Goal: Task Accomplishment & Management: Manage account settings

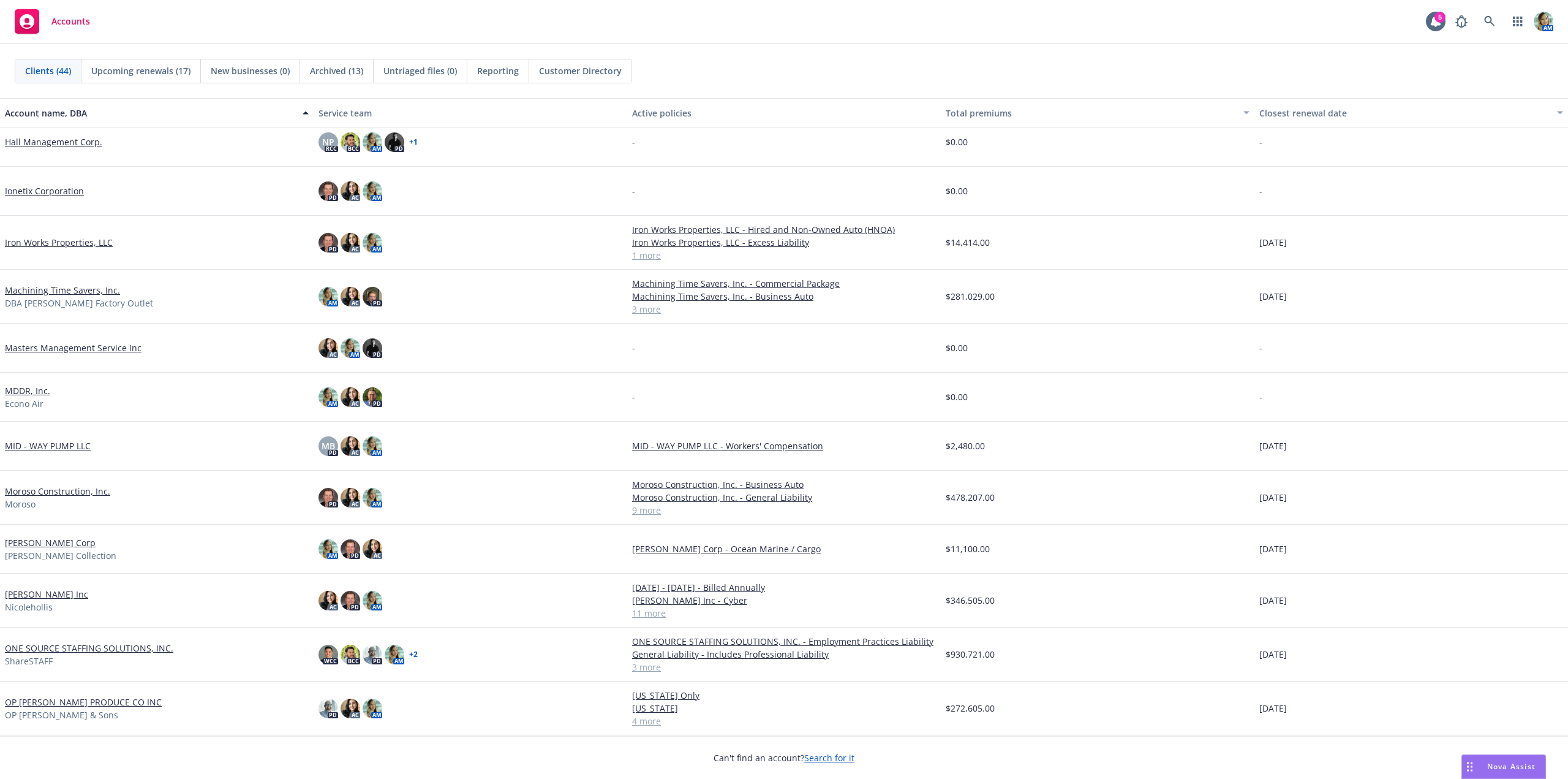
scroll to position [735, 0]
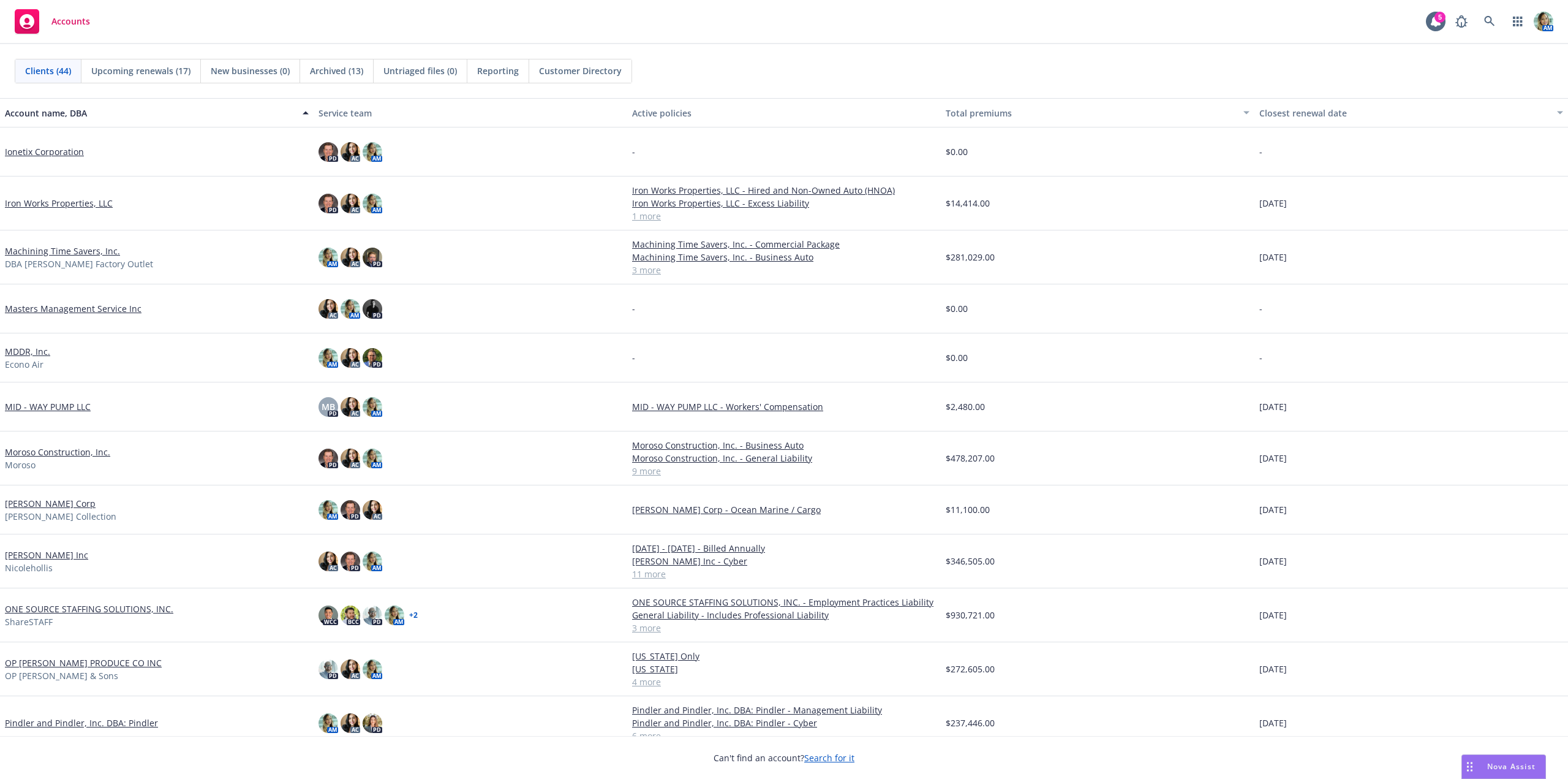
click at [51, 556] on link "[PERSON_NAME] Inc" at bounding box center [46, 555] width 83 height 13
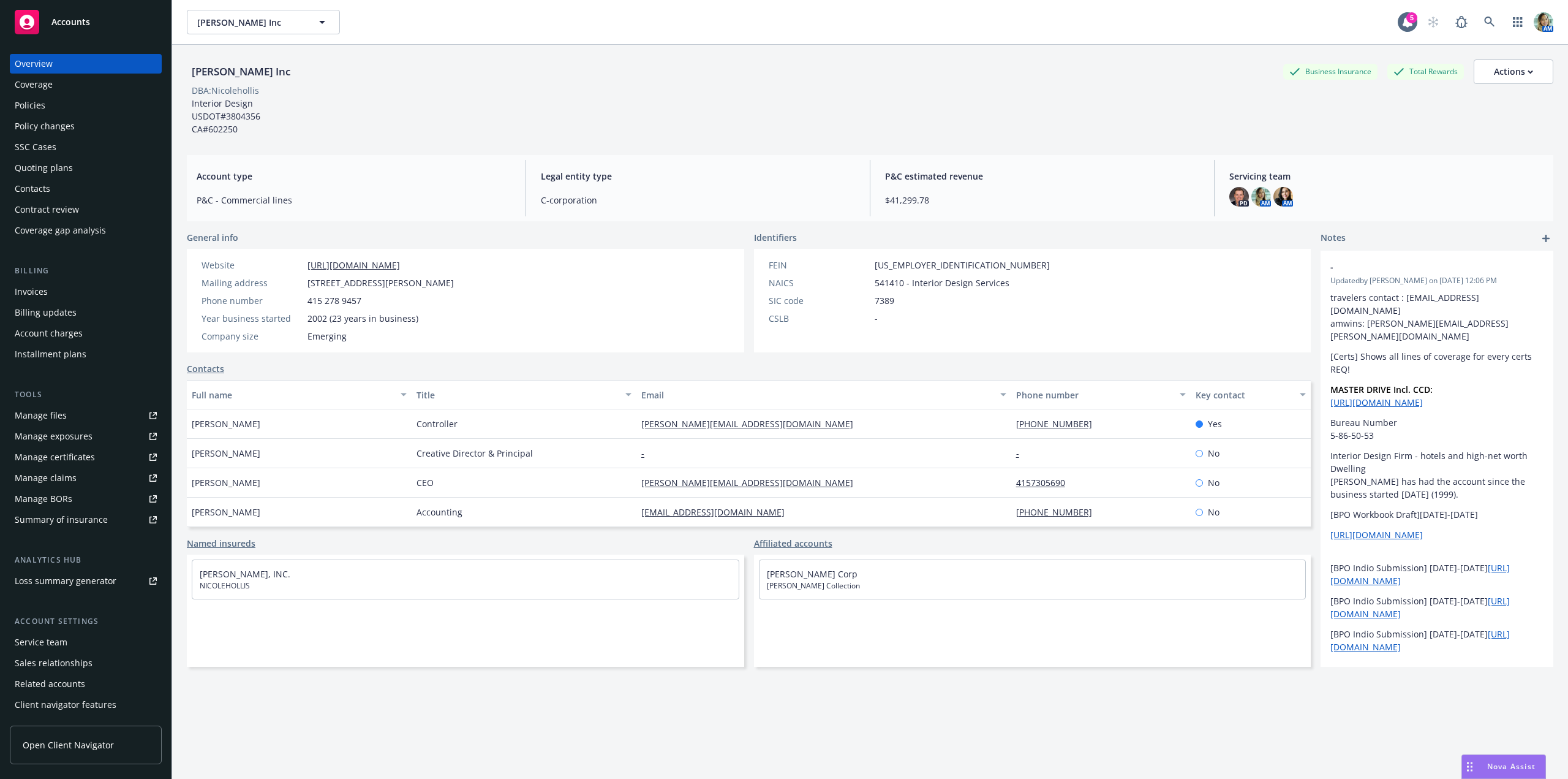
click at [58, 170] on div "Quoting plans" at bounding box center [44, 168] width 58 height 20
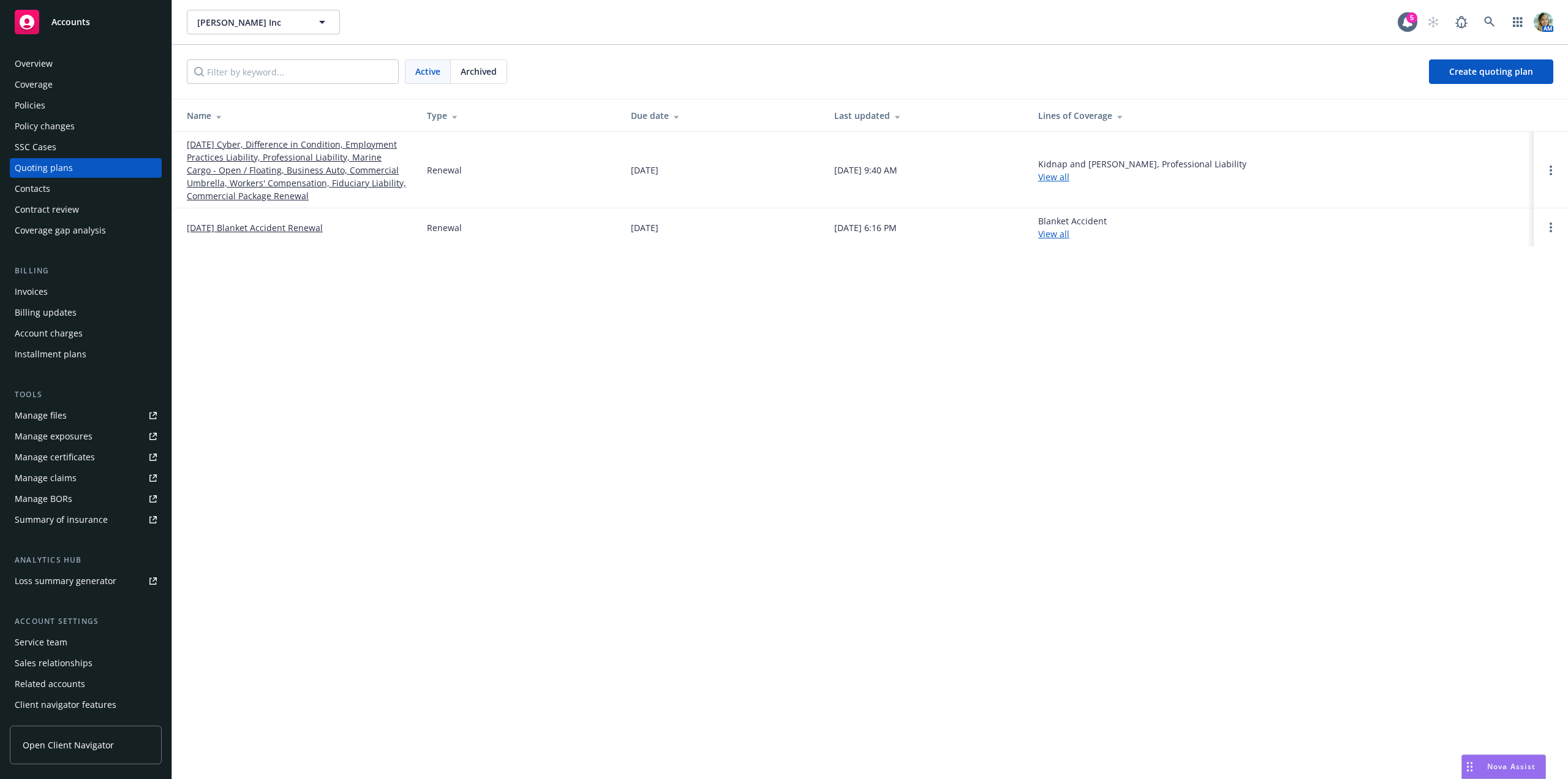
click at [270, 171] on link "10/01/25 Cyber, Difference in Condition, Employment Practices Liability, Profes…" at bounding box center [296, 170] width 220 height 64
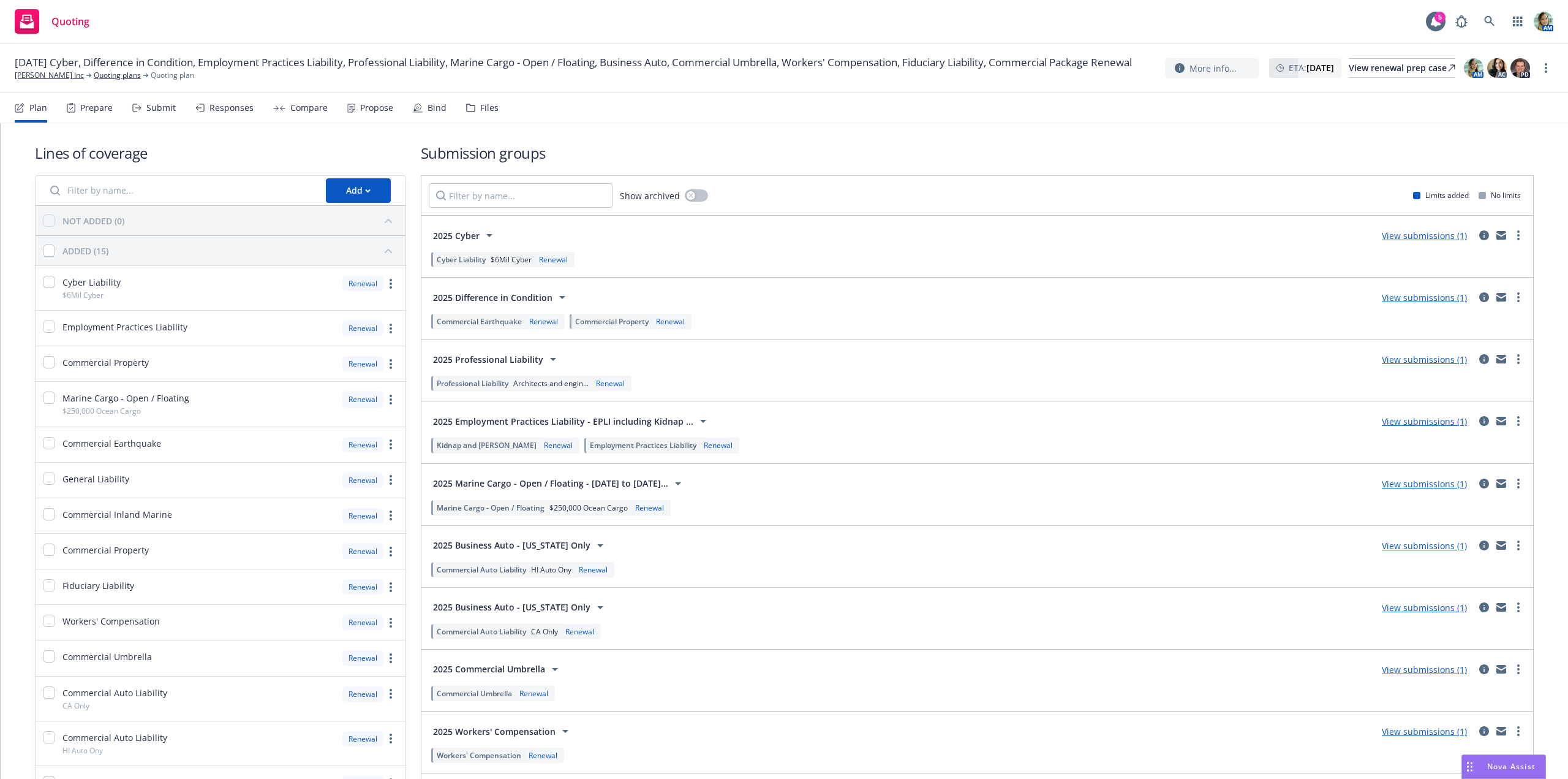
click at [1390, 295] on link "View submissions (1)" at bounding box center [1424, 297] width 85 height 11
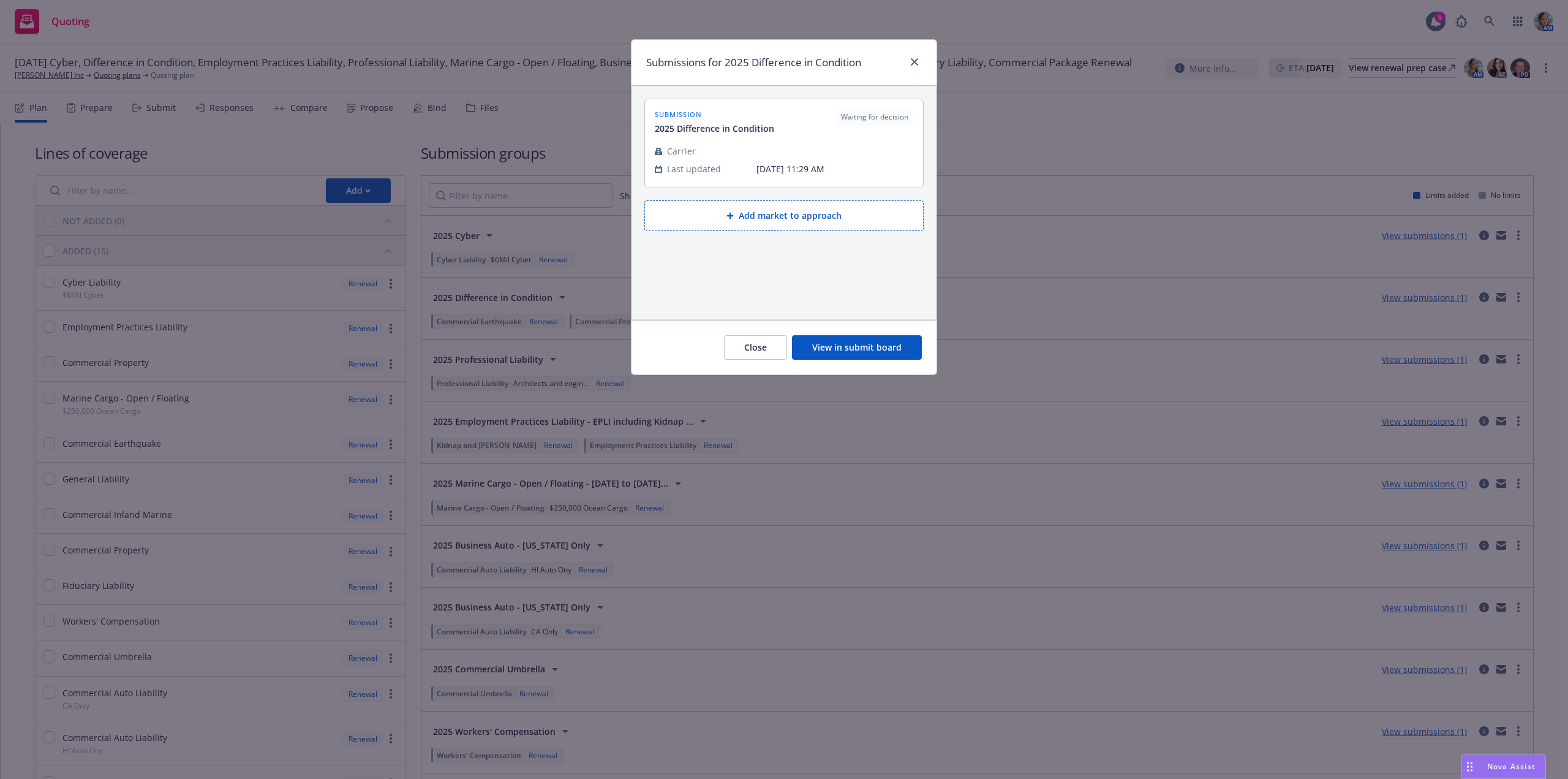
click at [908, 350] on button "View in submit board" at bounding box center [857, 347] width 130 height 25
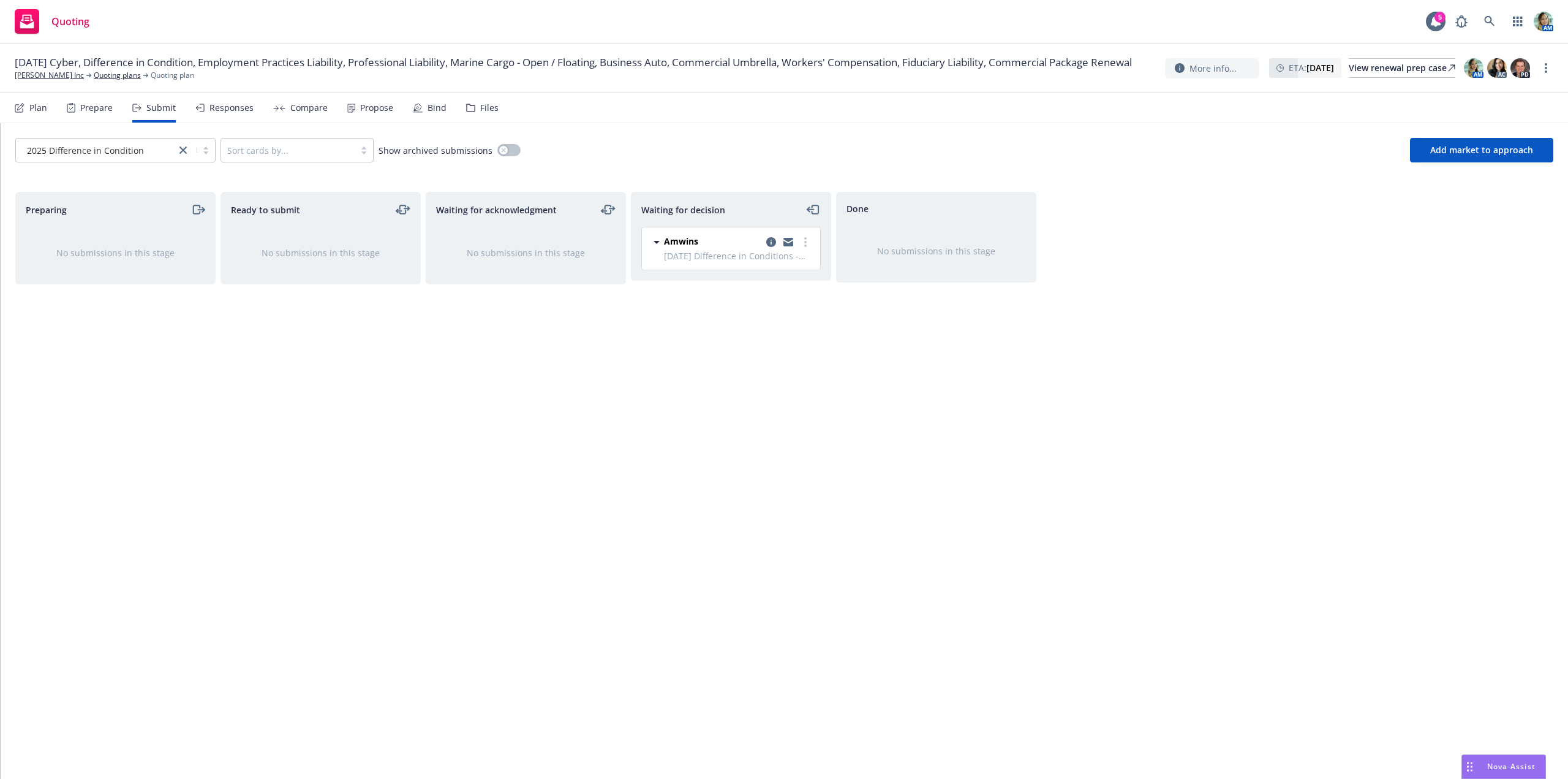
drag, startPoint x: 764, startPoint y: 319, endPoint x: 786, endPoint y: 287, distance: 38.8
click at [768, 316] on div "Waiting for decision Amwins 10/1/25 Difference in Conditions - 2025 Difference …" at bounding box center [731, 472] width 201 height 561
click at [812, 244] on link "more" at bounding box center [805, 242] width 15 height 15
click at [749, 313] on span "Add accepted decision" at bounding box center [751, 316] width 122 height 11
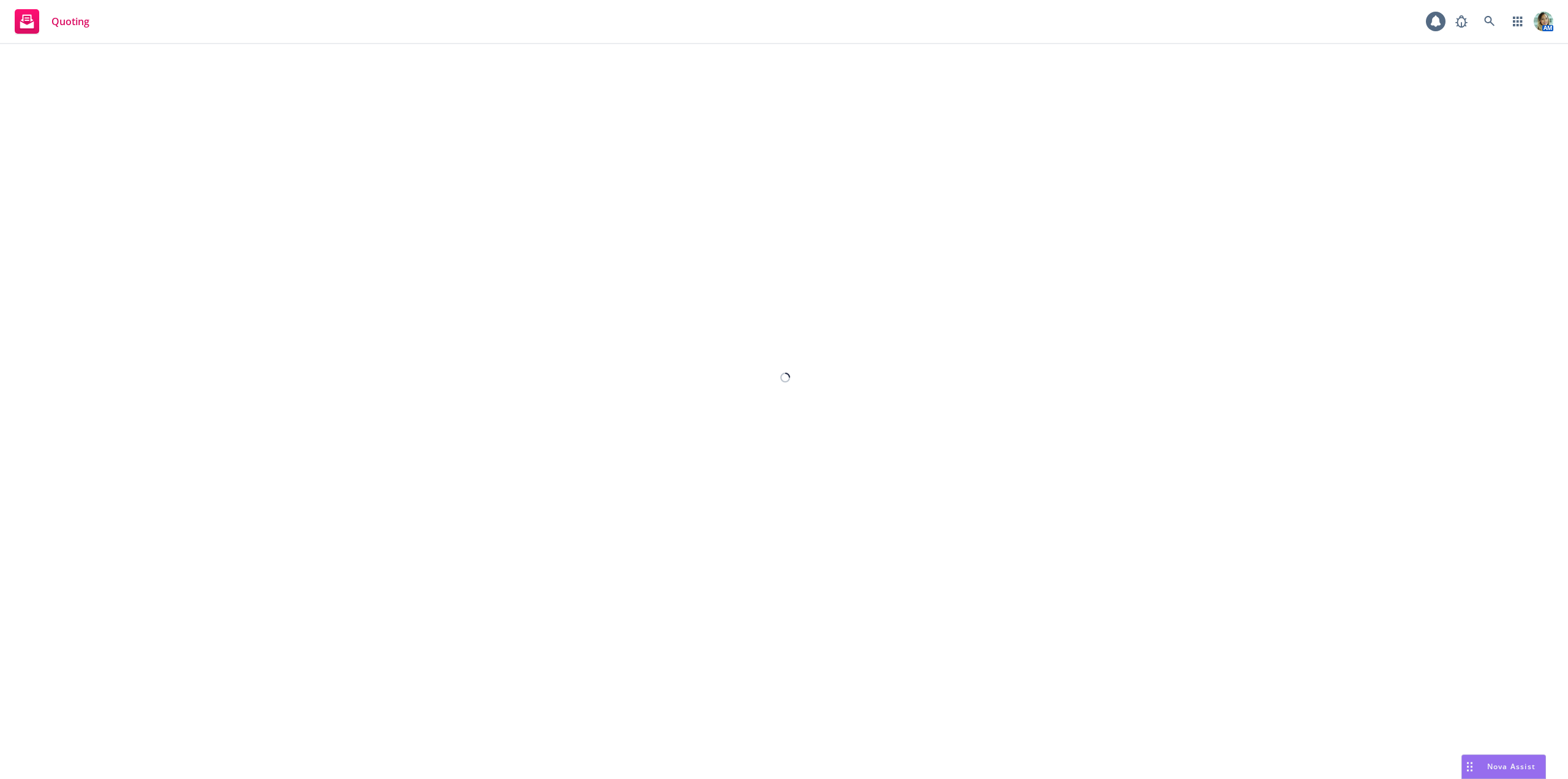
select select "12"
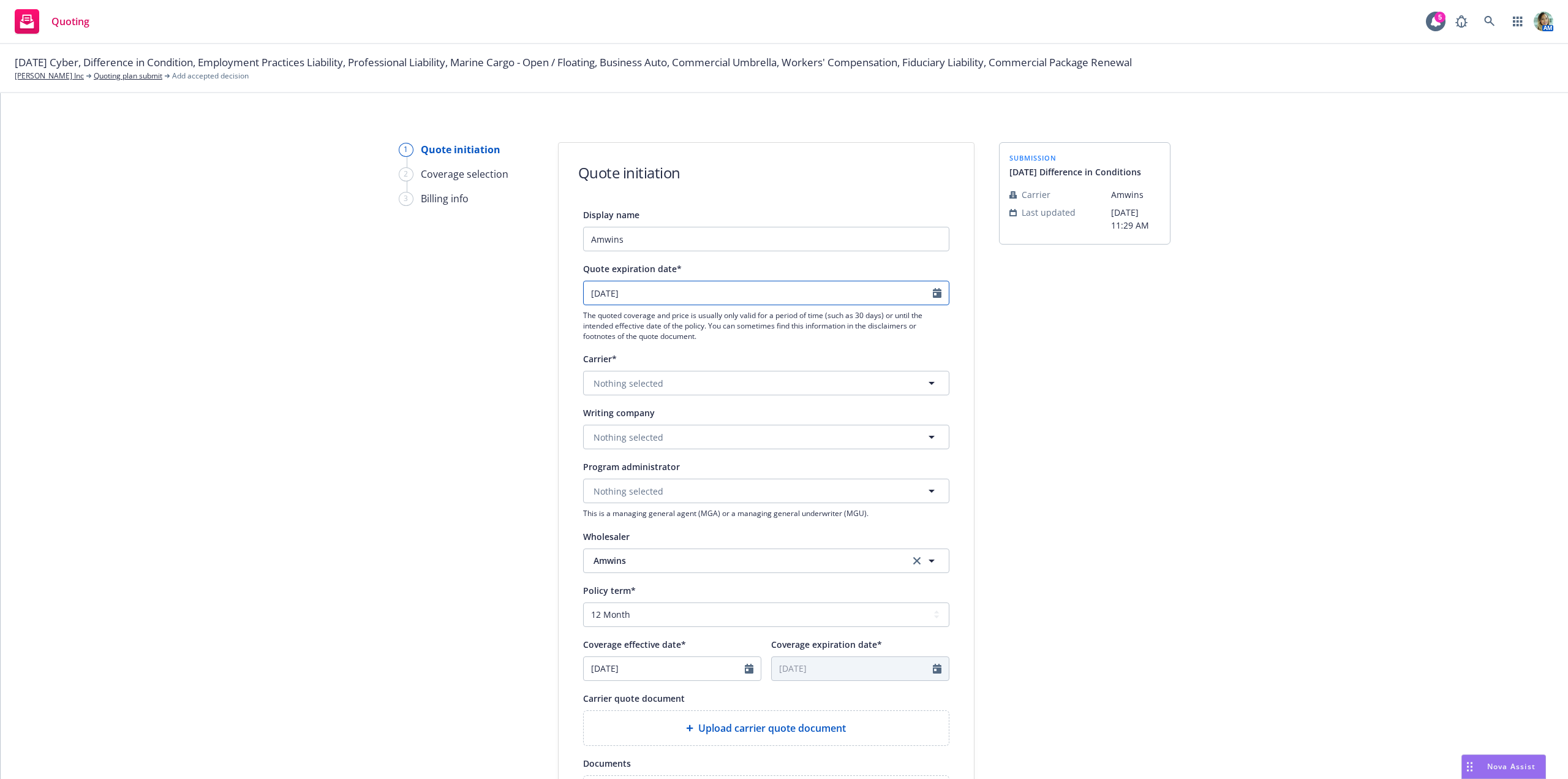
click at [663, 294] on input "09/24/2025" at bounding box center [758, 293] width 349 height 23
select select "9"
click at [652, 437] on span "1" at bounding box center [654, 439] width 18 height 15
type input "[DATE]"
click at [615, 441] on span "Nothing selected" at bounding box center [628, 437] width 70 height 13
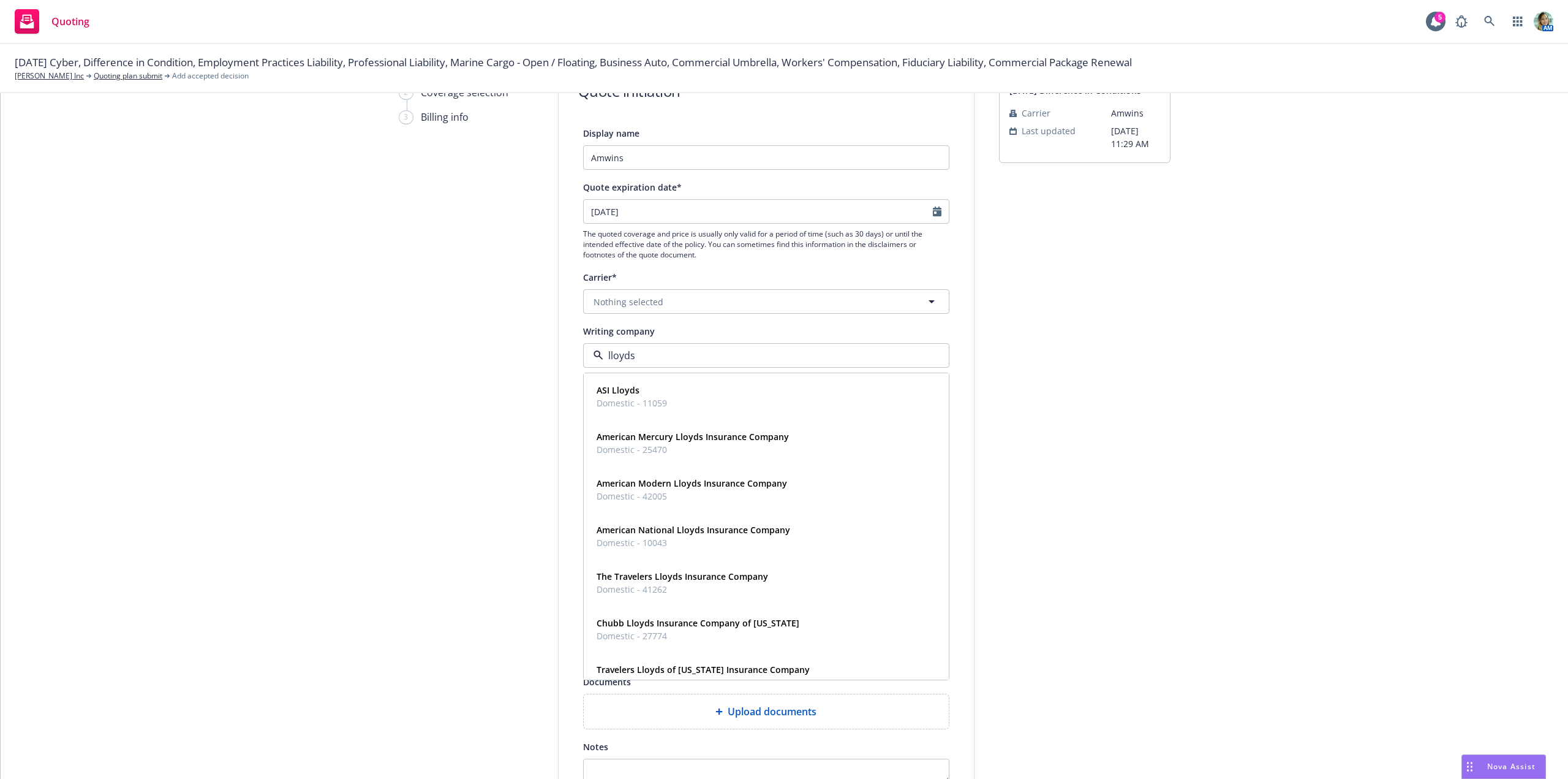
scroll to position [123, 0]
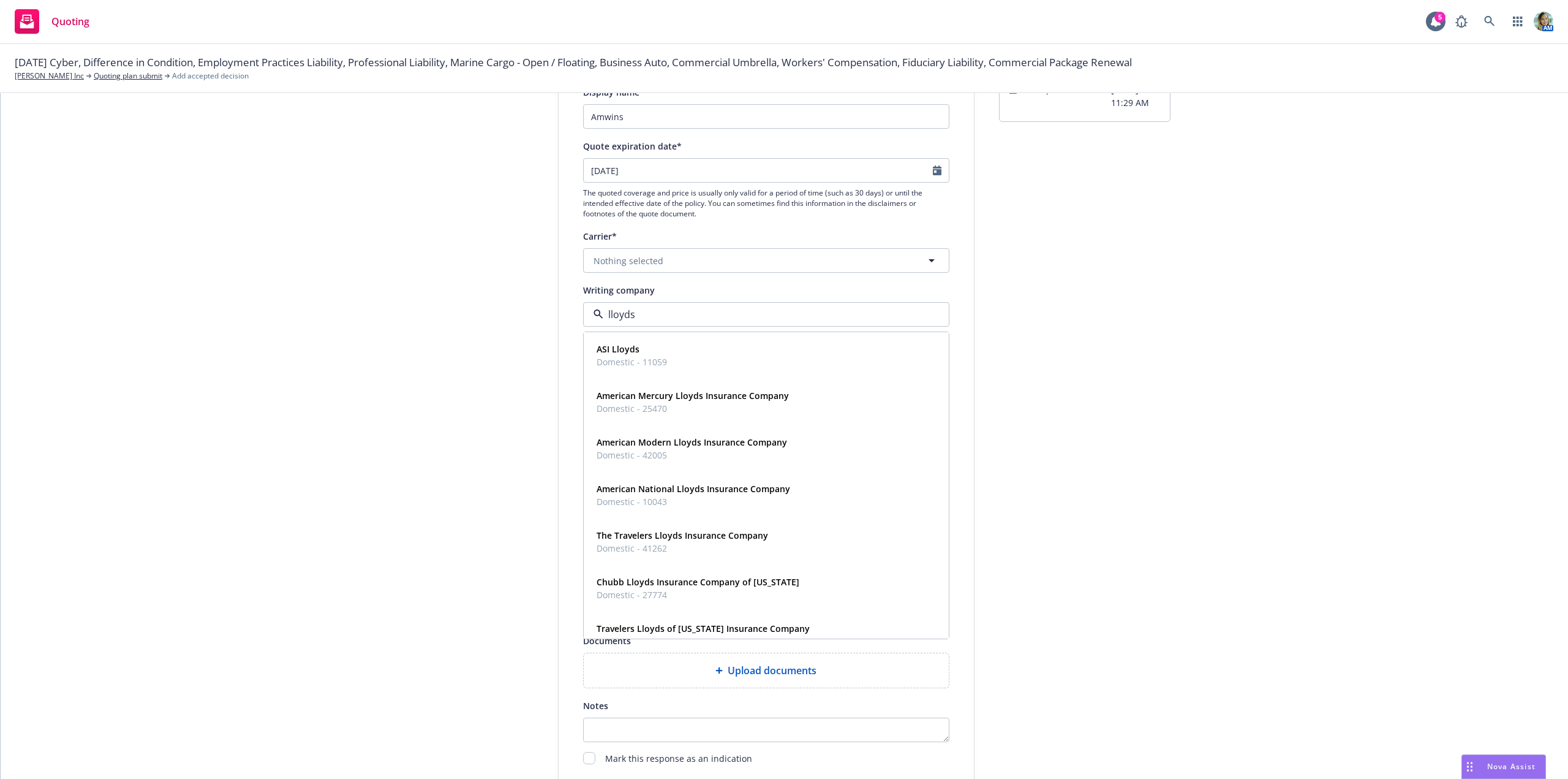
type input "lloyds"
click at [466, 449] on div "1 Quote initiation 2 Coverage selection 3 Billing info" at bounding box center [466, 430] width 135 height 822
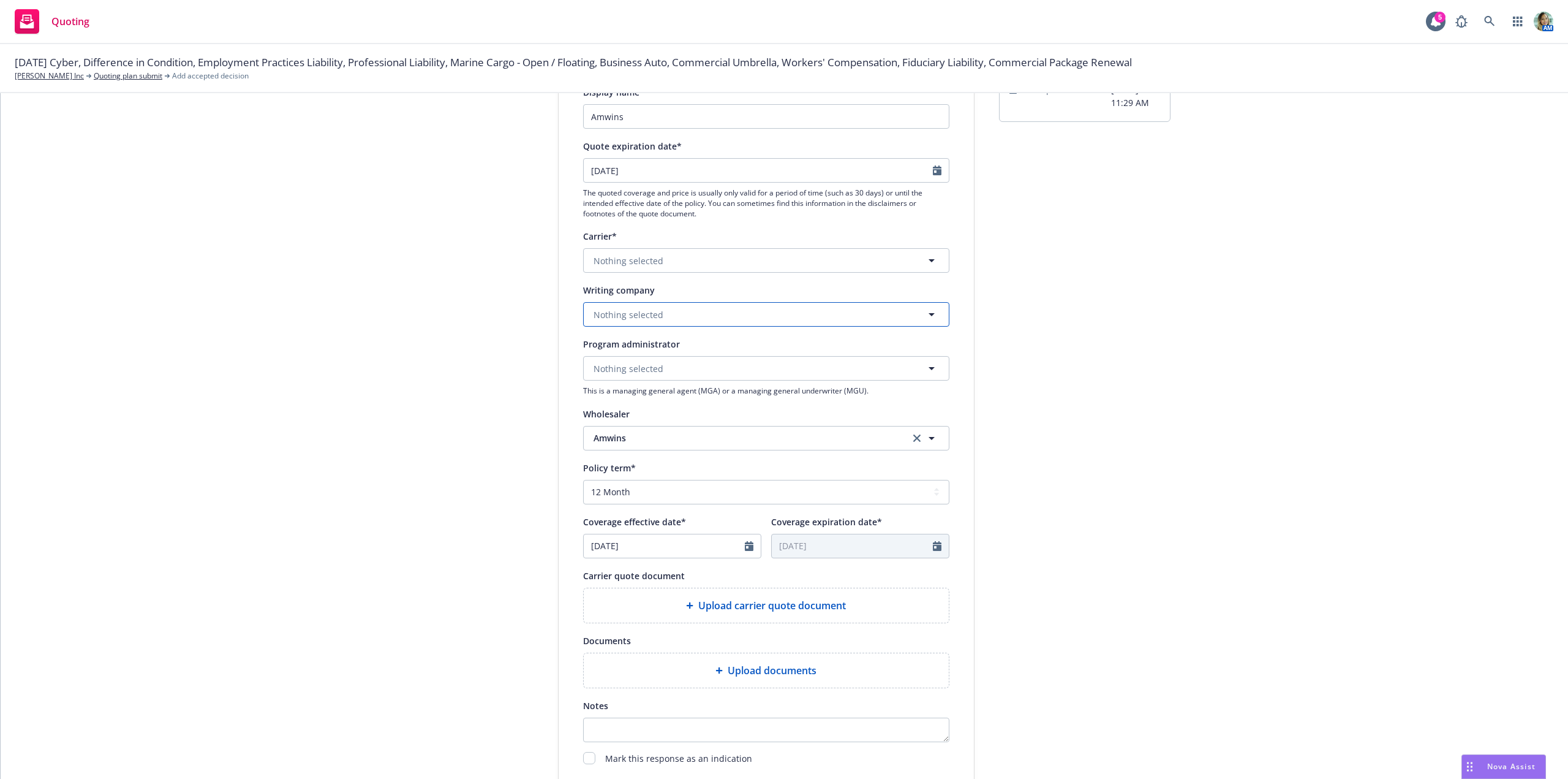
click at [607, 319] on span "Nothing selected" at bounding box center [628, 314] width 70 height 13
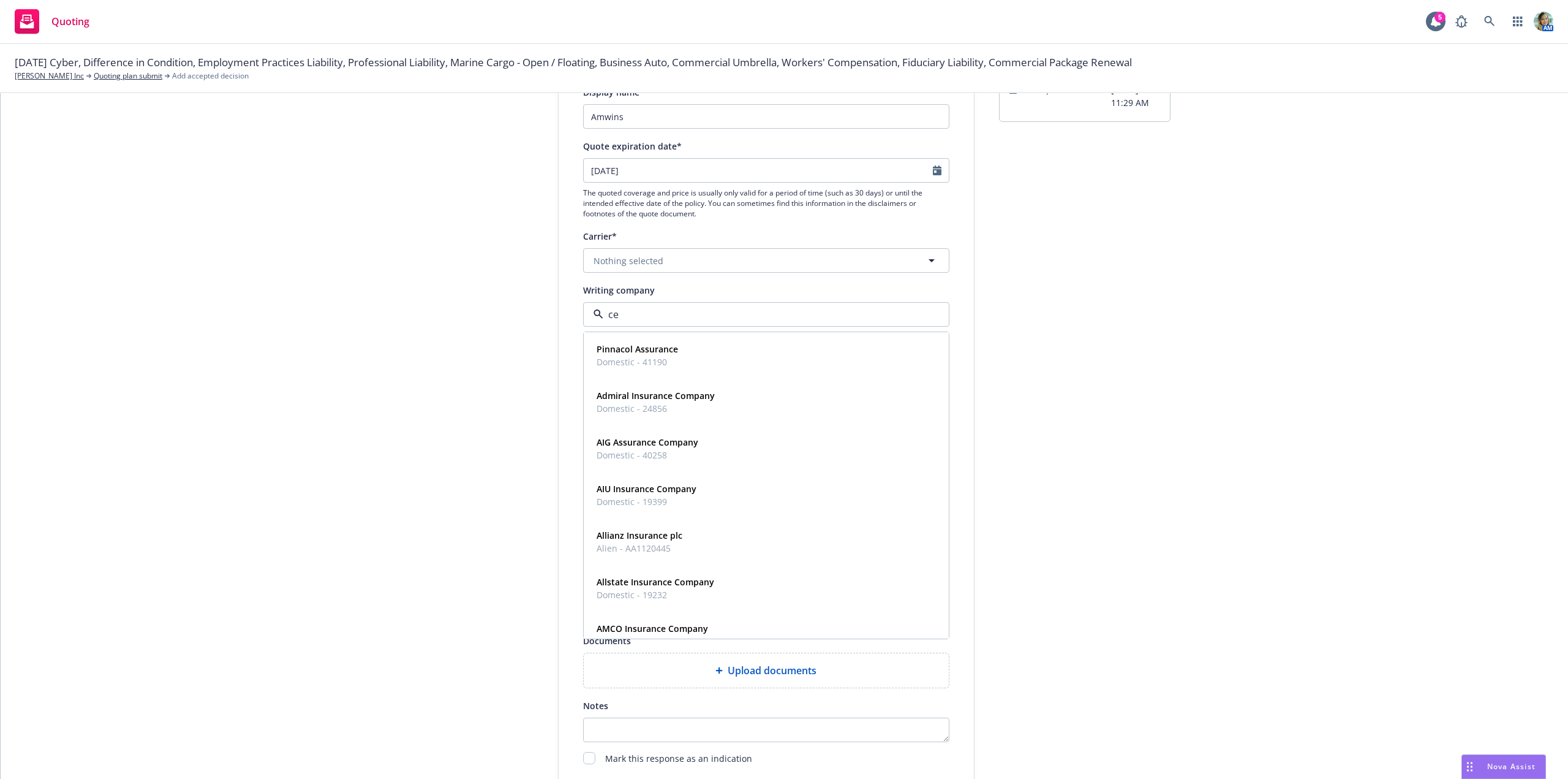
type input "c"
type input "l"
type input "underwriters at"
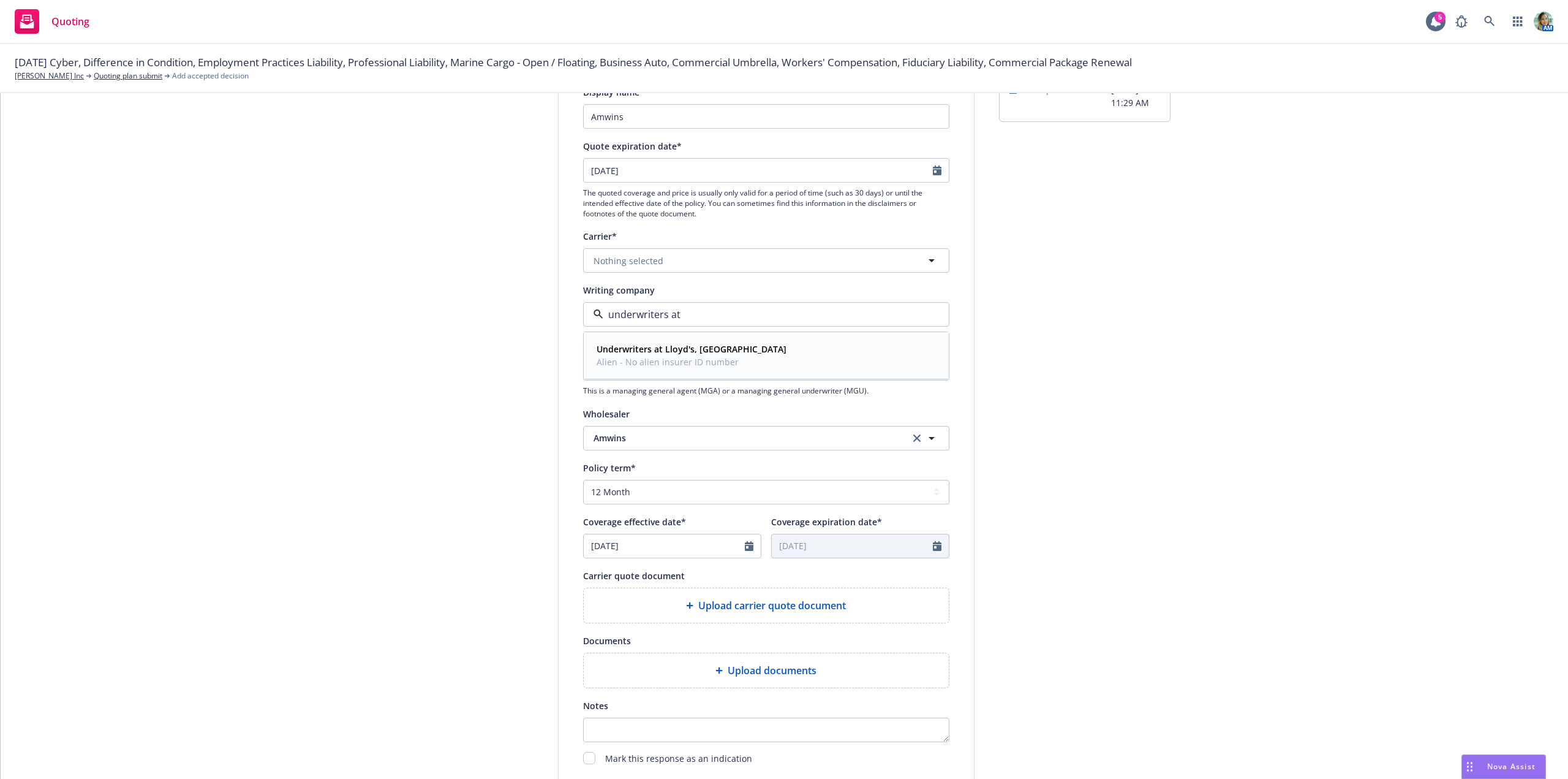
click at [635, 361] on span "Alien - No alien insurer ID number" at bounding box center [691, 362] width 190 height 13
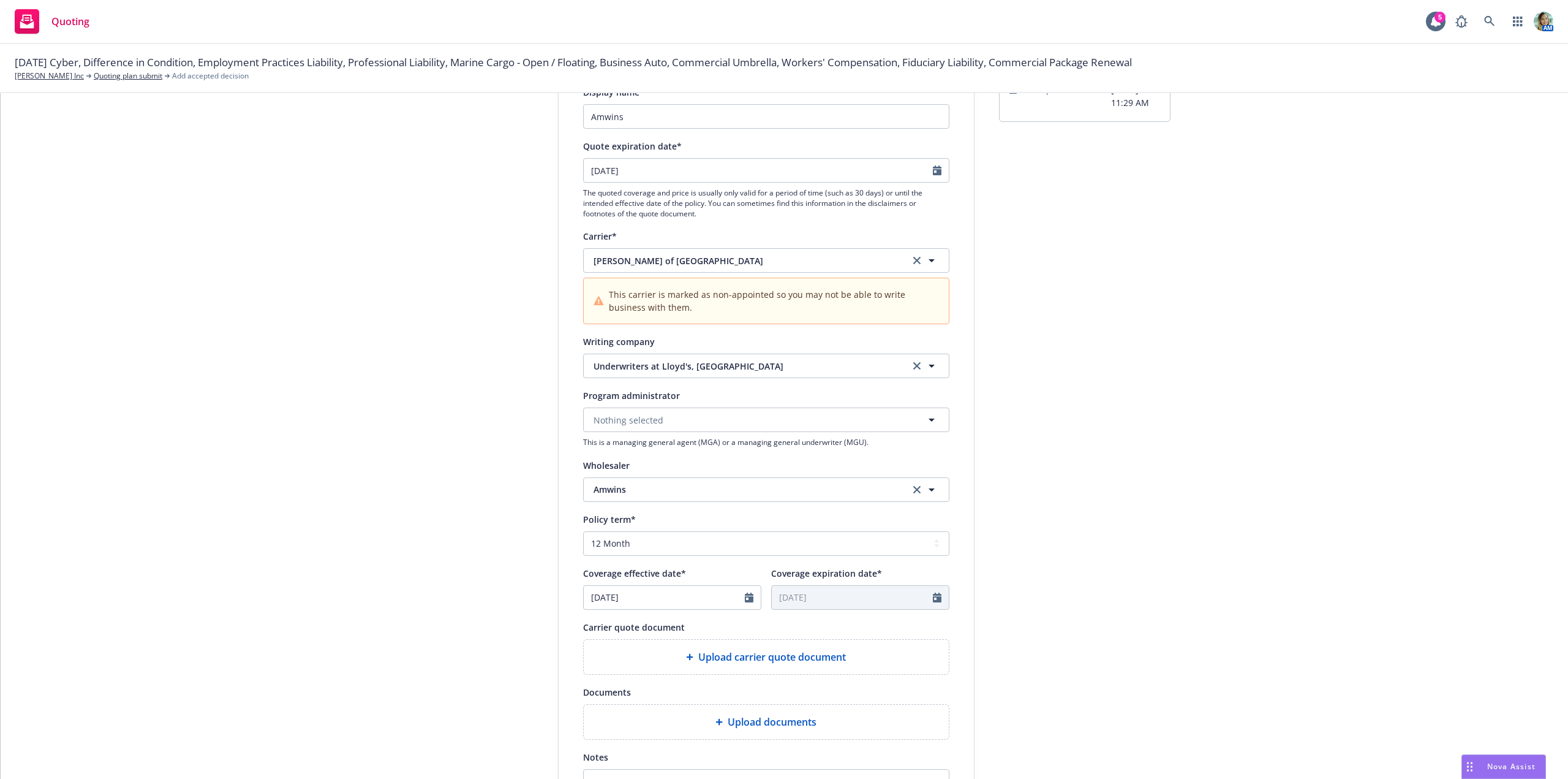
click at [444, 444] on div "1 Quote initiation 2 Coverage selection 3 Billing info" at bounding box center [466, 456] width 135 height 873
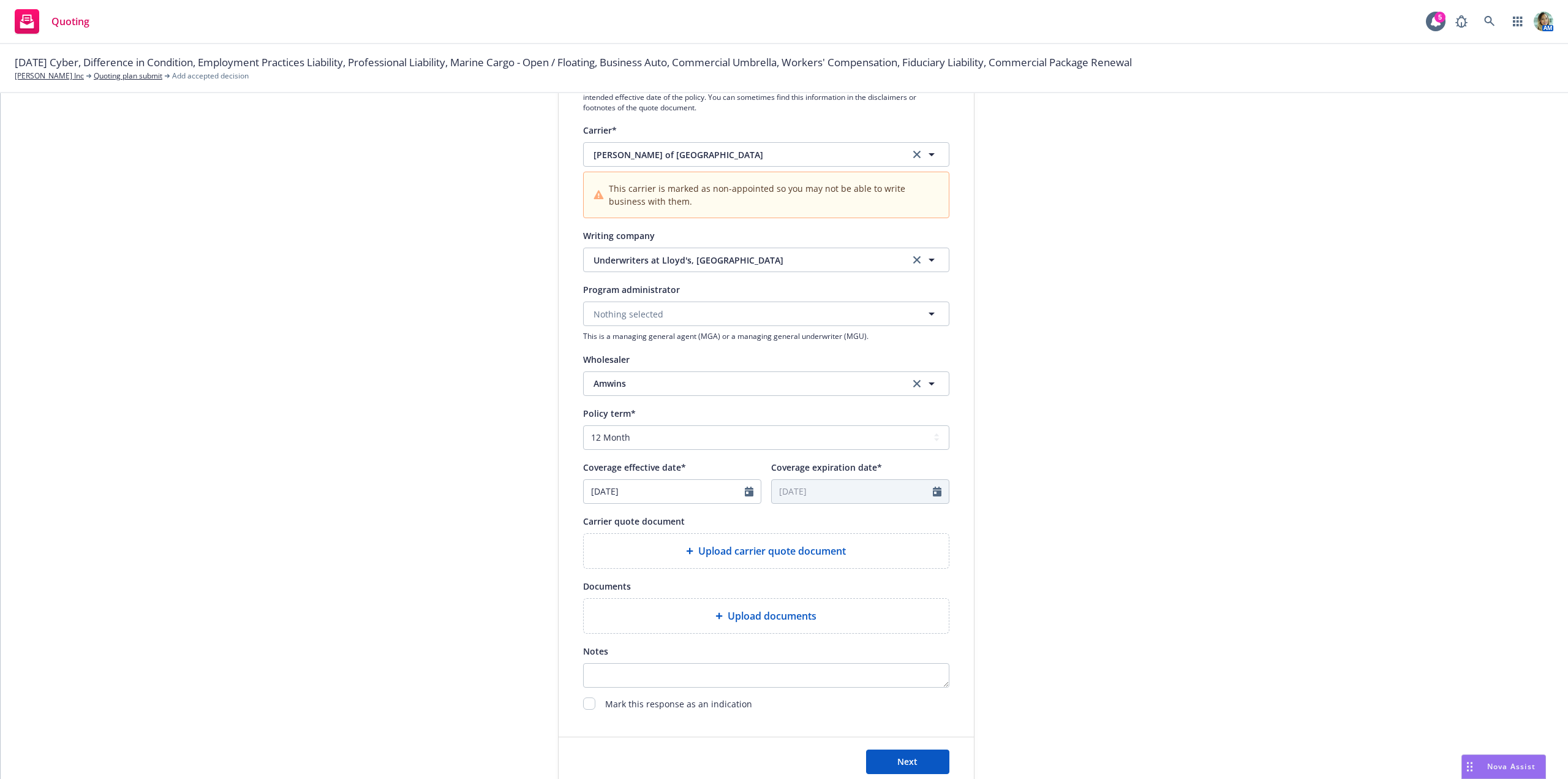
scroll to position [245, 0]
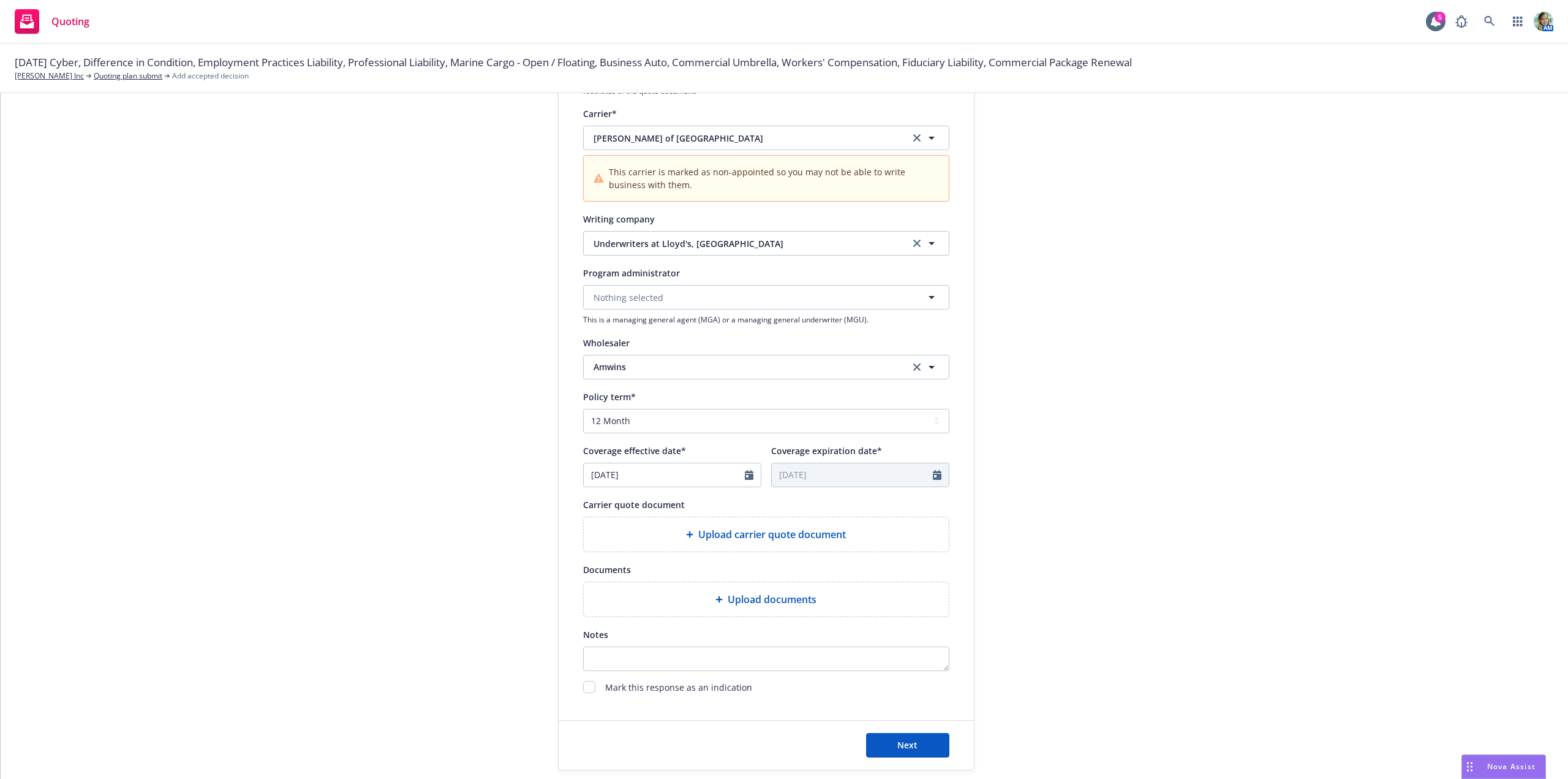
click at [687, 535] on icon at bounding box center [690, 534] width 7 height 7
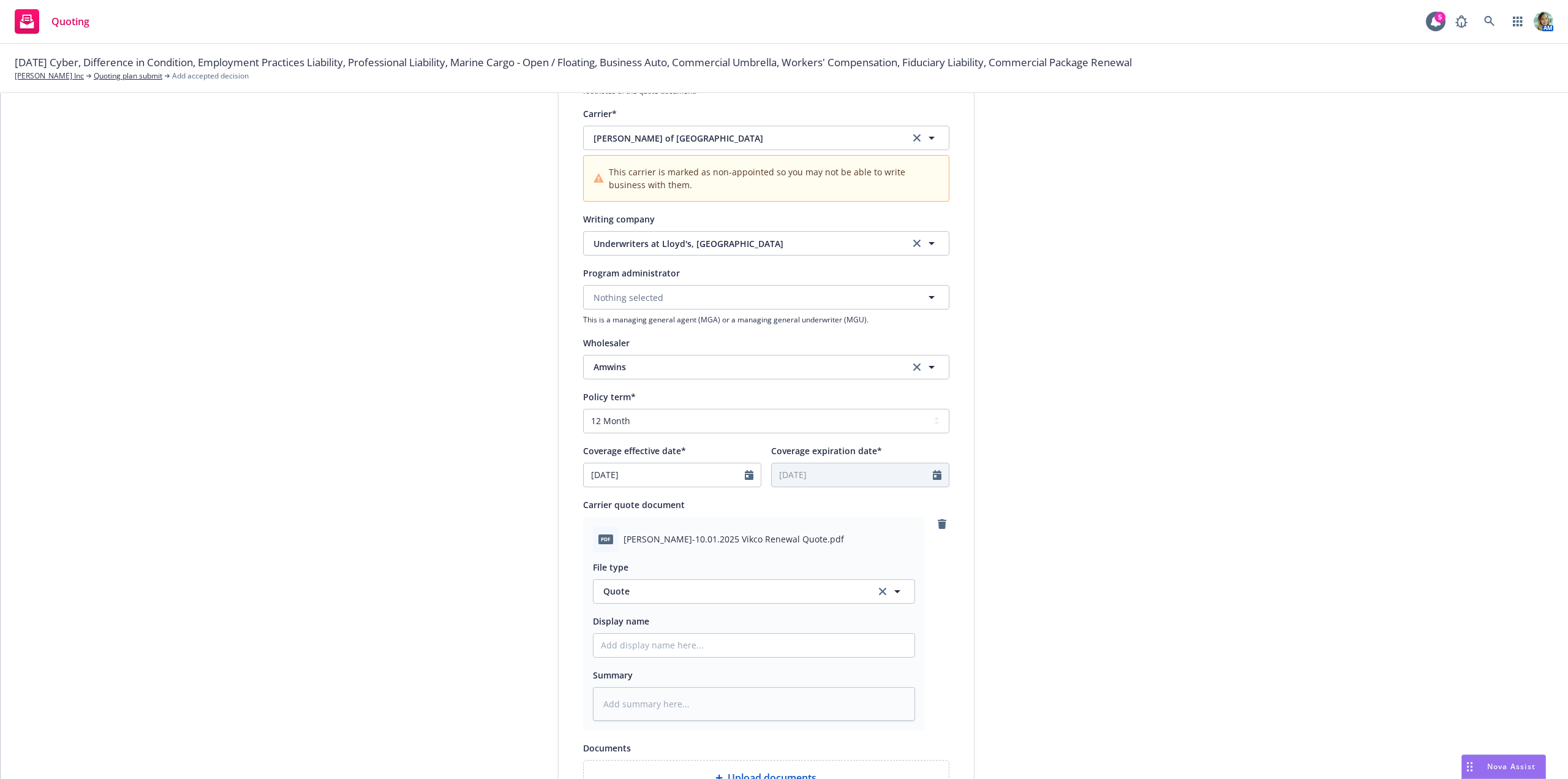
scroll to position [490, 0]
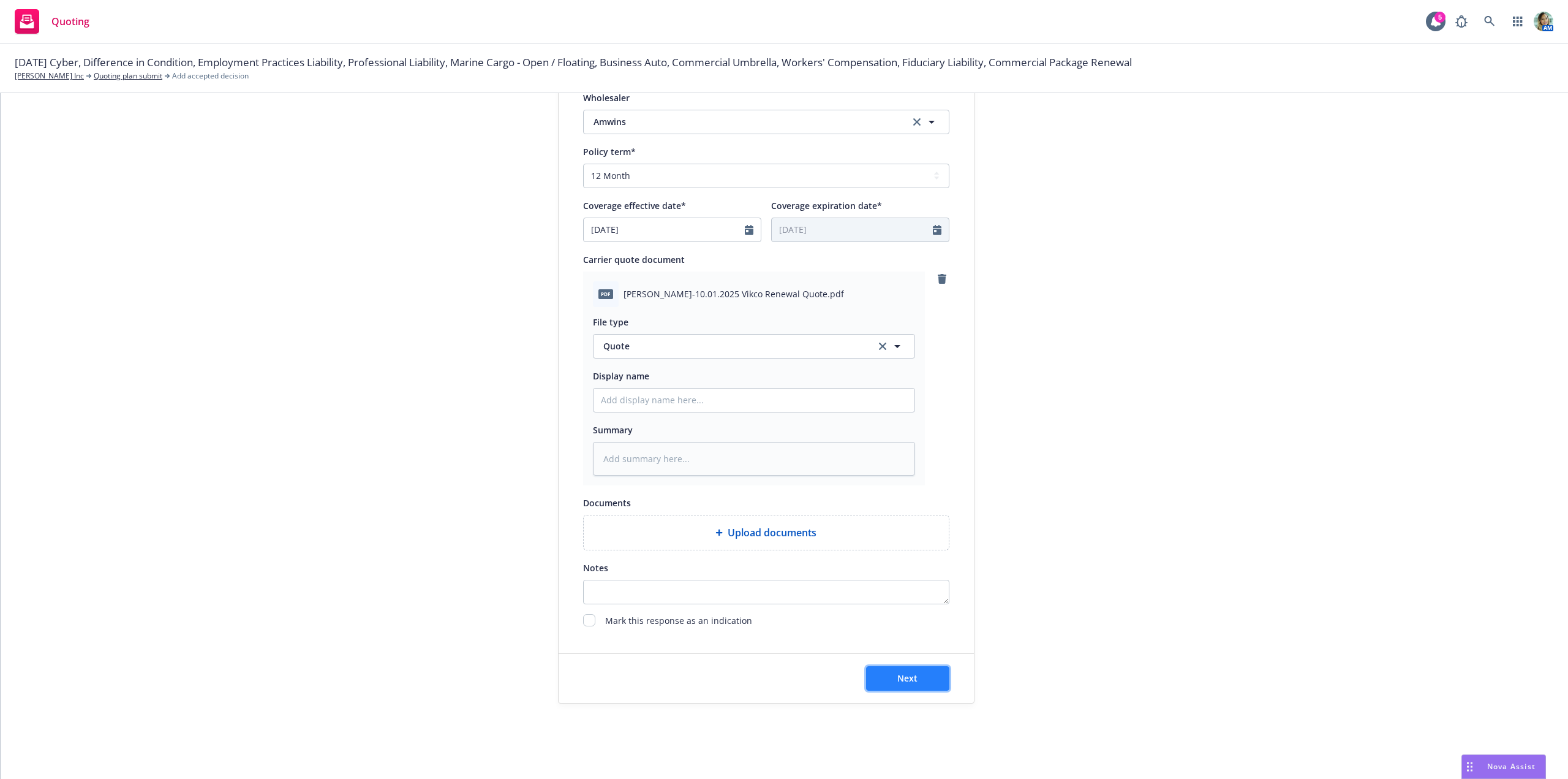
click at [898, 677] on span "Next" at bounding box center [907, 678] width 20 height 11
type textarea "x"
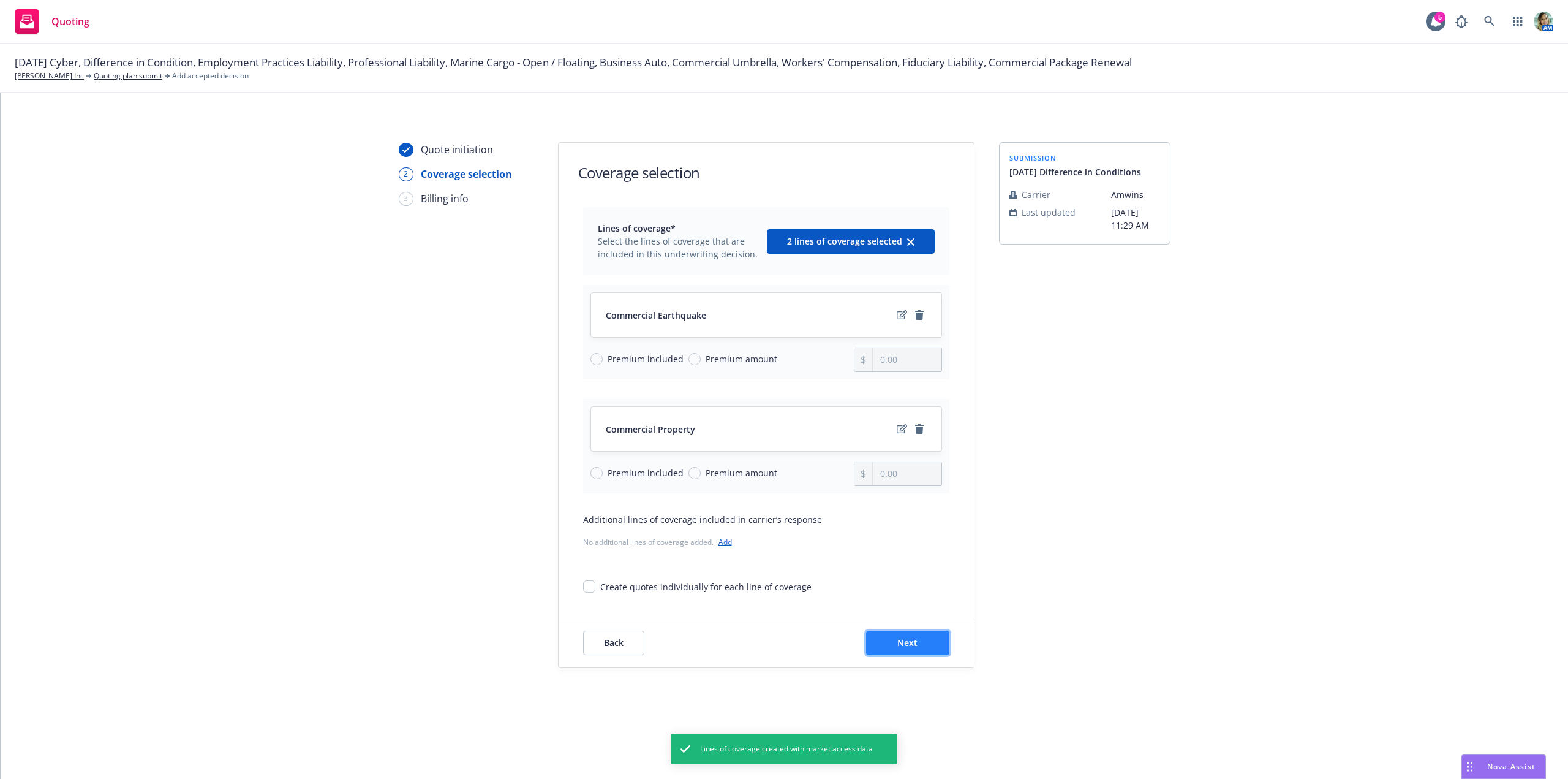
click at [896, 643] on button "Next" at bounding box center [907, 643] width 83 height 25
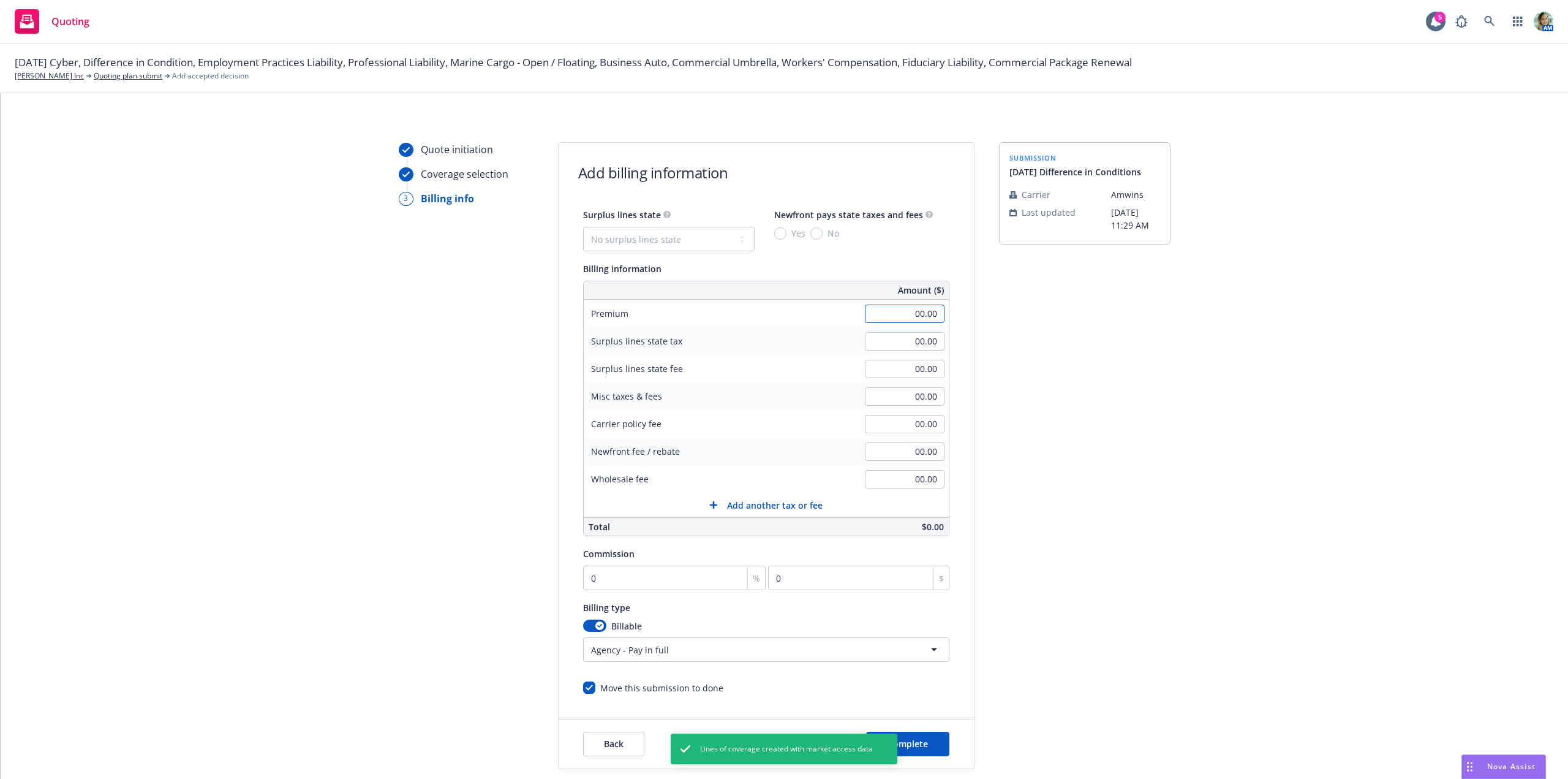
click at [874, 316] on input "00.00" at bounding box center [904, 314] width 79 height 18
type input "78,980.00"
click at [878, 343] on input "00.00" at bounding box center [904, 341] width 79 height 18
click at [629, 244] on select "No surplus lines state Alaska Alabama Arkansas Arizona California Colorado Conn…" at bounding box center [669, 239] width 171 height 25
select select "CA"
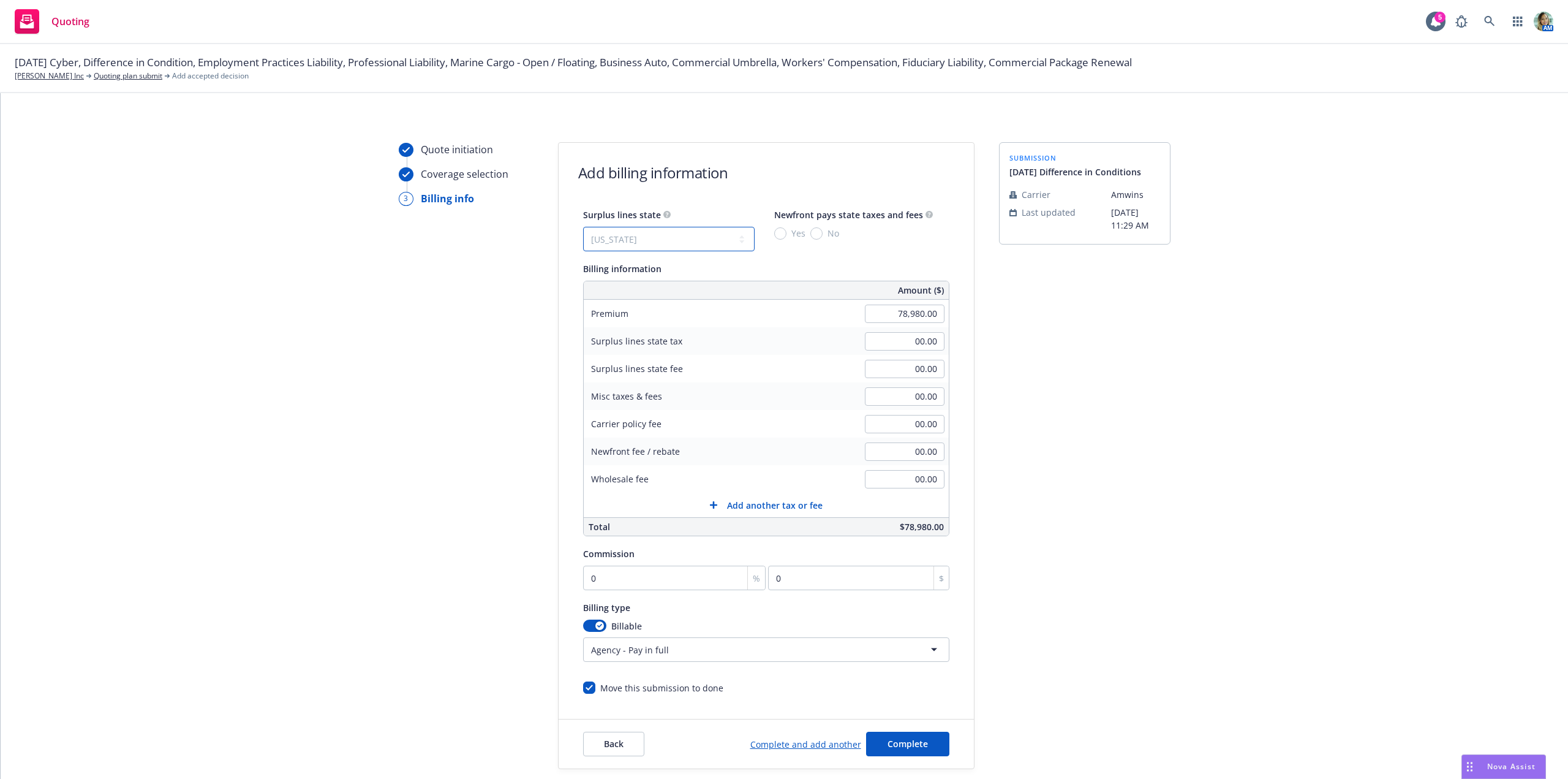
click at [583, 227] on select "No surplus lines state Alaska Alabama Arkansas Arizona California Colorado Conn…" at bounding box center [669, 239] width 171 height 25
type input "2,369.40"
type input "142.16"
click at [810, 234] on input "No" at bounding box center [816, 233] width 12 height 12
radio input "true"
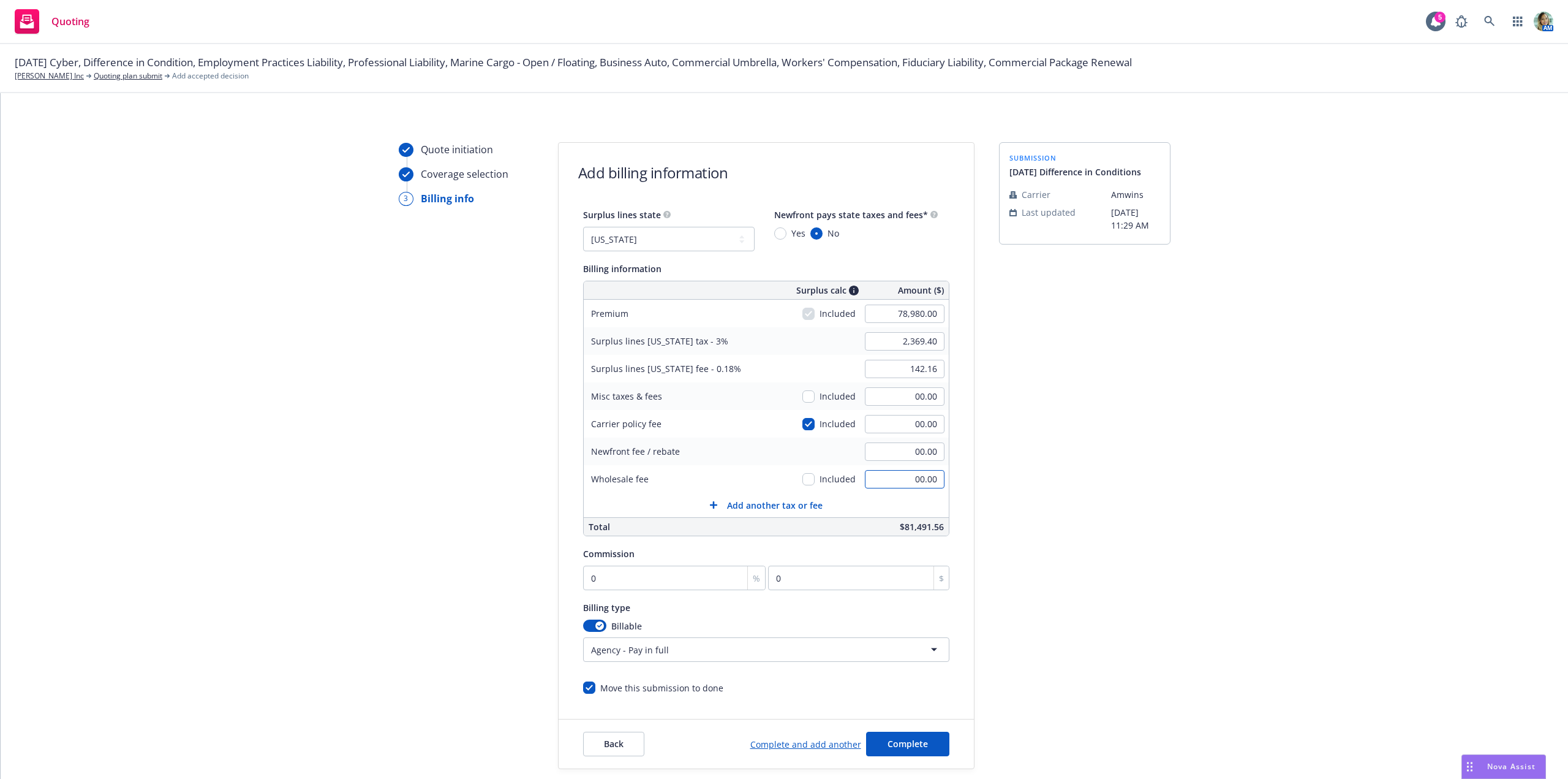
click at [873, 473] on input "00.00" at bounding box center [904, 479] width 79 height 18
type input "900.00"
click at [1331, 502] on div "Quote initiation Coverage selection 3 Billing info Add billing information Surp…" at bounding box center [784, 455] width 1538 height 627
click at [887, 431] on input "00.00" at bounding box center [904, 423] width 79 height 18
type input "200"
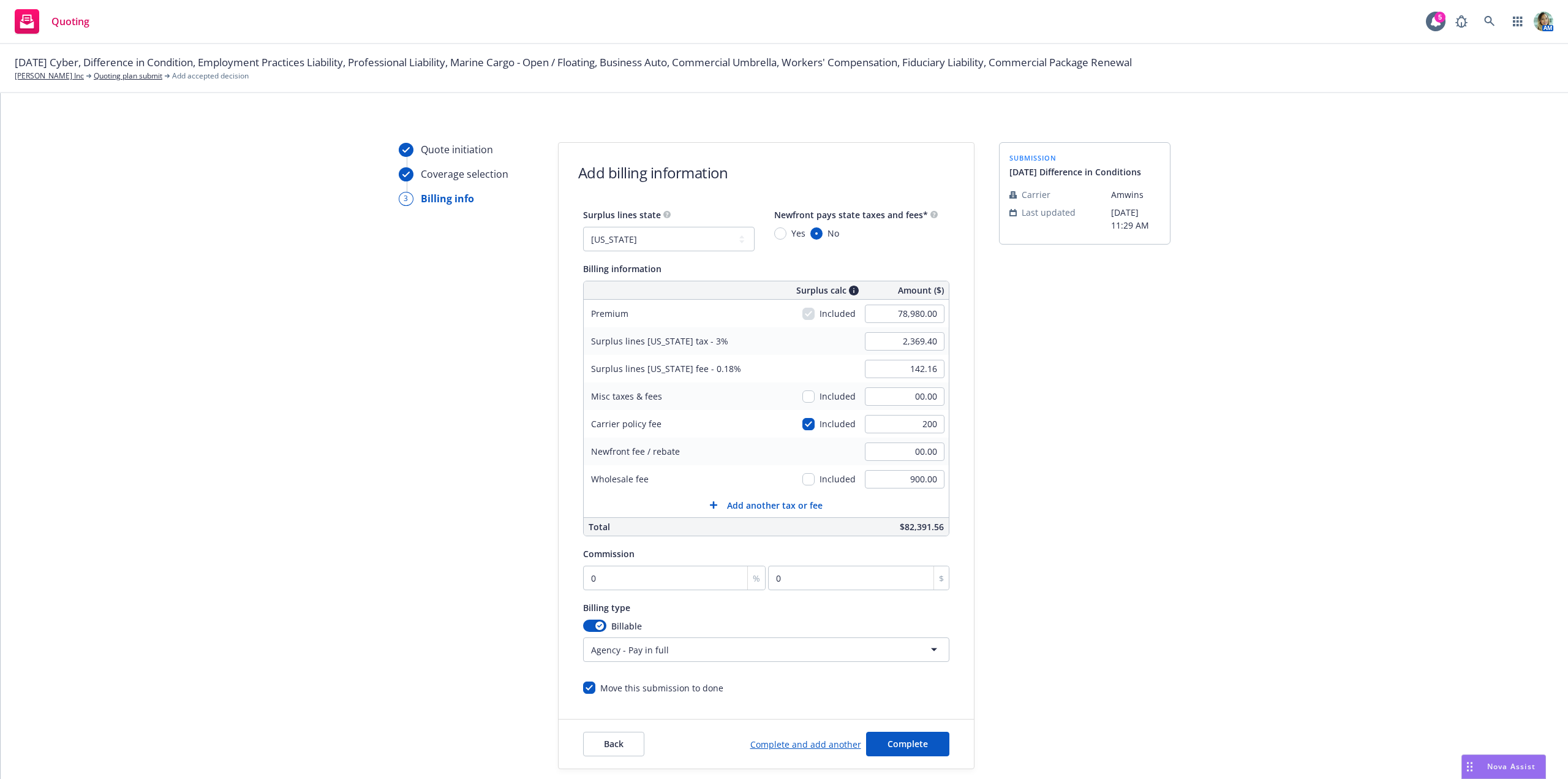
type input "2,375.40"
type input "142.52"
type input "200.00"
click at [1103, 463] on div "submission 10/1/25 Difference in Conditions Carrier Amwins Last updated 8/18, 1…" at bounding box center [1084, 455] width 171 height 627
click at [890, 476] on input "900.00" at bounding box center [904, 479] width 79 height 18
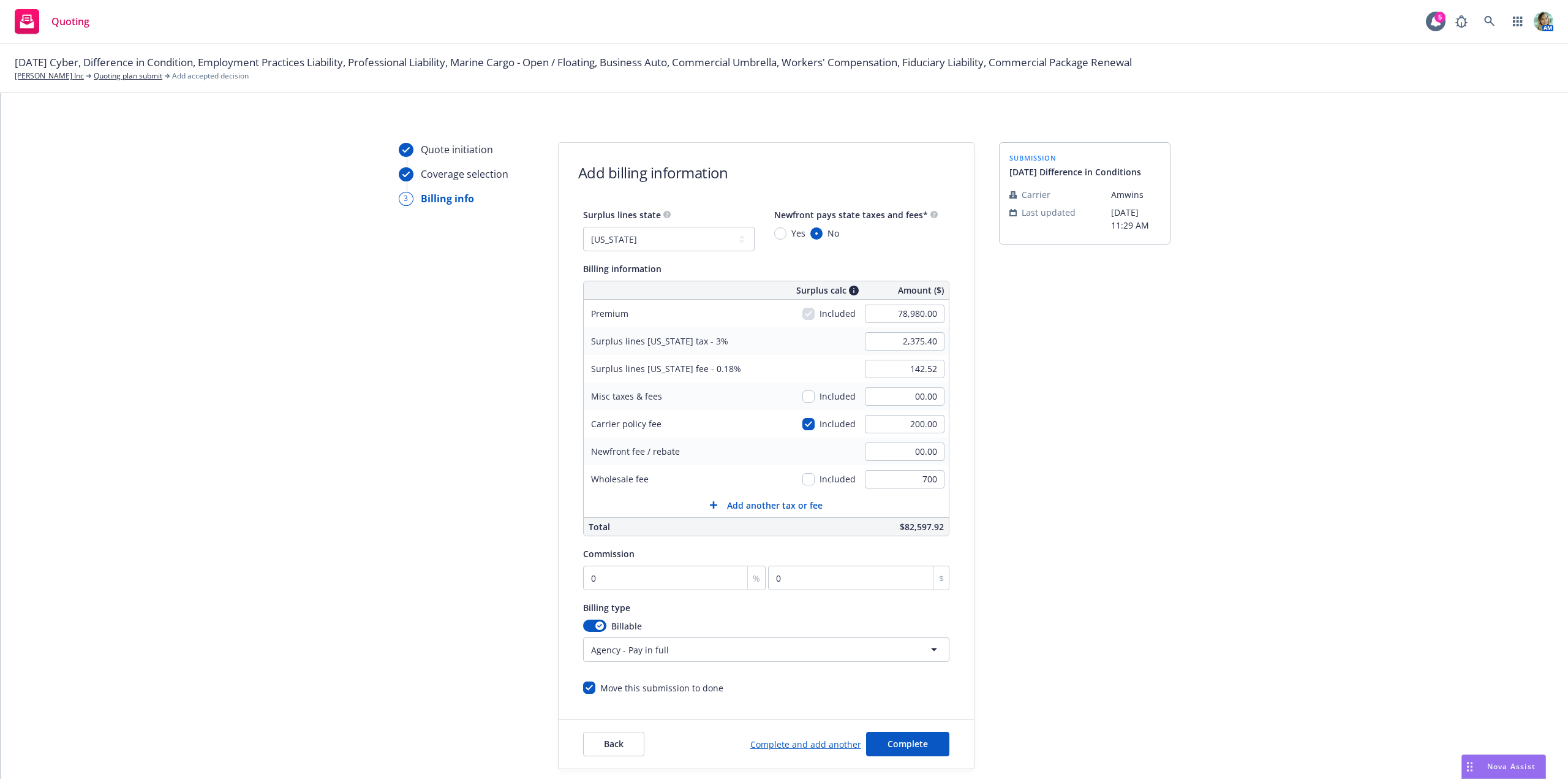
type input "700.00"
click at [1244, 519] on div "Quote initiation Coverage selection 3 Billing info Add billing information Surp…" at bounding box center [784, 455] width 1538 height 627
click at [878, 350] on div "2,375.40" at bounding box center [904, 341] width 88 height 27
click at [878, 348] on input "2,375.40" at bounding box center [904, 341] width 79 height 18
click at [882, 349] on input "42381." at bounding box center [904, 341] width 79 height 18
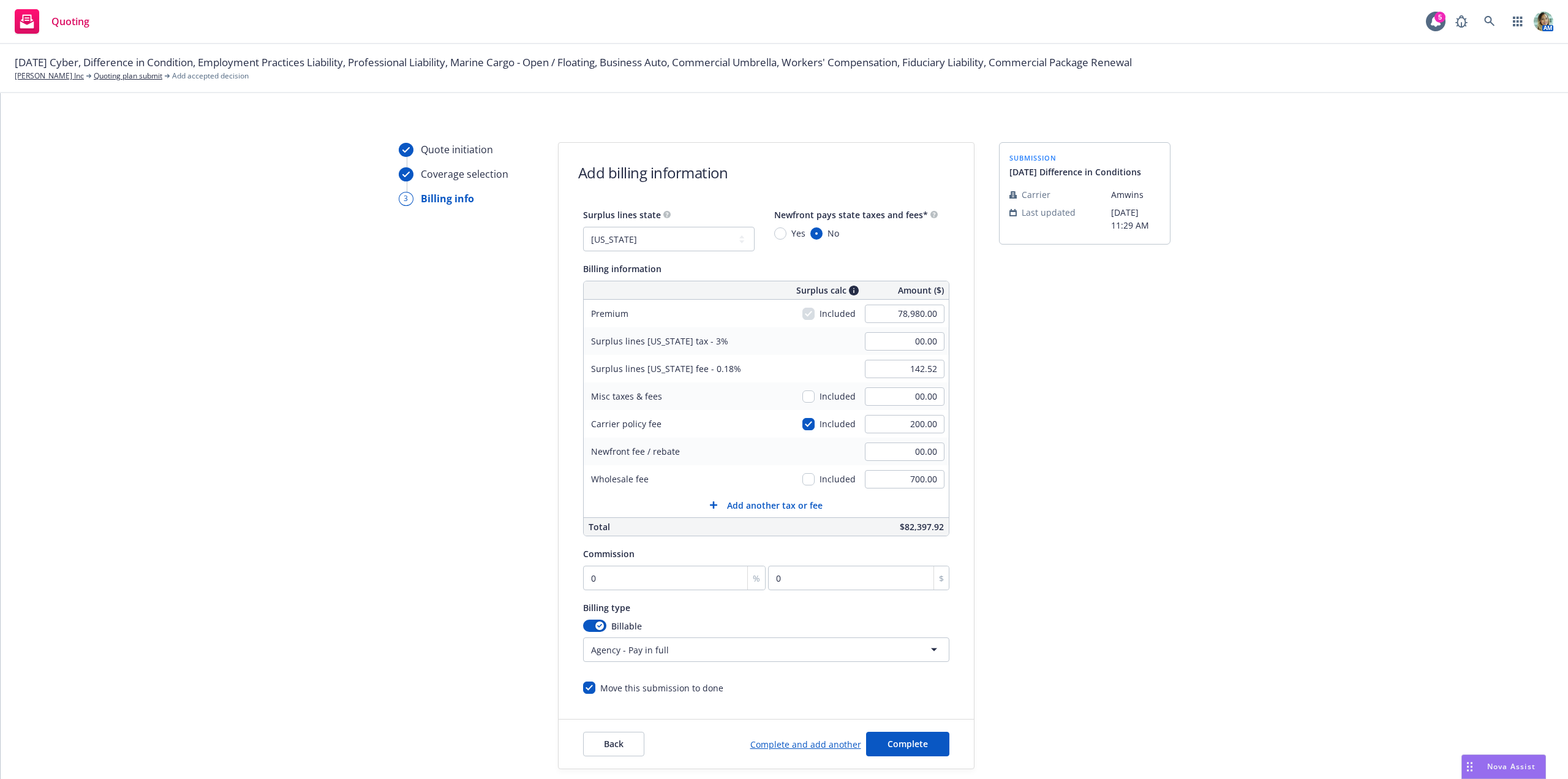
click at [973, 376] on div "Quote initiation Coverage selection 3 Billing info Add billing information Surp…" at bounding box center [784, 455] width 1538 height 627
click at [890, 369] on input "142.52" at bounding box center [904, 369] width 79 height 18
click at [892, 342] on input "00.00" at bounding box center [904, 341] width 79 height 18
type input "2,381.40"
click at [892, 365] on input "142.52" at bounding box center [904, 369] width 79 height 18
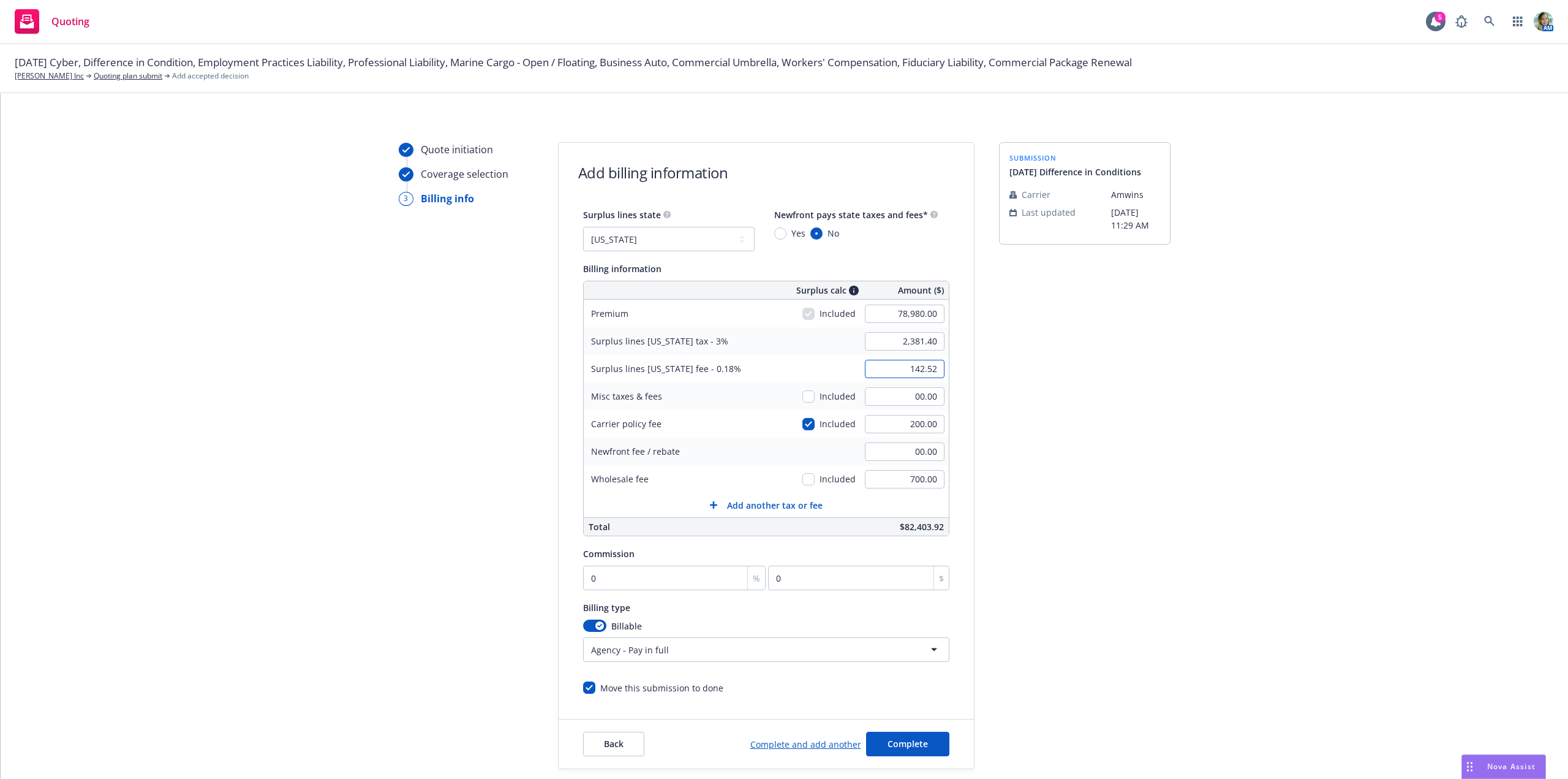
click at [932, 370] on input "142.52" at bounding box center [904, 369] width 79 height 18
click at [923, 372] on input "142.52" at bounding box center [904, 369] width 79 height 18
drag, startPoint x: 923, startPoint y: 372, endPoint x: 935, endPoint y: 369, distance: 12.4
click at [935, 369] on input "142.52" at bounding box center [904, 369] width 79 height 18
type input "142.88"
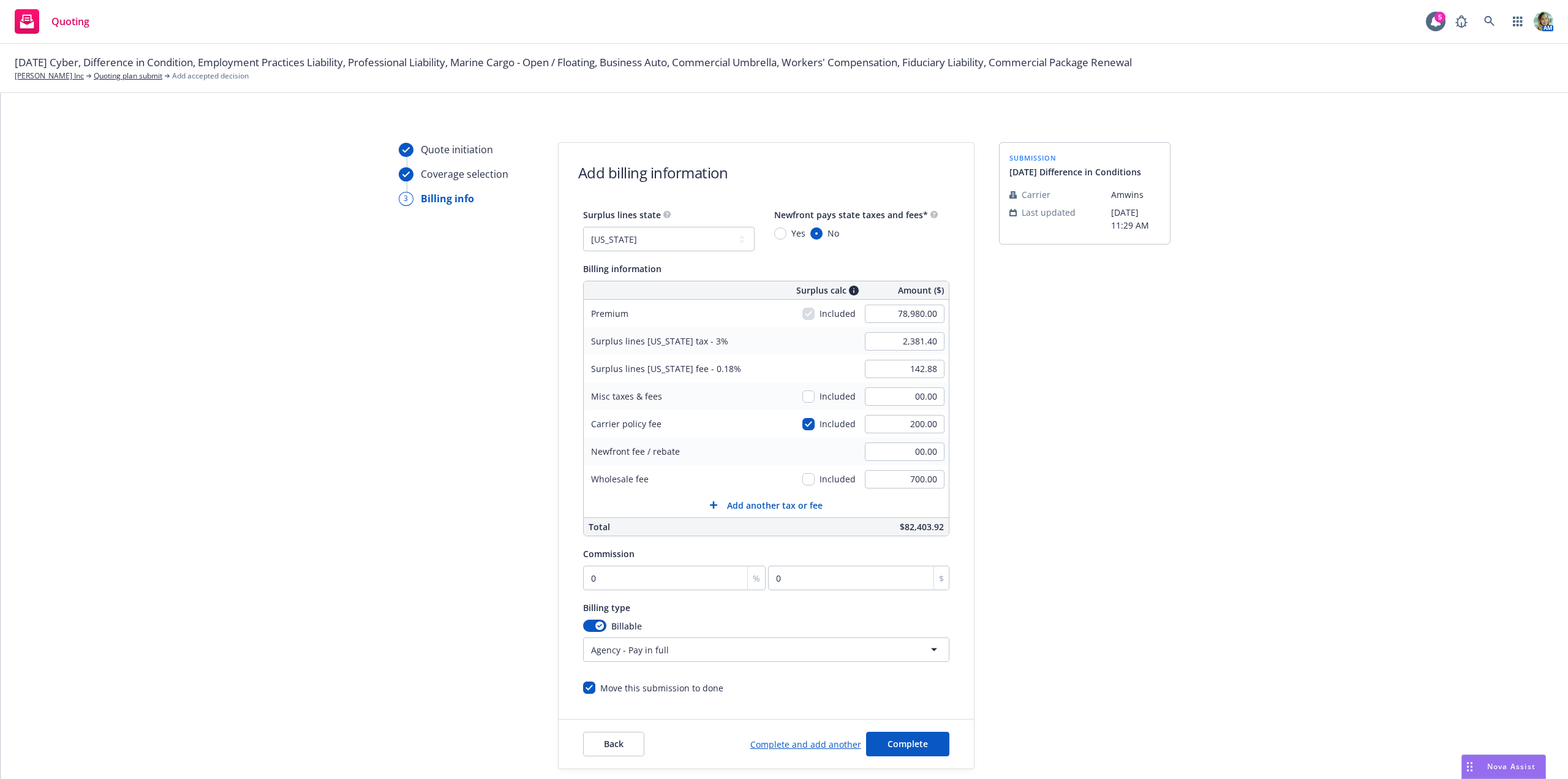
click at [1269, 452] on div "Quote initiation Coverage selection 3 Billing info Add billing information Surp…" at bounding box center [784, 455] width 1538 height 627
click at [605, 581] on input "0" at bounding box center [675, 578] width 183 height 25
click at [599, 581] on input "0" at bounding box center [675, 578] width 183 height 25
type input "01"
type input "789.8"
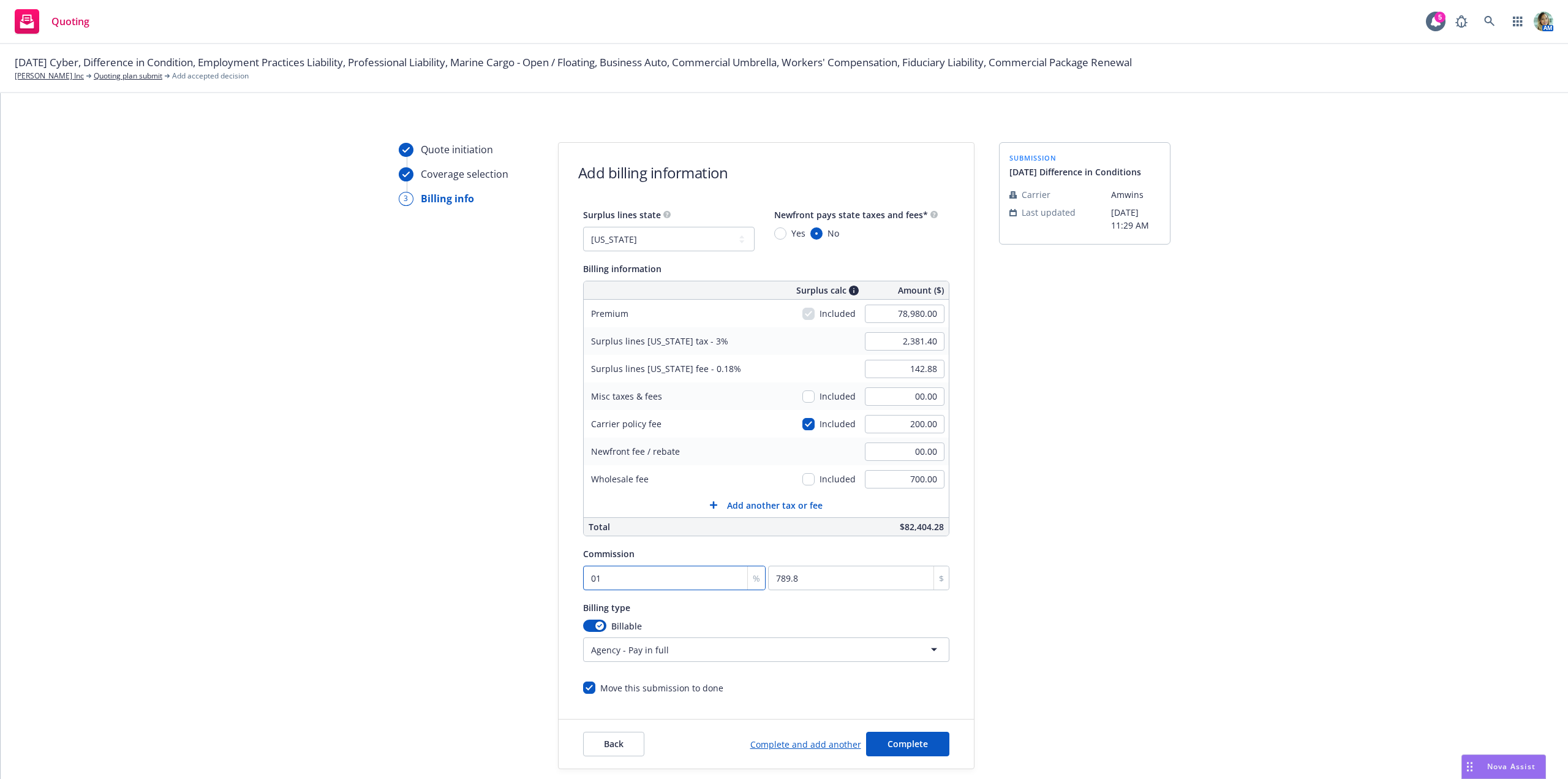
type input "010"
type input "7898"
click at [1191, 580] on div "Quote initiation Coverage selection 3 Billing info Add billing information Surp…" at bounding box center [784, 455] width 1538 height 627
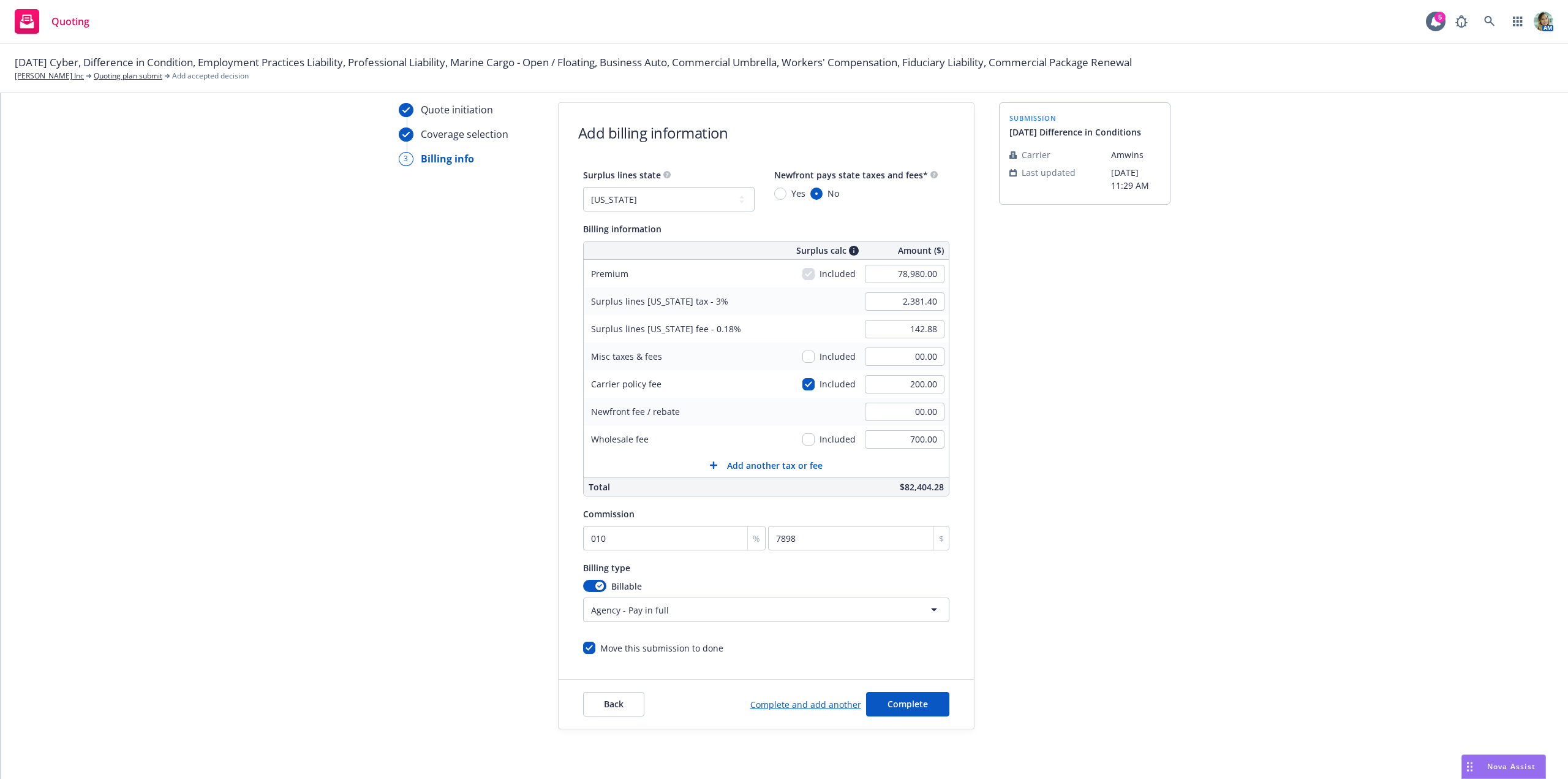
scroll to position [62, 0]
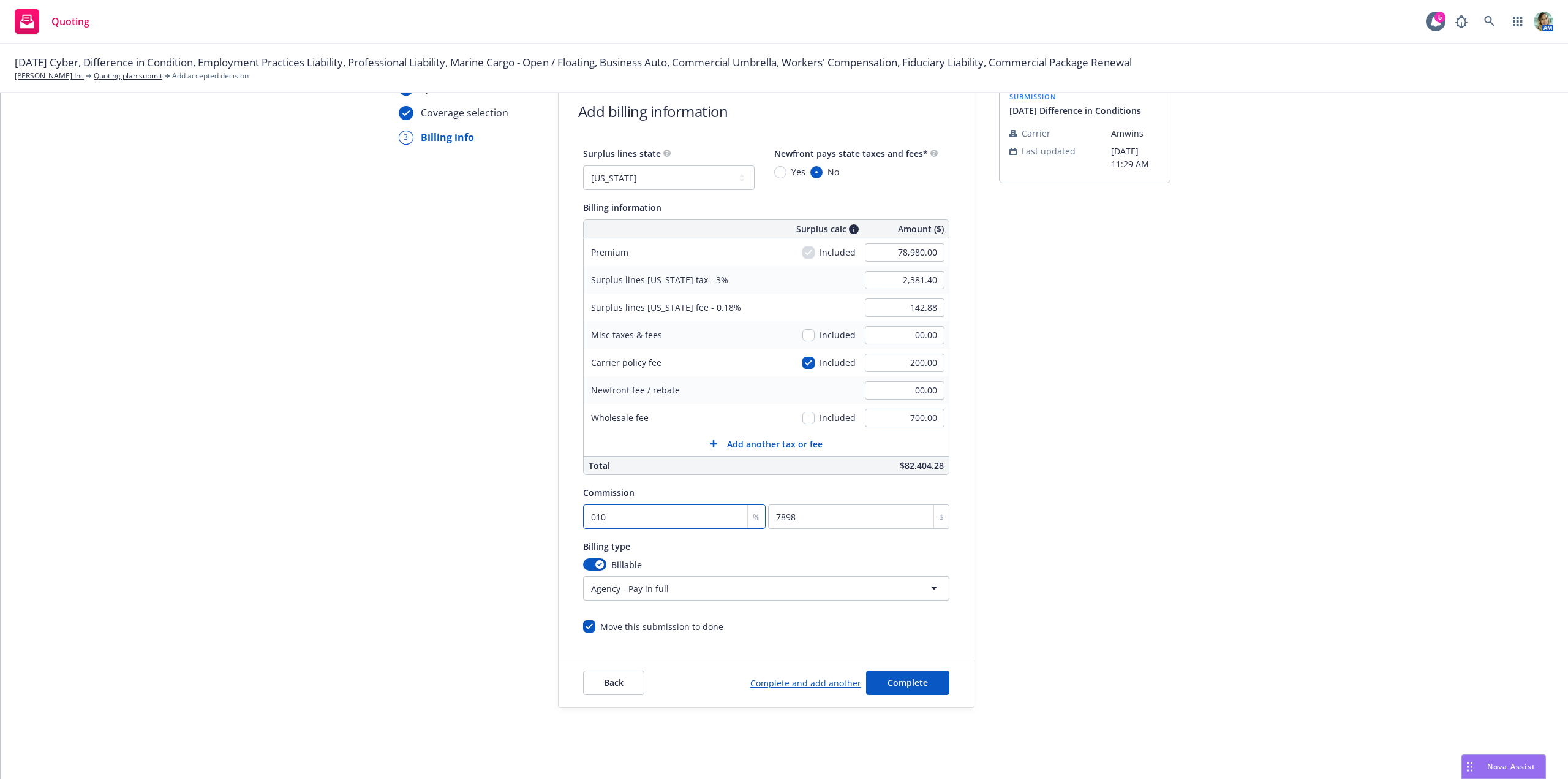
type input "1"
type input "789.8"
type input "10"
type input "7898"
type input "10"
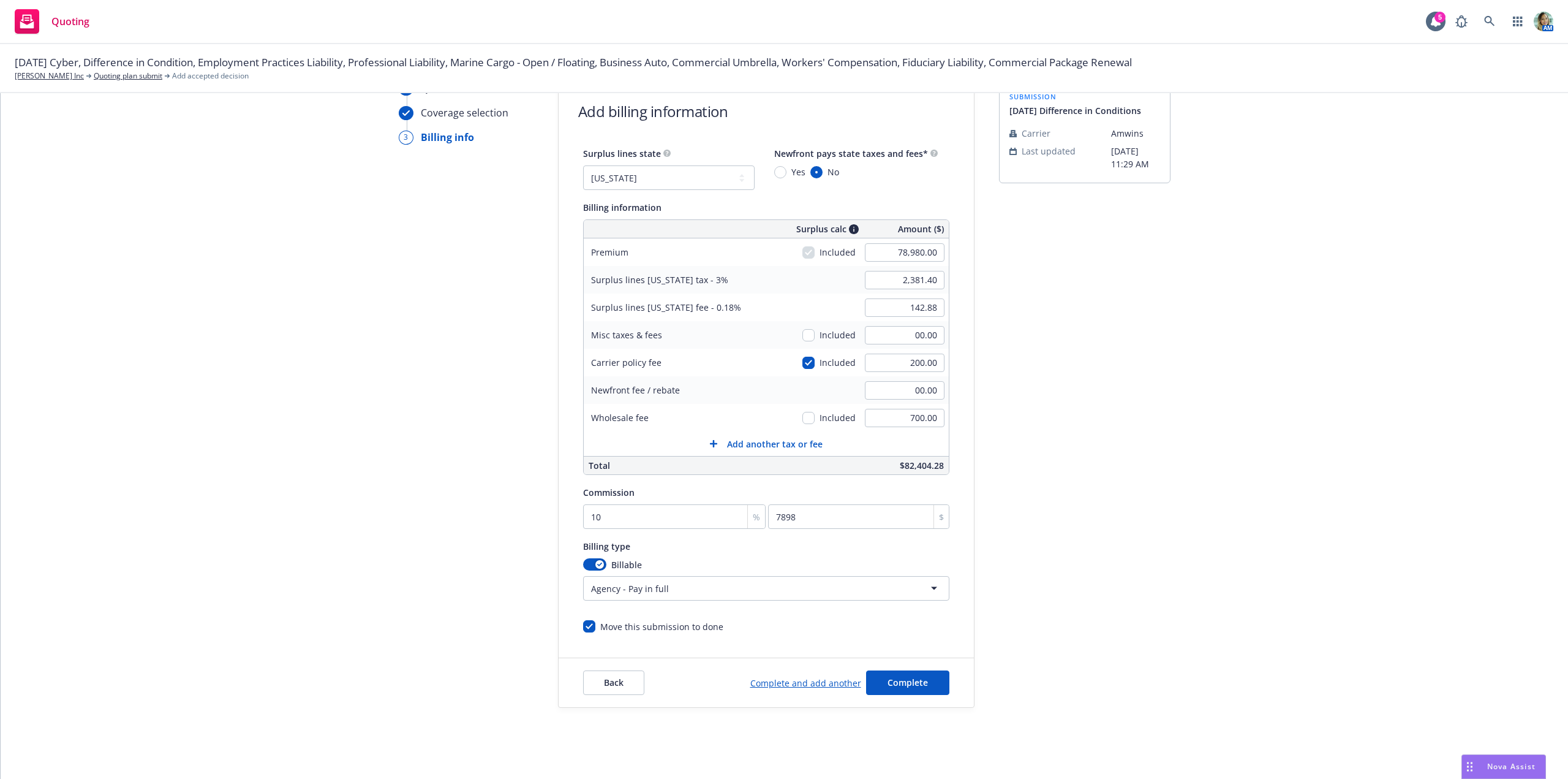
drag, startPoint x: 1431, startPoint y: 555, endPoint x: 1062, endPoint y: 629, distance: 376.3
click at [1429, 556] on div "Quote initiation Coverage selection 3 Billing info Add billing information Surp…" at bounding box center [784, 394] width 1538 height 627
click at [924, 684] on button "Complete" at bounding box center [907, 682] width 83 height 25
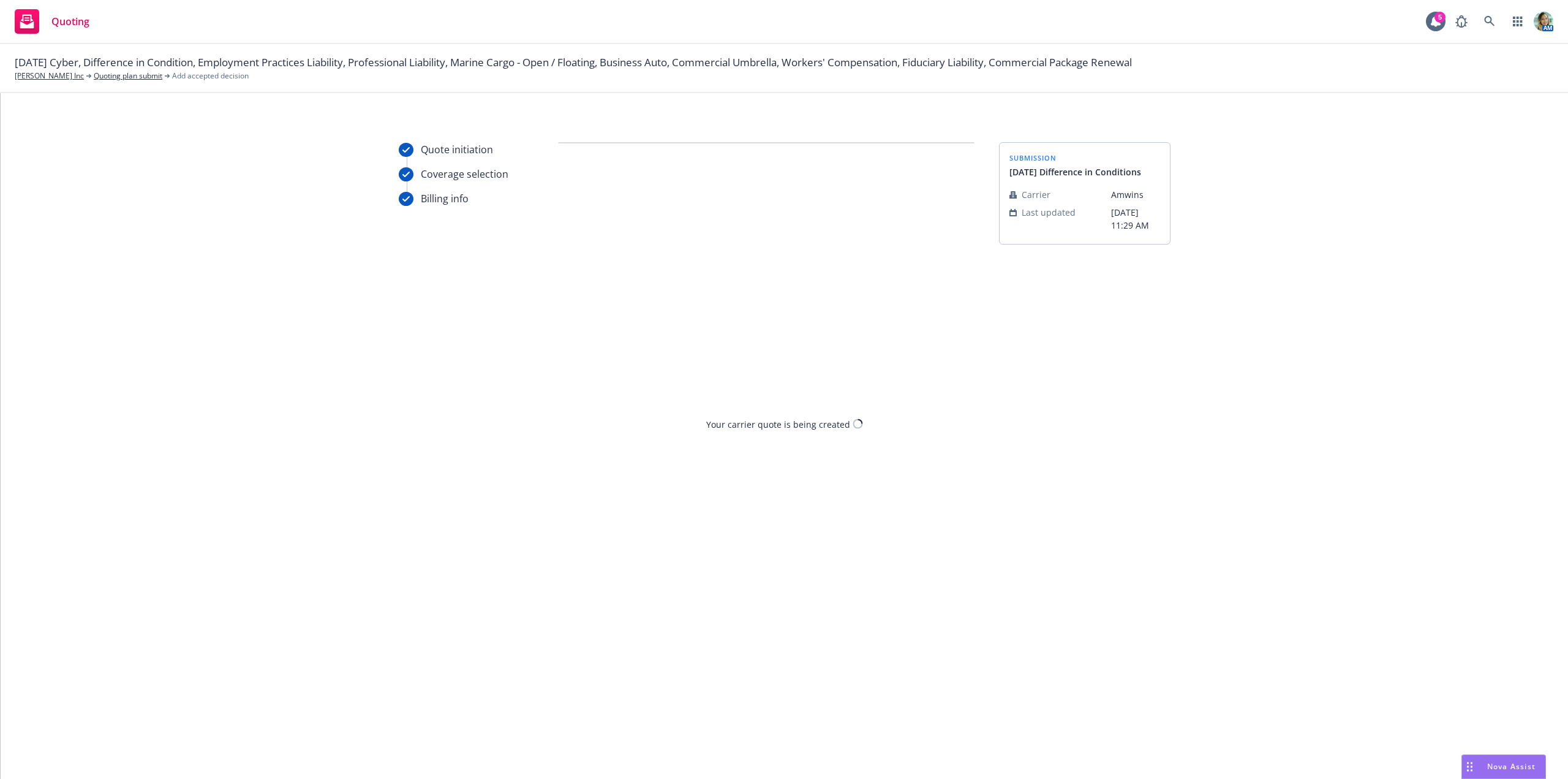
scroll to position [0, 0]
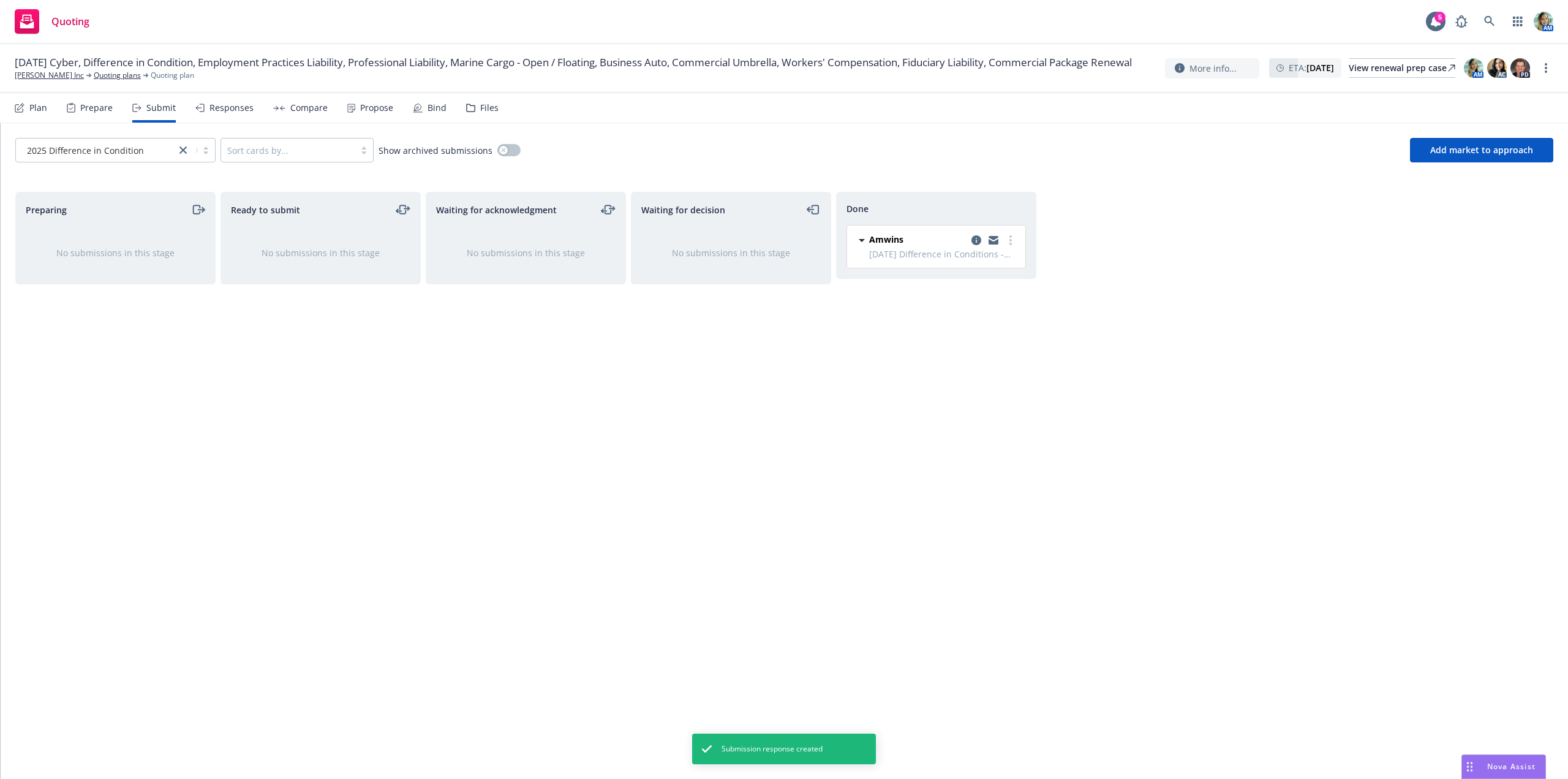
click at [871, 383] on div "Done Amwins 10/1/25 Difference in Conditions - 2025 Difference in Condition Mon…" at bounding box center [936, 472] width 201 height 561
click at [501, 338] on div "Waiting for acknowledgment No submissions in this stage" at bounding box center [526, 472] width 201 height 561
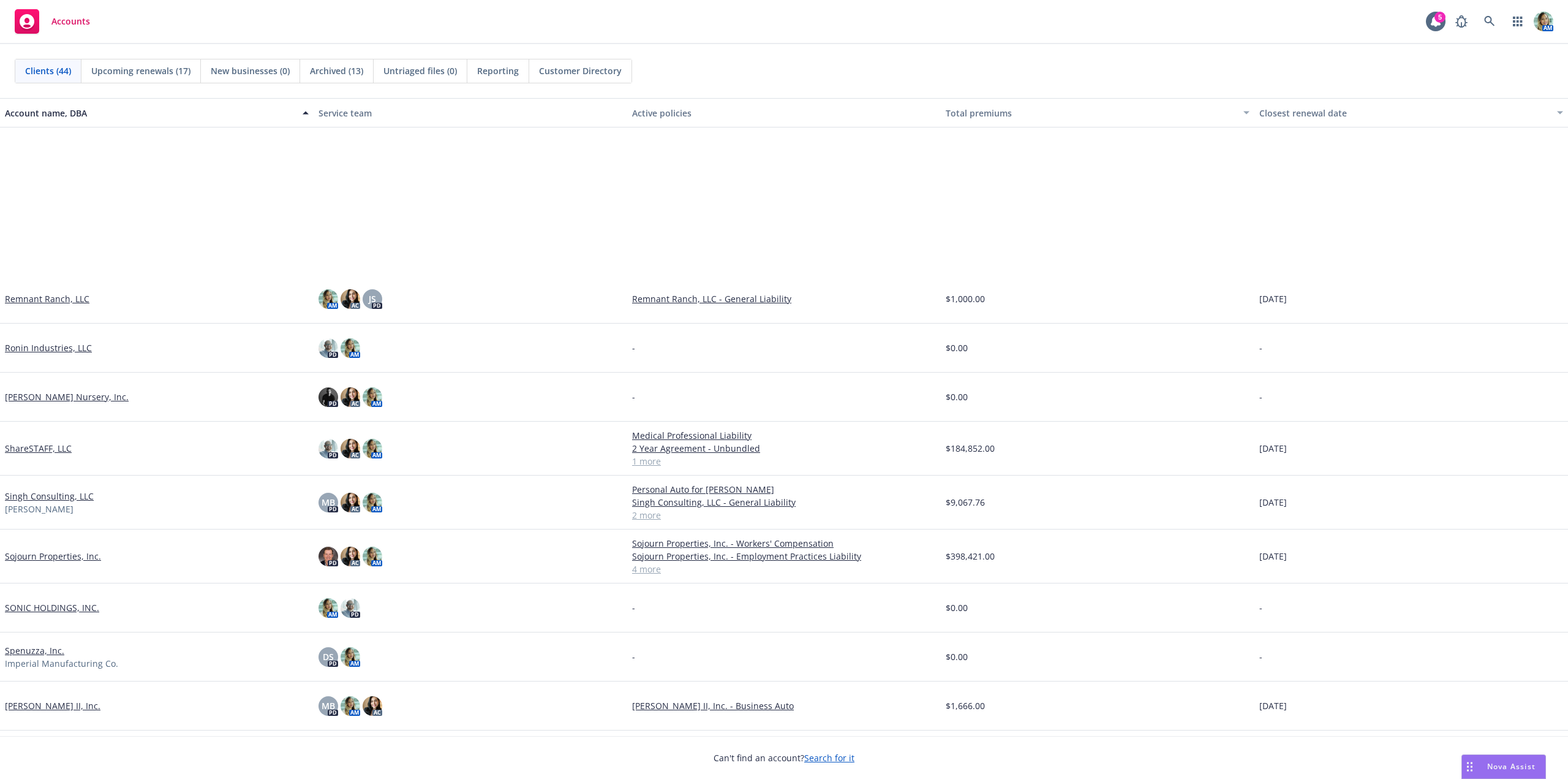
scroll to position [1470, 0]
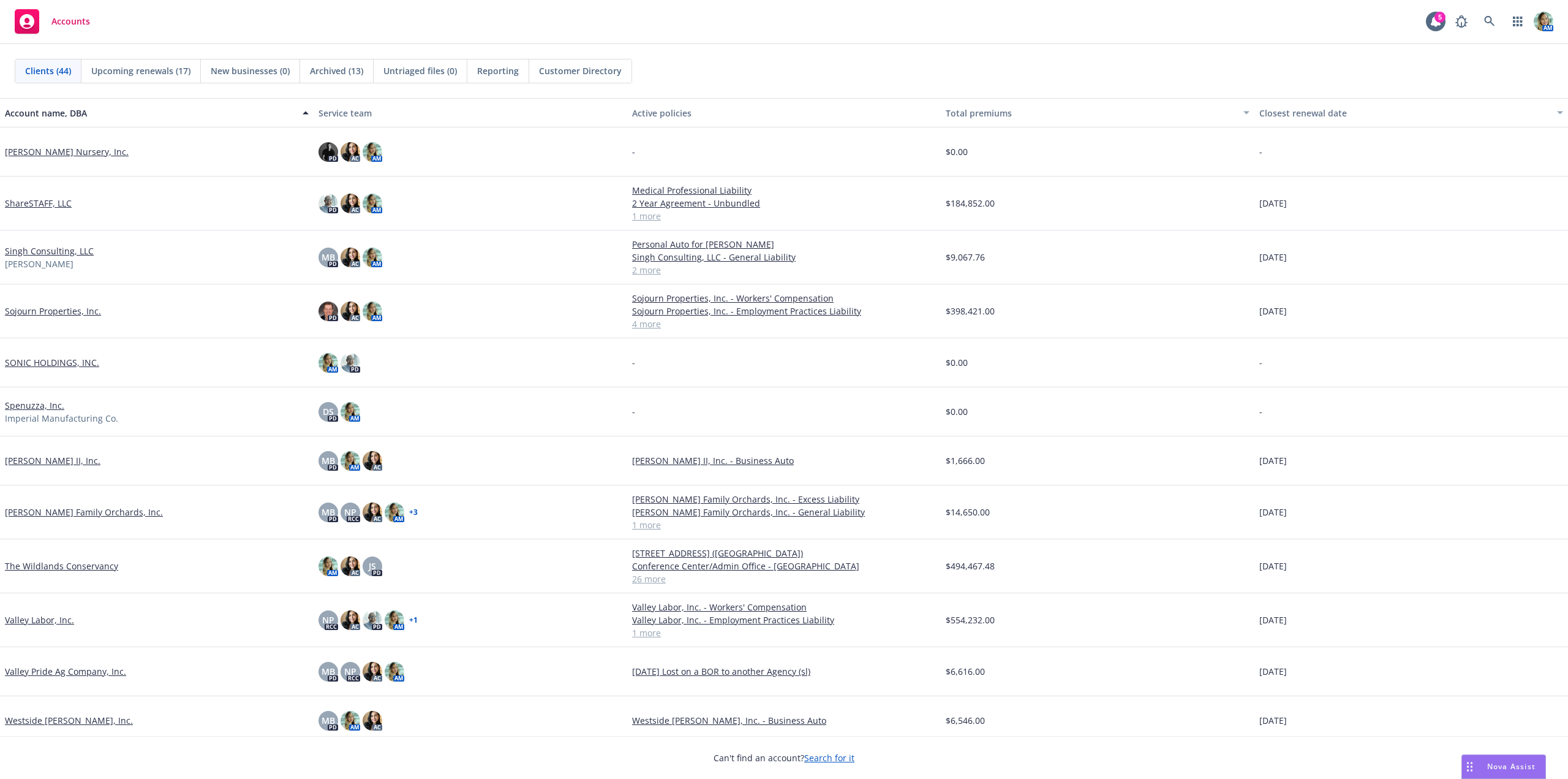
drag, startPoint x: 99, startPoint y: 564, endPoint x: 108, endPoint y: 524, distance: 41.0
click at [99, 565] on link "The Wildlands Conservancy" at bounding box center [62, 566] width 114 height 13
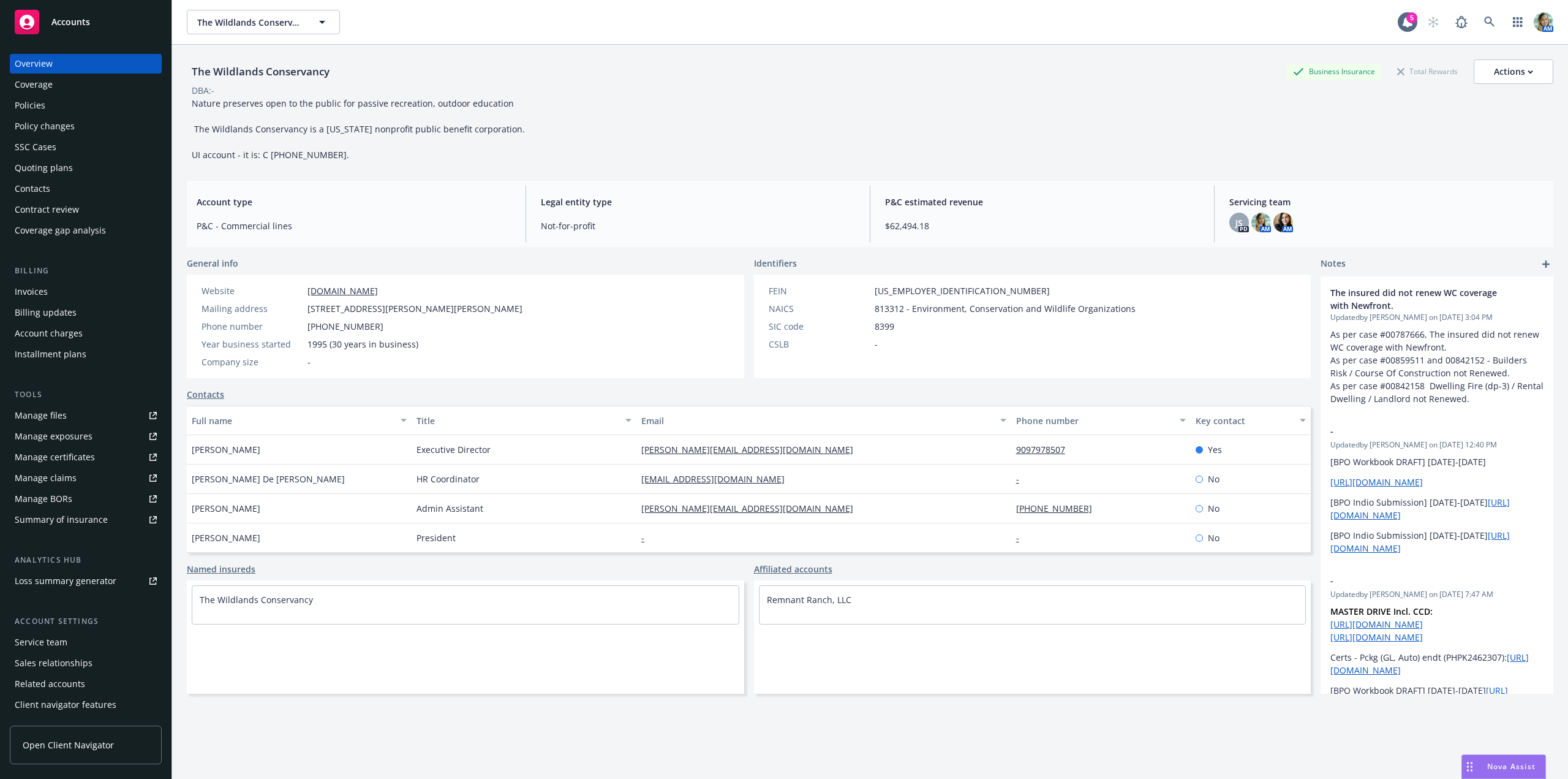
click at [58, 169] on div "Quoting plans" at bounding box center [44, 168] width 58 height 20
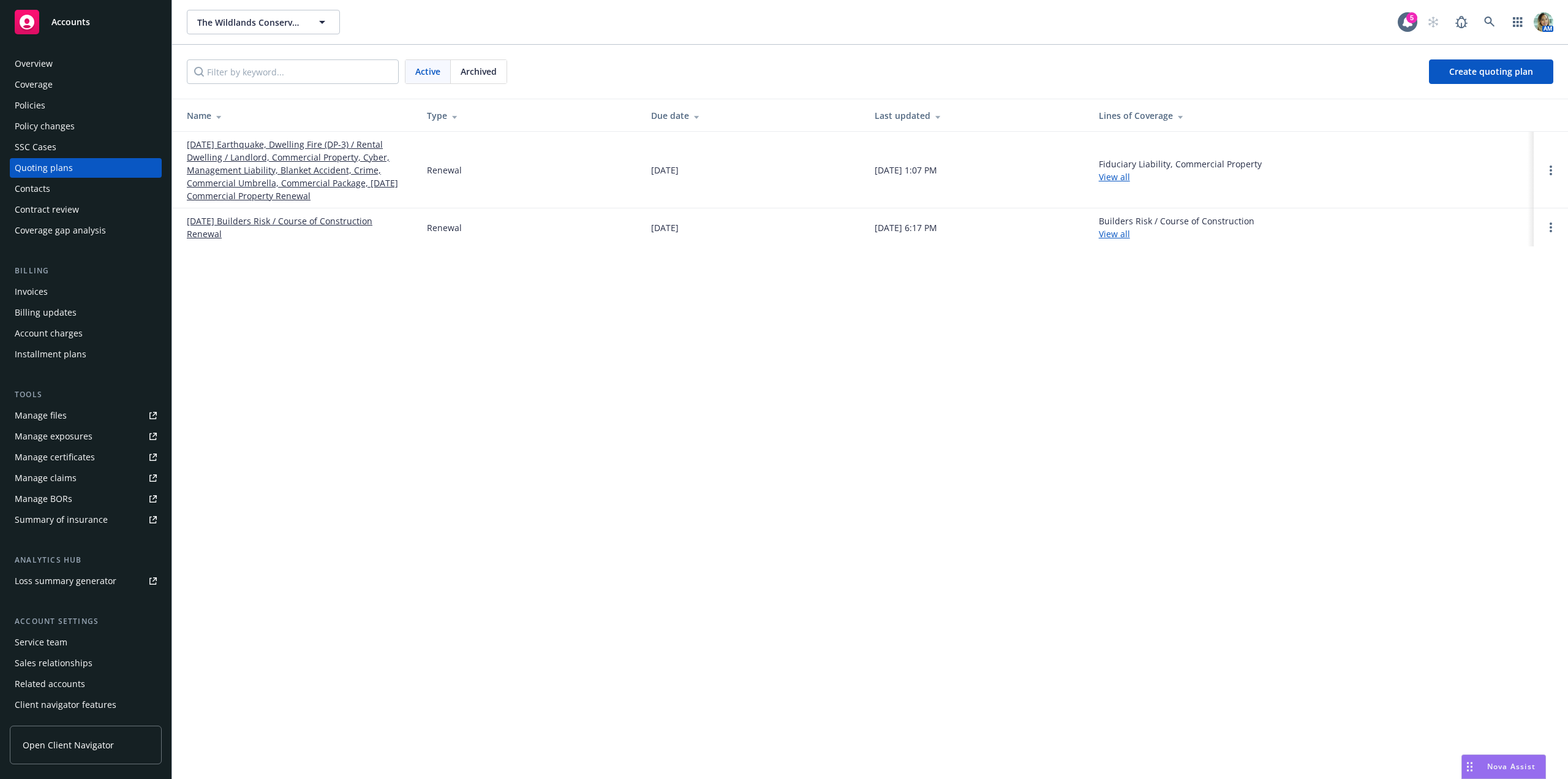
click at [239, 171] on link "[DATE] Earthquake, Dwelling Fire (DP-3) / Rental Dwelling / Landlord, Commercia…" at bounding box center [296, 170] width 220 height 64
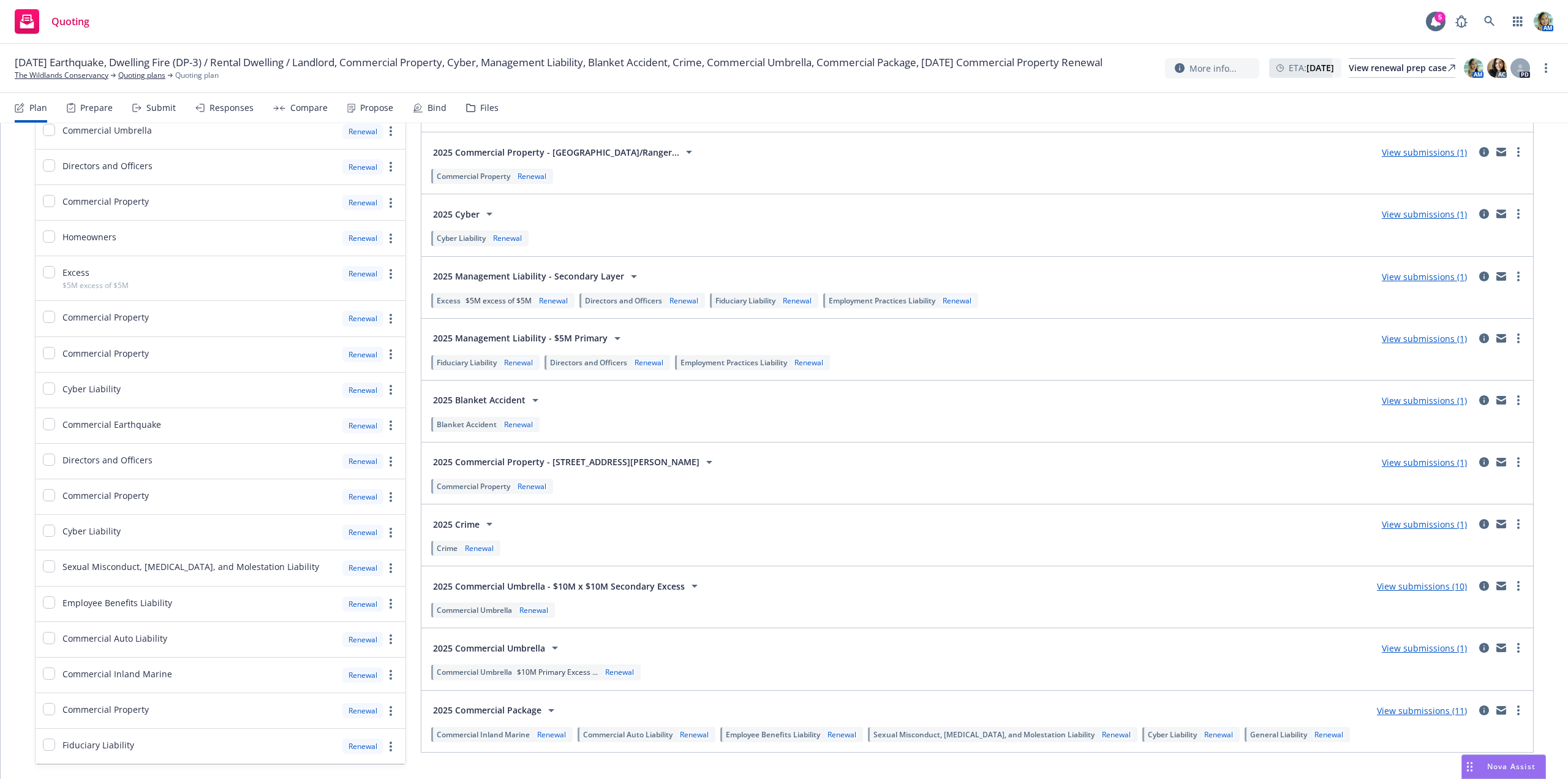
scroll to position [613, 0]
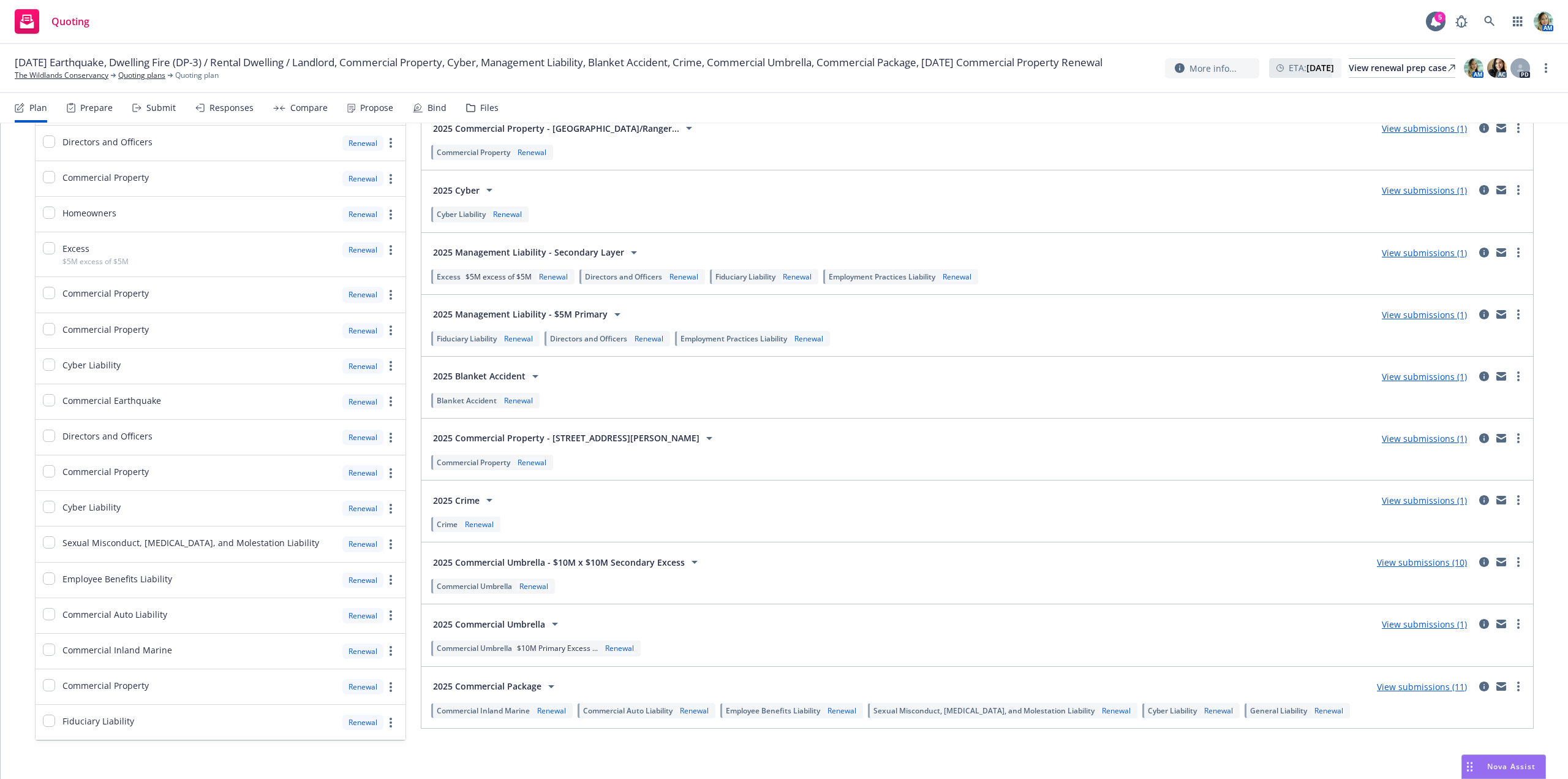
click at [1430, 623] on link "View submissions (1)" at bounding box center [1424, 624] width 85 height 11
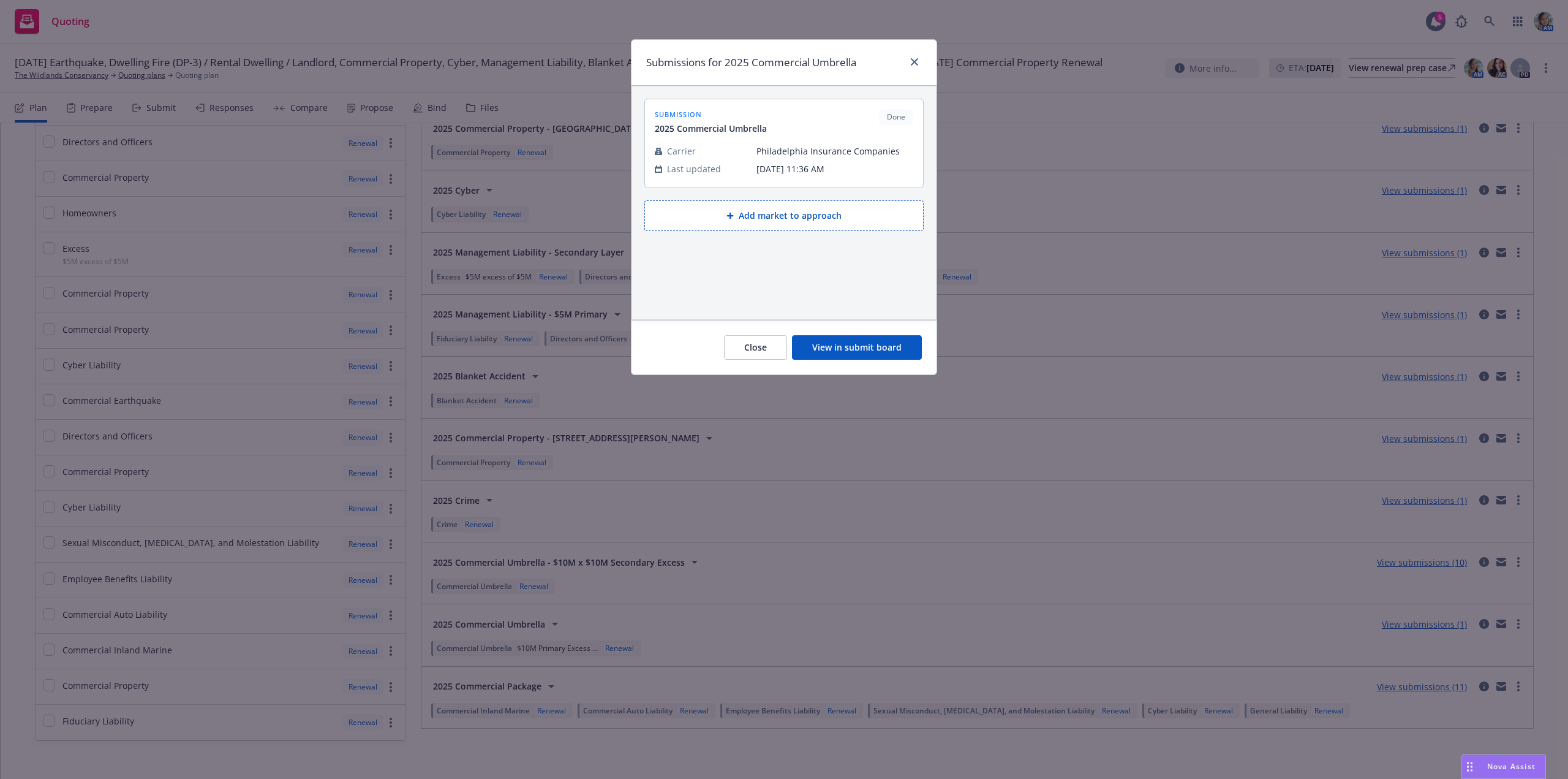
click at [860, 354] on button "View in submit board" at bounding box center [857, 347] width 130 height 25
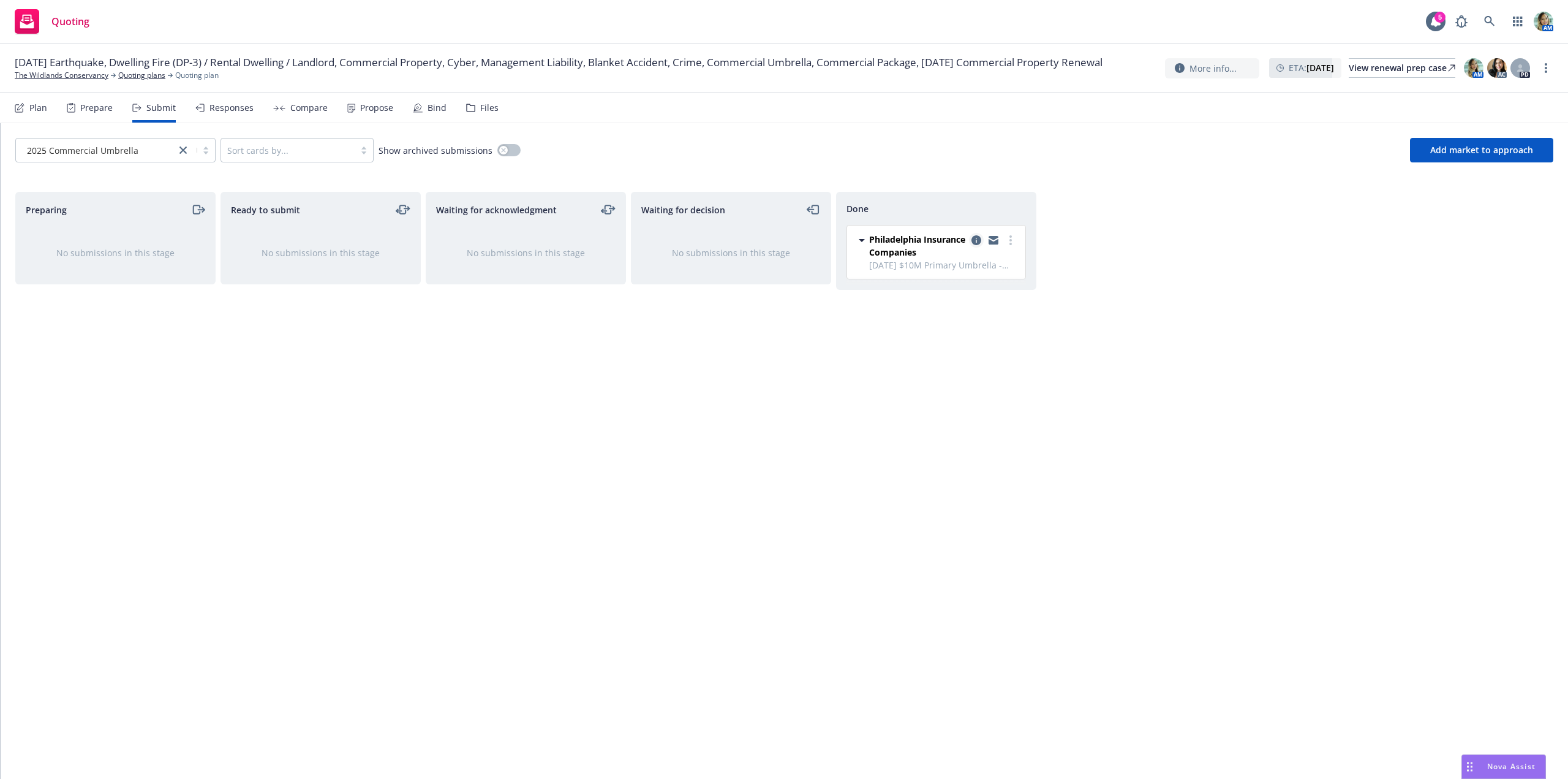
click at [976, 236] on icon "copy logging email" at bounding box center [976, 240] width 10 height 10
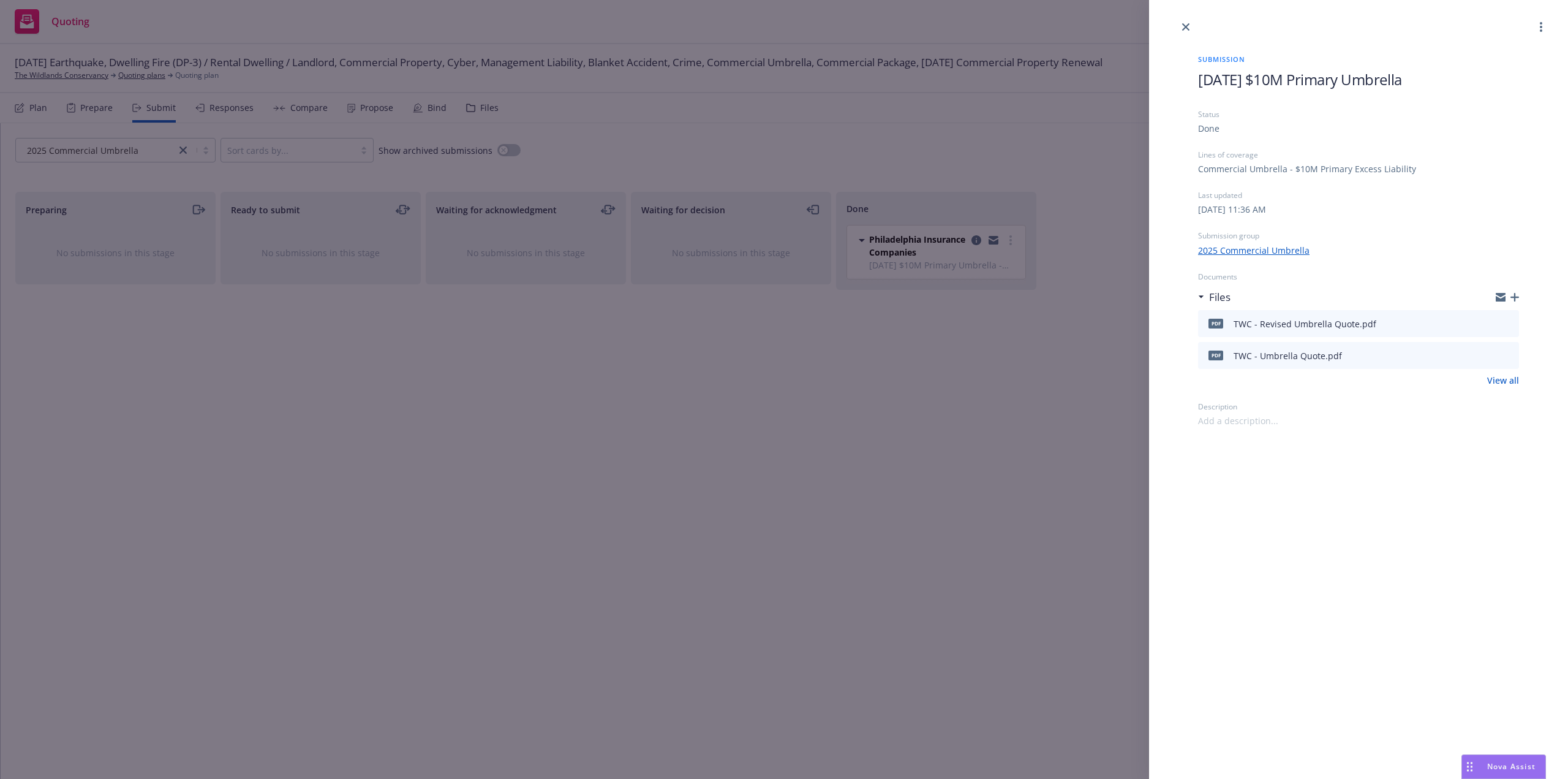
click at [1514, 294] on icon "button" at bounding box center [1515, 297] width 9 height 9
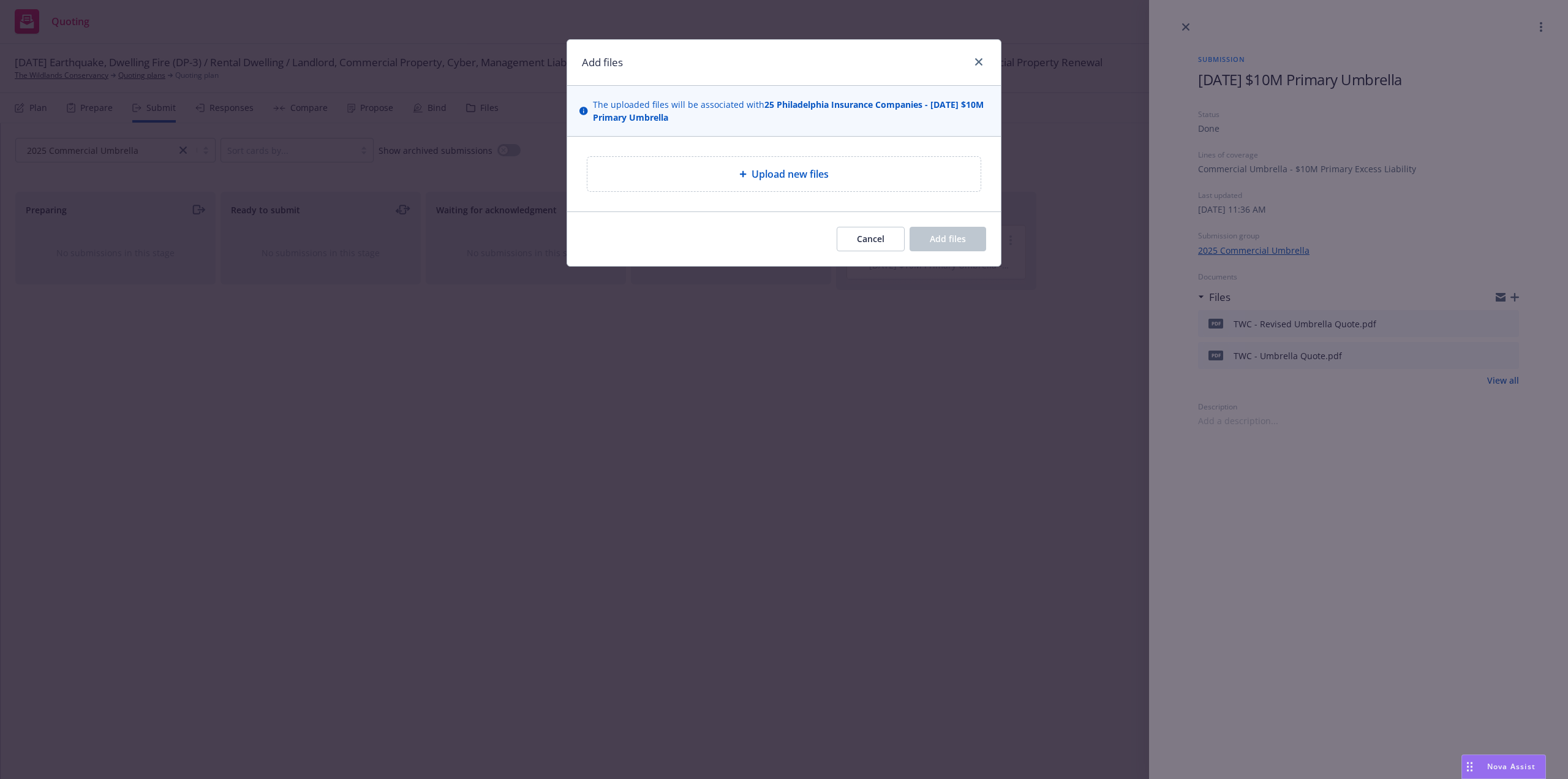
click at [807, 178] on span "Upload new files" at bounding box center [790, 174] width 77 height 15
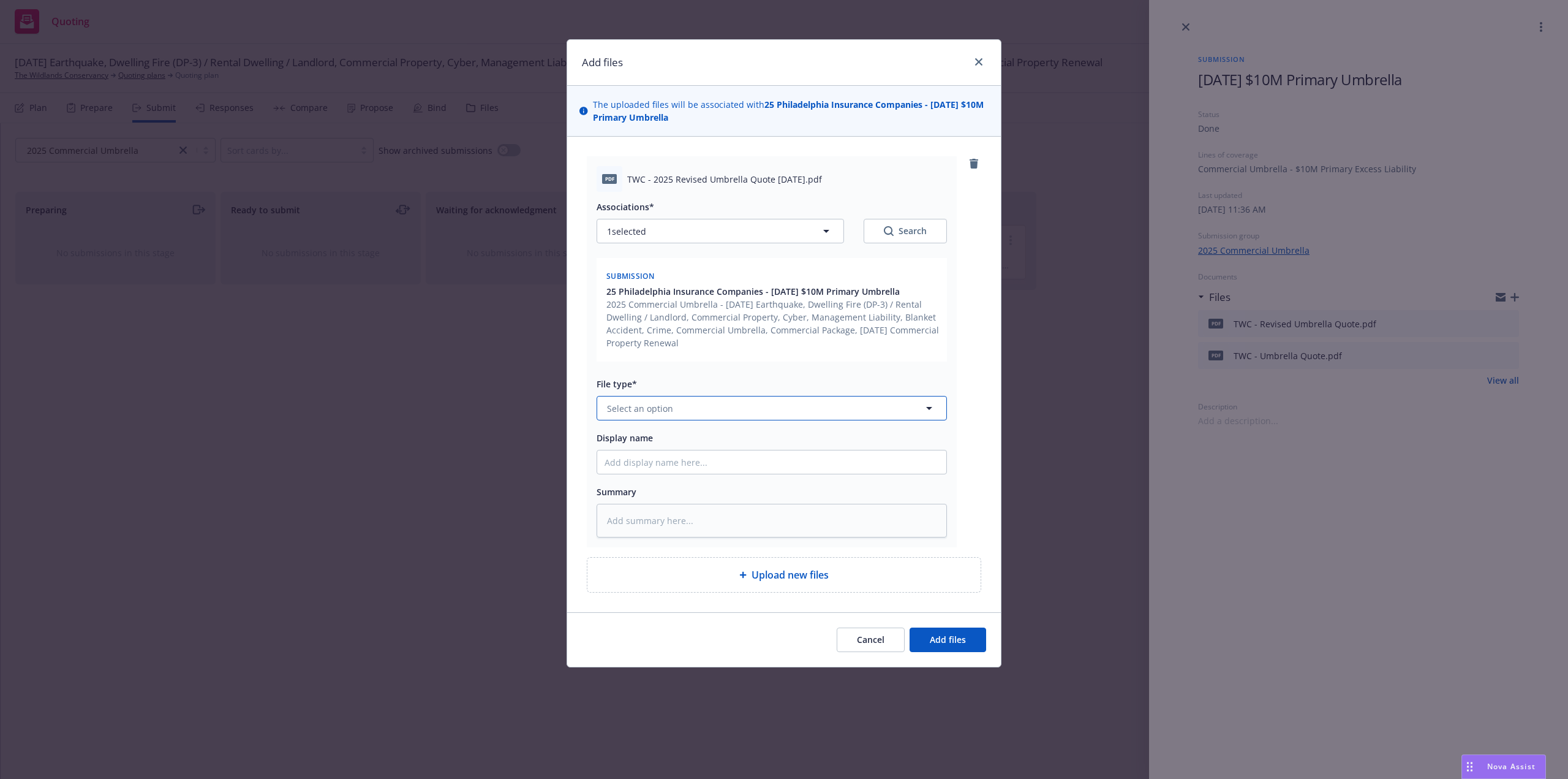
drag, startPoint x: 671, startPoint y: 408, endPoint x: 667, endPoint y: 416, distance: 8.9
click at [667, 416] on button "Select an option" at bounding box center [772, 408] width 350 height 25
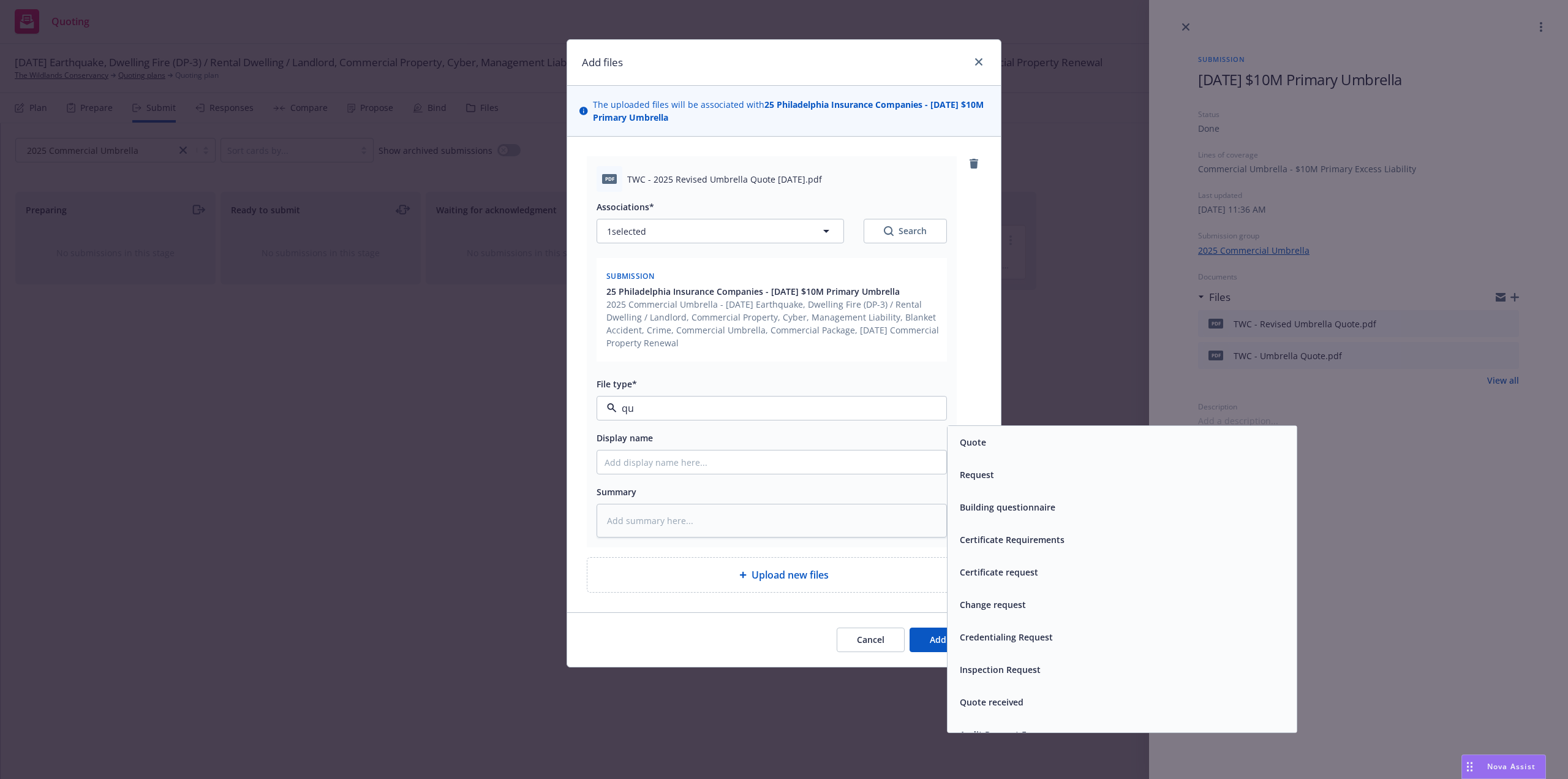
type input "quo"
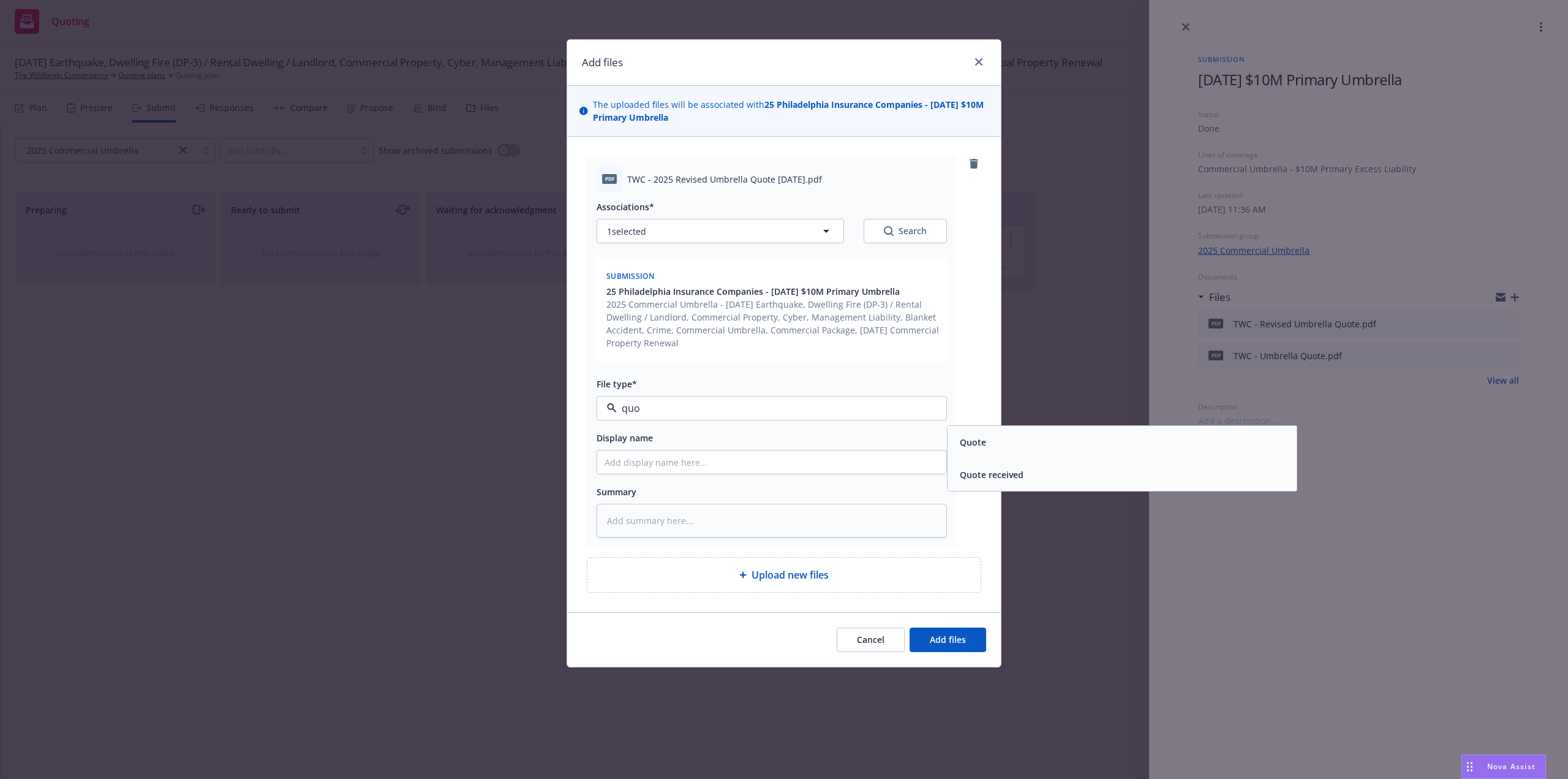
click at [978, 441] on span "Quote" at bounding box center [973, 442] width 27 height 13
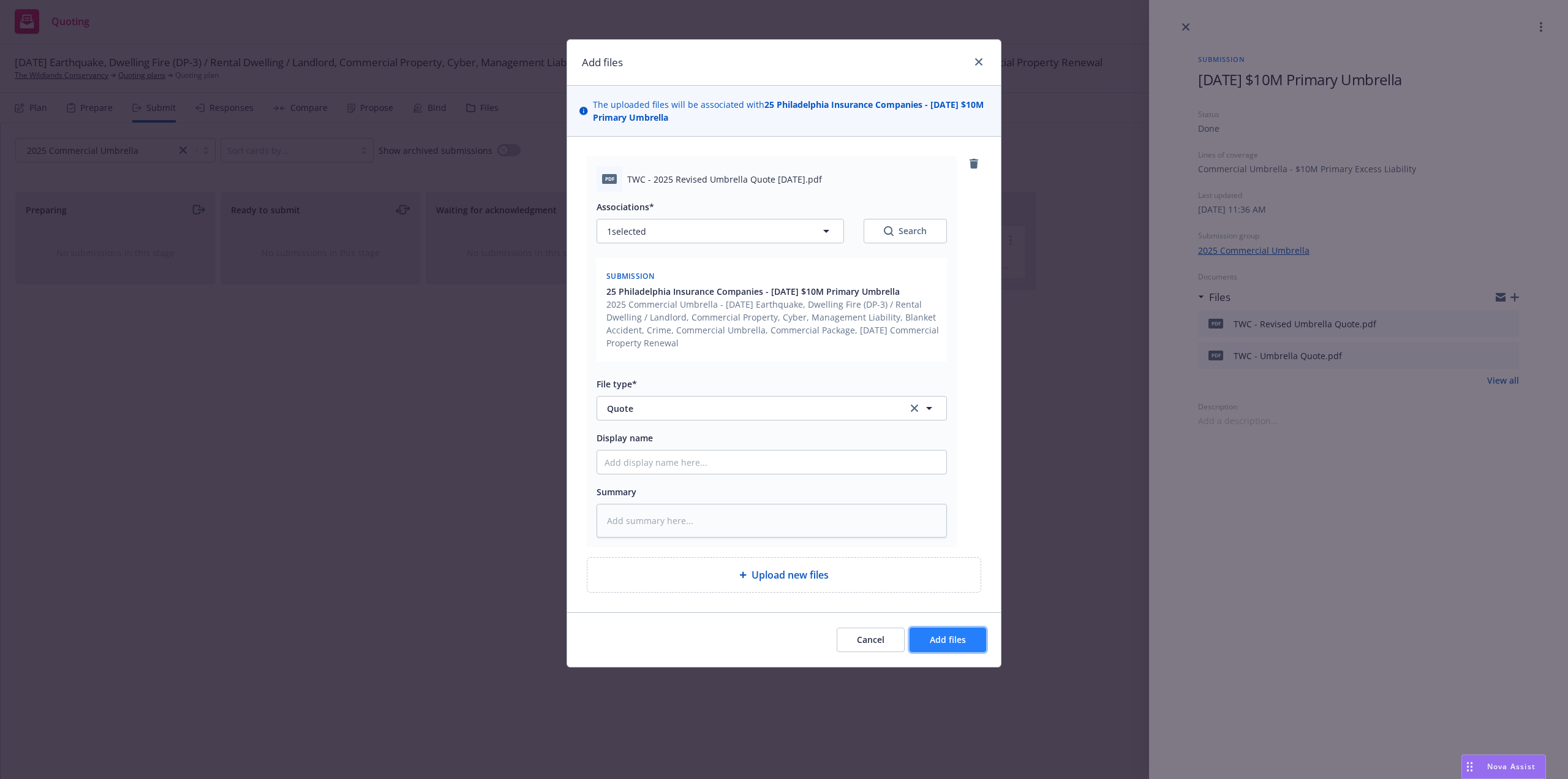
click at [951, 646] on button "Add files" at bounding box center [947, 639] width 77 height 25
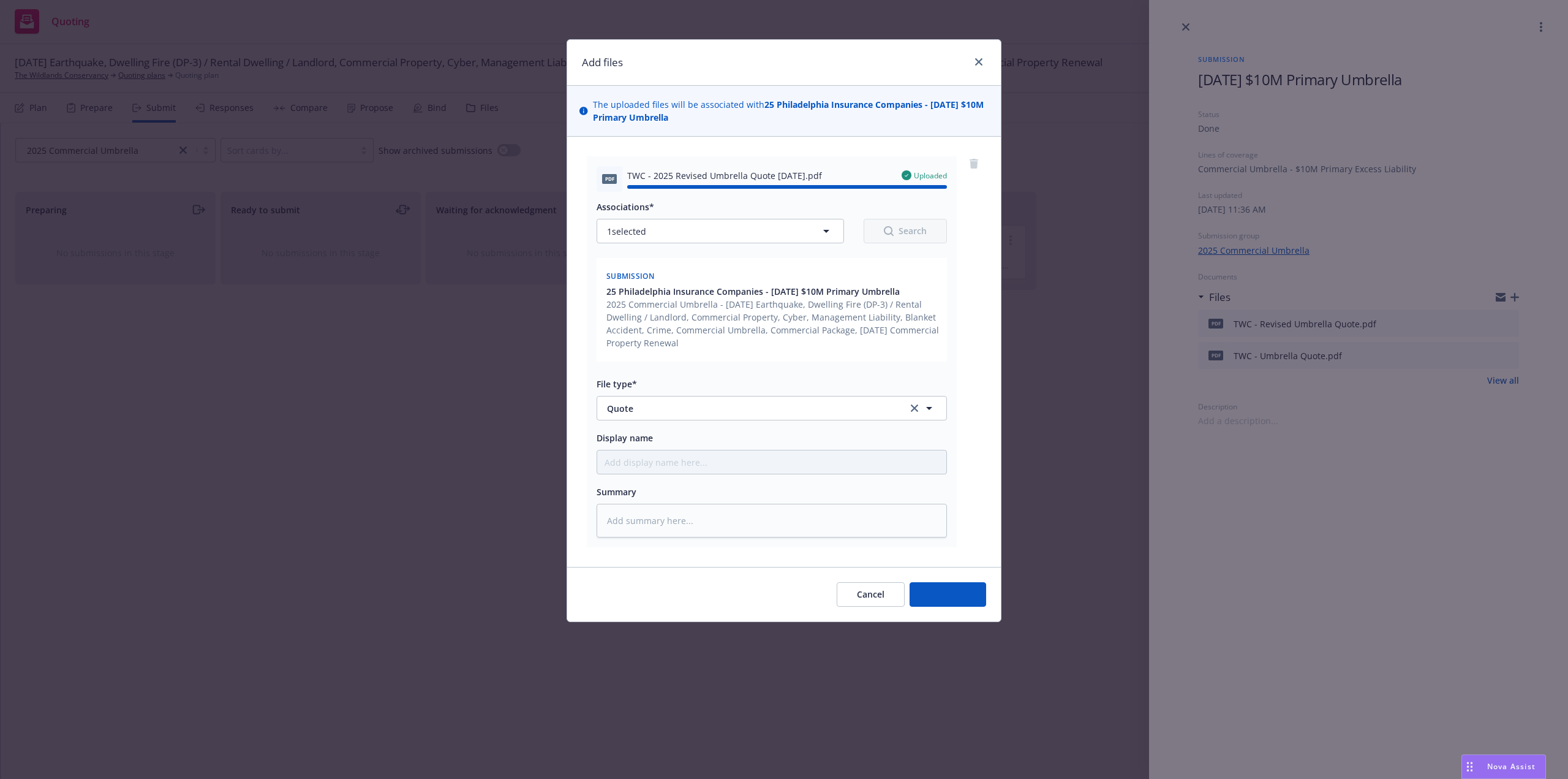
type textarea "x"
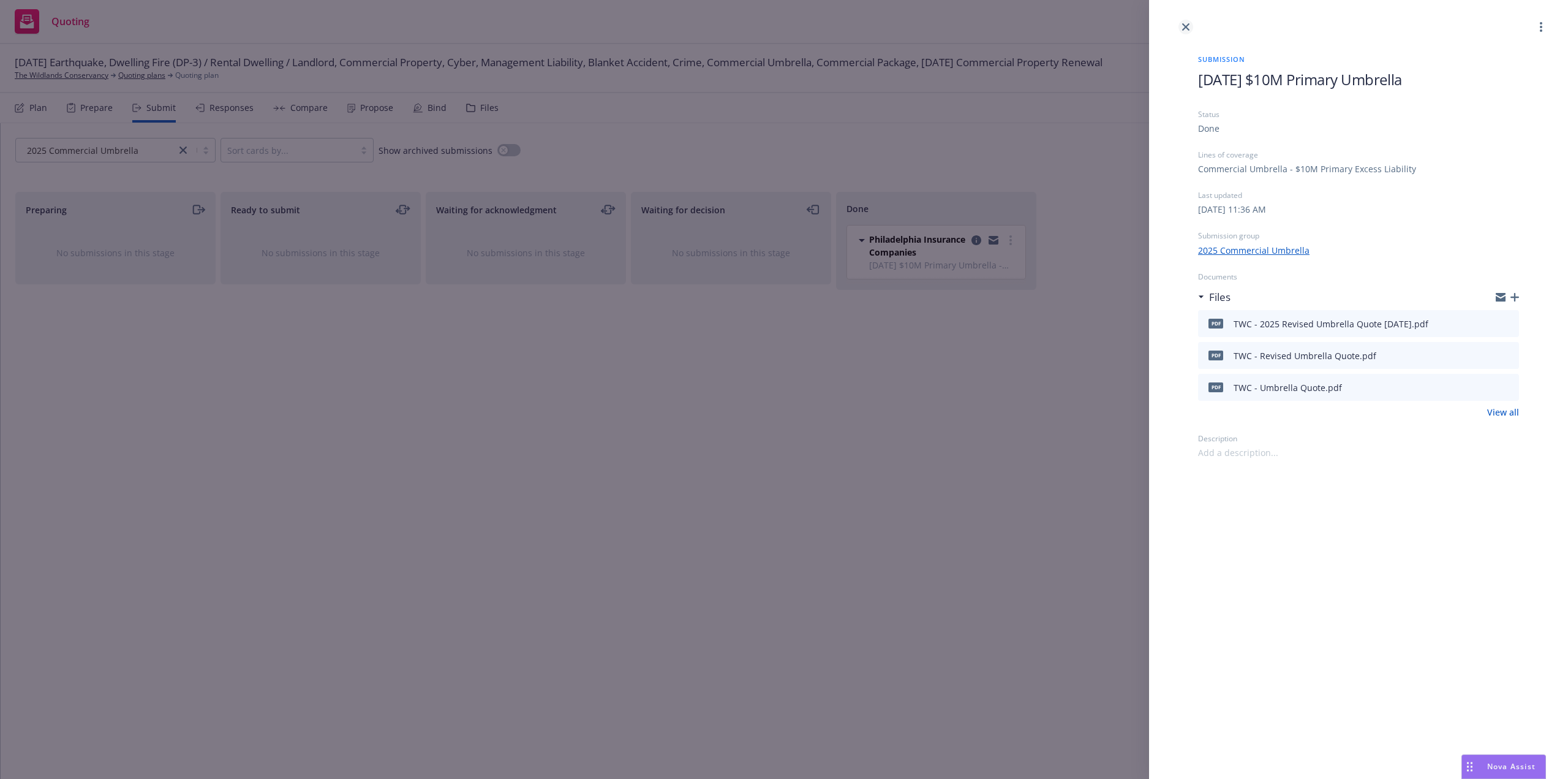
click at [1186, 25] on icon "close" at bounding box center [1186, 27] width 8 height 8
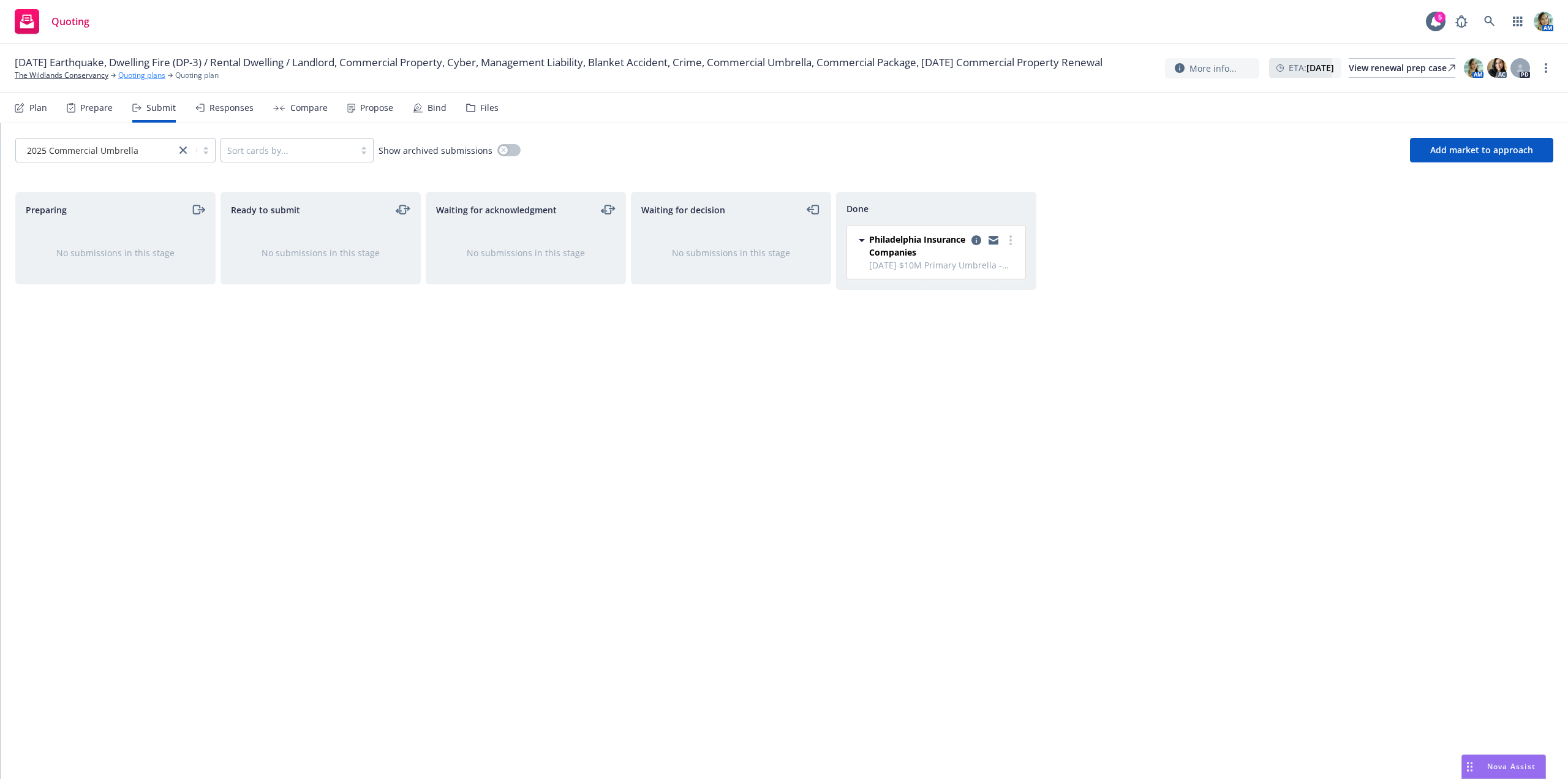
click at [139, 81] on link "Quoting plans" at bounding box center [142, 75] width 47 height 11
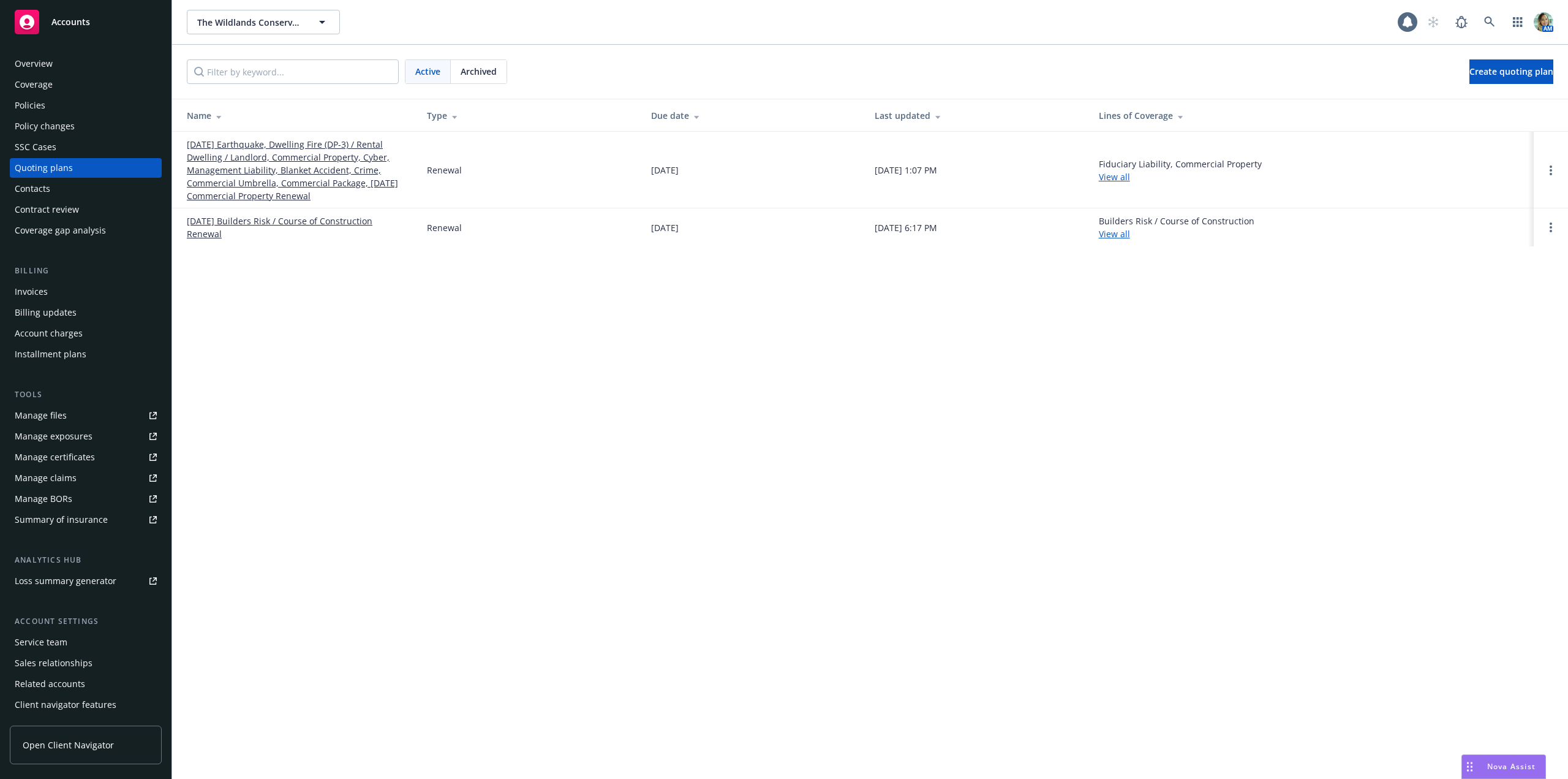
click at [291, 163] on link "[DATE] Earthquake, Dwelling Fire (DP-3) / Rental Dwelling / Landlord, Commercia…" at bounding box center [296, 170] width 220 height 64
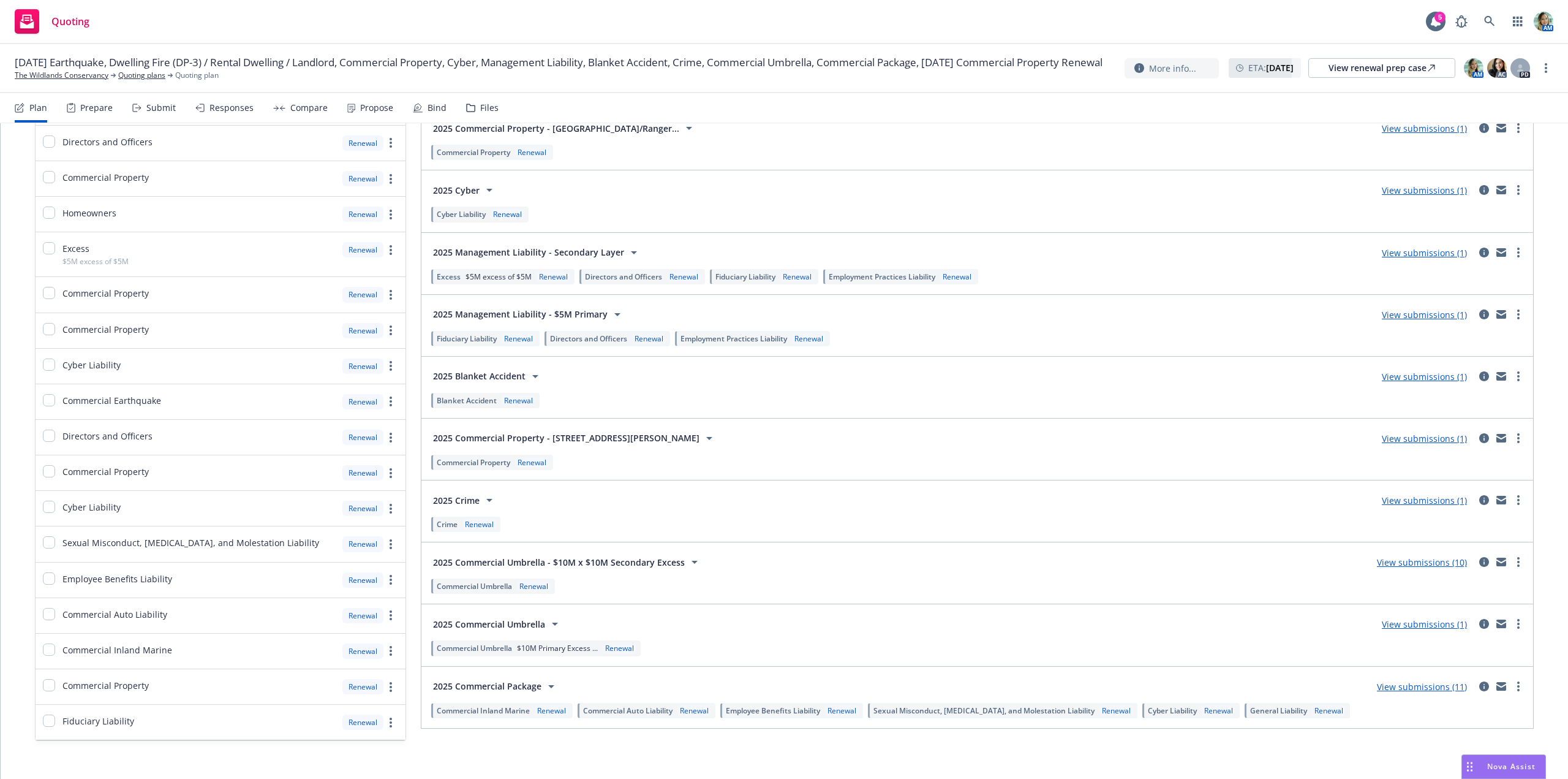
scroll to position [629, 0]
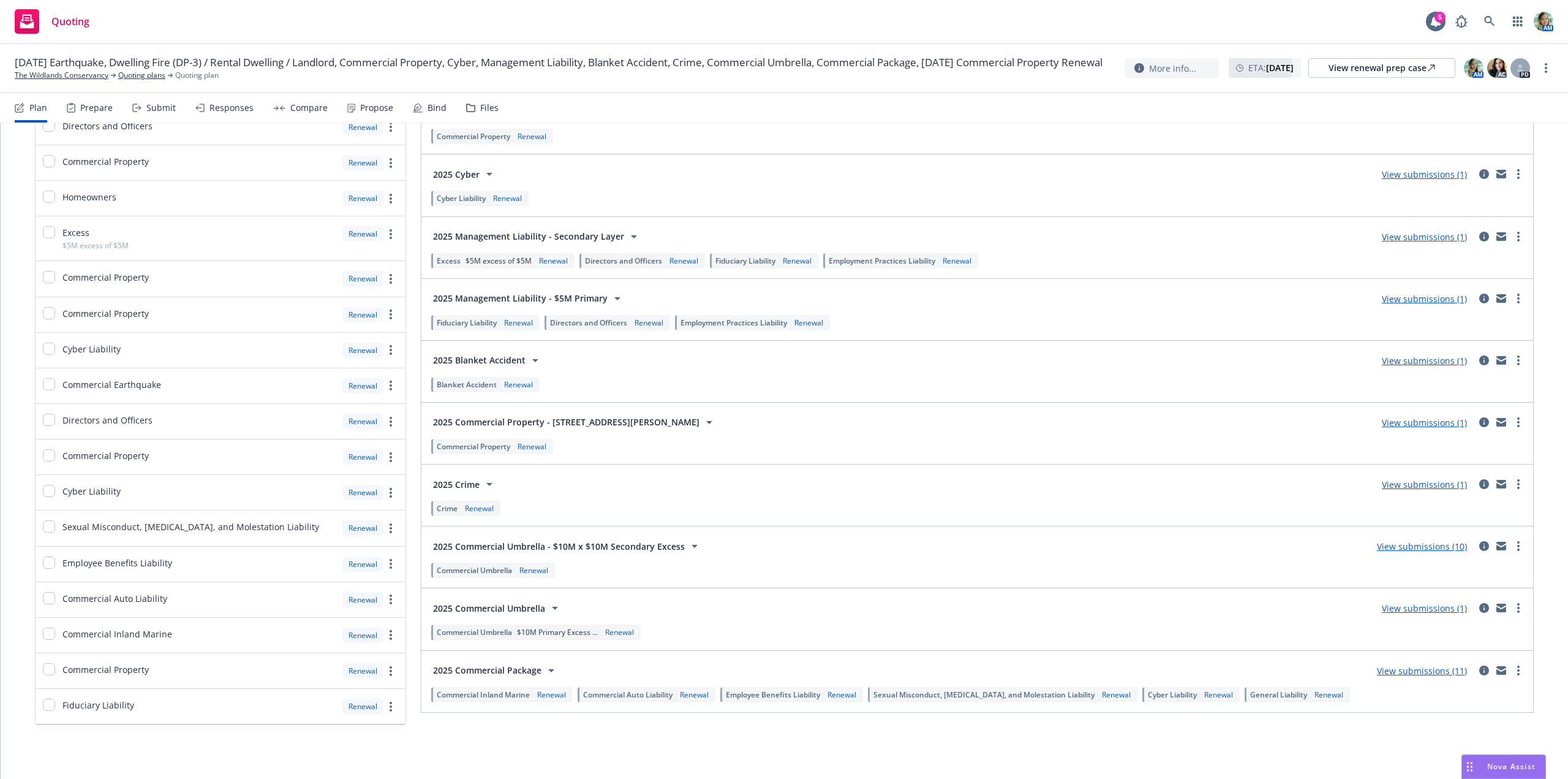
click at [1394, 673] on link "View submissions (11)" at bounding box center [1422, 670] width 90 height 11
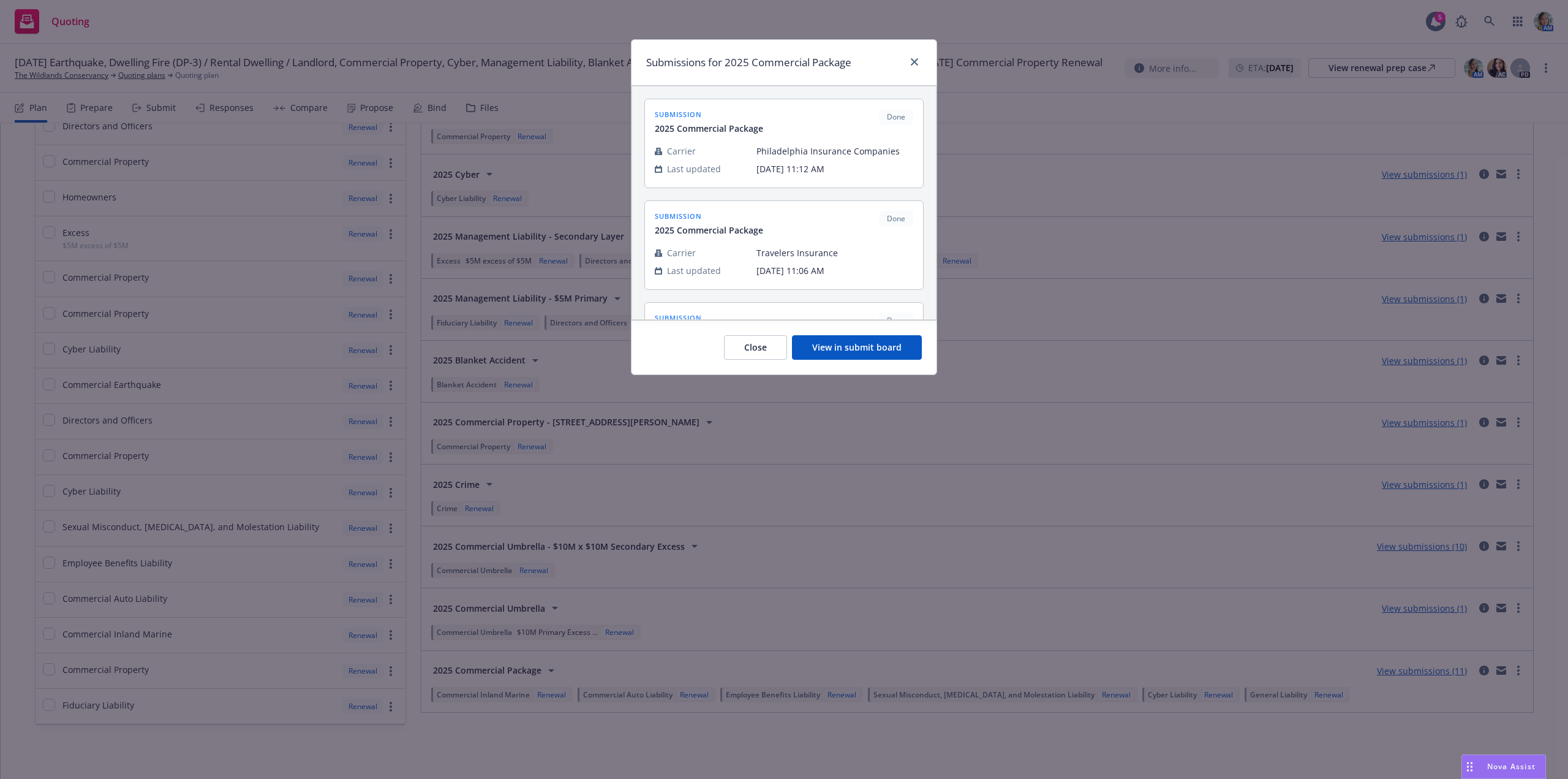
click at [914, 352] on button "View in submit board" at bounding box center [857, 347] width 130 height 25
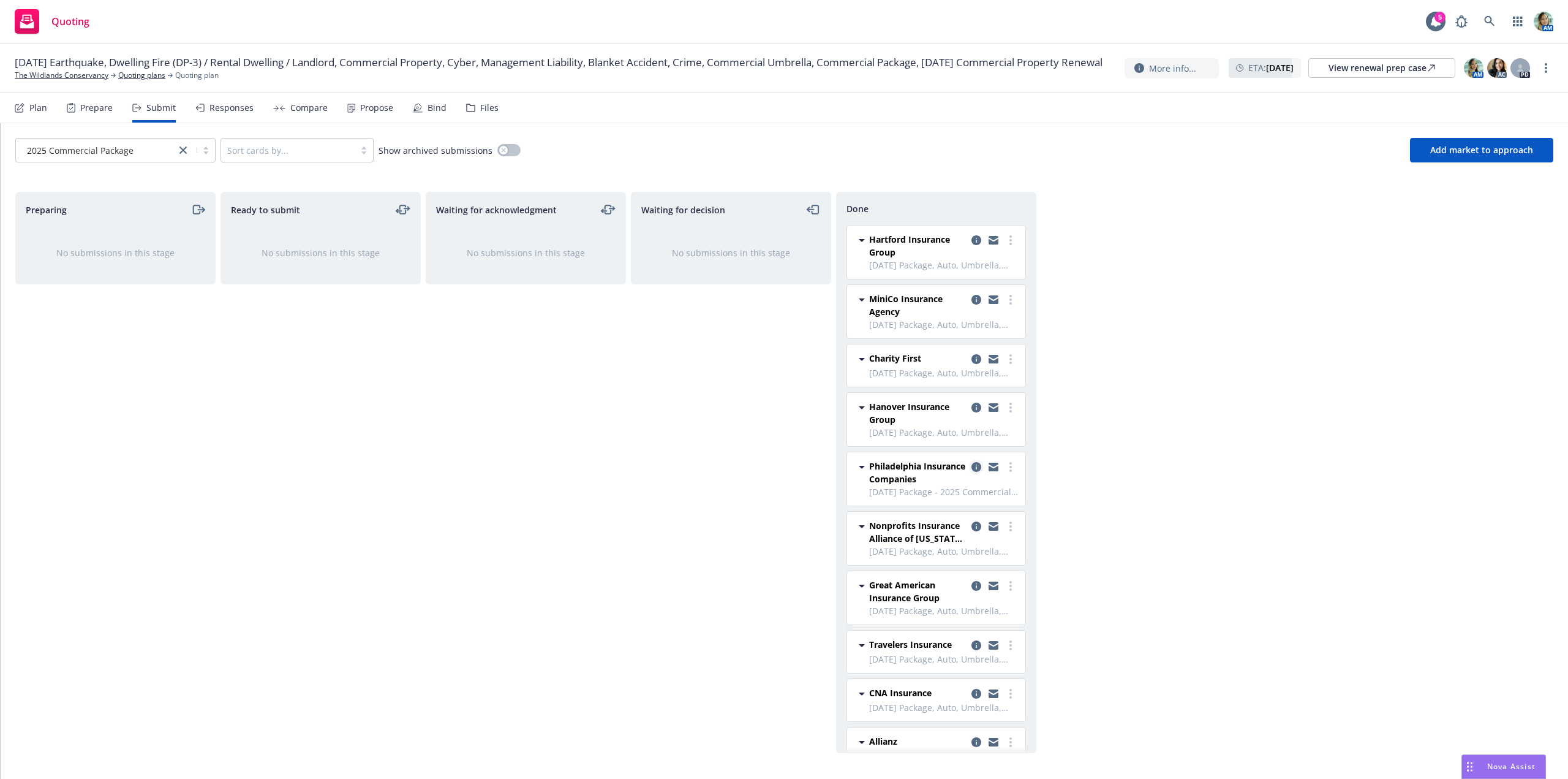
click at [972, 469] on icon "copy logging email" at bounding box center [976, 467] width 10 height 10
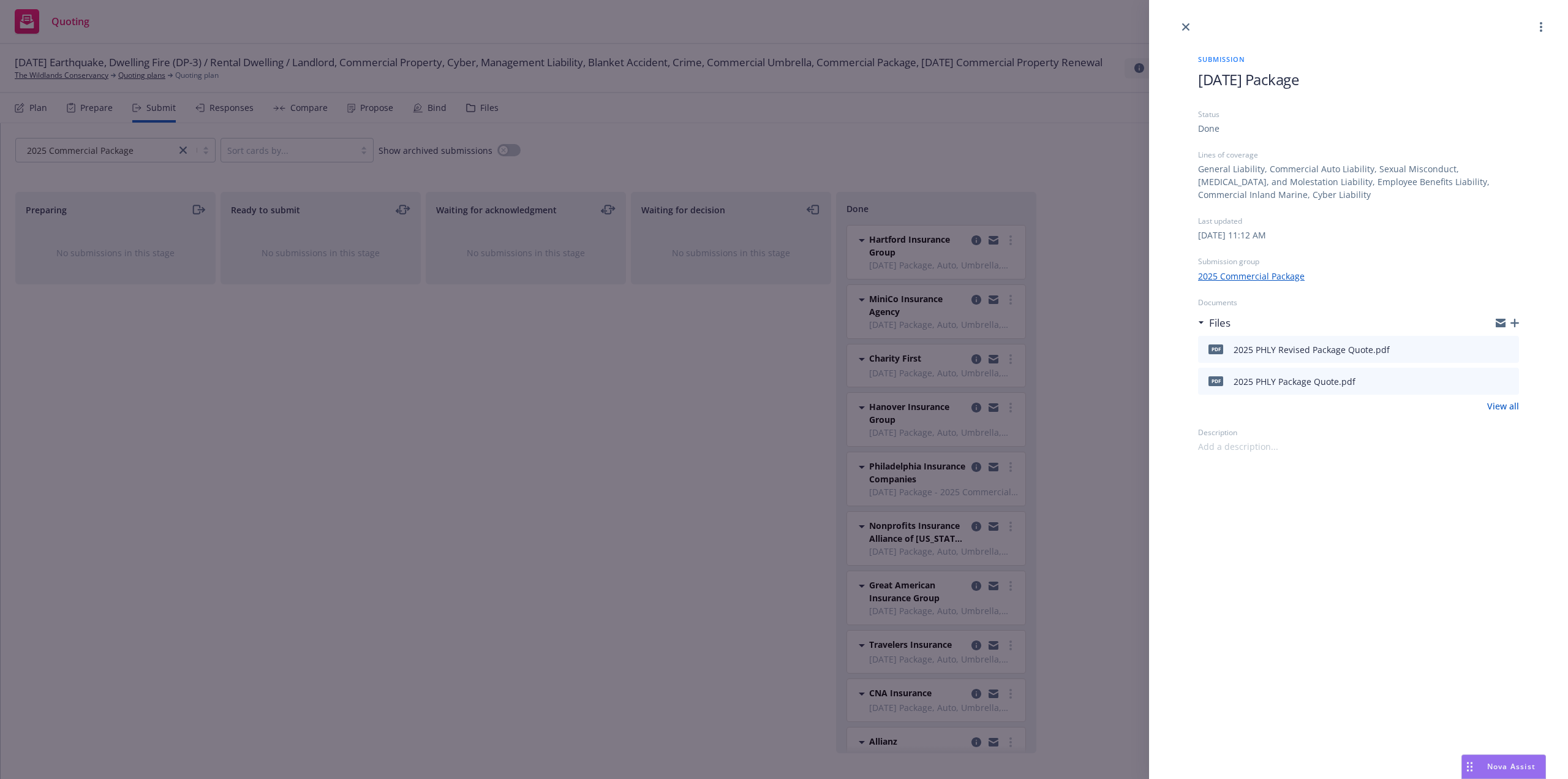
click at [1511, 324] on icon "button" at bounding box center [1515, 323] width 9 height 9
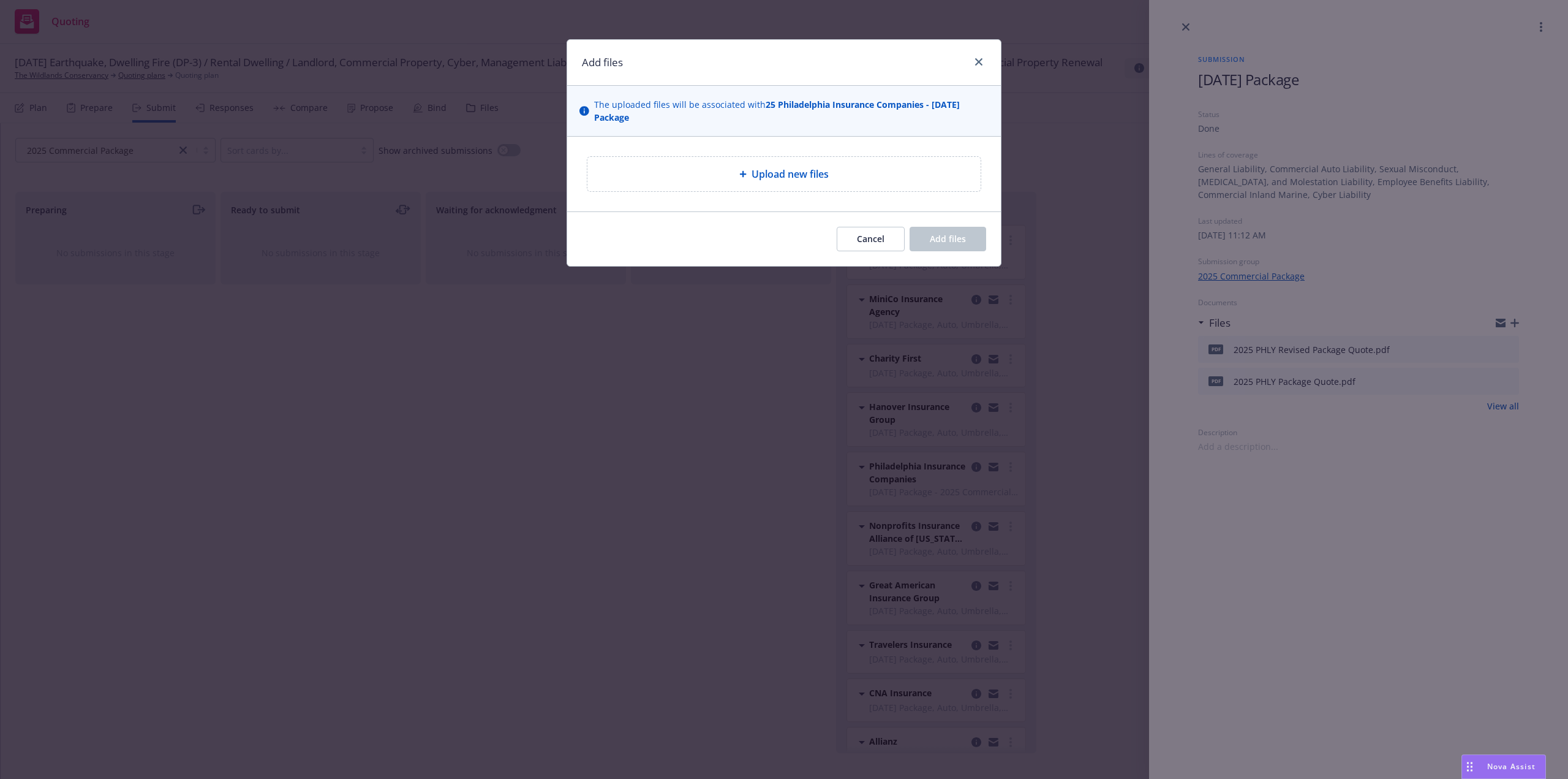
click at [837, 164] on div "Upload new files" at bounding box center [784, 174] width 393 height 34
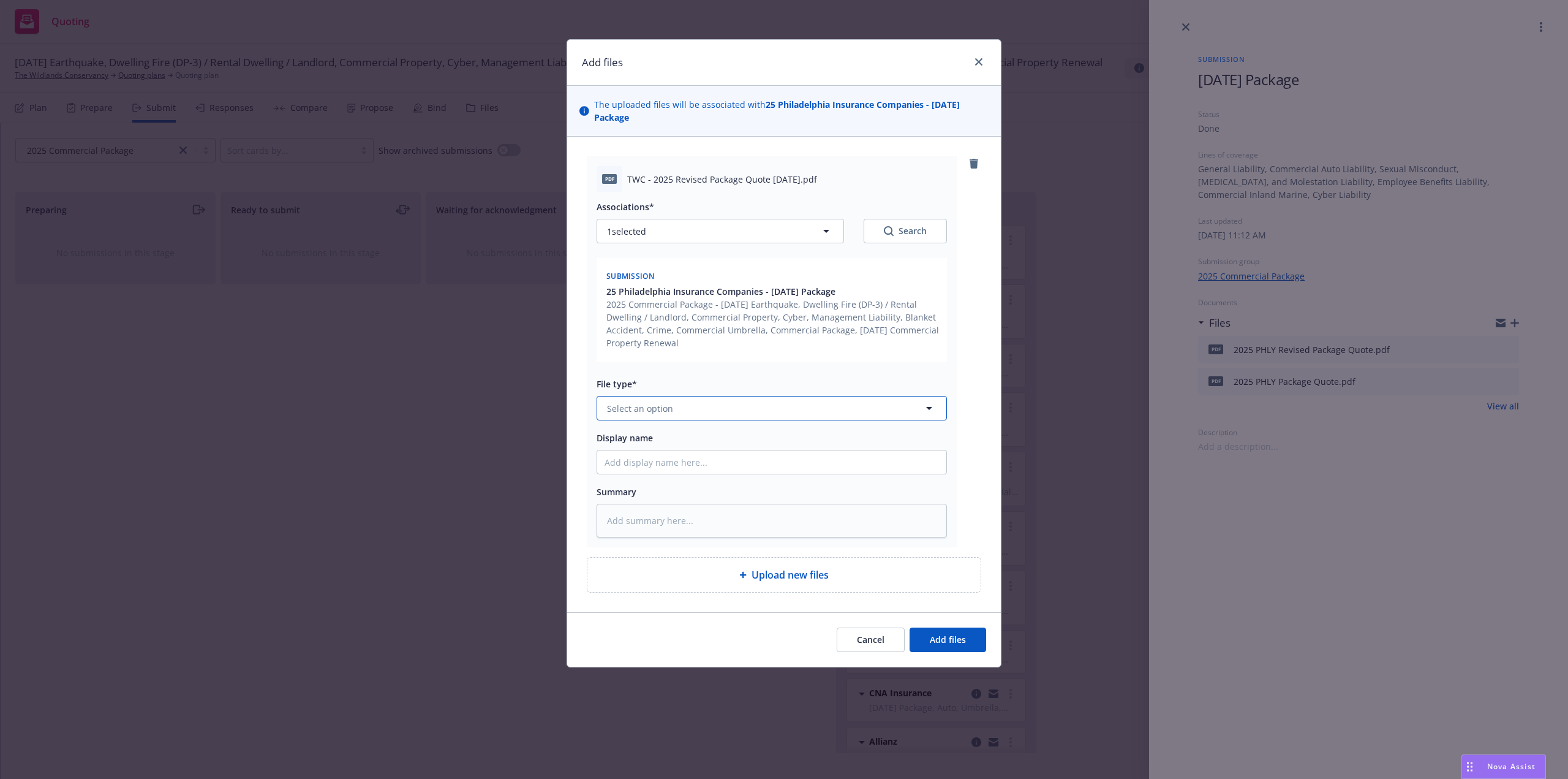
click at [670, 408] on span "Select an option" at bounding box center [640, 408] width 66 height 13
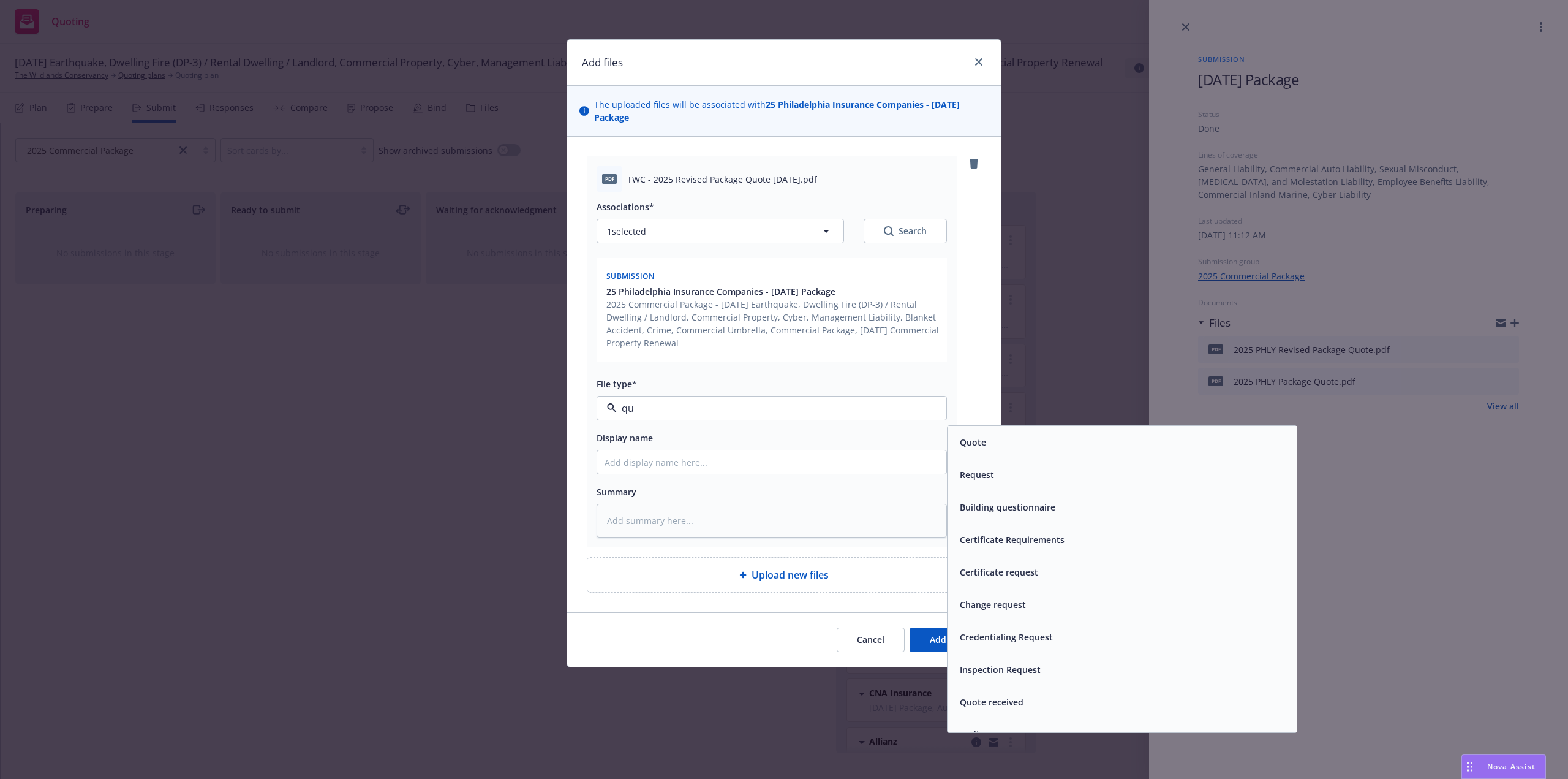
type input "quo"
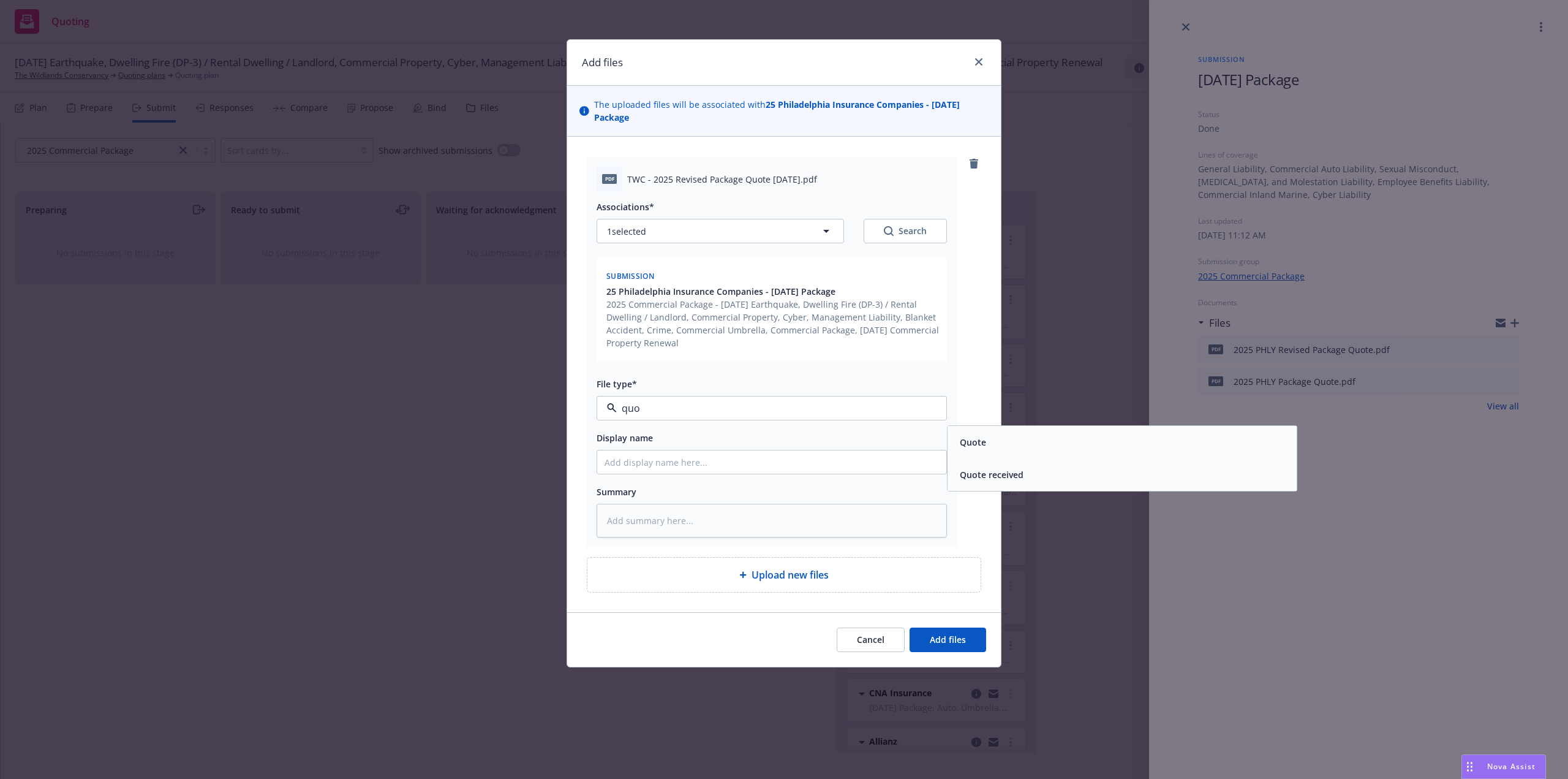
click at [987, 438] on div "Quote" at bounding box center [972, 442] width 34 height 18
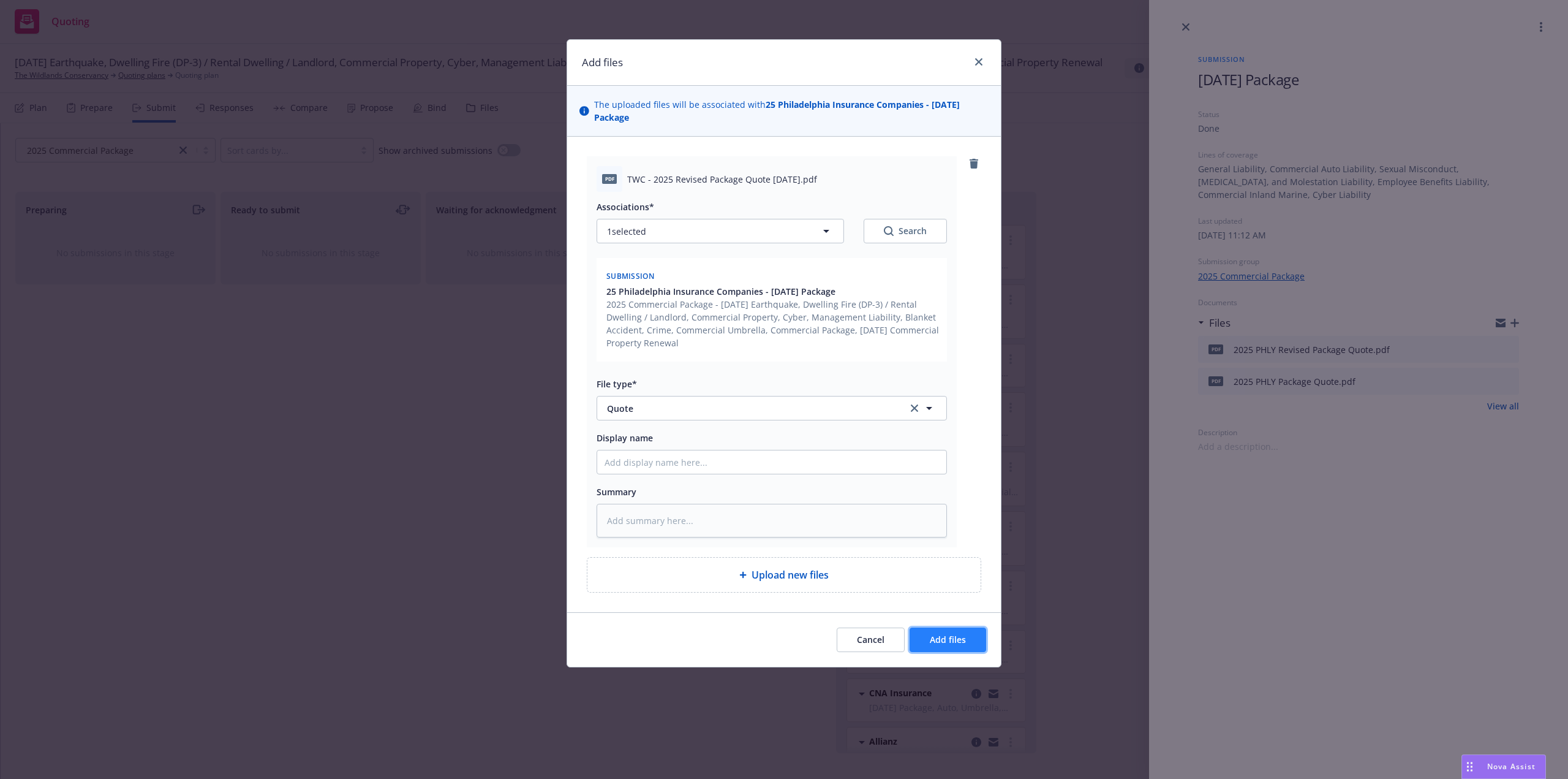
click at [944, 637] on span "Add files" at bounding box center [947, 639] width 36 height 11
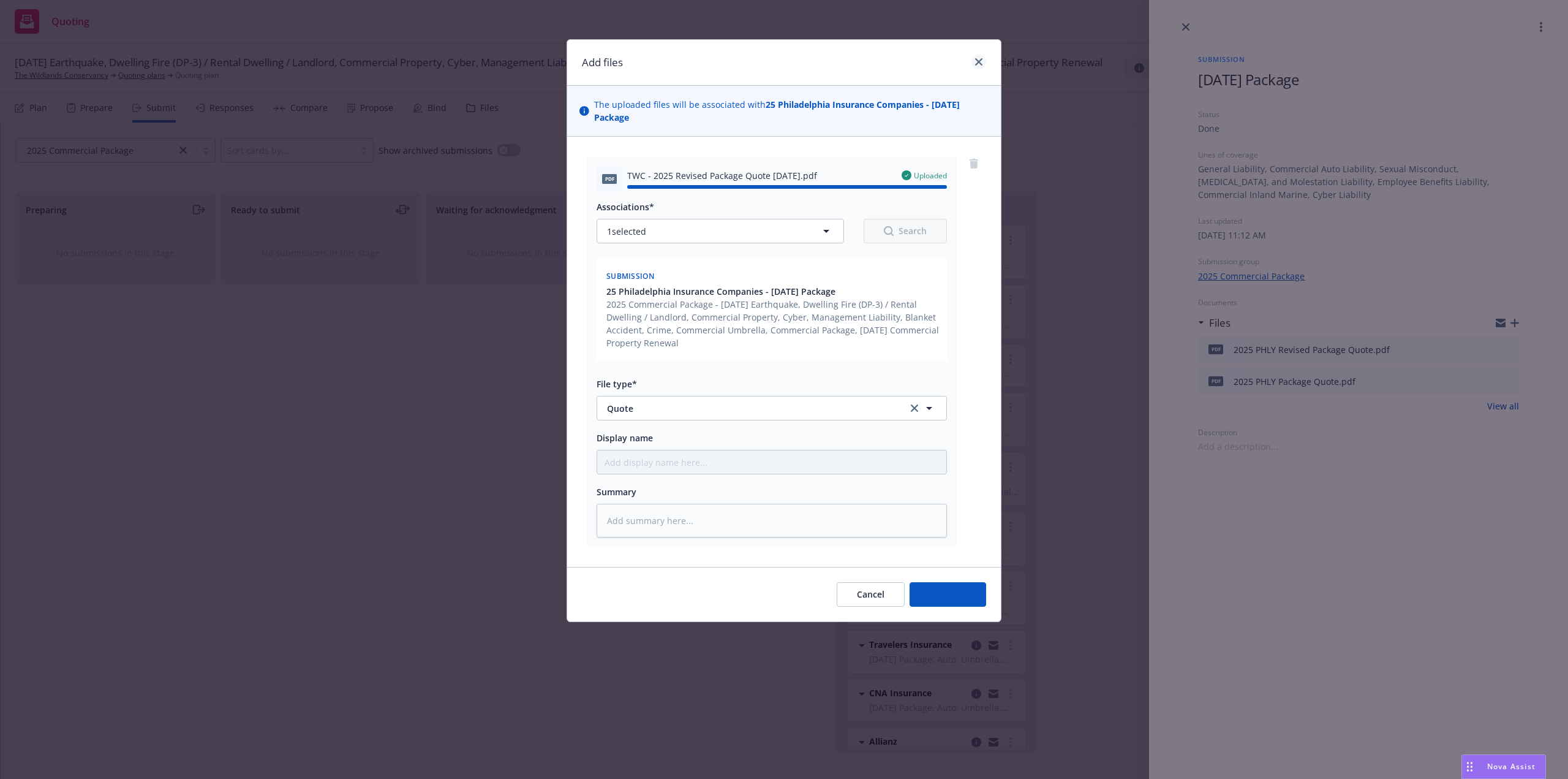
type textarea "x"
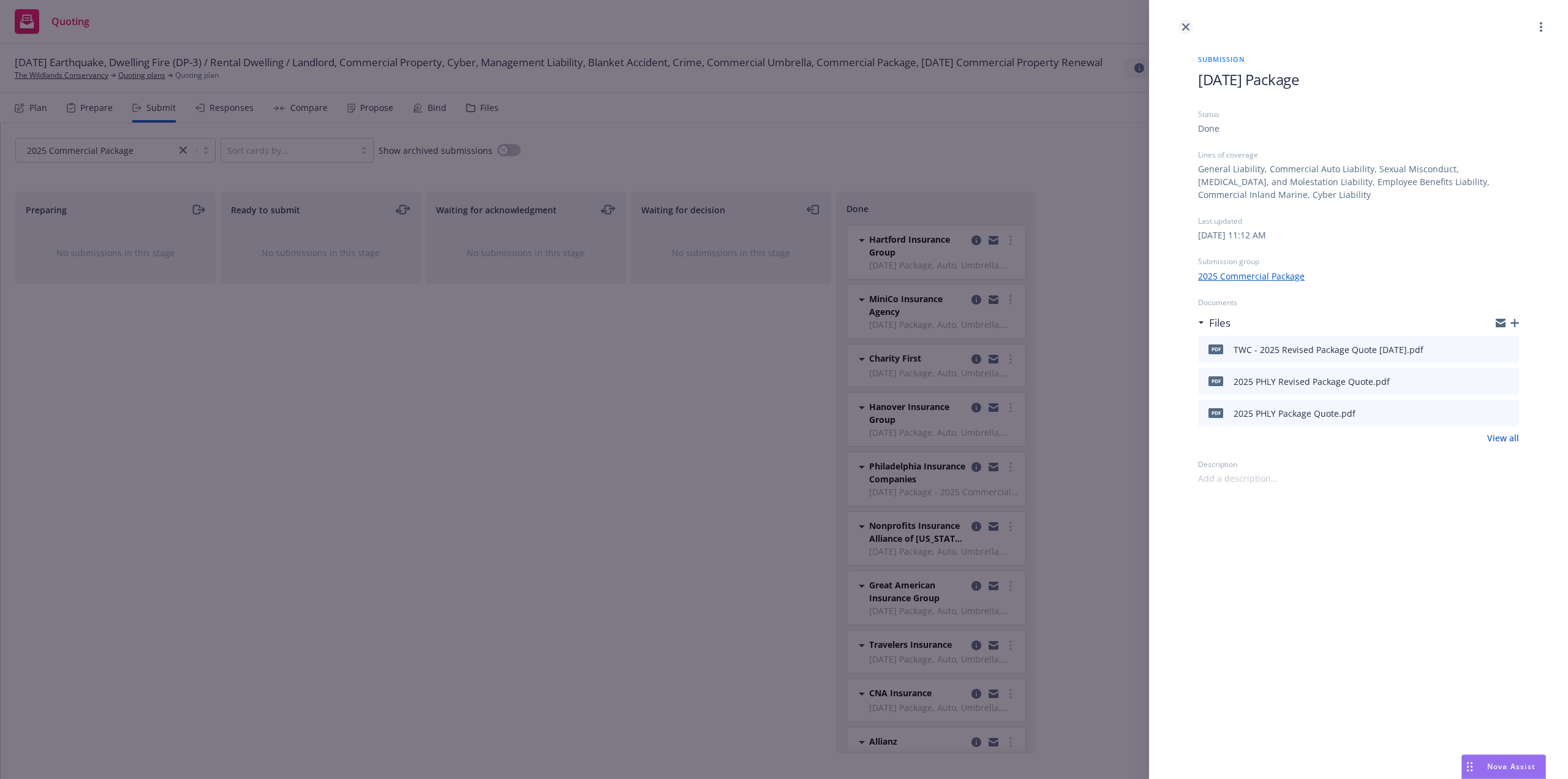
click at [1187, 22] on link "close" at bounding box center [1185, 27] width 15 height 15
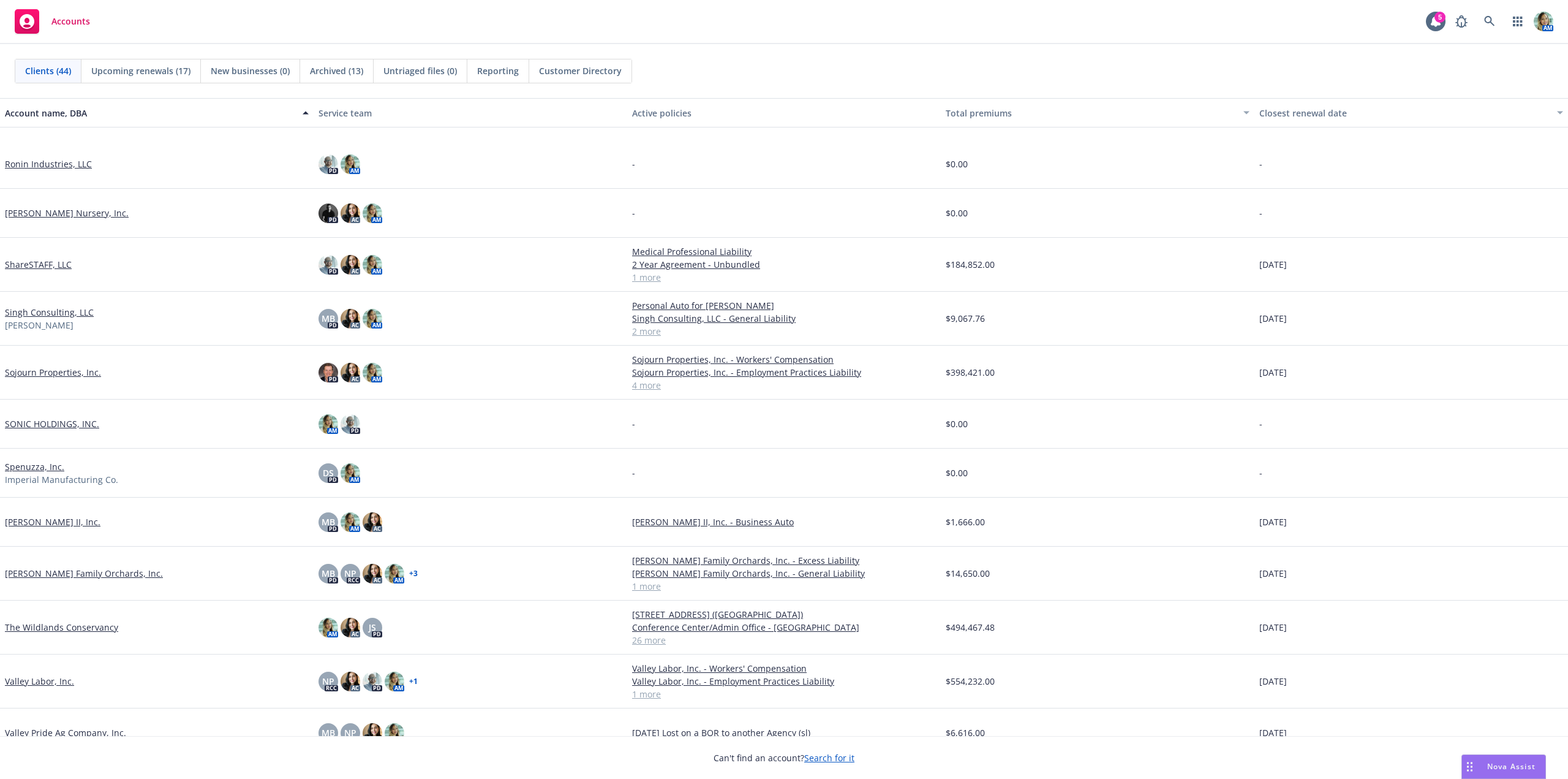
scroll to position [1548, 0]
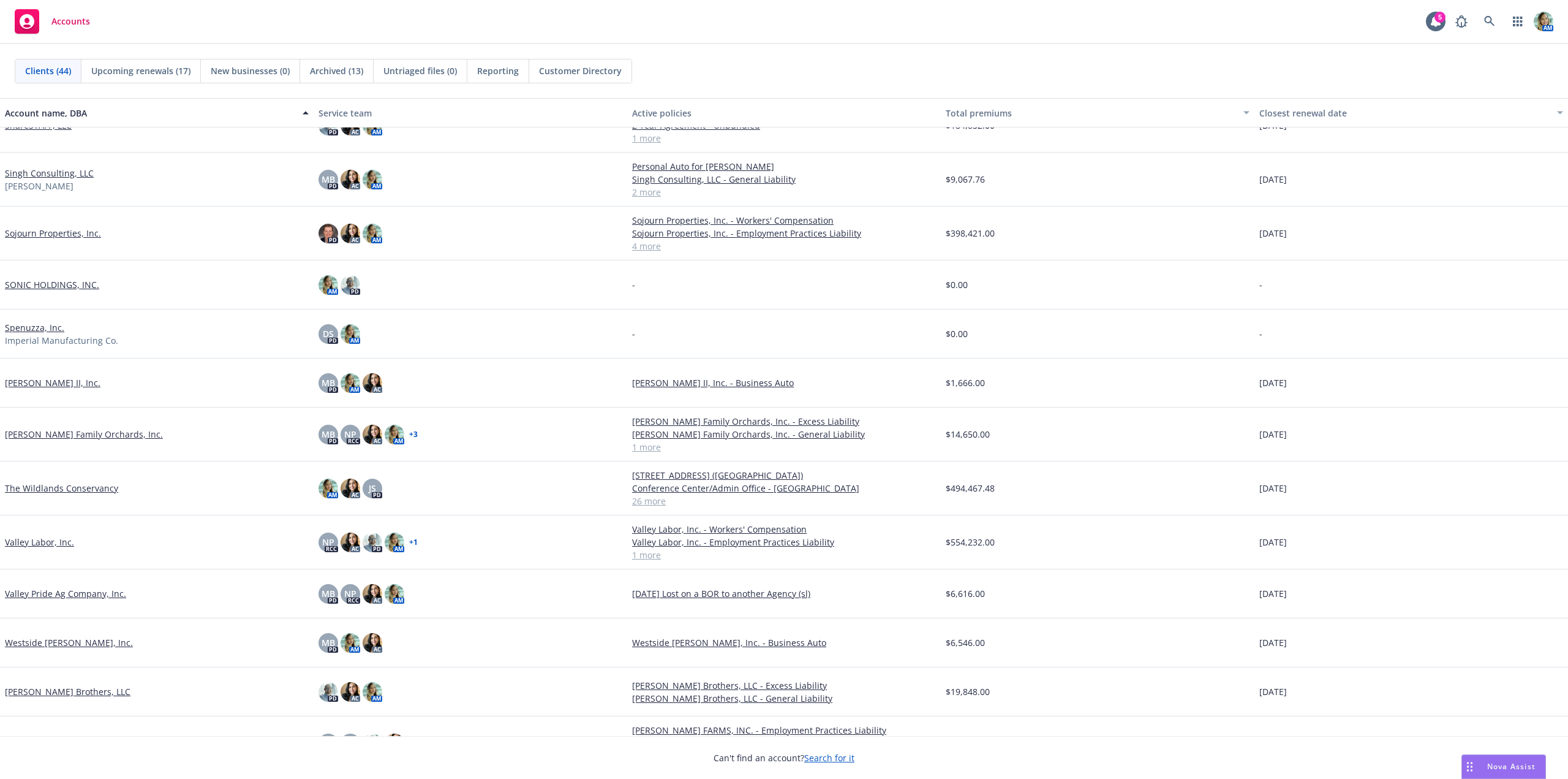
click at [90, 489] on link "The Wildlands Conservancy" at bounding box center [62, 488] width 114 height 13
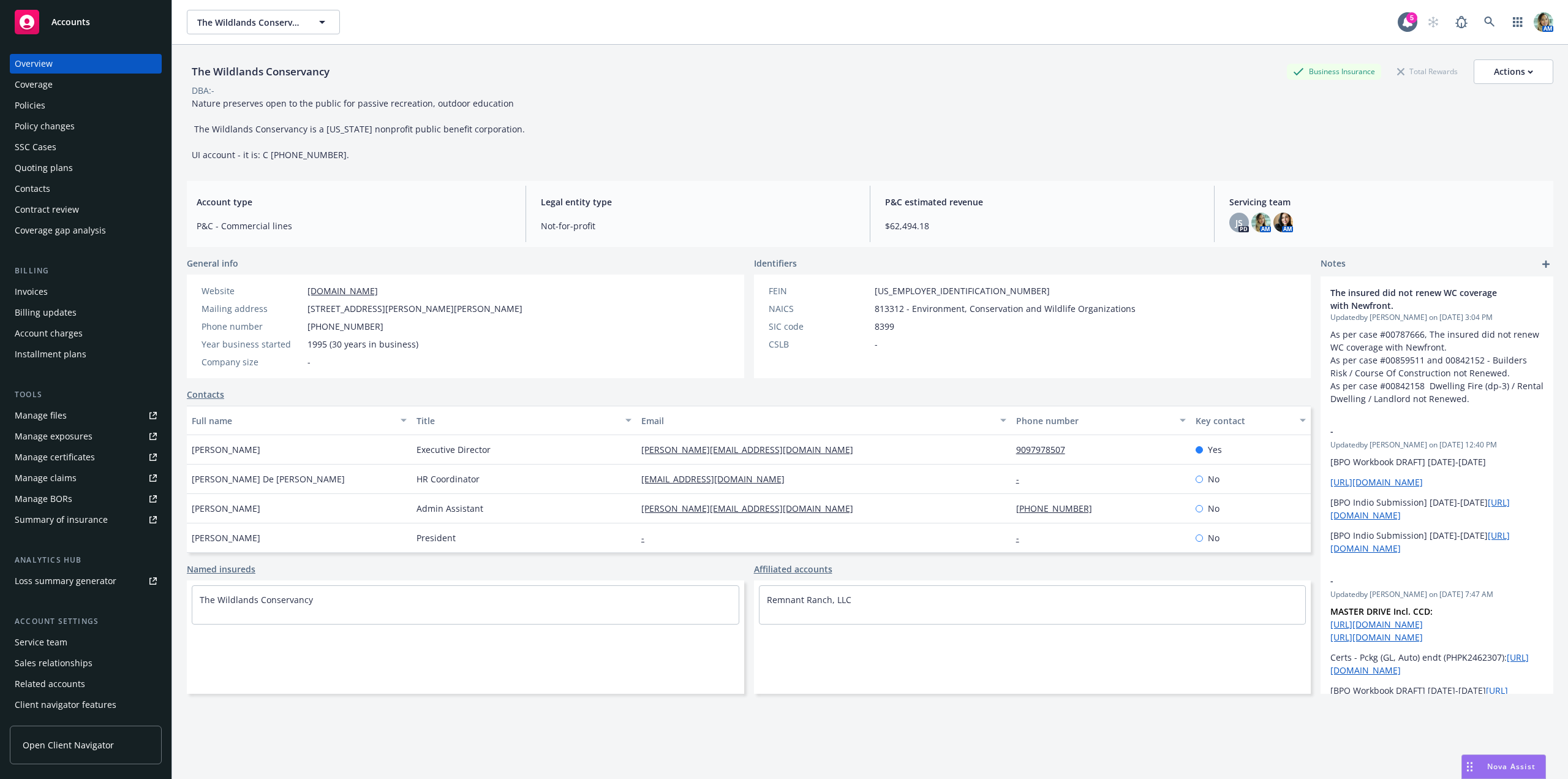
click at [70, 114] on div "Policies" at bounding box center [86, 105] width 142 height 20
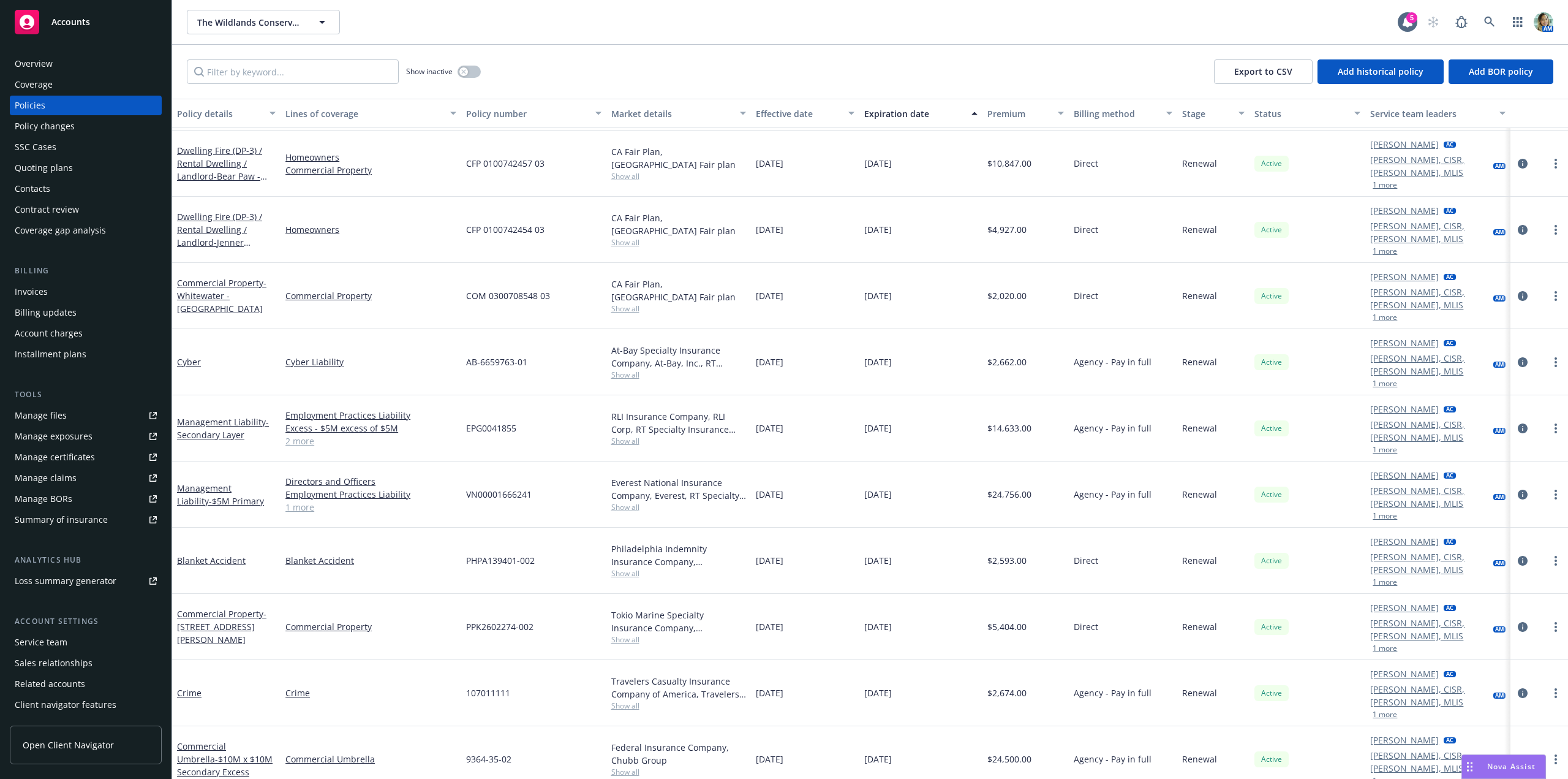
scroll to position [123, 0]
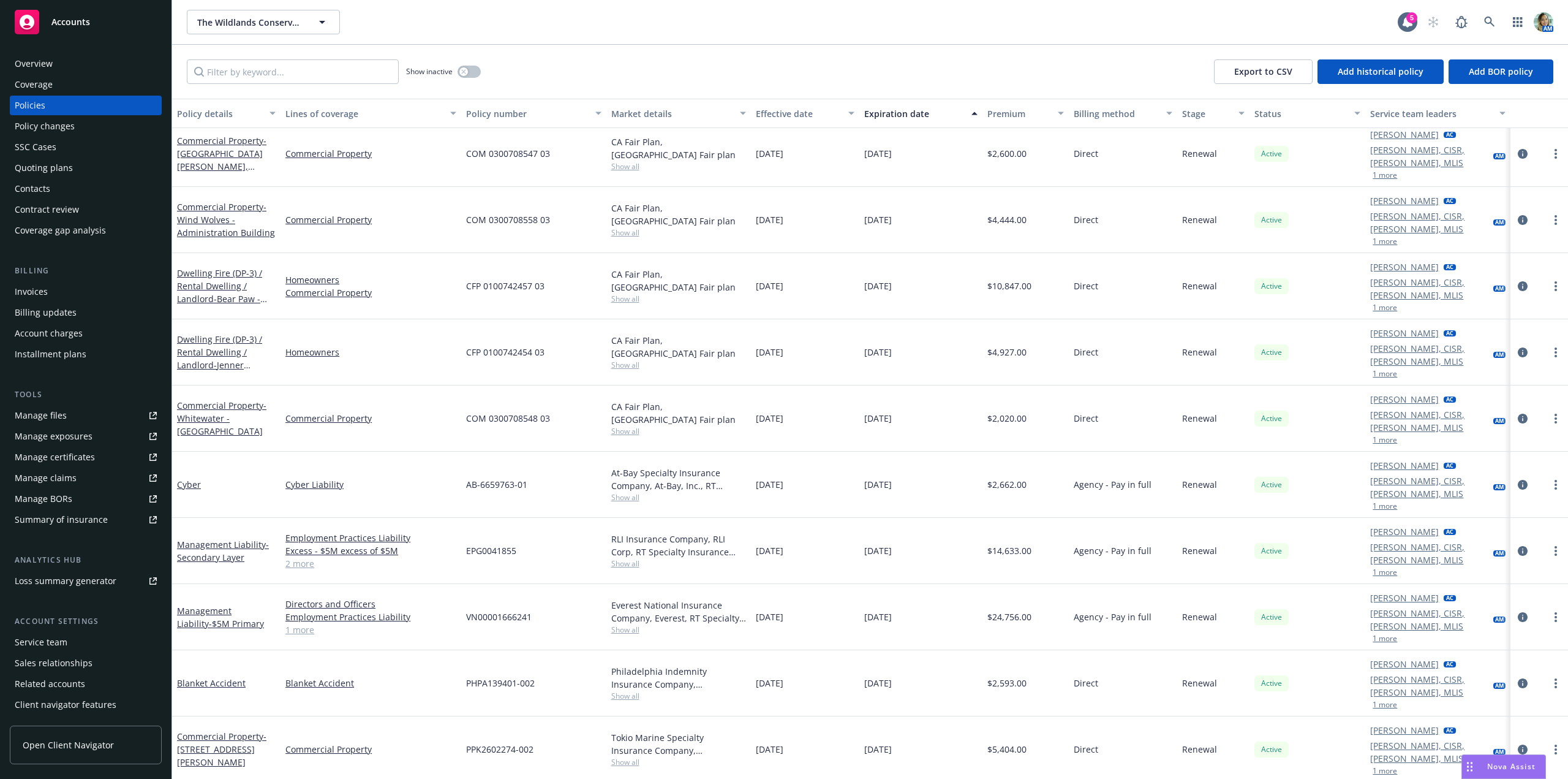
click at [55, 167] on div "Quoting plans" at bounding box center [44, 168] width 58 height 20
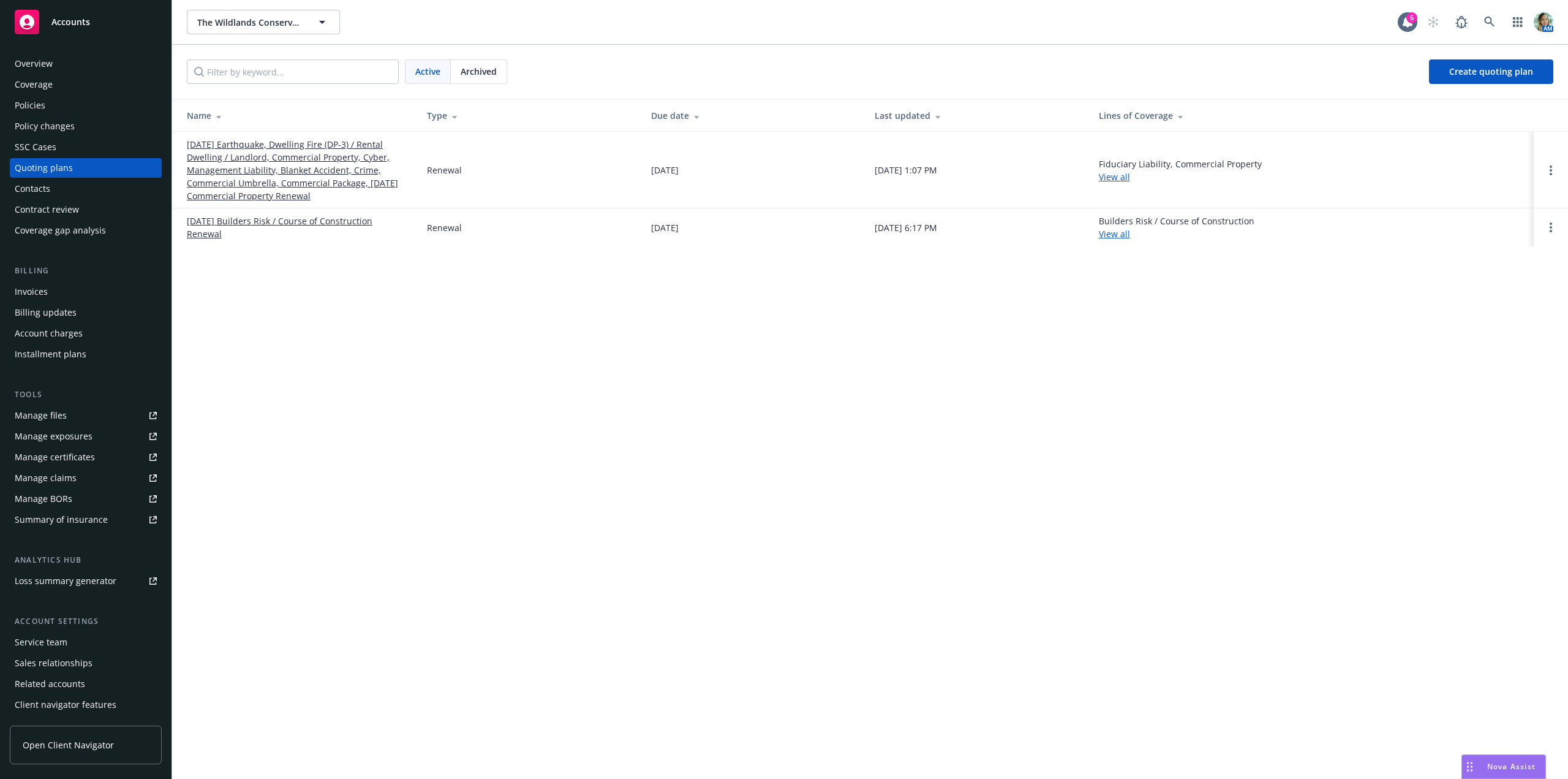
click at [284, 171] on link "[DATE] Earthquake, Dwelling Fire (DP-3) / Rental Dwelling / Landlord, Commercia…" at bounding box center [296, 170] width 220 height 64
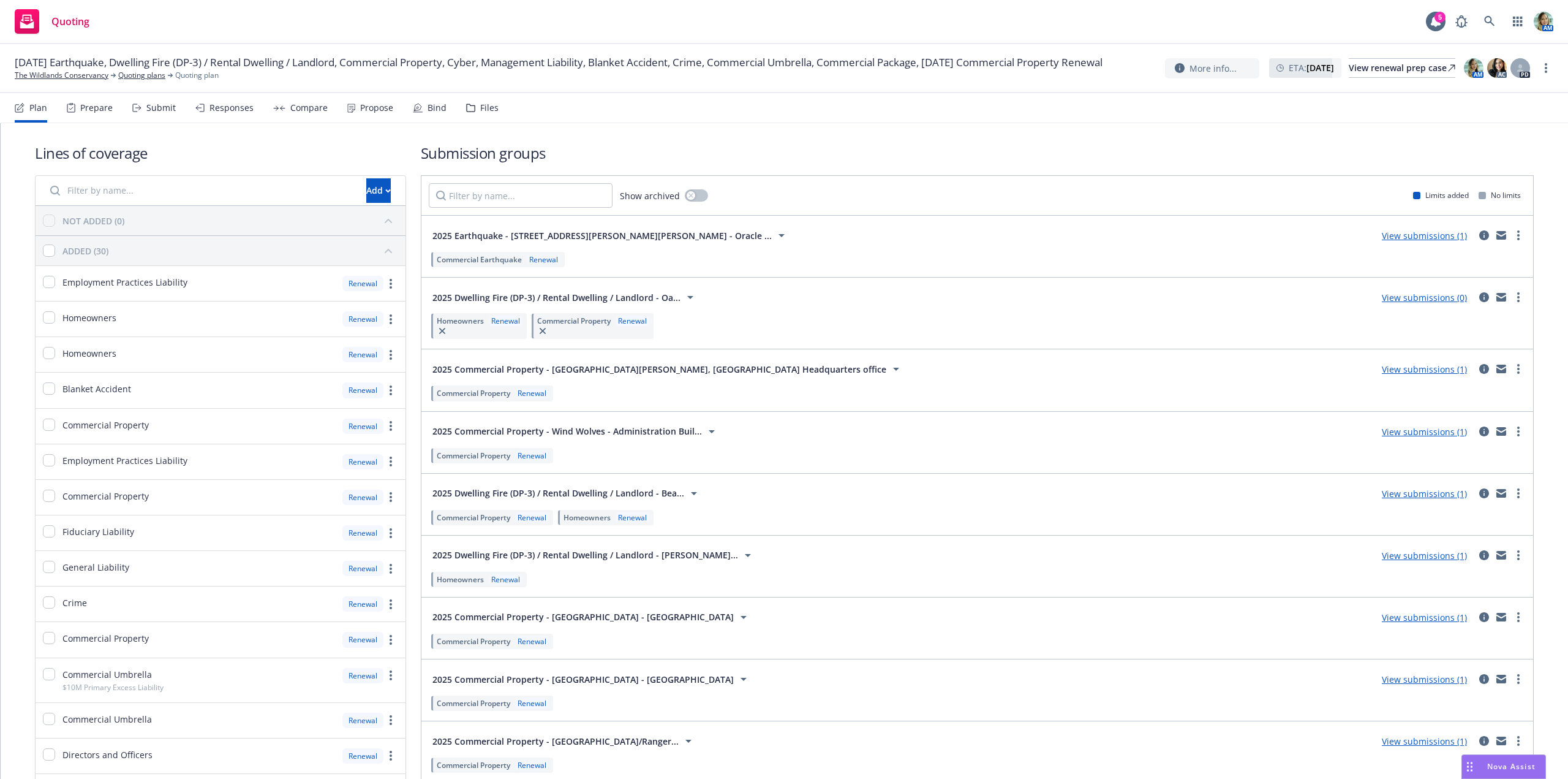
click at [379, 114] on div "Propose" at bounding box center [370, 108] width 46 height 29
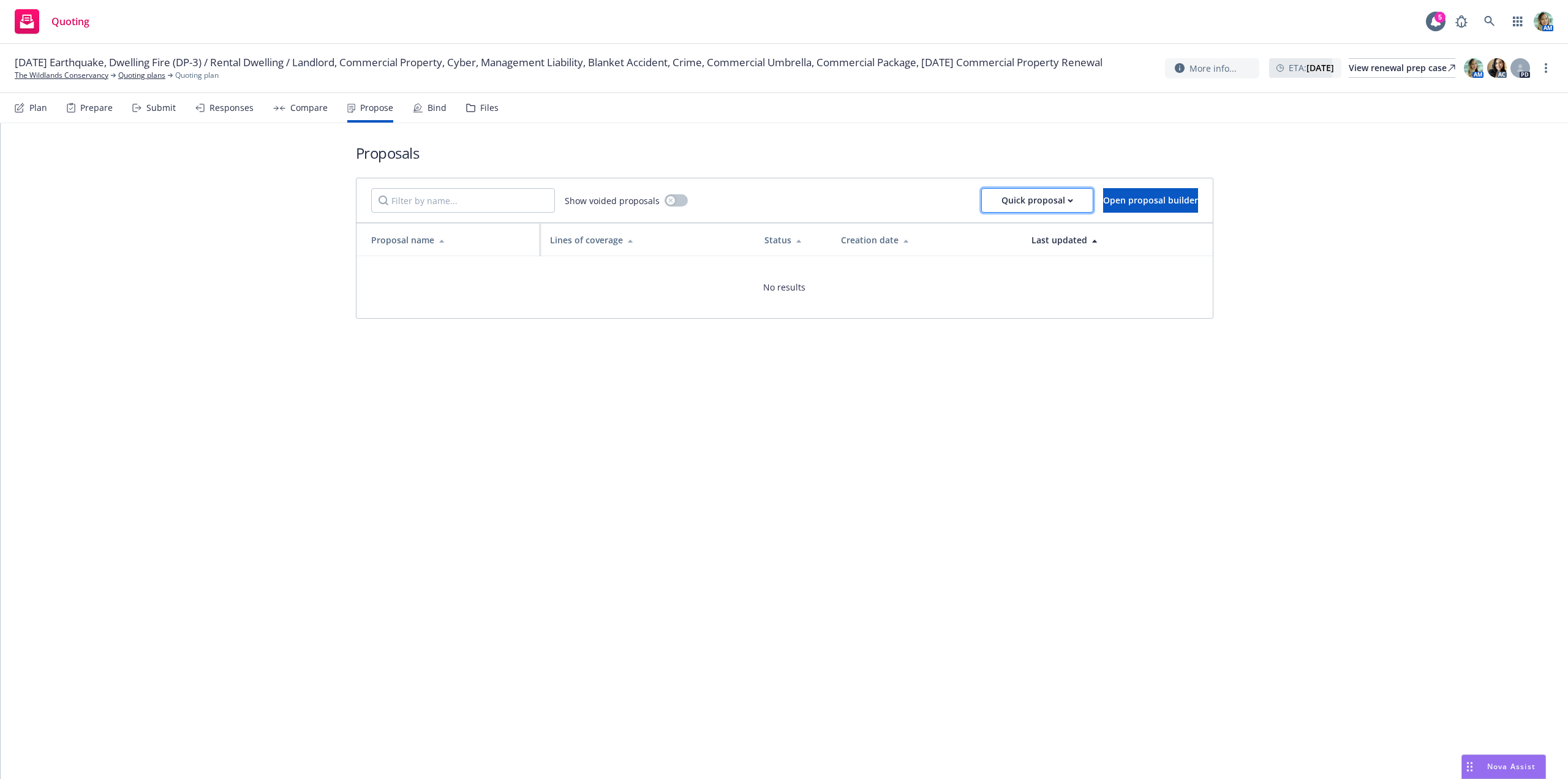
click at [1001, 205] on div "Quick proposal" at bounding box center [1037, 200] width 72 height 23
click at [999, 234] on span "Upload quick proposal" at bounding box center [1005, 232] width 122 height 11
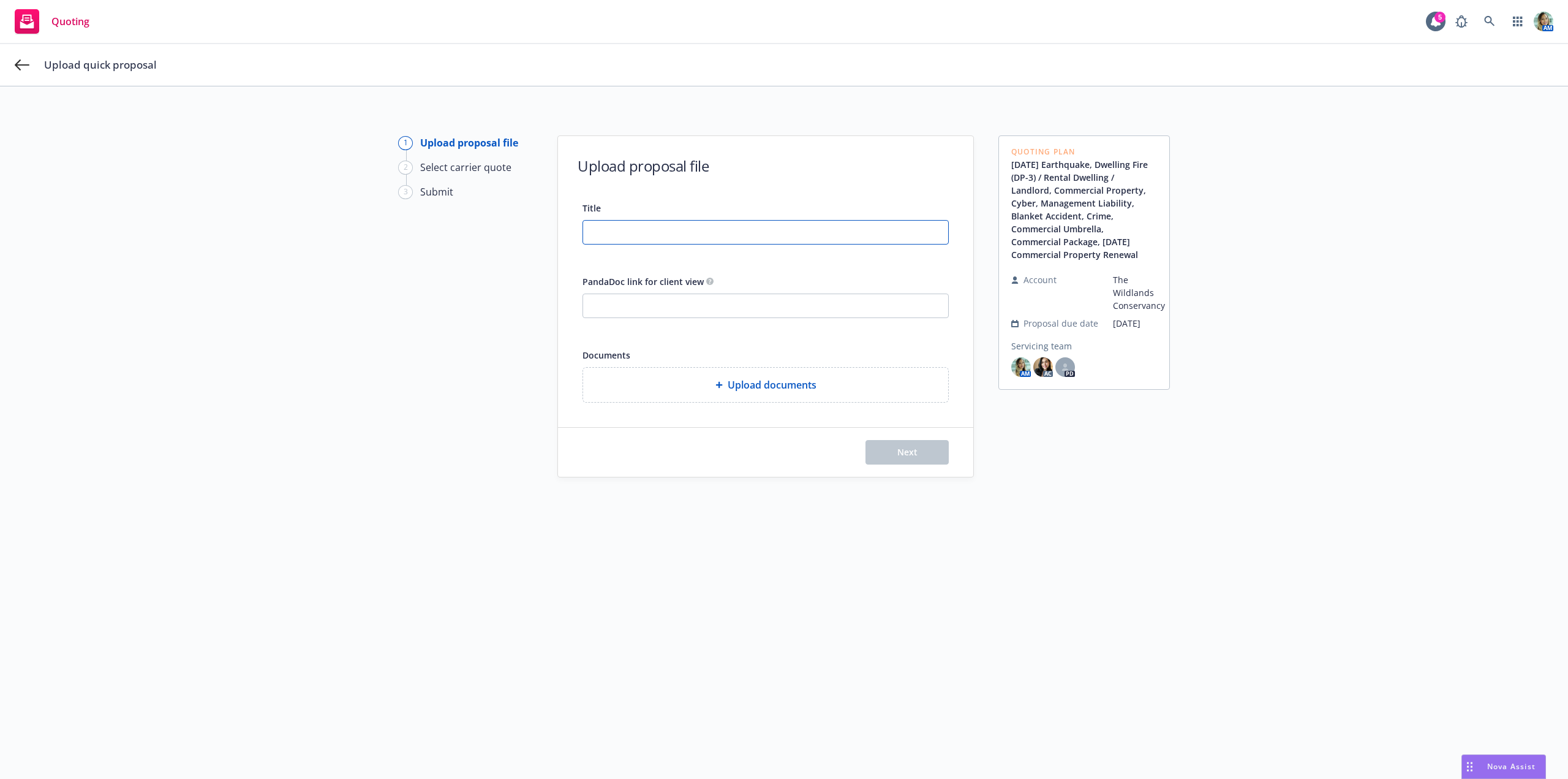
click at [678, 231] on input "Title" at bounding box center [765, 232] width 365 height 23
type input "[DATE] All Lines - Proposal"
click at [695, 382] on div "Upload documents" at bounding box center [765, 385] width 345 height 15
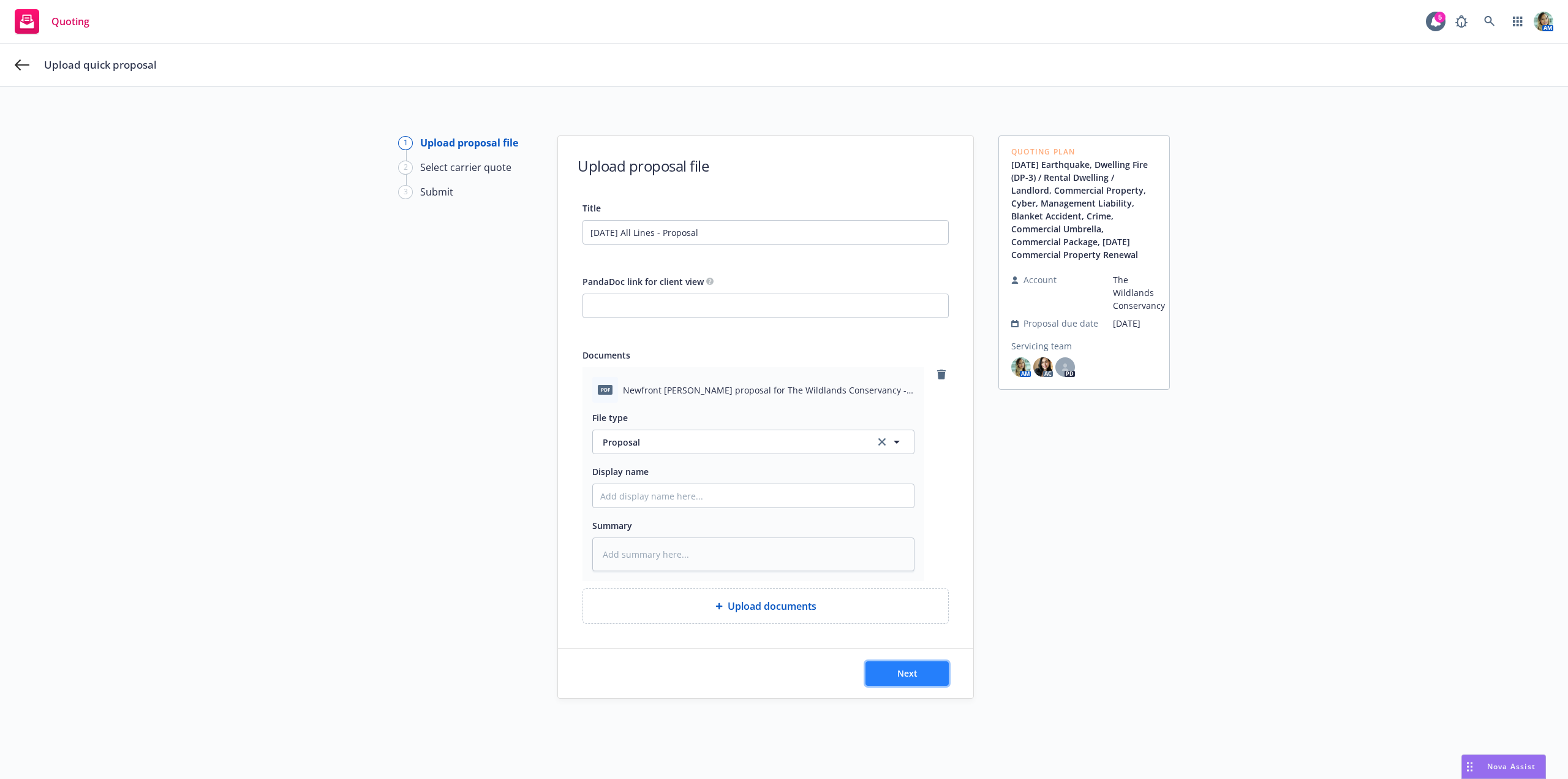
click at [878, 674] on button "Next" at bounding box center [907, 673] width 83 height 25
type textarea "x"
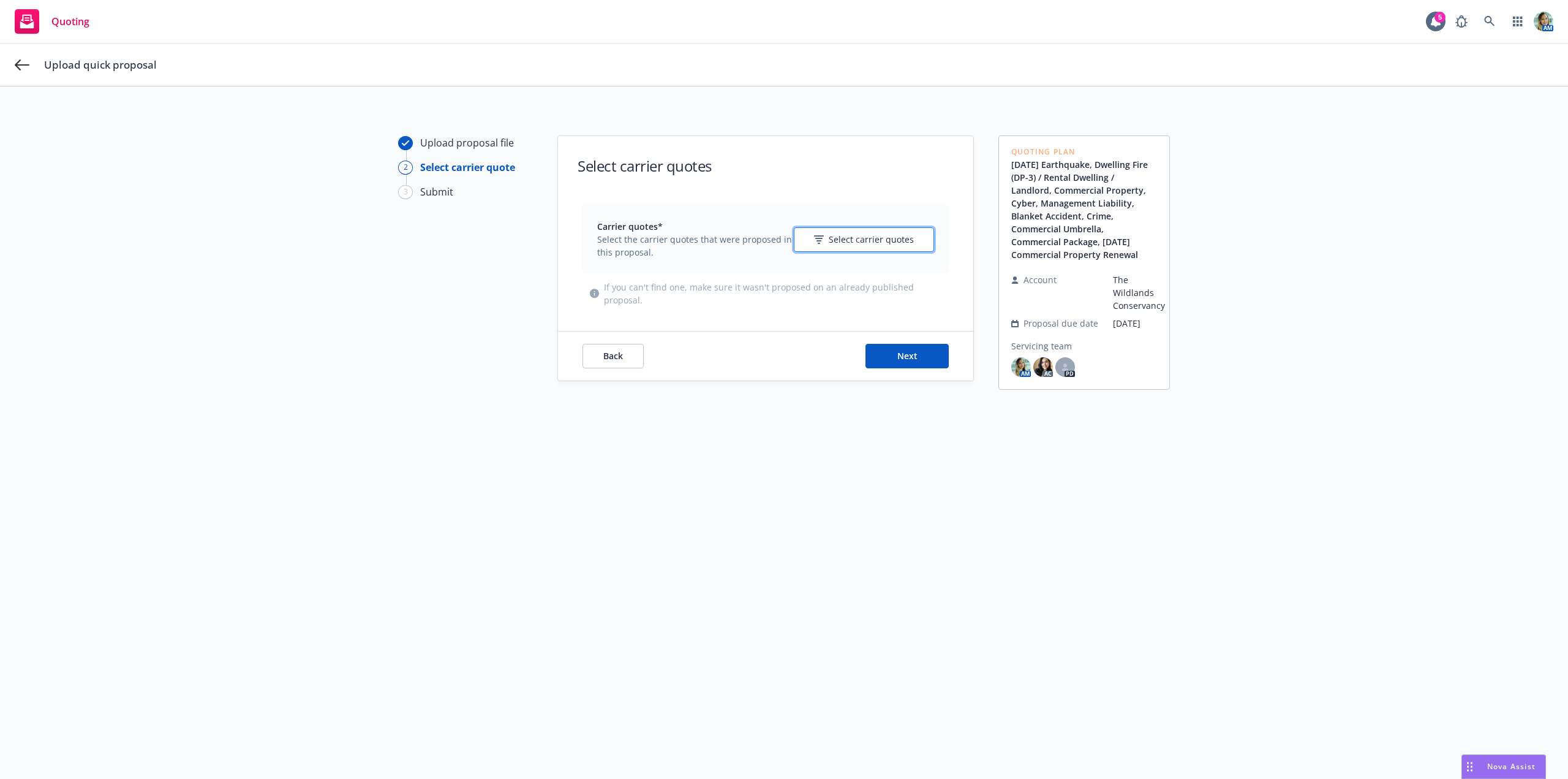
click at [860, 245] on span "Select carrier quotes" at bounding box center [871, 239] width 85 height 13
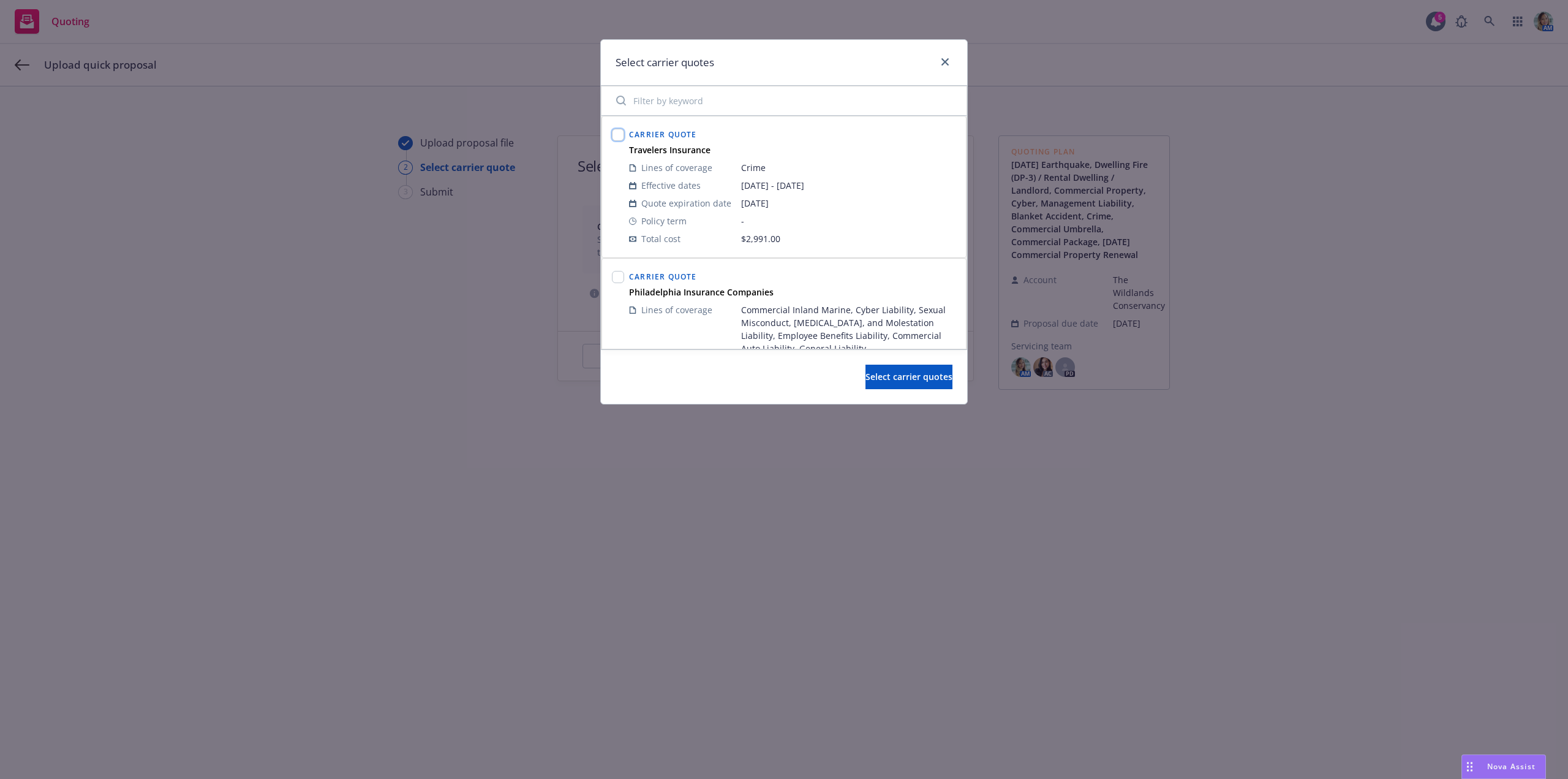
click at [617, 134] on input "checkbox" at bounding box center [617, 135] width 12 height 12
checkbox input "true"
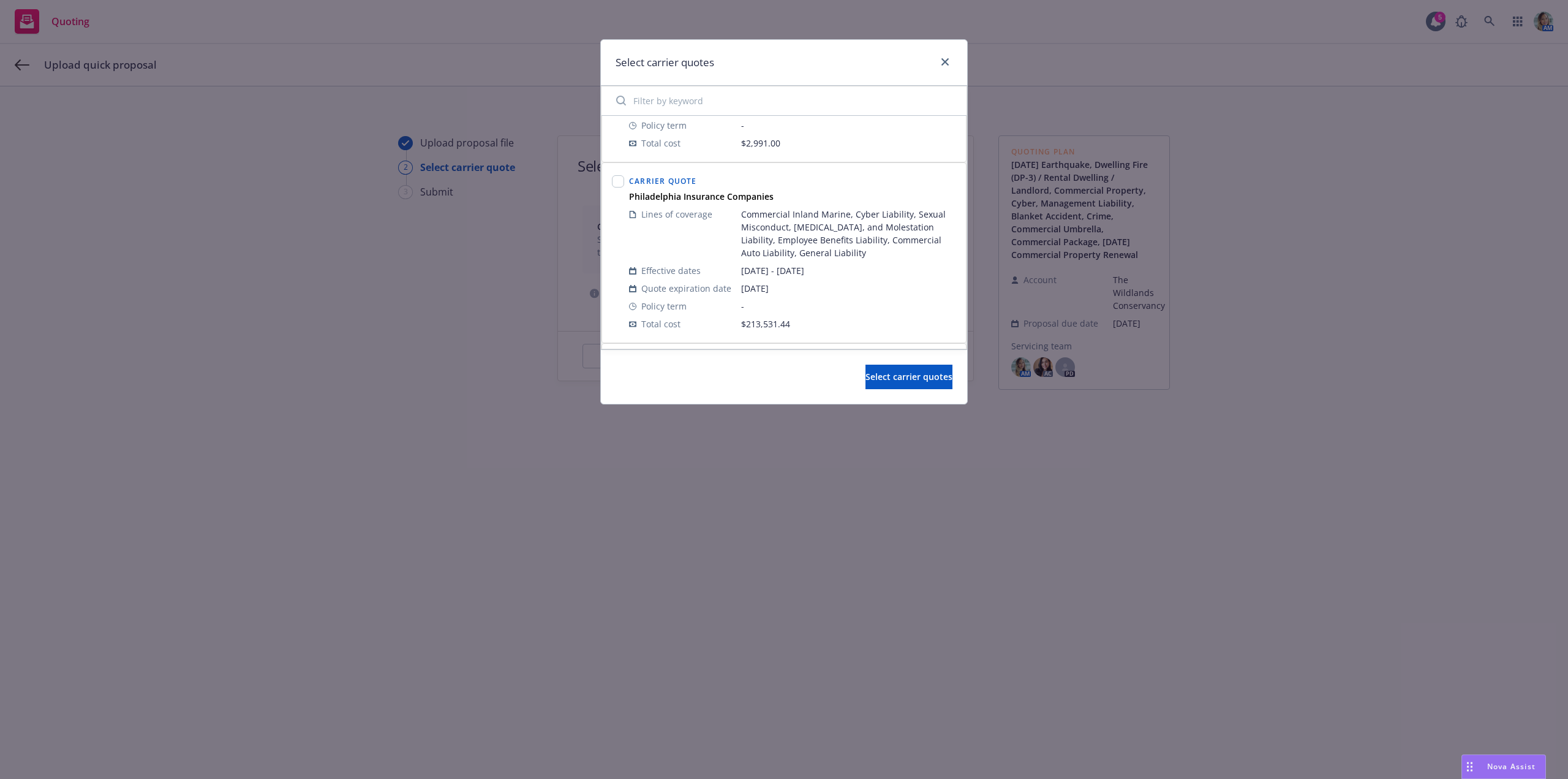
scroll to position [123, 0]
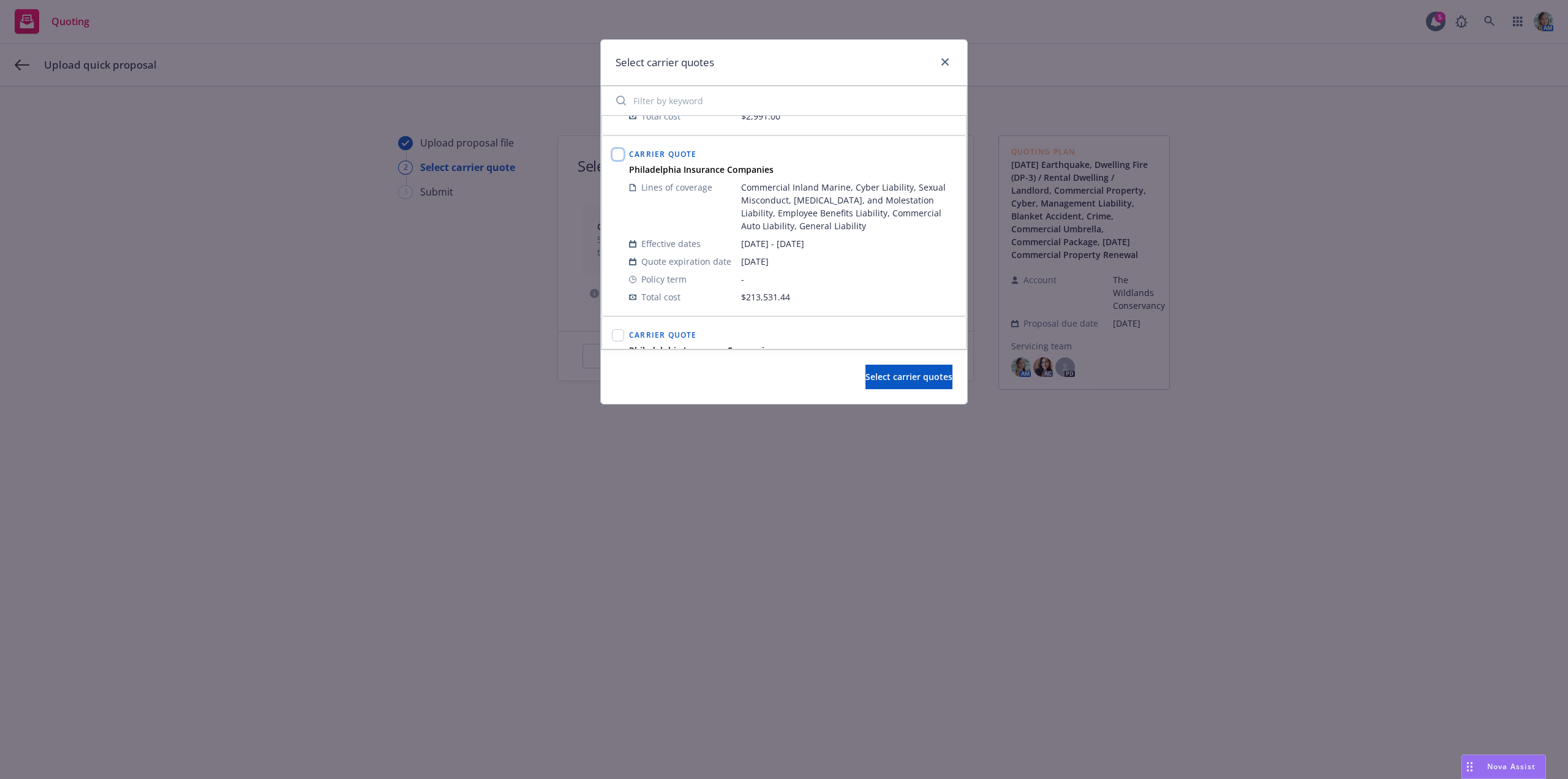
click at [618, 152] on input "checkbox" at bounding box center [617, 154] width 12 height 12
checkbox input "true"
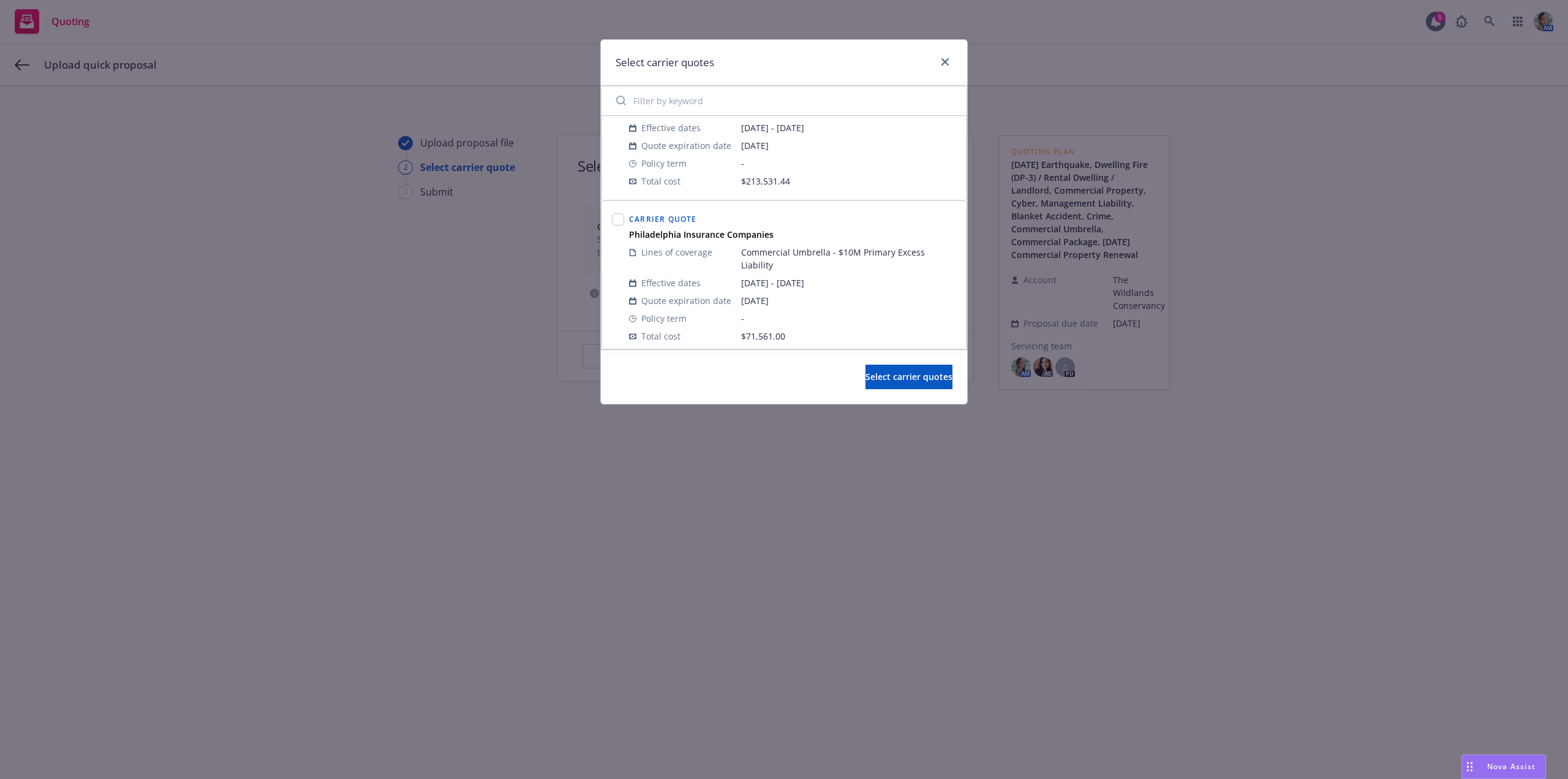
scroll to position [245, 0]
click at [622, 213] on input "checkbox" at bounding box center [617, 212] width 12 height 12
checkbox input "true"
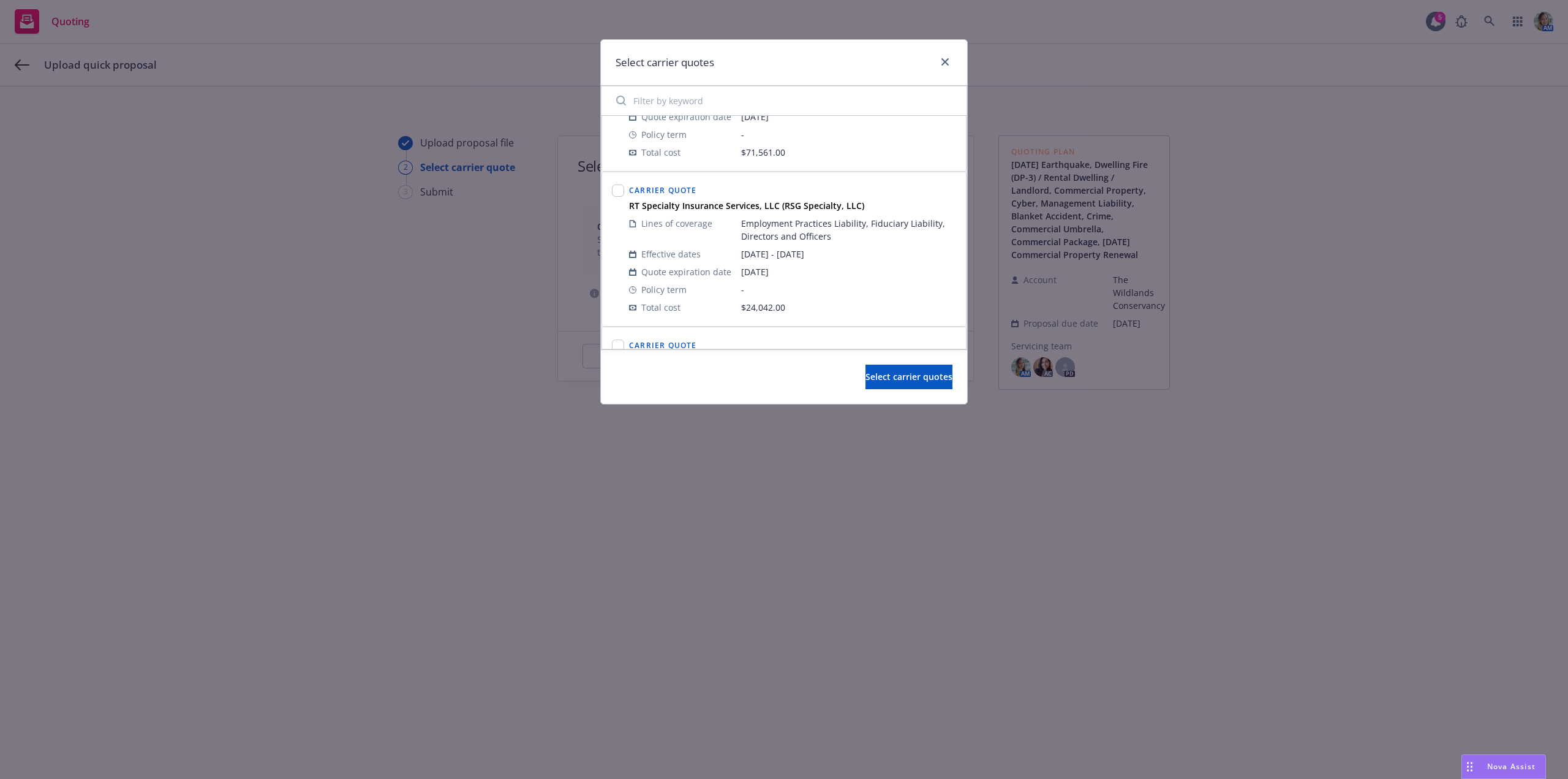
scroll to position [429, 0]
click at [621, 182] on input "checkbox" at bounding box center [617, 183] width 12 height 12
checkbox input "true"
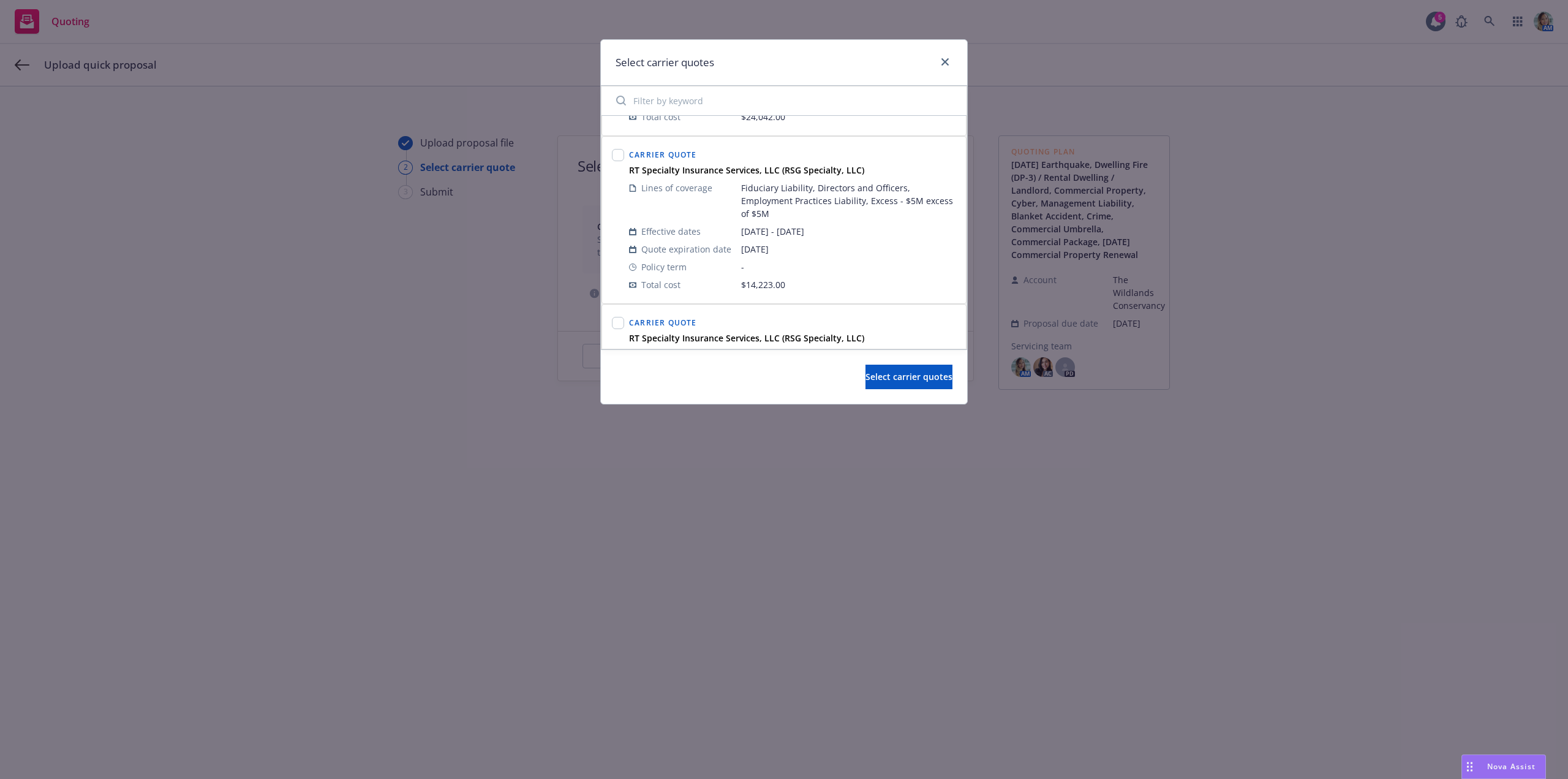
click at [624, 155] on div at bounding box center [617, 220] width 17 height 152
click at [619, 155] on input "checkbox" at bounding box center [617, 155] width 12 height 12
checkbox input "true"
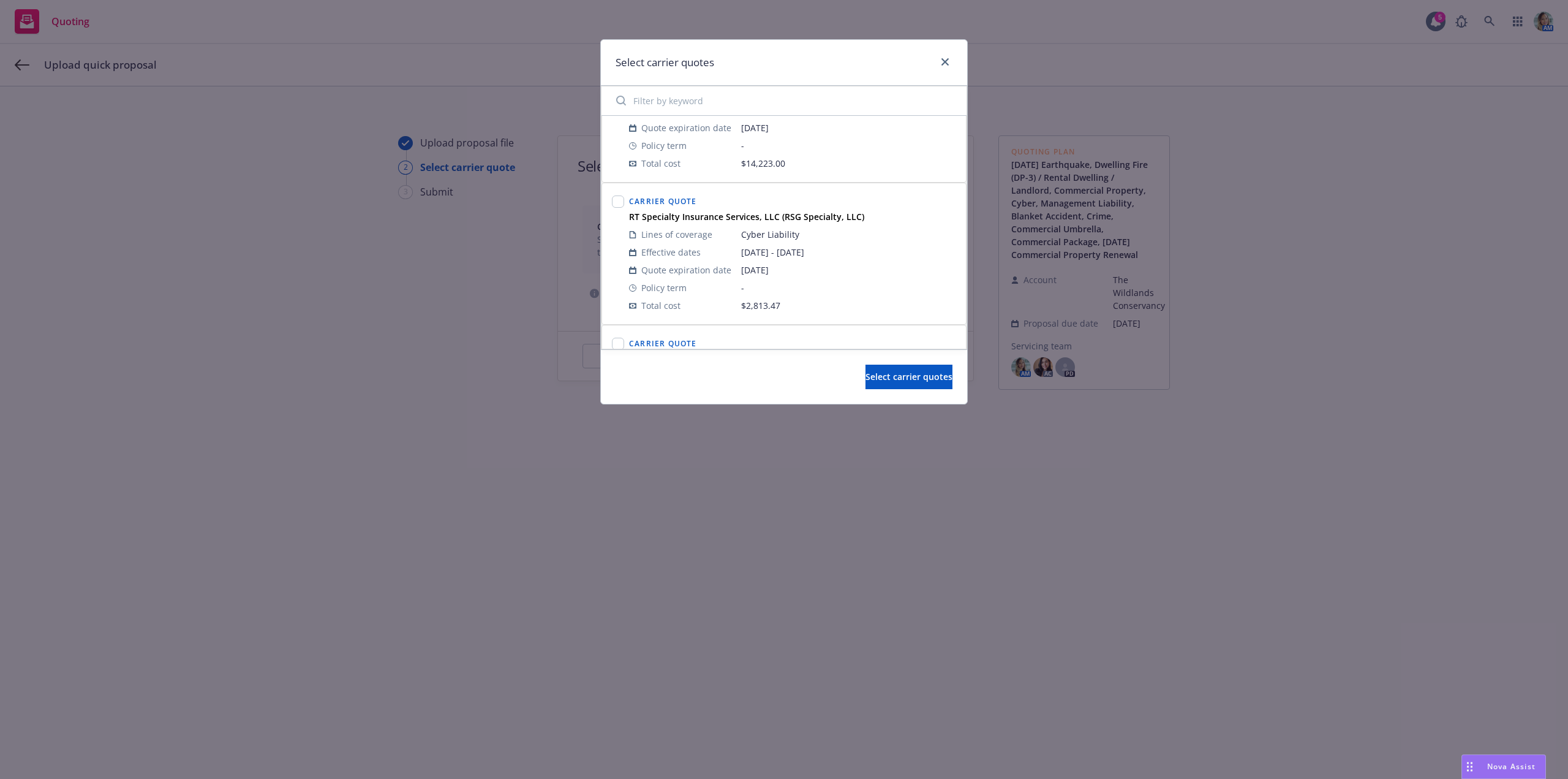
scroll to position [735, 0]
click at [619, 202] on input "checkbox" at bounding box center [617, 200] width 12 height 12
checkbox input "true"
click at [621, 220] on input "checkbox" at bounding box center [617, 220] width 12 height 12
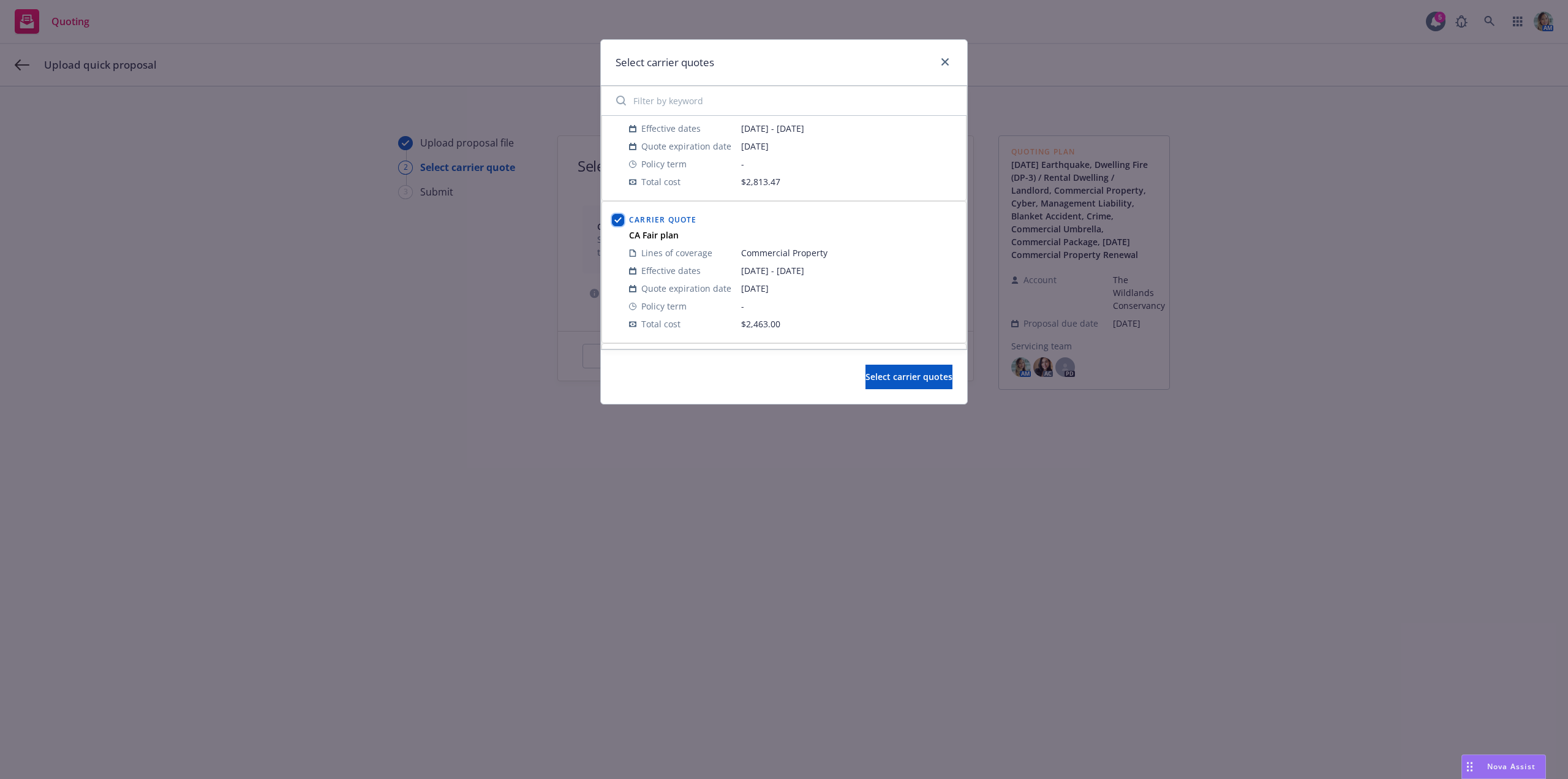
checkbox input "true"
click at [622, 202] on input "checkbox" at bounding box center [617, 197] width 12 height 12
checkbox input "true"
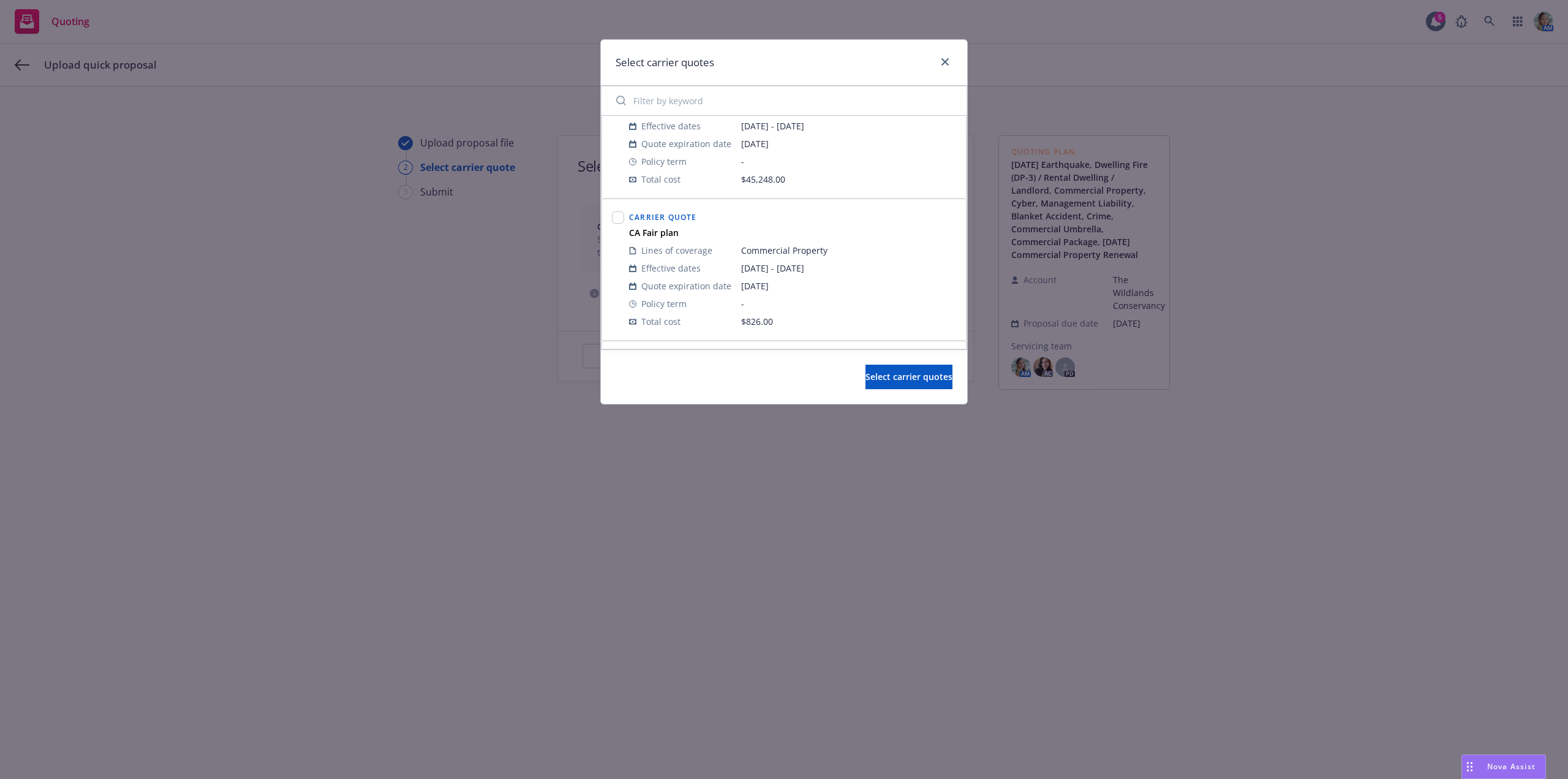
click at [624, 218] on div at bounding box center [617, 269] width 17 height 126
click at [623, 219] on input "checkbox" at bounding box center [617, 217] width 12 height 12
checkbox input "true"
click at [619, 172] on input "checkbox" at bounding box center [617, 175] width 12 height 12
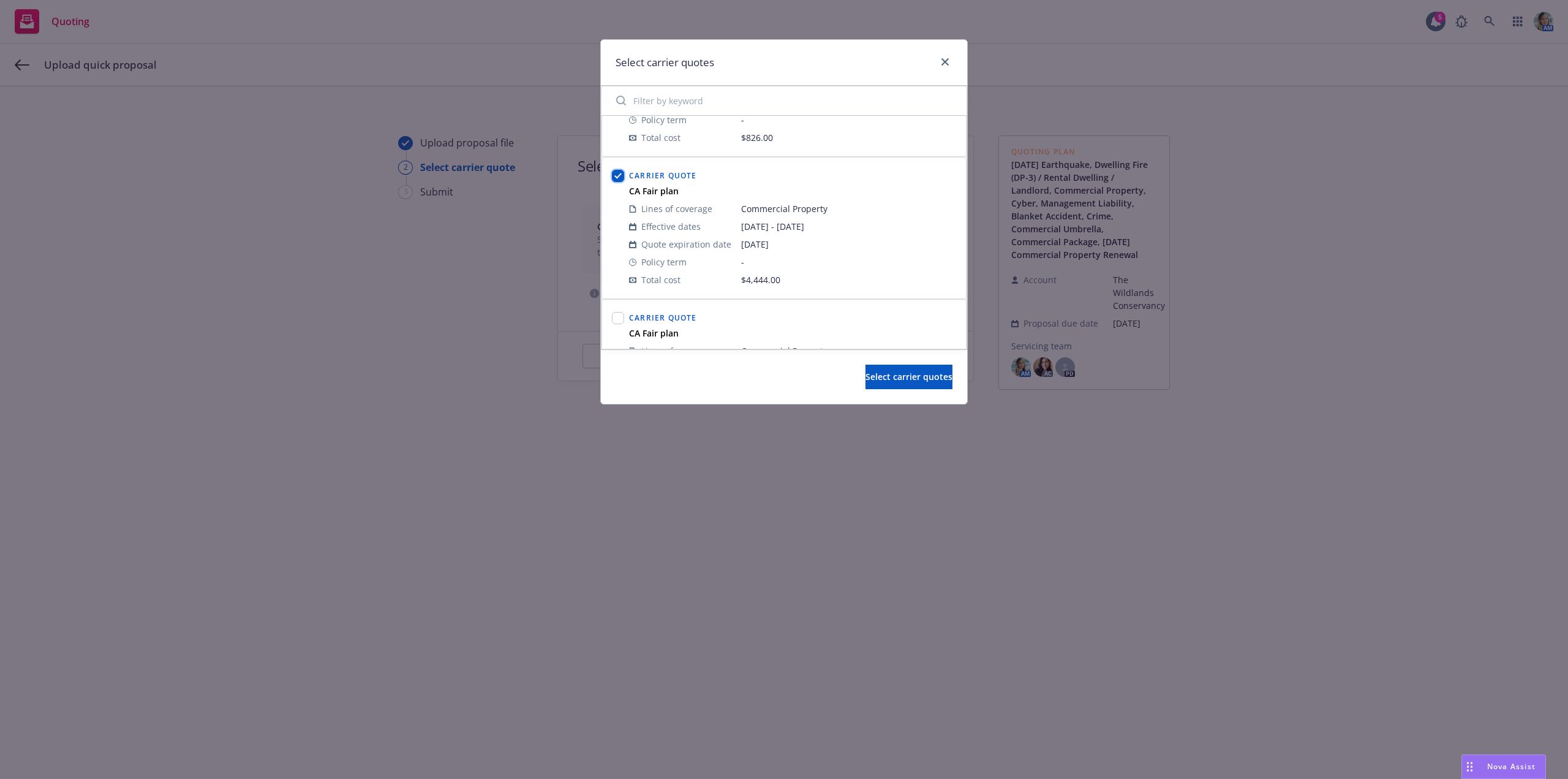
checkbox input "true"
click at [623, 197] on input "checkbox" at bounding box center [617, 195] width 12 height 12
checkbox input "true"
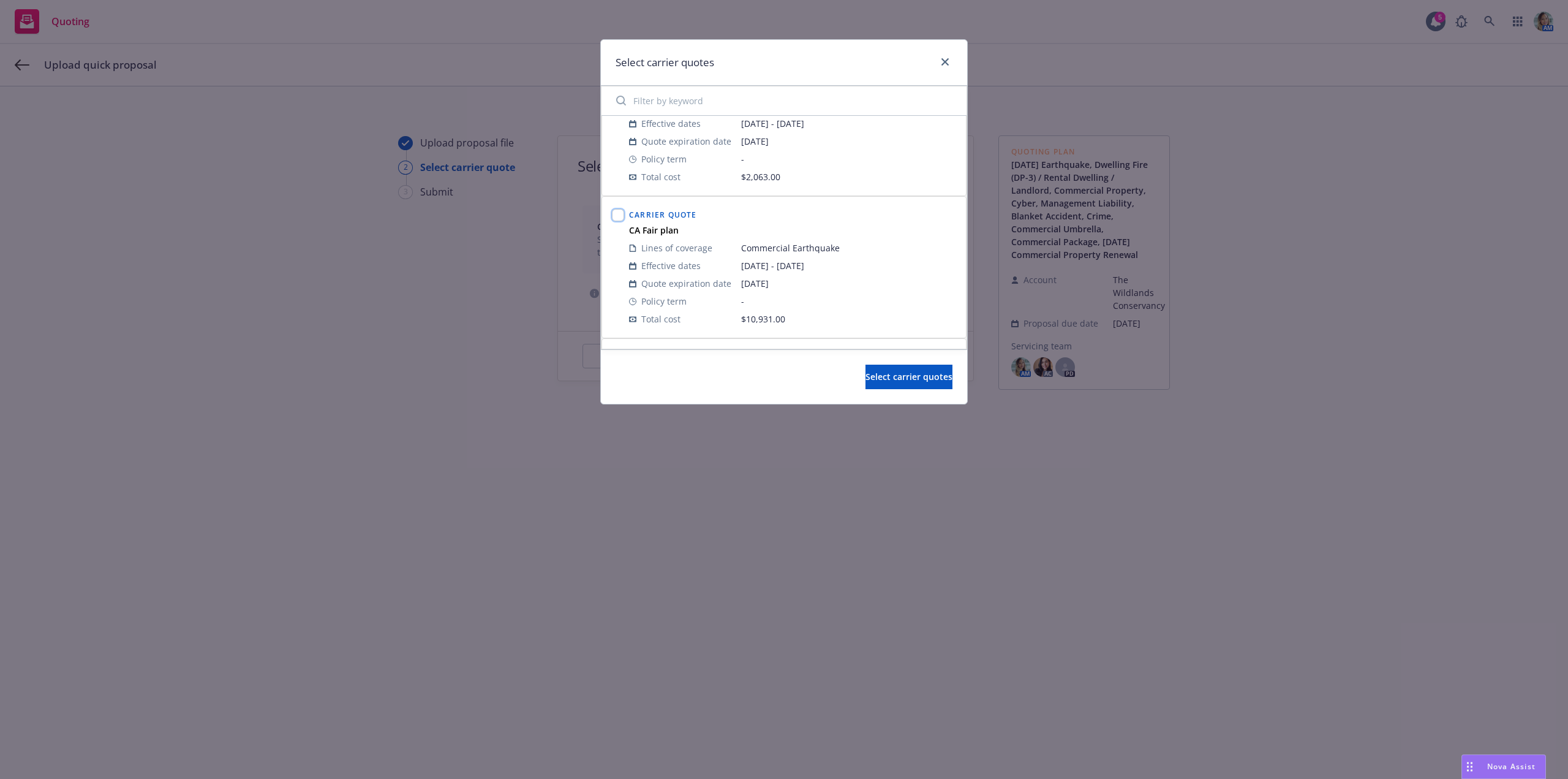
click at [621, 219] on input "checkbox" at bounding box center [617, 215] width 12 height 12
checkbox input "true"
click at [621, 236] on input "checkbox" at bounding box center [617, 234] width 12 height 12
checkbox input "true"
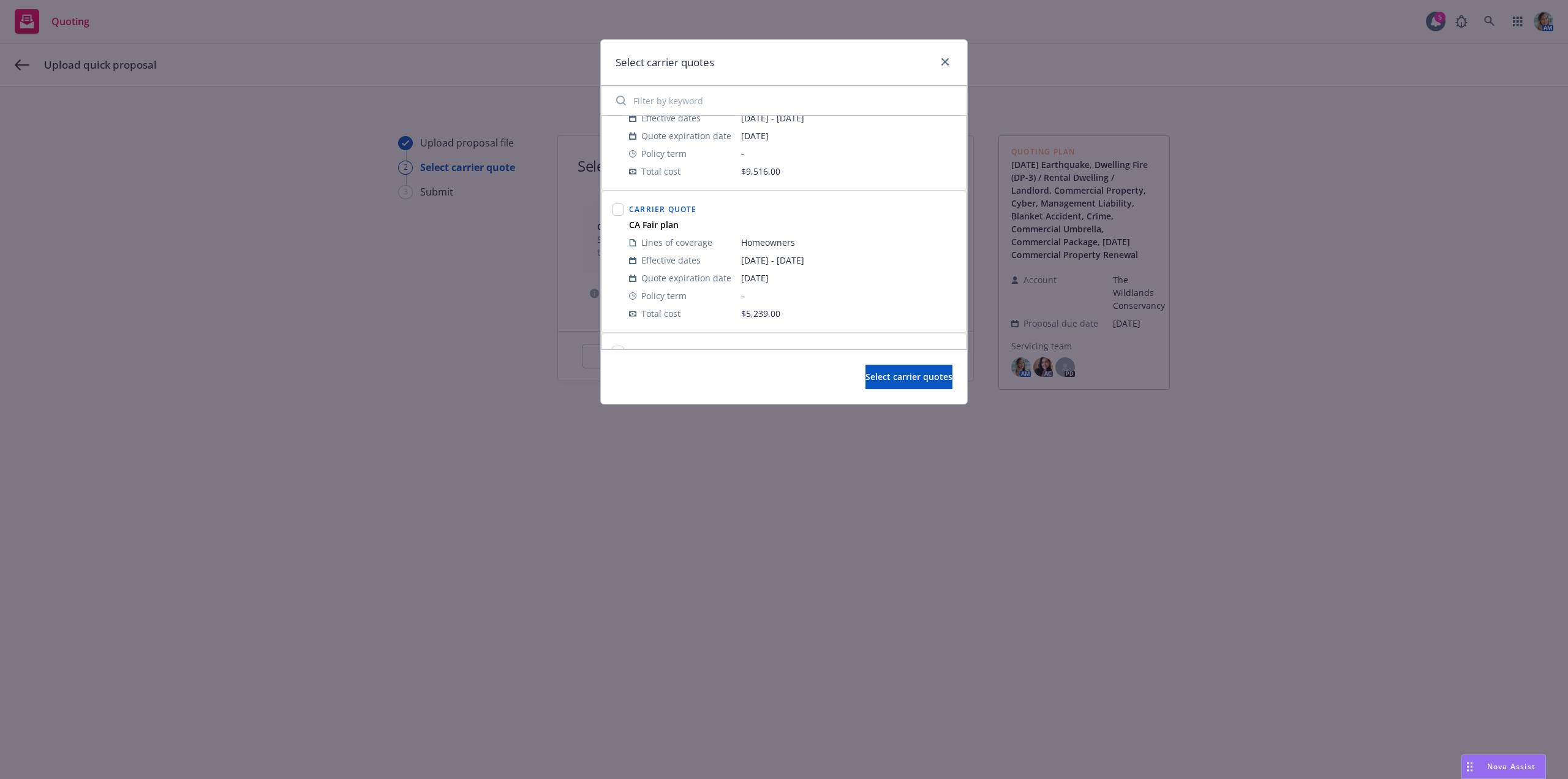
scroll to position [2022, 0]
click at [612, 191] on input "checkbox" at bounding box center [617, 192] width 12 height 12
checkbox input "true"
click at [616, 213] on input "checkbox" at bounding box center [617, 212] width 12 height 12
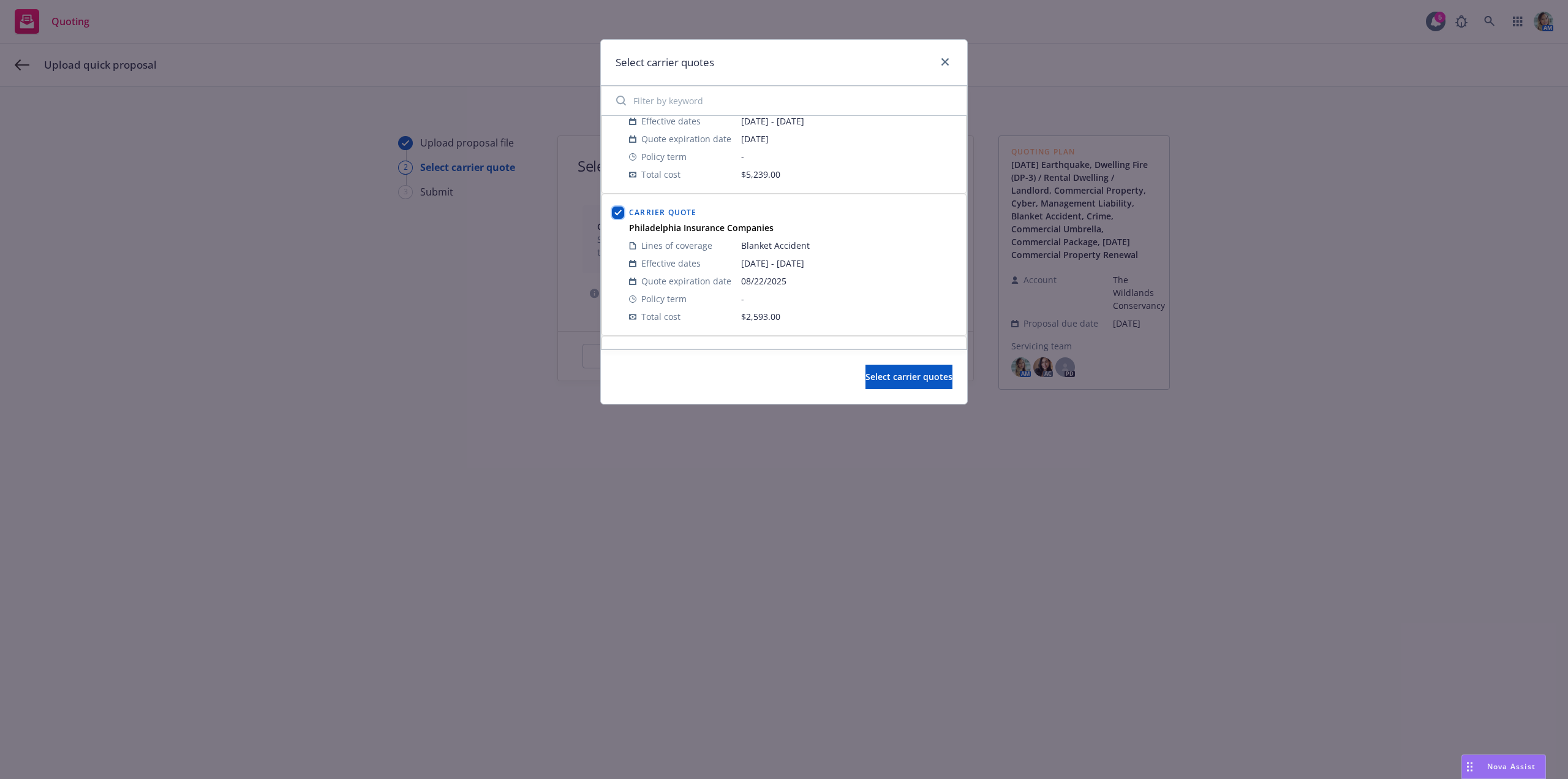
checkbox input "true"
click at [620, 223] on input "checkbox" at bounding box center [617, 225] width 12 height 12
checkbox input "true"
click at [866, 377] on button "Select carrier quotes" at bounding box center [909, 376] width 87 height 25
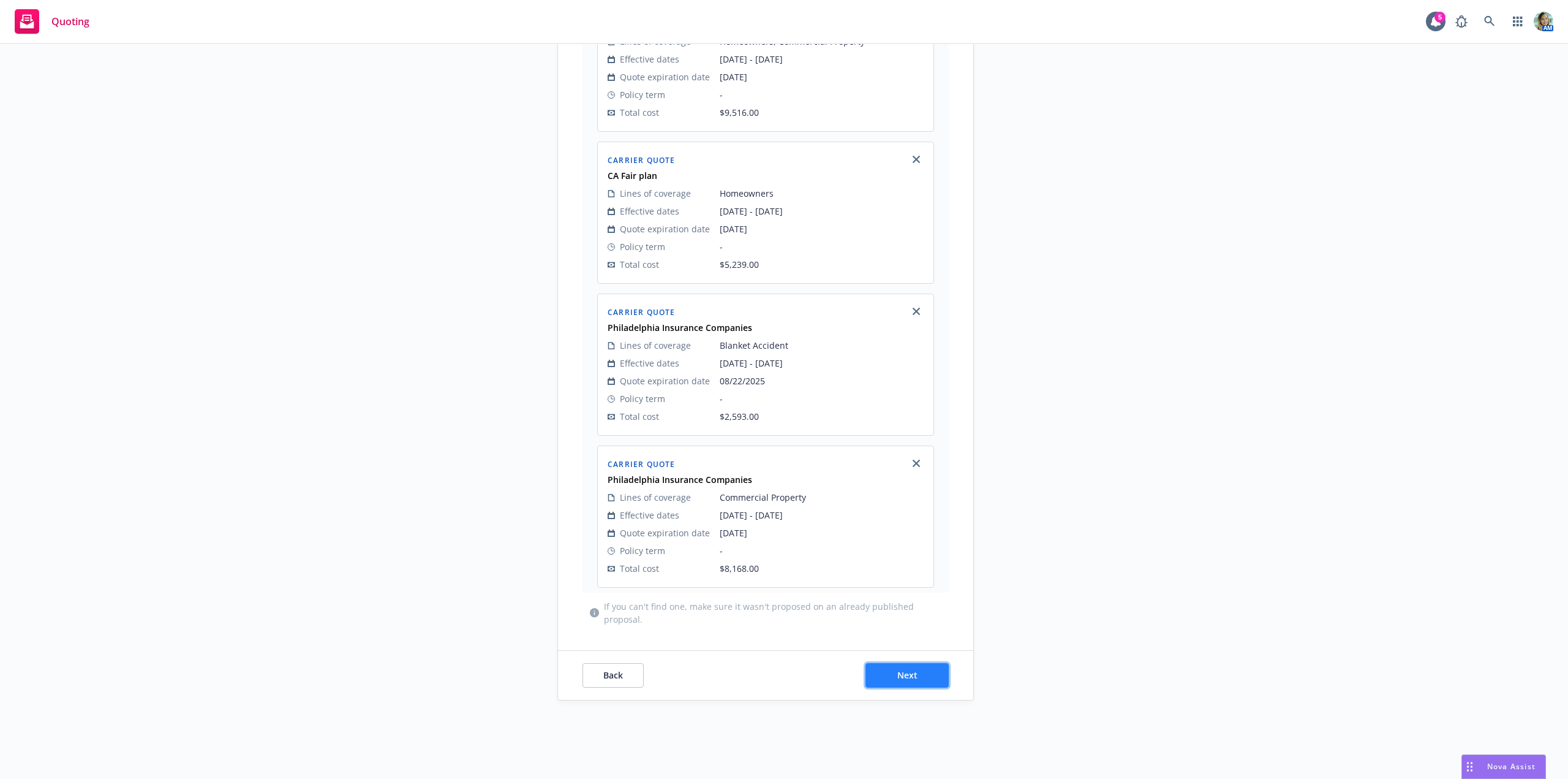
click at [931, 686] on button "Next" at bounding box center [907, 675] width 83 height 25
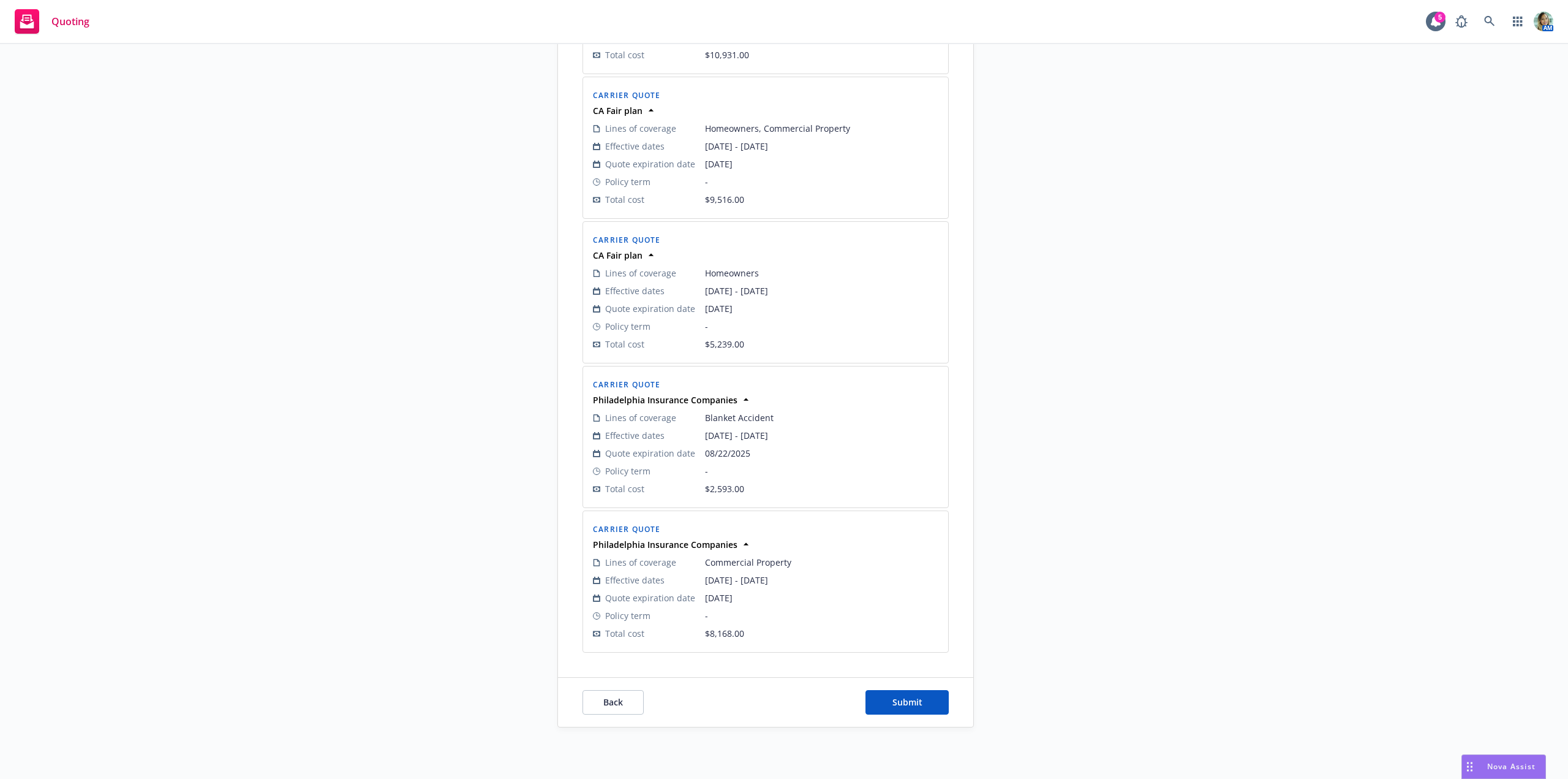
scroll to position [2061, 0]
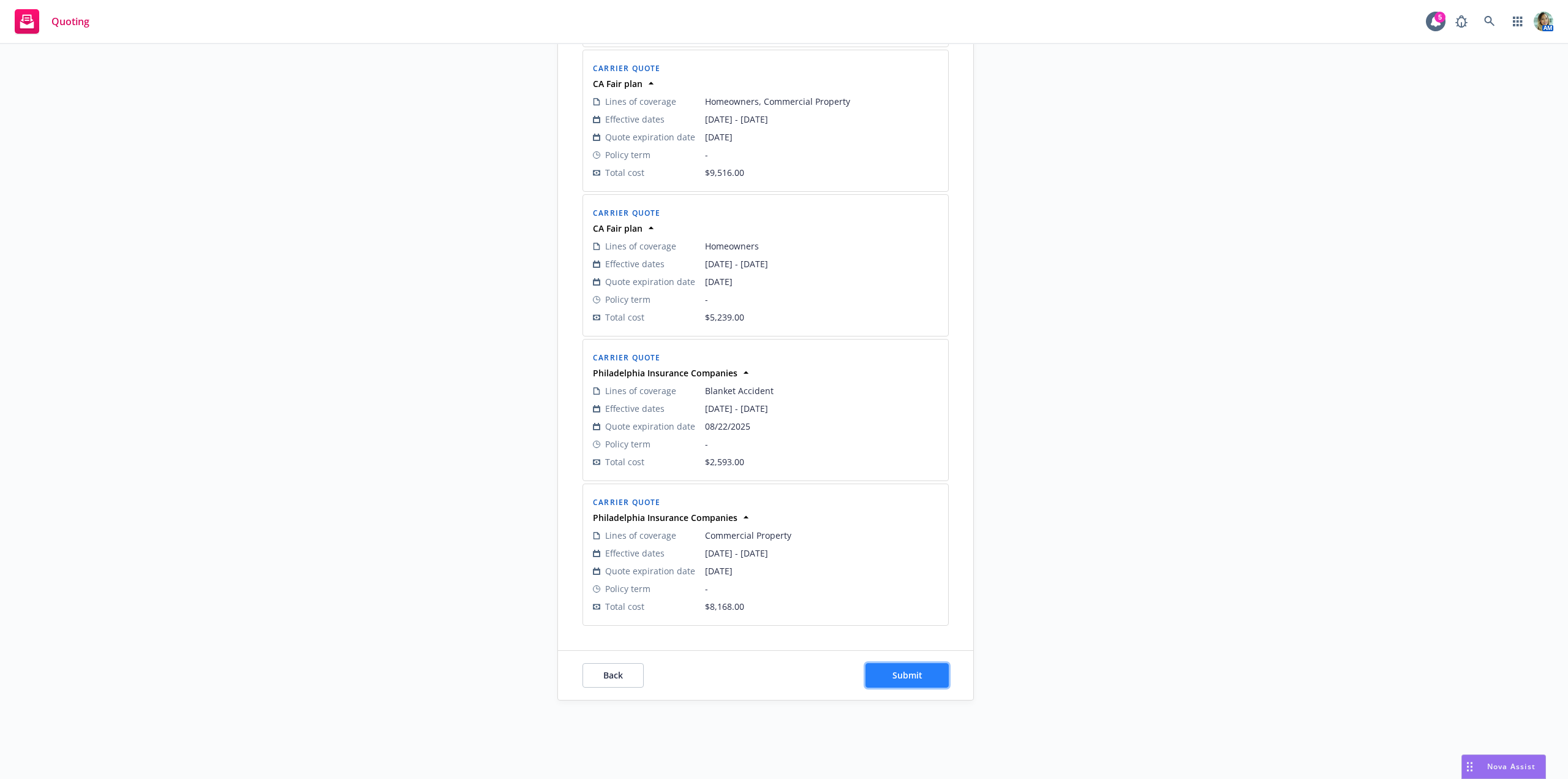
click at [928, 670] on button "Submit" at bounding box center [907, 675] width 83 height 25
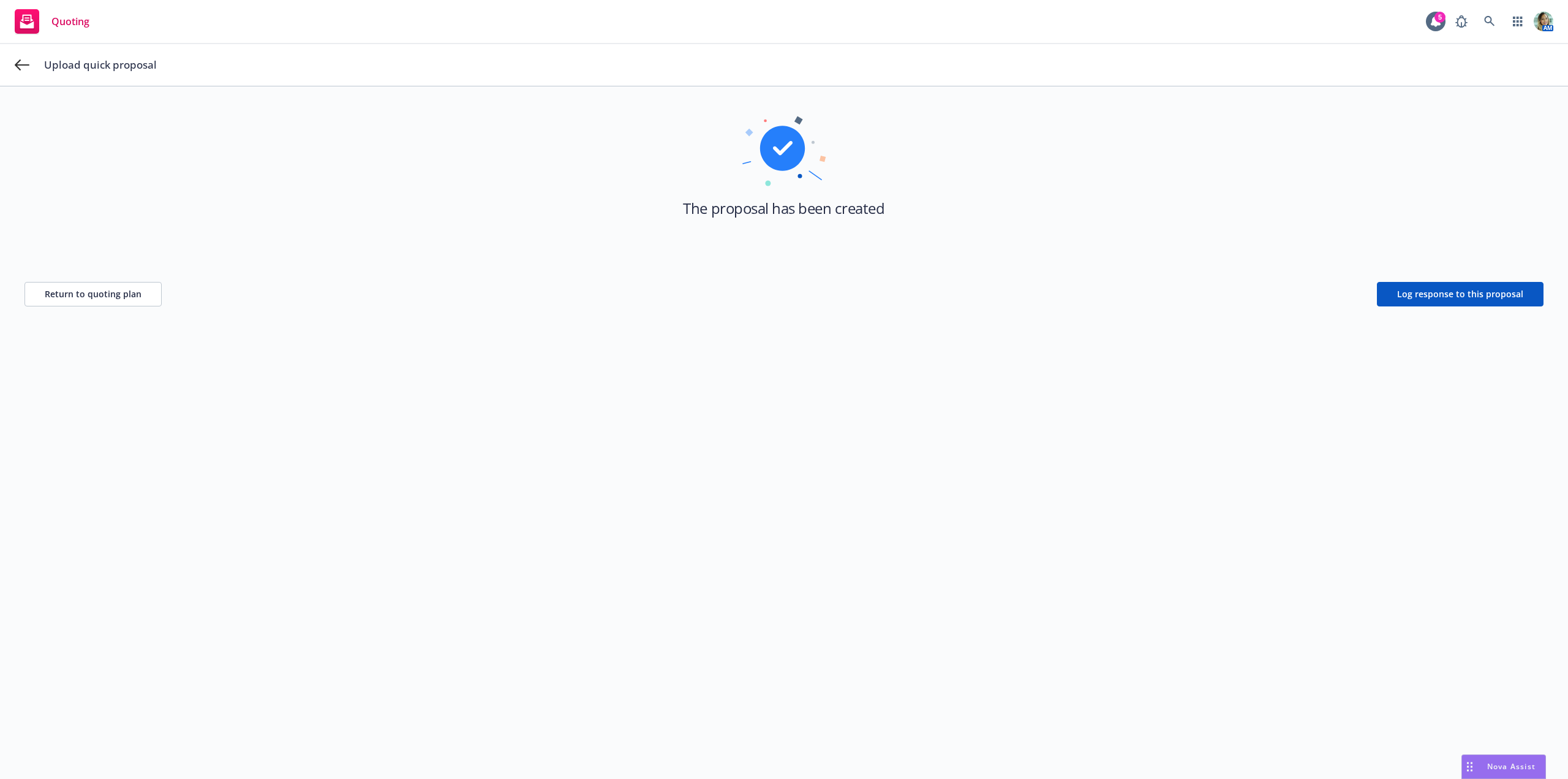
scroll to position [44, 0]
click at [1417, 296] on span "Log response to this proposal" at bounding box center [1460, 294] width 126 height 11
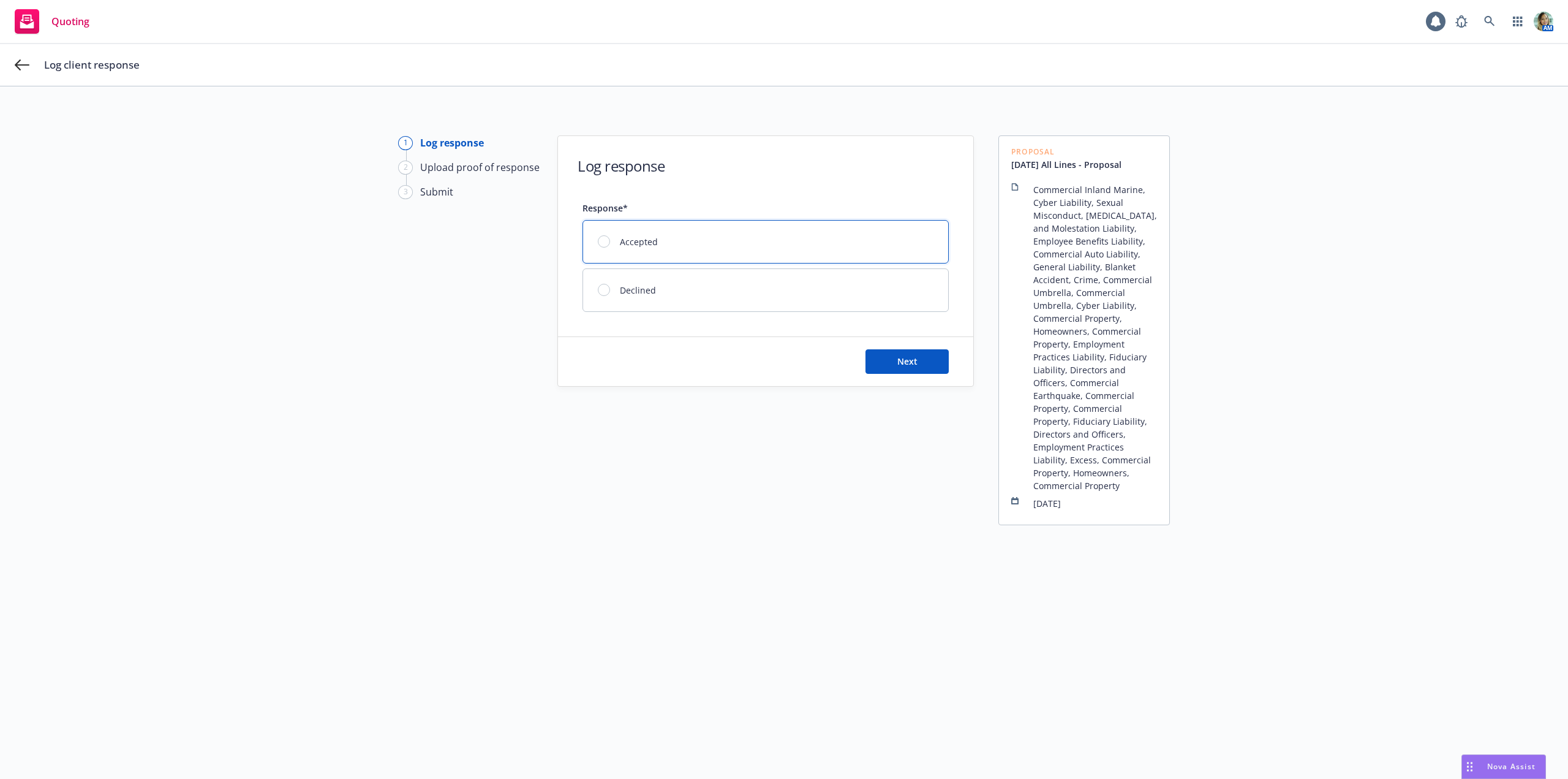
click at [720, 239] on div "Accepted" at bounding box center [765, 241] width 365 height 43
click at [918, 368] on button "Next" at bounding box center [907, 361] width 83 height 25
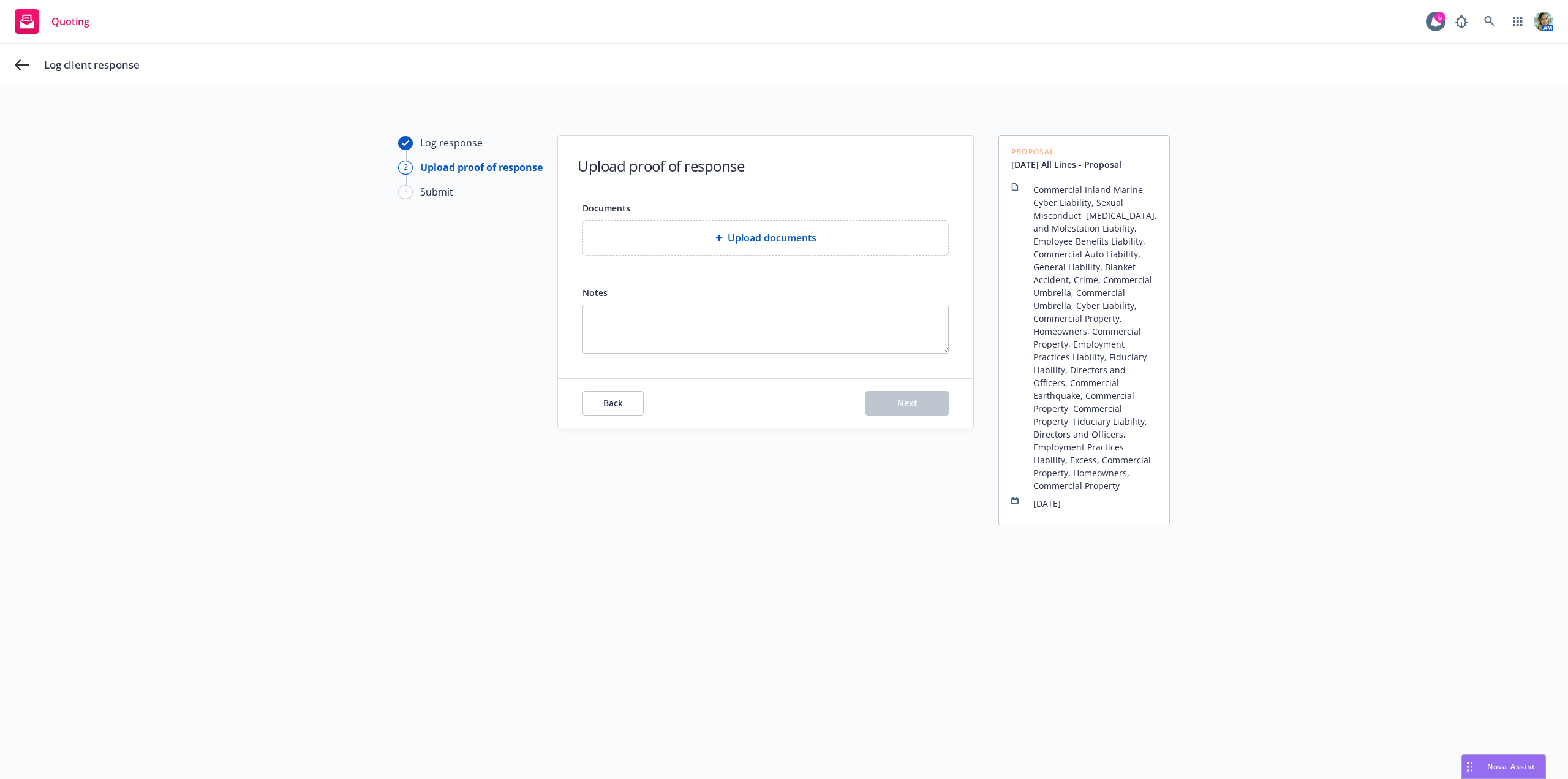
click at [789, 249] on div "Upload documents" at bounding box center [765, 237] width 365 height 34
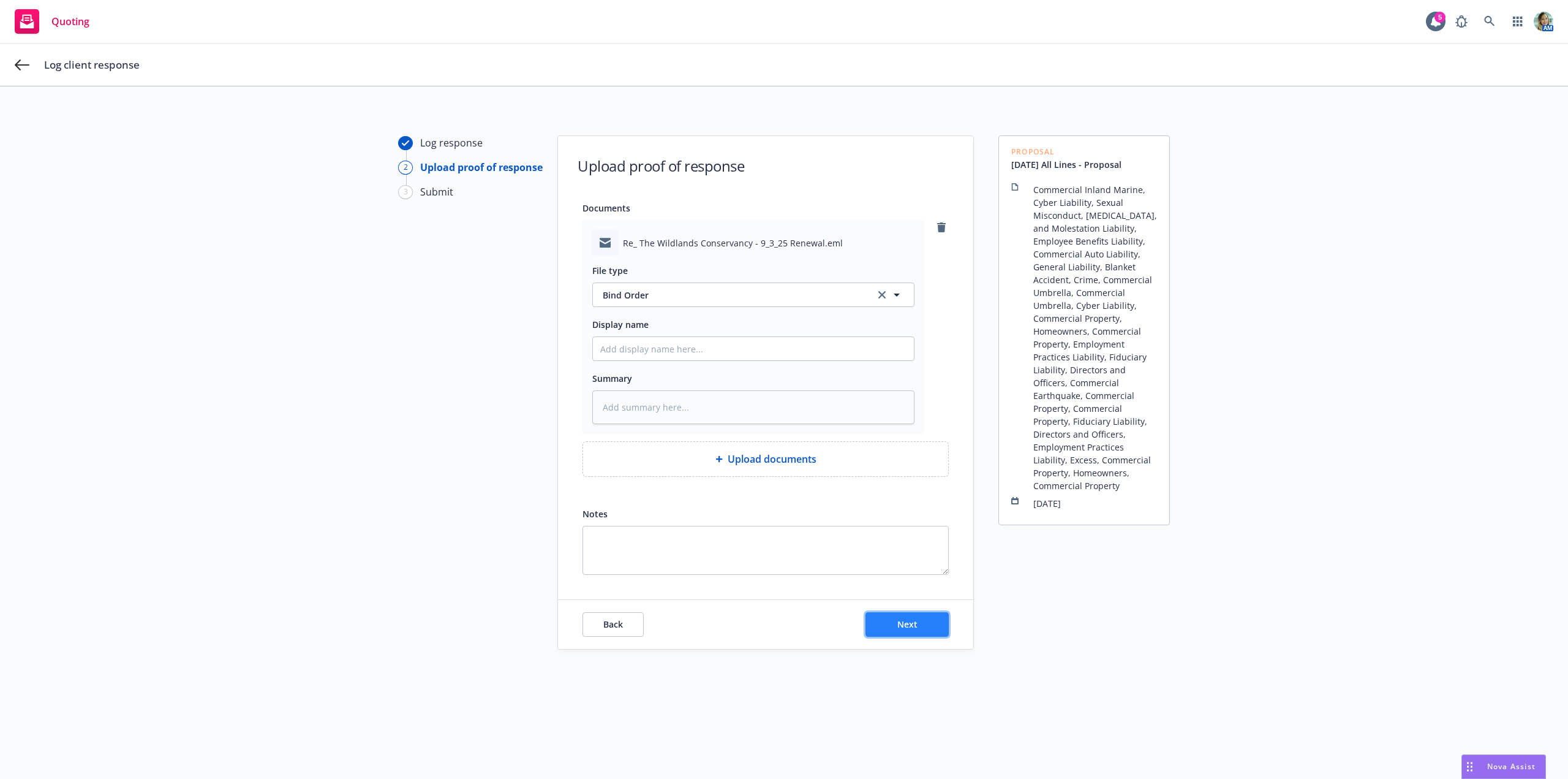
click at [890, 624] on button "Next" at bounding box center [907, 624] width 83 height 25
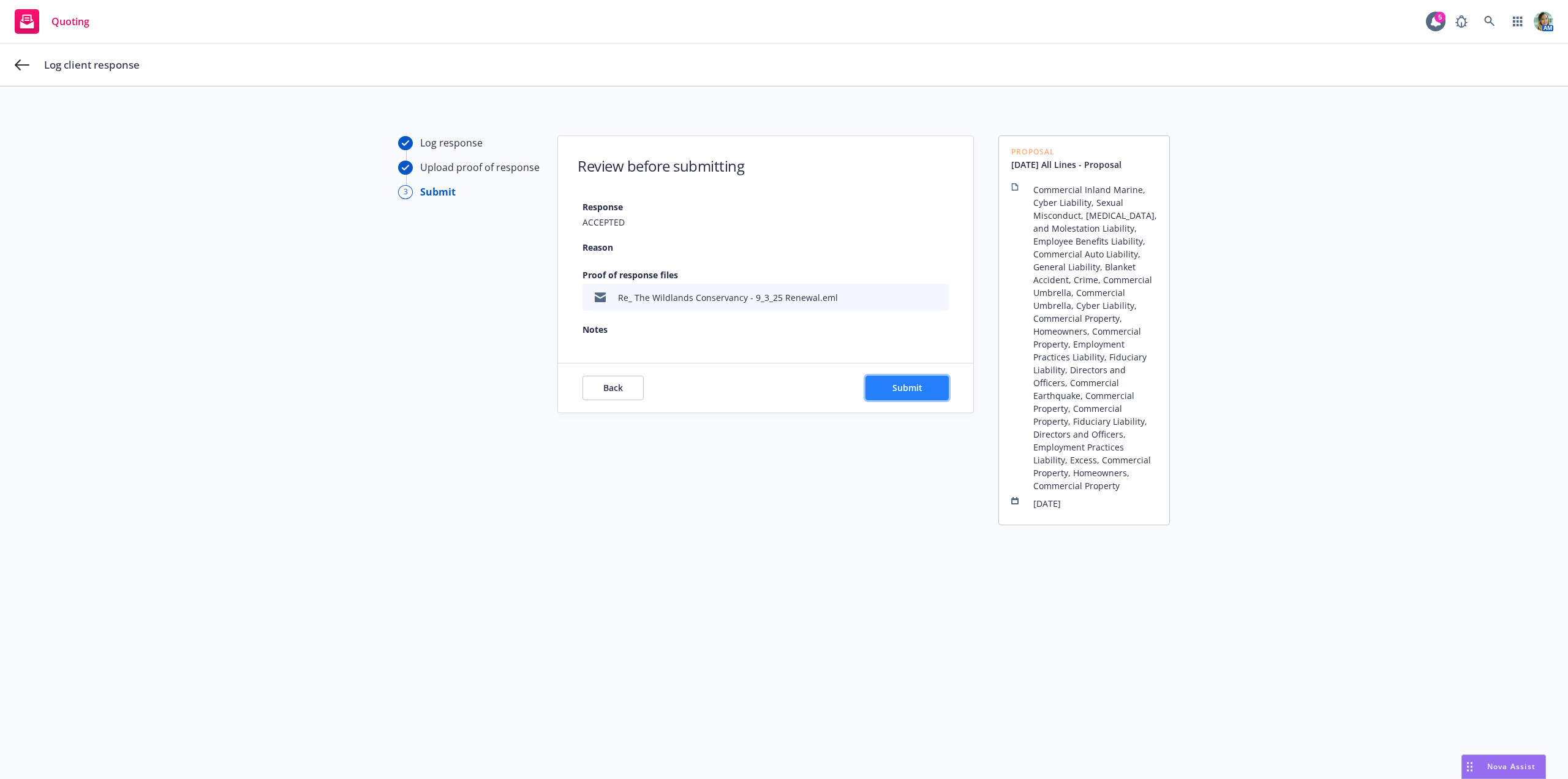
click at [886, 394] on button "Submit" at bounding box center [907, 388] width 83 height 25
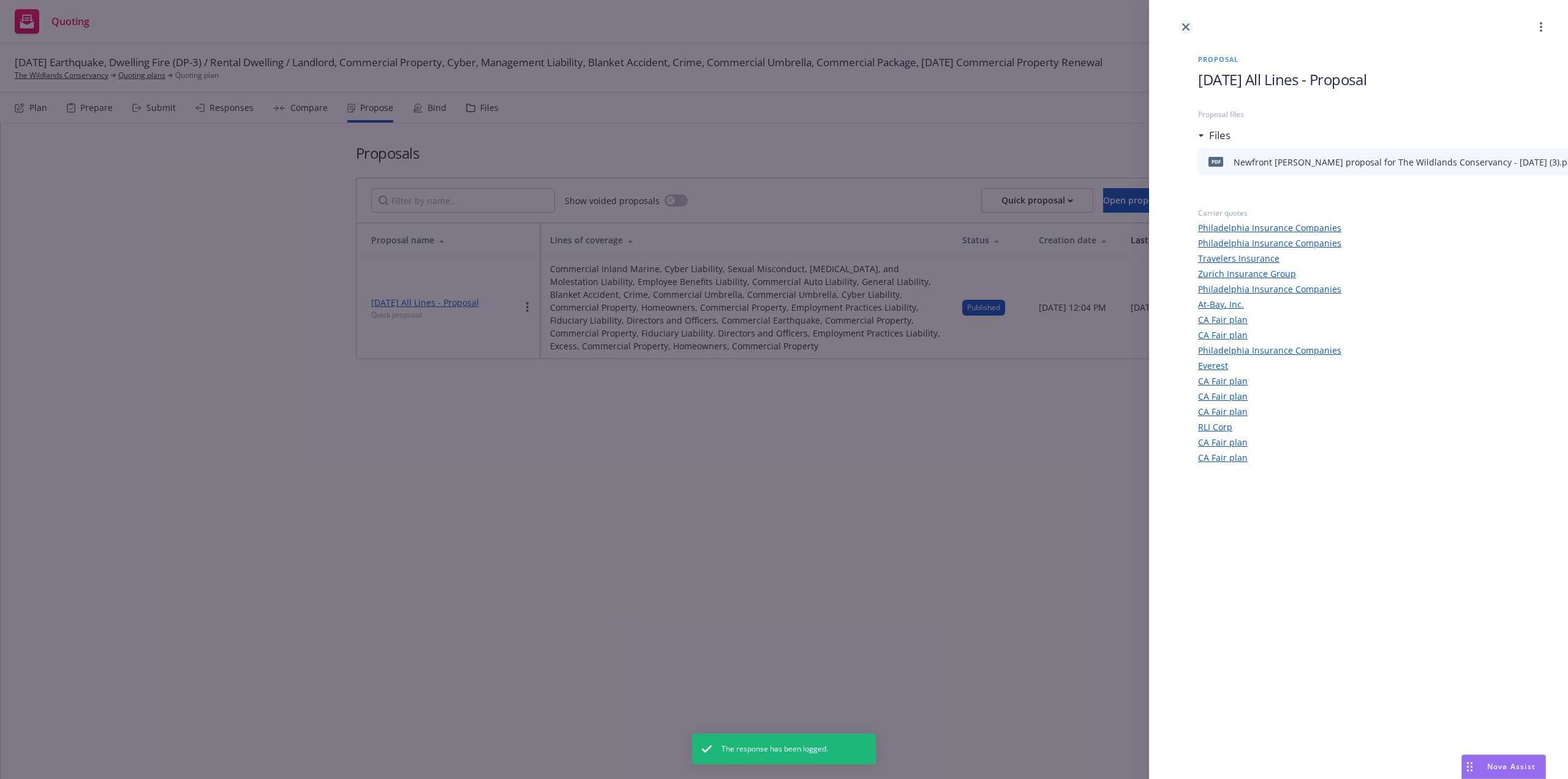
click at [1185, 23] on div "Proposal 9/3/25 All Lines - Proposal Proposal files Files pdf Newfront Renewal …" at bounding box center [1359, 389] width 419 height 779
click at [436, 113] on div "Proposal 9/3/25 All Lines - Proposal Proposal files Files pdf Newfront Renewal …" at bounding box center [784, 389] width 1568 height 779
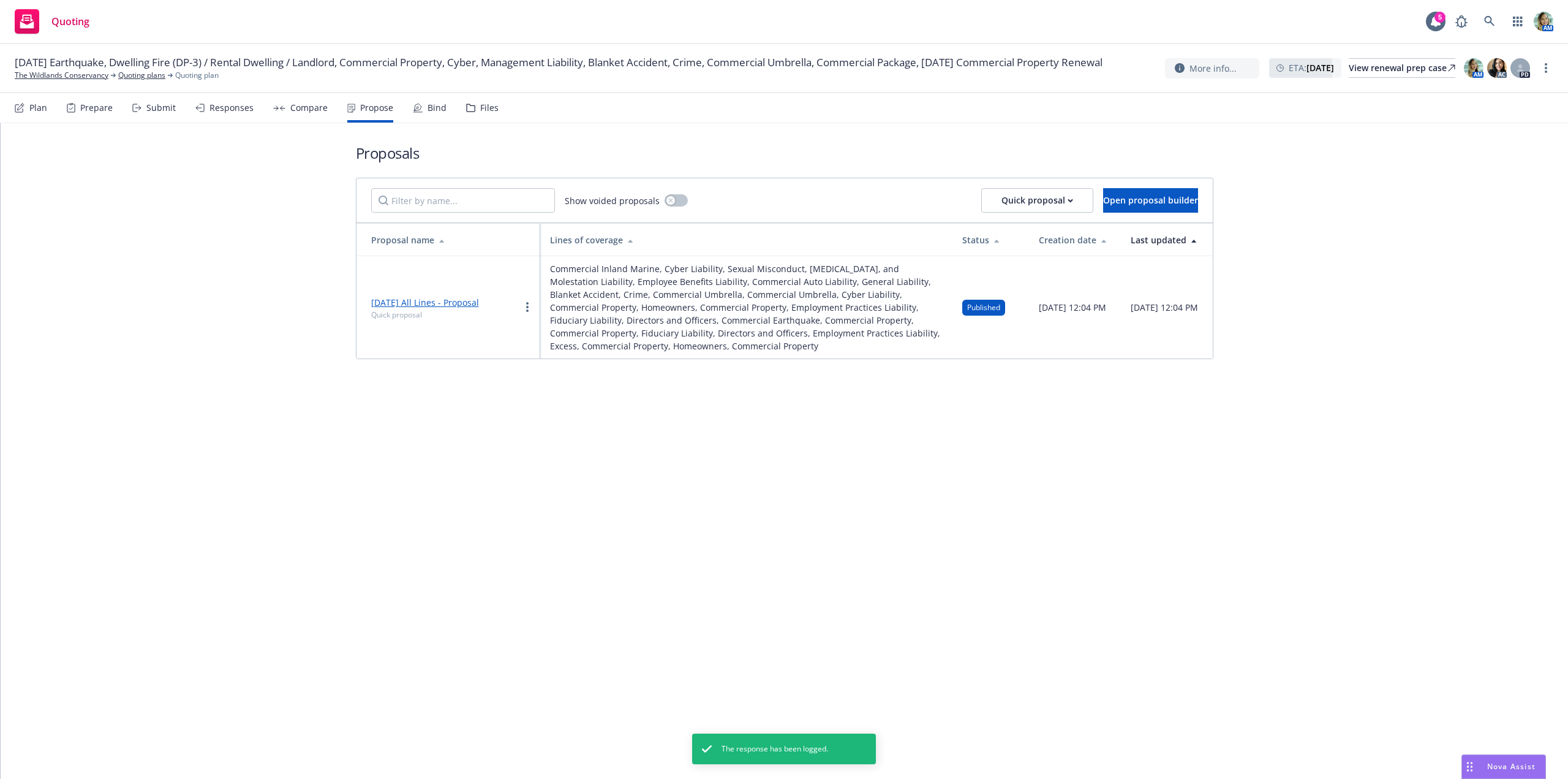
click at [436, 113] on div "Bind" at bounding box center [437, 107] width 19 height 10
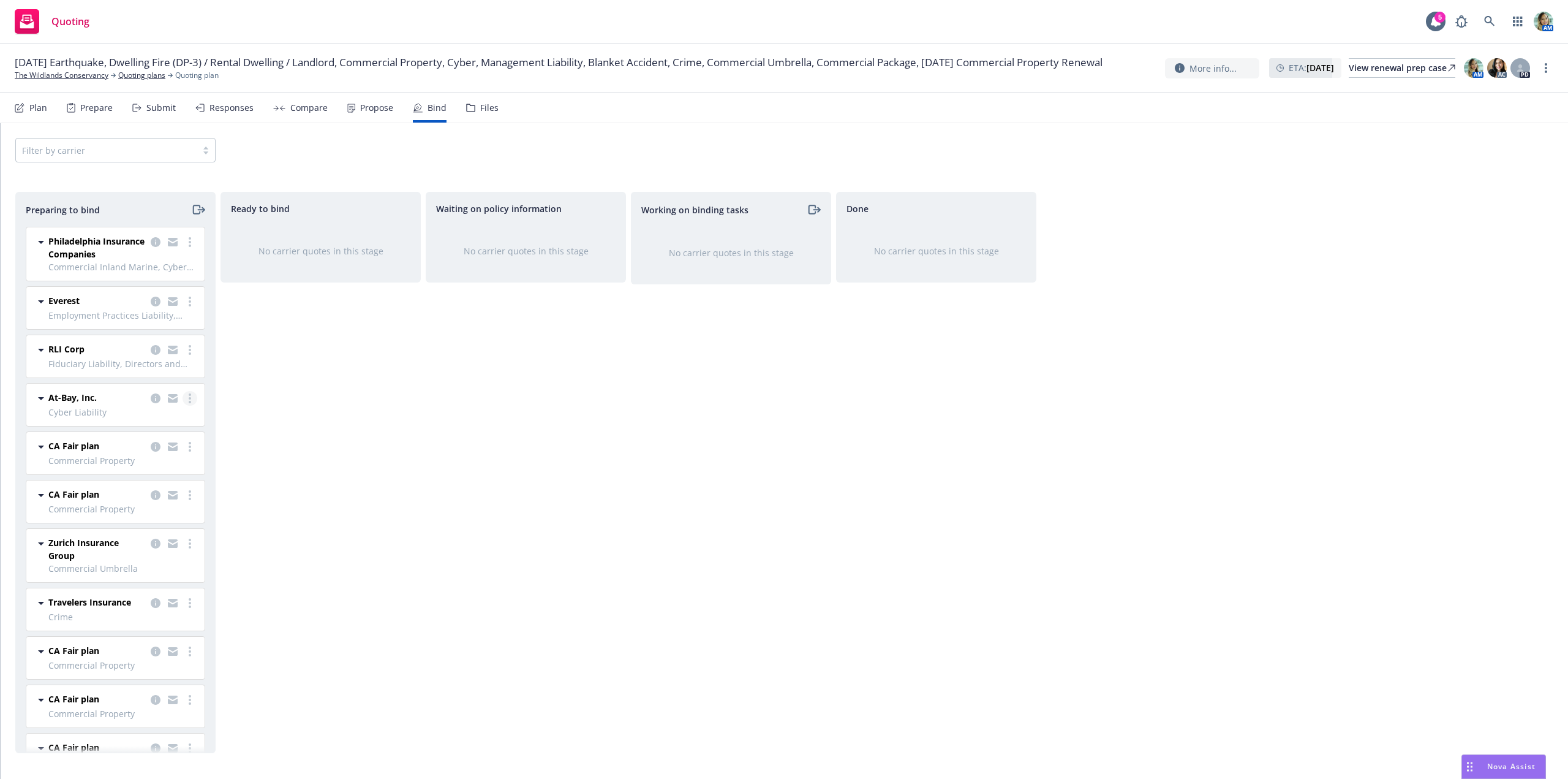
click at [183, 403] on link "more" at bounding box center [190, 398] width 15 height 15
click at [142, 448] on span "Log bind order" at bounding box center [112, 448] width 90 height 11
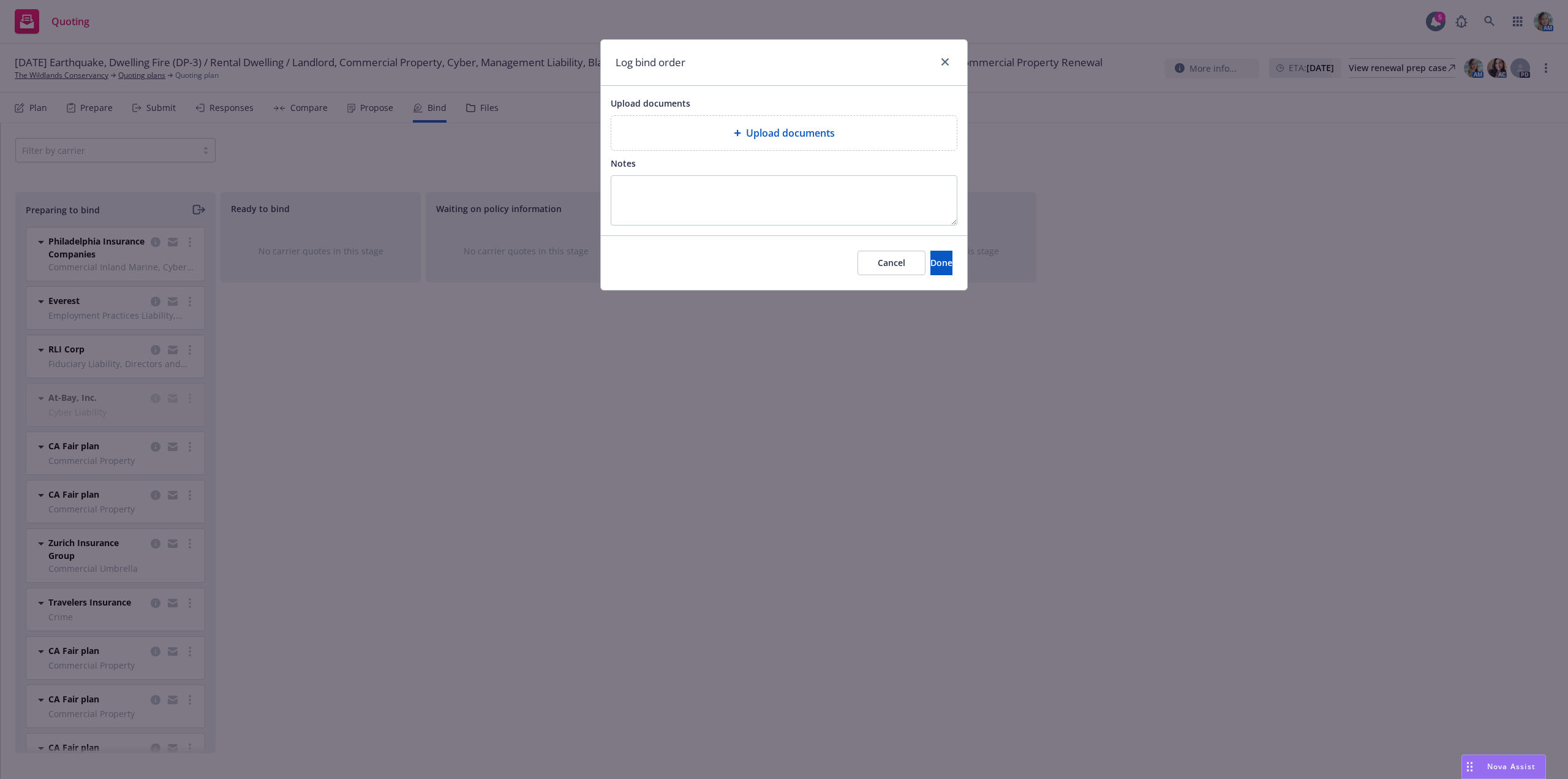
click at [720, 118] on div "Upload documents" at bounding box center [784, 133] width 345 height 34
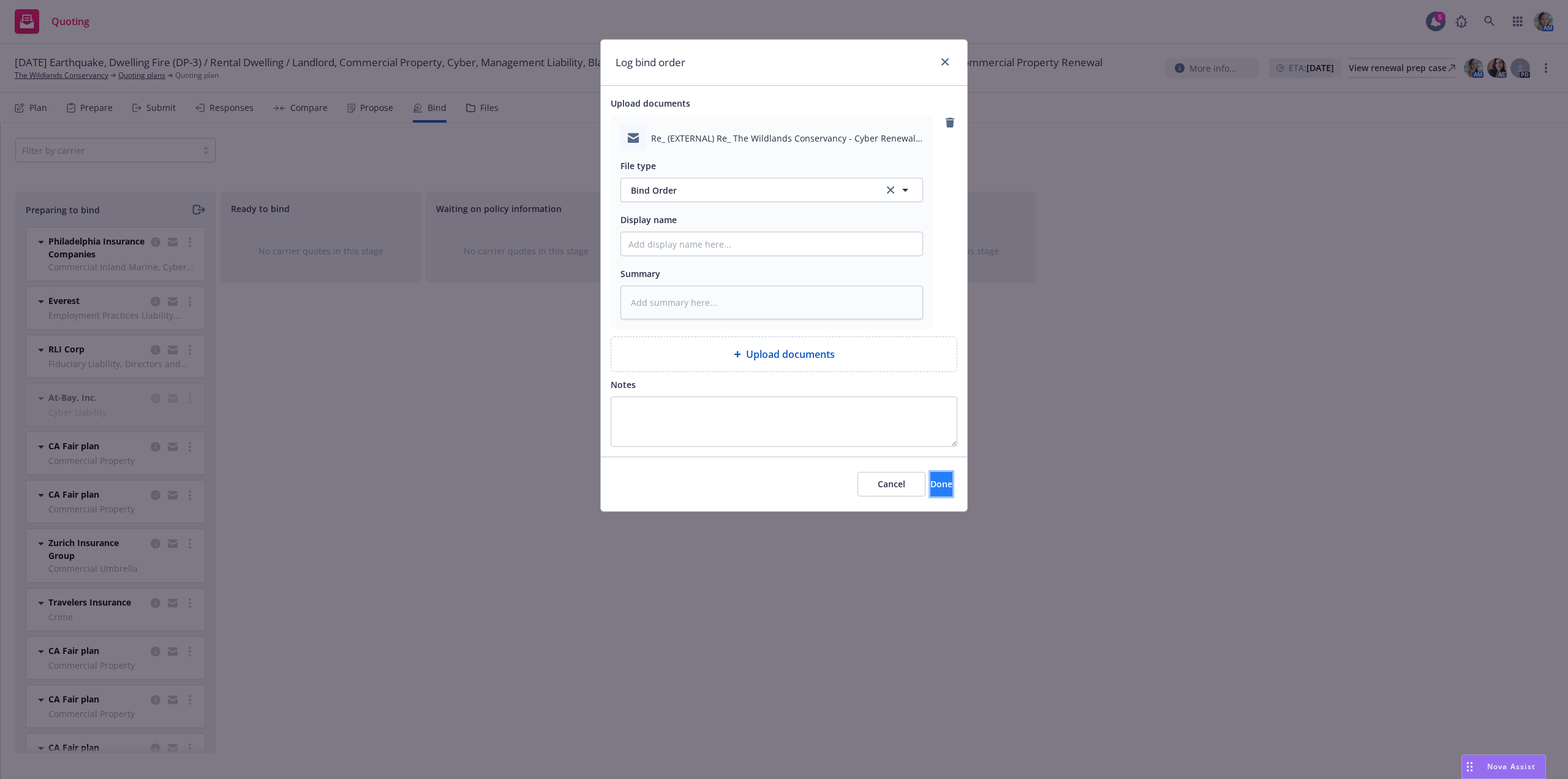
click at [930, 494] on button "Done" at bounding box center [941, 484] width 22 height 25
type textarea "x"
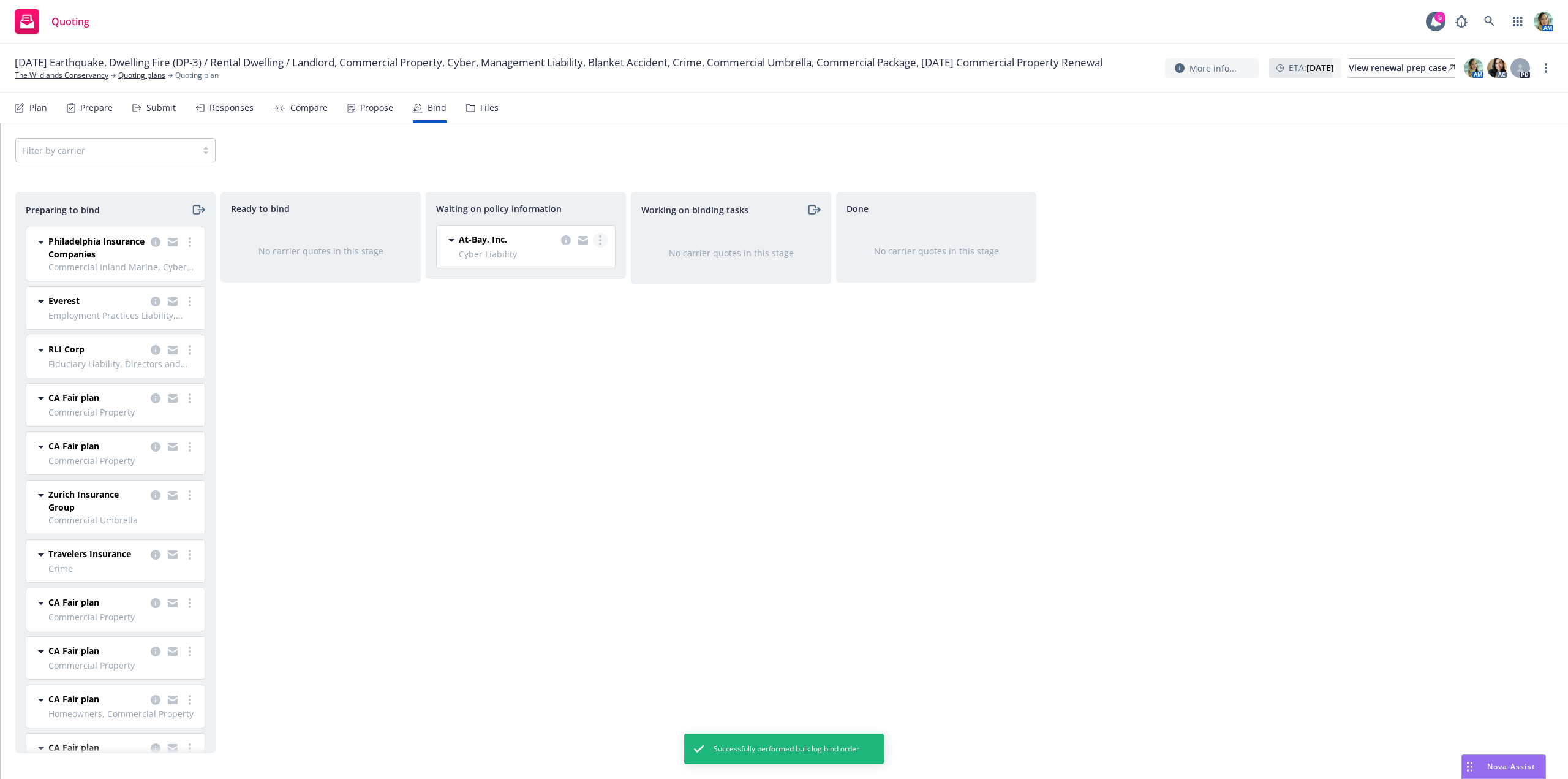
click at [602, 242] on link "more" at bounding box center [600, 240] width 15 height 15
click at [558, 267] on span "Create policies" at bounding box center [541, 265] width 90 height 11
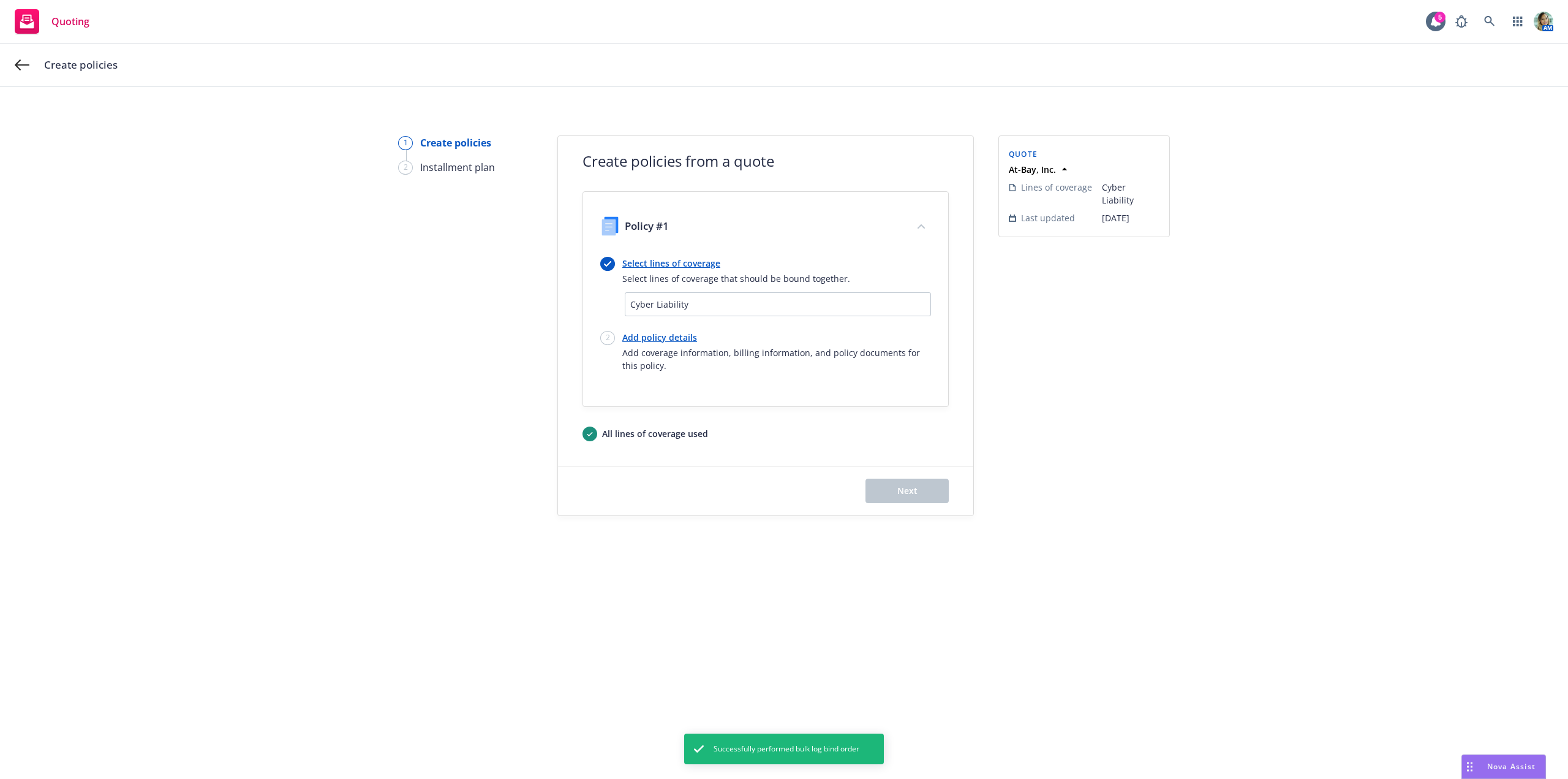
click at [683, 342] on link "Add policy details" at bounding box center [777, 337] width 308 height 13
select select "12"
select select "CA"
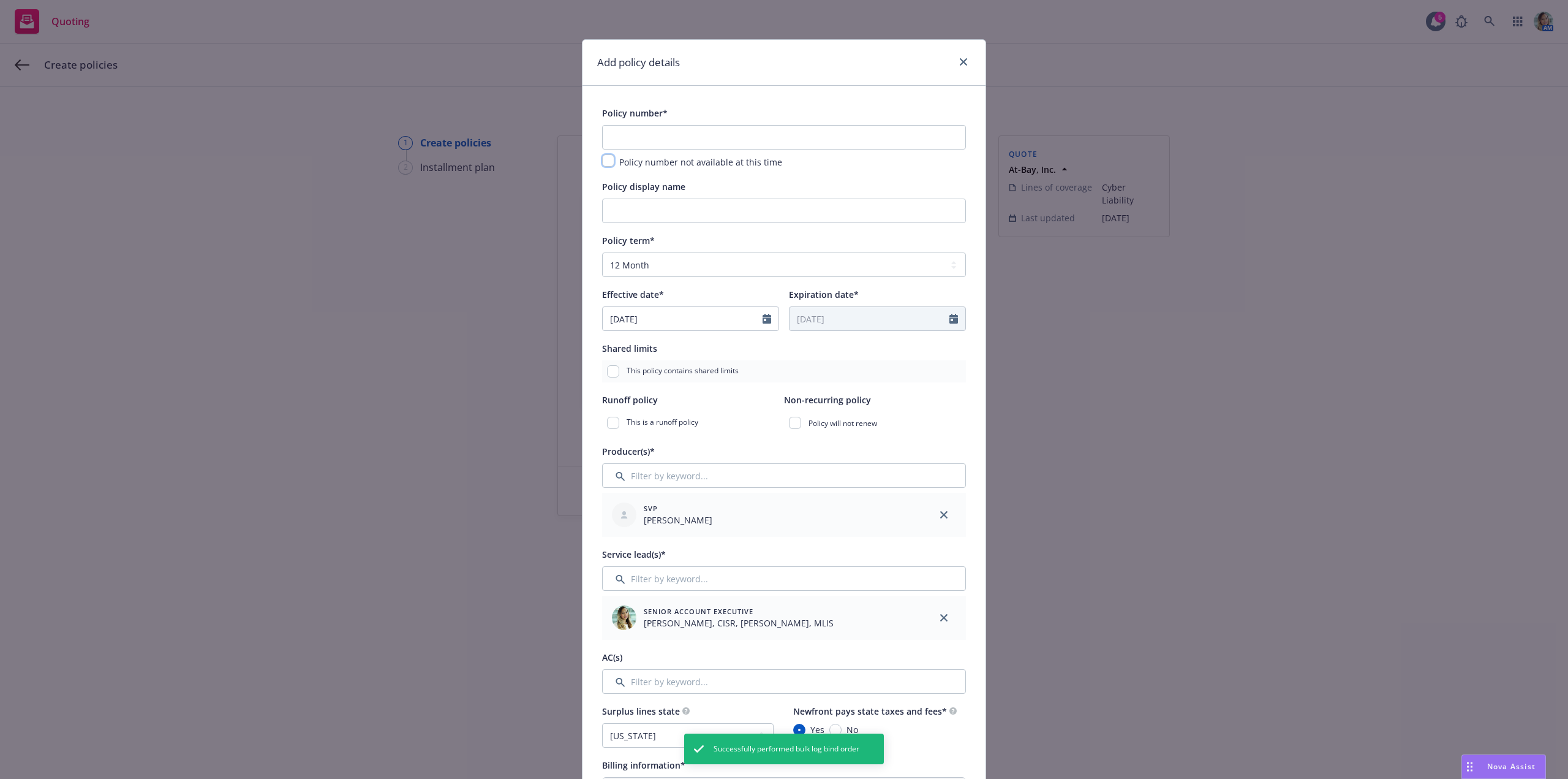
drag, startPoint x: 600, startPoint y: 161, endPoint x: 628, endPoint y: 175, distance: 31.3
click at [602, 161] on input "checkbox" at bounding box center [608, 160] width 12 height 12
checkbox input "true"
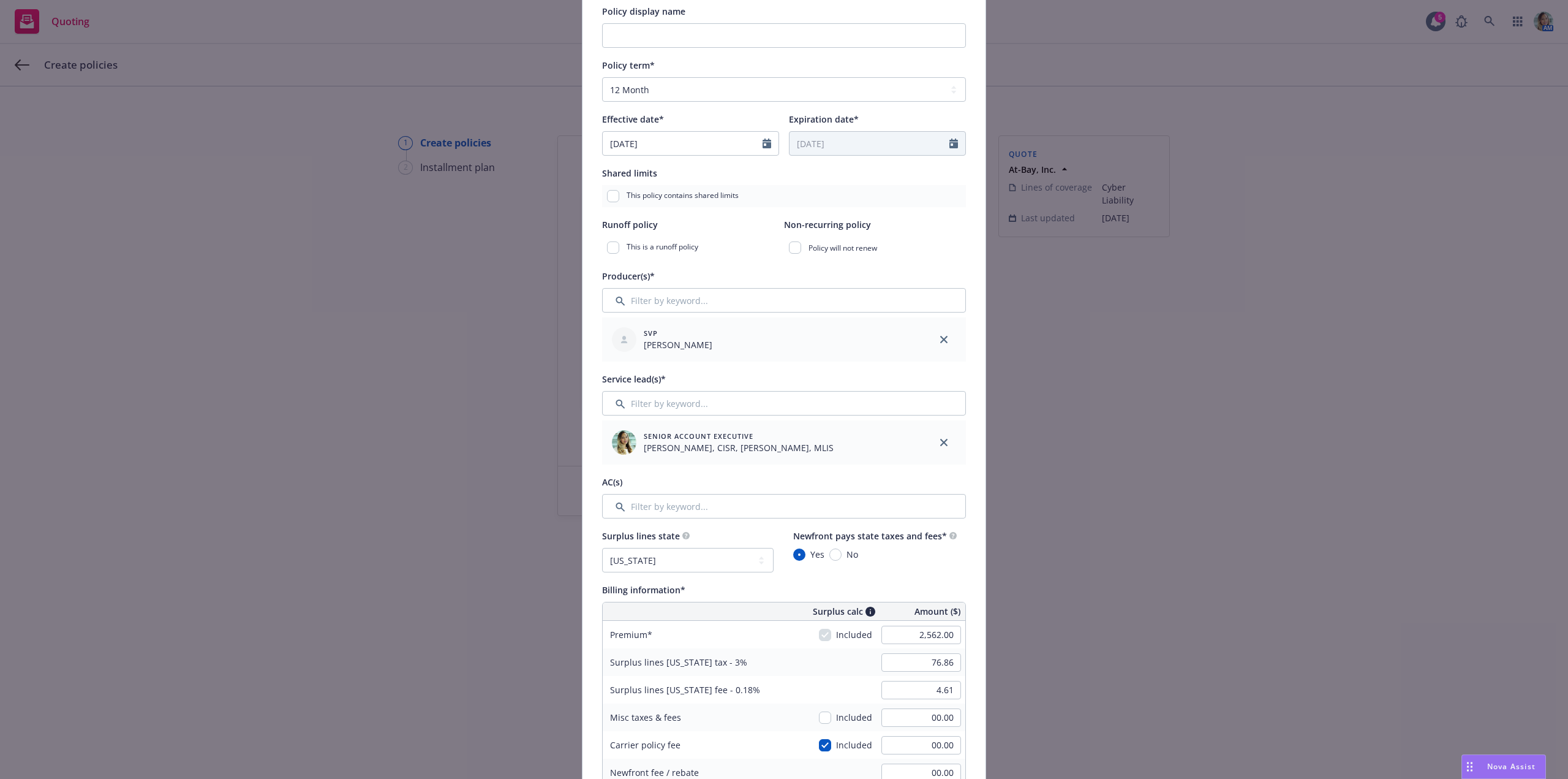
scroll to position [245, 0]
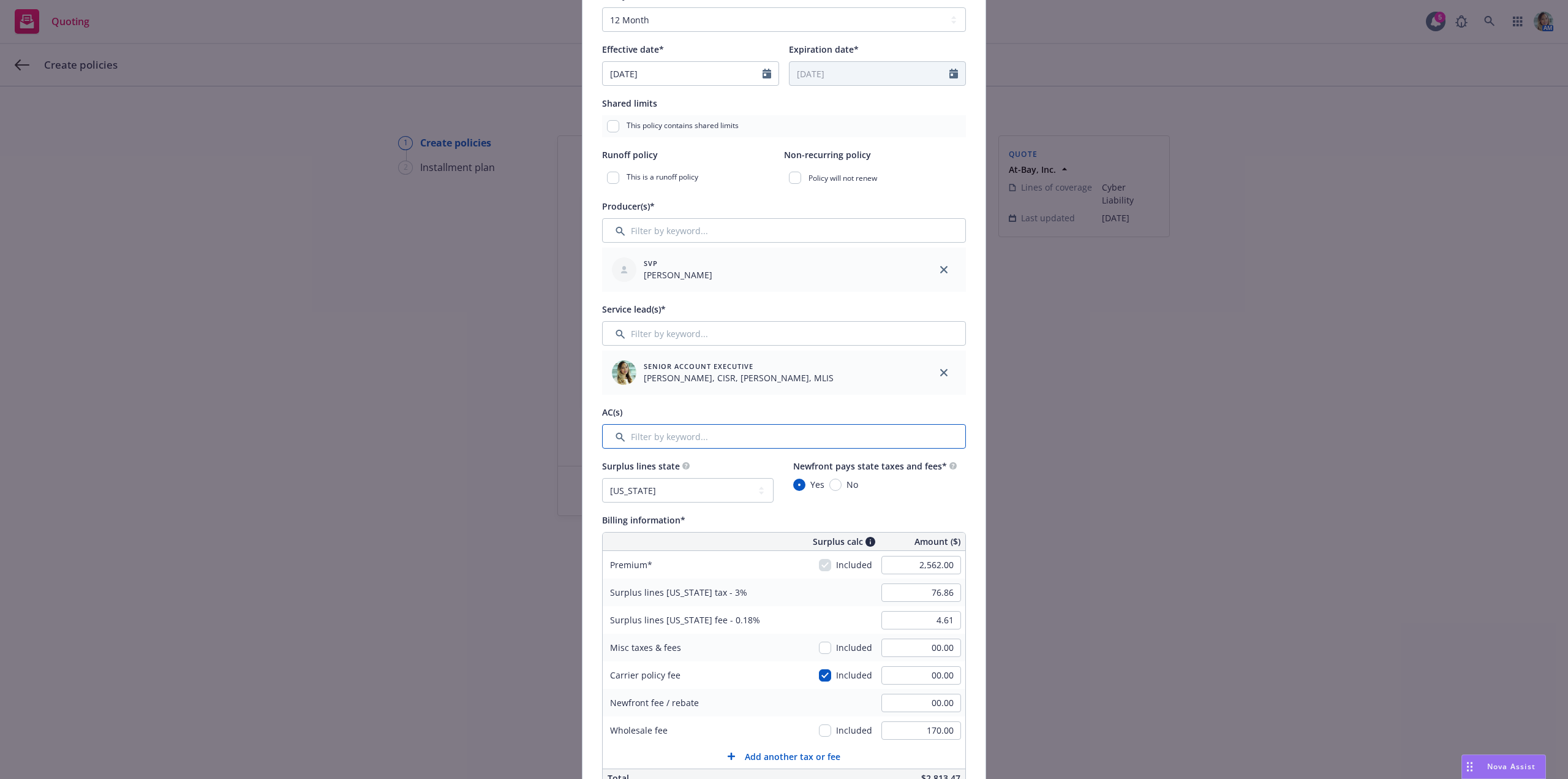
click at [709, 439] on input "Filter by keyword..." at bounding box center [784, 436] width 364 height 25
type input "yv"
click at [612, 497] on input "checkbox" at bounding box center [618, 498] width 12 height 12
checkbox input "true"
click at [912, 533] on span "Confirm selection" at bounding box center [918, 538] width 74 height 11
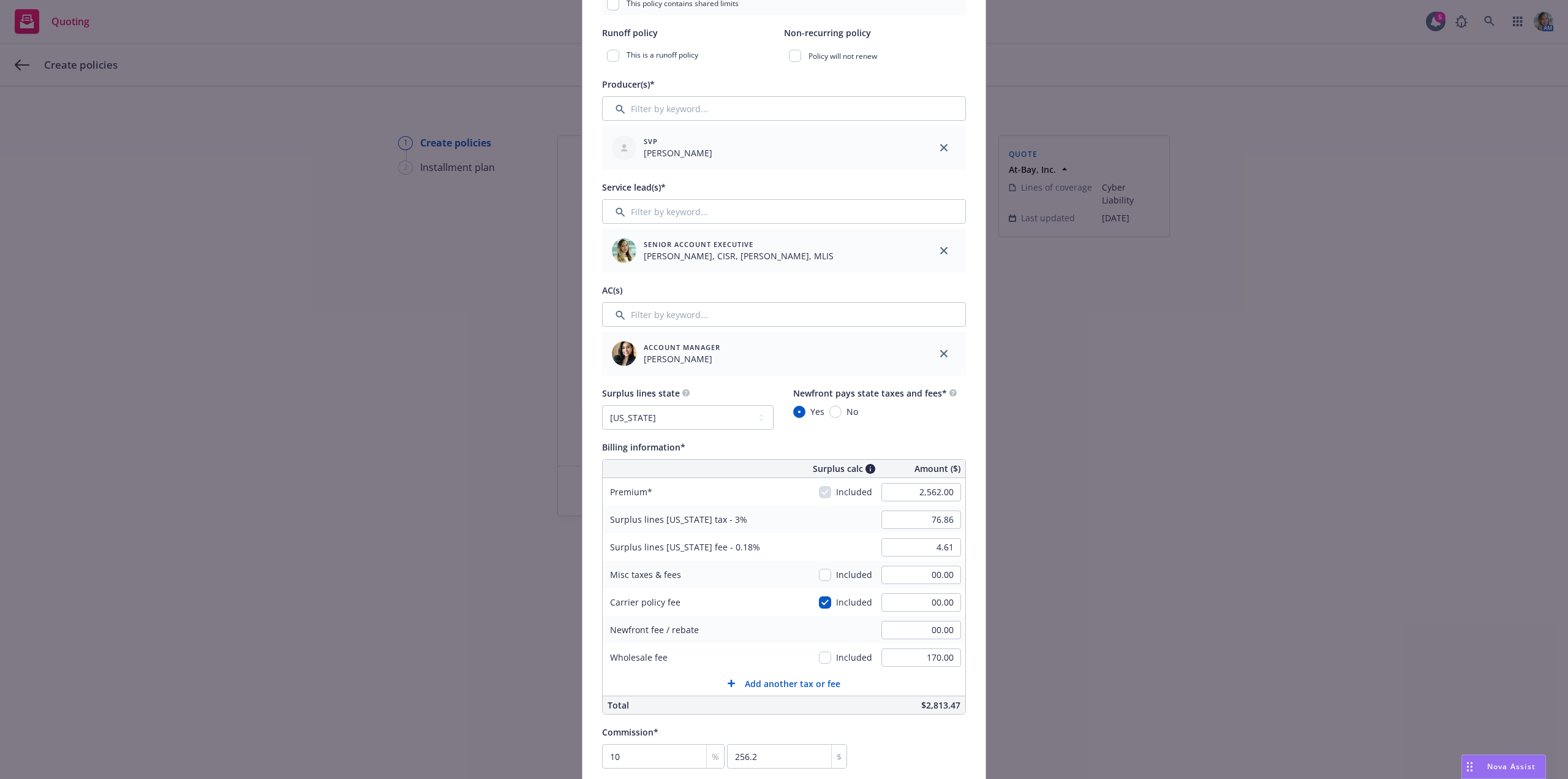
scroll to position [368, 0]
click at [903, 489] on input "2,562.00" at bounding box center [921, 491] width 79 height 18
type input "3,650.00"
type input "109.50"
type input "6.57"
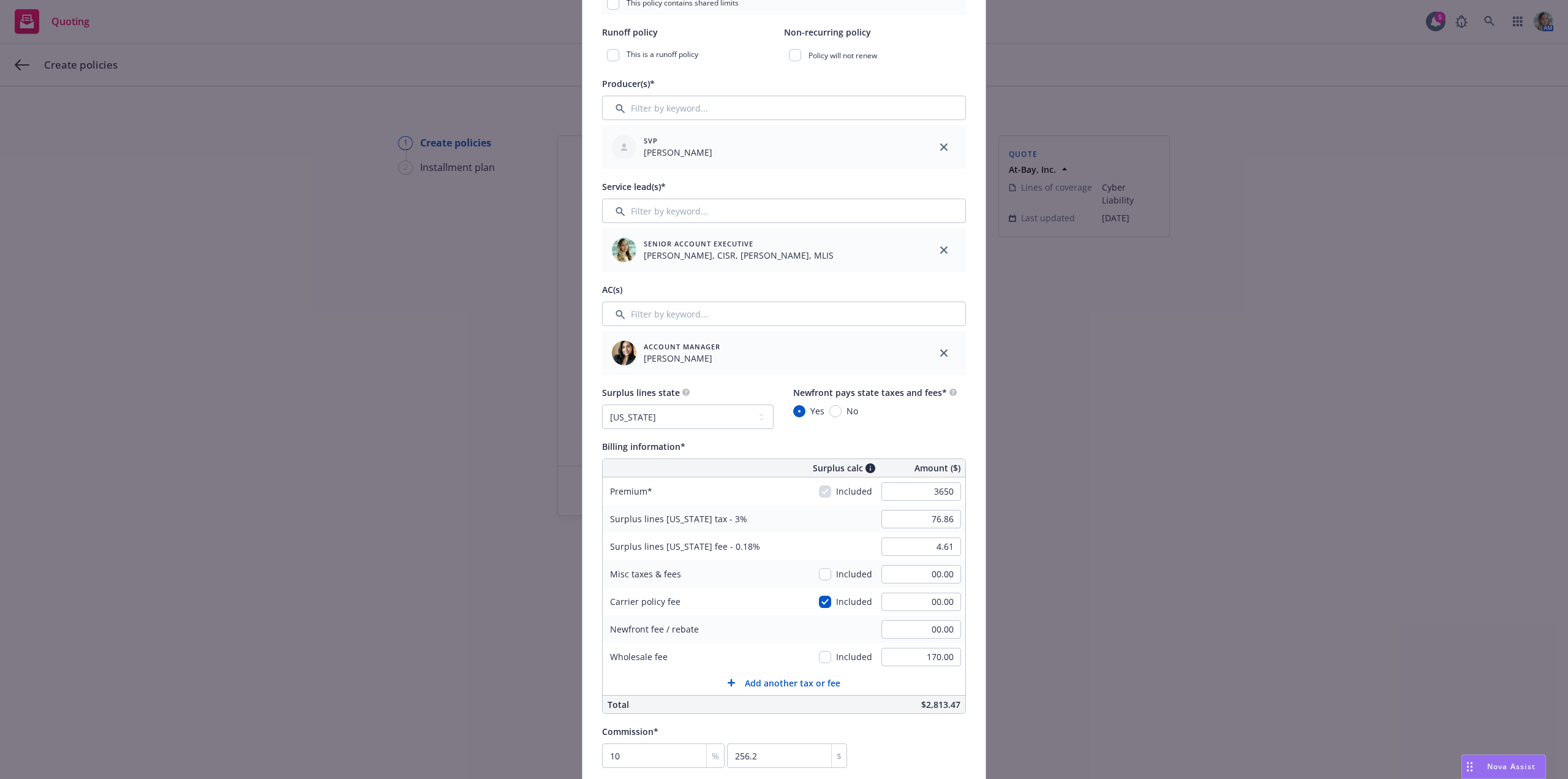
type input "365"
click at [1196, 549] on div "Add policy details Policy number* Policy number not available at this time Poli…" at bounding box center [784, 389] width 1568 height 779
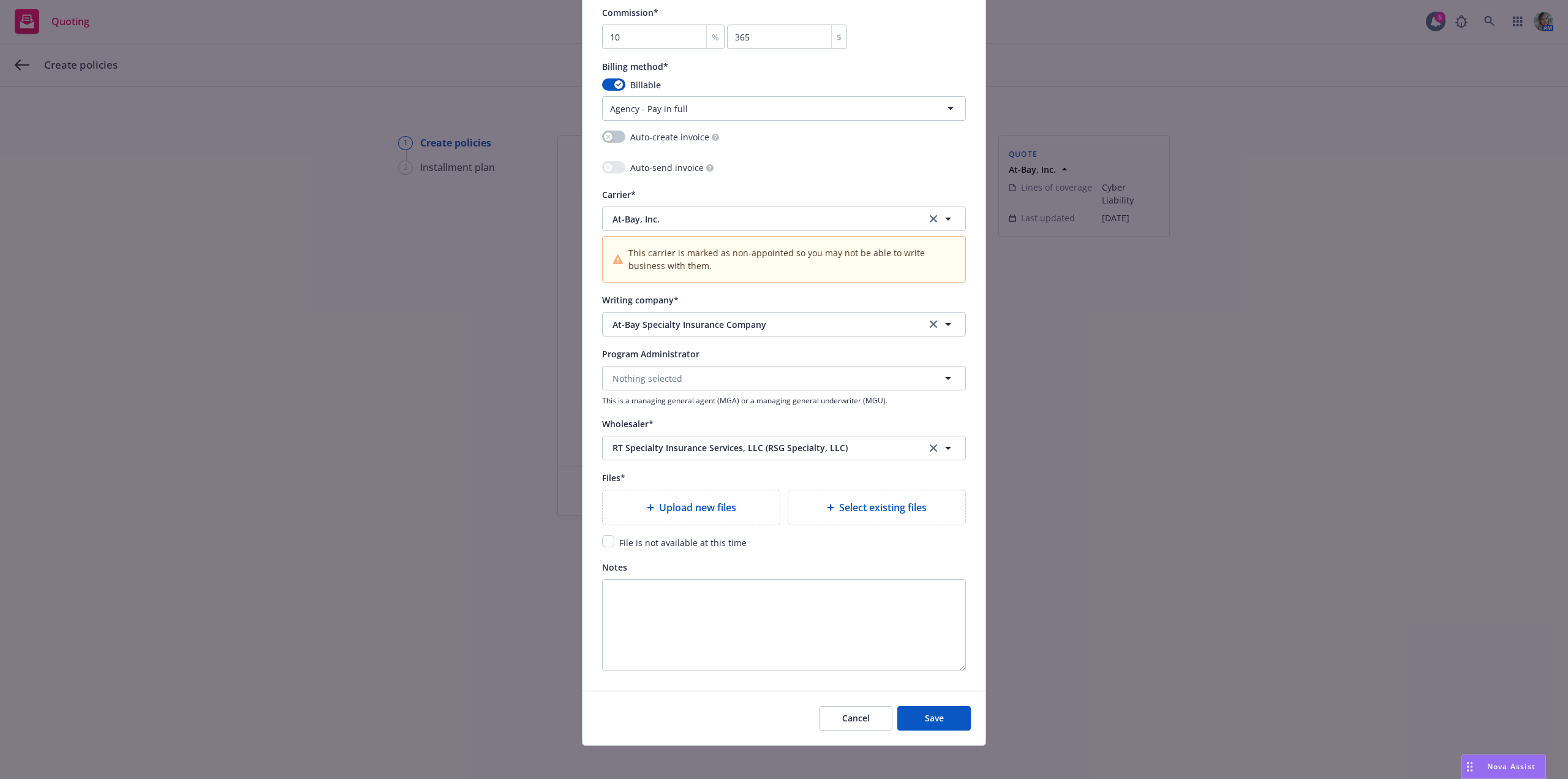
scroll to position [1093, 0]
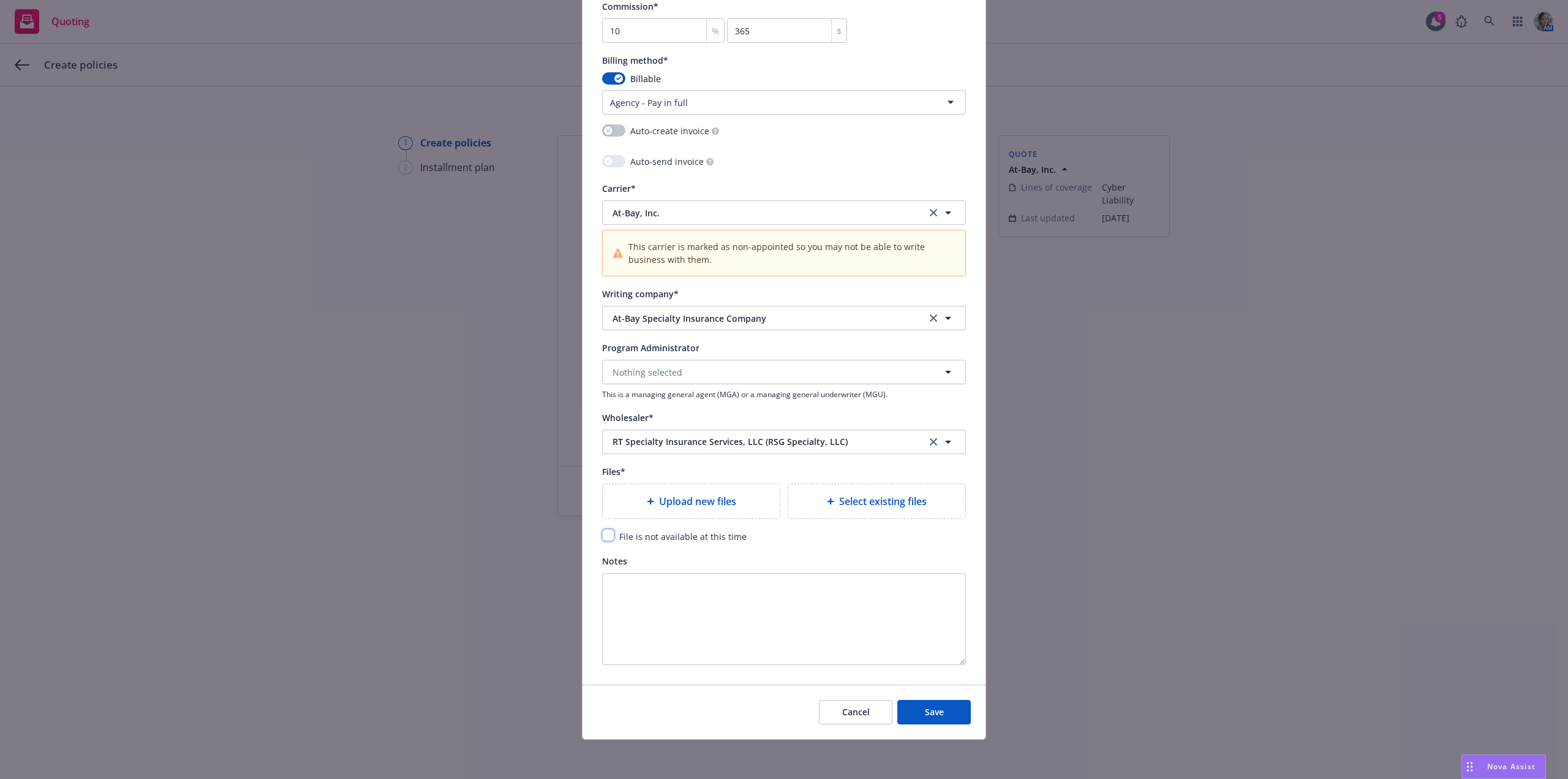
click at [605, 539] on input "checkbox" at bounding box center [608, 535] width 12 height 12
checkbox input "true"
click at [959, 719] on button "Save" at bounding box center [934, 712] width 74 height 25
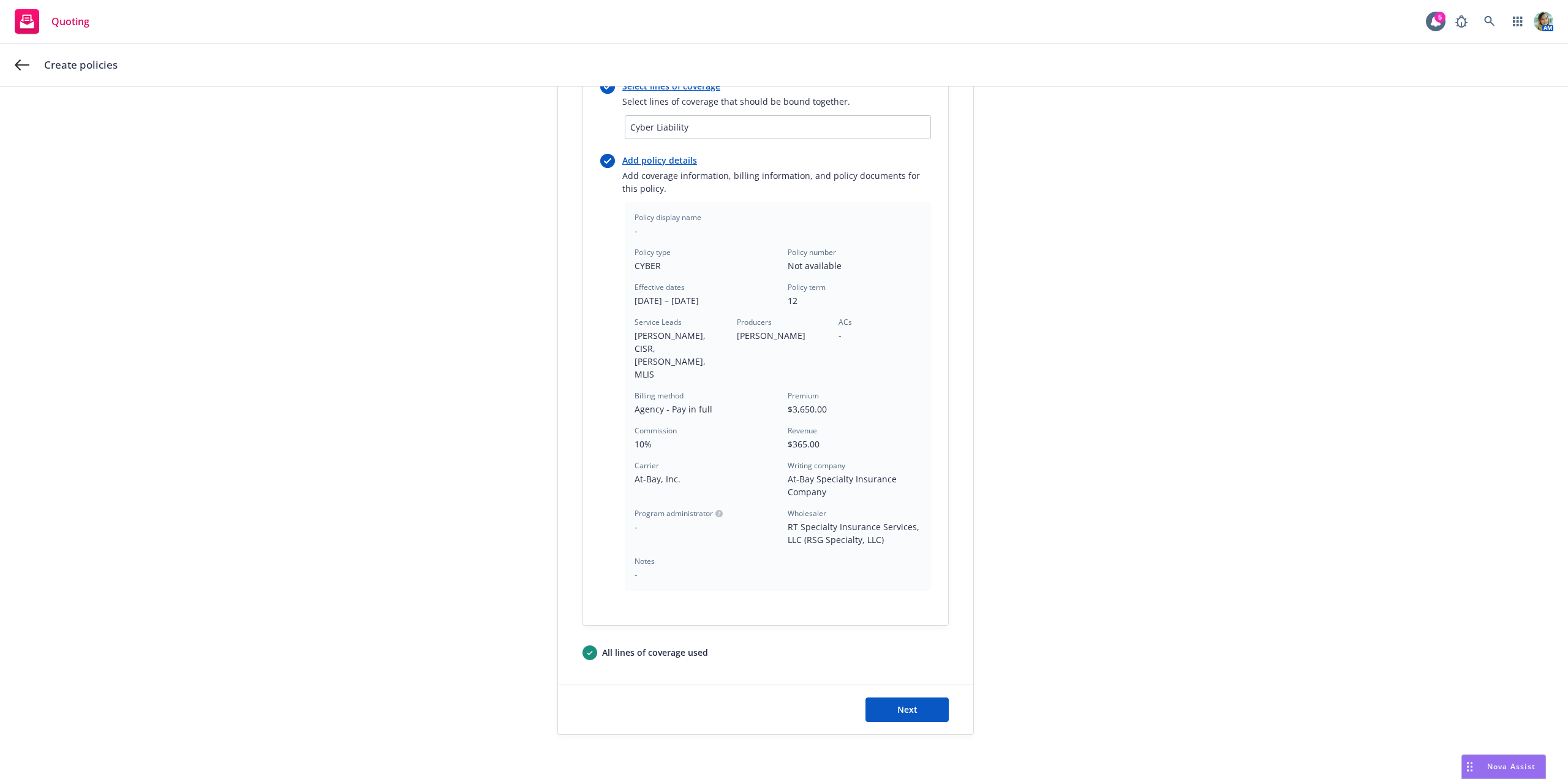
scroll to position [185, 0]
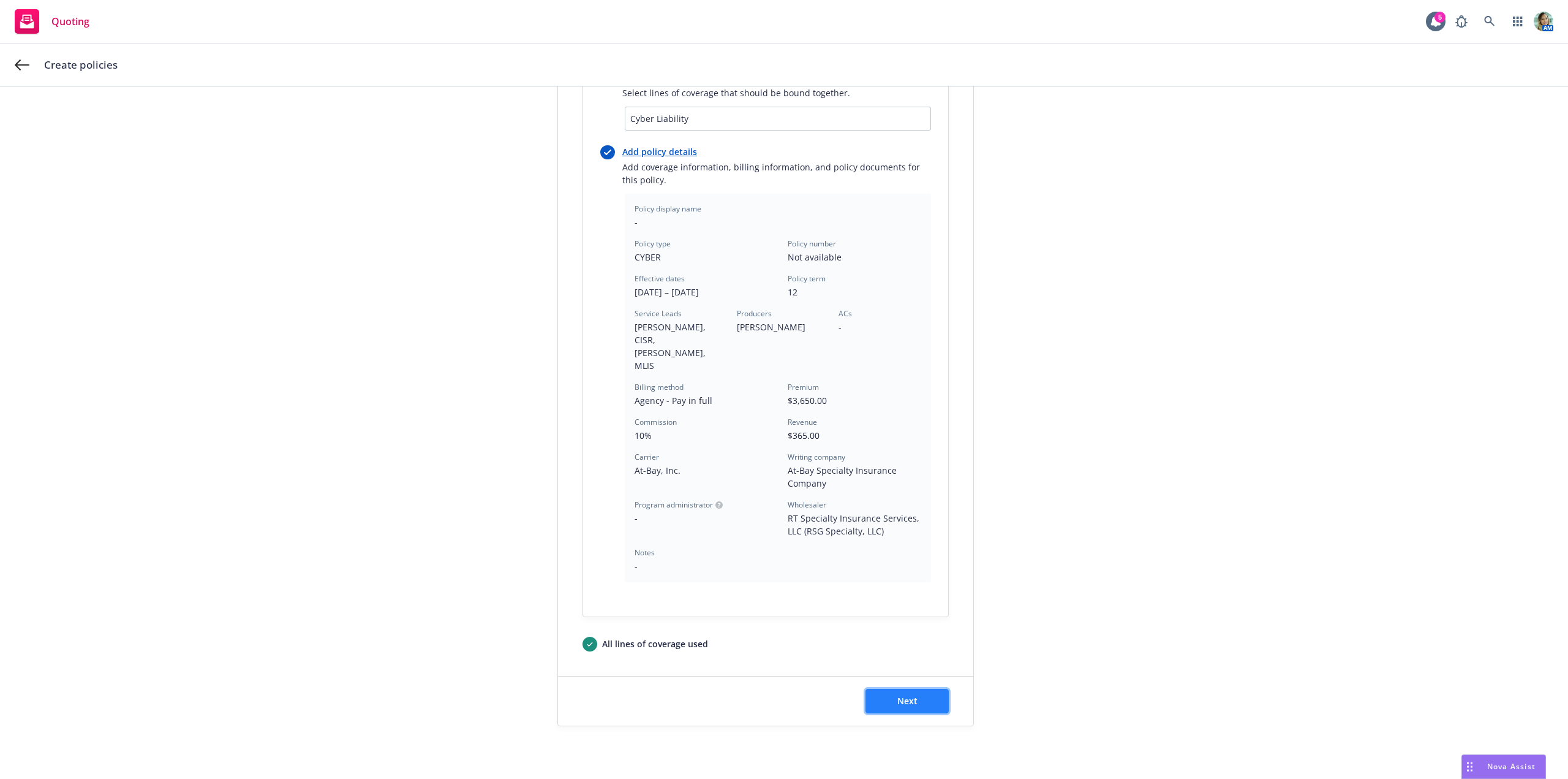
click at [930, 689] on button "Next" at bounding box center [907, 701] width 83 height 25
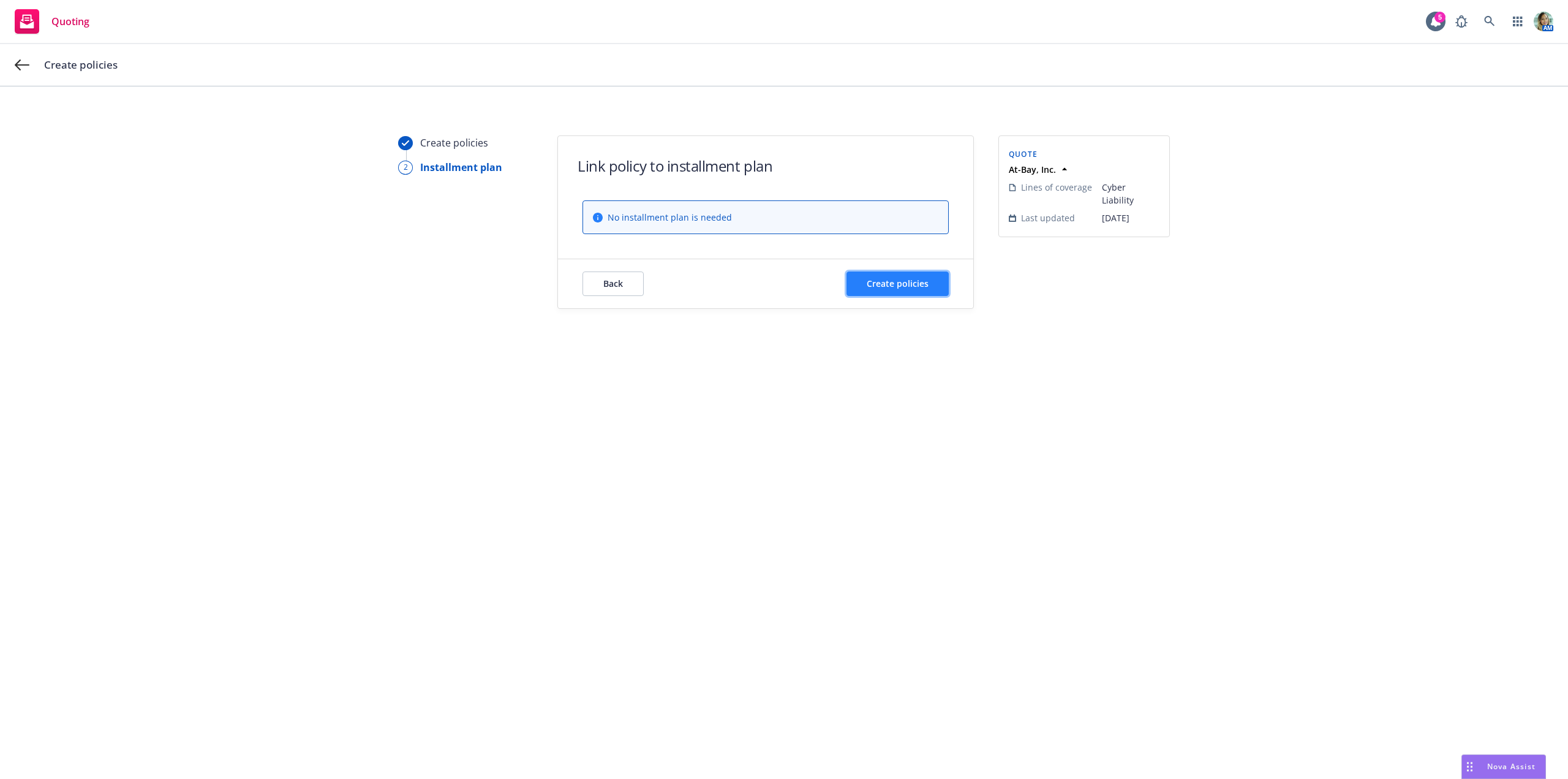
click at [932, 289] on button "Create policies" at bounding box center [897, 284] width 102 height 25
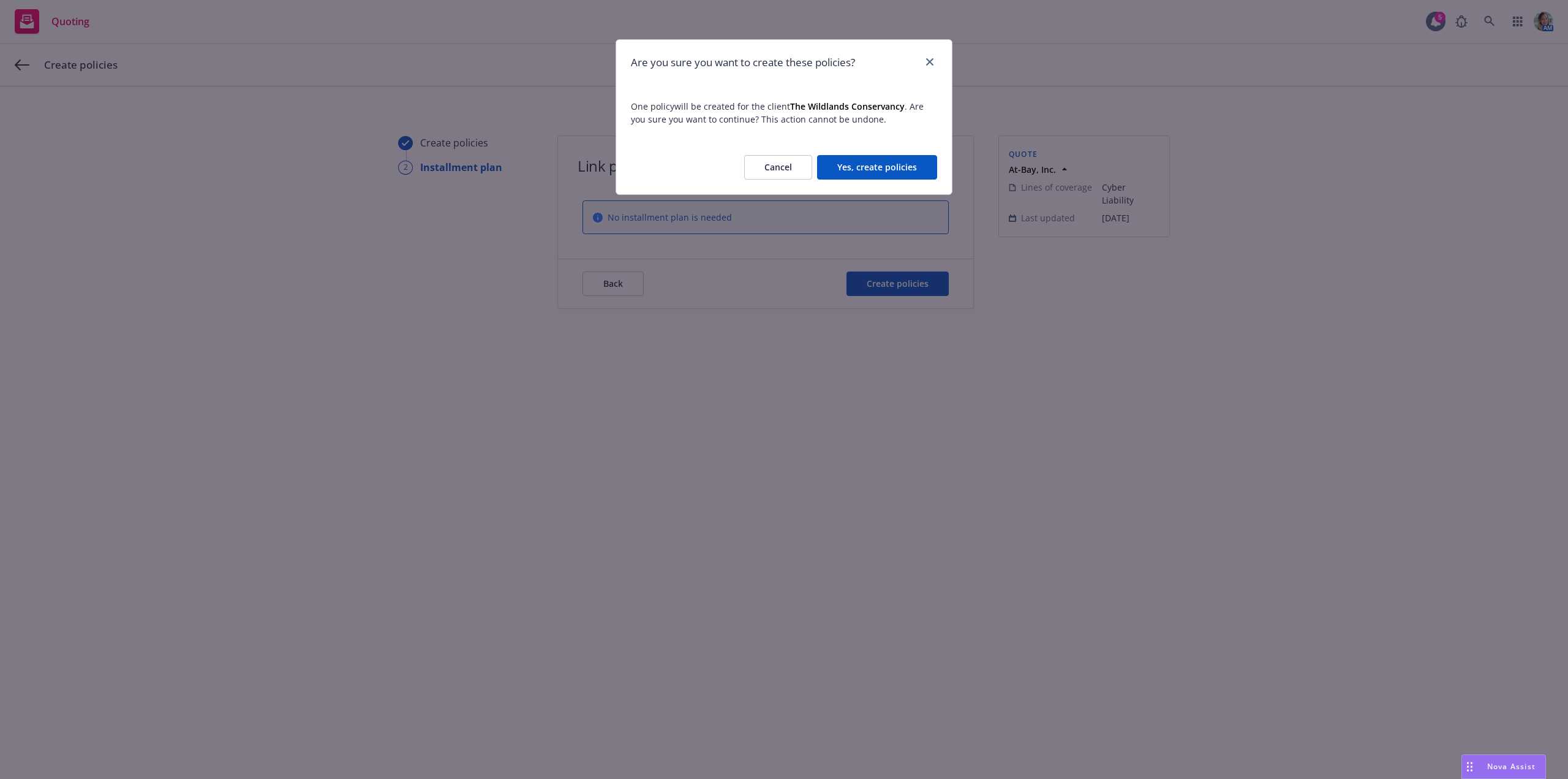
click at [925, 164] on button "Yes, create policies" at bounding box center [877, 167] width 120 height 25
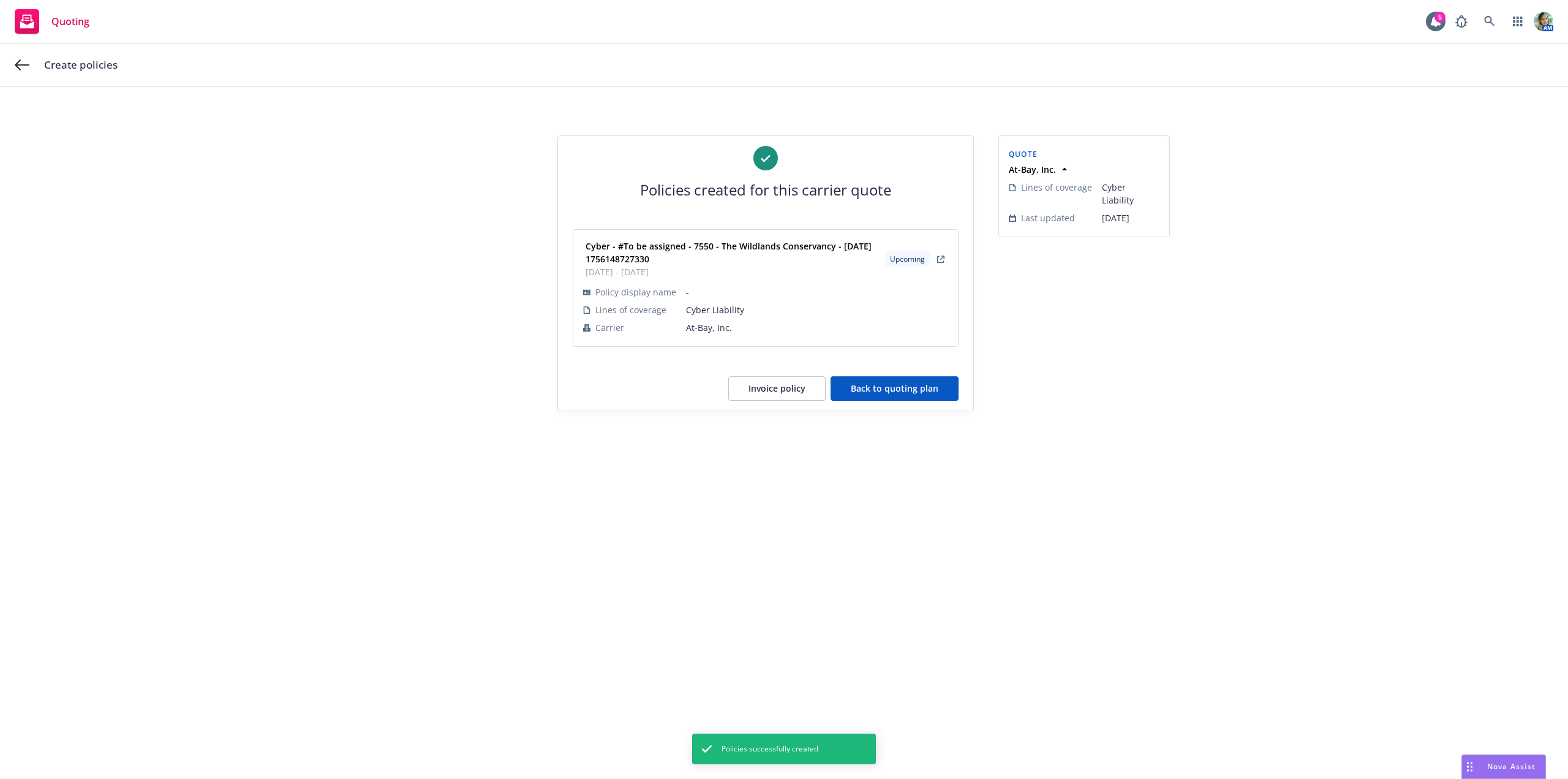
click at [949, 389] on button "Back to quoting plan" at bounding box center [895, 389] width 128 height 25
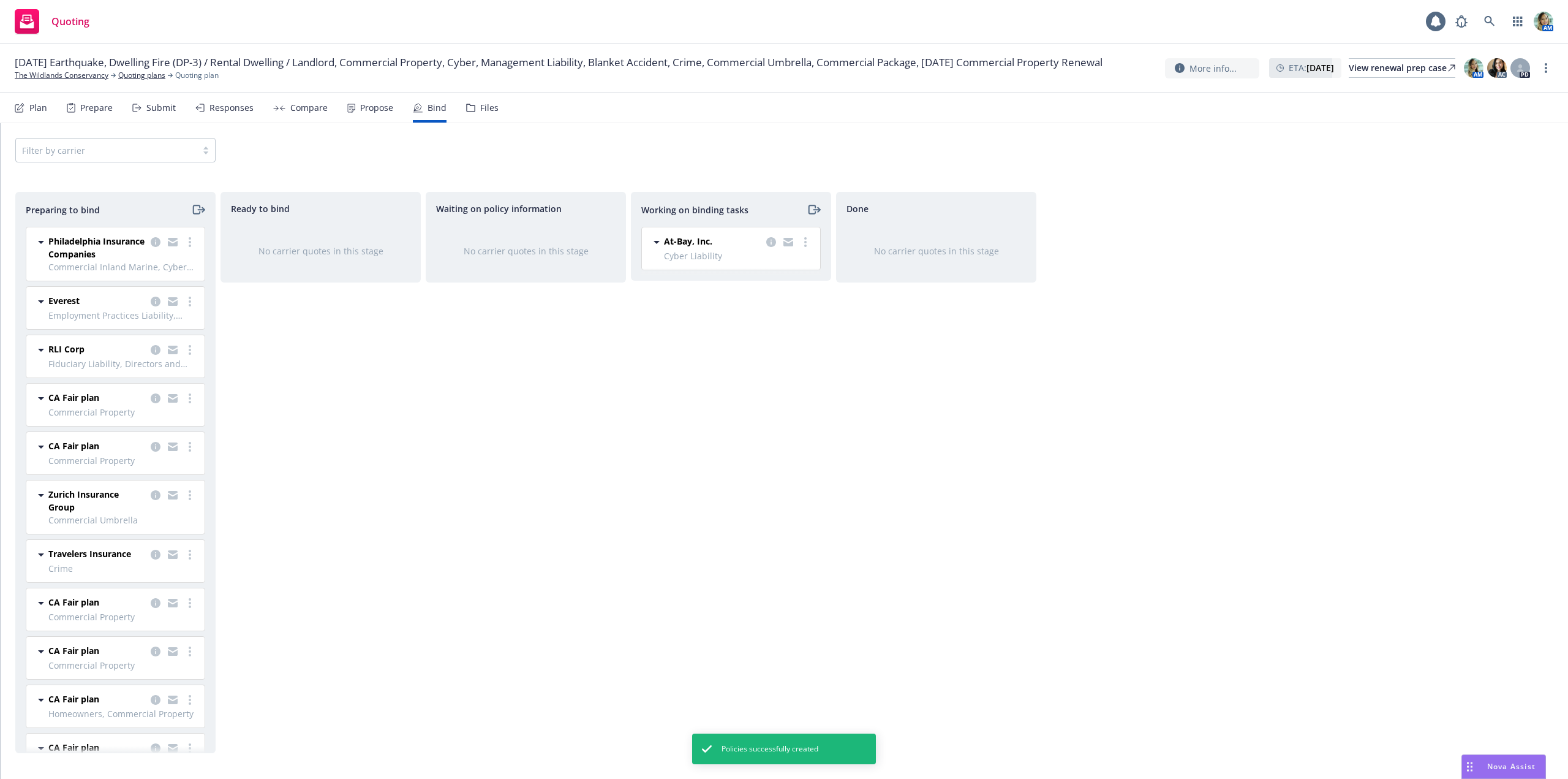
drag, startPoint x: 808, startPoint y: 243, endPoint x: 800, endPoint y: 248, distance: 9.4
click at [808, 243] on link "more" at bounding box center [805, 242] width 15 height 15
click at [733, 290] on span "Move to done" at bounding box center [744, 291] width 85 height 11
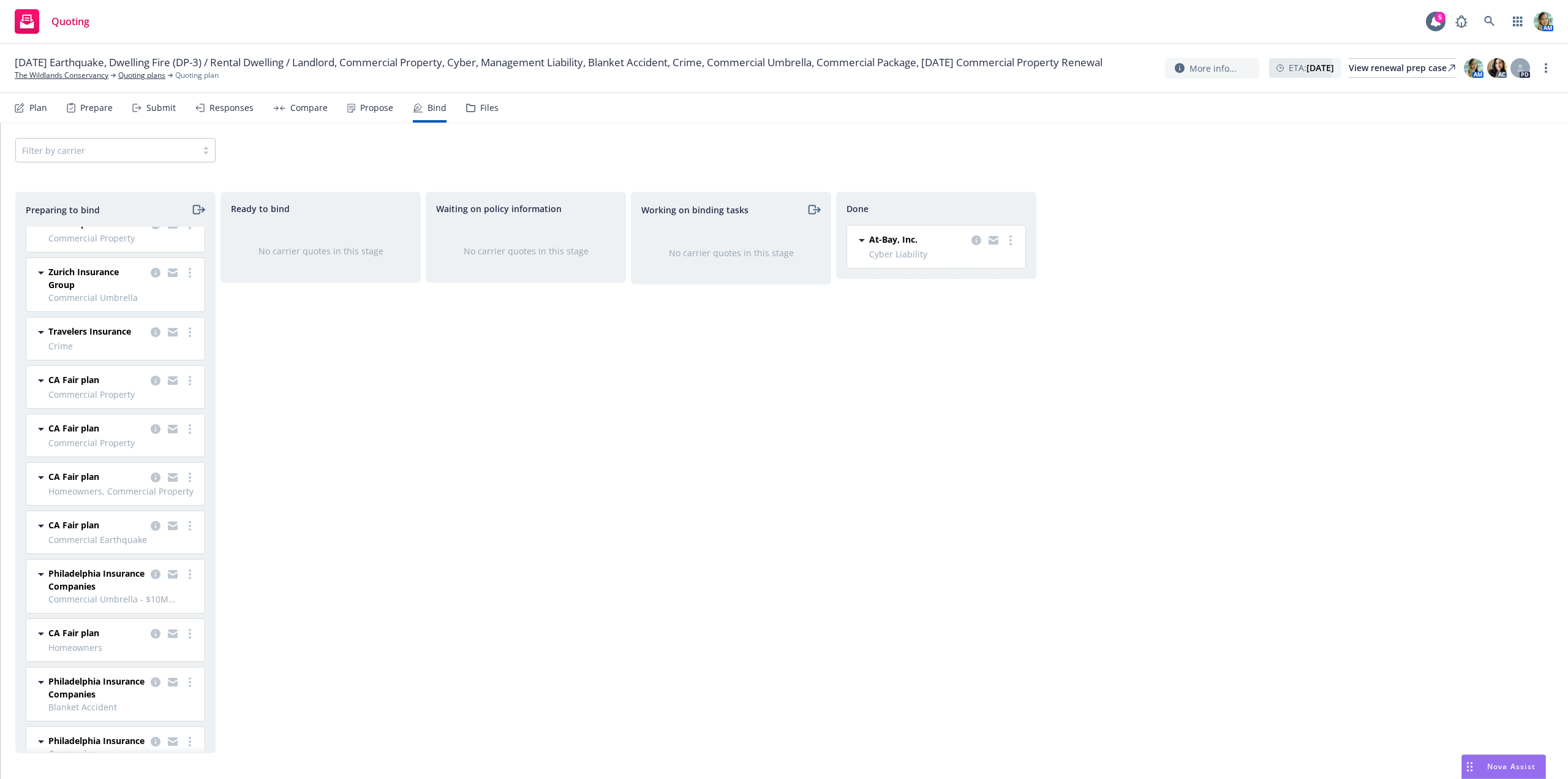
scroll to position [260, 0]
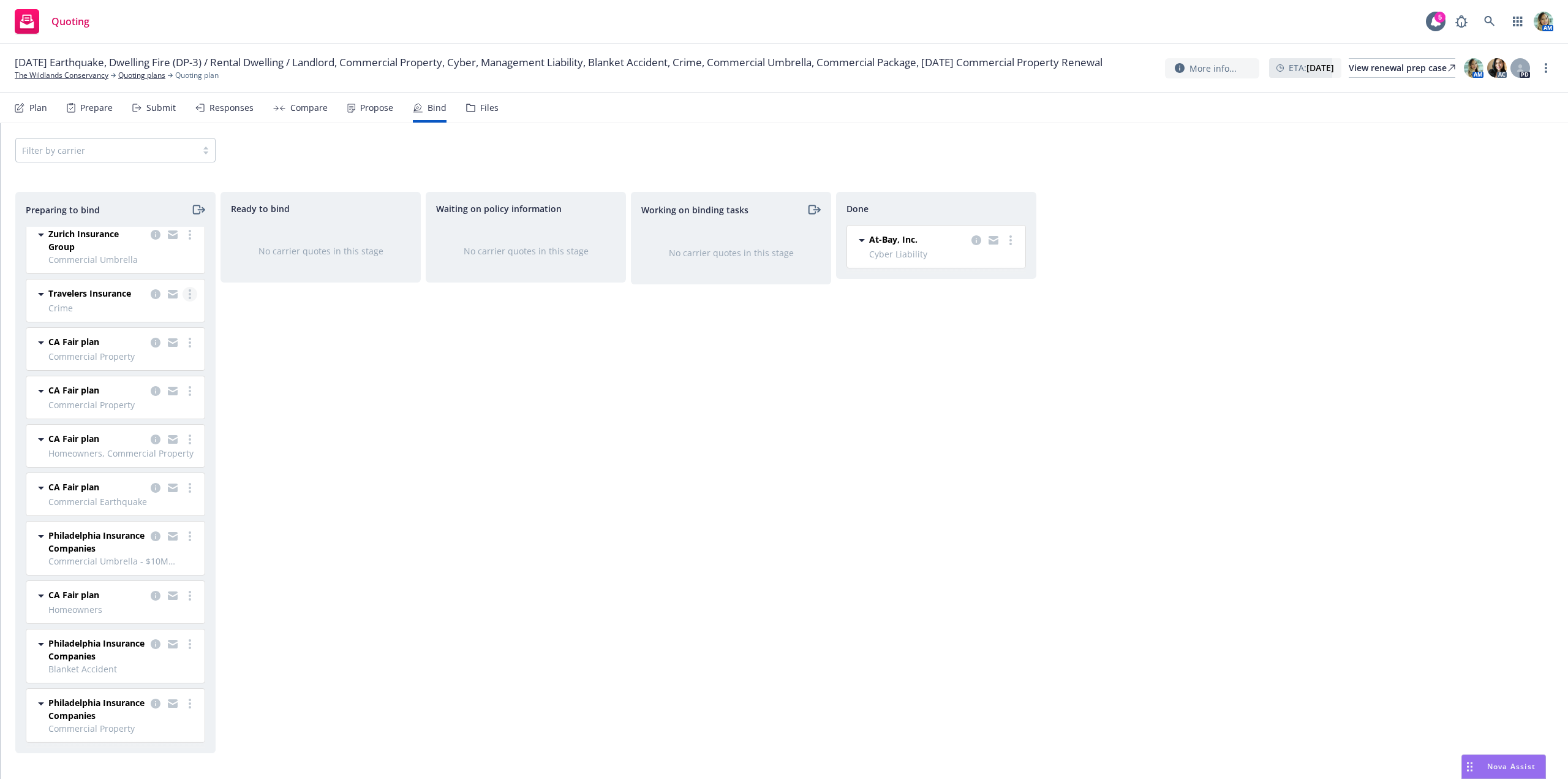
click at [183, 292] on link "more" at bounding box center [190, 294] width 15 height 15
click at [140, 337] on link "Log bind order" at bounding box center [127, 343] width 120 height 25
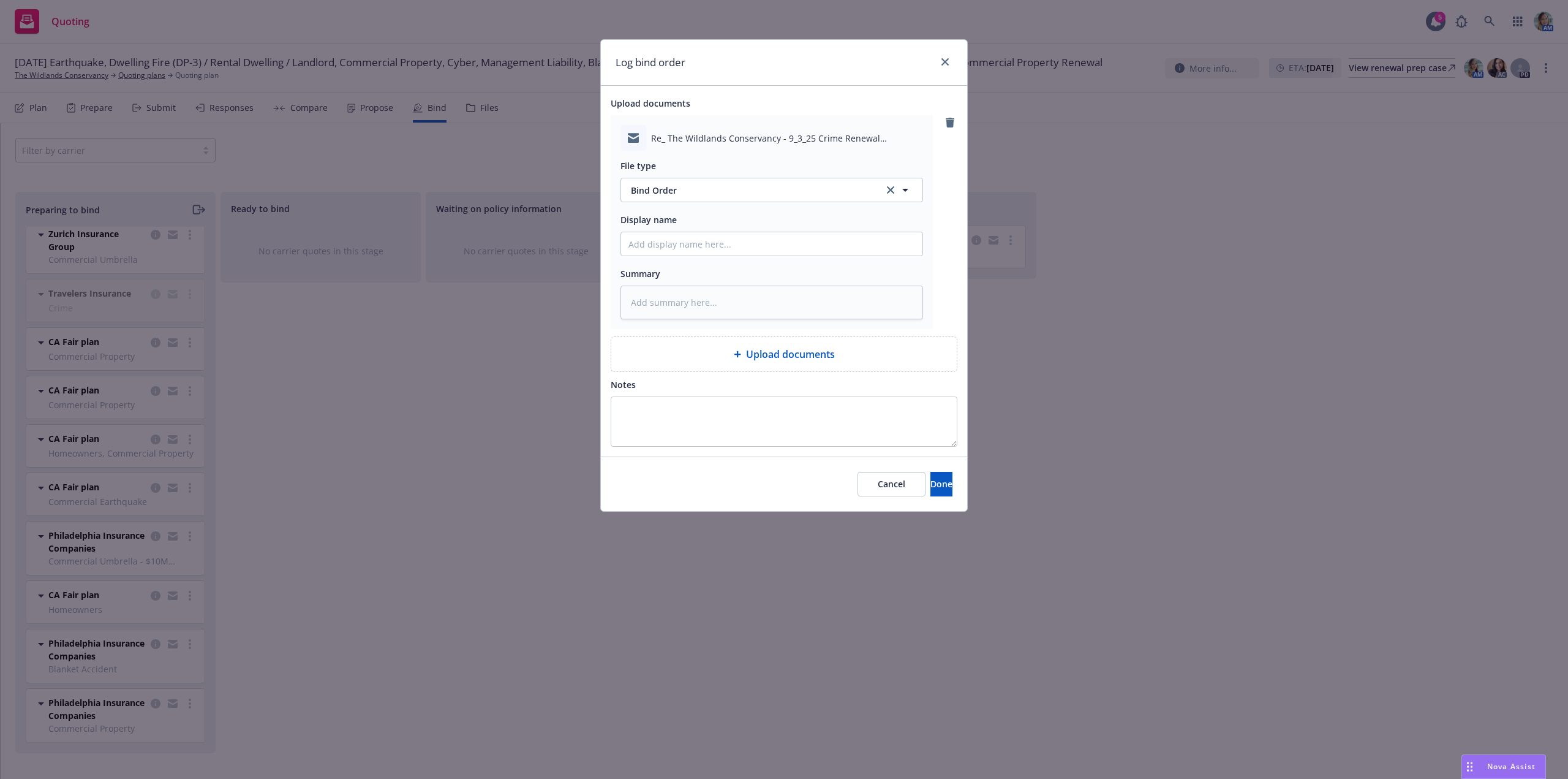
click at [930, 500] on div "Cancel Done" at bounding box center [784, 484] width 366 height 55
click at [930, 492] on button "Done" at bounding box center [941, 484] width 22 height 25
type textarea "x"
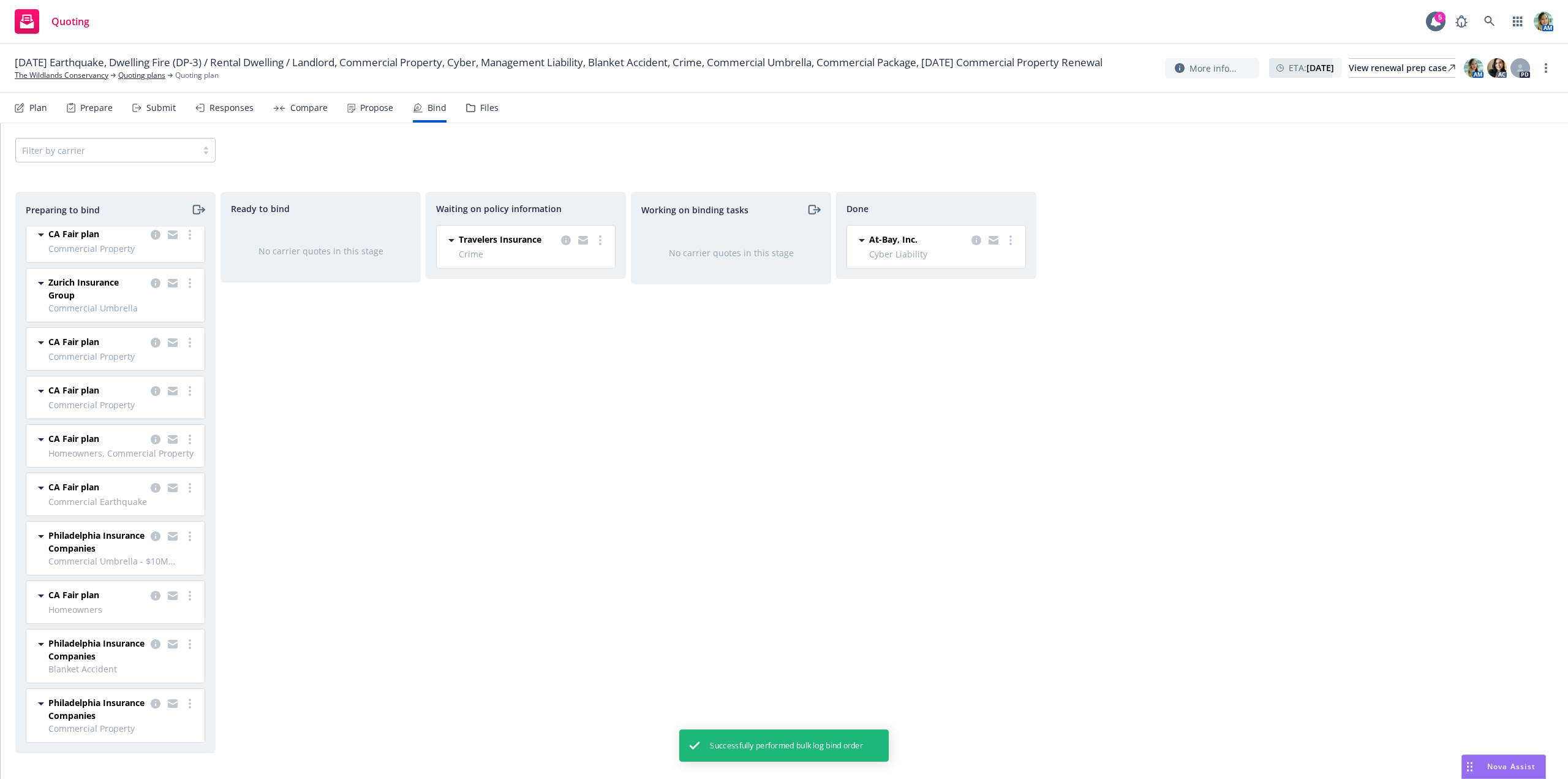
scroll to position [212, 0]
click at [595, 241] on link "more" at bounding box center [600, 240] width 15 height 15
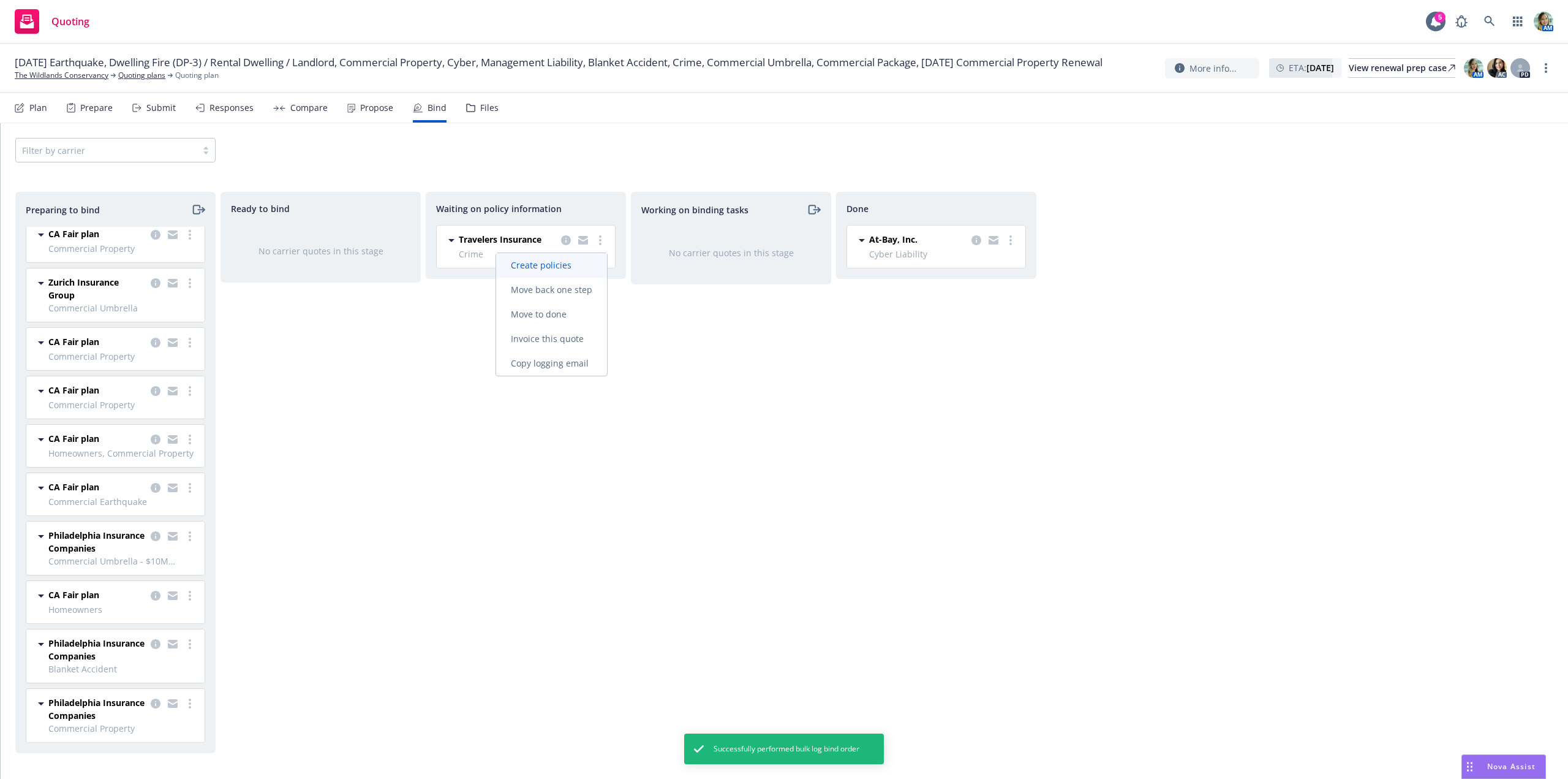
click at [561, 272] on link "Create policies" at bounding box center [551, 265] width 111 height 25
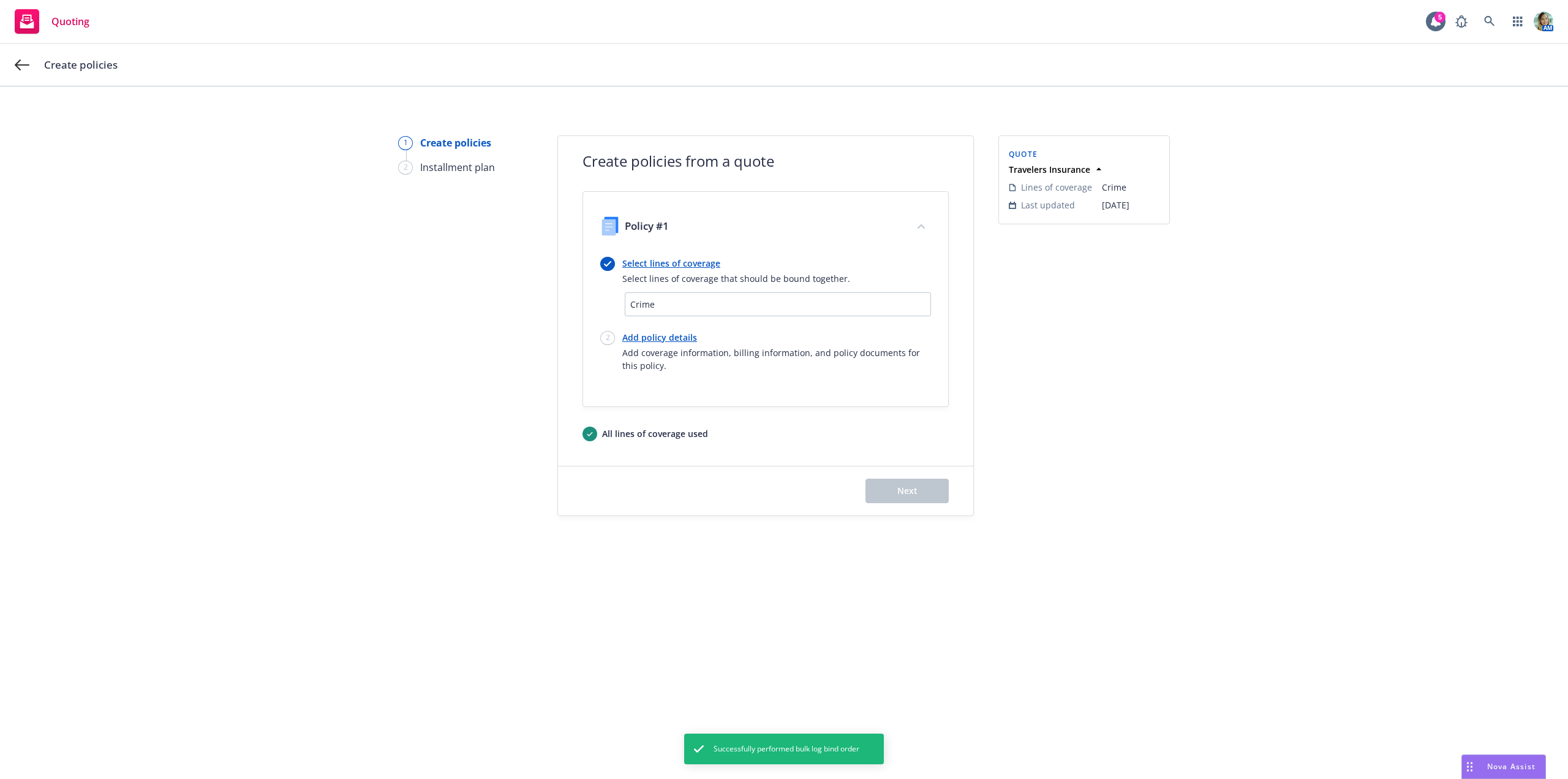
click at [678, 337] on link "Add policy details" at bounding box center [777, 337] width 308 height 13
select select "12"
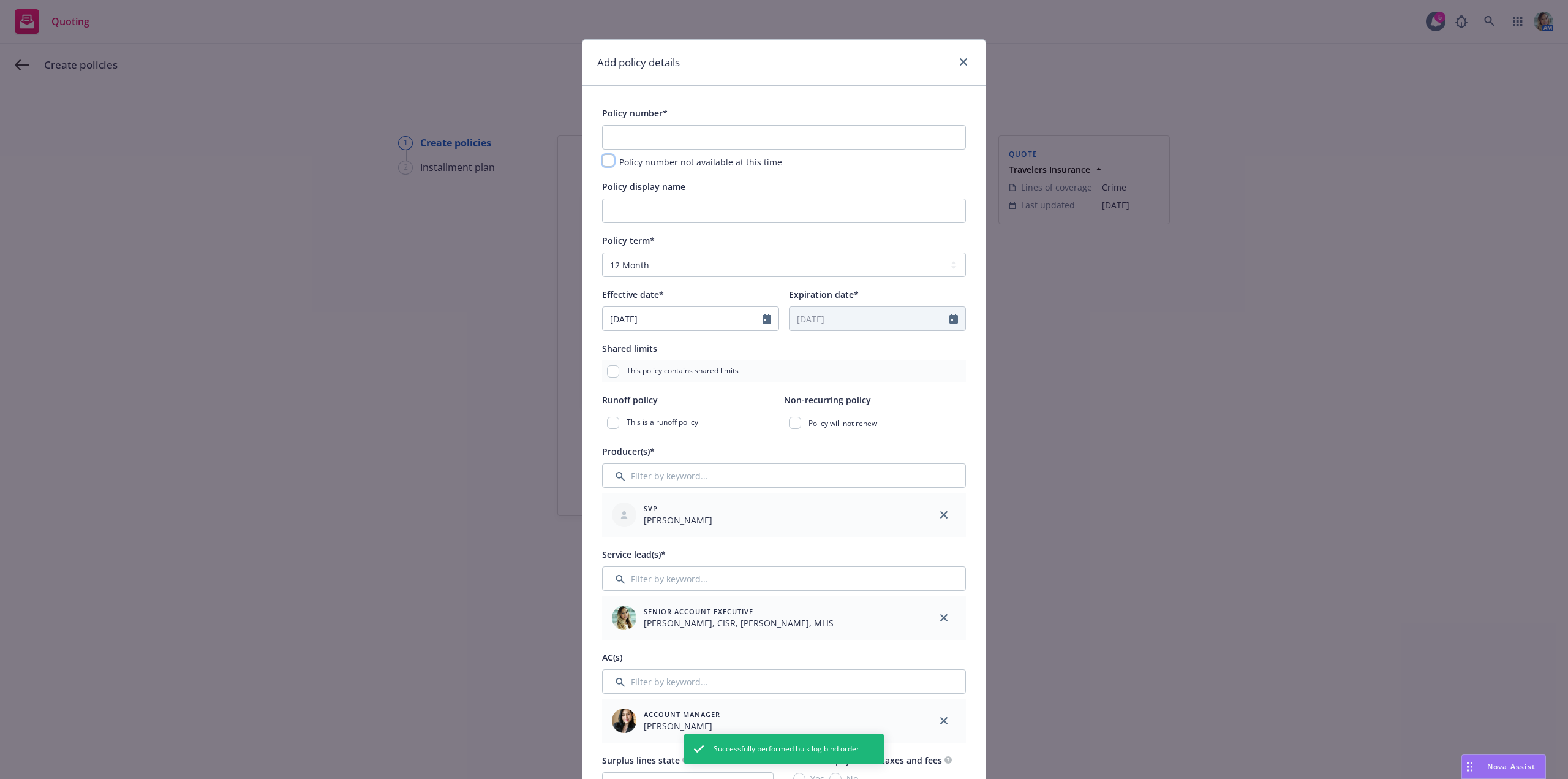
click at [602, 158] on input "checkbox" at bounding box center [608, 160] width 12 height 12
checkbox input "true"
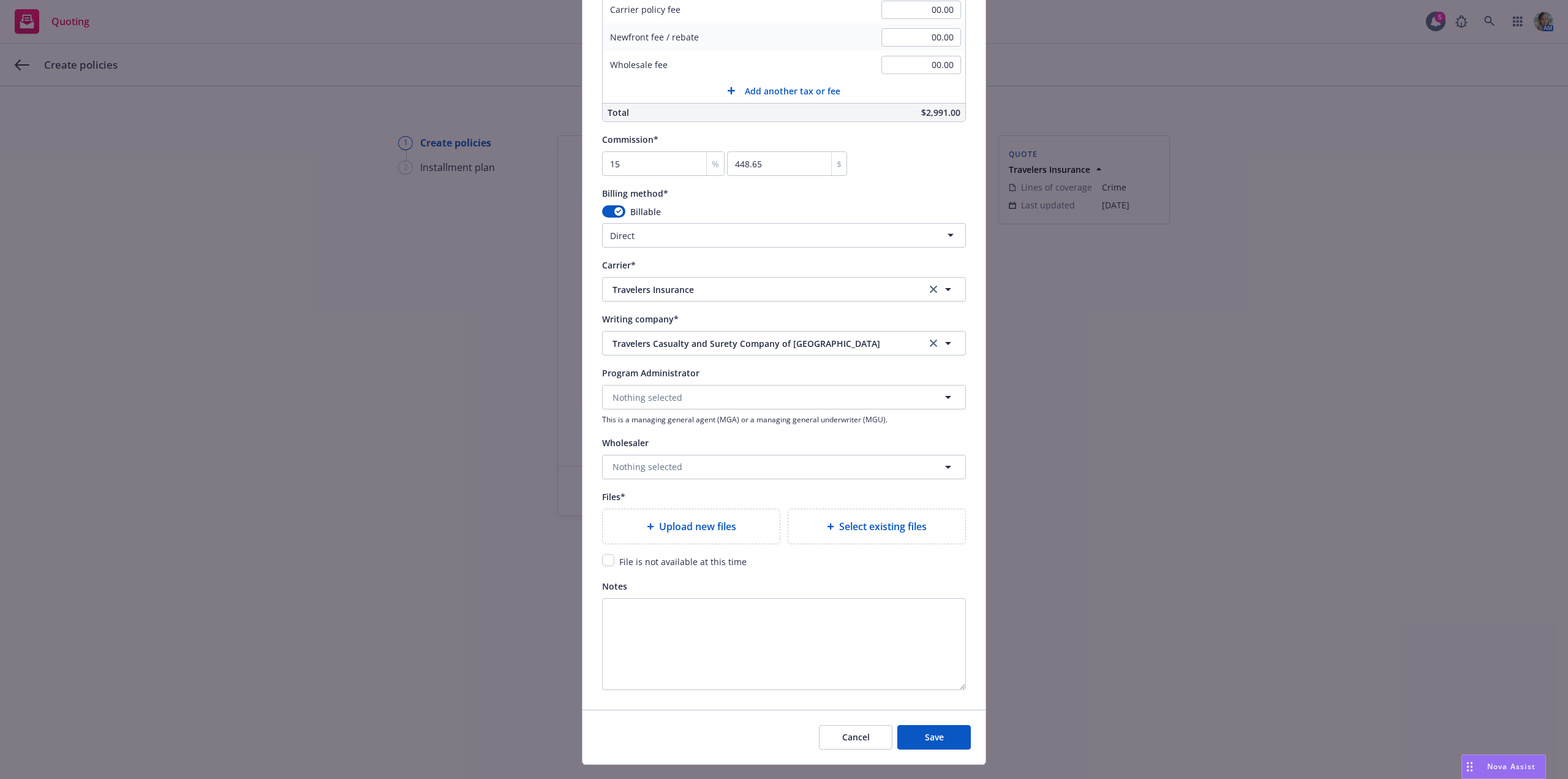
scroll to position [985, 0]
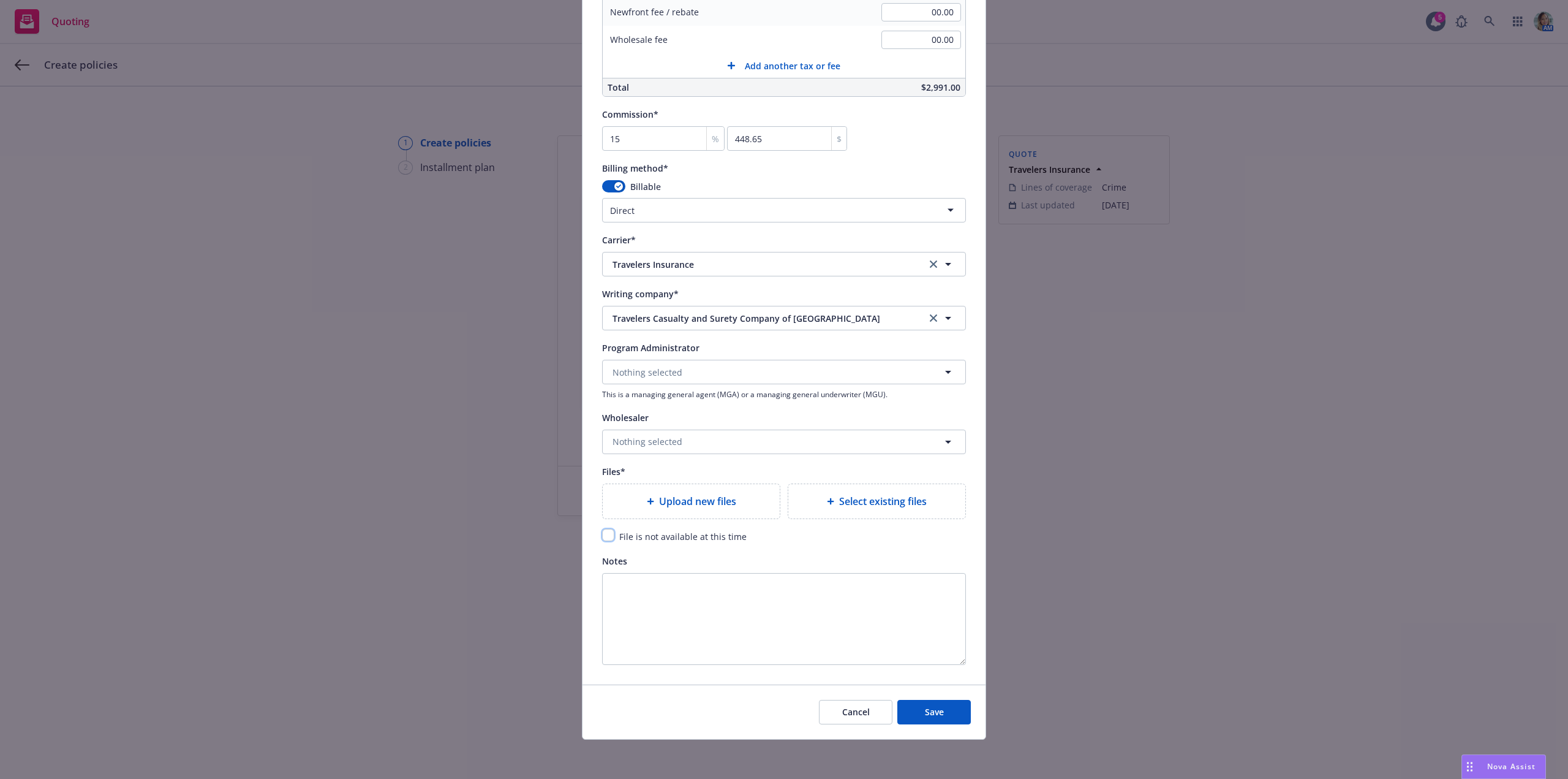
click at [607, 538] on input "checkbox" at bounding box center [608, 535] width 12 height 12
checkbox input "true"
click at [941, 719] on button "Save" at bounding box center [934, 712] width 74 height 25
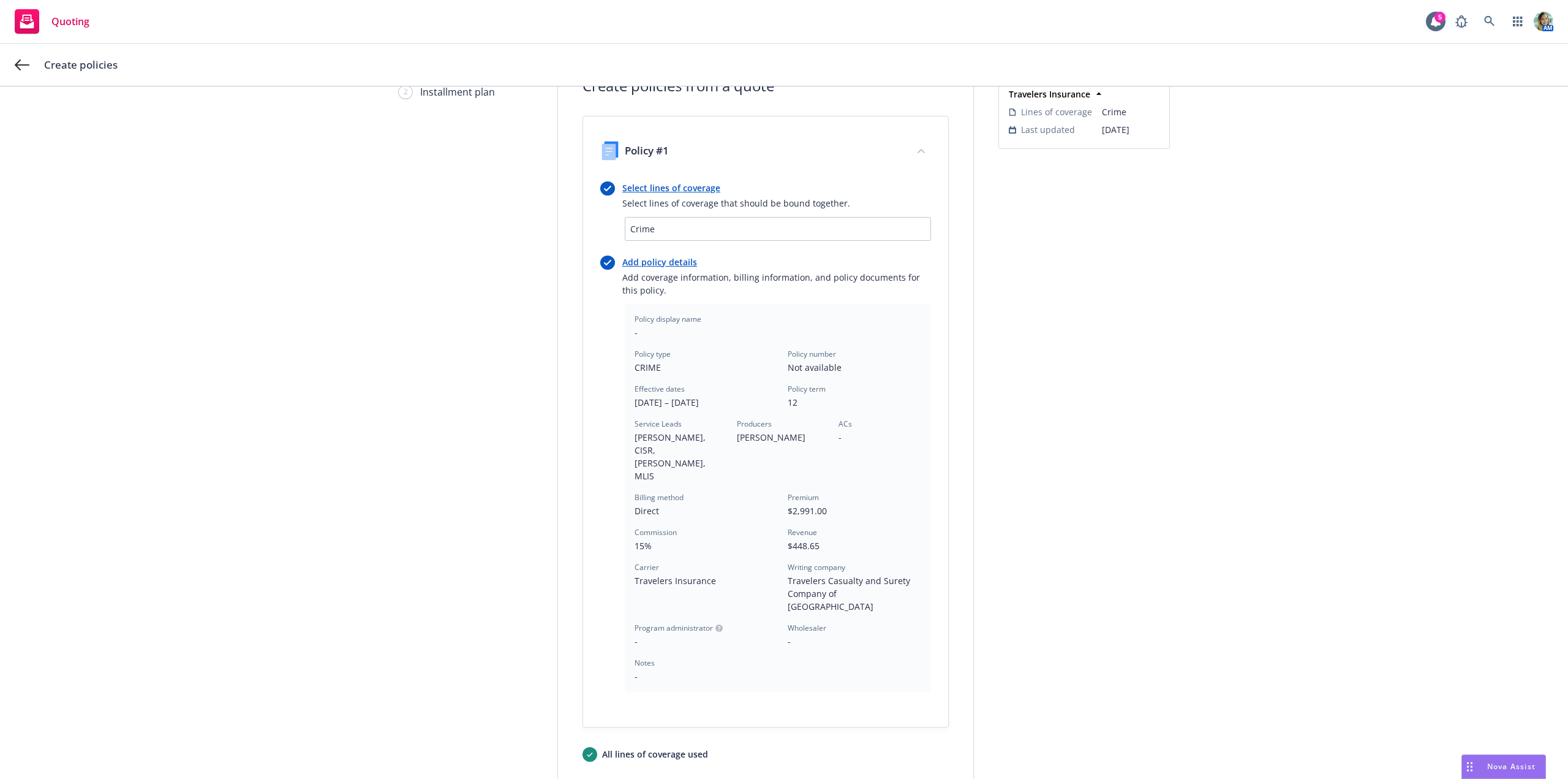
scroll to position [173, 0]
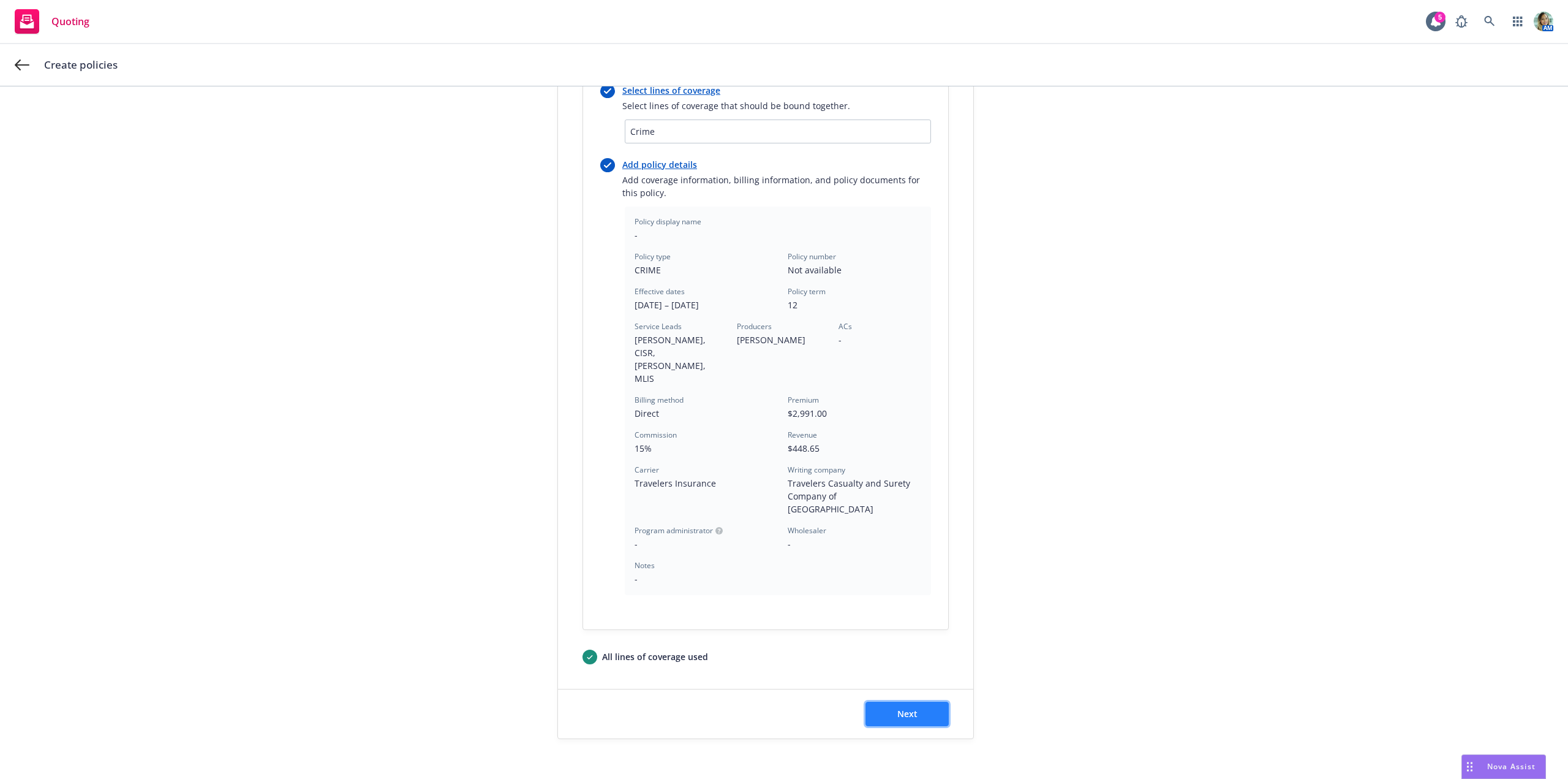
click at [911, 702] on button "Next" at bounding box center [907, 714] width 83 height 25
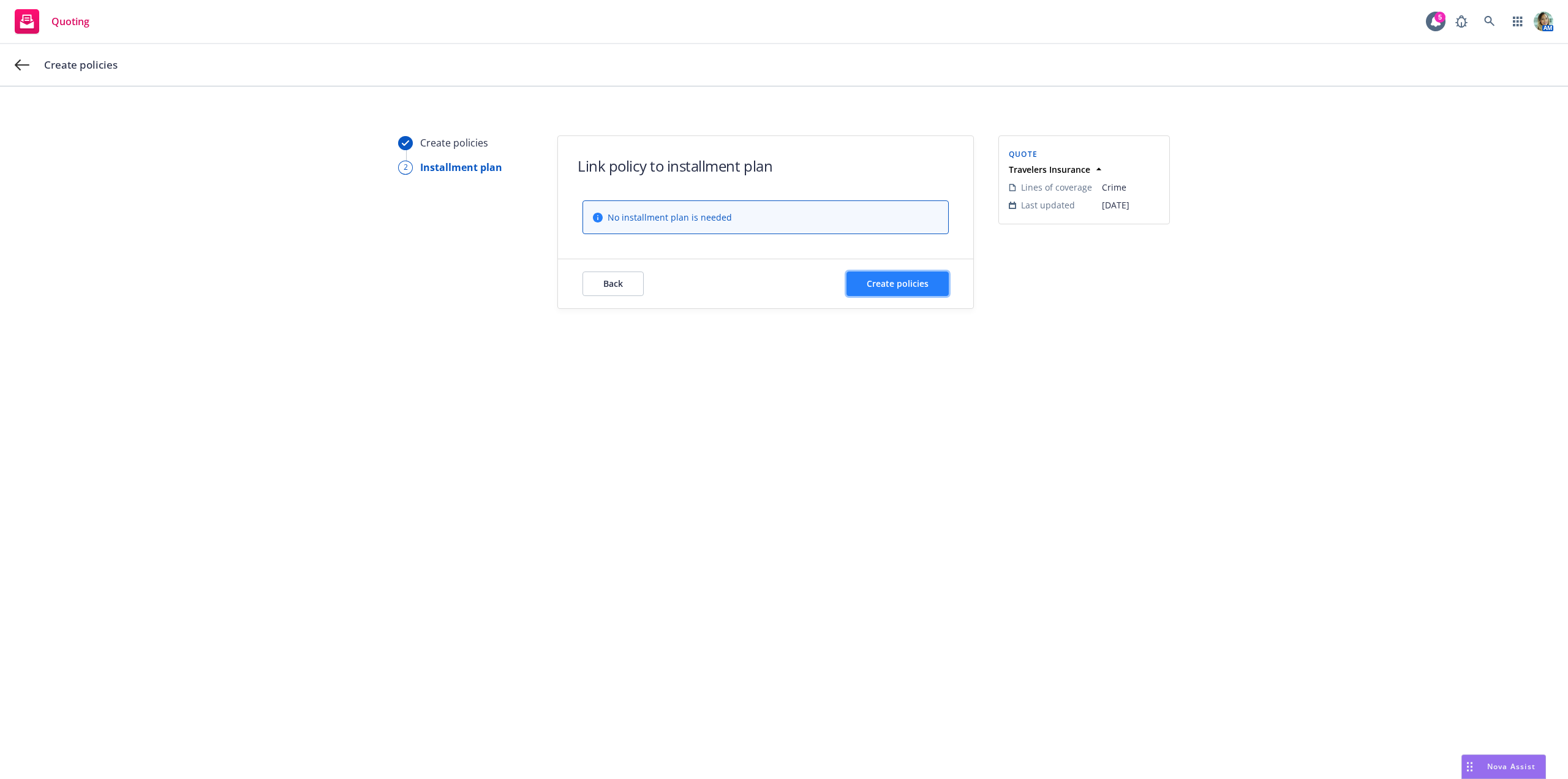
click at [885, 291] on button "Create policies" at bounding box center [897, 284] width 102 height 25
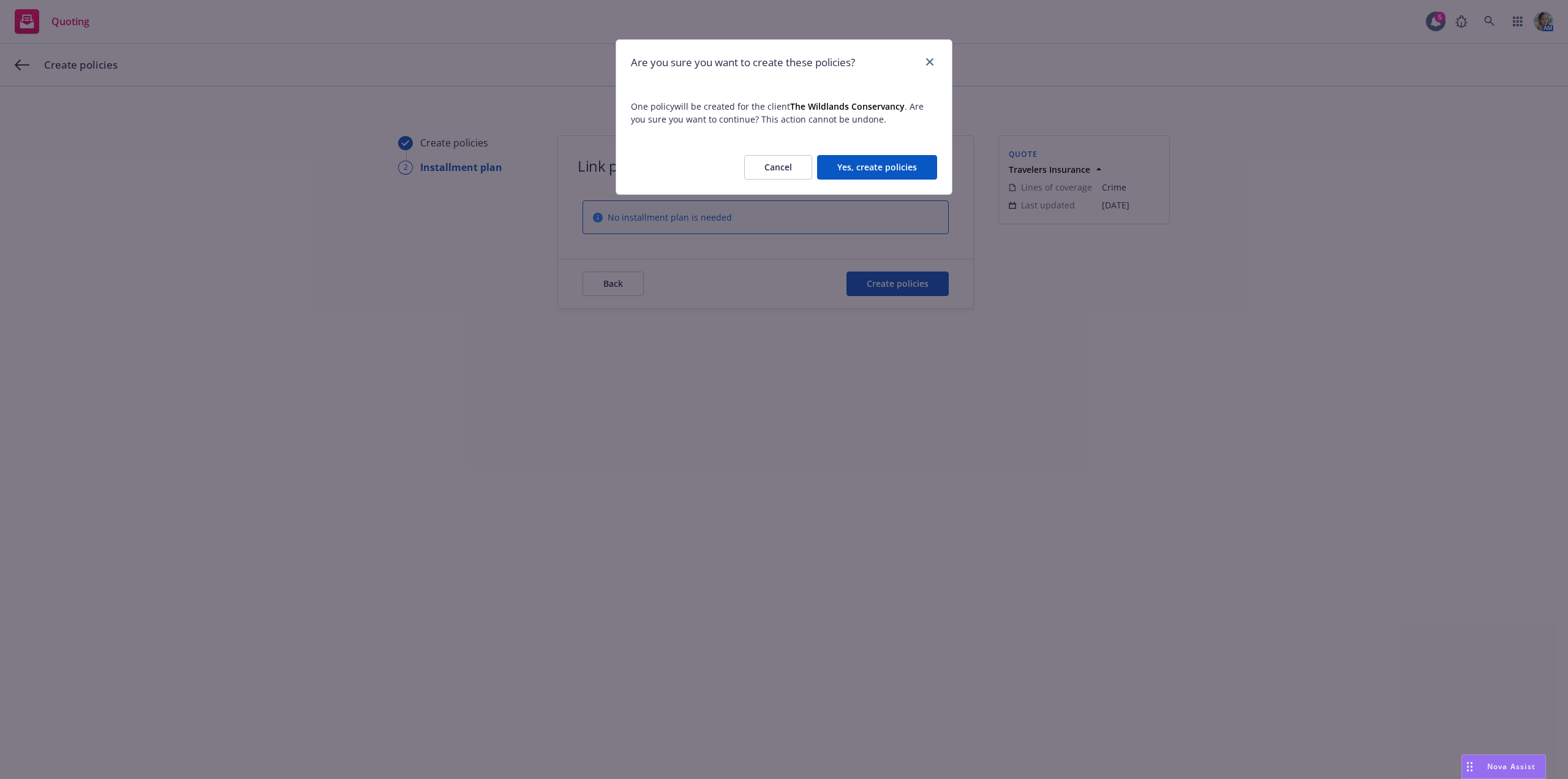
click at [853, 175] on button "Yes, create policies" at bounding box center [877, 167] width 120 height 25
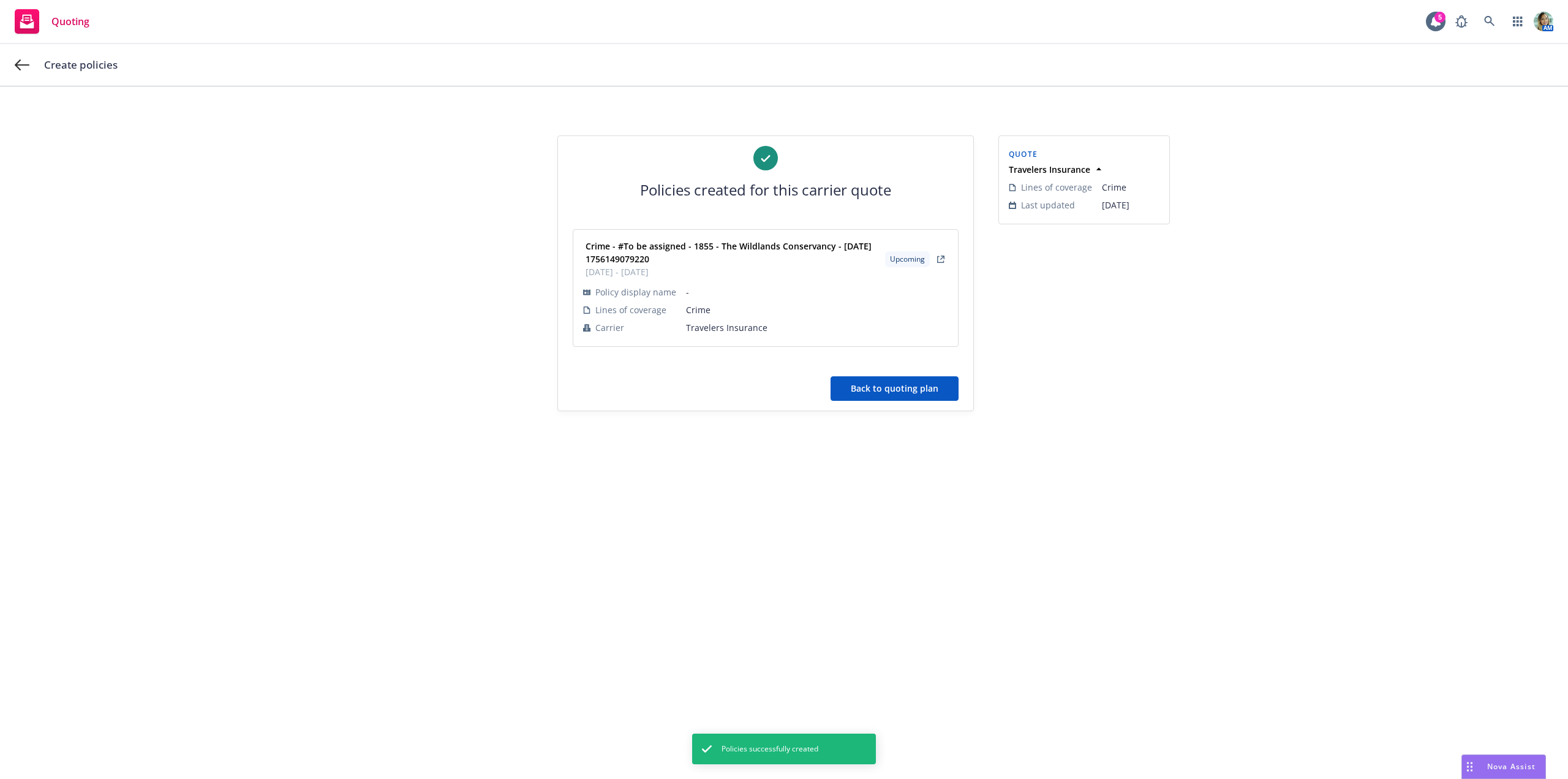
click at [878, 385] on button "Back to quoting plan" at bounding box center [895, 389] width 128 height 25
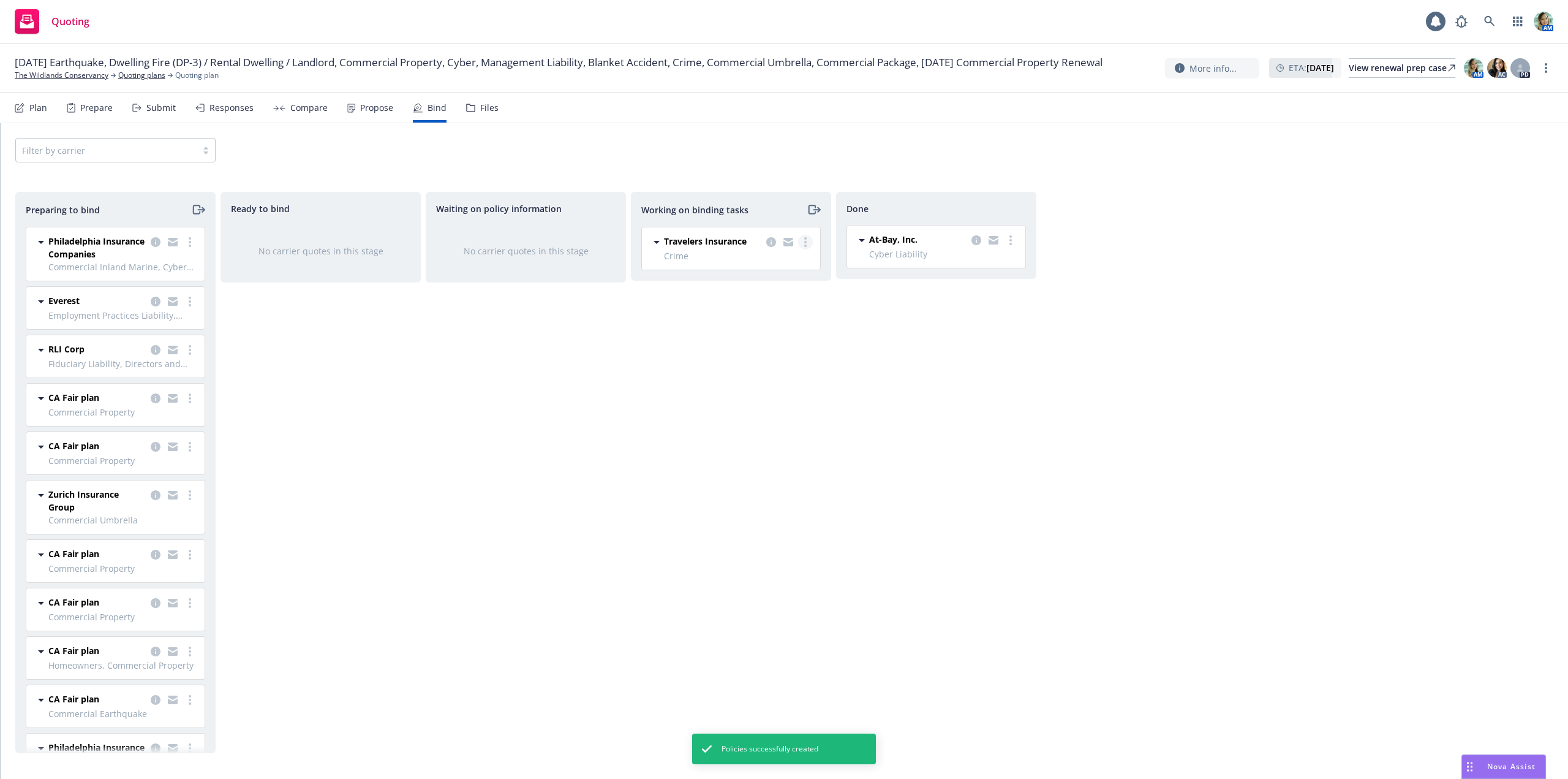
click at [801, 243] on link "more" at bounding box center [805, 242] width 15 height 15
click at [742, 298] on link "Move to done" at bounding box center [756, 291] width 111 height 25
click at [912, 433] on div "Done At-Bay, Inc. Cyber Liability 09/03/2025 - 09/03/2026 Monday, August 25, 20…" at bounding box center [936, 472] width 201 height 561
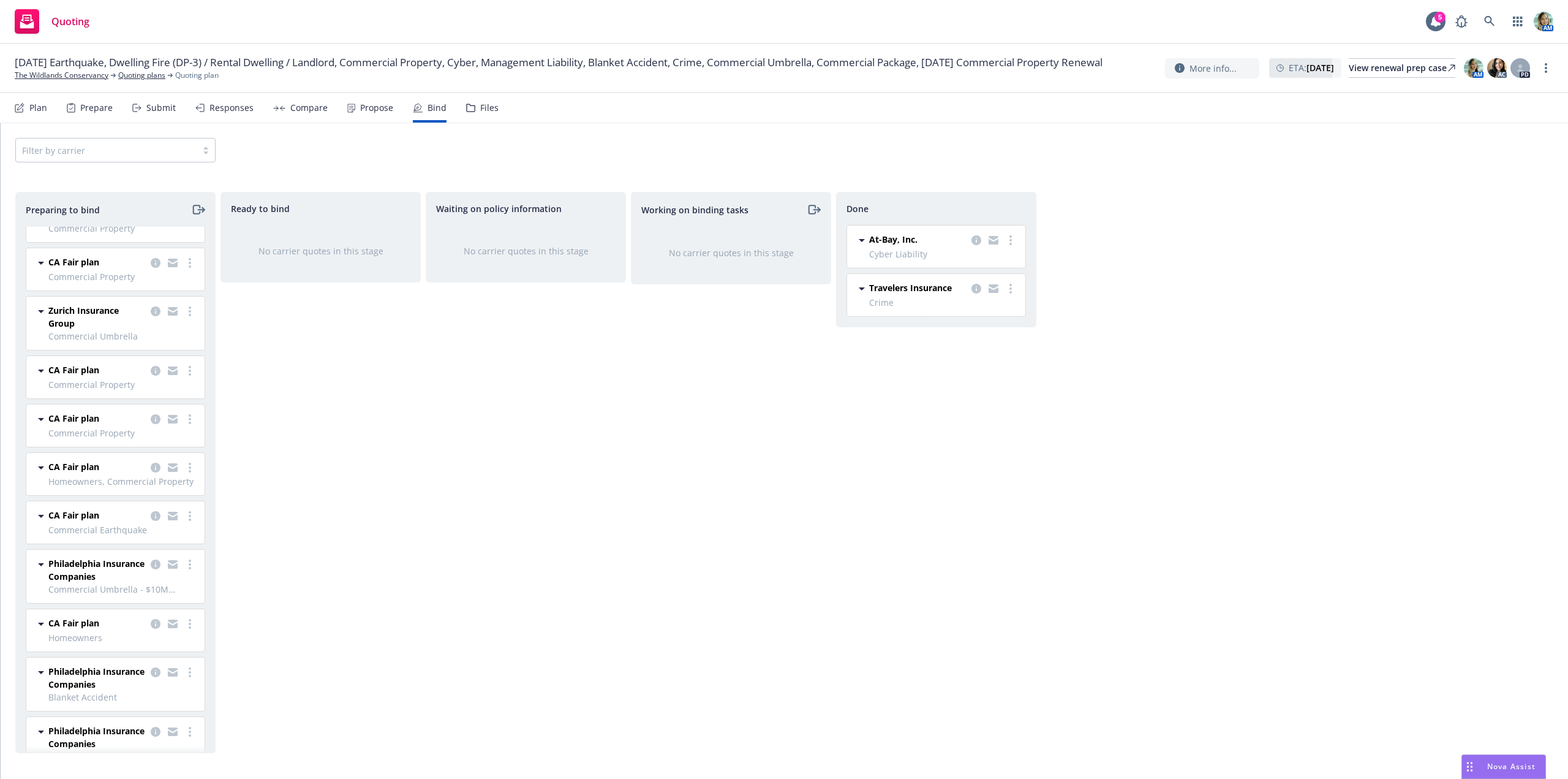
scroll to position [212, 0]
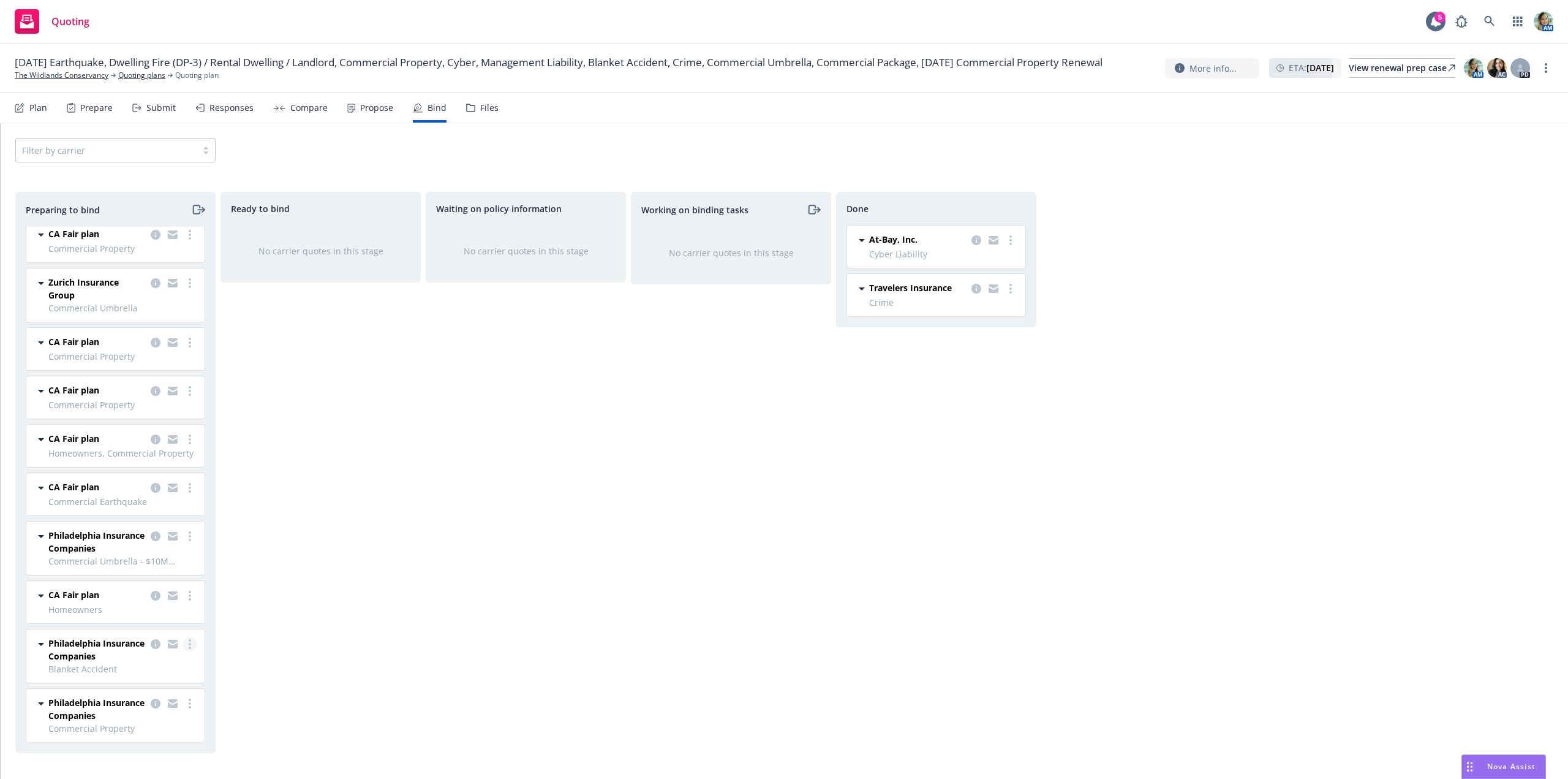
click at [188, 643] on icon "more" at bounding box center [190, 644] width 3 height 10
click at [122, 547] on span "Log bind order" at bounding box center [112, 545] width 90 height 11
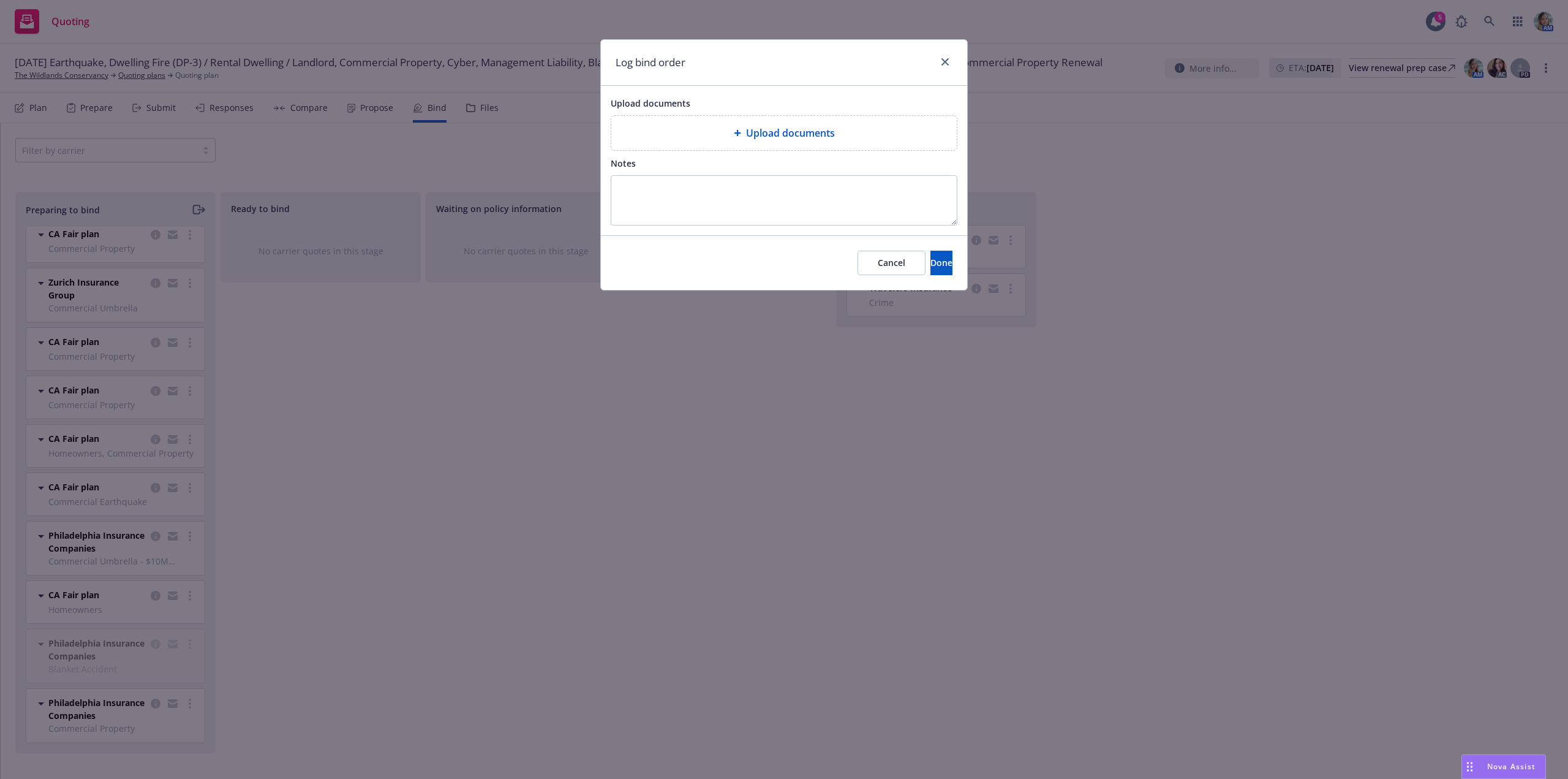
click at [784, 145] on div "Upload documents" at bounding box center [784, 133] width 345 height 34
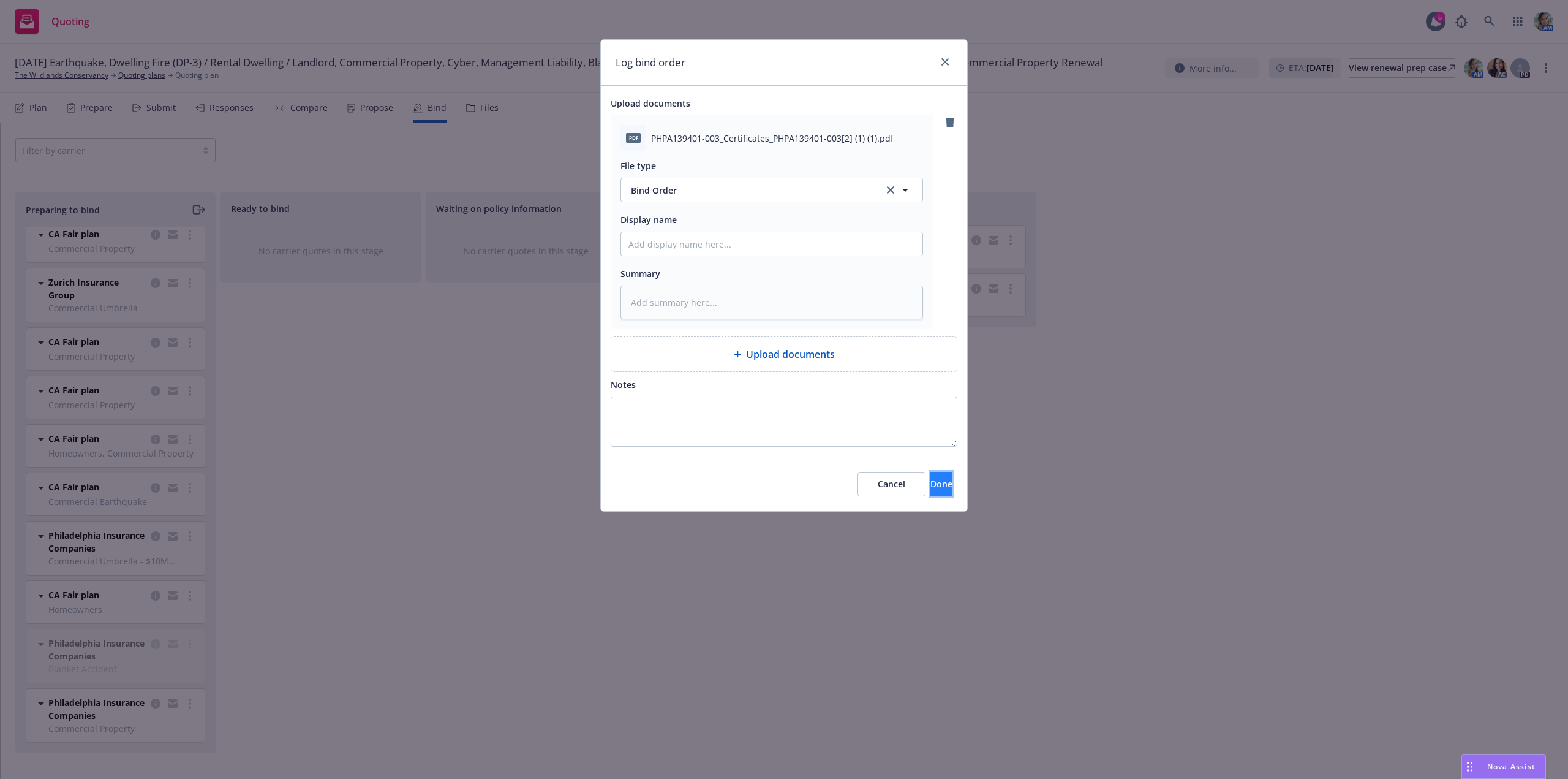
click at [930, 476] on button "Done" at bounding box center [941, 484] width 22 height 25
type textarea "x"
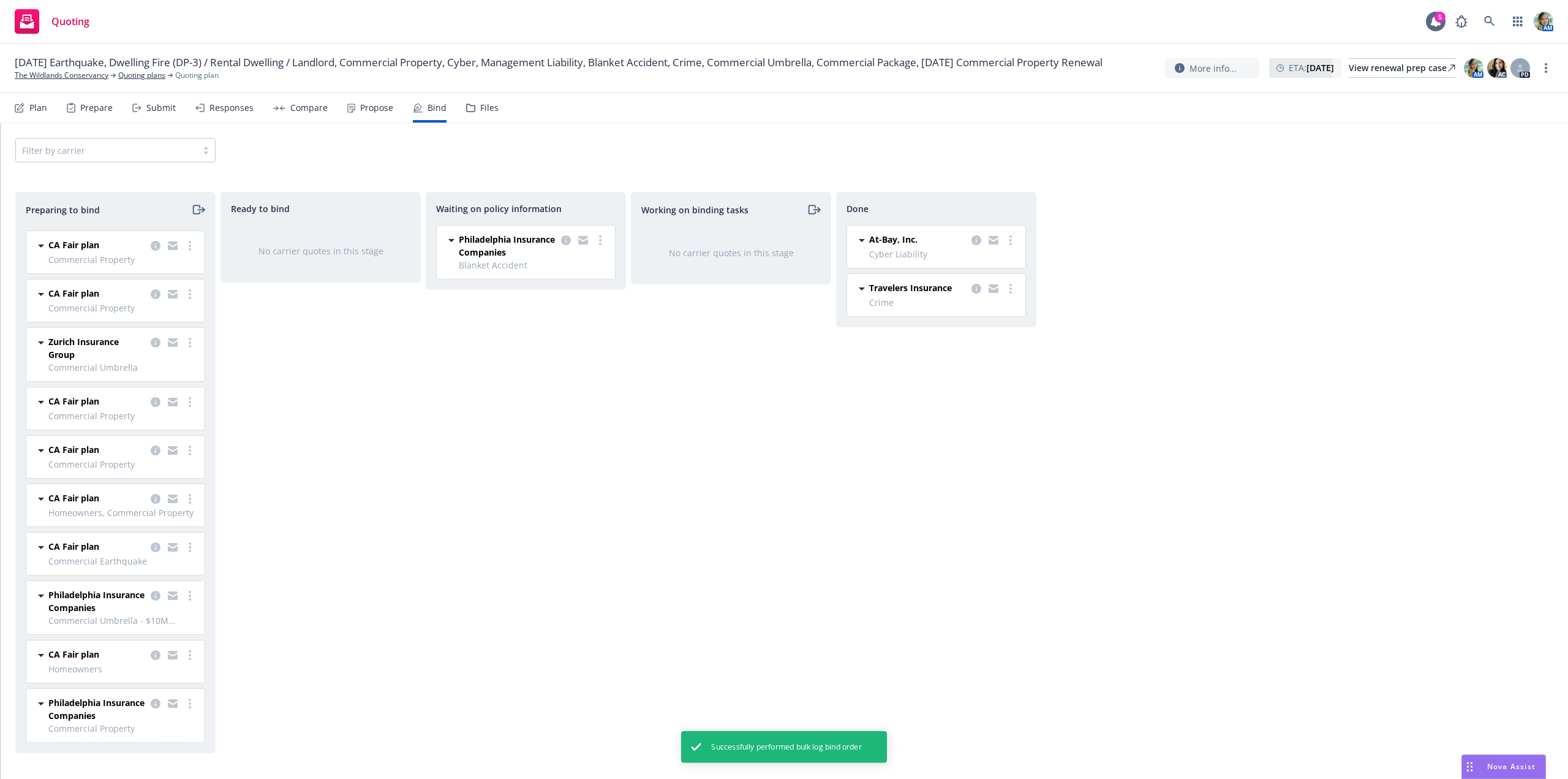
scroll to position [152, 0]
click at [603, 246] on link "more" at bounding box center [600, 240] width 15 height 15
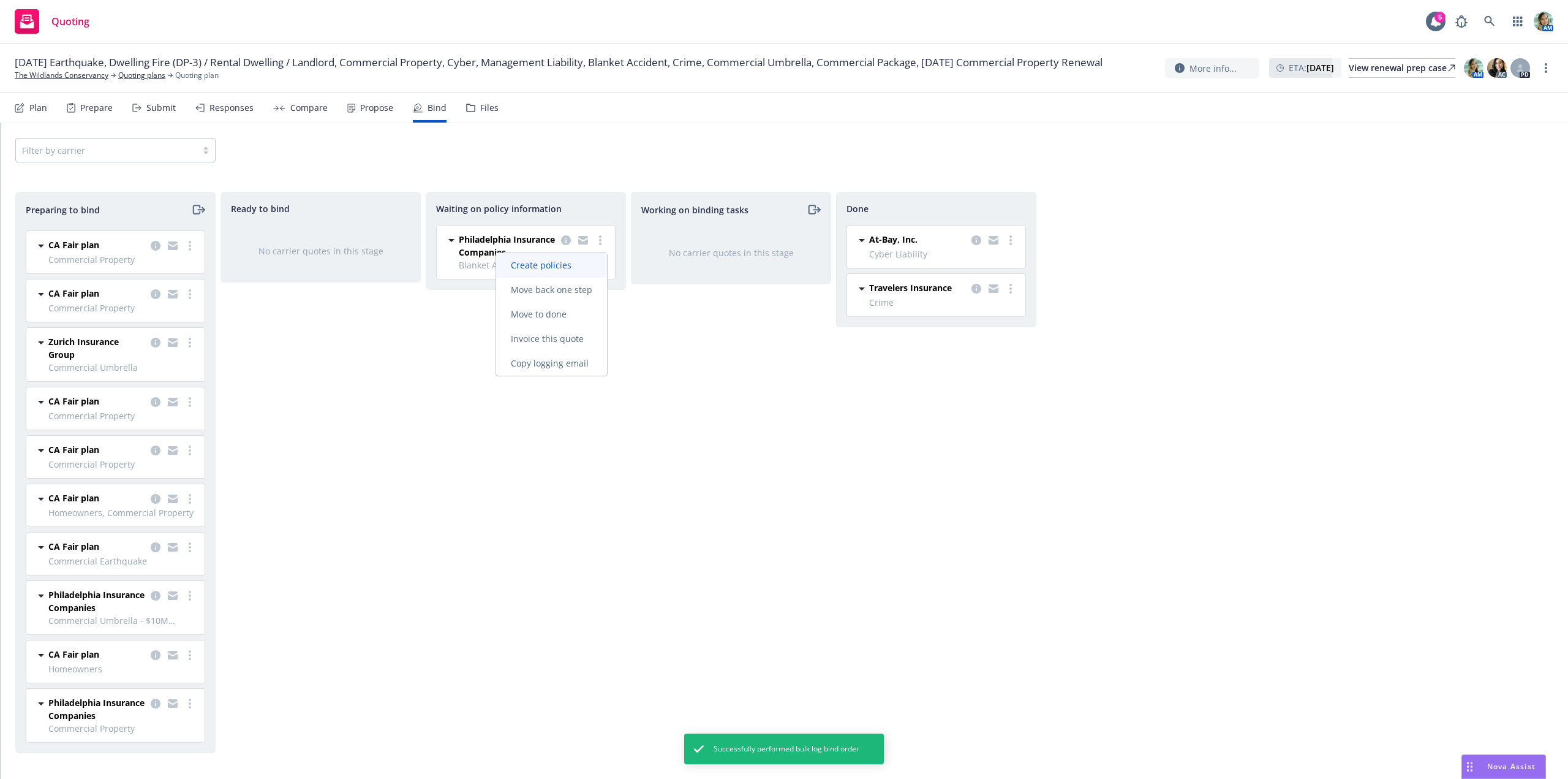
click at [577, 264] on span "Create policies" at bounding box center [541, 265] width 90 height 11
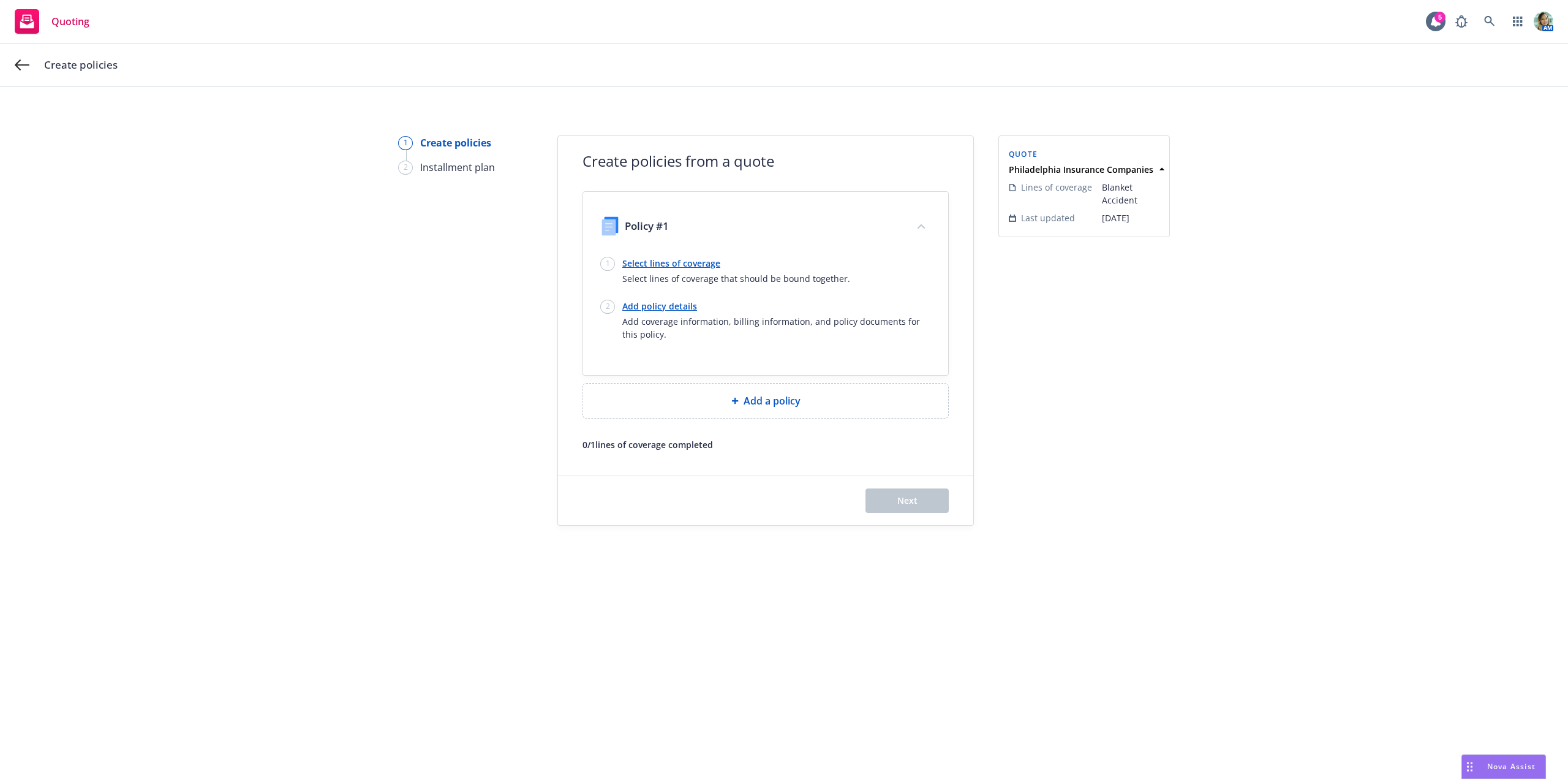
click at [702, 265] on link "Select lines of coverage" at bounding box center [736, 263] width 228 height 13
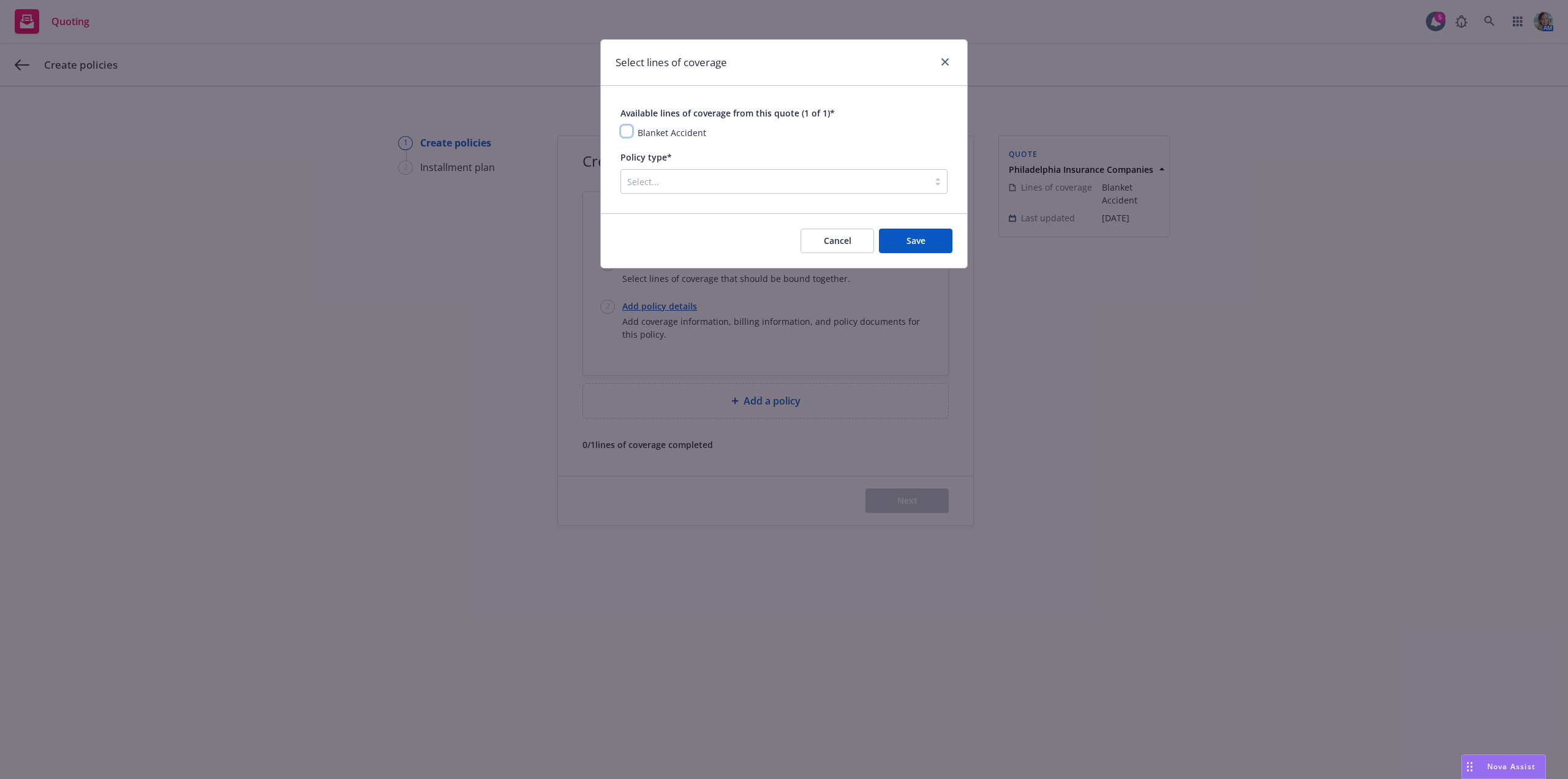
click at [630, 135] on input "checkbox" at bounding box center [626, 131] width 12 height 12
checkbox input "true"
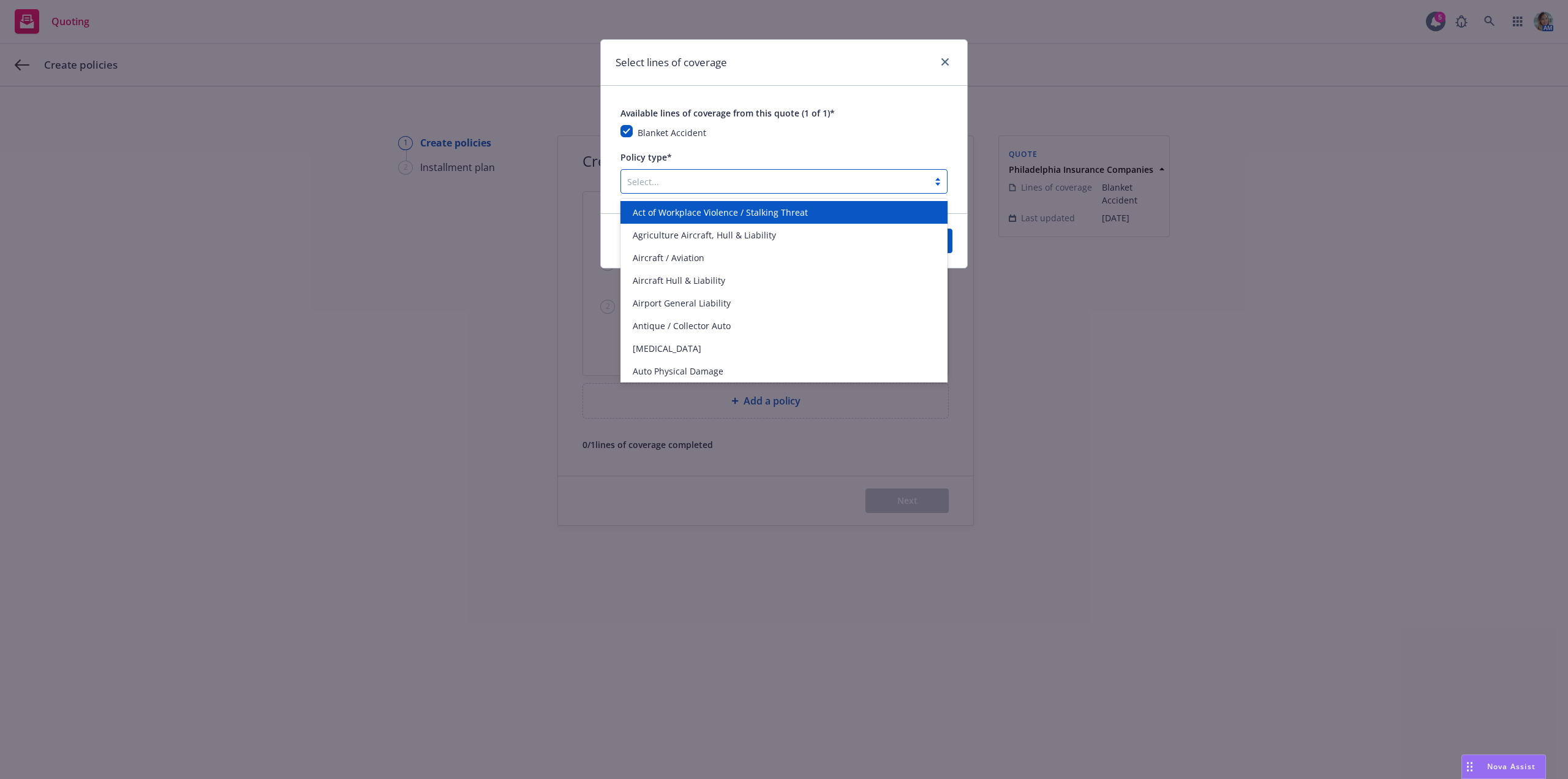
click at [669, 178] on div at bounding box center [774, 181] width 295 height 15
type input "acc"
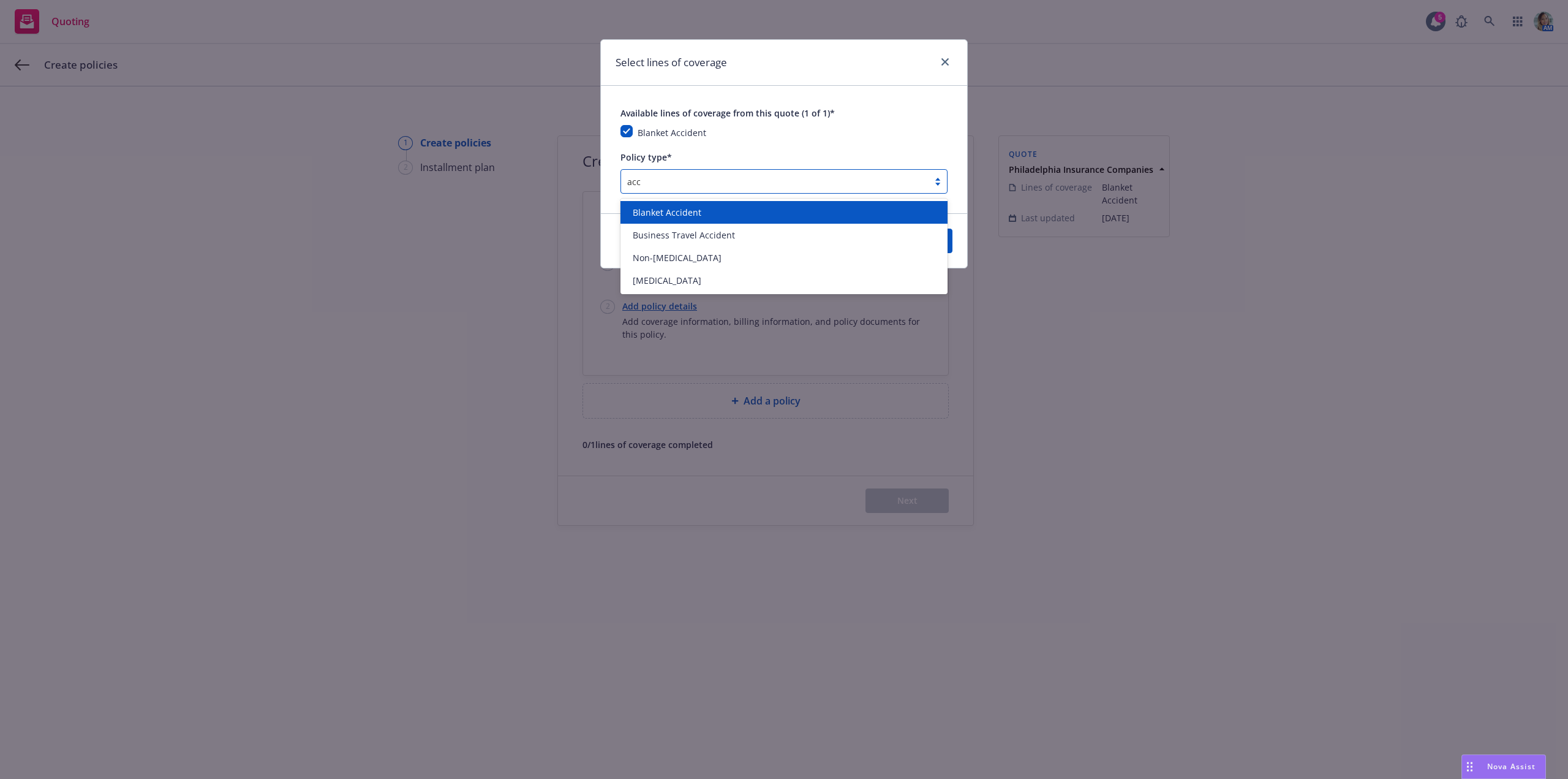
click at [659, 209] on span "Blanket Accident" at bounding box center [667, 212] width 69 height 13
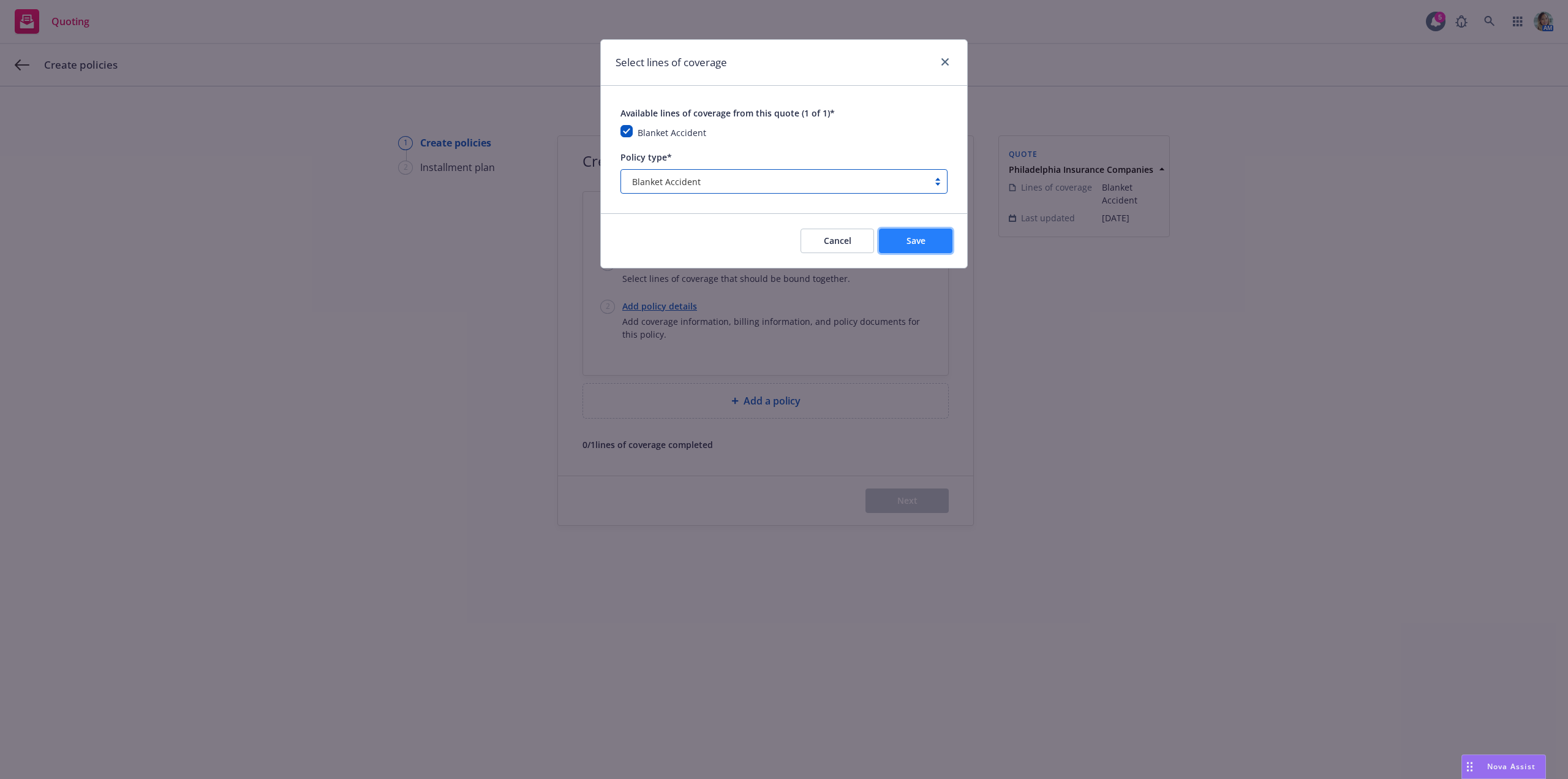
click at [922, 249] on button "Save" at bounding box center [916, 241] width 74 height 25
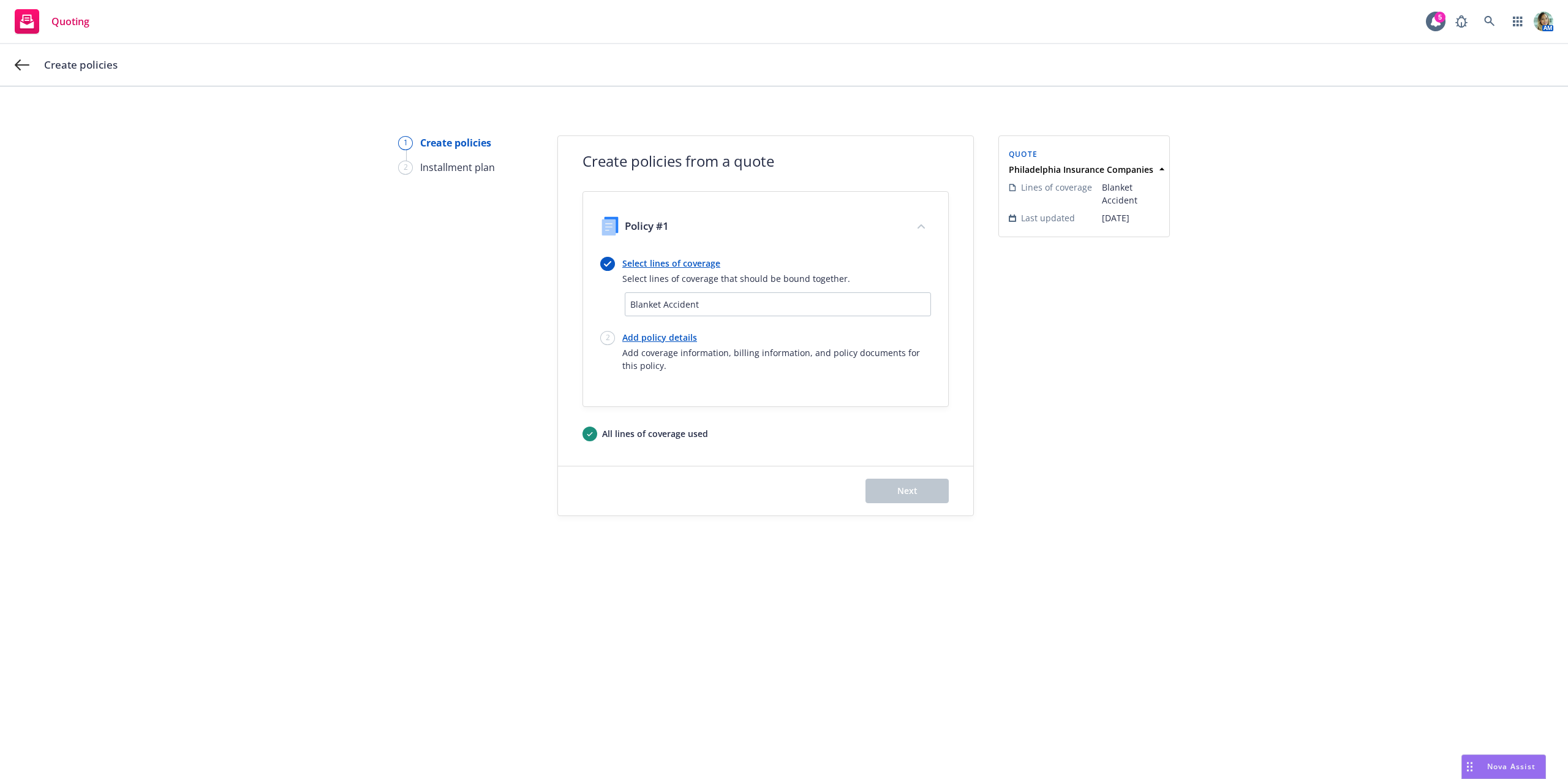
click at [665, 333] on link "Add policy details" at bounding box center [777, 337] width 308 height 13
select select "12"
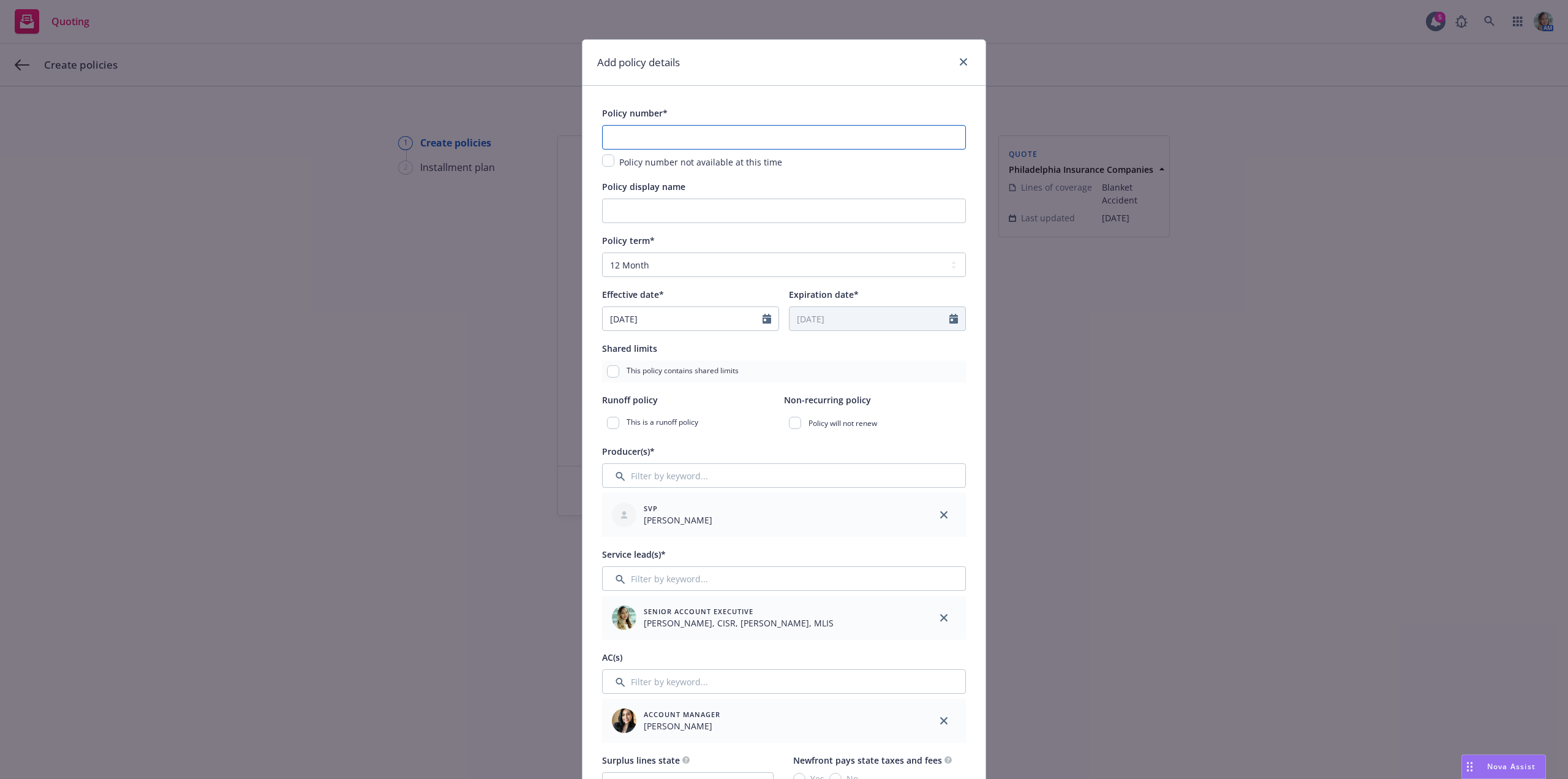
click at [679, 137] on input "text" at bounding box center [784, 137] width 364 height 25
paste input "PHPA139401-003"
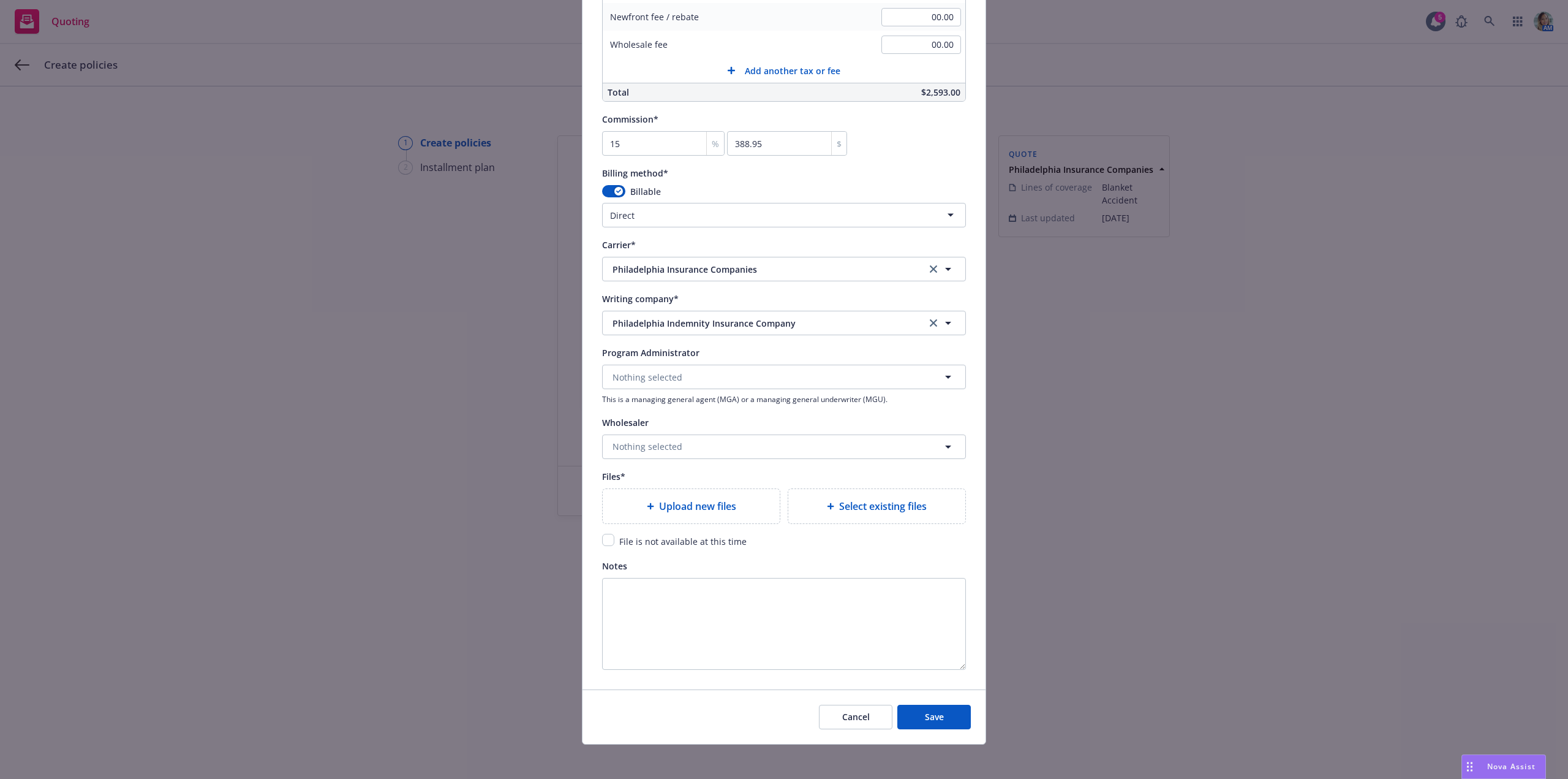
scroll to position [980, 0]
type input "PHPA139401-003"
click at [717, 516] on div "Upload new files" at bounding box center [691, 505] width 177 height 34
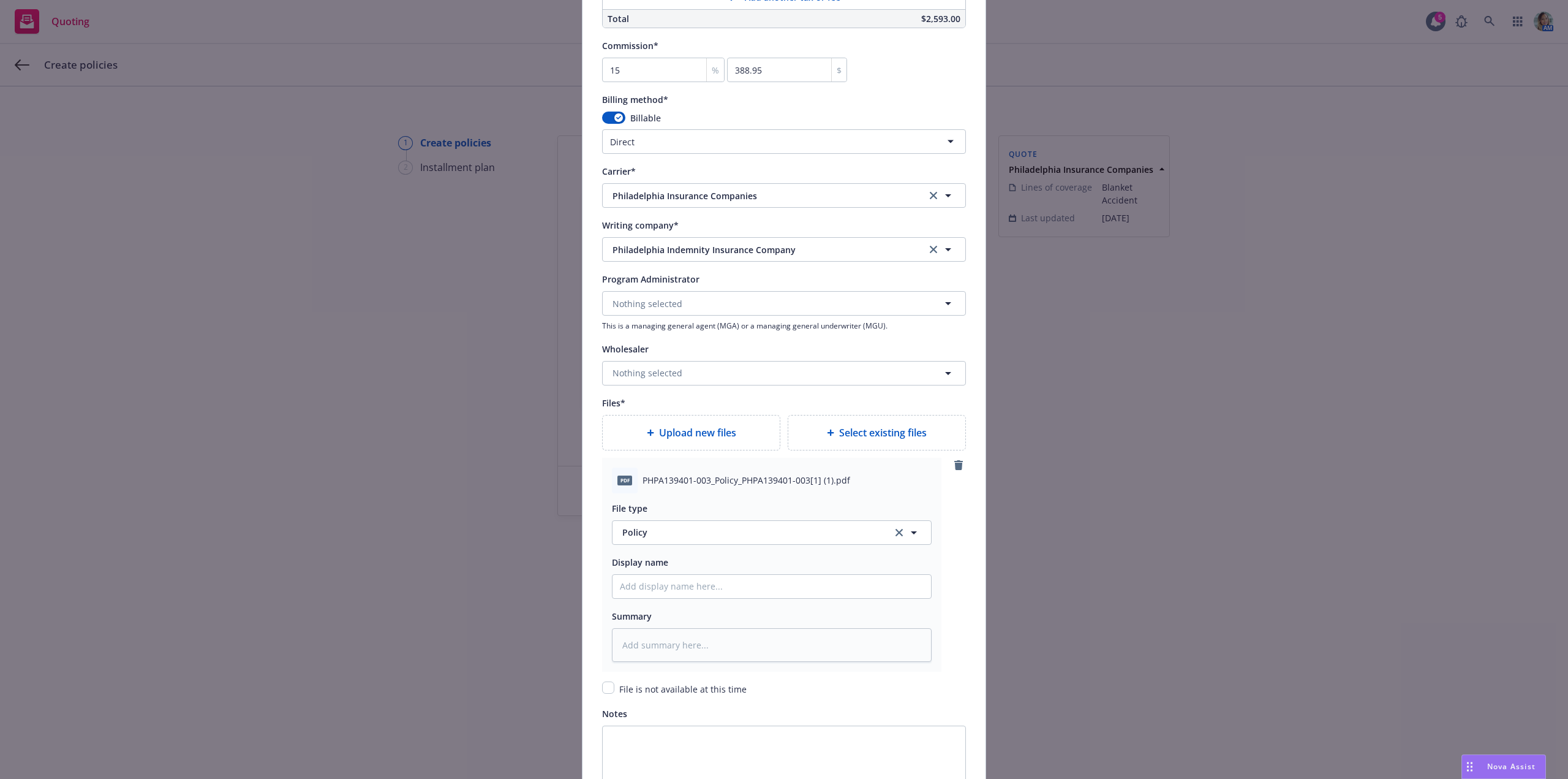
scroll to position [1206, 0]
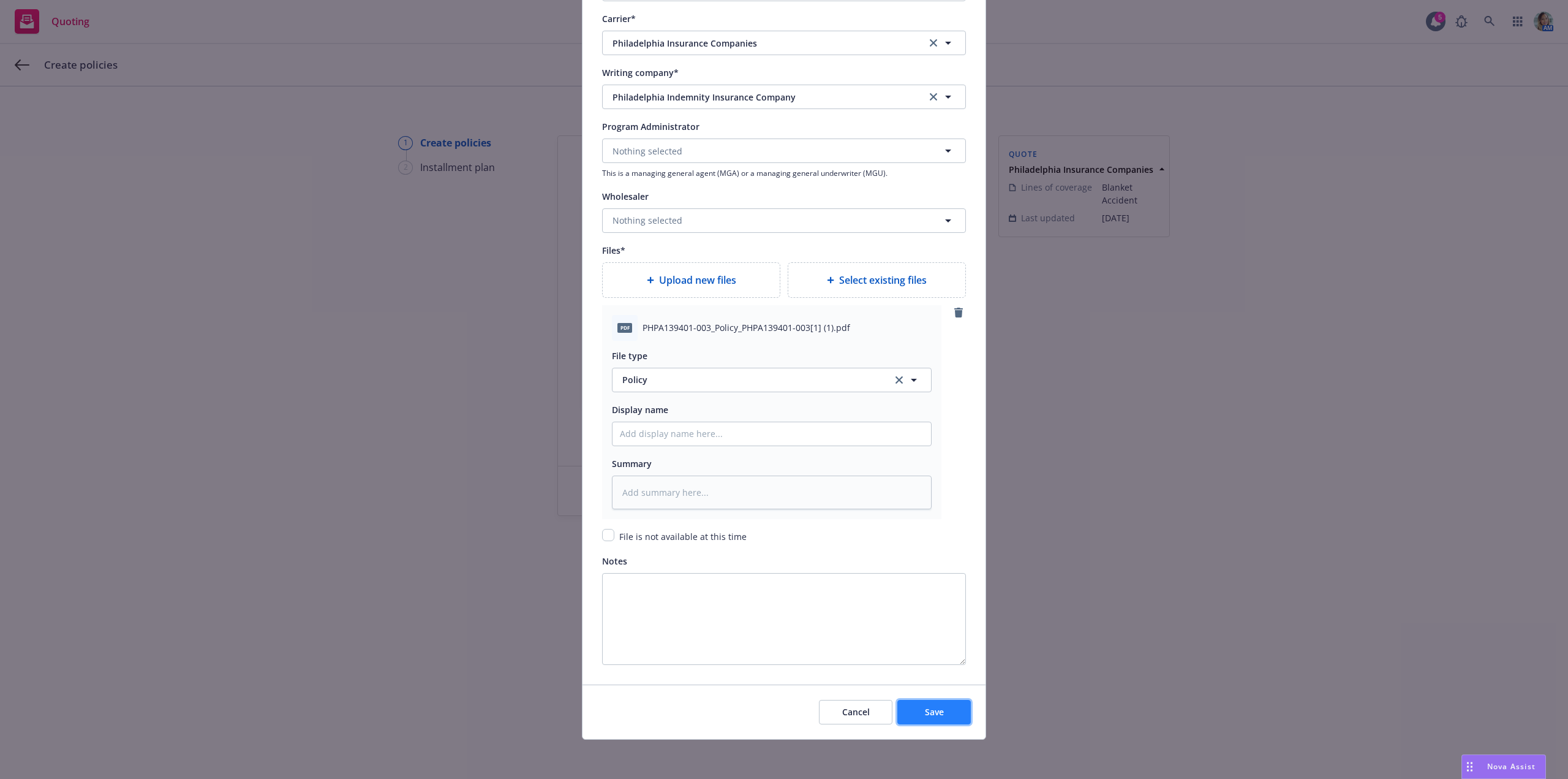
click at [930, 713] on span "Save" at bounding box center [934, 712] width 19 height 11
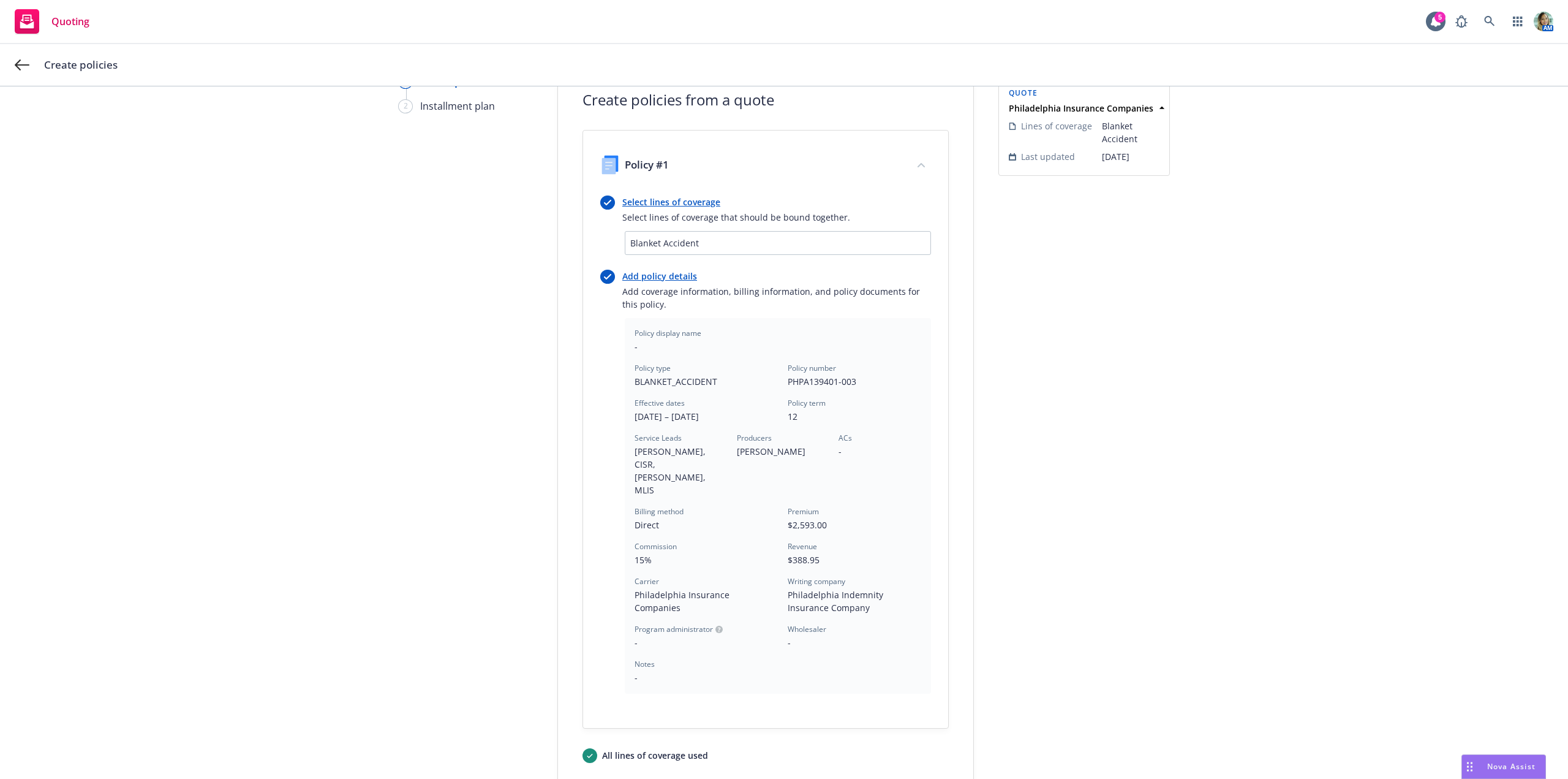
scroll to position [173, 0]
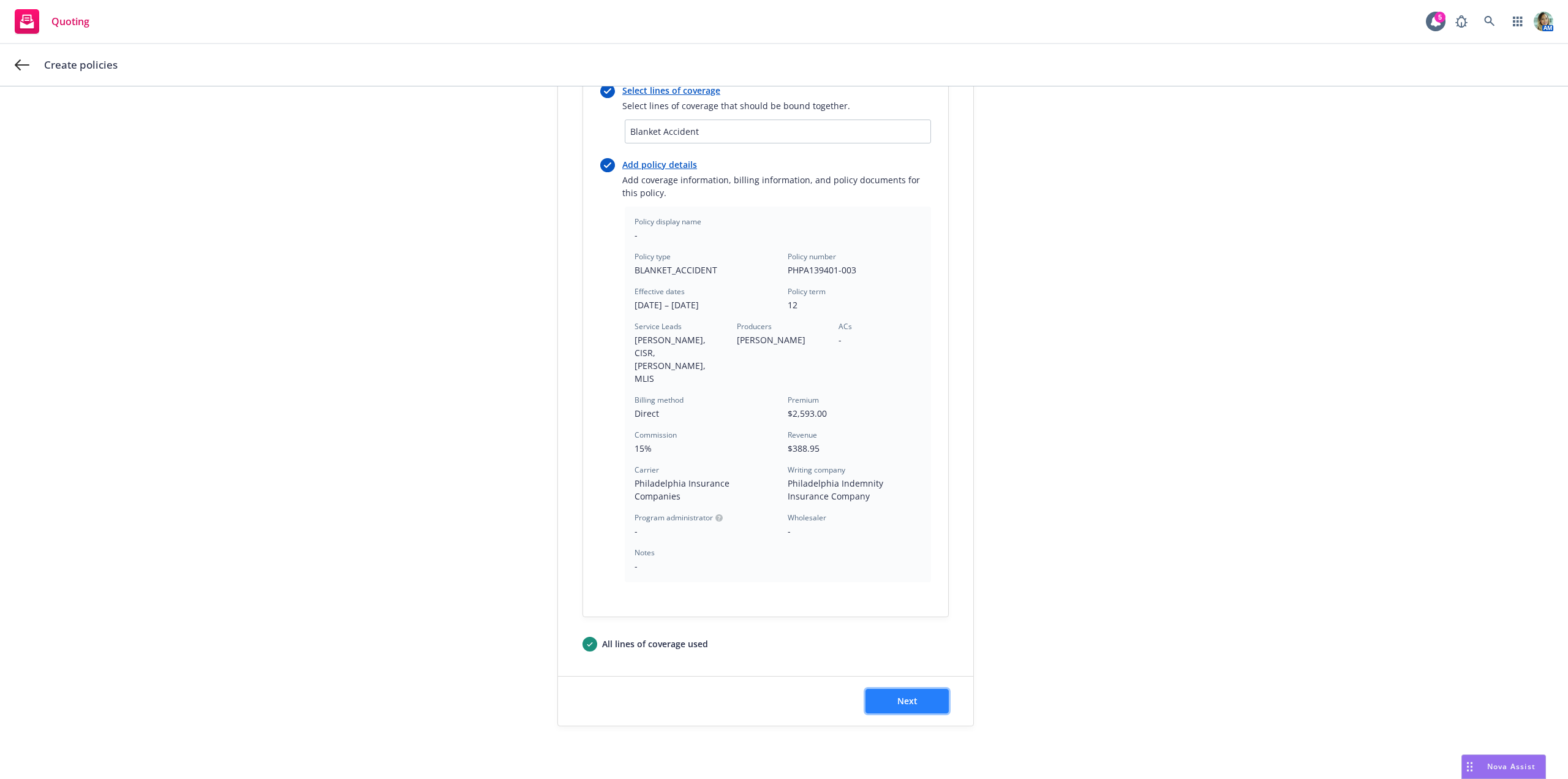
click at [934, 689] on button "Next" at bounding box center [907, 701] width 83 height 25
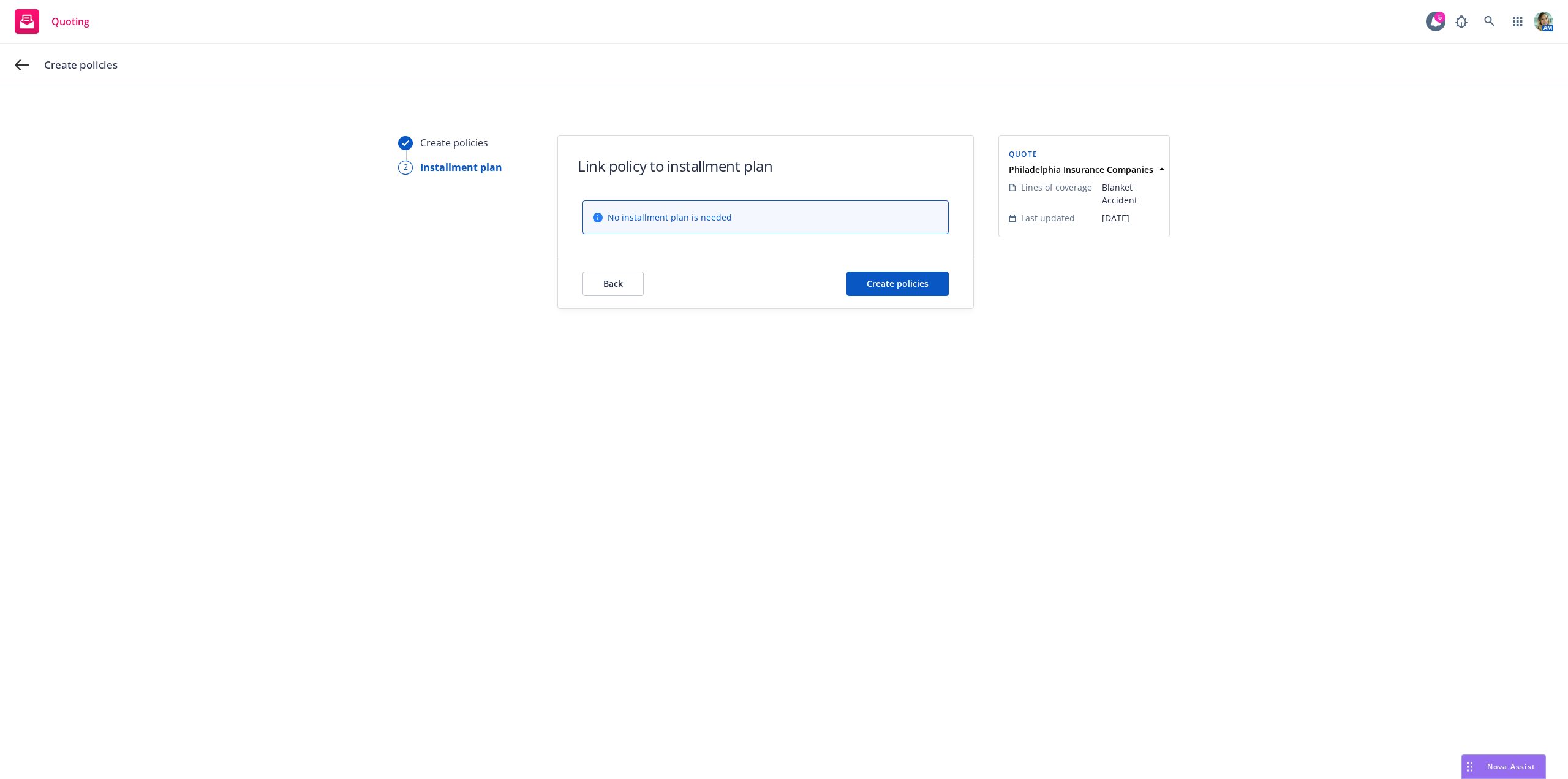
scroll to position [0, 0]
click at [888, 292] on button "Create policies" at bounding box center [897, 284] width 102 height 25
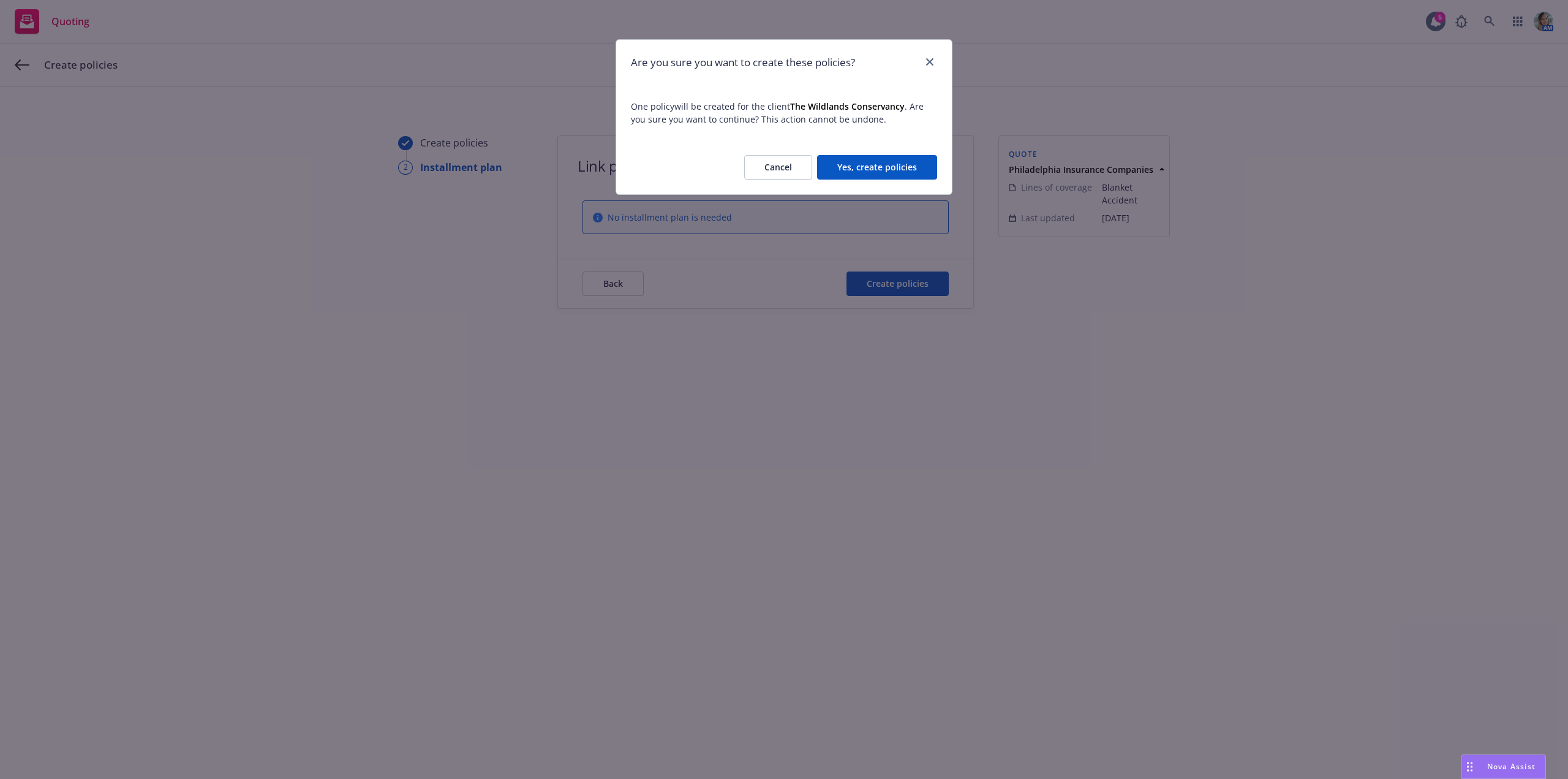
click at [873, 166] on button "Yes, create policies" at bounding box center [877, 167] width 120 height 25
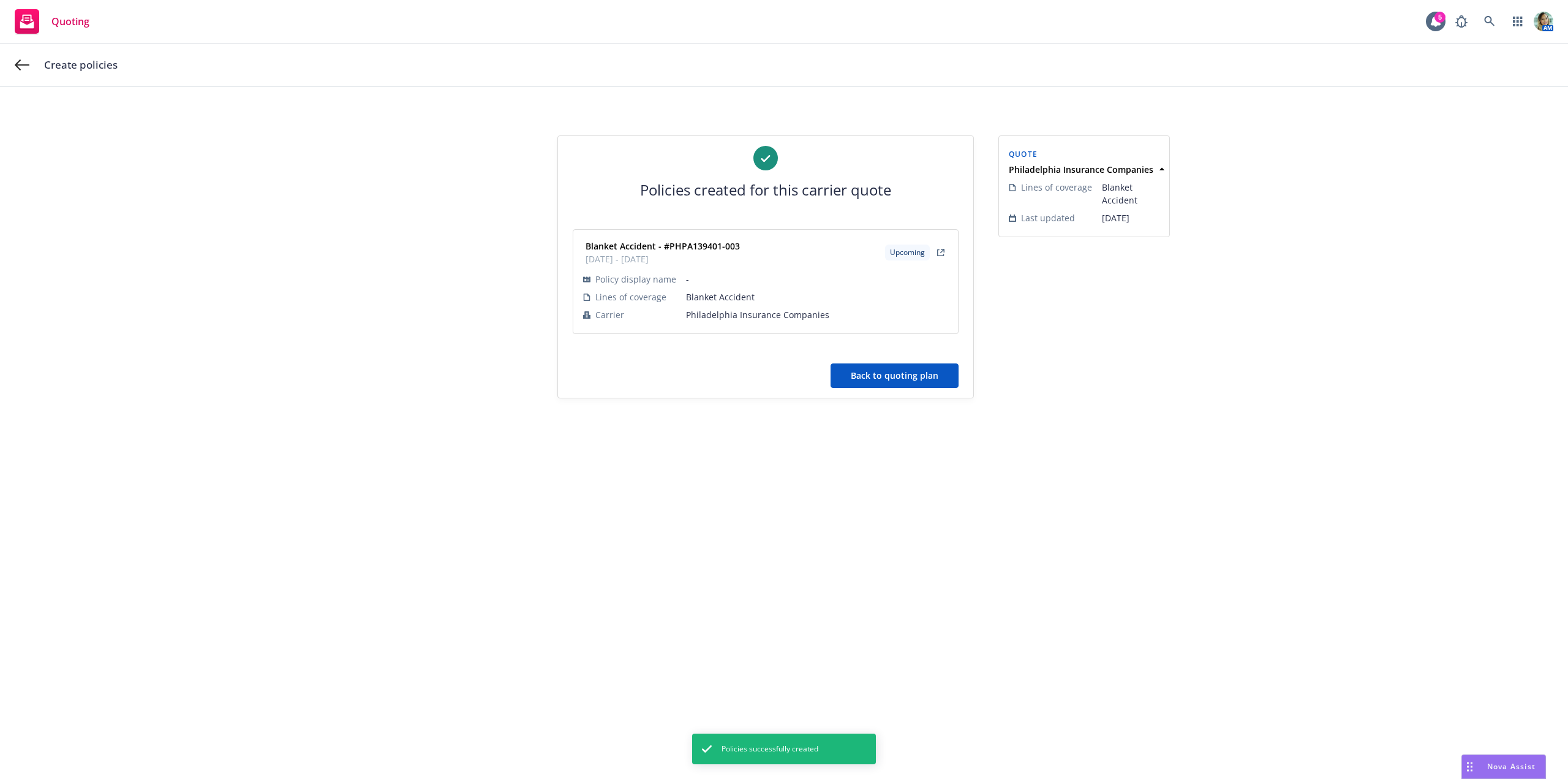
click at [854, 386] on button "Back to quoting plan" at bounding box center [895, 375] width 128 height 25
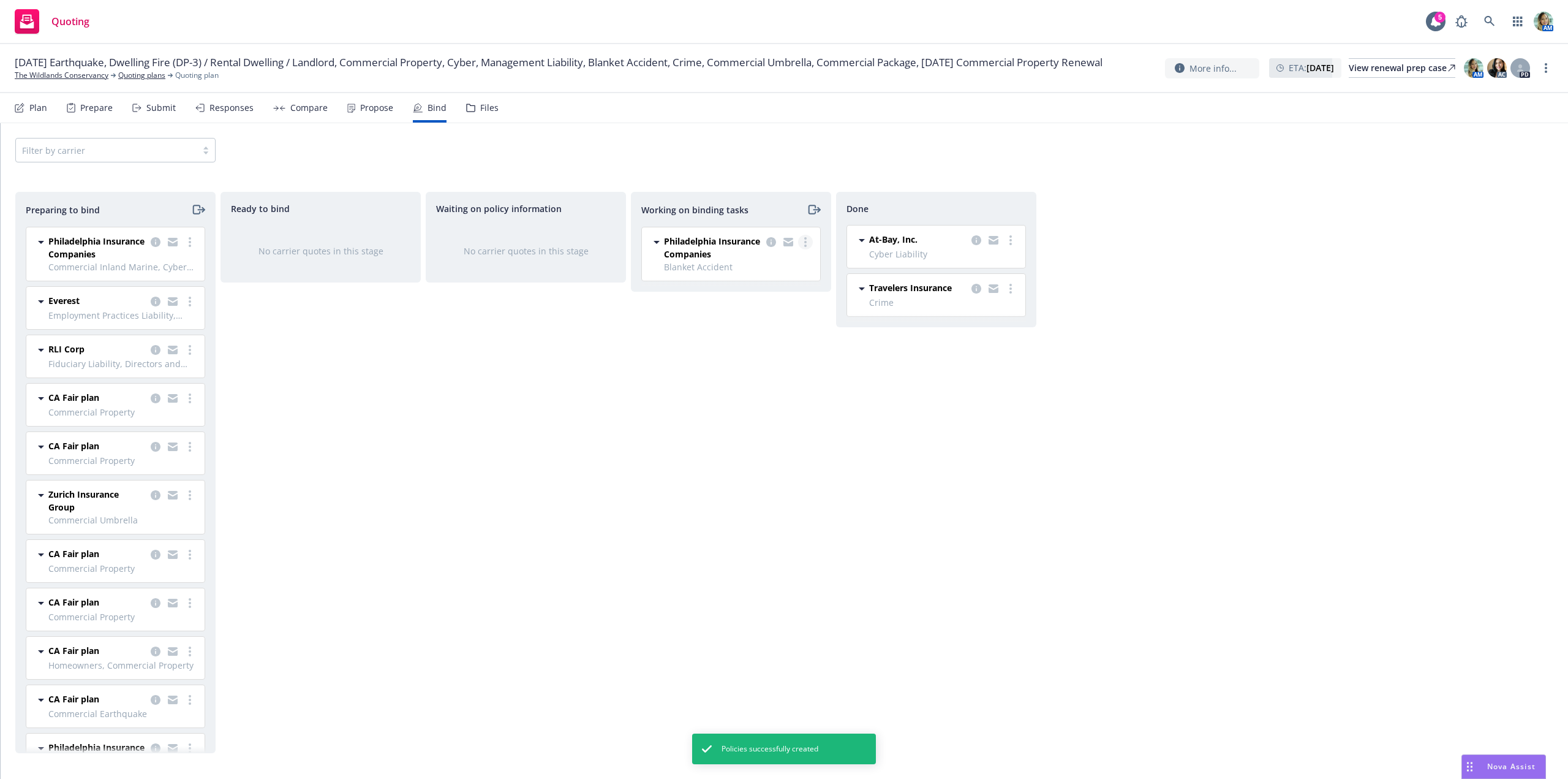
click at [808, 243] on link "more" at bounding box center [805, 242] width 15 height 15
click at [770, 289] on span "Move to done" at bounding box center [744, 291] width 85 height 11
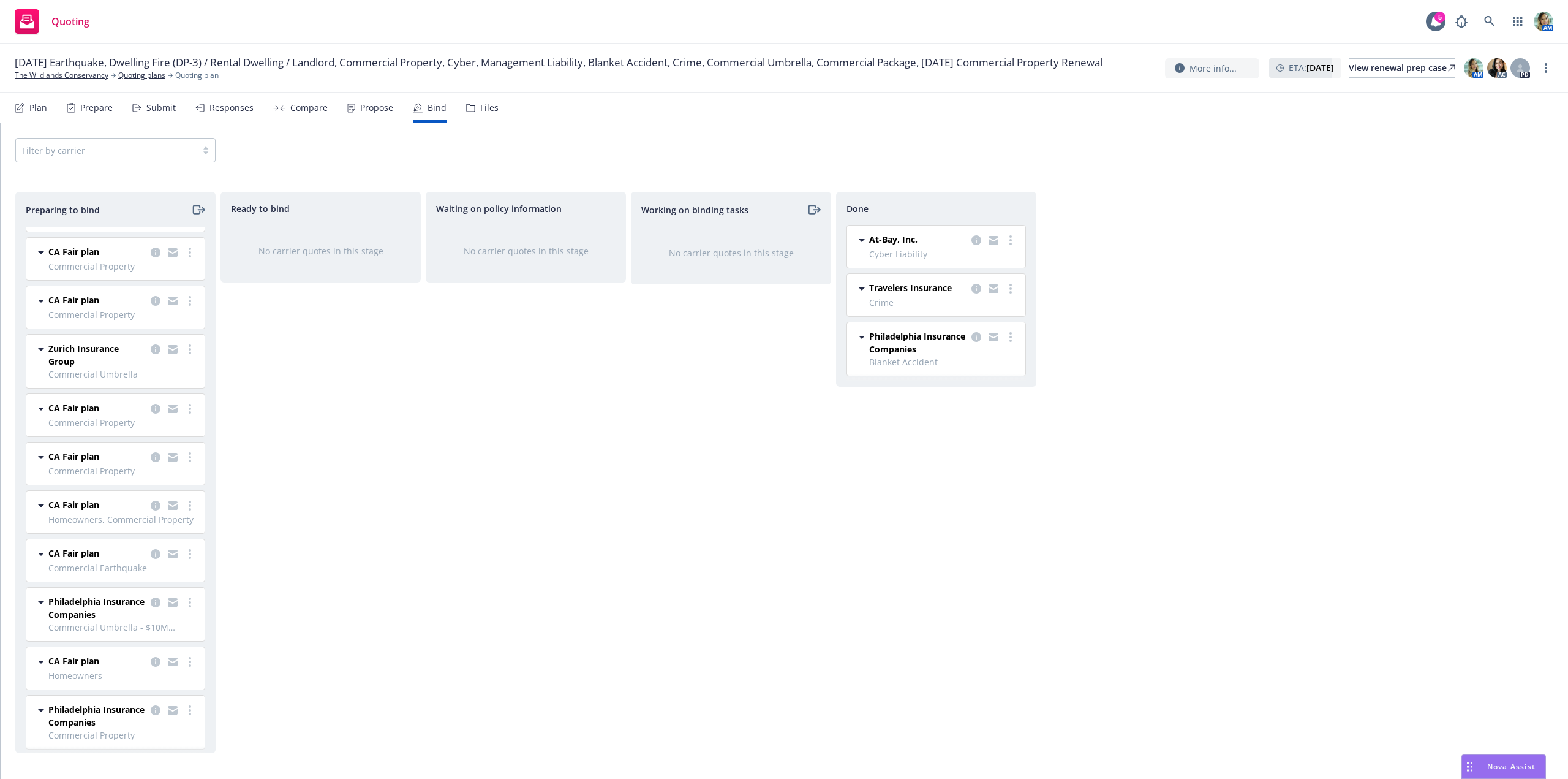
scroll to position [152, 0]
click at [454, 383] on div "Waiting on policy information No carrier quotes in this stage" at bounding box center [526, 472] width 201 height 561
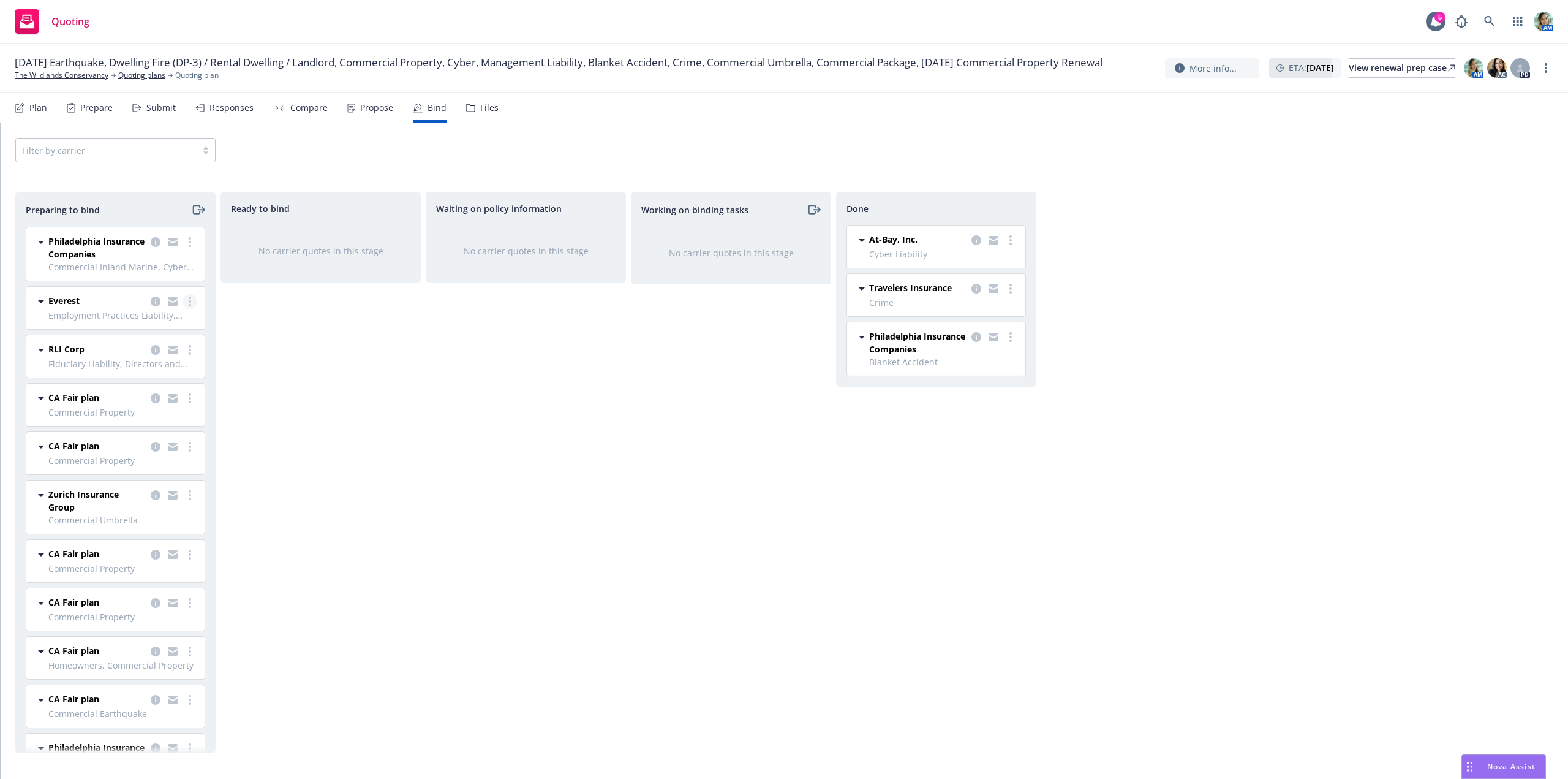
click at [183, 305] on link "more" at bounding box center [190, 301] width 15 height 15
click at [140, 345] on span "Log bind order" at bounding box center [112, 350] width 90 height 11
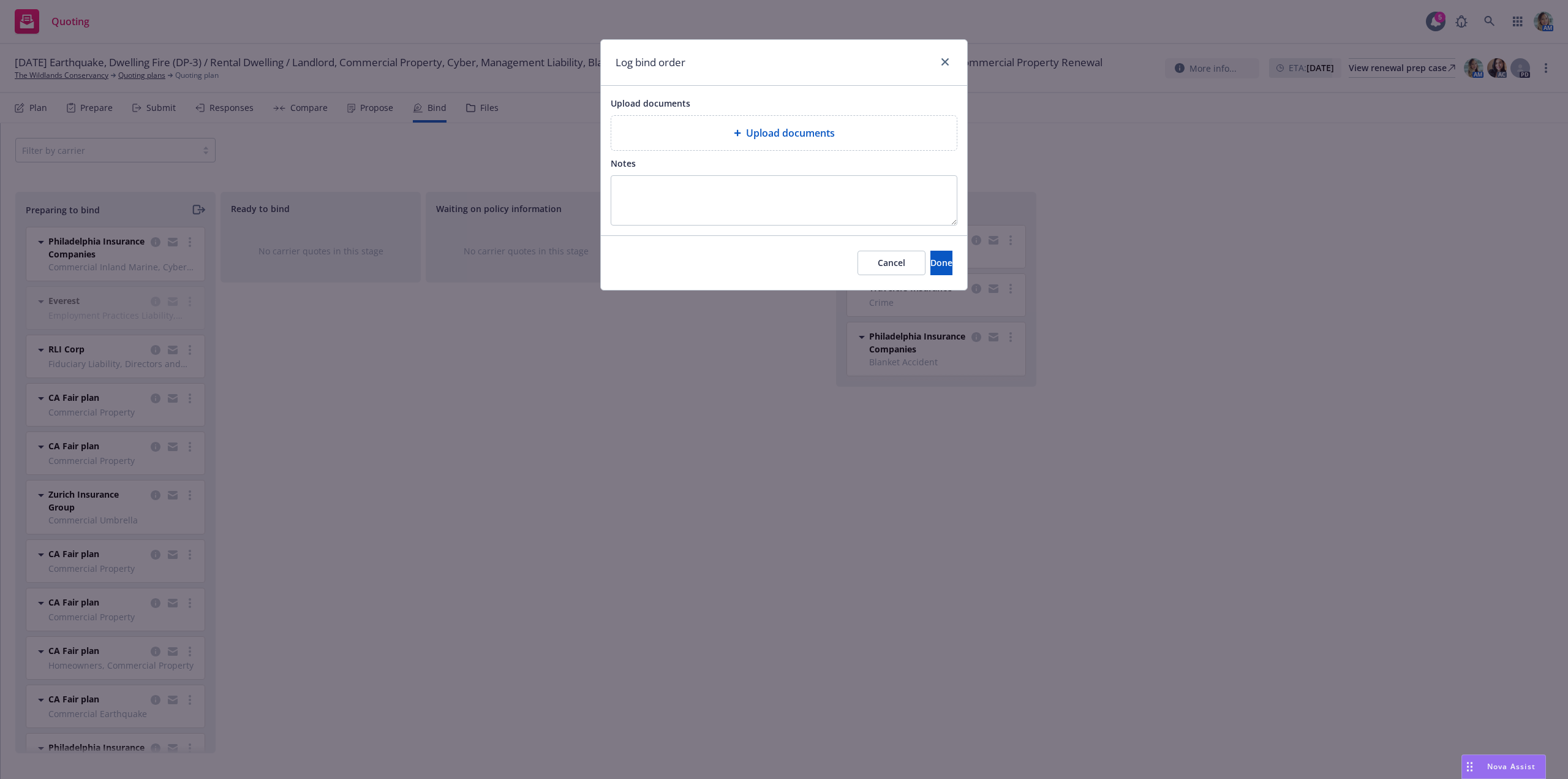
click at [776, 145] on div "Upload documents" at bounding box center [784, 133] width 345 height 34
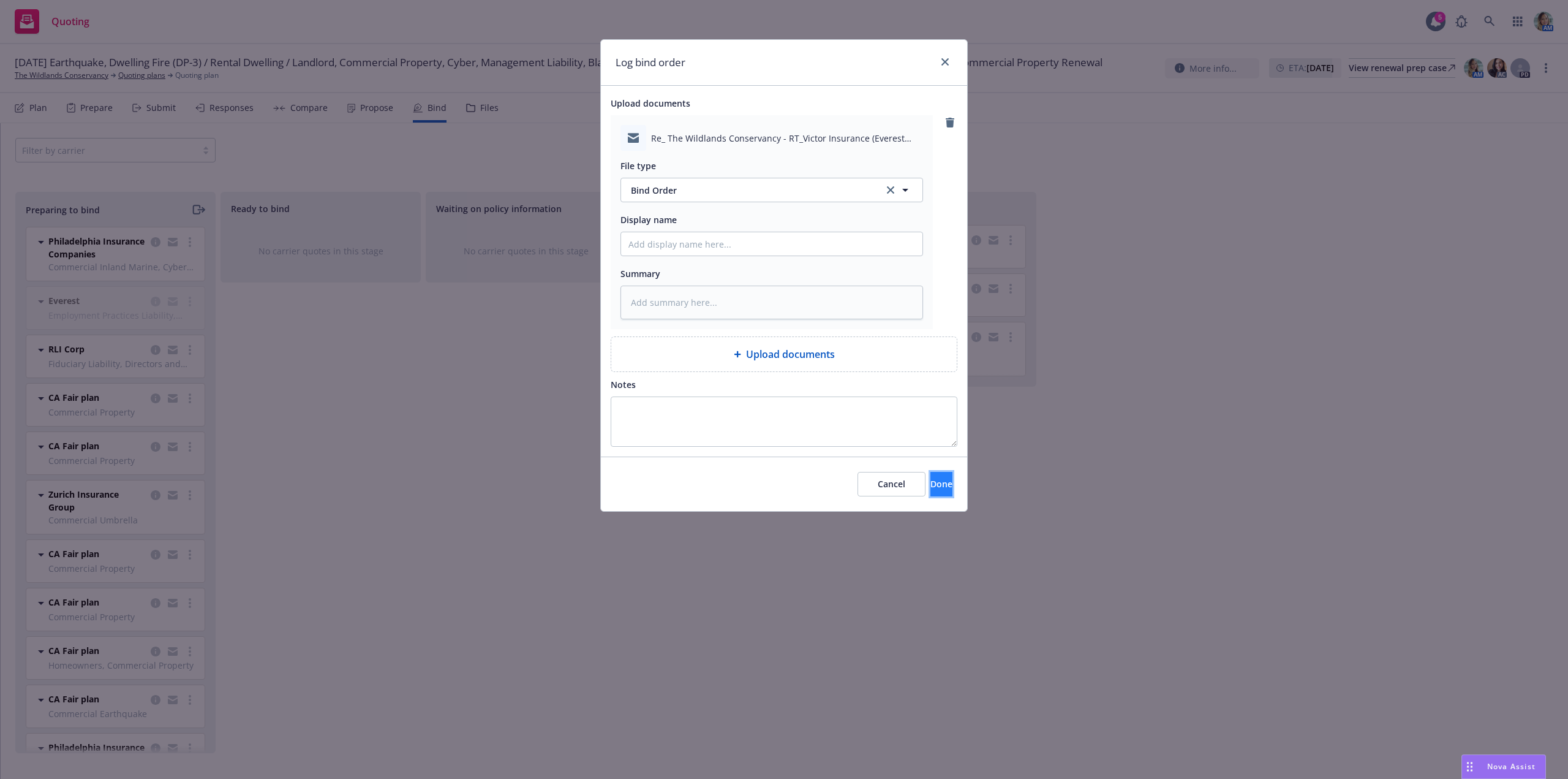
click at [930, 481] on span "Done" at bounding box center [941, 484] width 22 height 11
type textarea "x"
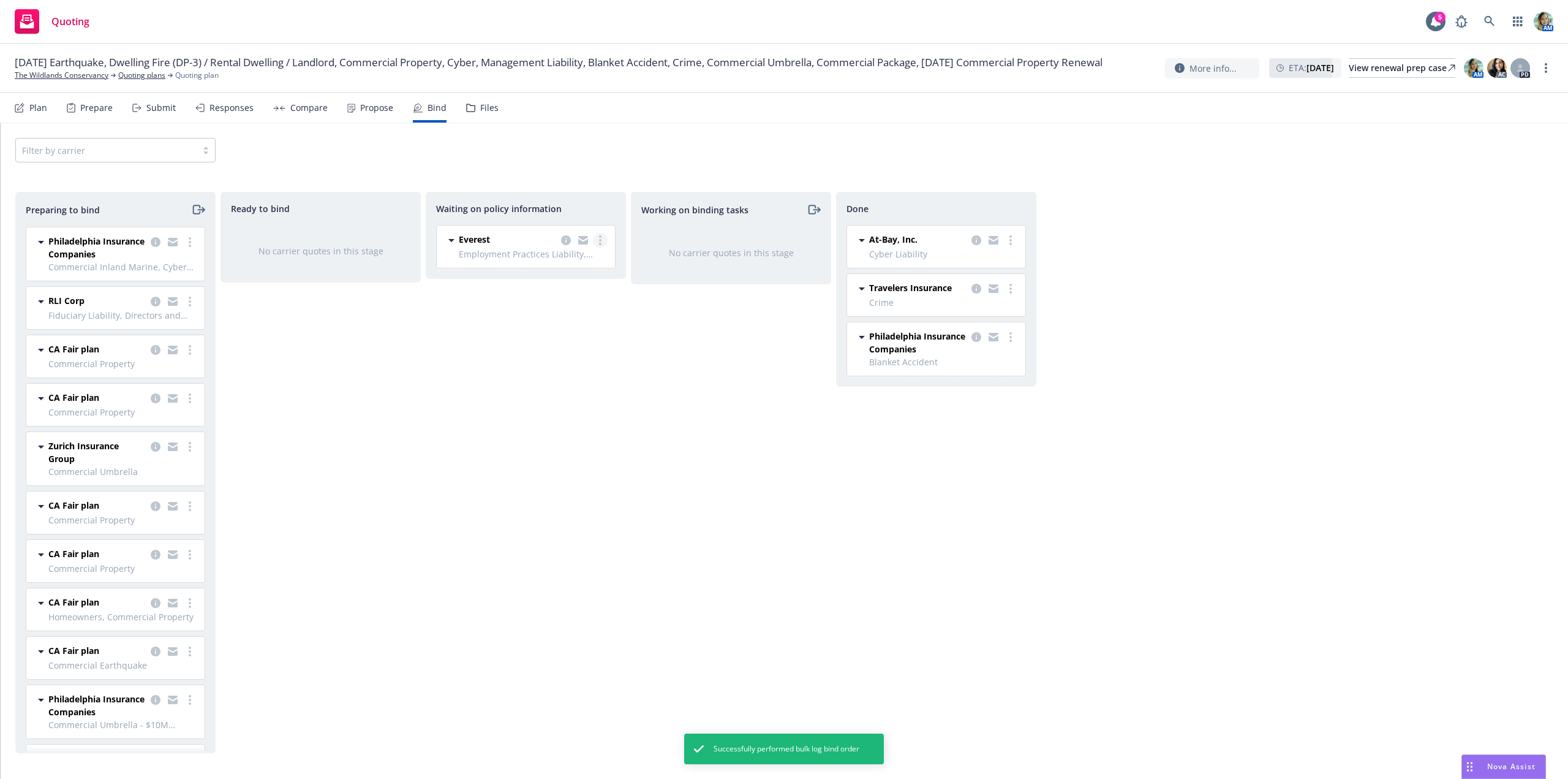
click at [602, 246] on link "more" at bounding box center [600, 240] width 15 height 15
click at [562, 266] on span "Create policies" at bounding box center [541, 265] width 90 height 11
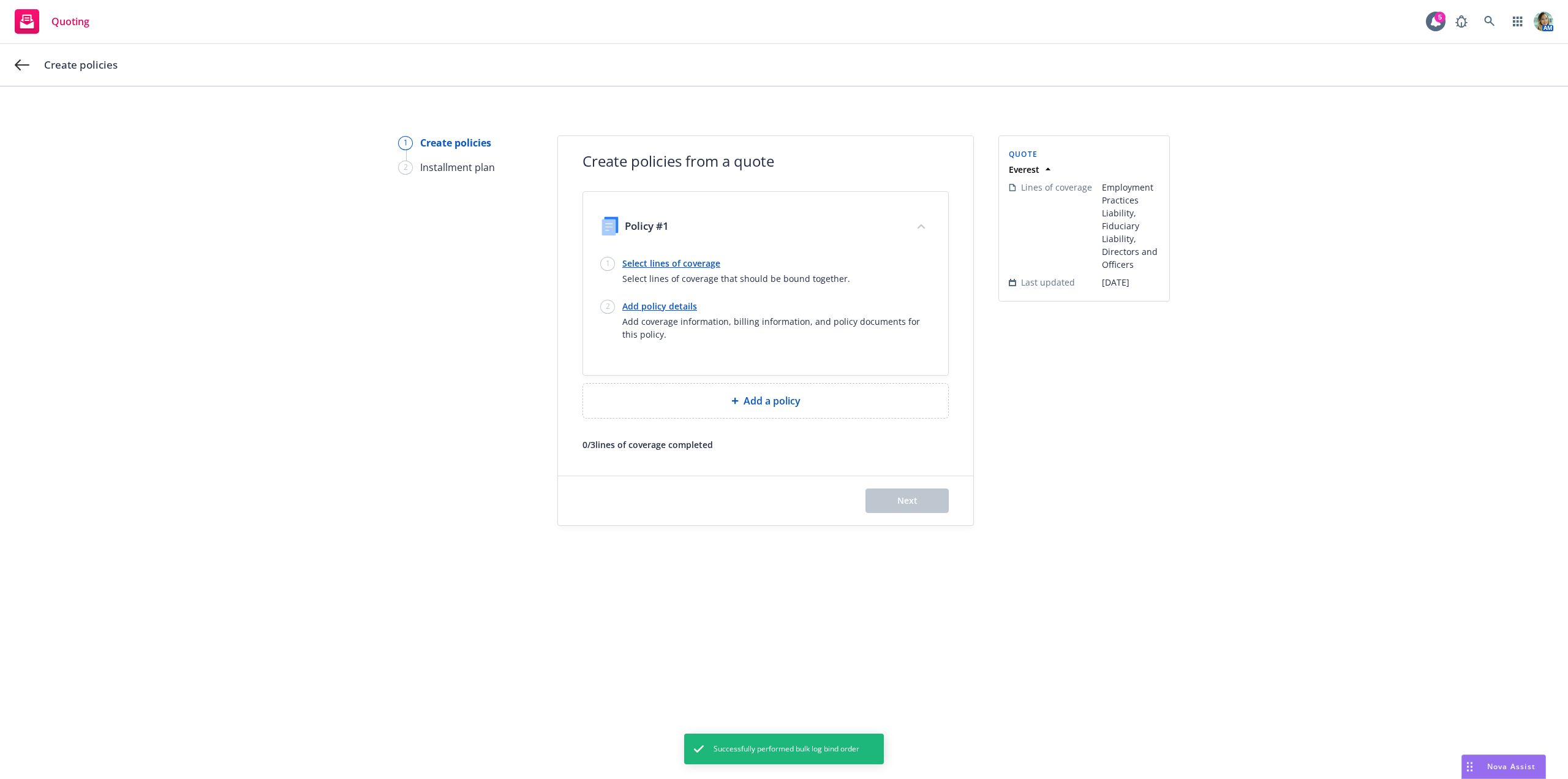
click at [680, 261] on link "Select lines of coverage" at bounding box center [736, 263] width 228 height 13
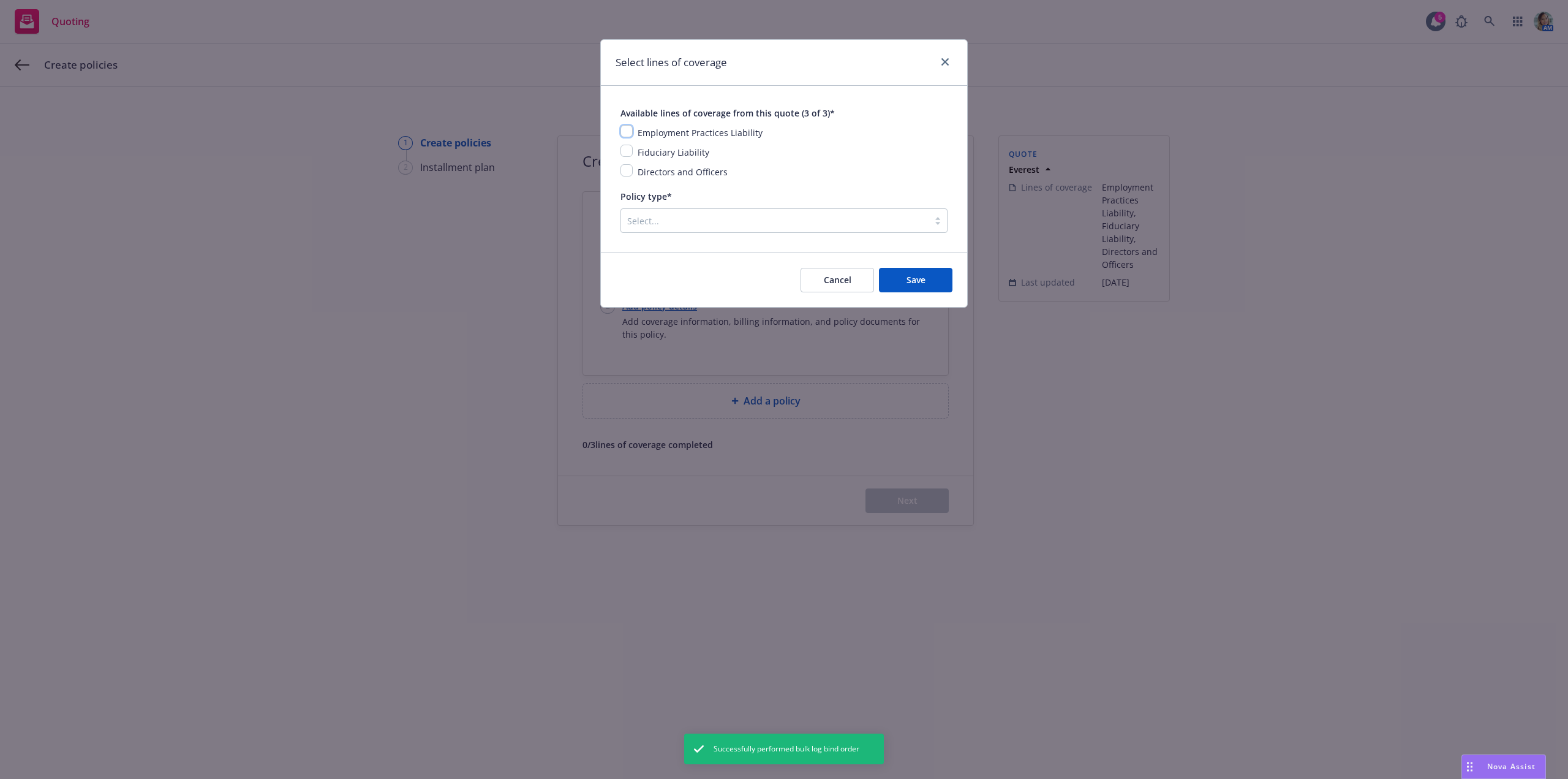
drag, startPoint x: 627, startPoint y: 132, endPoint x: 621, endPoint y: 145, distance: 14.3
click at [626, 133] on input "checkbox" at bounding box center [626, 131] width 12 height 12
checkbox input "true"
drag, startPoint x: 624, startPoint y: 150, endPoint x: 631, endPoint y: 173, distance: 24.0
click at [626, 152] on input "checkbox" at bounding box center [626, 150] width 12 height 12
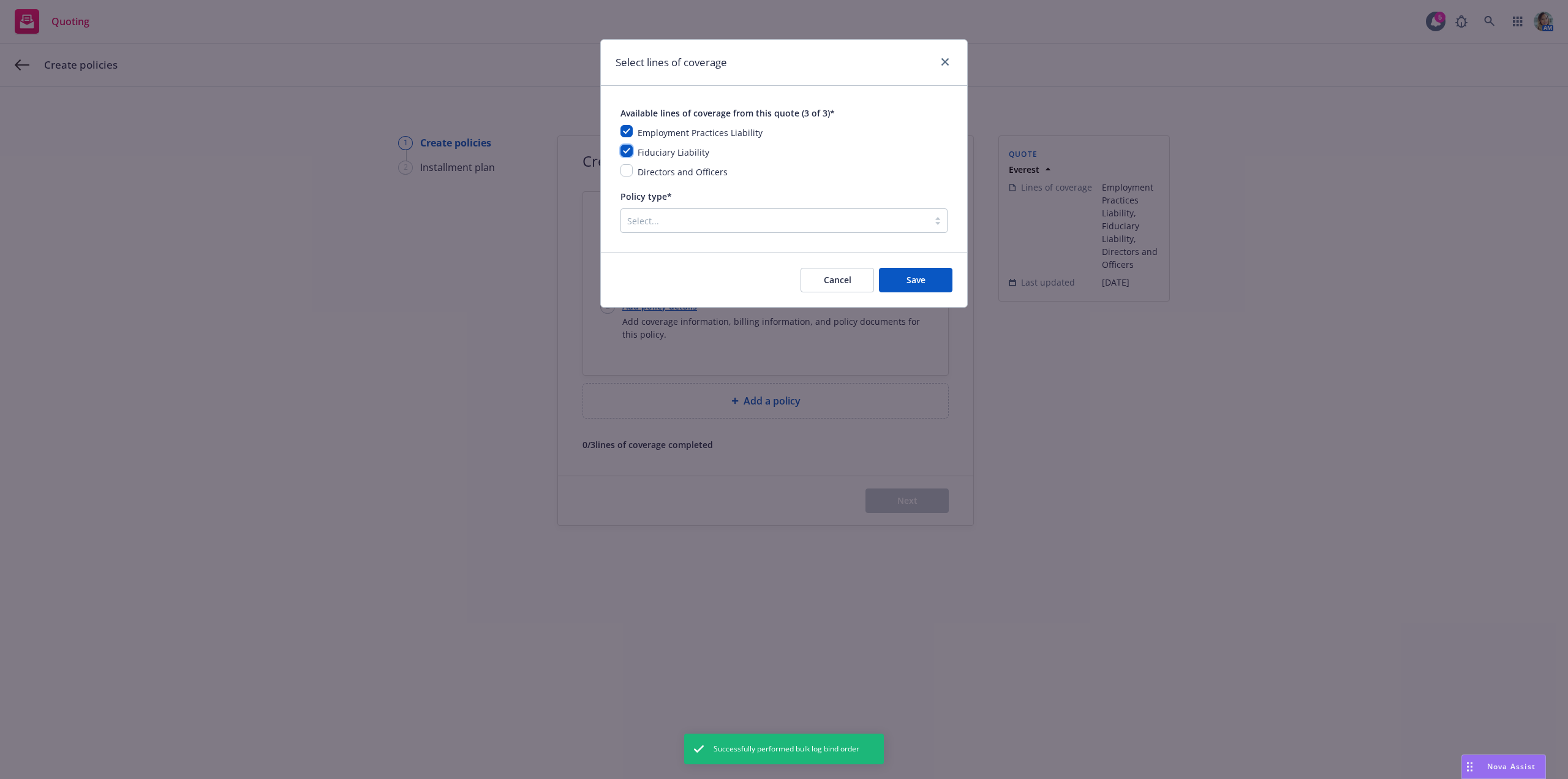
checkbox input "true"
click at [630, 172] on input "checkbox" at bounding box center [626, 170] width 12 height 12
checkbox input "true"
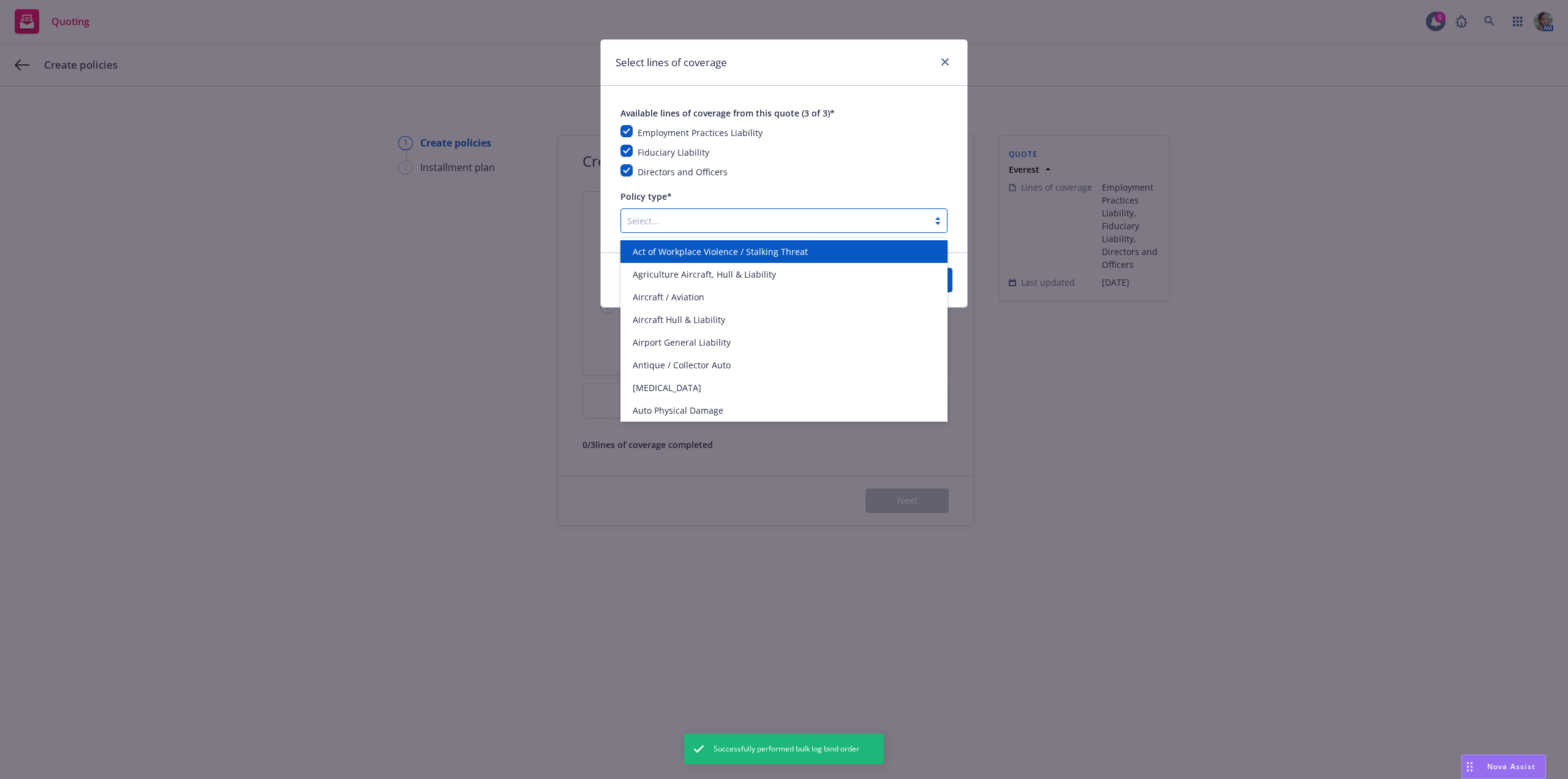
click at [636, 222] on div at bounding box center [774, 220] width 295 height 15
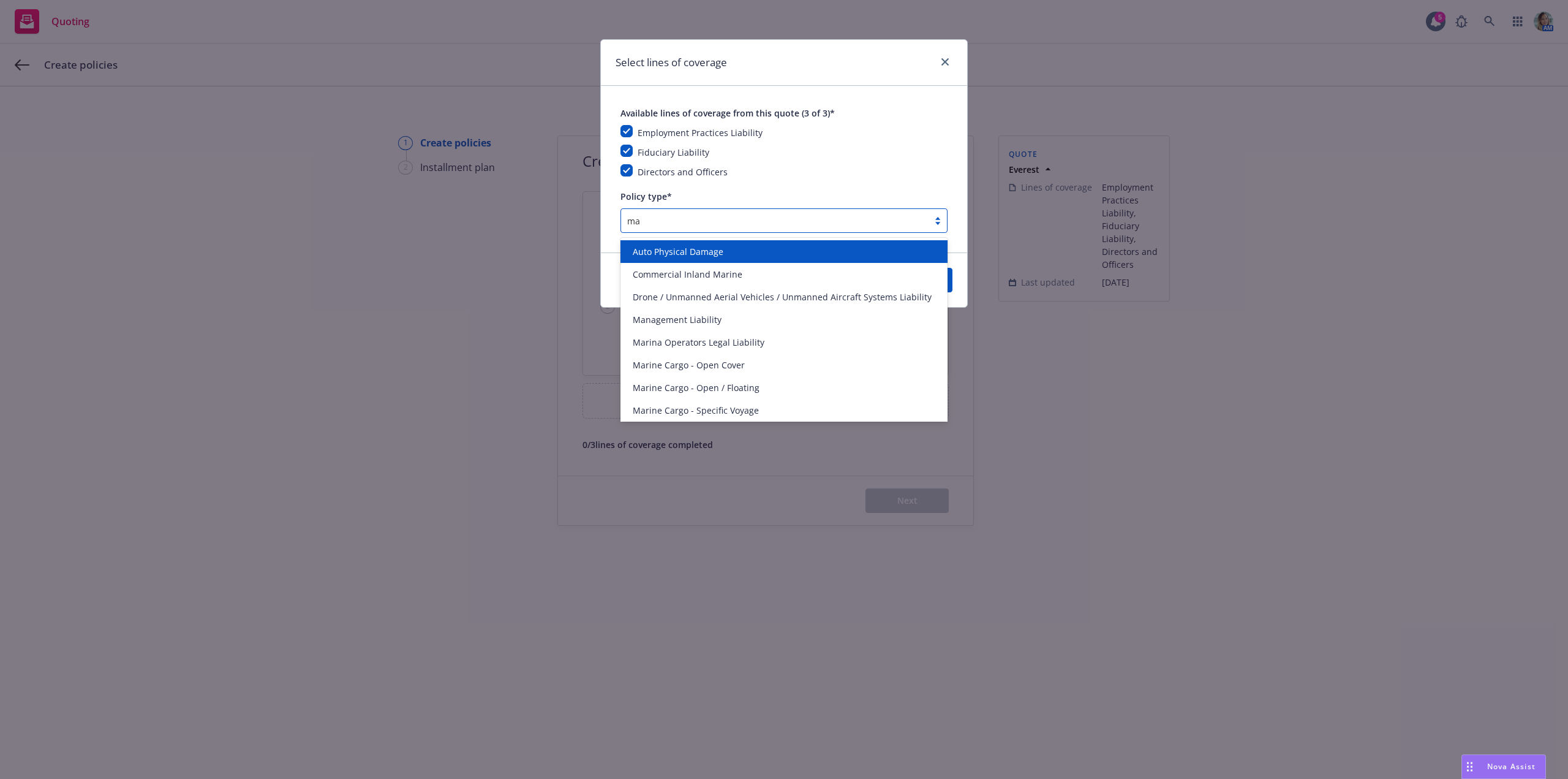
type input "man"
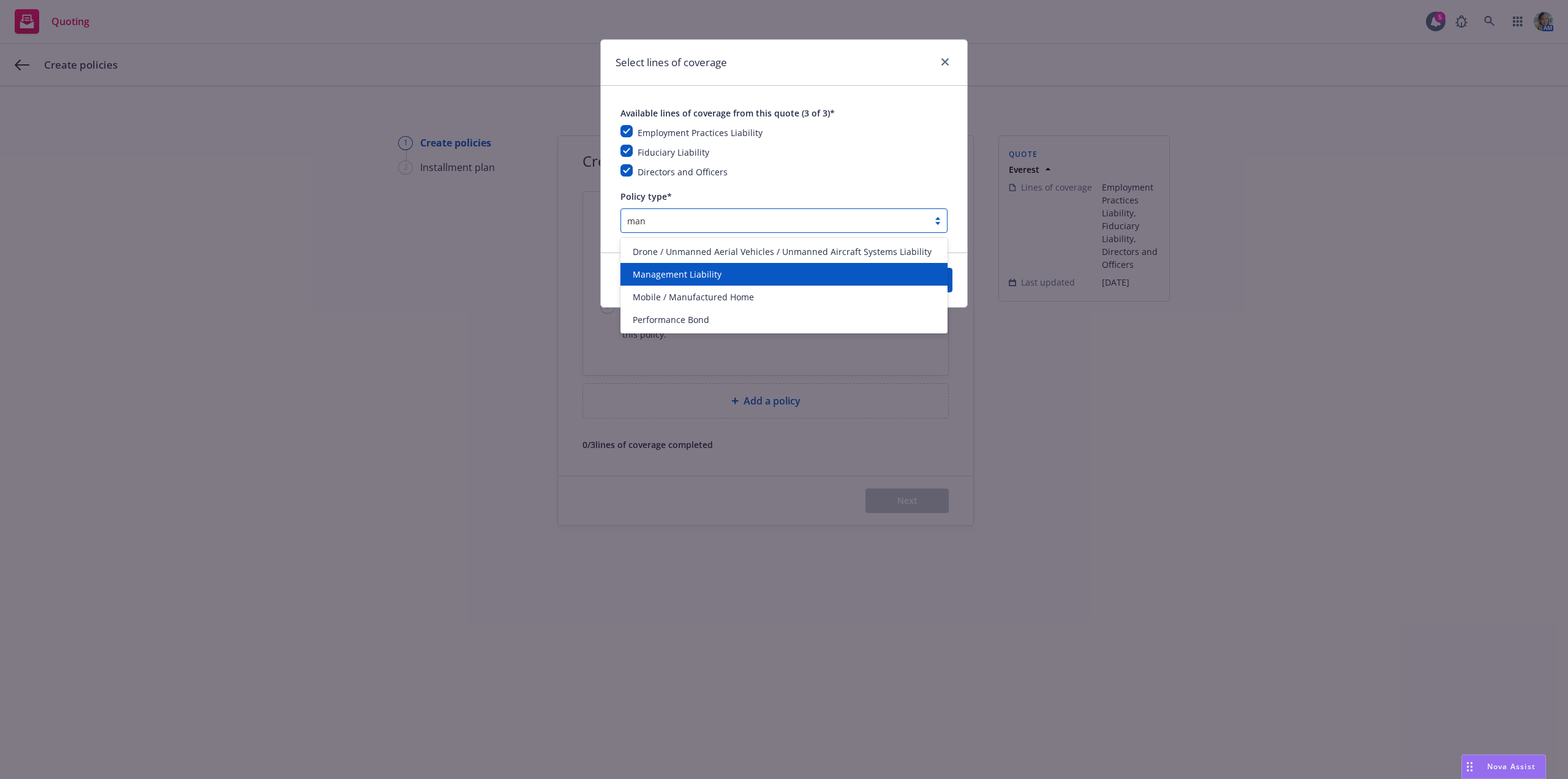
click at [678, 278] on span "Management Liability" at bounding box center [677, 274] width 89 height 13
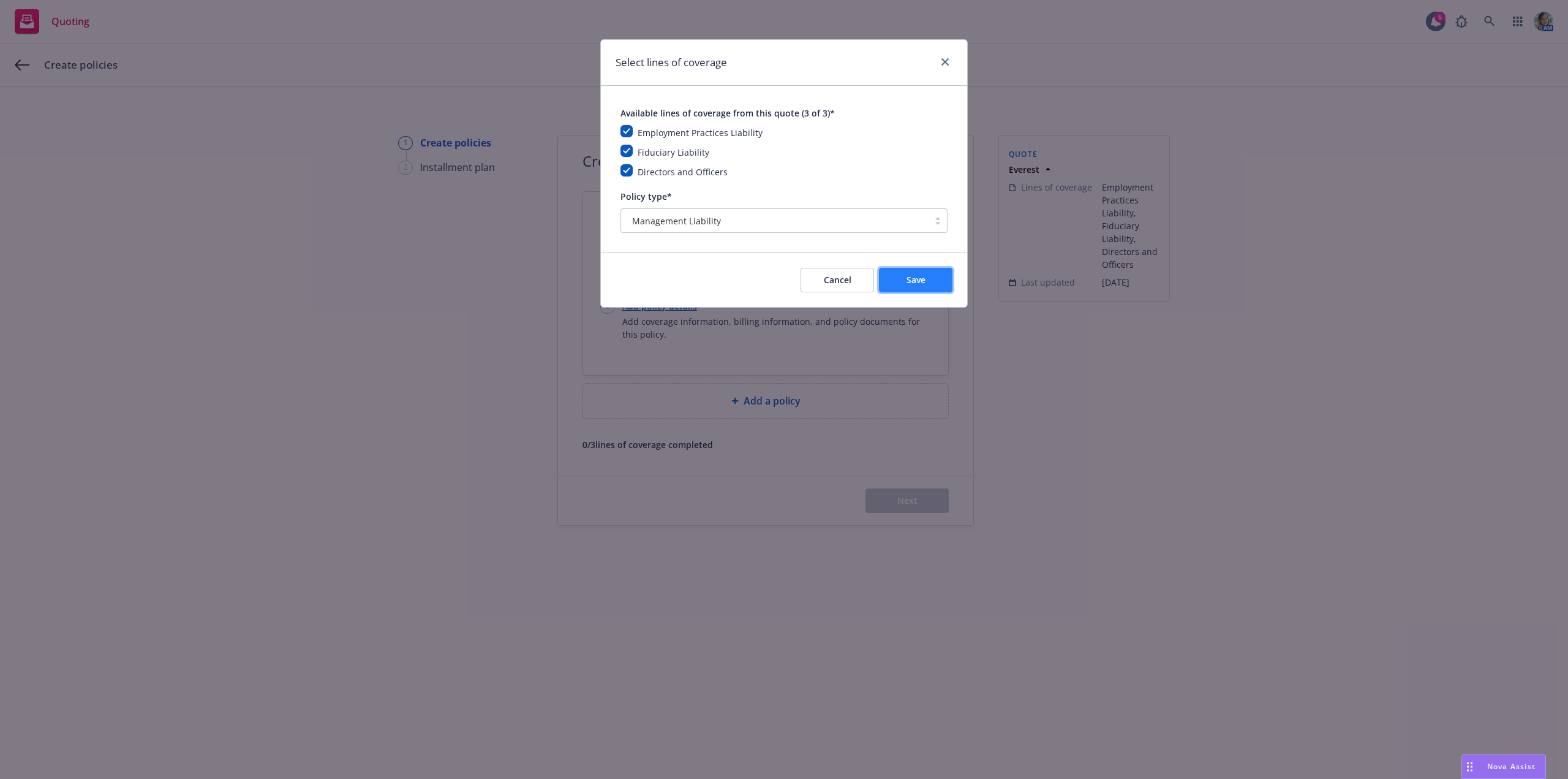
click at [906, 283] on button "Save" at bounding box center [916, 280] width 74 height 25
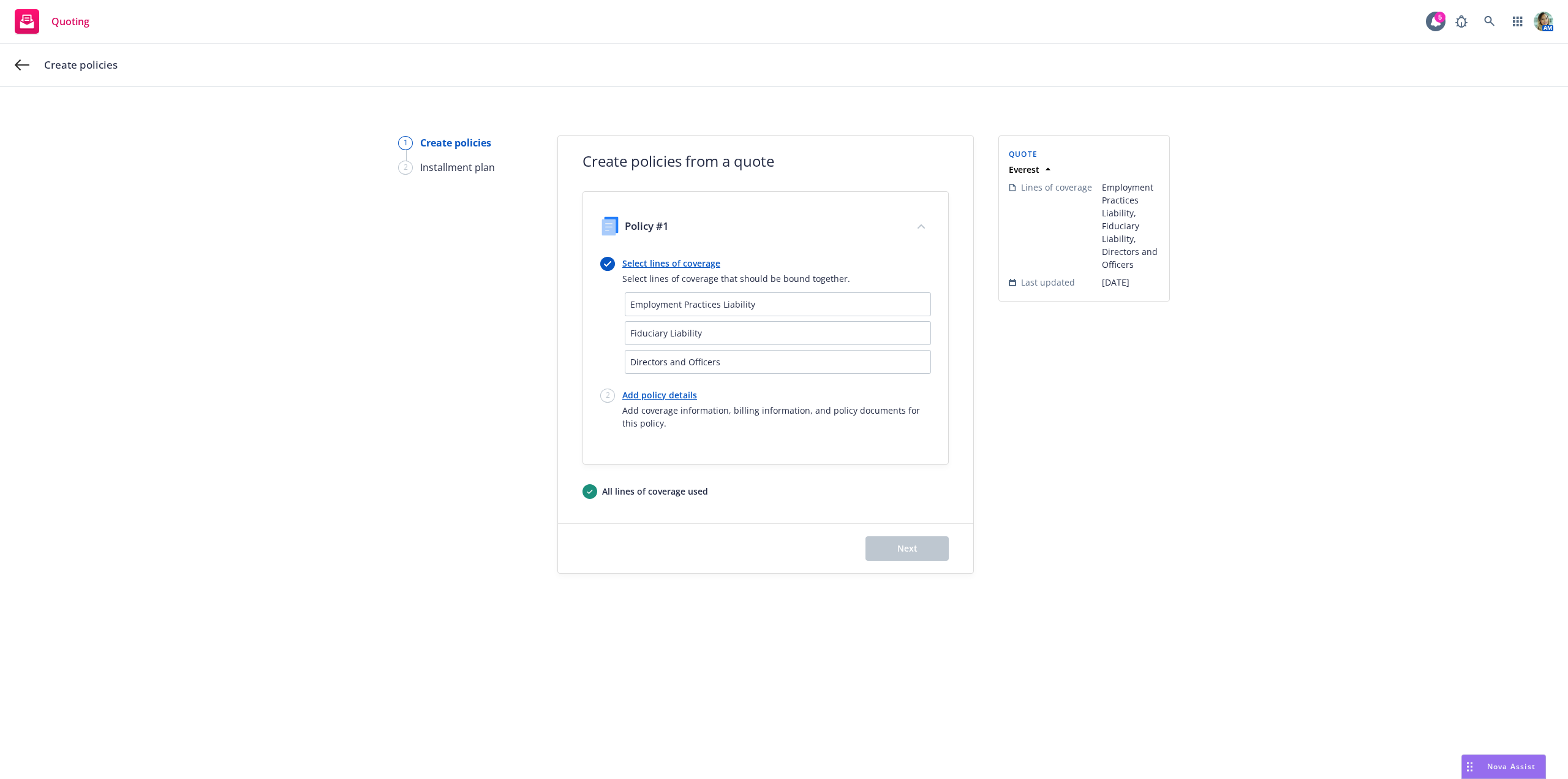
click at [671, 397] on link "Add policy details" at bounding box center [777, 395] width 308 height 13
select select "12"
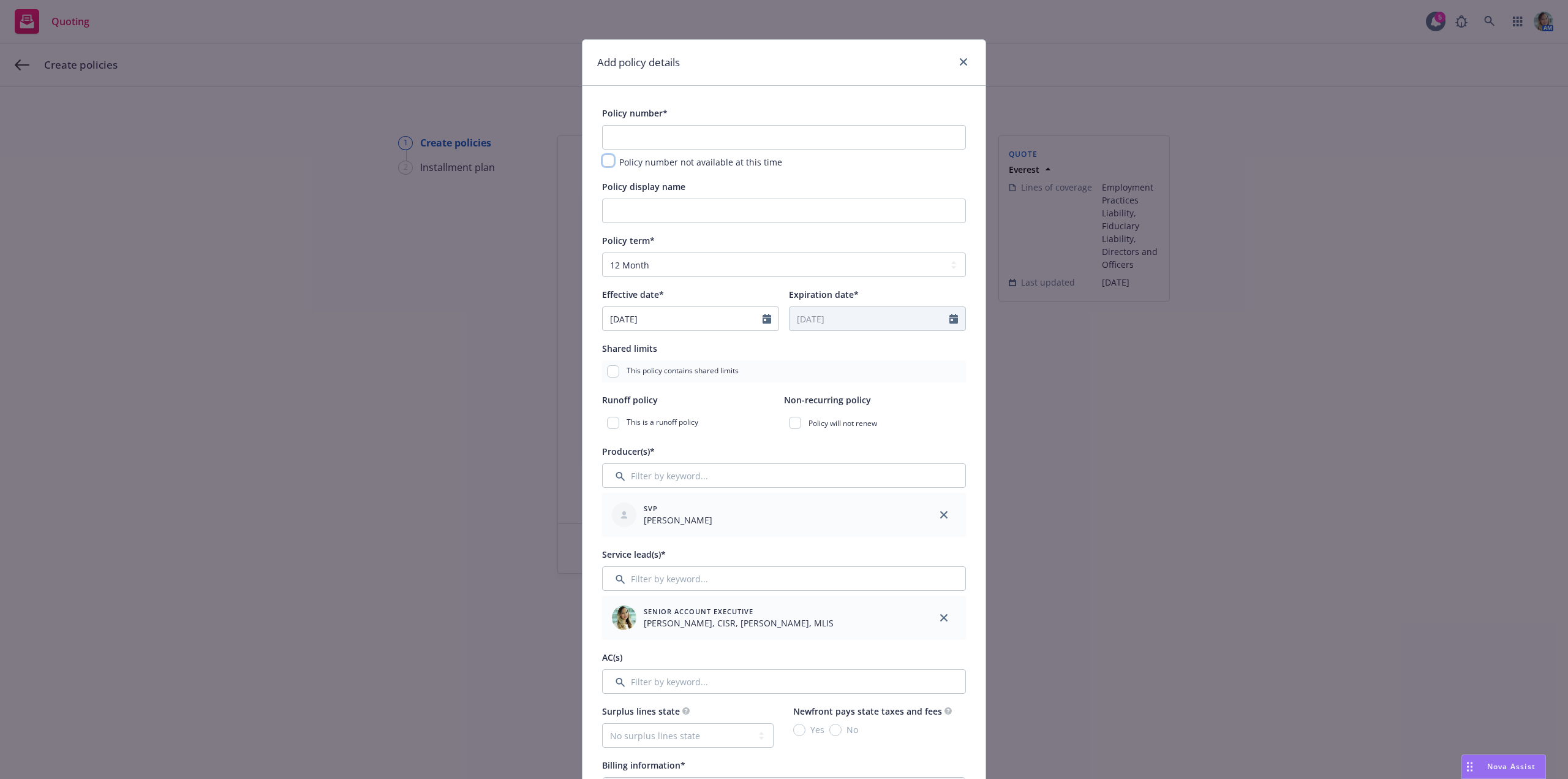
click at [605, 161] on input "checkbox" at bounding box center [608, 160] width 12 height 12
checkbox input "true"
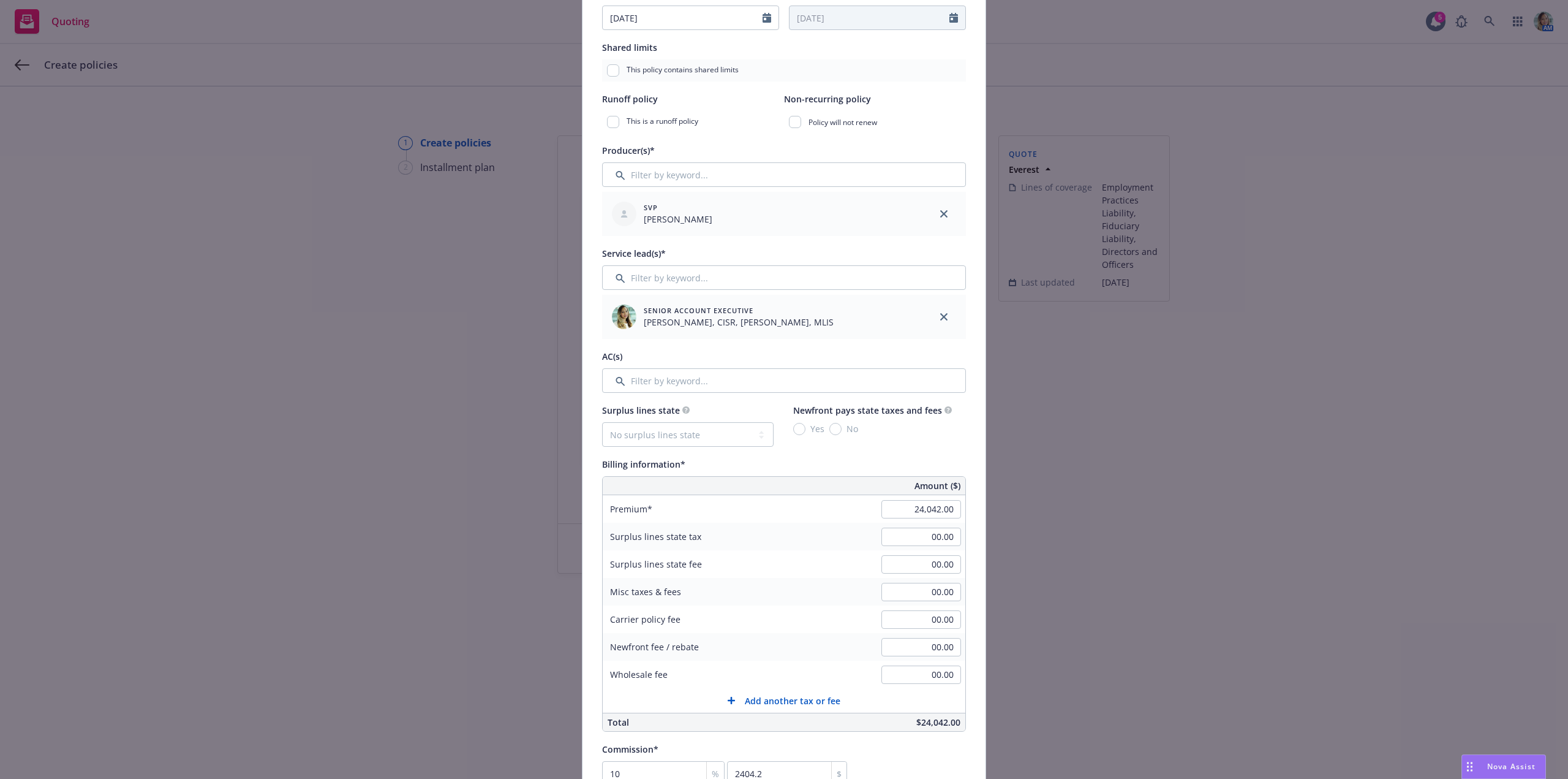
scroll to position [307, 0]
click at [679, 374] on input "Filter by keyword..." at bounding box center [784, 375] width 364 height 25
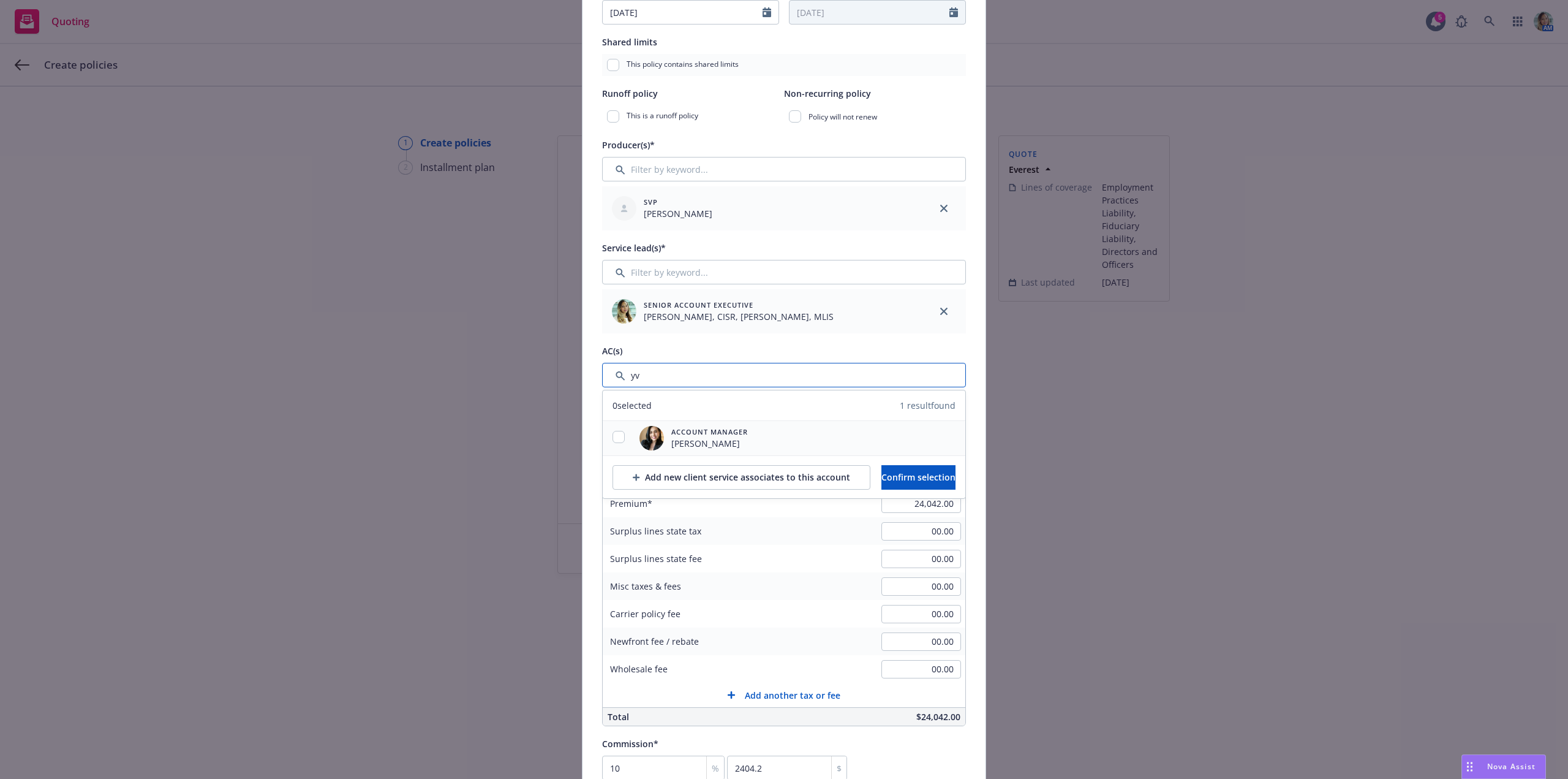
type input "yv"
click at [619, 433] on input "checkbox" at bounding box center [618, 437] width 12 height 12
checkbox input "true"
click at [900, 473] on span "Confirm selection" at bounding box center [918, 477] width 74 height 11
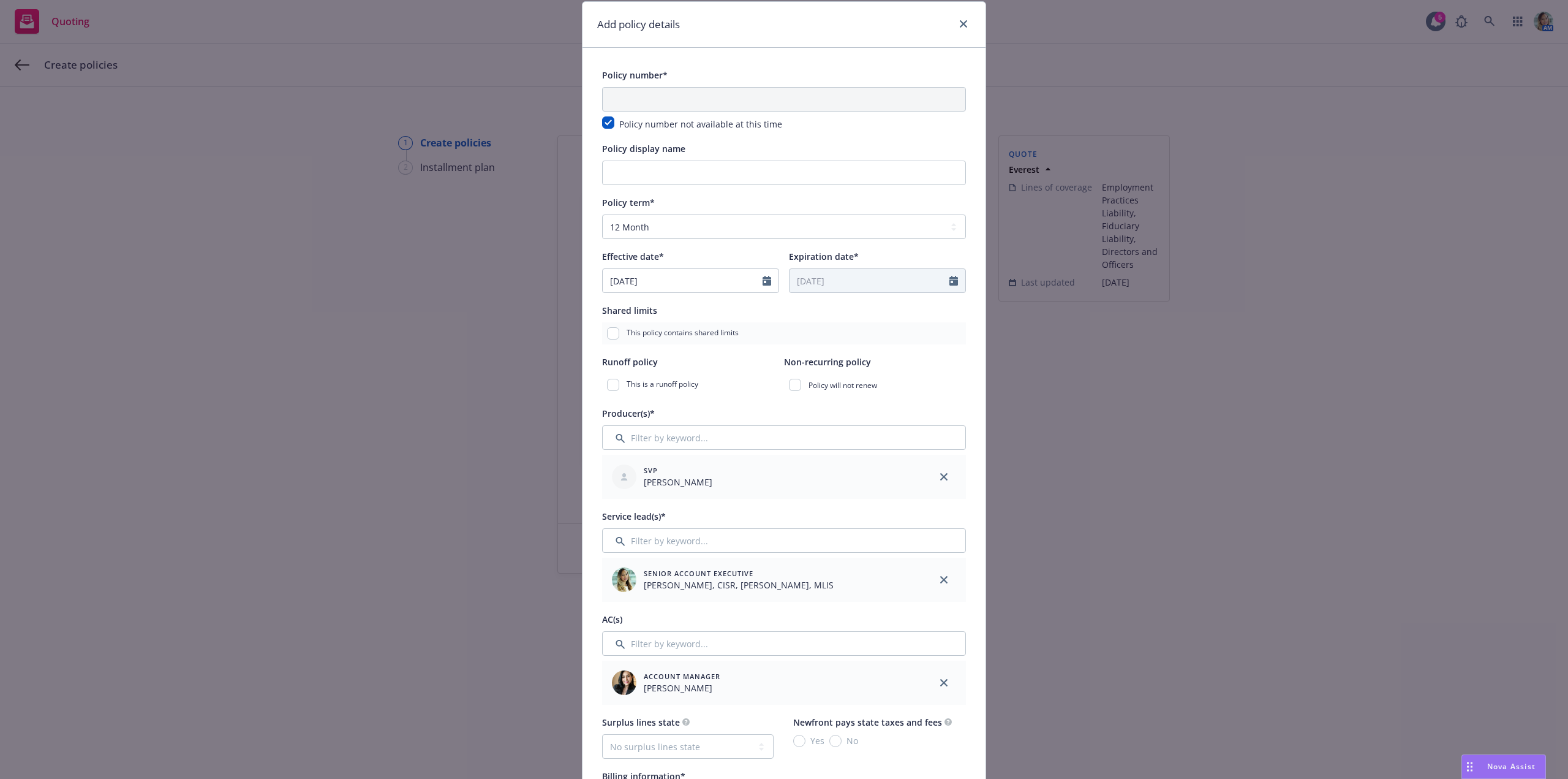
scroll to position [0, 0]
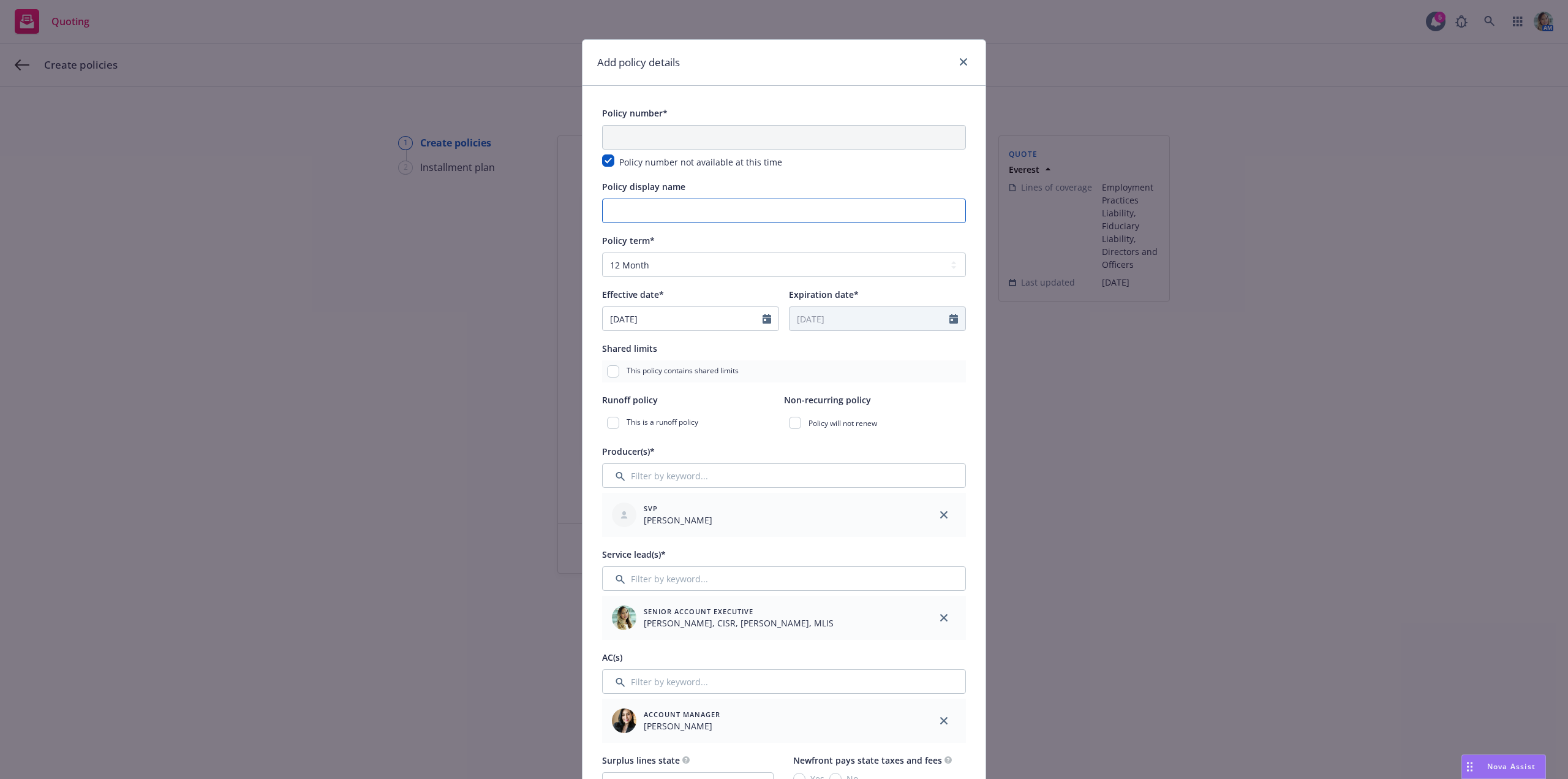
click at [638, 207] on input "Policy display name" at bounding box center [784, 211] width 364 height 25
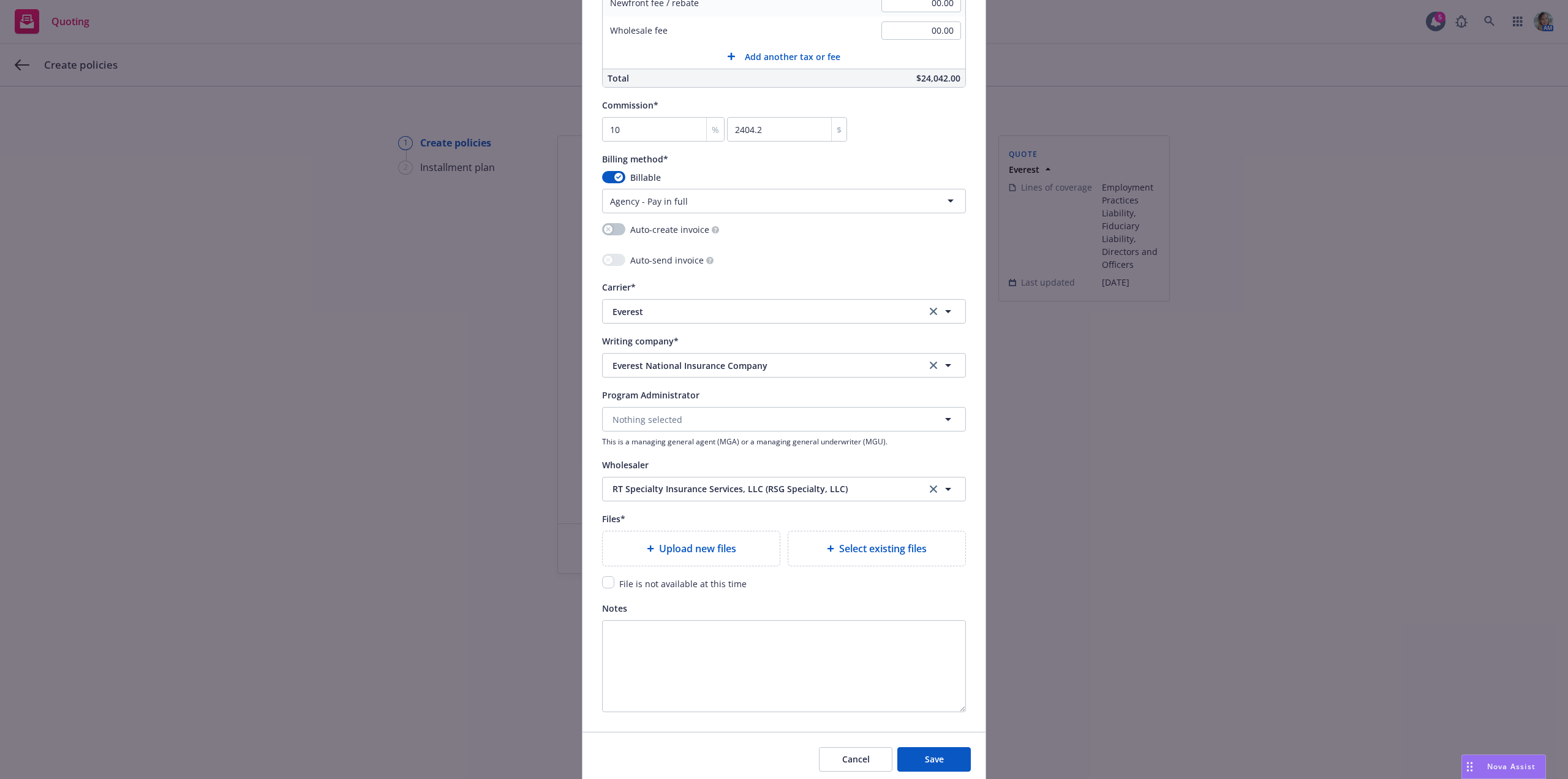
scroll to position [1041, 0]
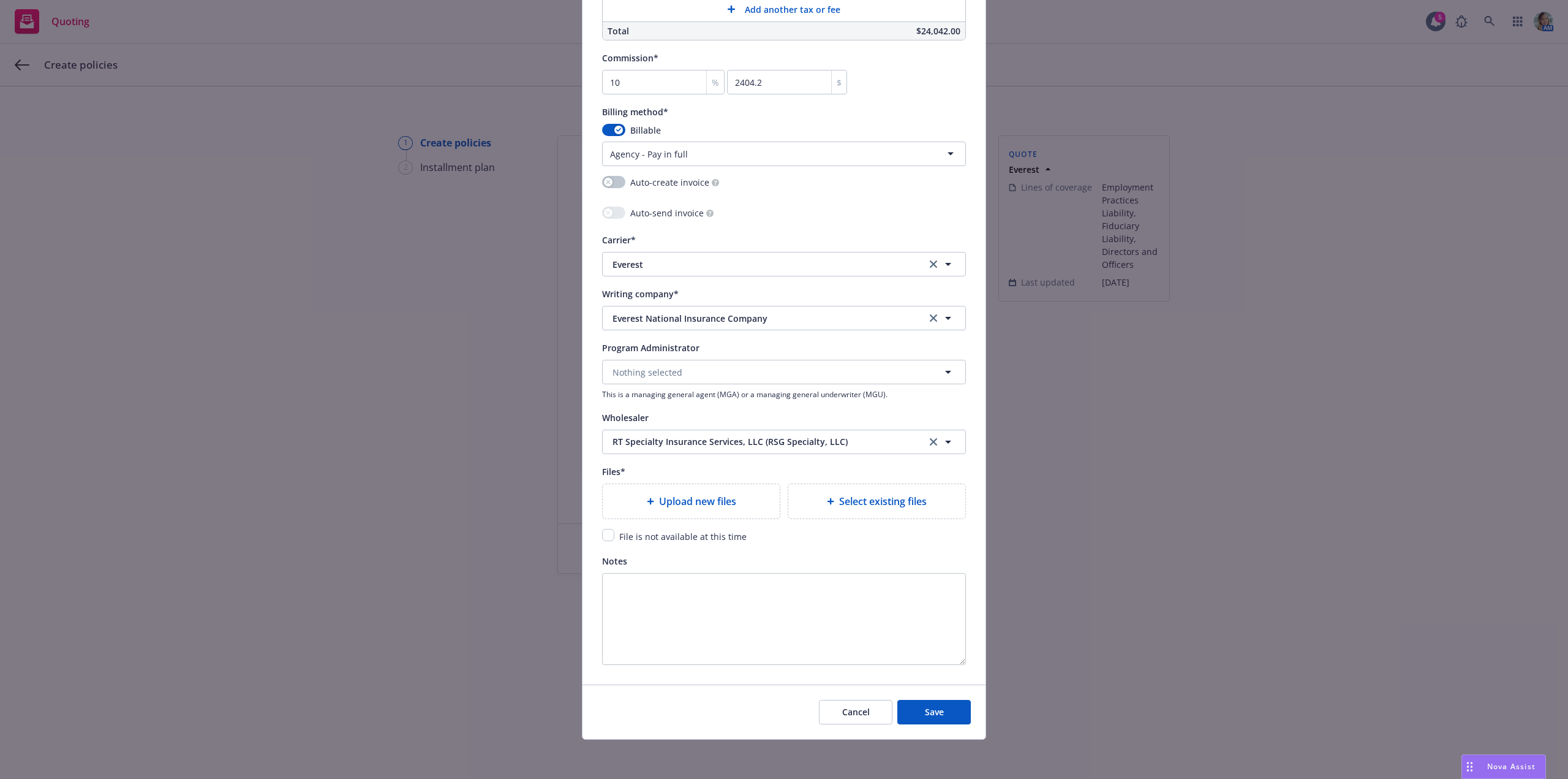
type input "$5M Primary Management Liability"
click at [606, 535] on input "checkbox" at bounding box center [608, 535] width 12 height 12
checkbox input "true"
click at [828, 586] on textarea "Notes" at bounding box center [784, 618] width 364 height 92
click at [932, 708] on span "Save" at bounding box center [934, 712] width 19 height 11
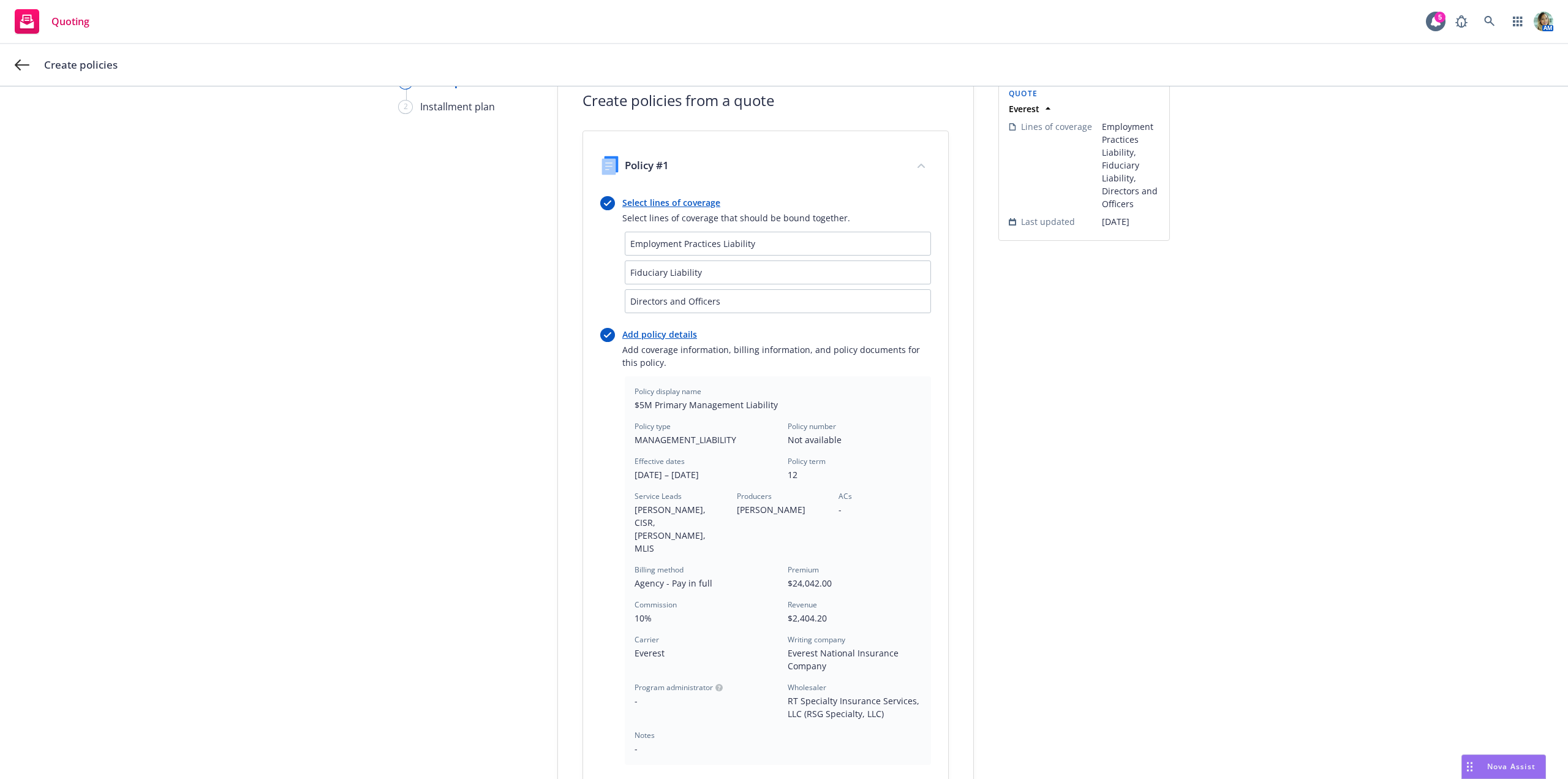
scroll to position [243, 0]
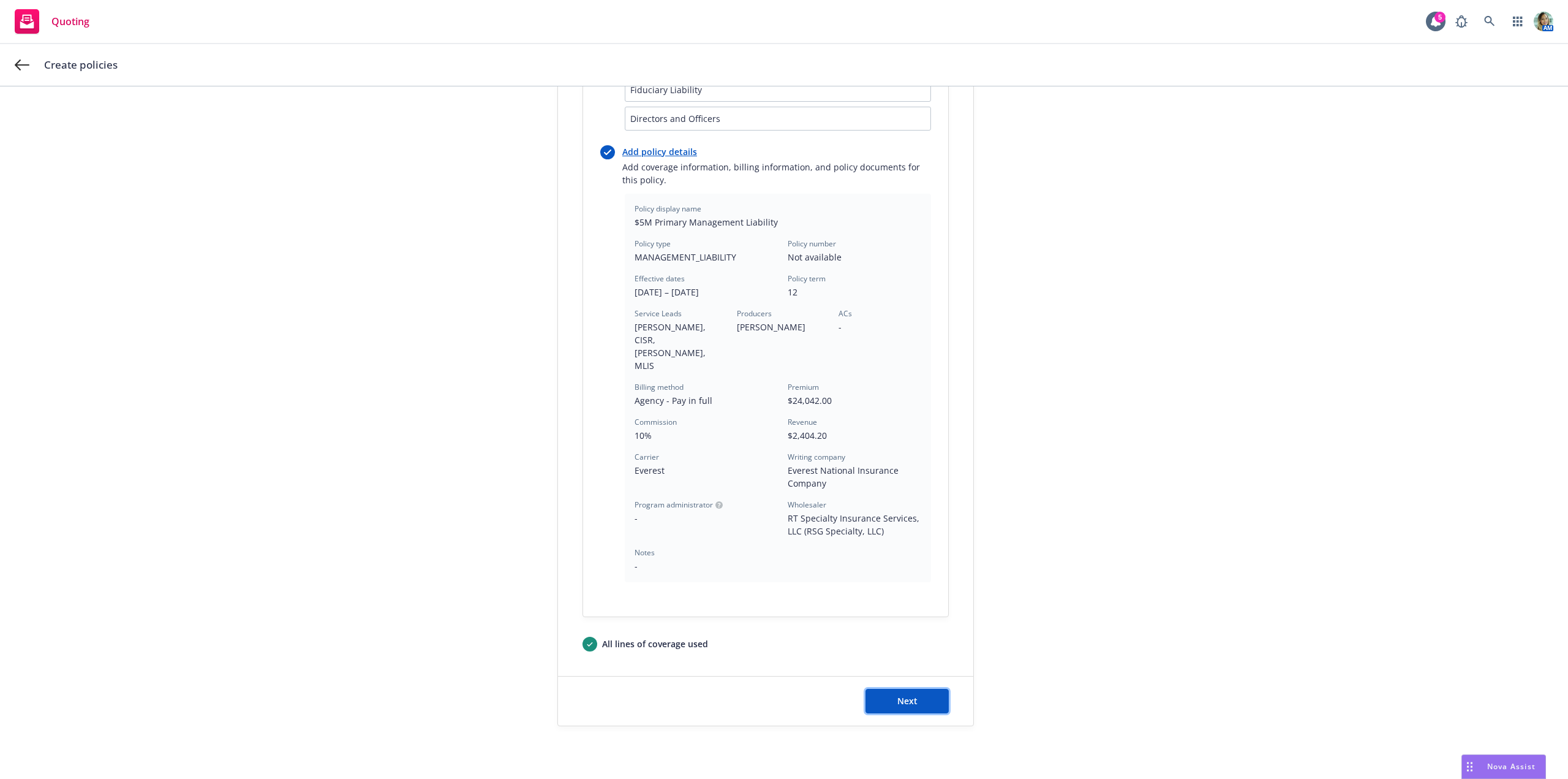
click at [921, 689] on button "Next" at bounding box center [907, 701] width 83 height 25
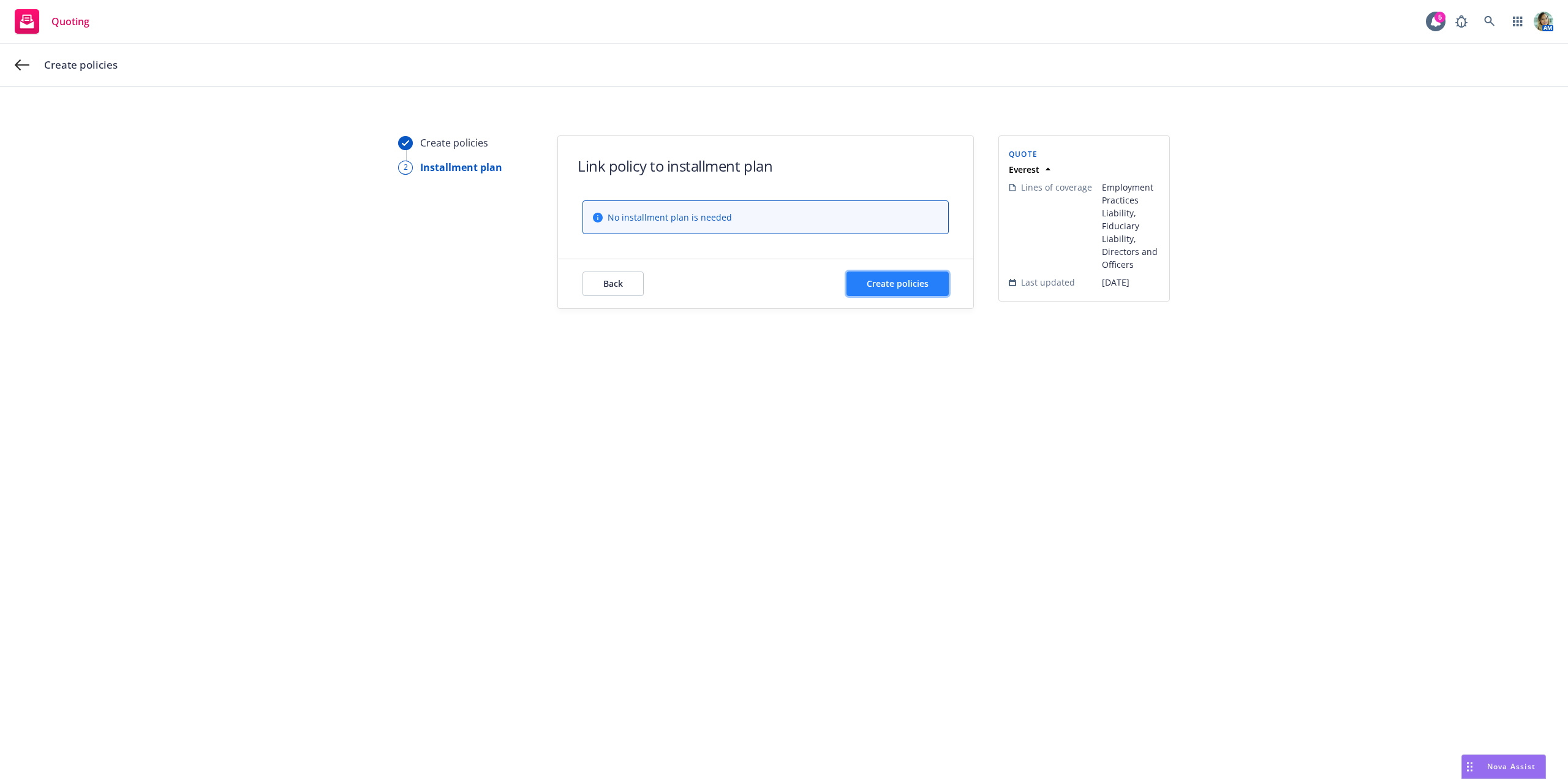
click at [925, 285] on span "Create policies" at bounding box center [897, 283] width 62 height 11
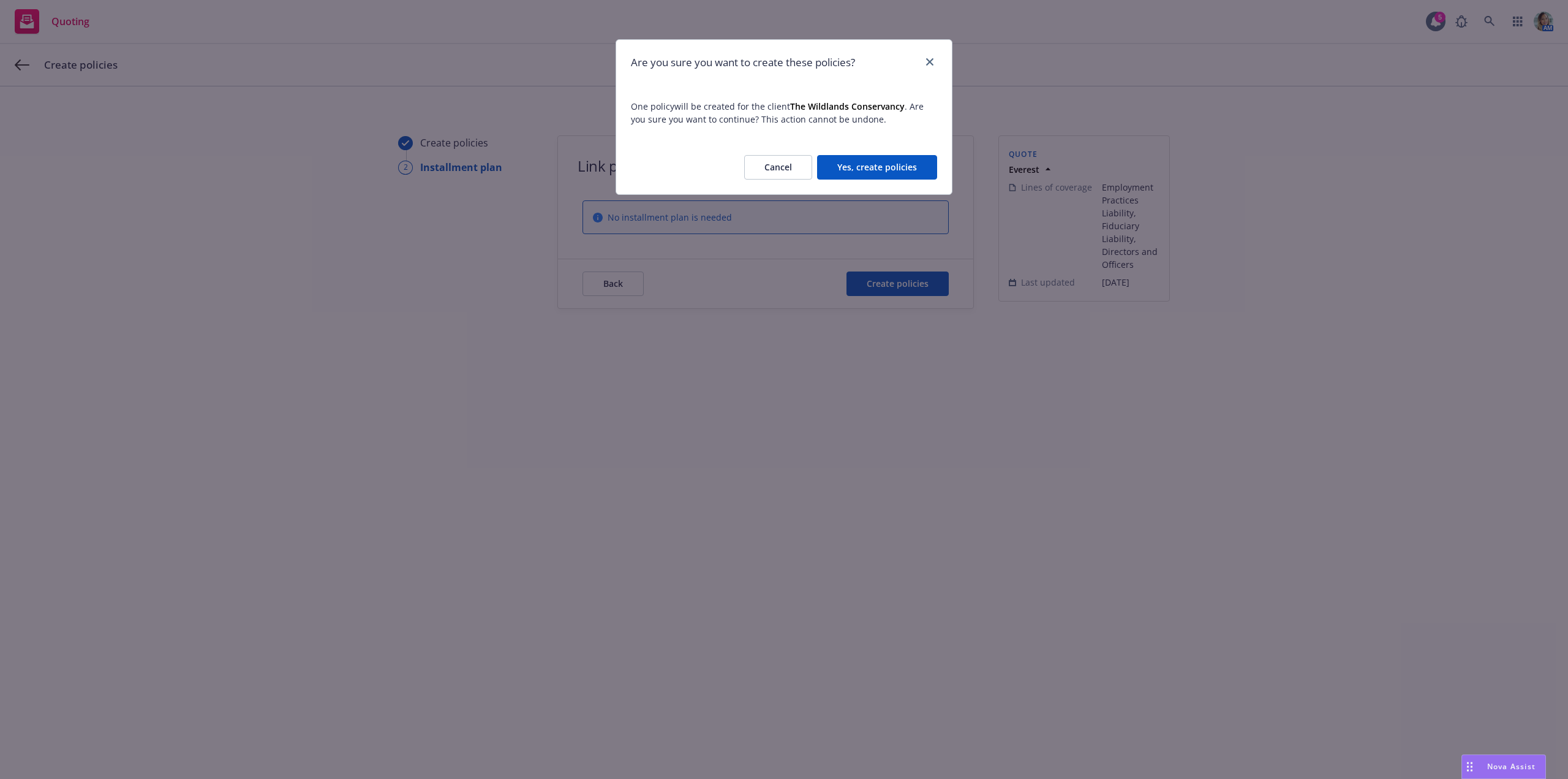
click at [890, 173] on button "Yes, create policies" at bounding box center [877, 167] width 120 height 25
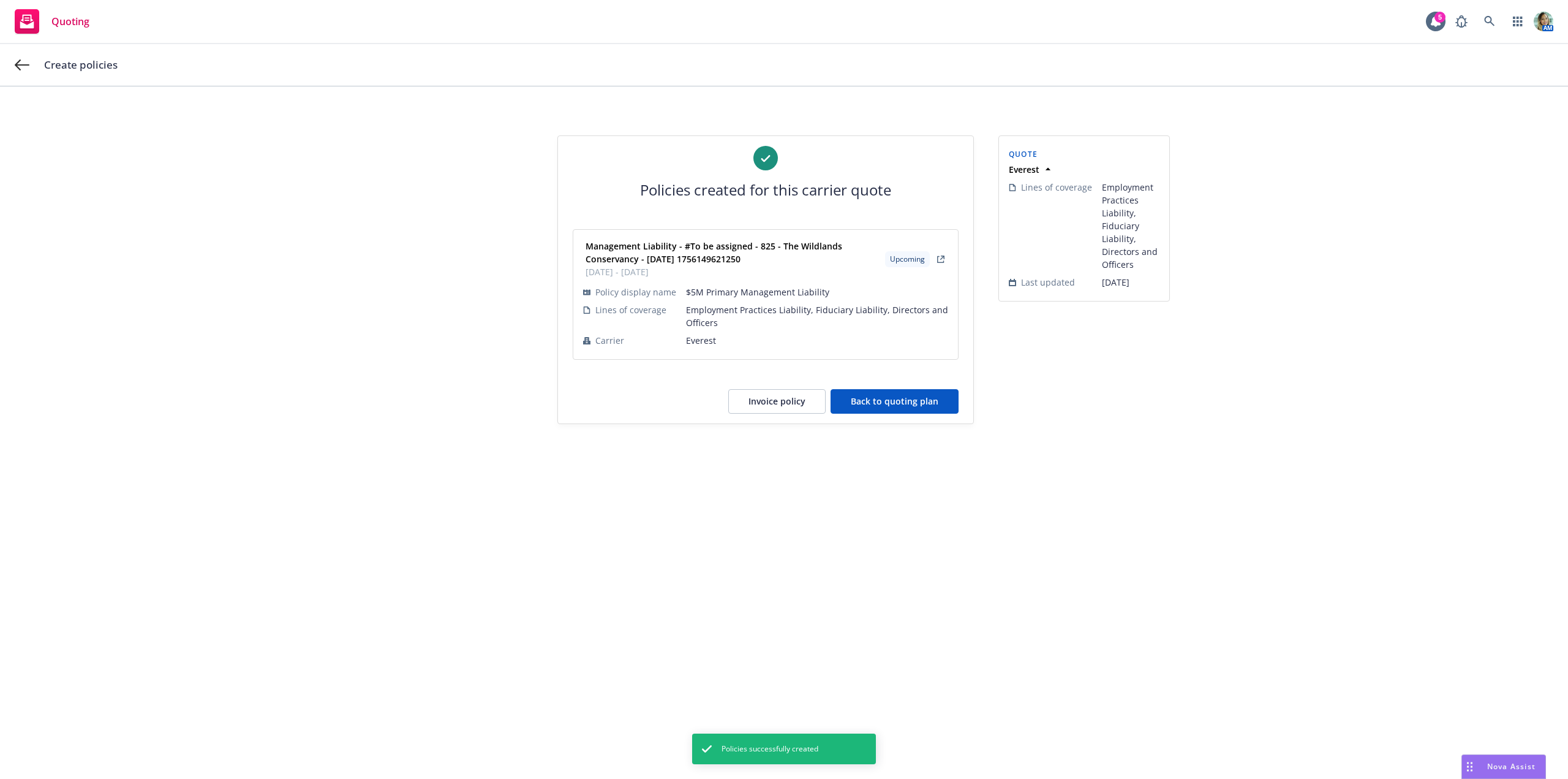
click at [871, 407] on button "Back to quoting plan" at bounding box center [895, 401] width 128 height 25
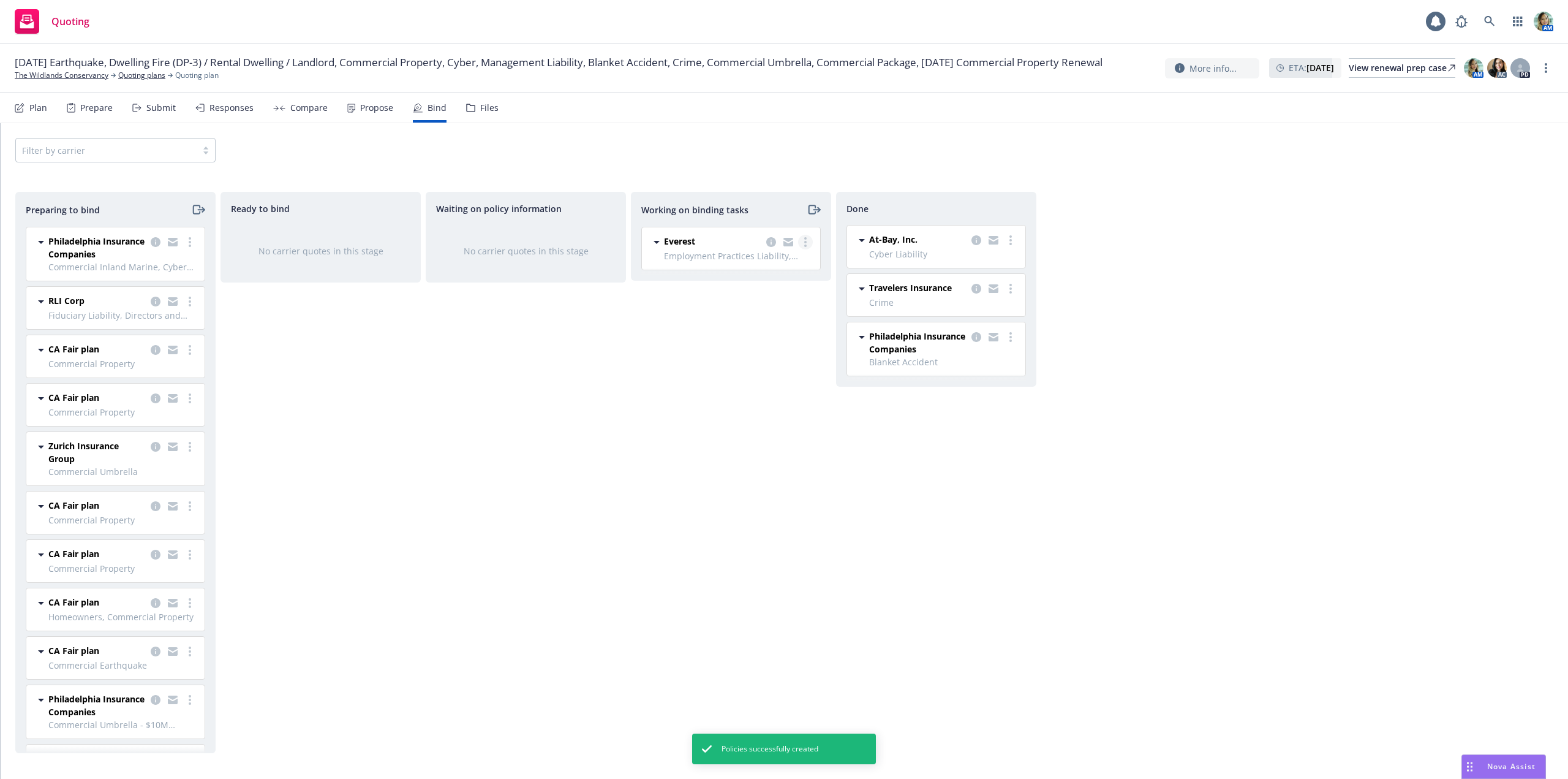
click at [807, 246] on link "more" at bounding box center [805, 242] width 15 height 15
click at [773, 287] on span "Move to done" at bounding box center [744, 291] width 85 height 11
click at [183, 303] on link "more" at bounding box center [190, 301] width 15 height 15
click at [149, 349] on span "Log bind order" at bounding box center [112, 350] width 90 height 11
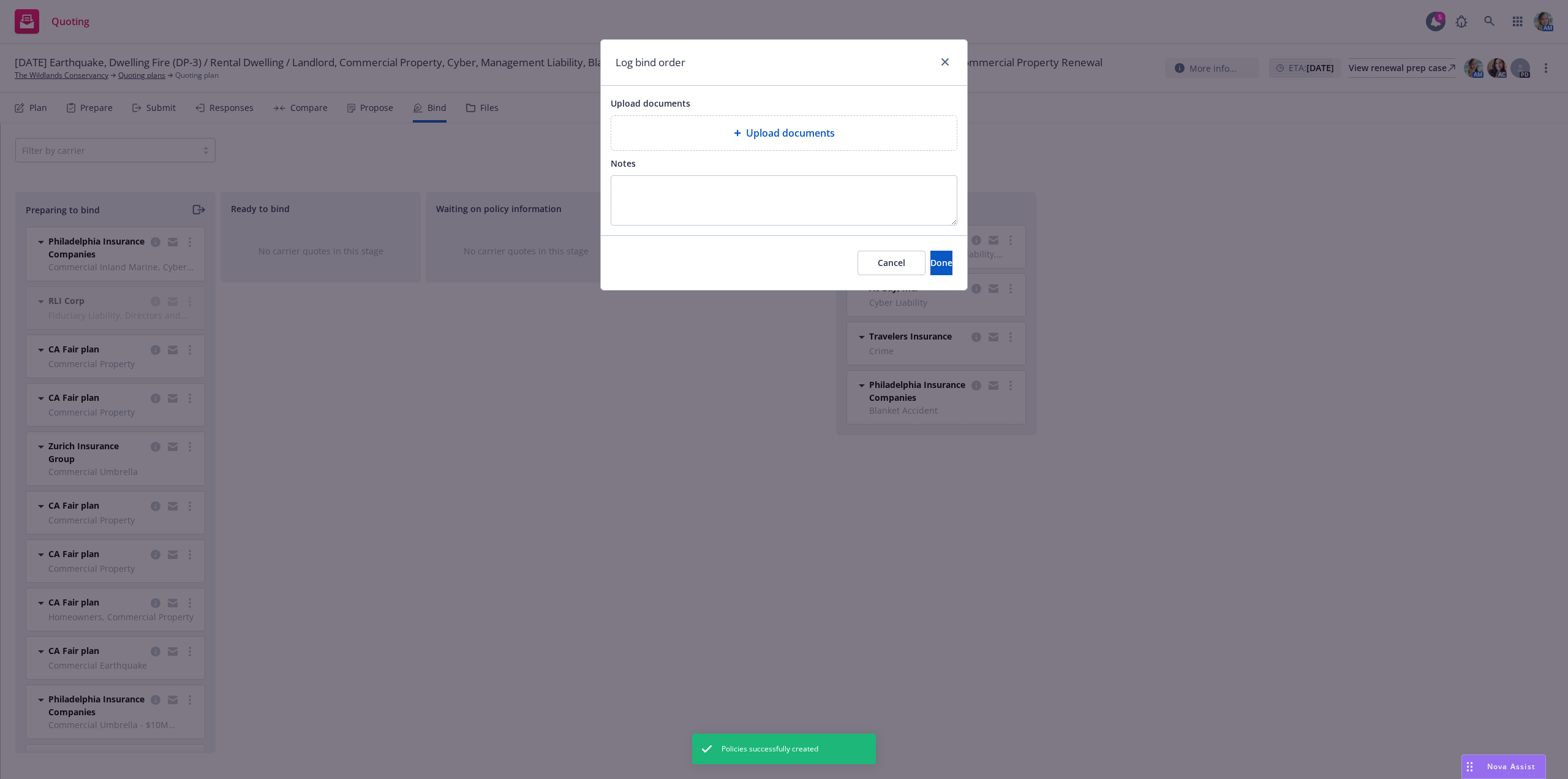
click at [773, 139] on span "Upload documents" at bounding box center [791, 133] width 89 height 15
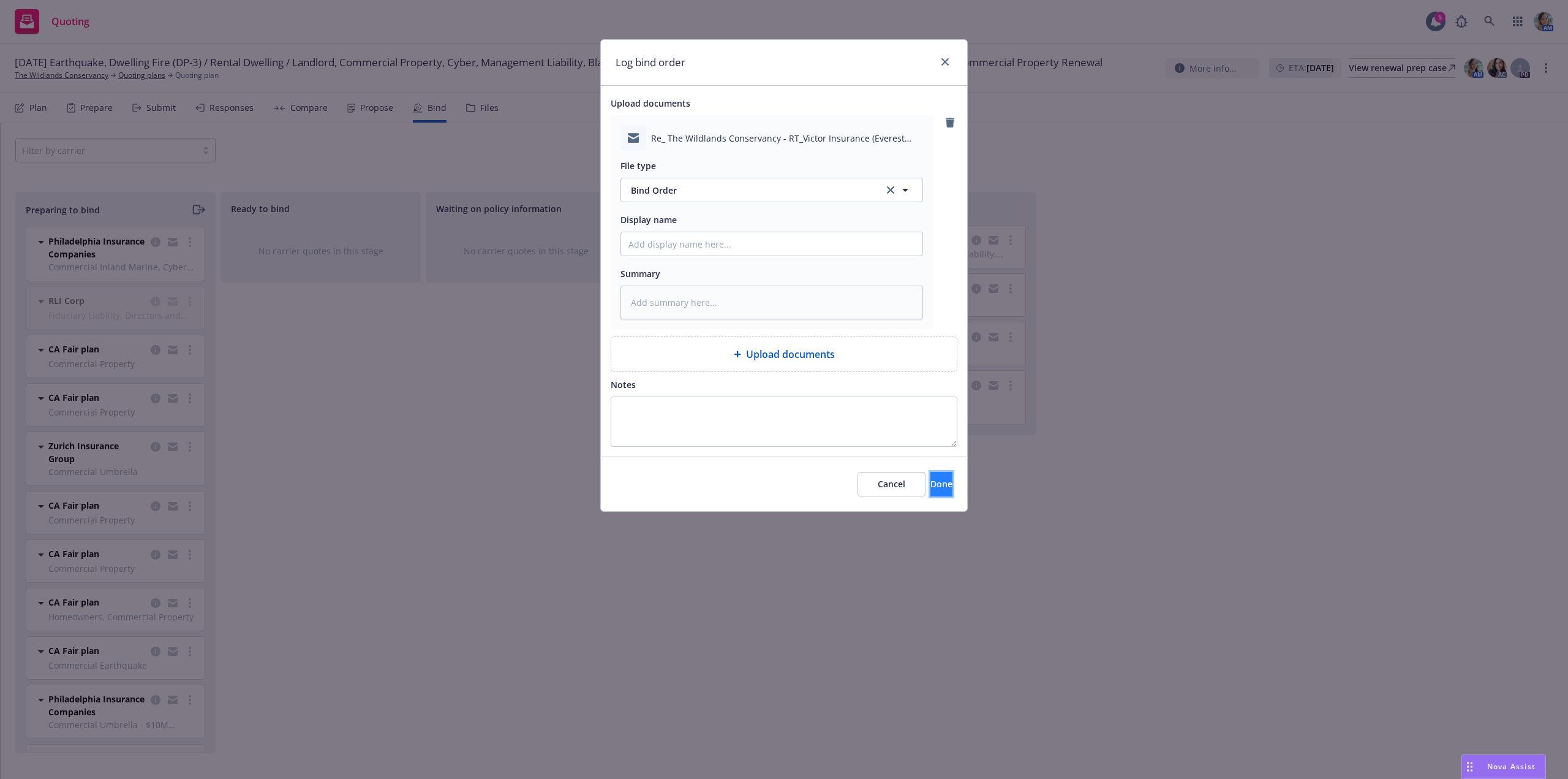
click at [930, 483] on span "Done" at bounding box center [941, 484] width 22 height 11
type textarea "x"
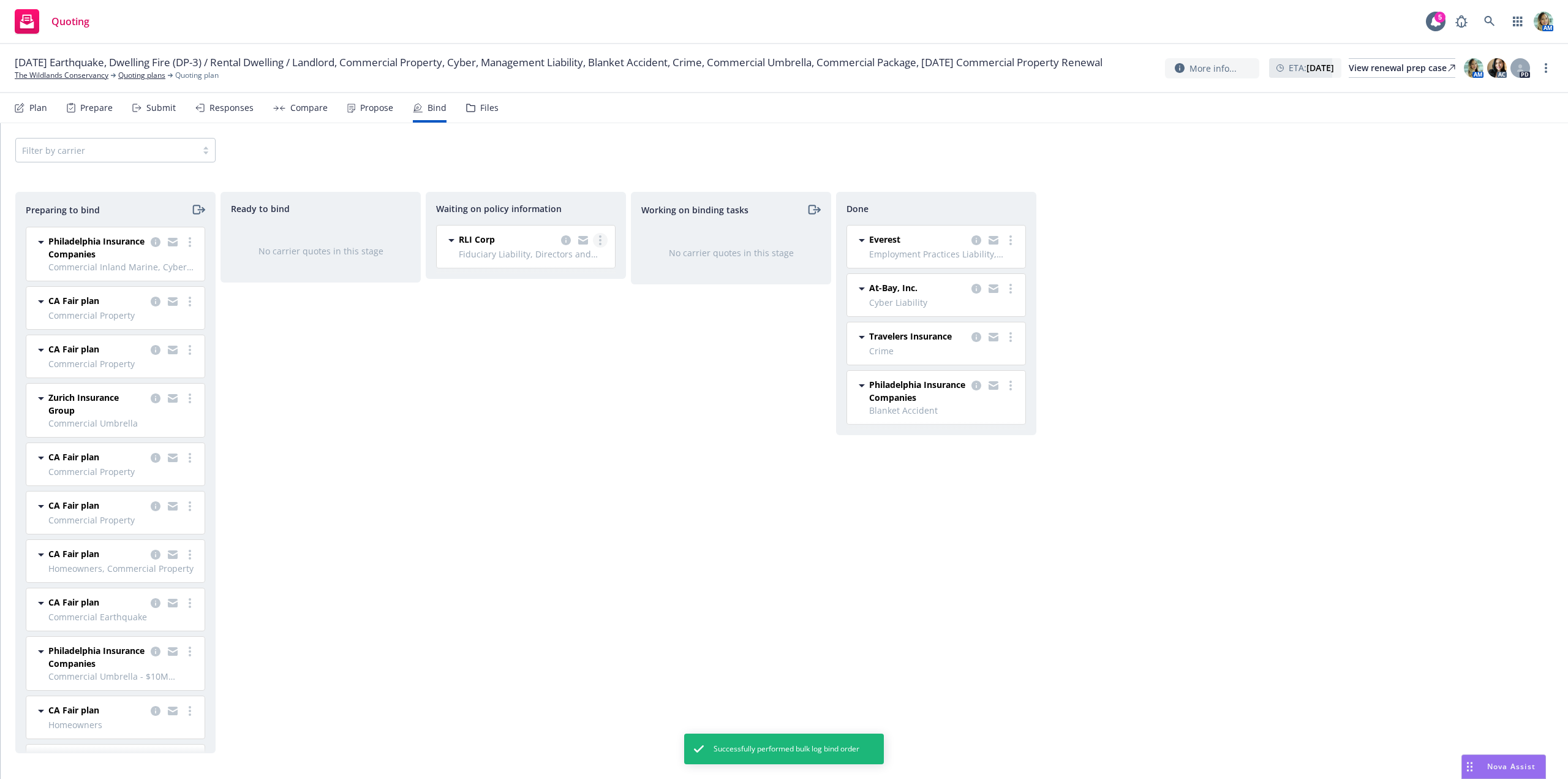
click at [603, 241] on link "more" at bounding box center [600, 240] width 15 height 15
click at [550, 264] on span "Create policies" at bounding box center [541, 265] width 90 height 11
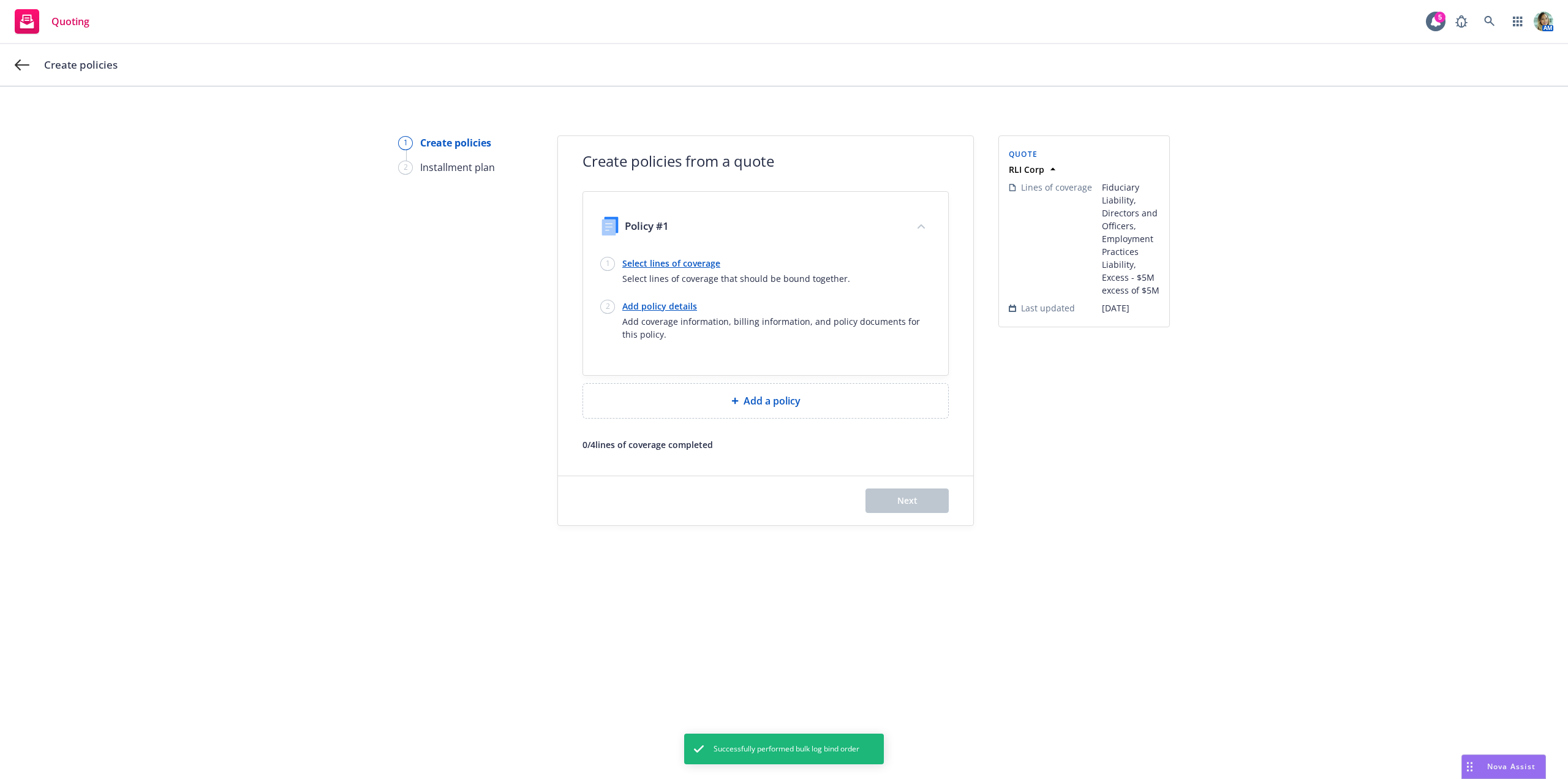
click at [694, 263] on link "Select lines of coverage" at bounding box center [736, 263] width 228 height 13
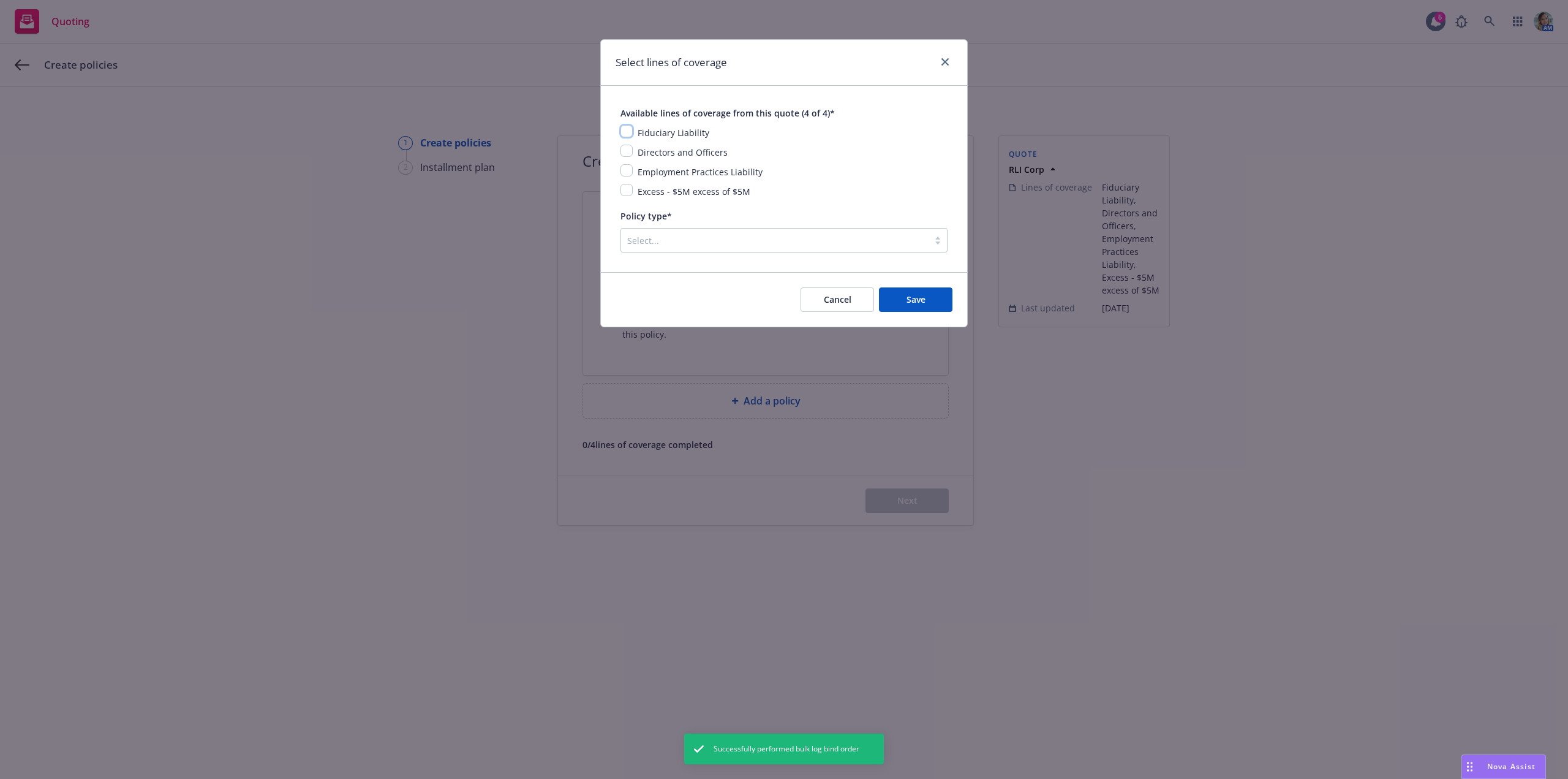
click at [632, 130] on input "checkbox" at bounding box center [626, 131] width 12 height 12
checkbox input "true"
click at [626, 150] on input "checkbox" at bounding box center [626, 150] width 12 height 12
checkbox input "true"
drag, startPoint x: 626, startPoint y: 169, endPoint x: 626, endPoint y: 178, distance: 9.0
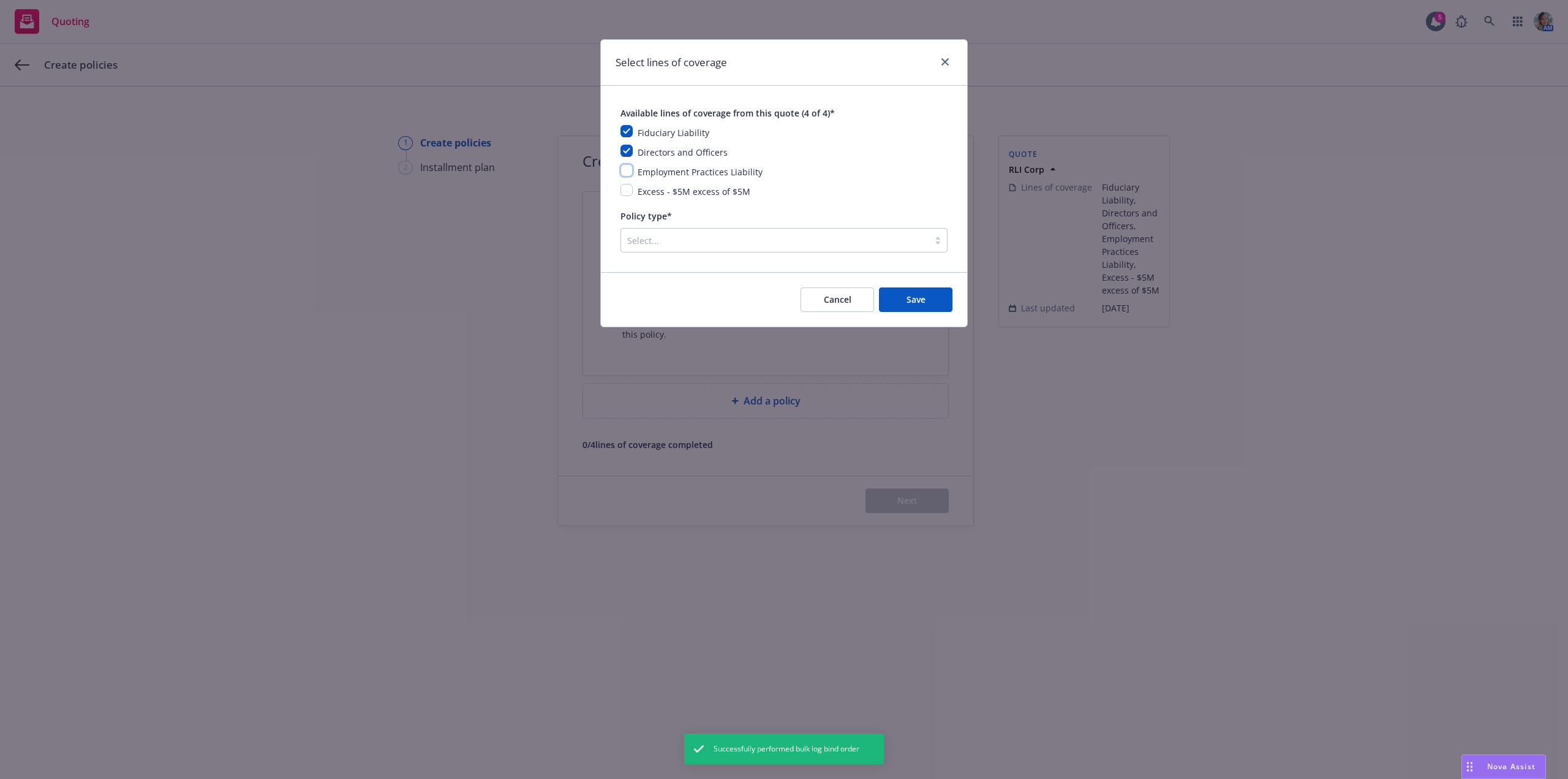
click at [626, 170] on input "checkbox" at bounding box center [626, 170] width 12 height 12
checkbox input "true"
click at [626, 190] on input "checkbox" at bounding box center [626, 190] width 12 height 12
checkbox input "true"
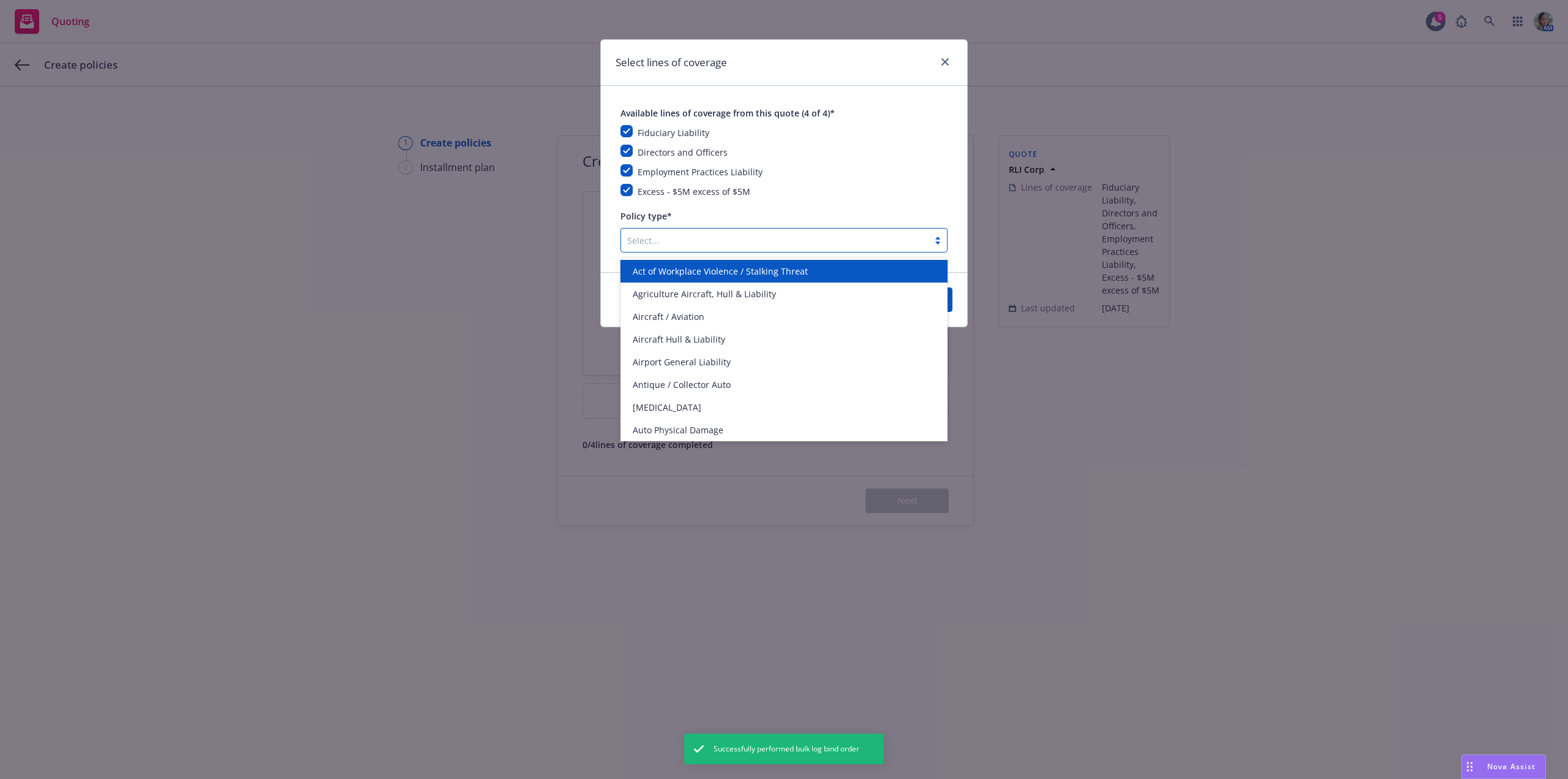
click at [819, 239] on div at bounding box center [774, 240] width 295 height 15
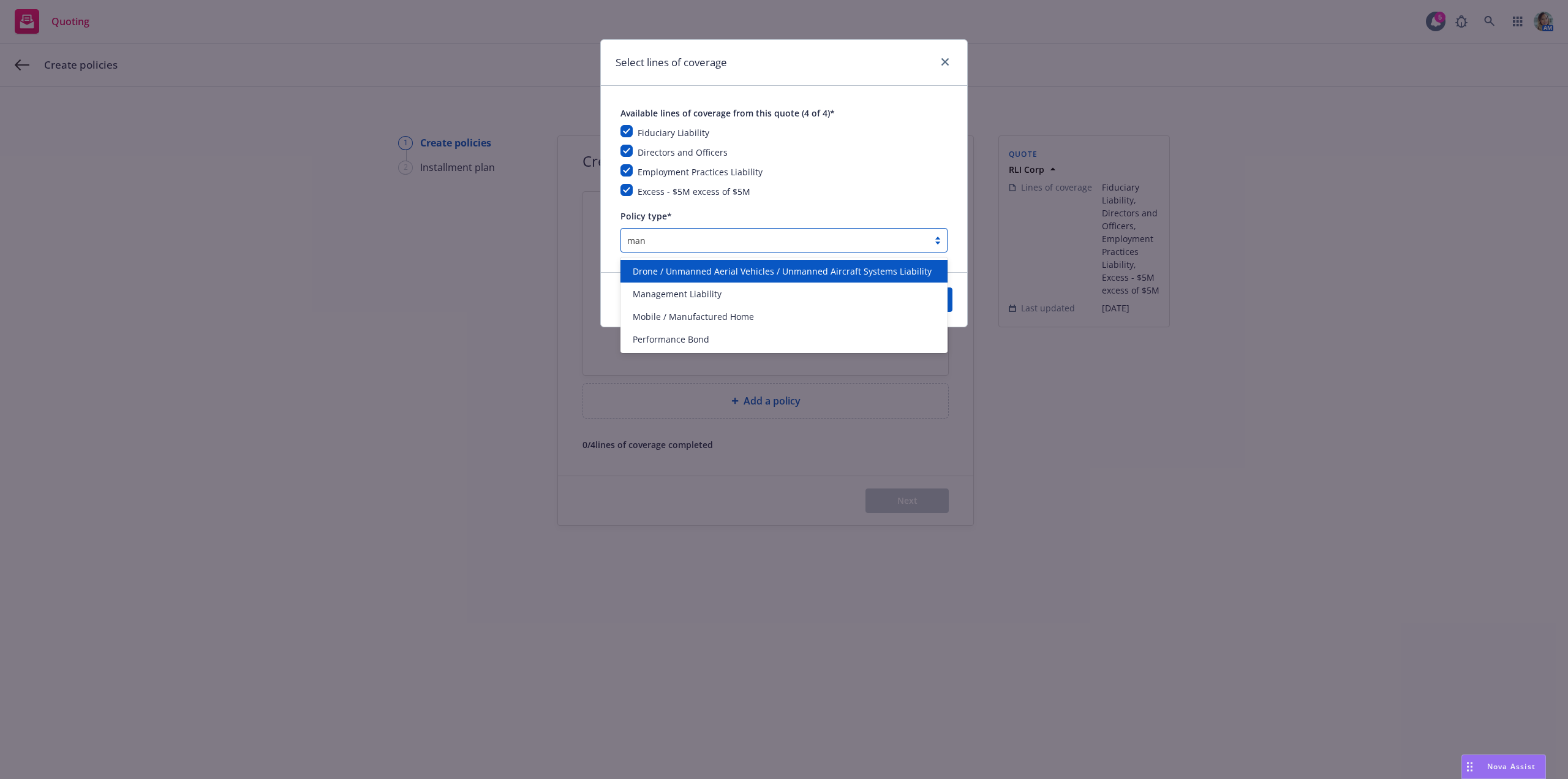
type input "mana"
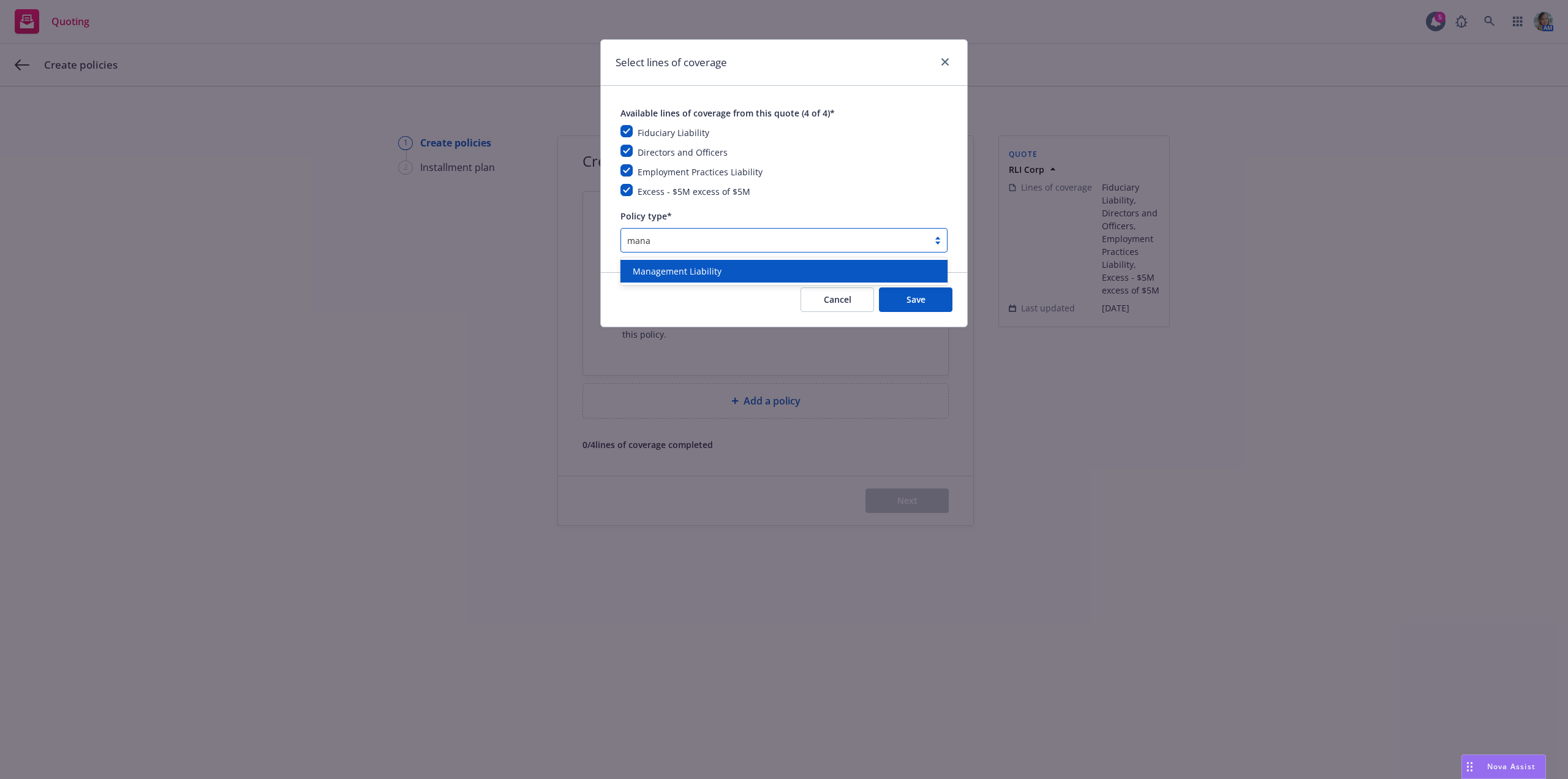
drag, startPoint x: 676, startPoint y: 265, endPoint x: 746, endPoint y: 278, distance: 71.2
click at [677, 265] on span "Management Liability" at bounding box center [677, 271] width 89 height 13
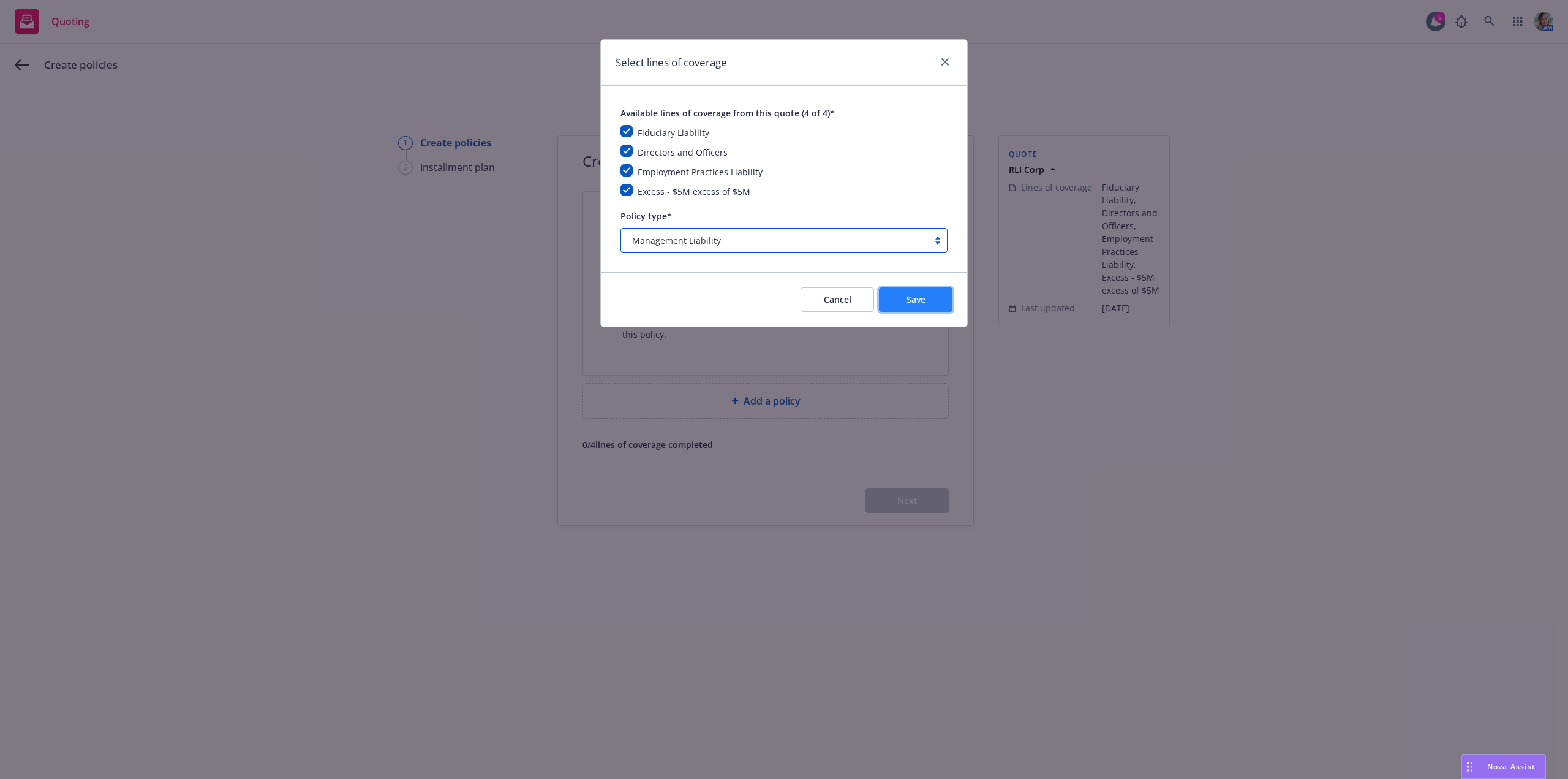
click at [917, 295] on span "Save" at bounding box center [916, 299] width 19 height 11
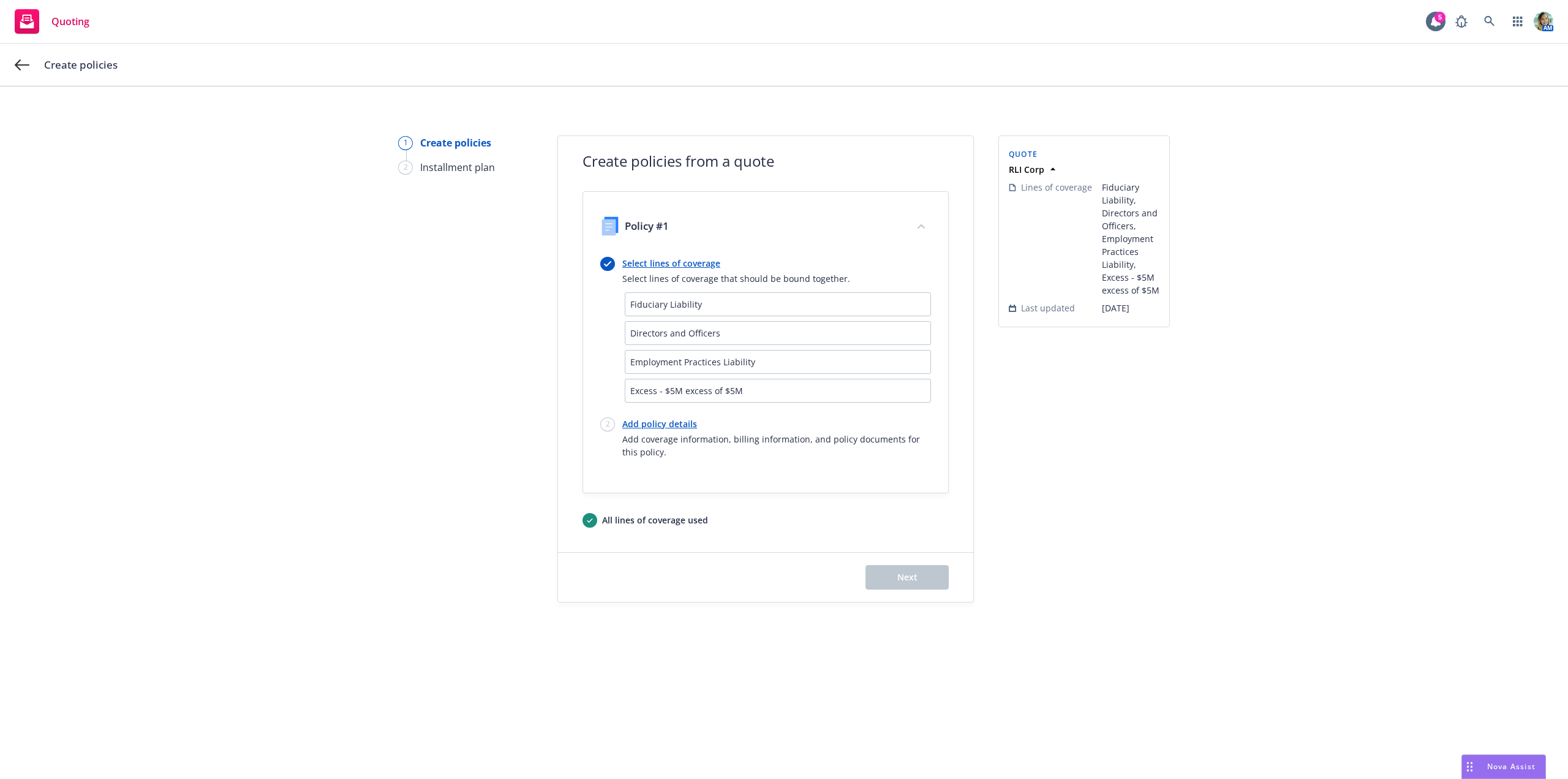
click at [664, 420] on link "Add policy details" at bounding box center [777, 423] width 308 height 13
select select "12"
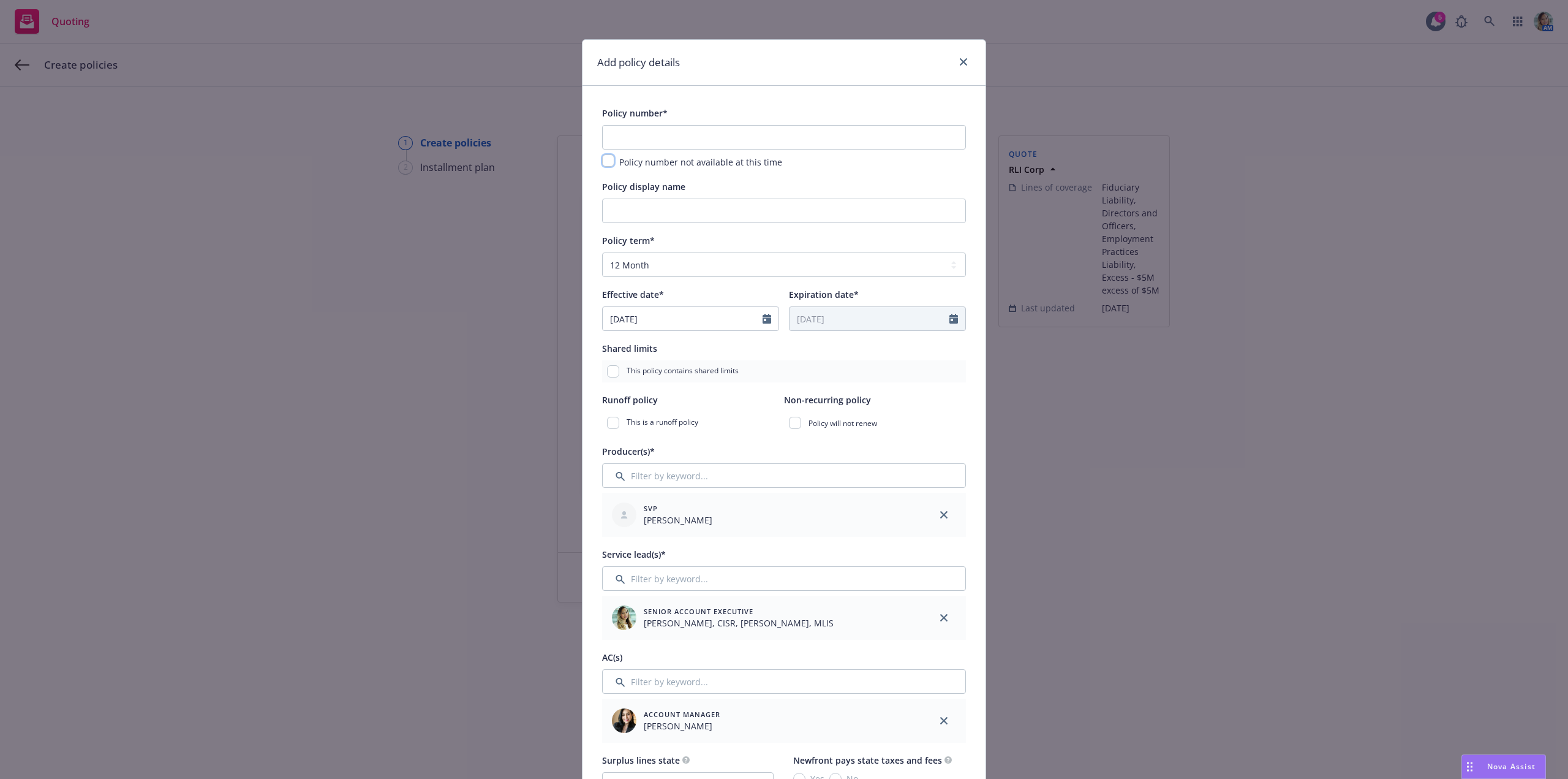
drag, startPoint x: 600, startPoint y: 160, endPoint x: 616, endPoint y: 171, distance: 19.4
click at [602, 161] on input "checkbox" at bounding box center [608, 160] width 12 height 12
checkbox input "true"
click at [635, 216] on input "Policy display name" at bounding box center [784, 211] width 364 height 25
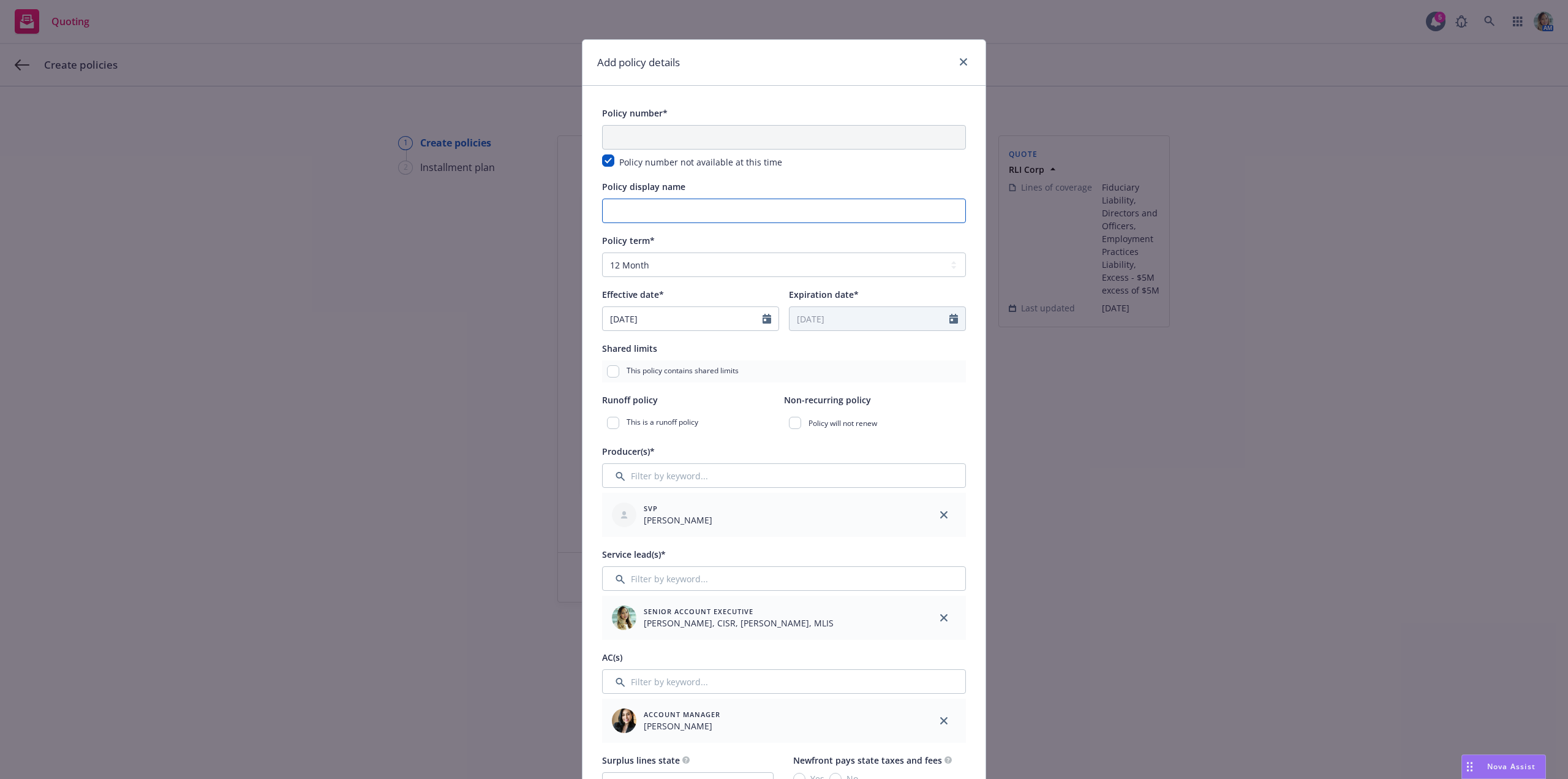
paste input "$5M x $5M Excess (D&O and EPLI Only)"
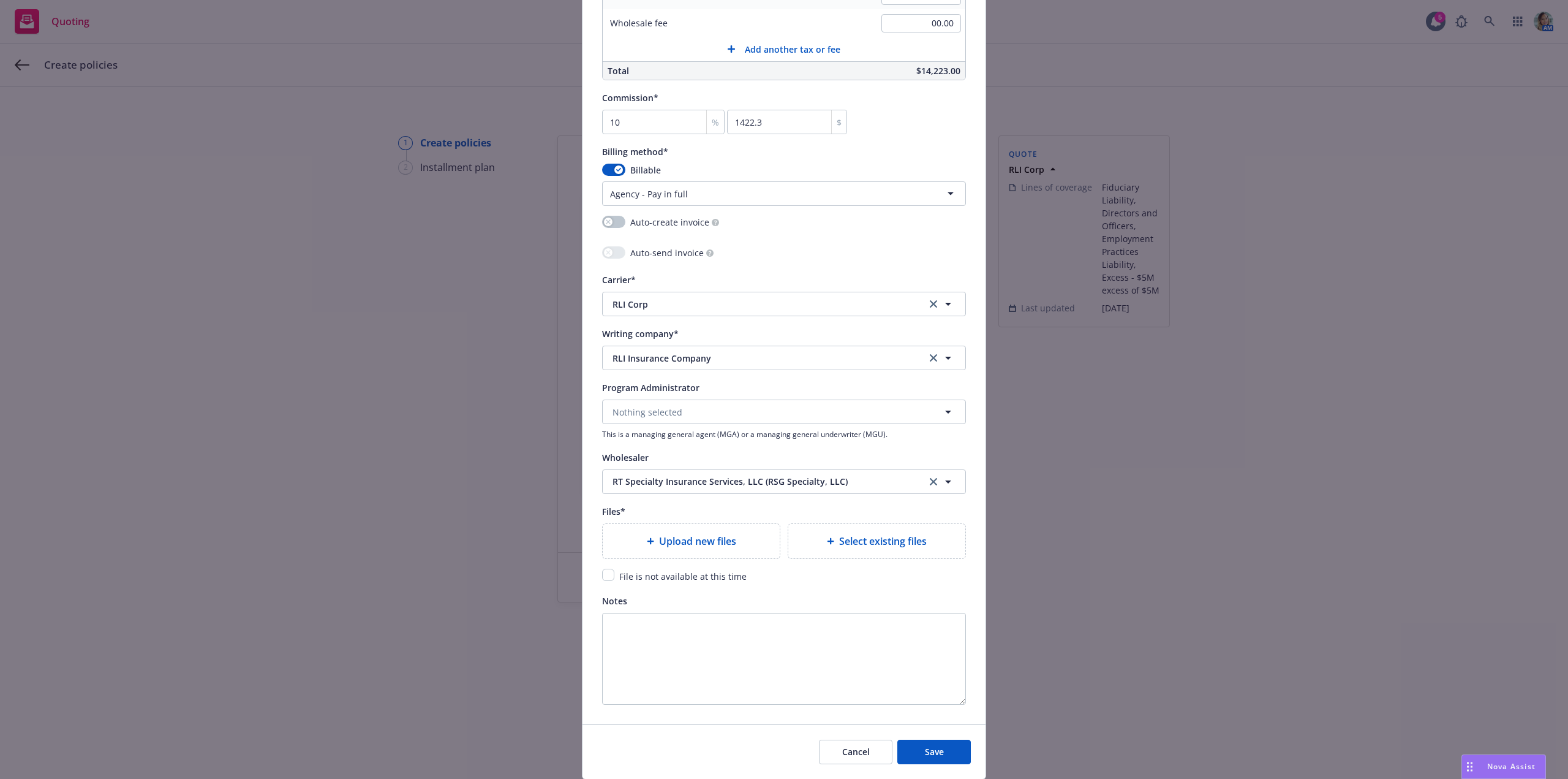
scroll to position [1041, 0]
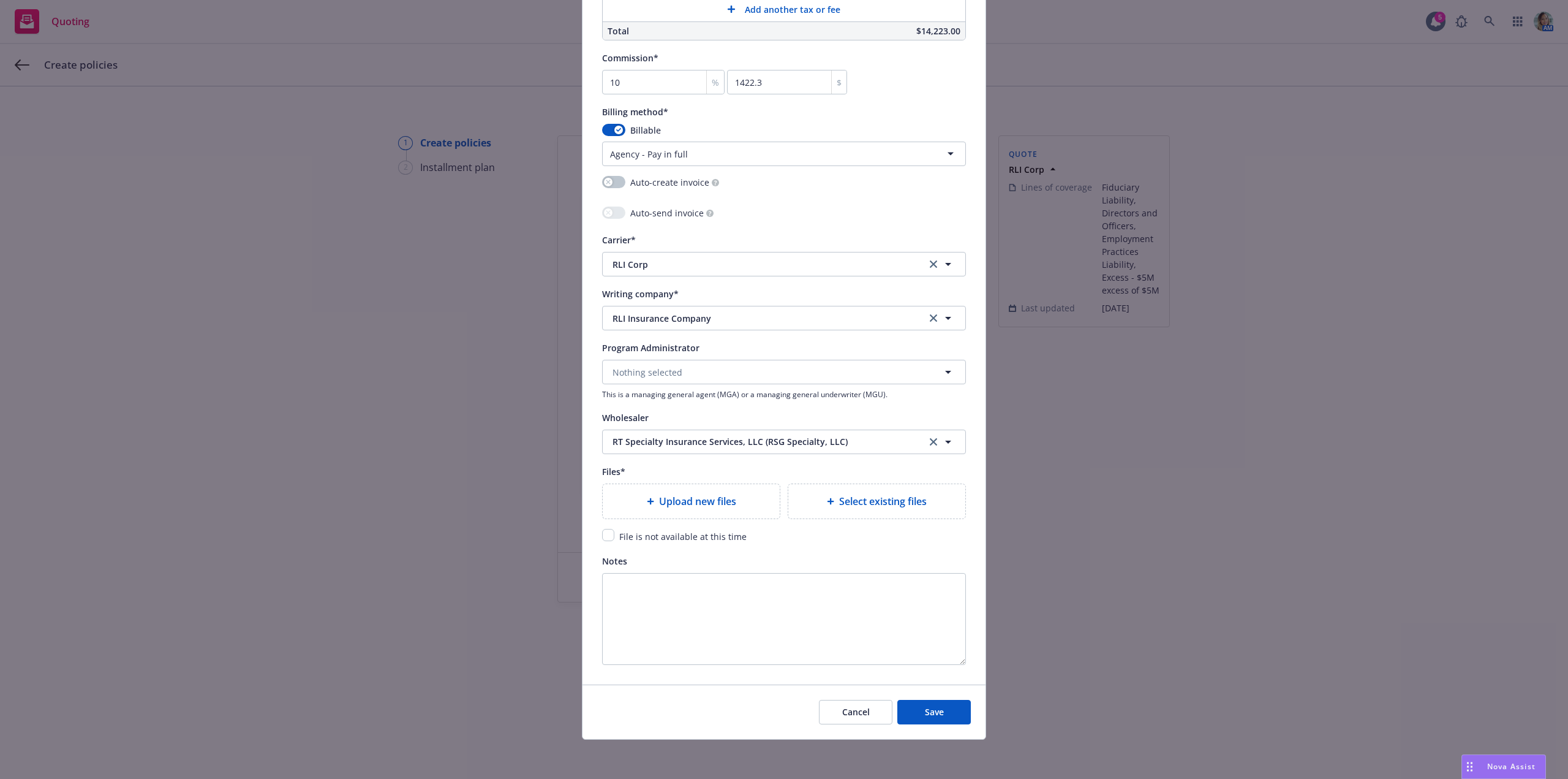
type input "$5M x $5M Excess (D&O and EPLI Only)"
click at [603, 534] on input "checkbox" at bounding box center [608, 535] width 12 height 12
checkbox input "true"
click at [925, 712] on span "Save" at bounding box center [934, 712] width 19 height 11
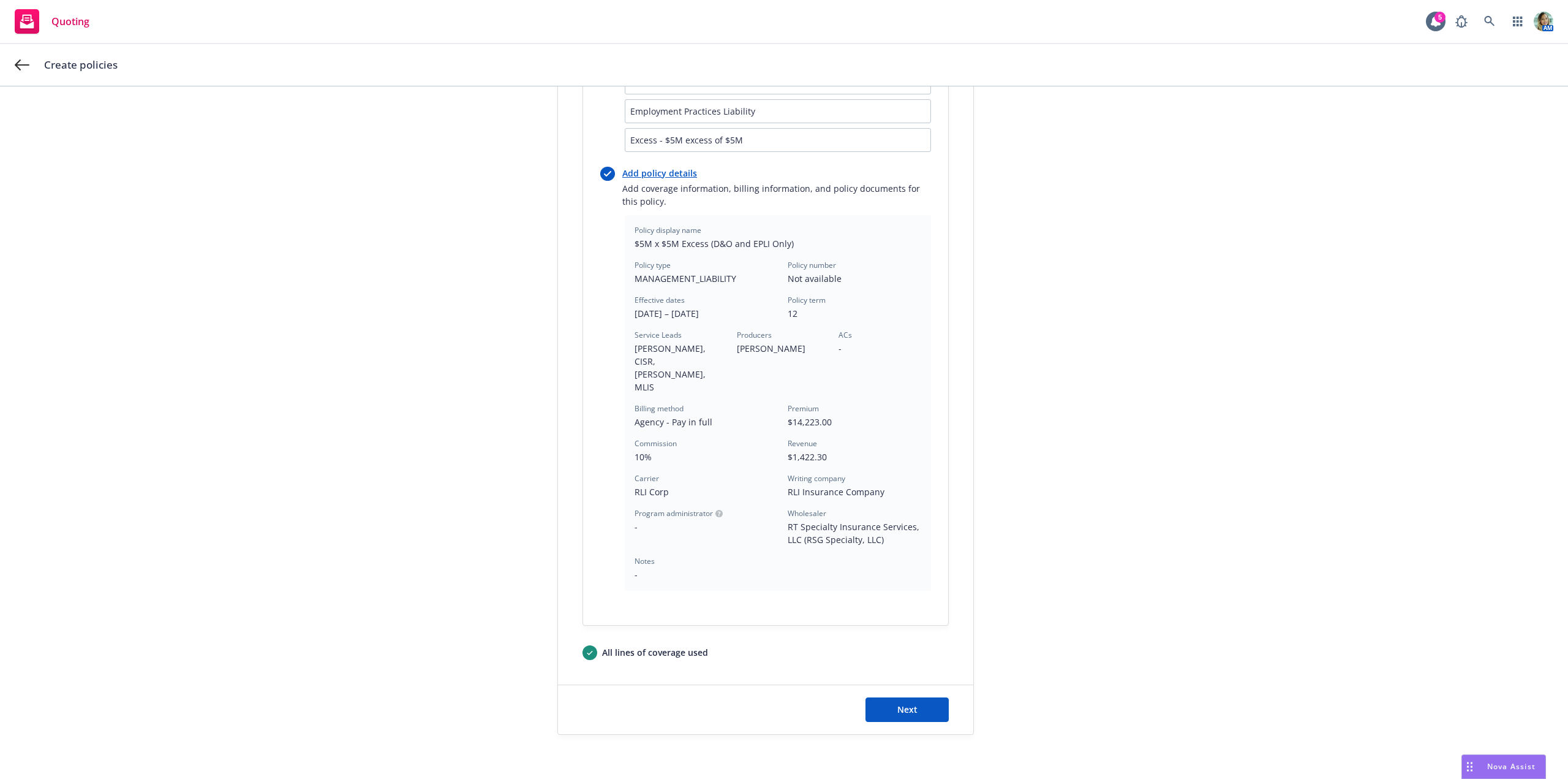
scroll to position [259, 0]
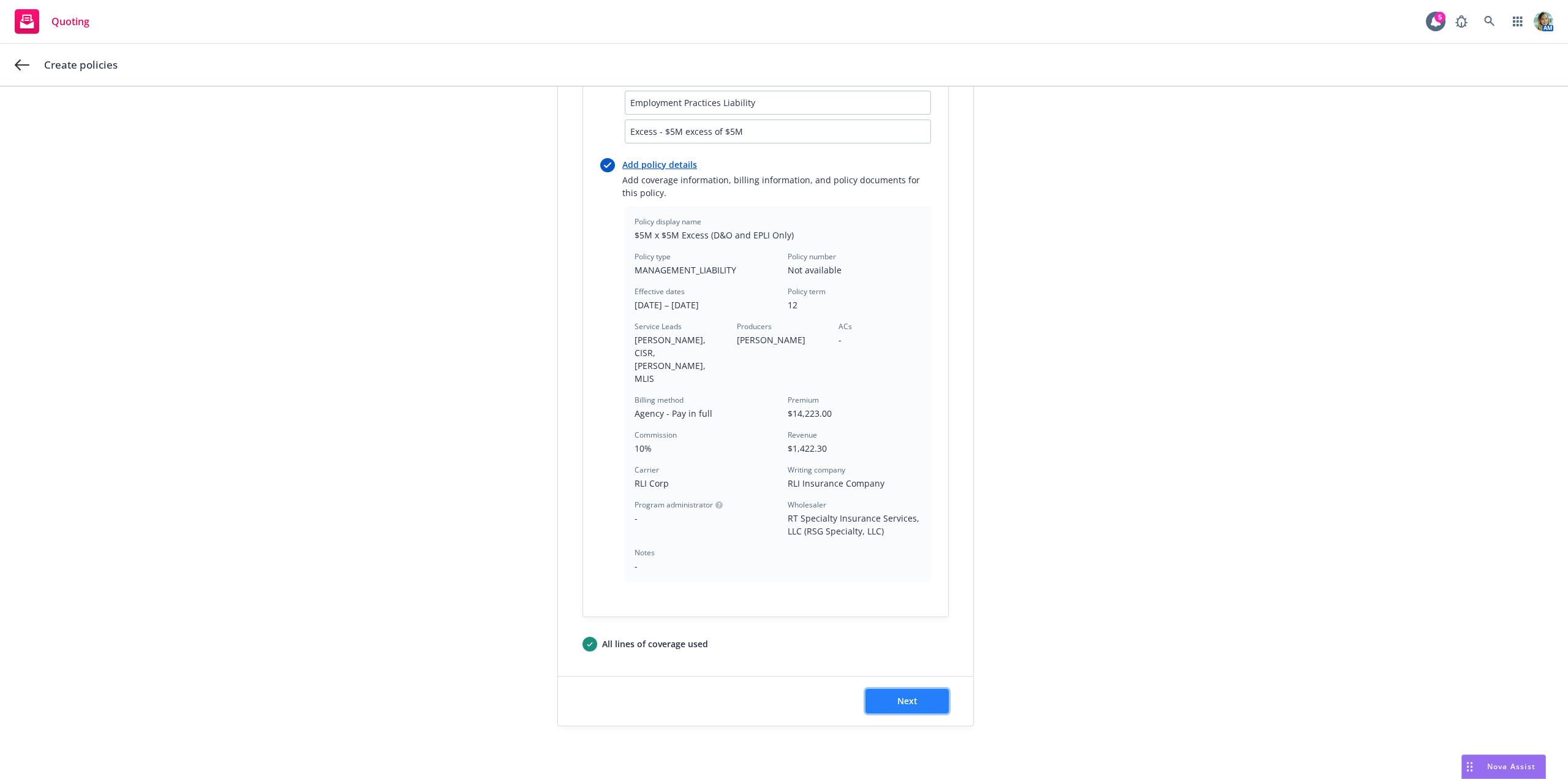
click at [917, 689] on button "Next" at bounding box center [907, 701] width 83 height 25
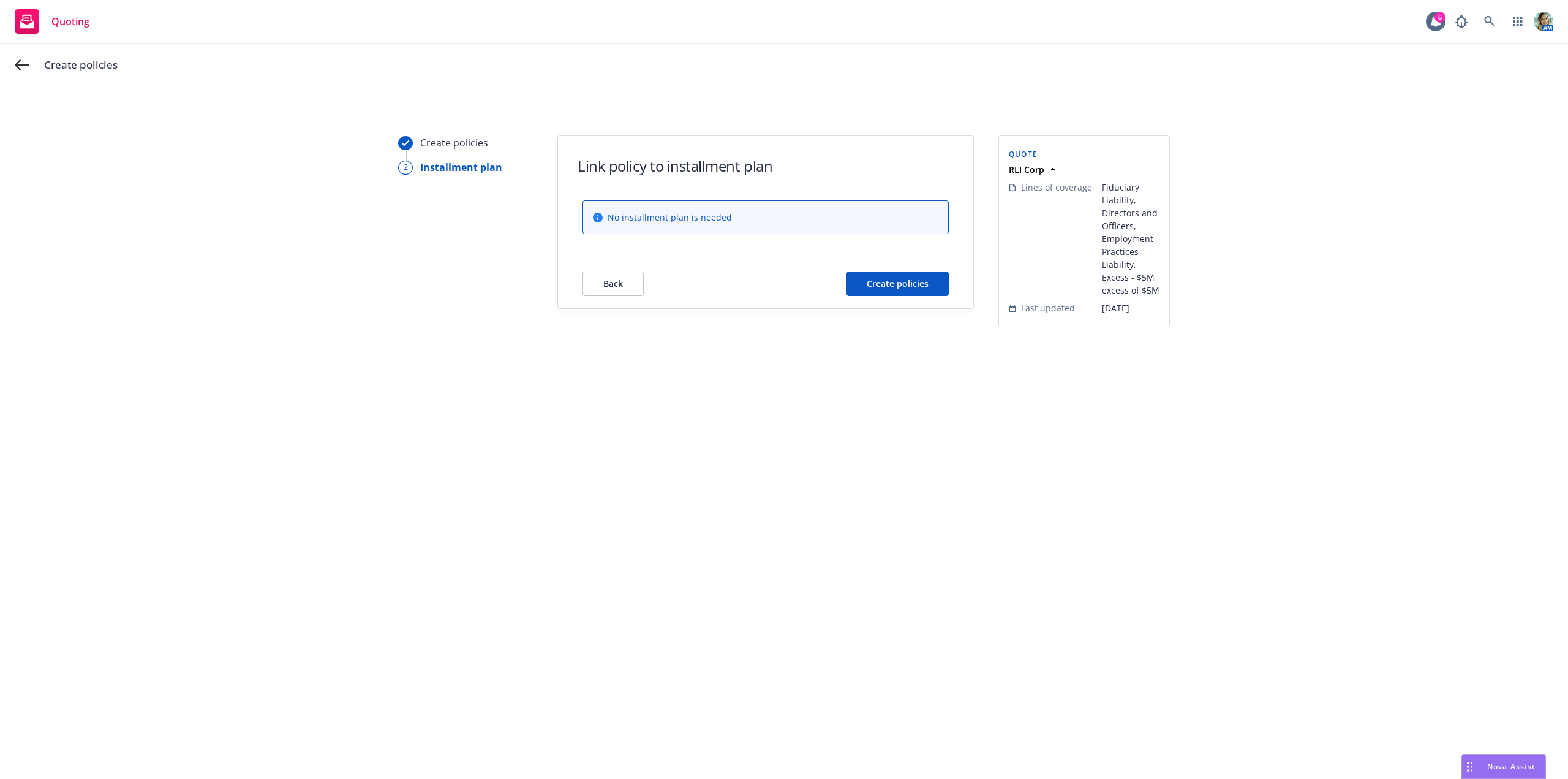
scroll to position [0, 0]
click at [901, 284] on span "Create policies" at bounding box center [897, 283] width 62 height 11
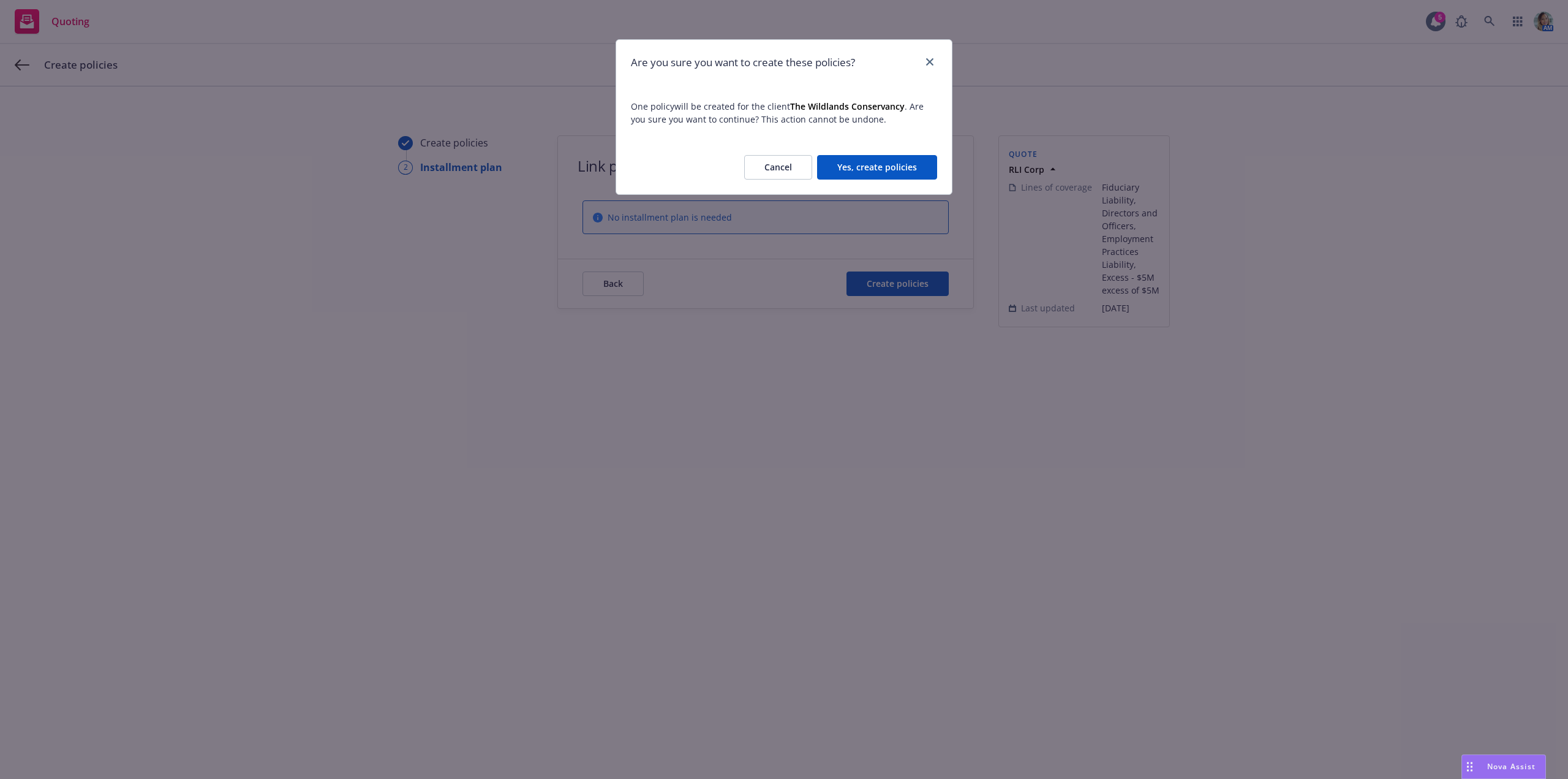
click at [886, 163] on button "Yes, create policies" at bounding box center [877, 167] width 120 height 25
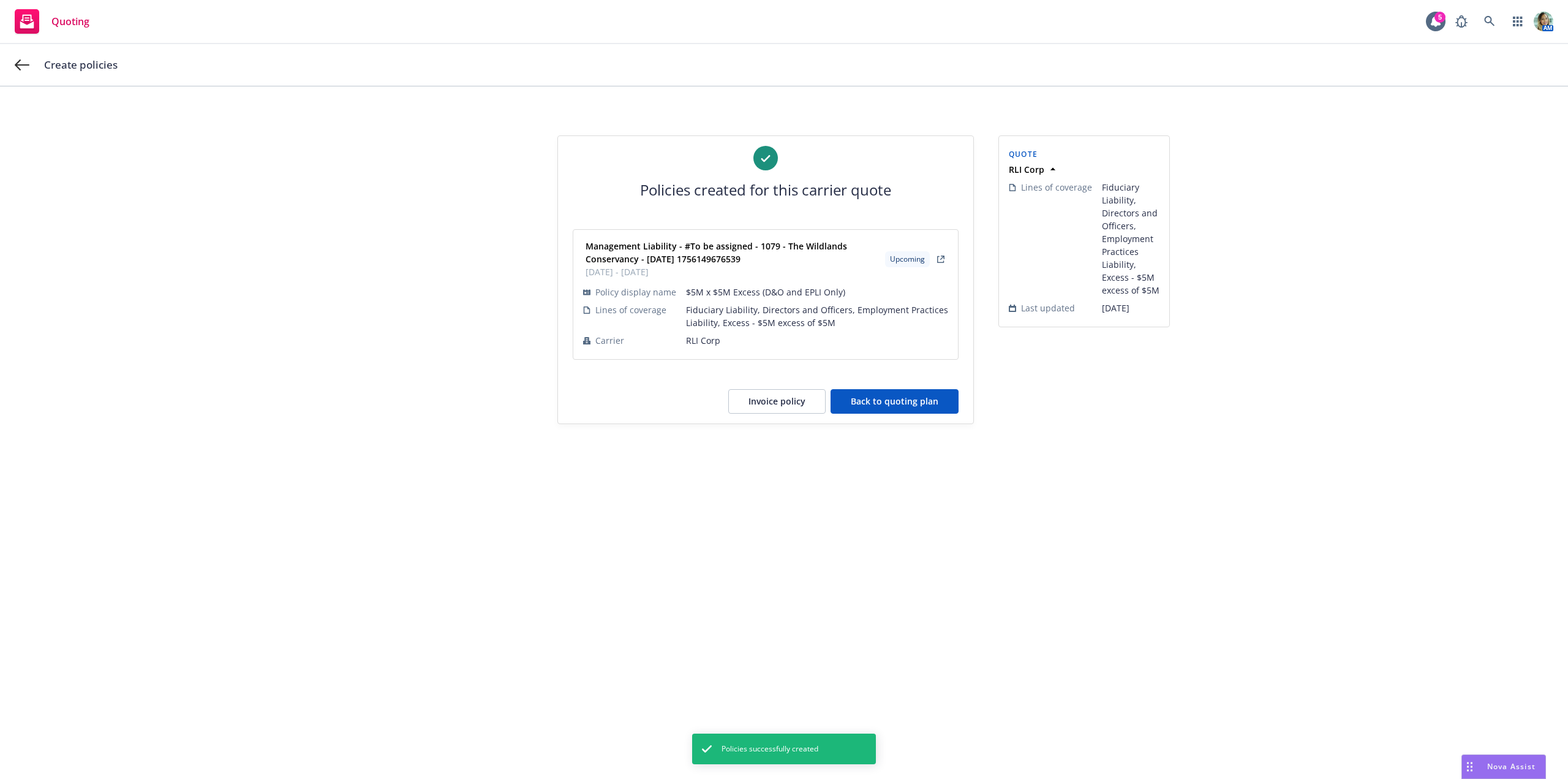
click at [871, 396] on button "Back to quoting plan" at bounding box center [895, 401] width 128 height 25
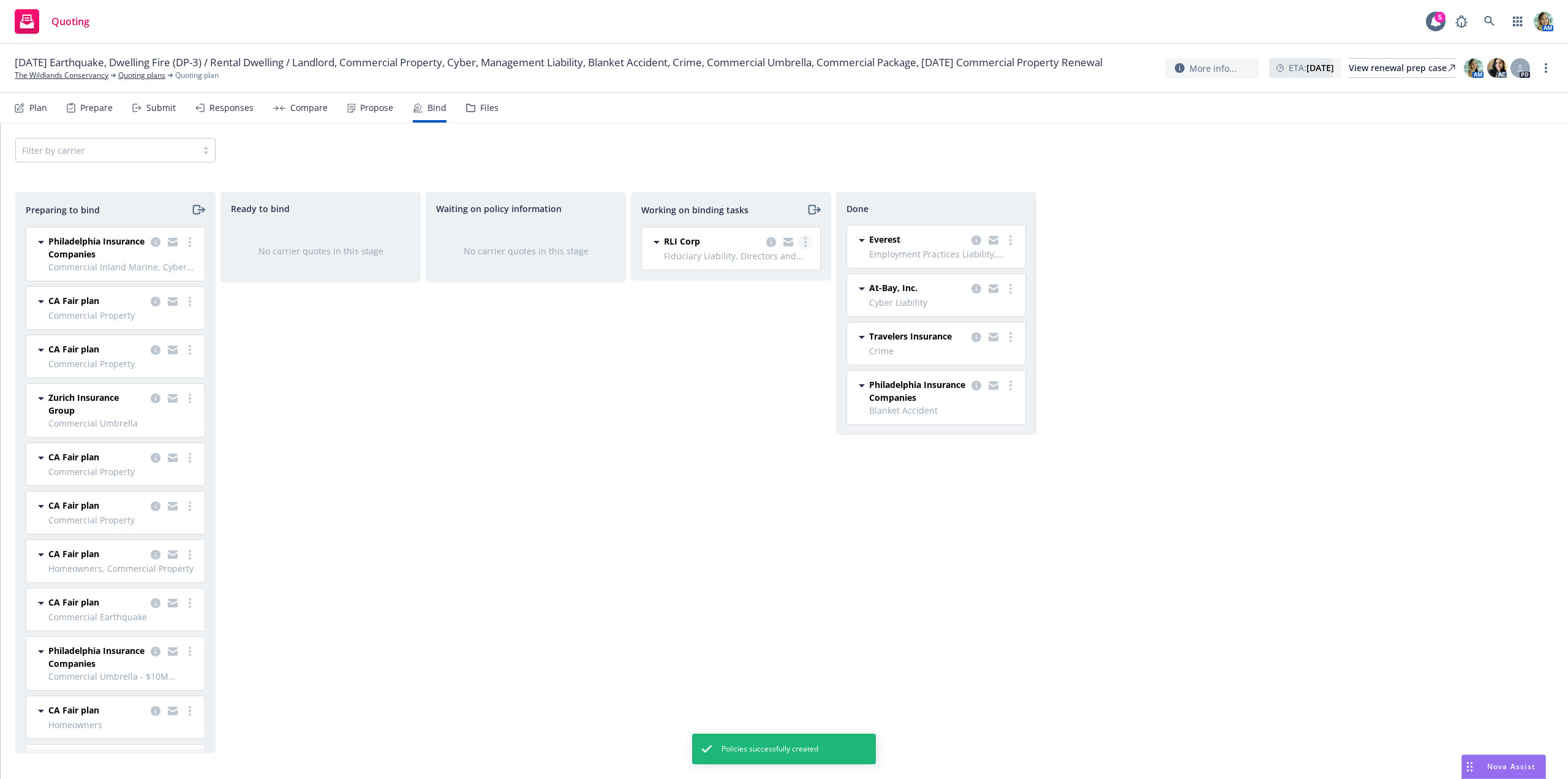
click at [803, 244] on link "more" at bounding box center [805, 242] width 15 height 15
click at [754, 290] on span "Move to done" at bounding box center [744, 291] width 85 height 11
click at [718, 473] on div "Working on binding tasks No carrier quotes in this stage" at bounding box center [731, 472] width 201 height 561
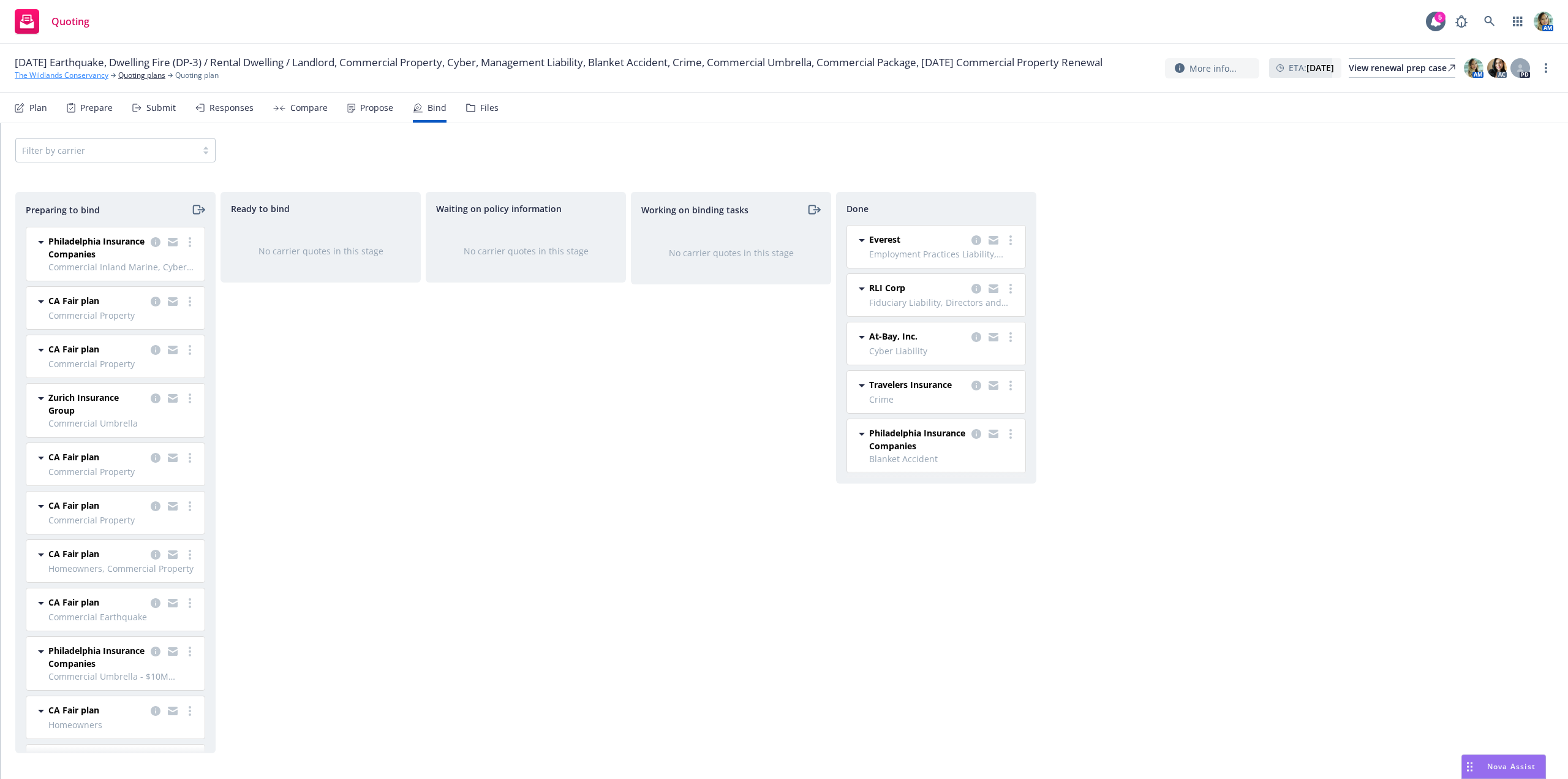
click at [95, 81] on link "The Wildlands Conservancy" at bounding box center [62, 75] width 94 height 11
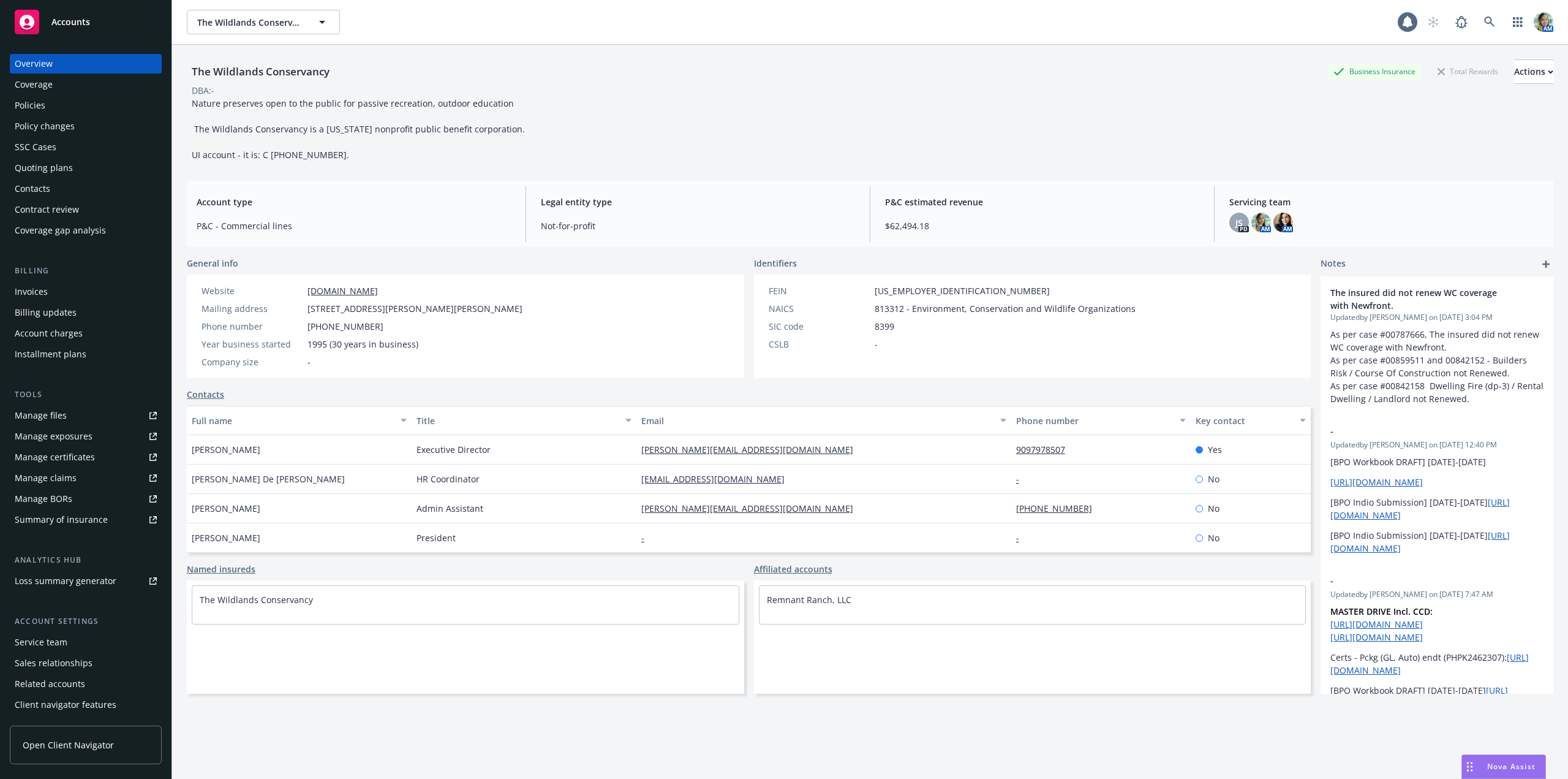
click at [51, 108] on div "Policies" at bounding box center [86, 105] width 142 height 20
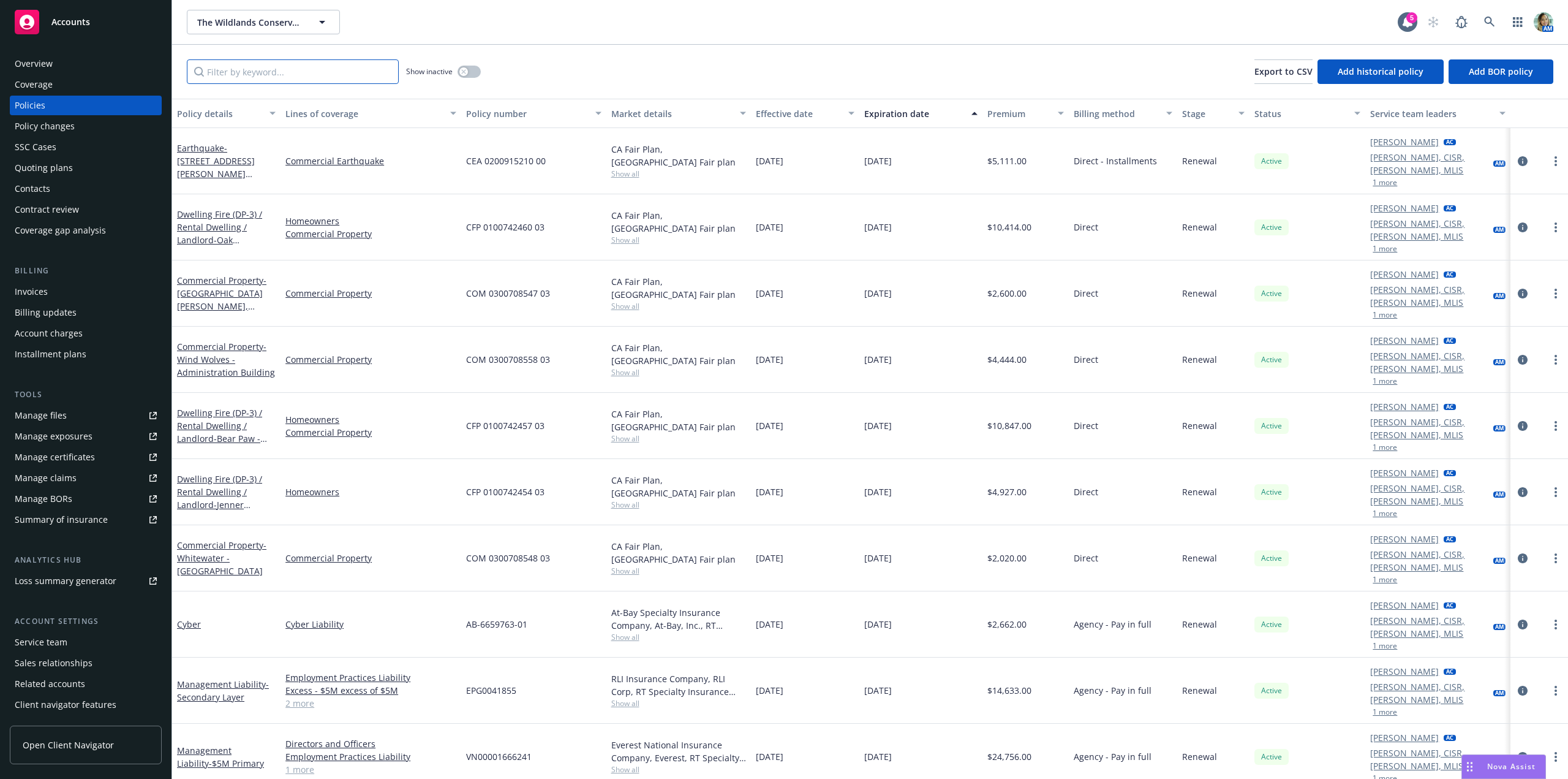
click at [261, 74] on input "Filter by keyword..." at bounding box center [293, 72] width 212 height 25
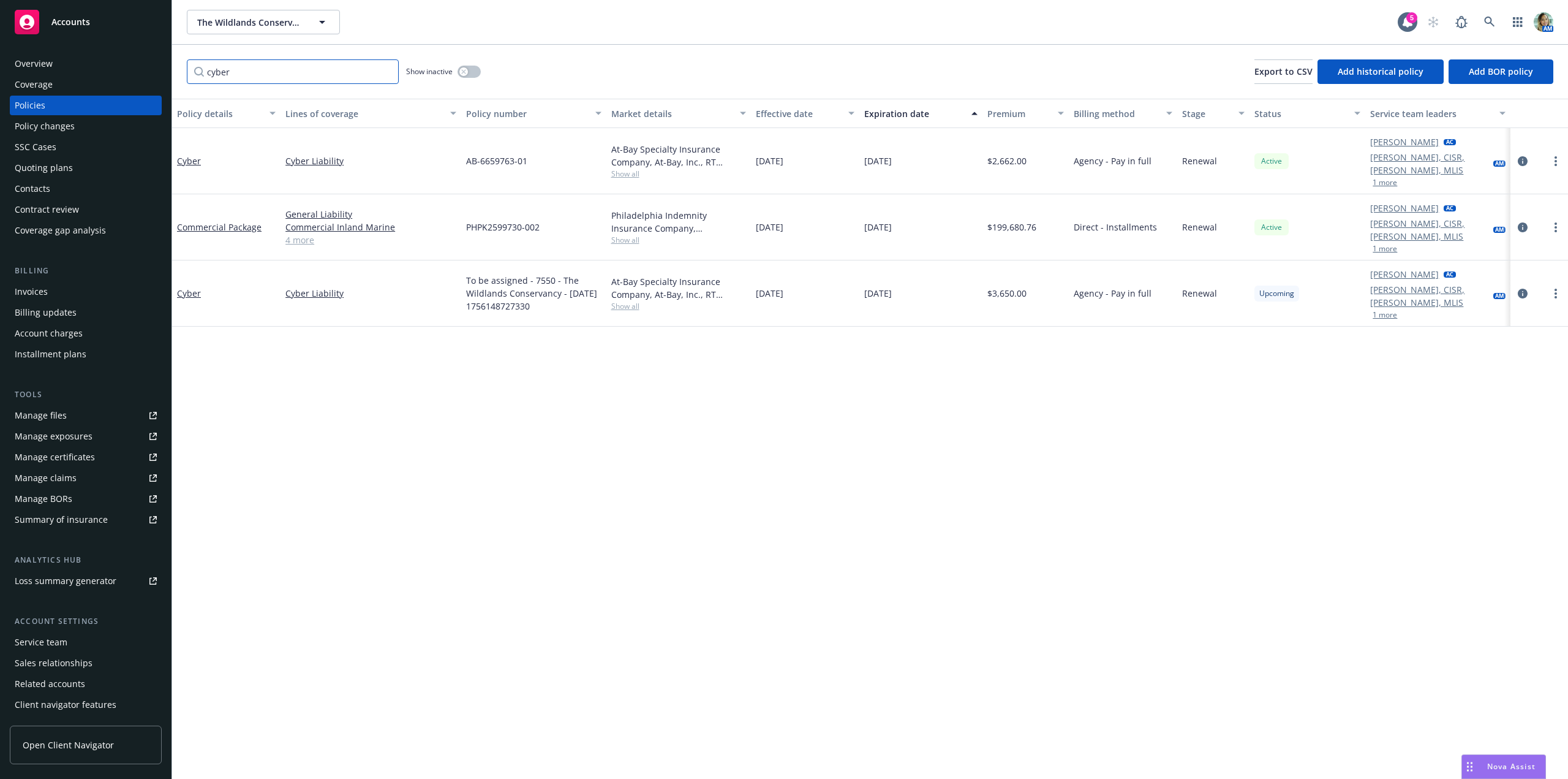
type input "cyber"
click at [470, 74] on button "button" at bounding box center [469, 71] width 23 height 12
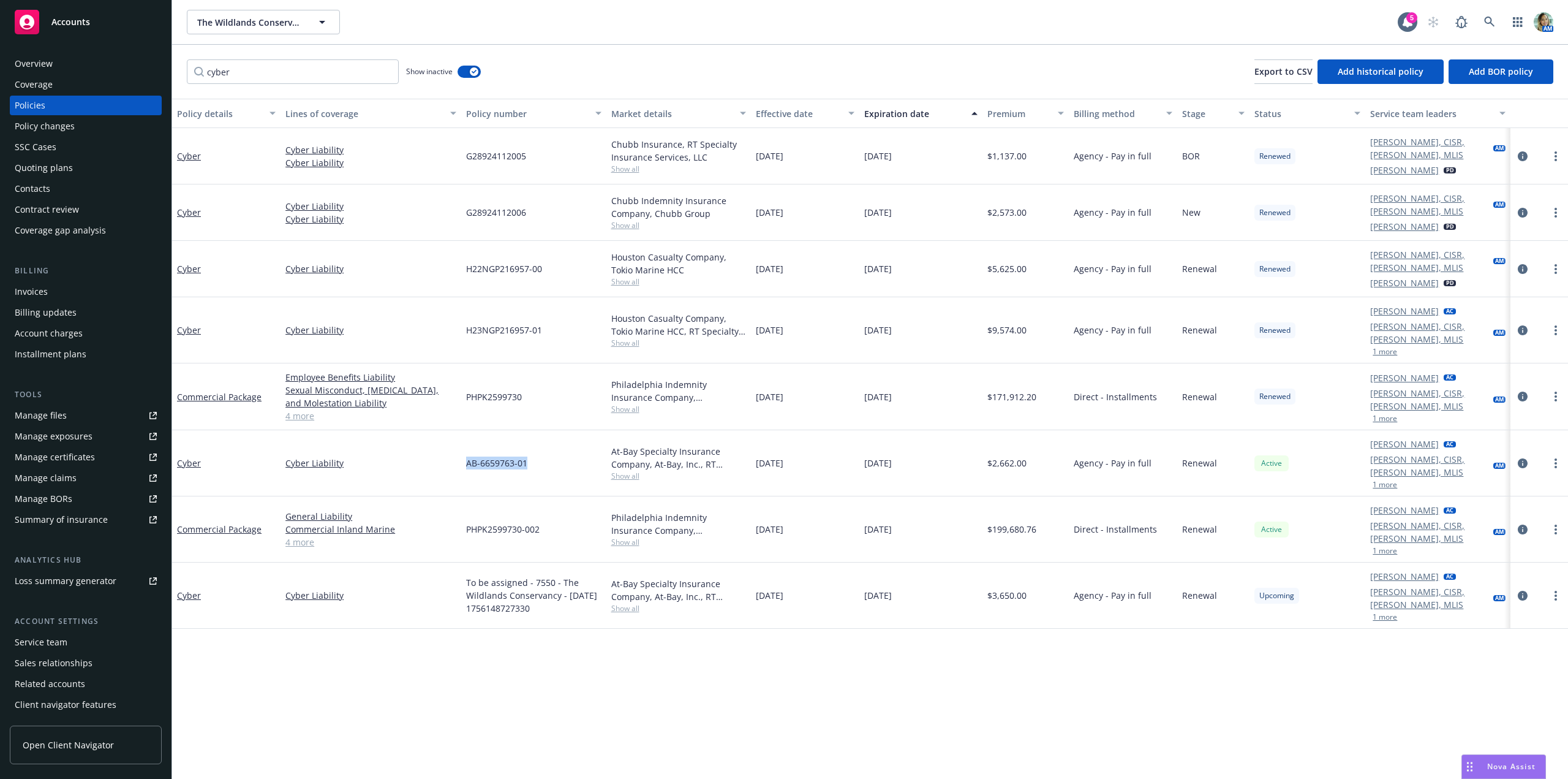
drag, startPoint x: 528, startPoint y: 428, endPoint x: 464, endPoint y: 434, distance: 64.3
click at [464, 434] on div "AB-6659763-01" at bounding box center [534, 463] width 145 height 66
copy span "AB-6659763-01"
click at [1522, 590] on icon "circleInformation" at bounding box center [1522, 595] width 10 height 10
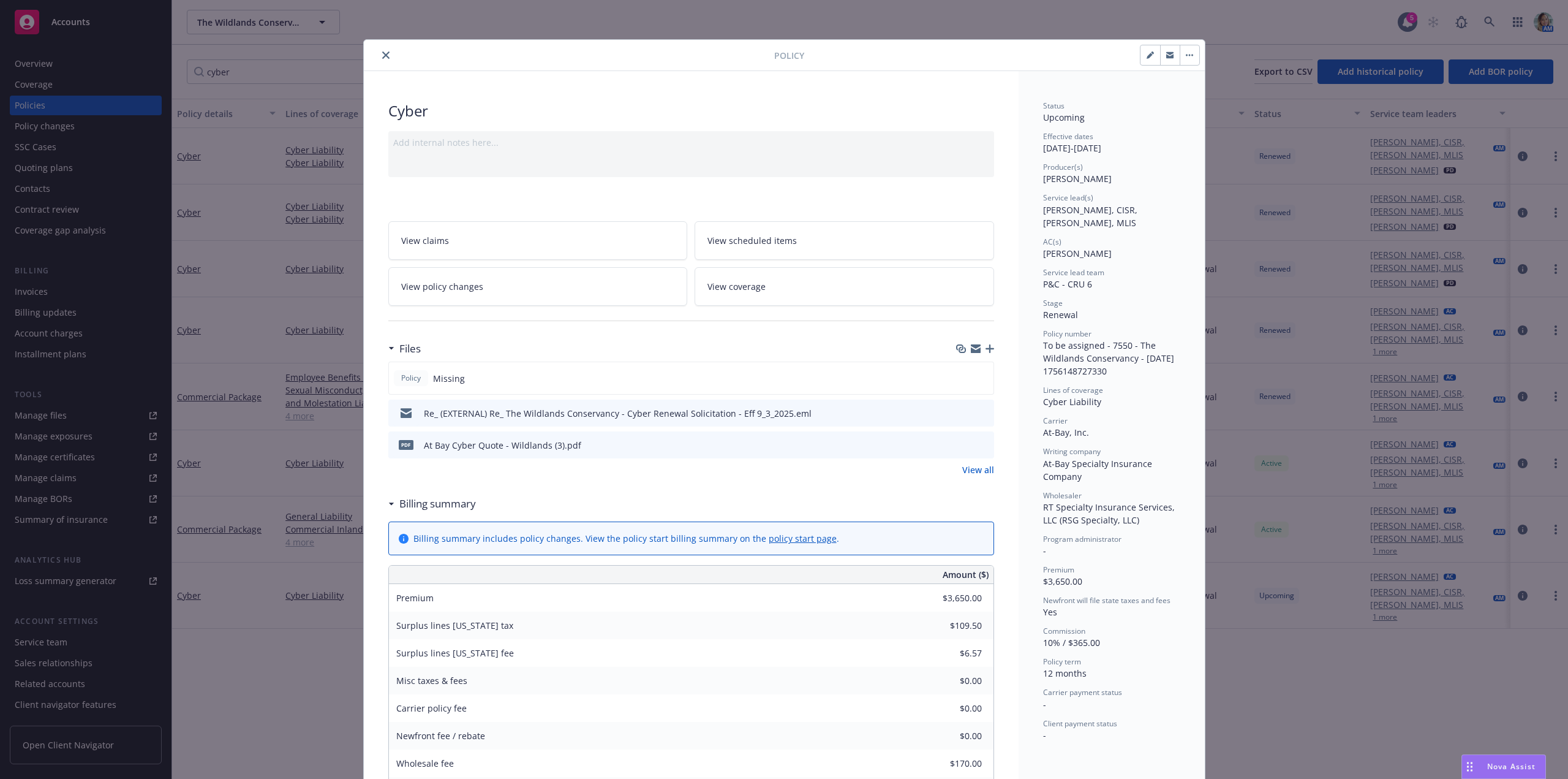
click at [1147, 58] on icon "button" at bounding box center [1150, 55] width 8 height 8
select select "RENEWAL"
select select "12"
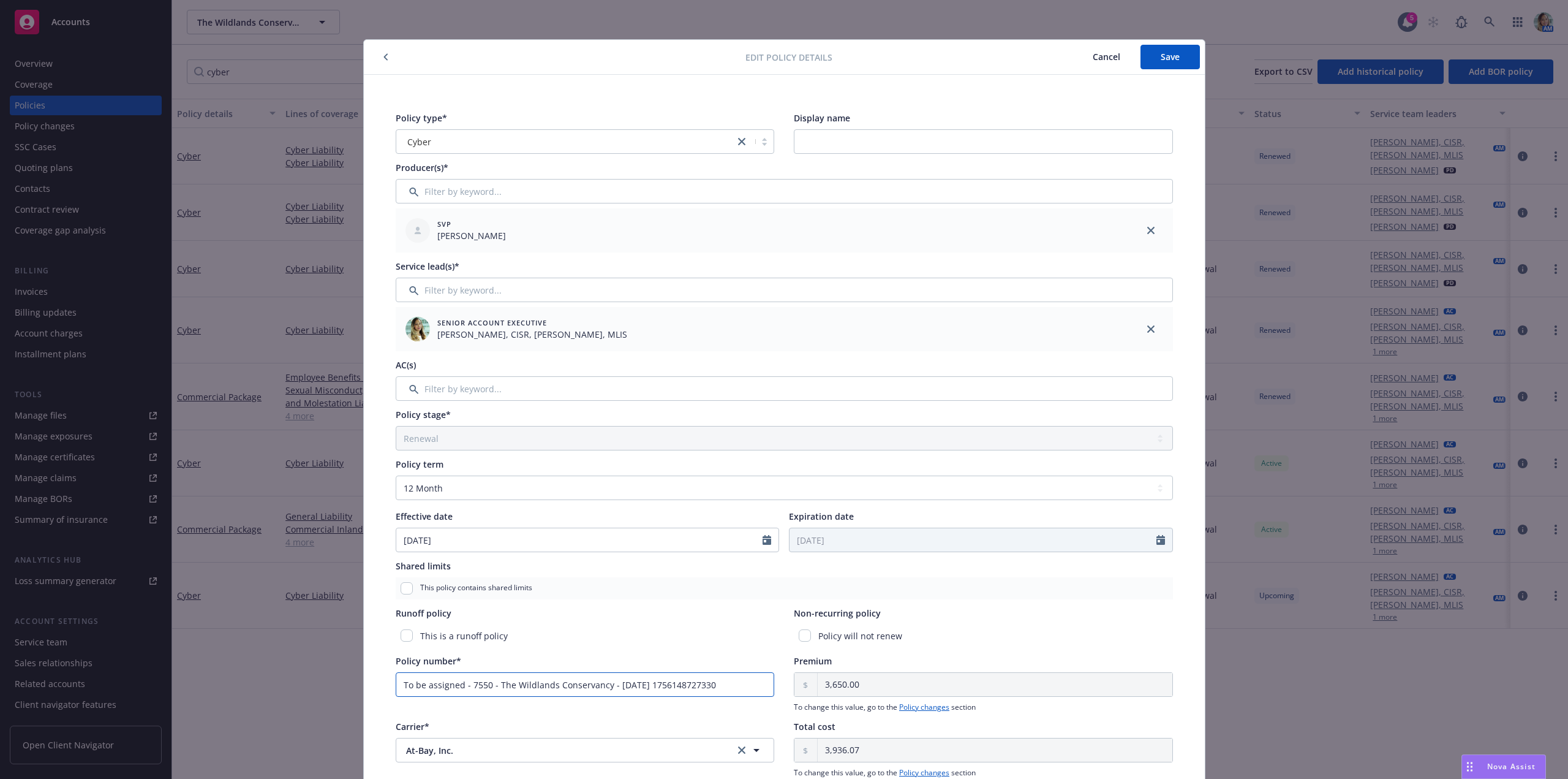
drag, startPoint x: 641, startPoint y: 681, endPoint x: 337, endPoint y: 684, distance: 304.0
click at [345, 684] on div "Edit policy details Cancel Save Policy type* Cyber Display name Producer(s)* SV…" at bounding box center [784, 389] width 1568 height 779
paste input "AB-6659763-01"
type input "AB-6659763-03"
click at [836, 143] on input "Display name" at bounding box center [983, 142] width 379 height 25
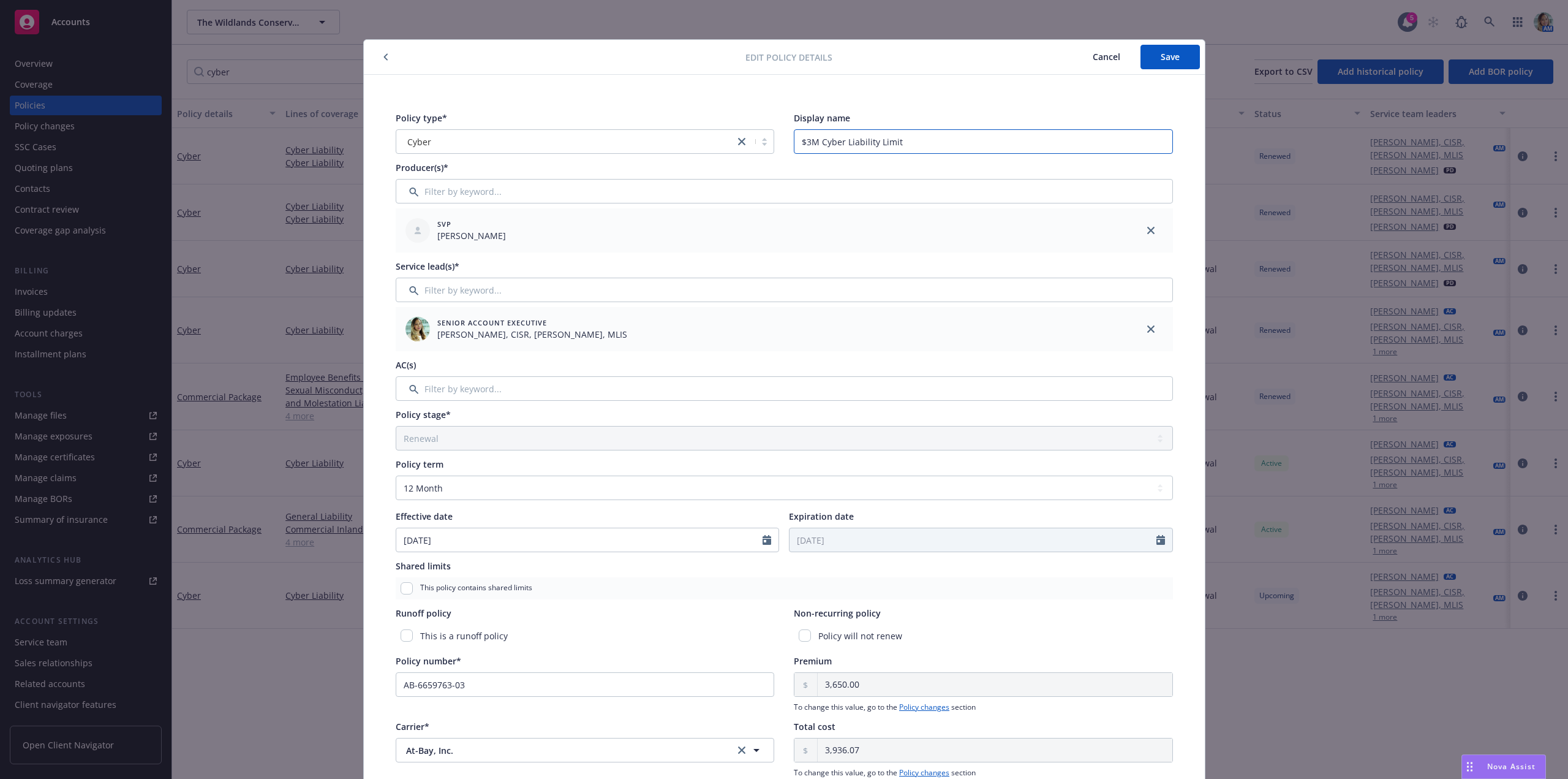
type input "$3M Cyber Liability Limit"
click at [517, 686] on input "AB-6659763-03" at bounding box center [585, 684] width 379 height 25
type input "AB-6659763-02"
click at [1161, 62] on span "Save" at bounding box center [1170, 57] width 19 height 11
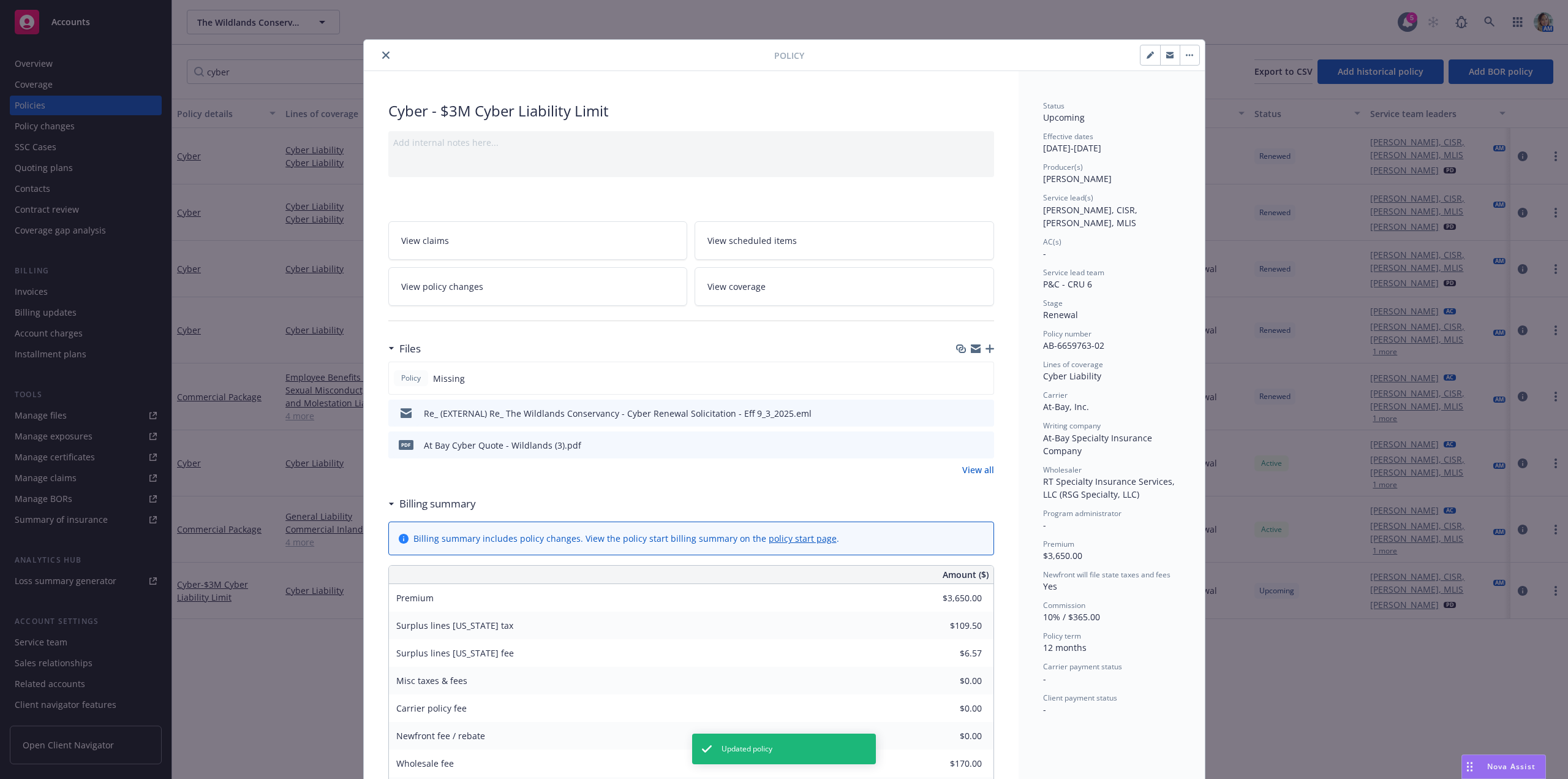
click at [382, 59] on button "close" at bounding box center [385, 55] width 15 height 15
click at [382, 57] on icon "close" at bounding box center [386, 55] width 8 height 8
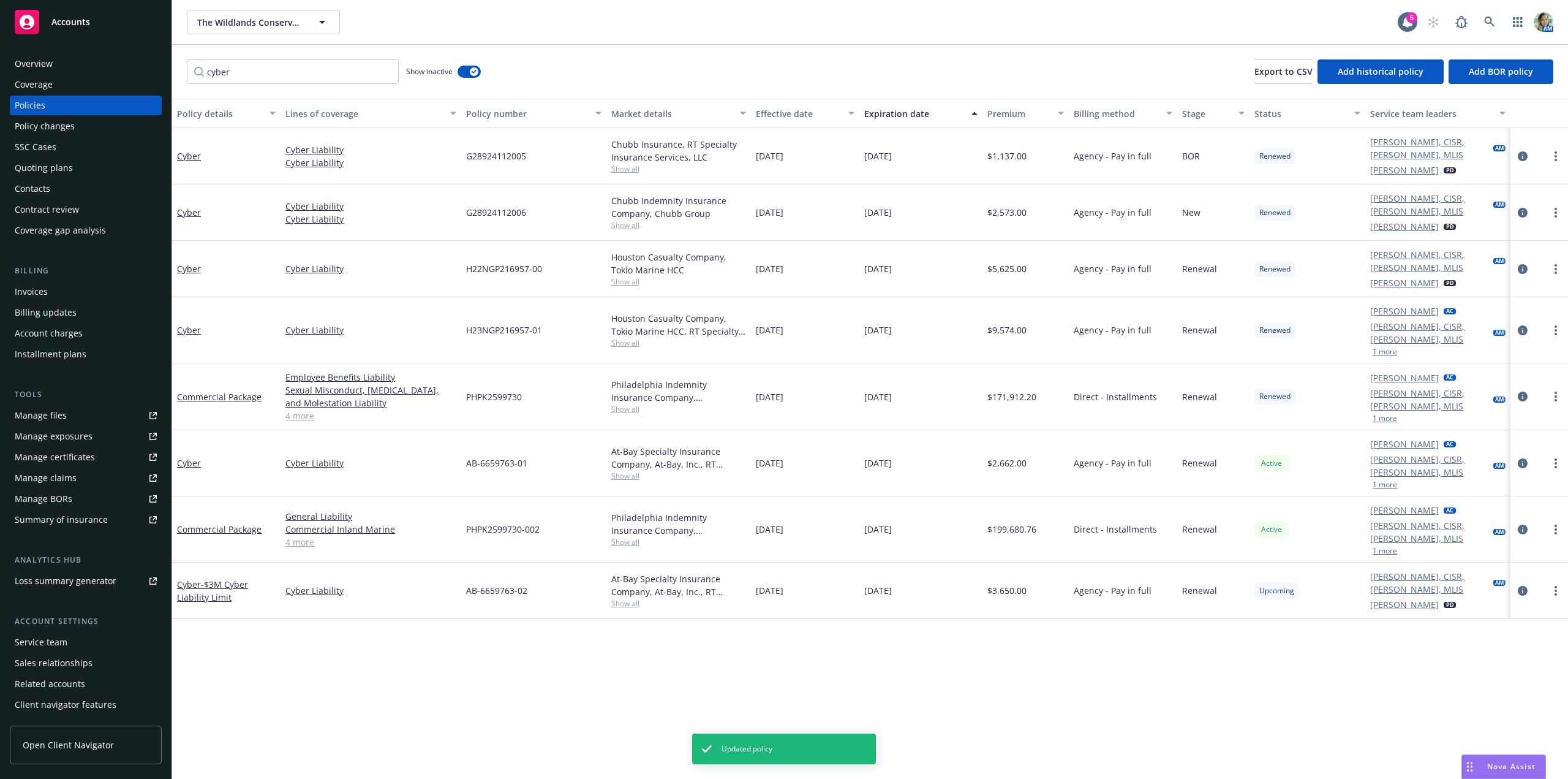
click at [346, 673] on div "Policy details Lines of coverage Policy number Market details Effective date Ex…" at bounding box center [870, 438] width 1396 height 680
drag, startPoint x: 243, startPoint y: 74, endPoint x: 204, endPoint y: 79, distance: 39.3
click at [204, 79] on input "cyber" at bounding box center [293, 72] width 212 height 25
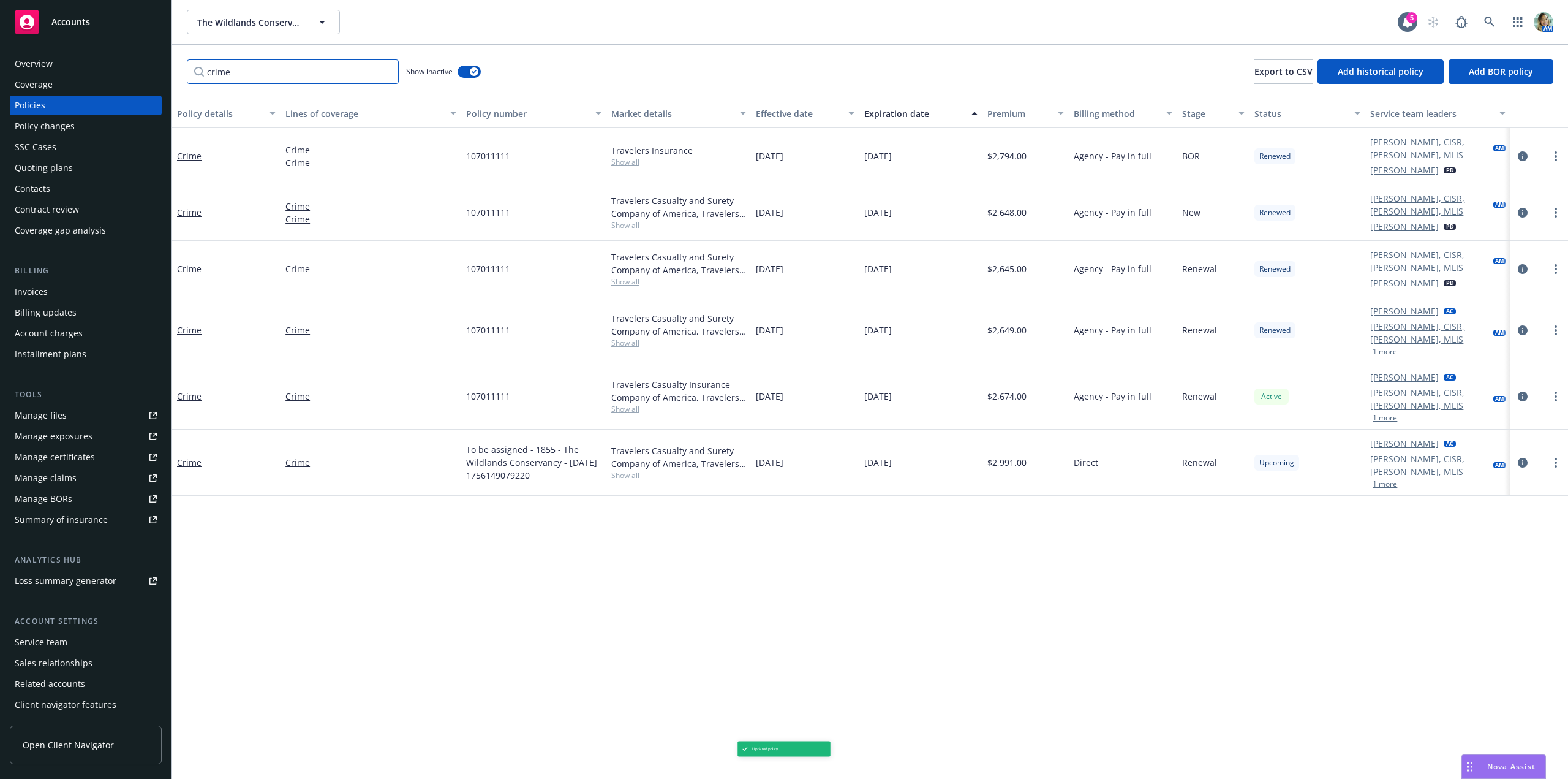
type input "crime"
drag, startPoint x: 515, startPoint y: 361, endPoint x: 463, endPoint y: 363, distance: 52.0
click at [463, 363] on div "107011111" at bounding box center [534, 396] width 145 height 66
copy span "107011111"
click at [1522, 458] on icon "circleInformation" at bounding box center [1522, 462] width 10 height 10
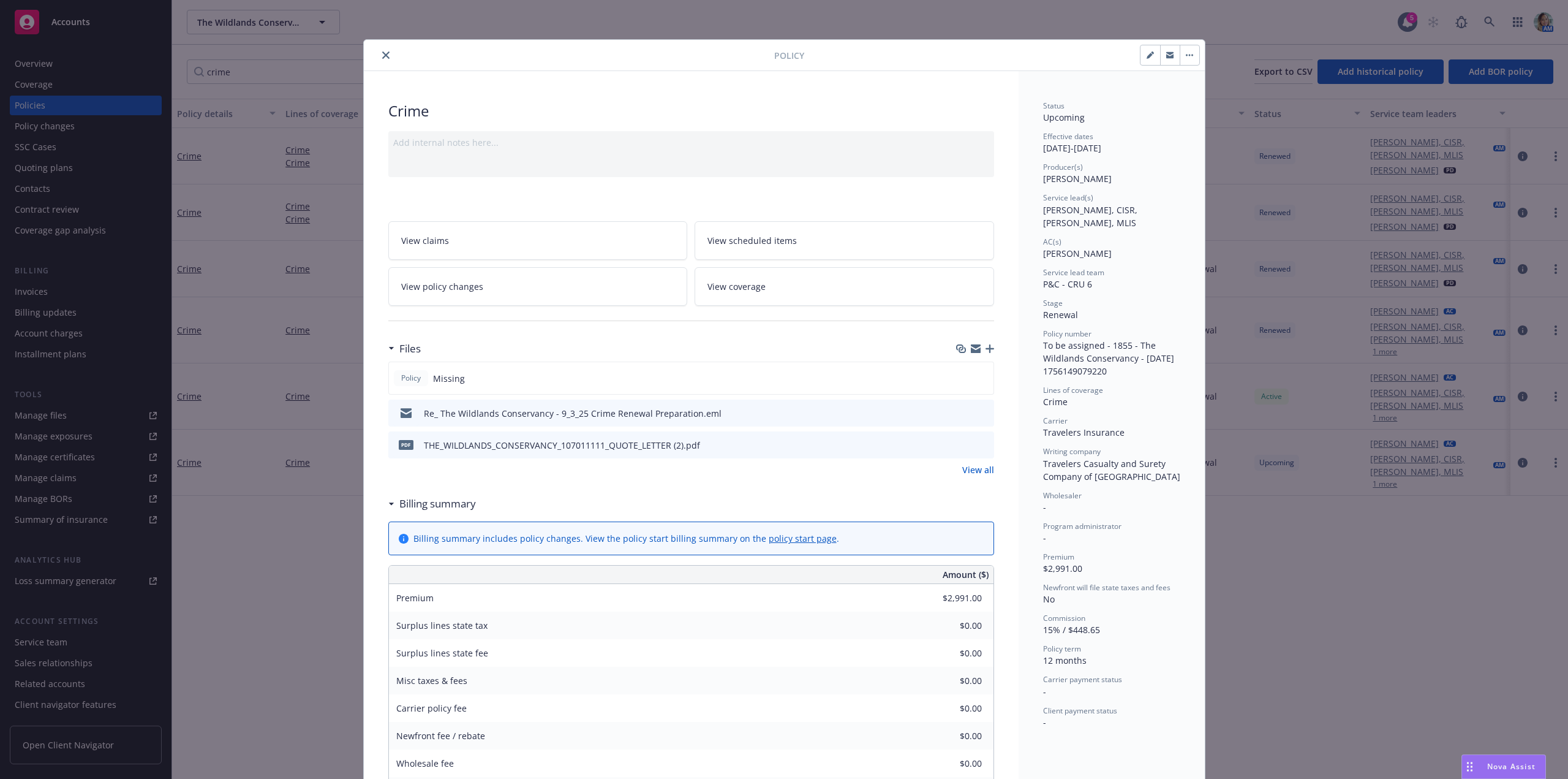
click at [1142, 62] on button "button" at bounding box center [1150, 55] width 20 height 20
select select "RENEWAL"
select select "12"
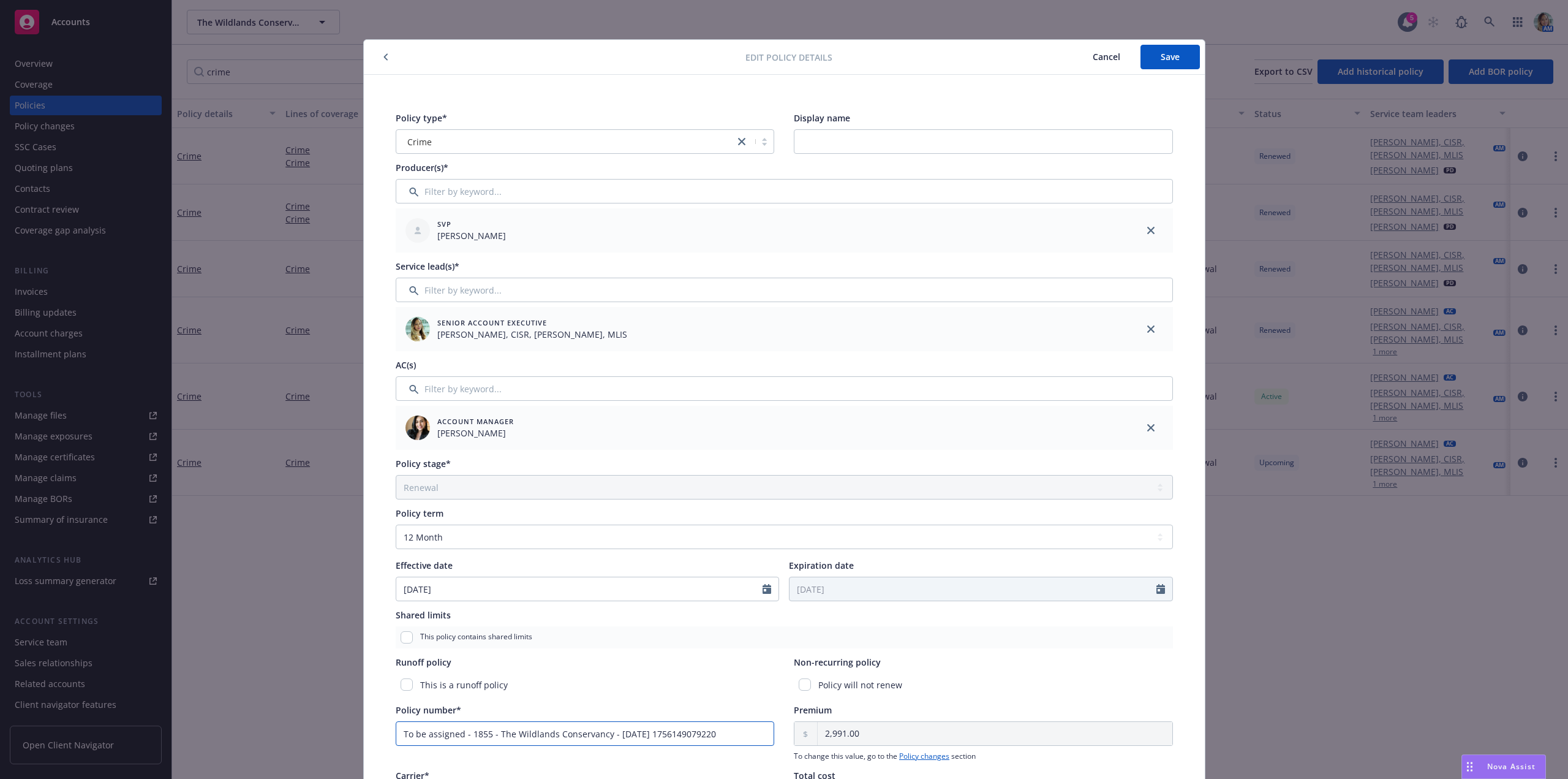
drag, startPoint x: 730, startPoint y: 733, endPoint x: 367, endPoint y: 745, distance: 363.2
click at [368, 745] on div "Policy type* Crime Display name Producer(s)* SVP Jeff Simpson Service lead(s)* …" at bounding box center [784, 544] width 841 height 938
paste input "107011111"
type input "107011111"
click at [1166, 57] on span "Save" at bounding box center [1170, 57] width 19 height 11
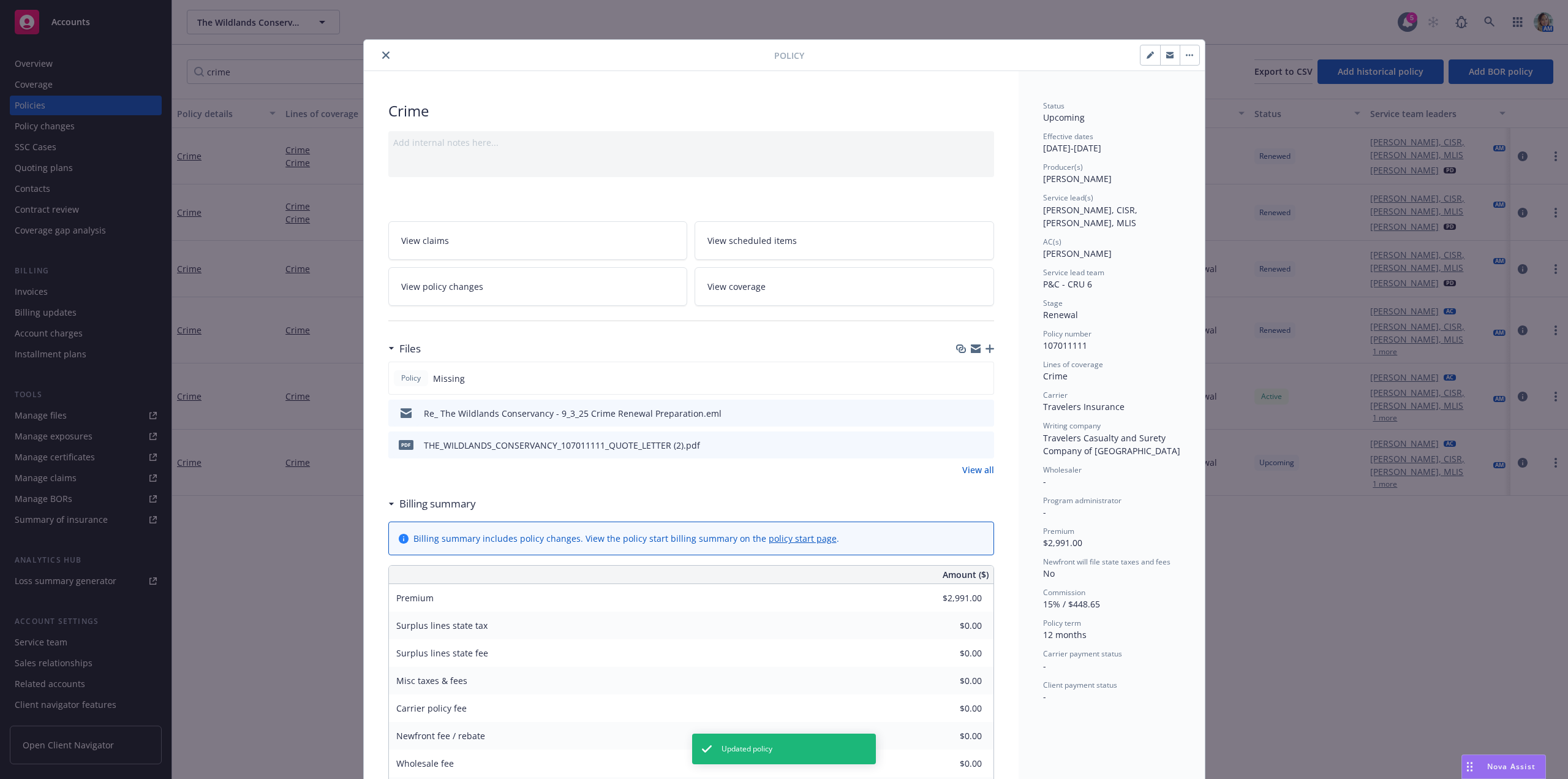
click at [378, 54] on button "close" at bounding box center [385, 55] width 15 height 15
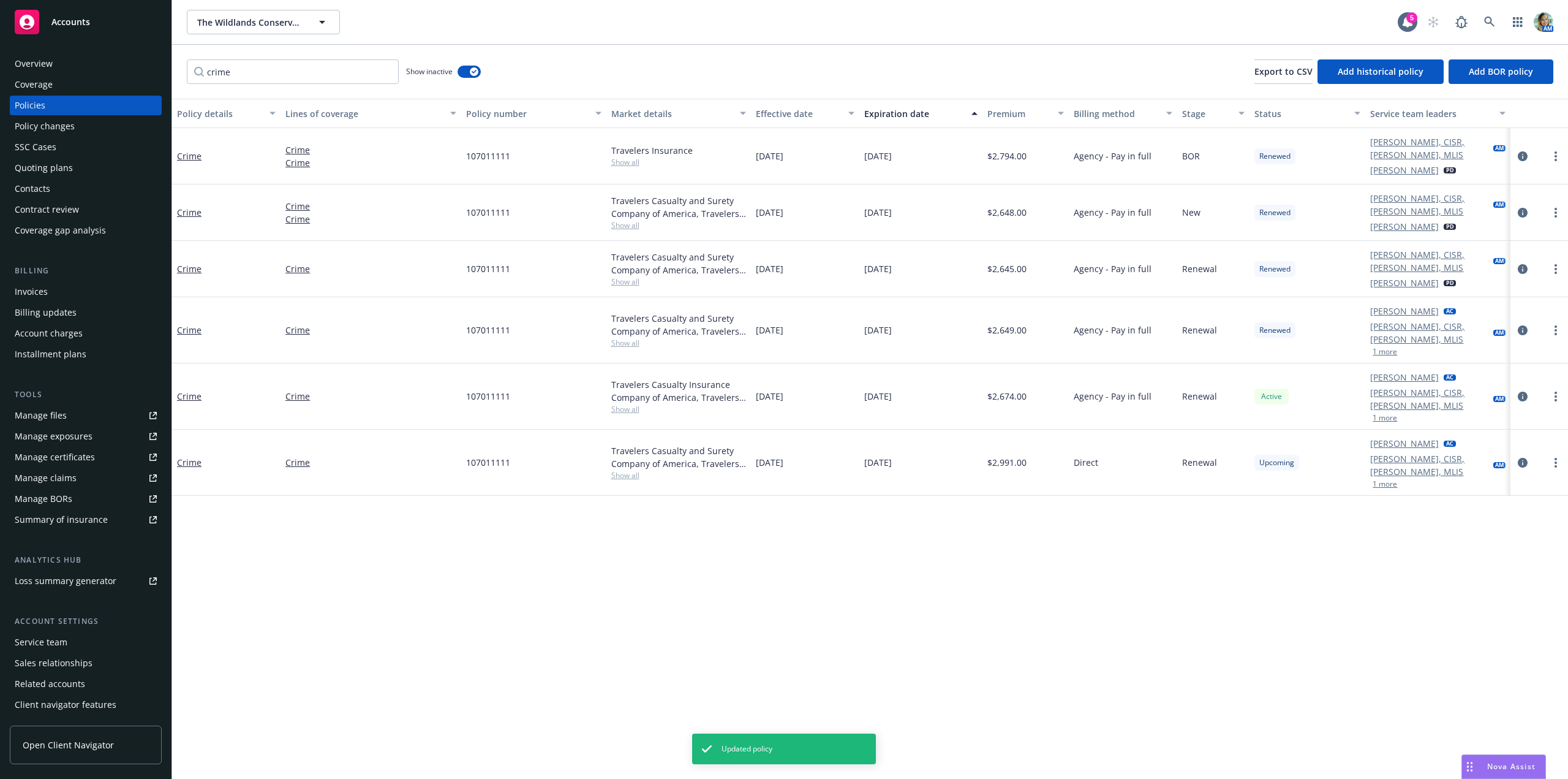
click at [379, 54] on div "crime Show inactive Export to CSV Add historical policy Add BOR policy" at bounding box center [870, 71] width 1396 height 54
drag, startPoint x: 261, startPoint y: 72, endPoint x: 133, endPoint y: 78, distance: 128.1
click at [133, 77] on div "Accounts Overview Coverage Policies Policy changes SSC Cases Quoting plans Cont…" at bounding box center [784, 389] width 1568 height 779
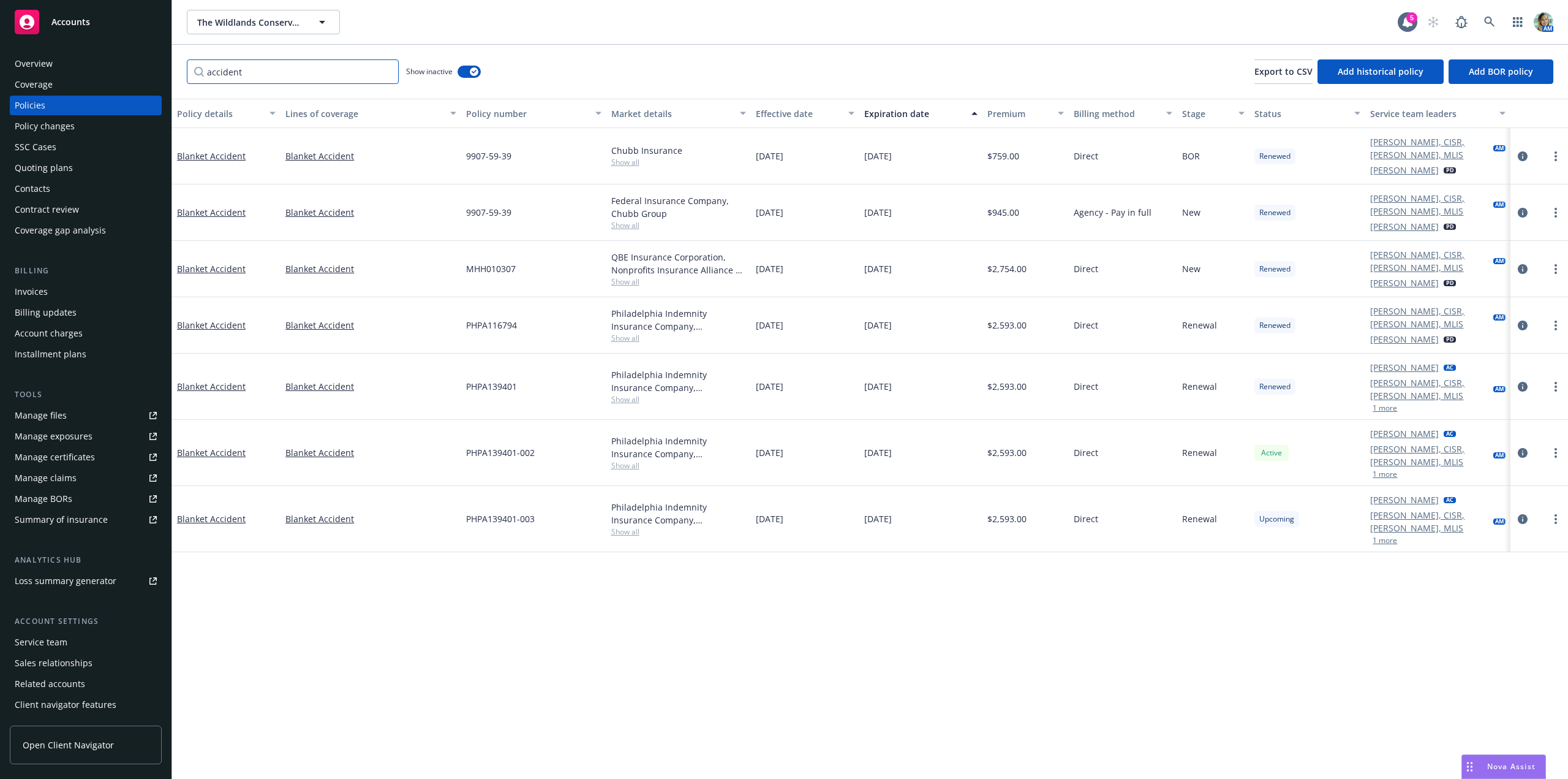
drag, startPoint x: 254, startPoint y: 76, endPoint x: 189, endPoint y: 75, distance: 65.0
click at [189, 75] on input "accident" at bounding box center [293, 72] width 212 height 25
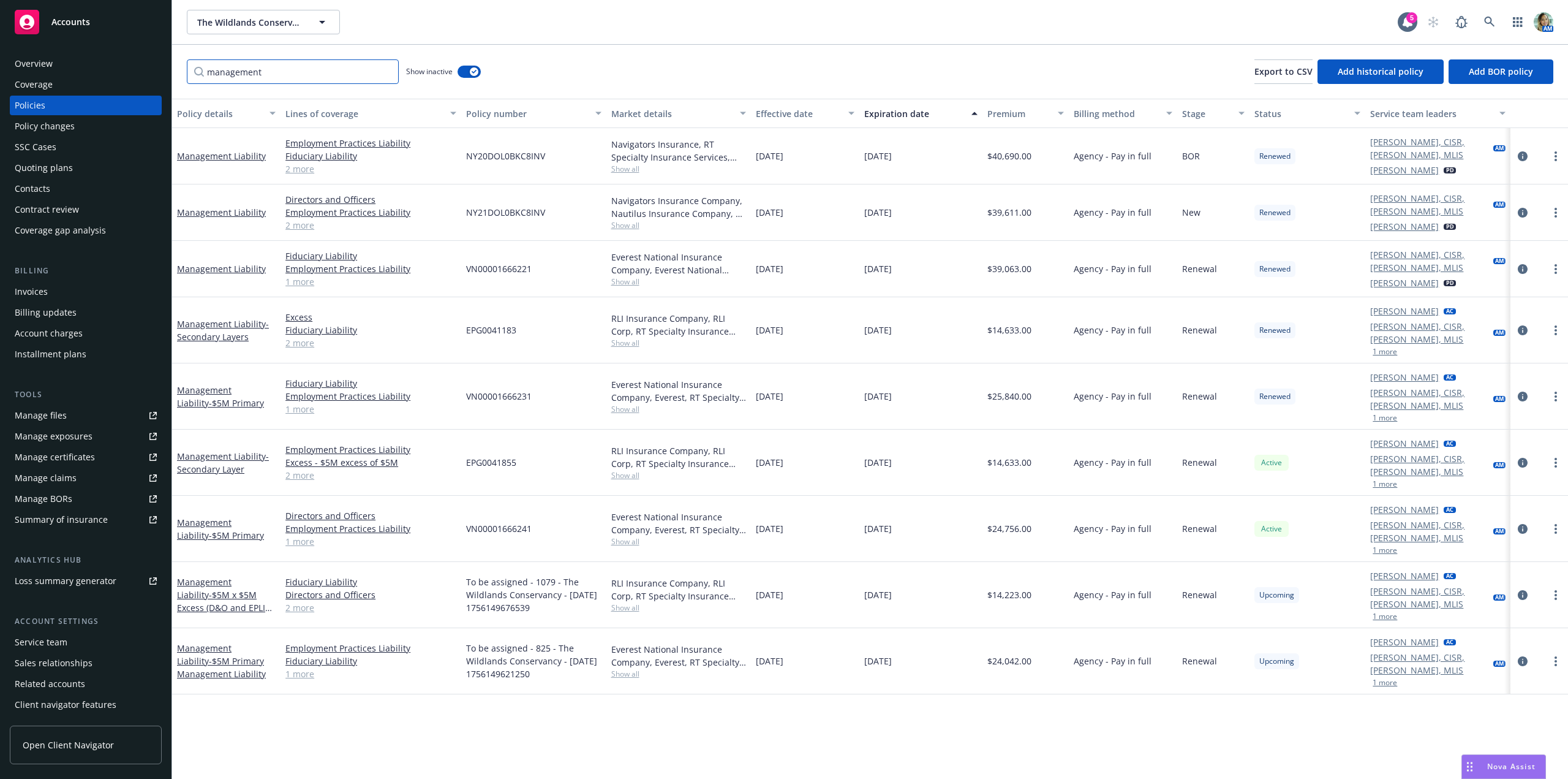
type input "management"
drag, startPoint x: 536, startPoint y: 479, endPoint x: 463, endPoint y: 481, distance: 73.0
click at [463, 496] on div "VN00001666241" at bounding box center [534, 529] width 145 height 66
copy span "VN00001666241"
click at [1522, 656] on icon "circleInformation" at bounding box center [1522, 661] width 10 height 10
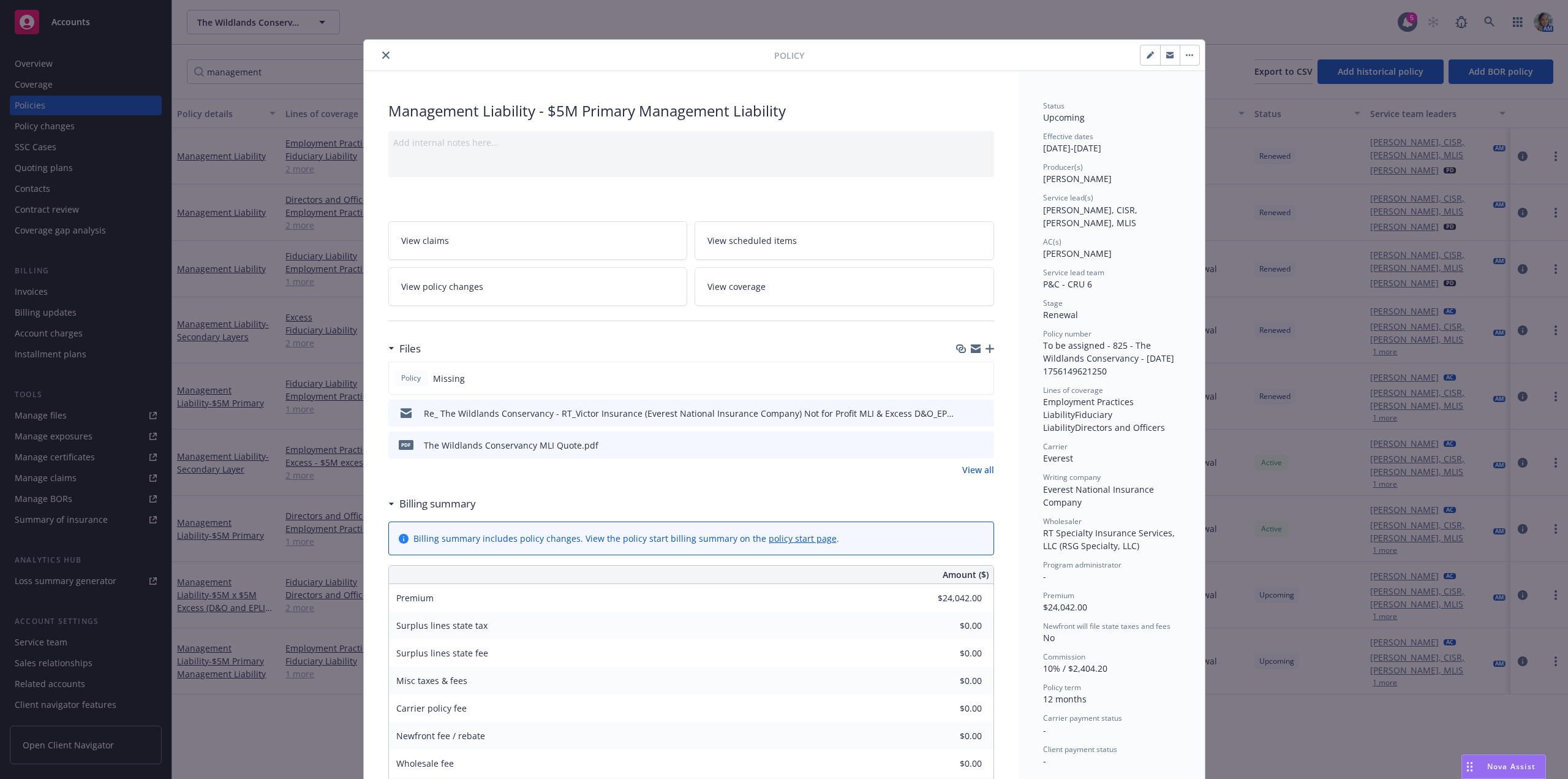
click at [1147, 55] on icon "button" at bounding box center [1150, 55] width 8 height 8
select select "RENEWAL"
select select "12"
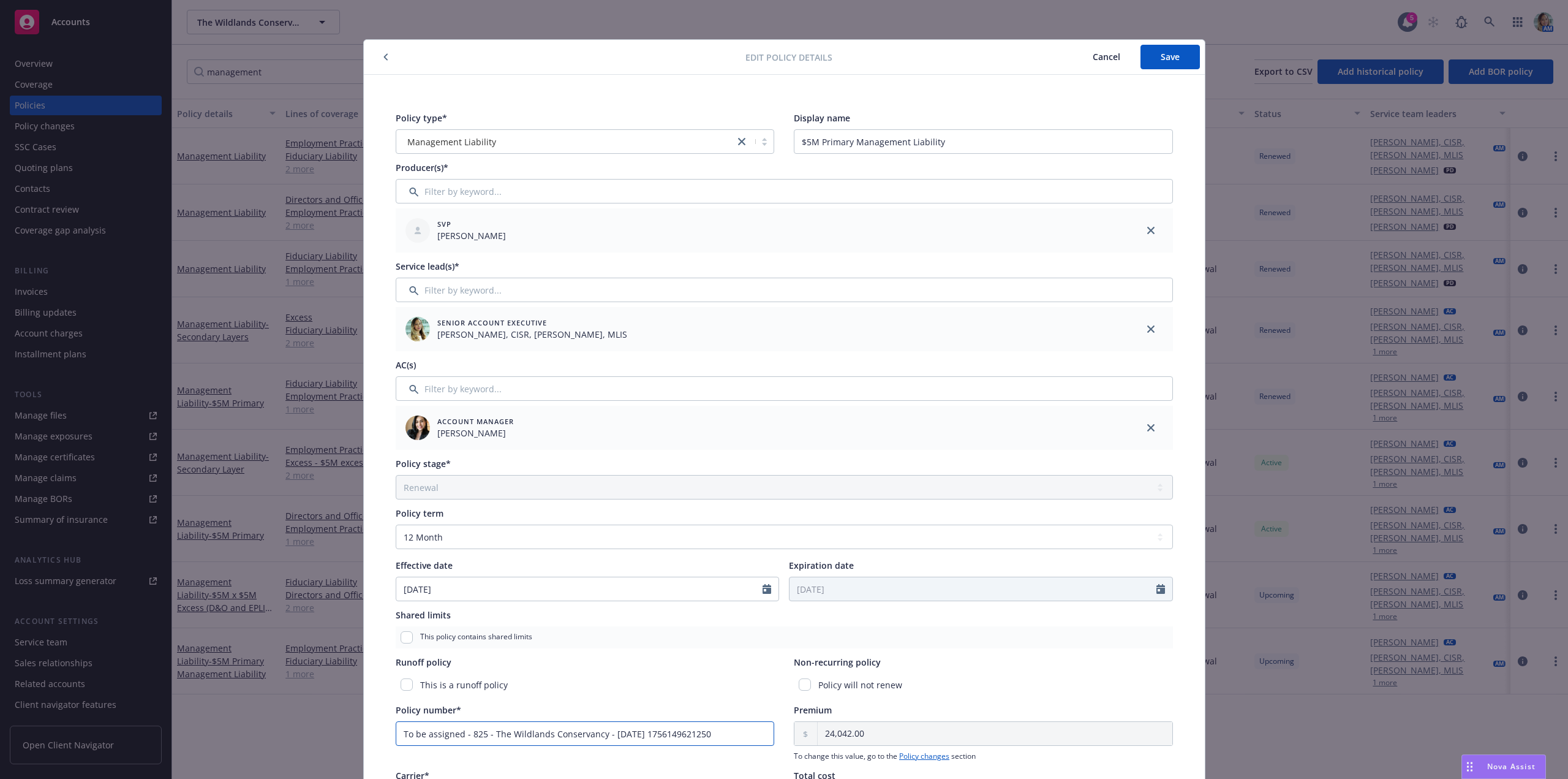
drag, startPoint x: 714, startPoint y: 733, endPoint x: 333, endPoint y: 739, distance: 381.0
click at [333, 739] on div "Edit policy details Cancel Save Policy type* Management Liability Display name …" at bounding box center [784, 389] width 1568 height 779
paste input "VN00001666241"
click at [456, 737] on input "VN00001666241" at bounding box center [585, 733] width 379 height 25
type input "VN00001666251"
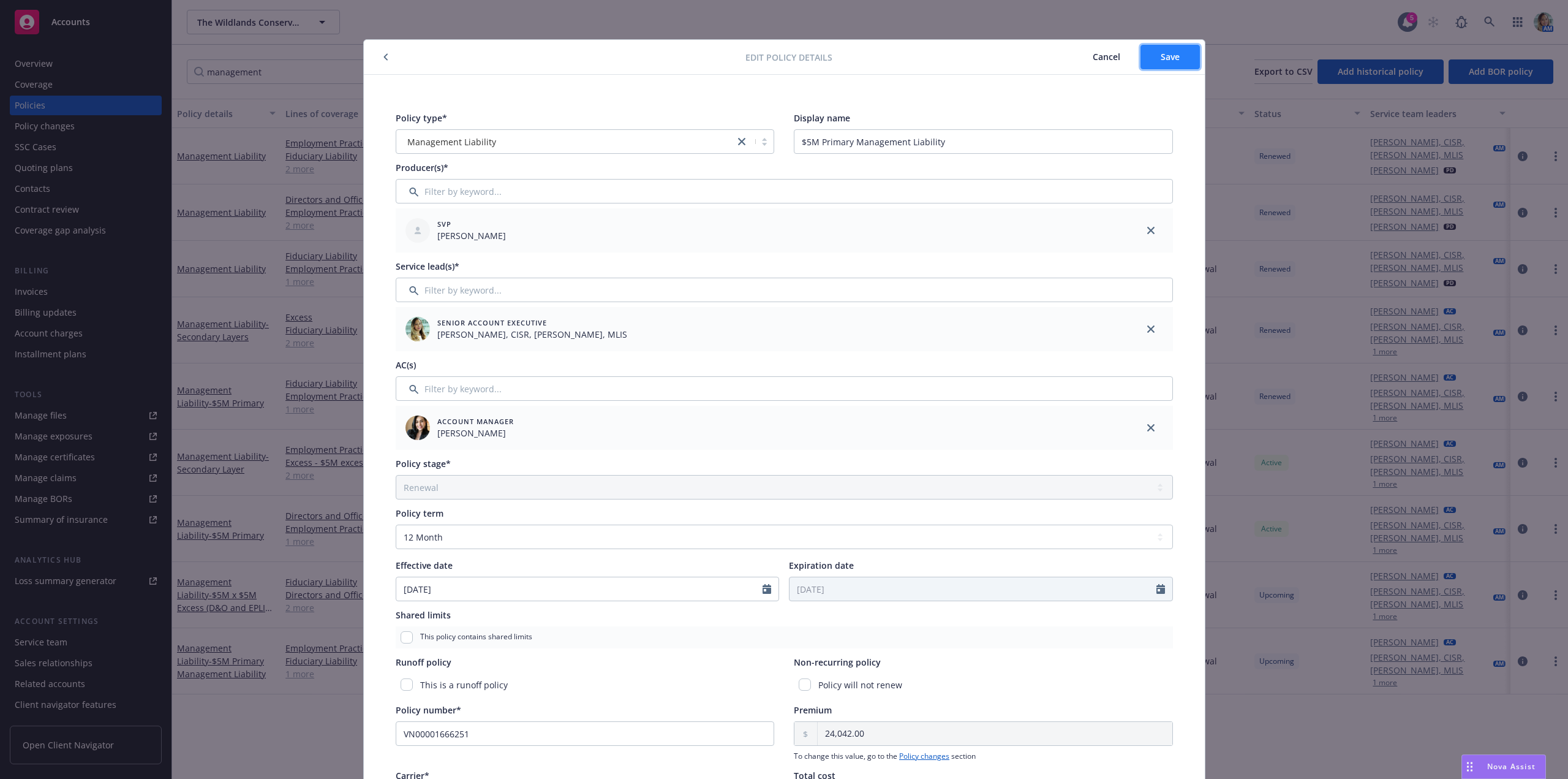
click at [1184, 52] on button "Save" at bounding box center [1170, 57] width 60 height 25
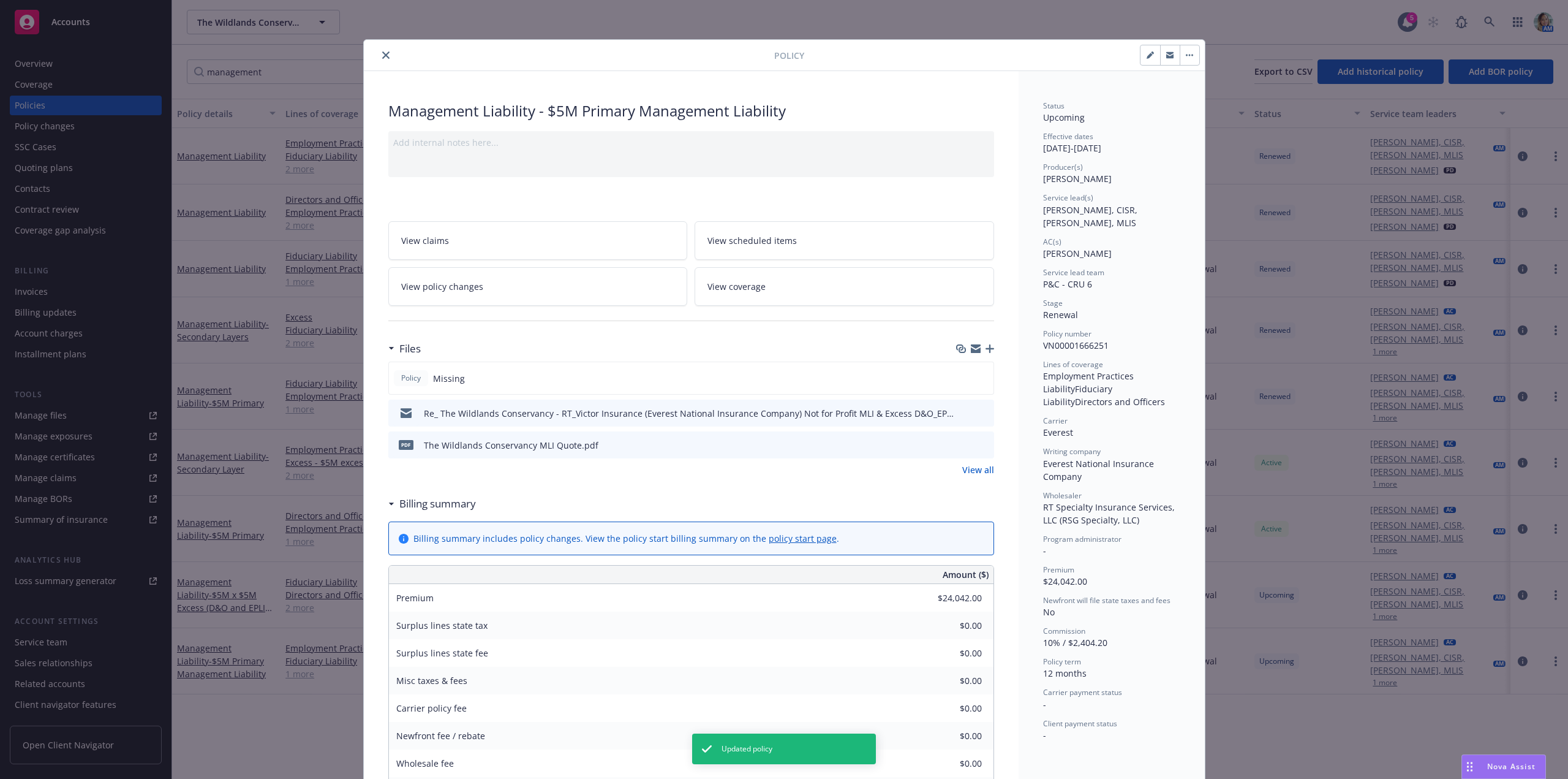
click at [300, 78] on div "Policy Management Liability - $5M Primary Management Liability Add internal not…" at bounding box center [784, 389] width 1568 height 779
click at [388, 51] on div at bounding box center [571, 55] width 405 height 15
click at [382, 55] on icon "close" at bounding box center [386, 55] width 8 height 8
click at [386, 54] on button "close" at bounding box center [385, 55] width 15 height 15
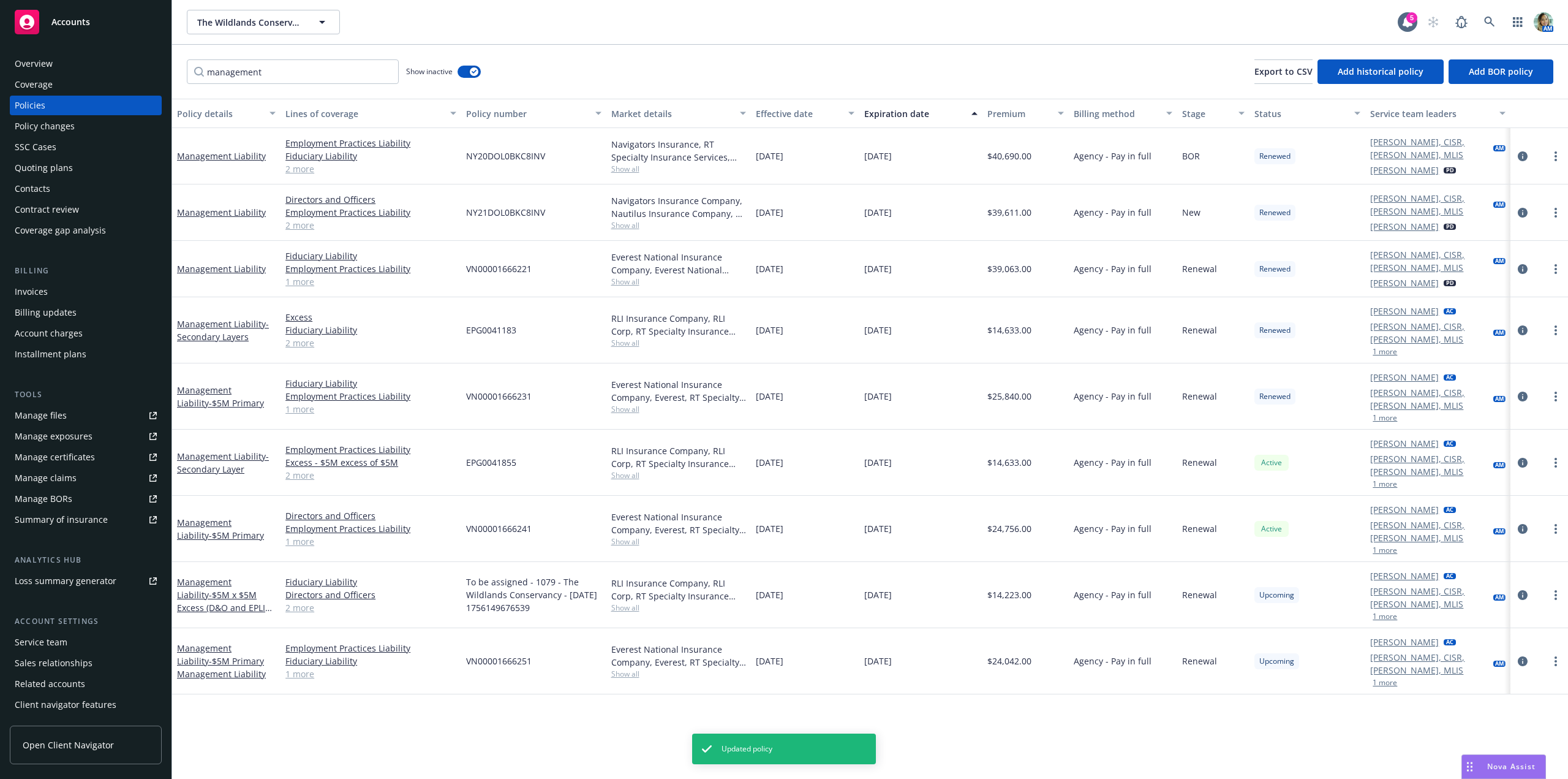
click at [379, 55] on div "management Show inactive Export to CSV Add historical policy Add BOR policy" at bounding box center [870, 71] width 1396 height 54
click at [326, 72] on input "management" at bounding box center [293, 72] width 212 height 25
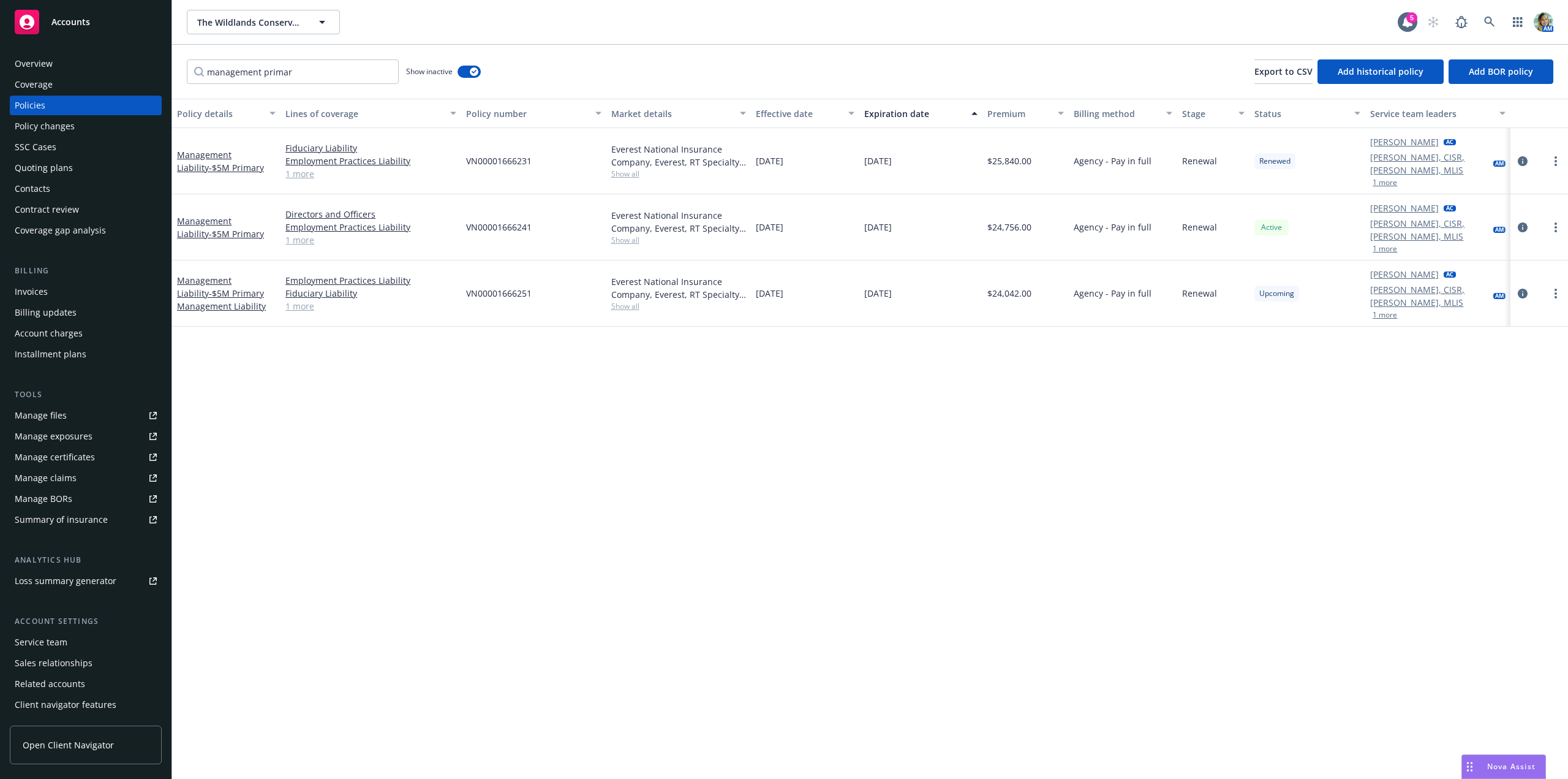
click at [601, 396] on div "Policy details Lines of coverage Policy number Market details Effective date Ex…" at bounding box center [870, 438] width 1396 height 680
click at [502, 452] on div "Policy details Lines of coverage Policy number Market details Effective date Ex…" at bounding box center [870, 438] width 1396 height 680
drag, startPoint x: 202, startPoint y: 68, endPoint x: 142, endPoint y: 70, distance: 60.0
click at [144, 69] on div "Accounts Overview Coverage Policies Policy changes SSC Cases Quoting plans Cont…" at bounding box center [784, 389] width 1568 height 779
type input "[PERSON_NAME]"
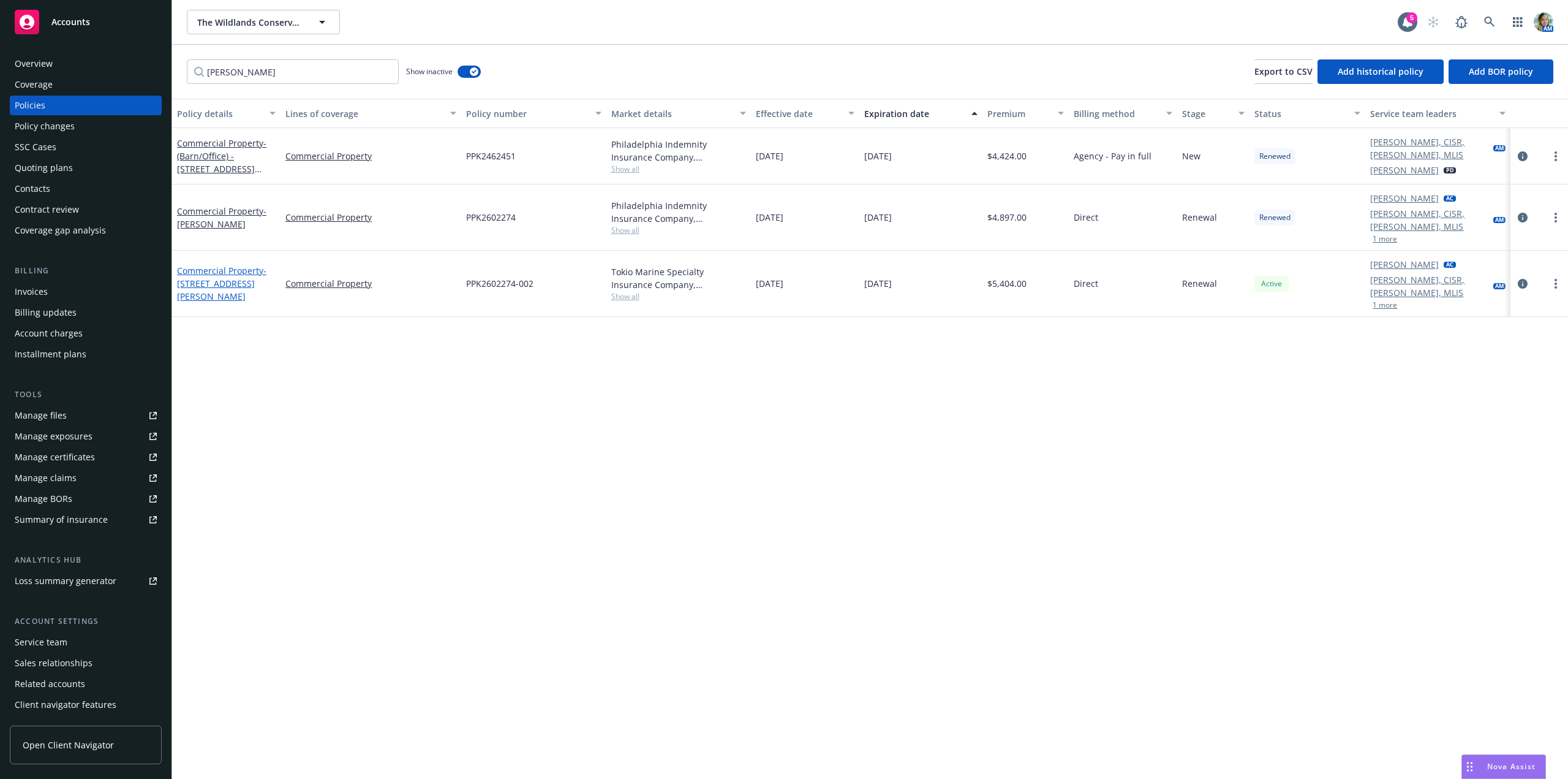
click at [223, 265] on link "Commercial Property - 770 Russ Lane" at bounding box center [221, 283] width 89 height 37
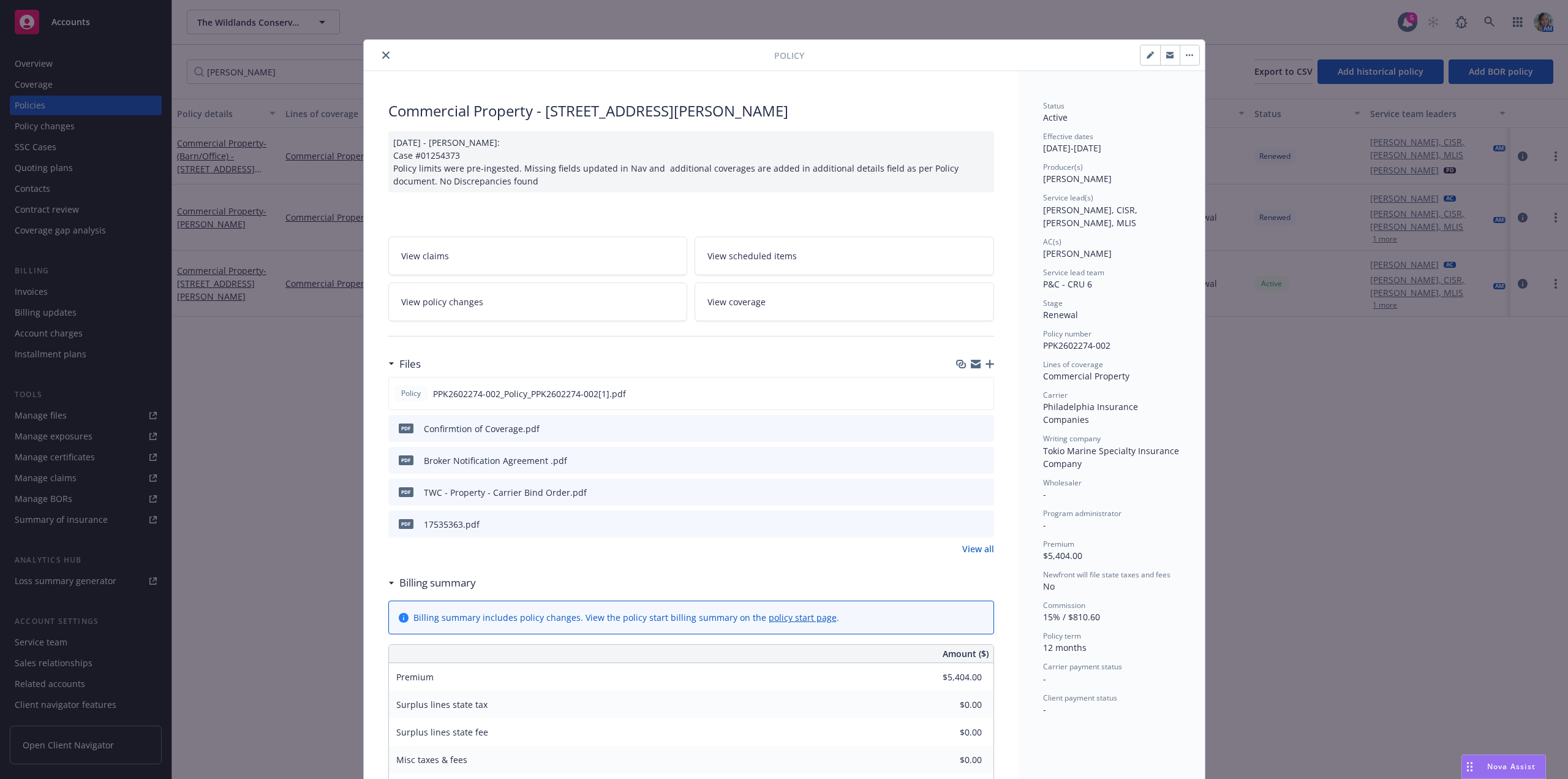
click at [63, 215] on div "Policy Commercial Property - 770 Russ Lane 09/12/2024 - Sampath Vankayala: Case…" at bounding box center [784, 389] width 1568 height 779
click at [48, 185] on div "Policy Commercial Property - 770 Russ Lane 09/12/2024 - Sampath Vankayala: Case…" at bounding box center [784, 389] width 1568 height 779
drag, startPoint x: 44, startPoint y: 187, endPoint x: 111, endPoint y: 167, distance: 69.9
click at [79, 178] on div "Policy Commercial Property - 770 Russ Lane 09/12/2024 - Sampath Vankayala: Case…" at bounding box center [784, 389] width 1568 height 779
click at [382, 56] on icon "close" at bounding box center [386, 55] width 8 height 8
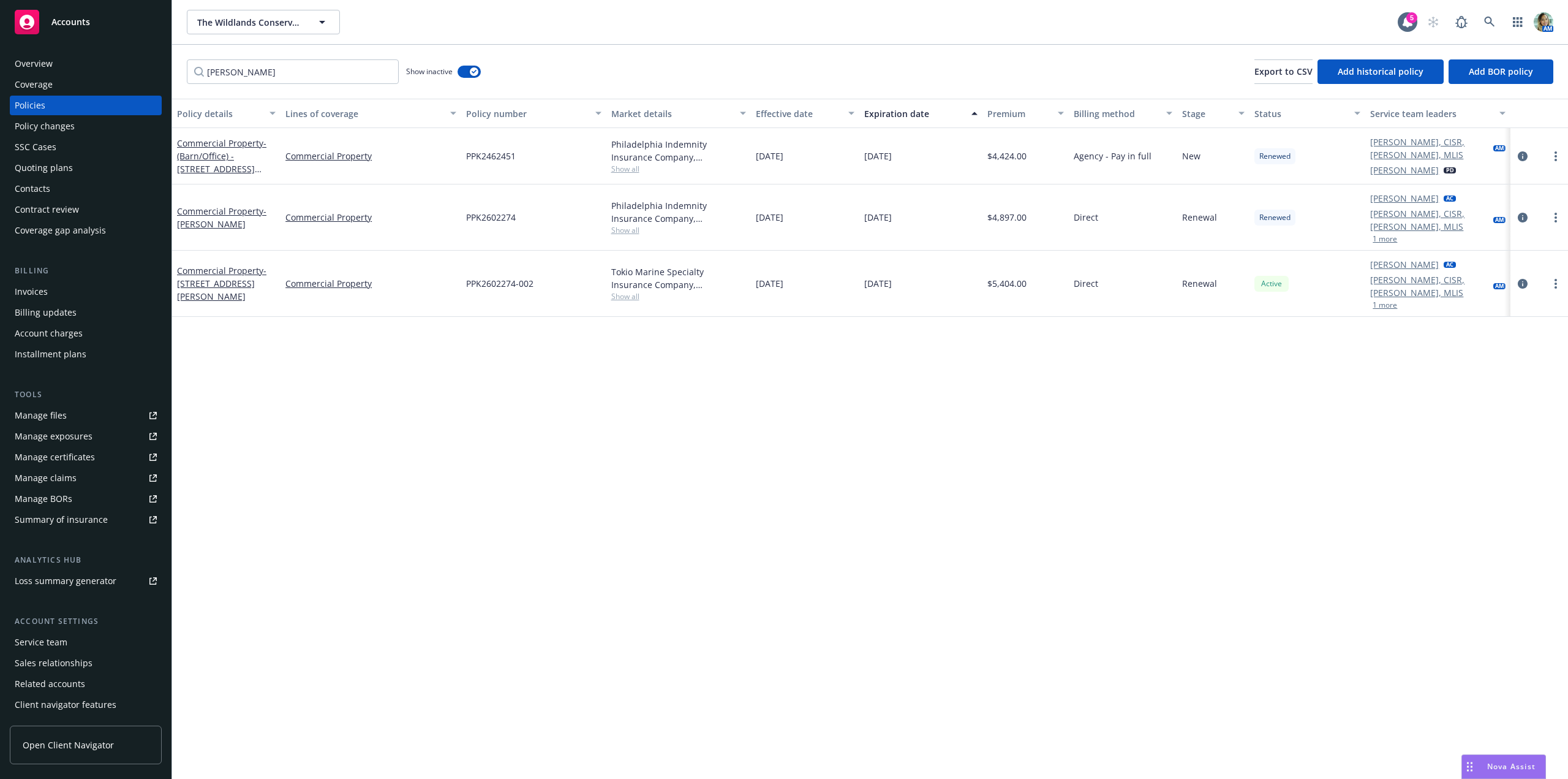
click at [55, 190] on div "Contacts" at bounding box center [86, 189] width 142 height 20
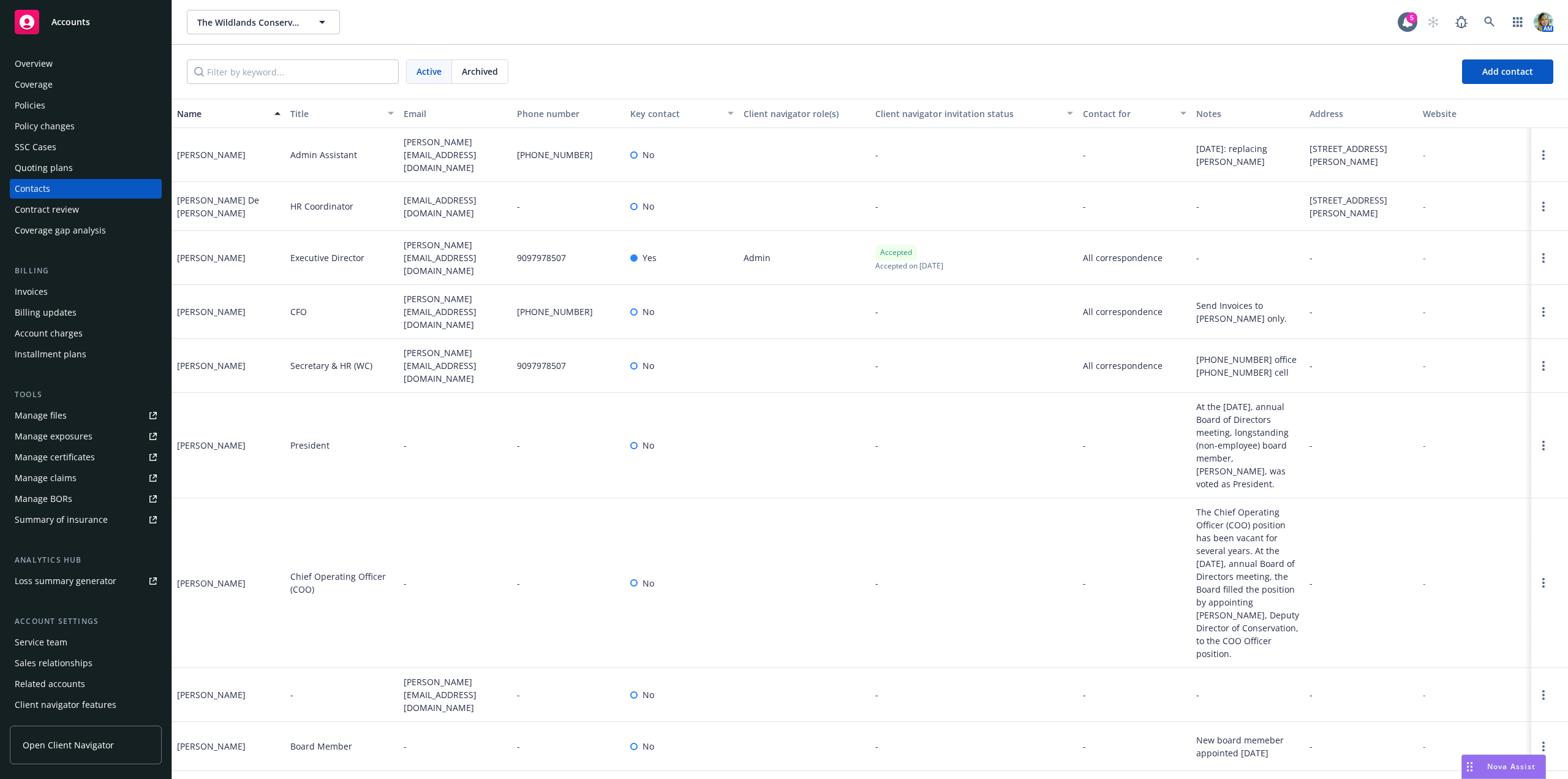
drag, startPoint x: 232, startPoint y: 302, endPoint x: 178, endPoint y: 305, distance: 54.1
click at [178, 305] on div "Jennifer Francis" at bounding box center [228, 312] width 114 height 54
copy div "Jennifer Francis"
drag, startPoint x: 454, startPoint y: 306, endPoint x: 399, endPoint y: 302, distance: 55.1
click at [397, 293] on div "Jennifer Francis CFO jennifer.f@wildlandsconservancy.org (909) 797-8507 No - Al…" at bounding box center [870, 312] width 1396 height 54
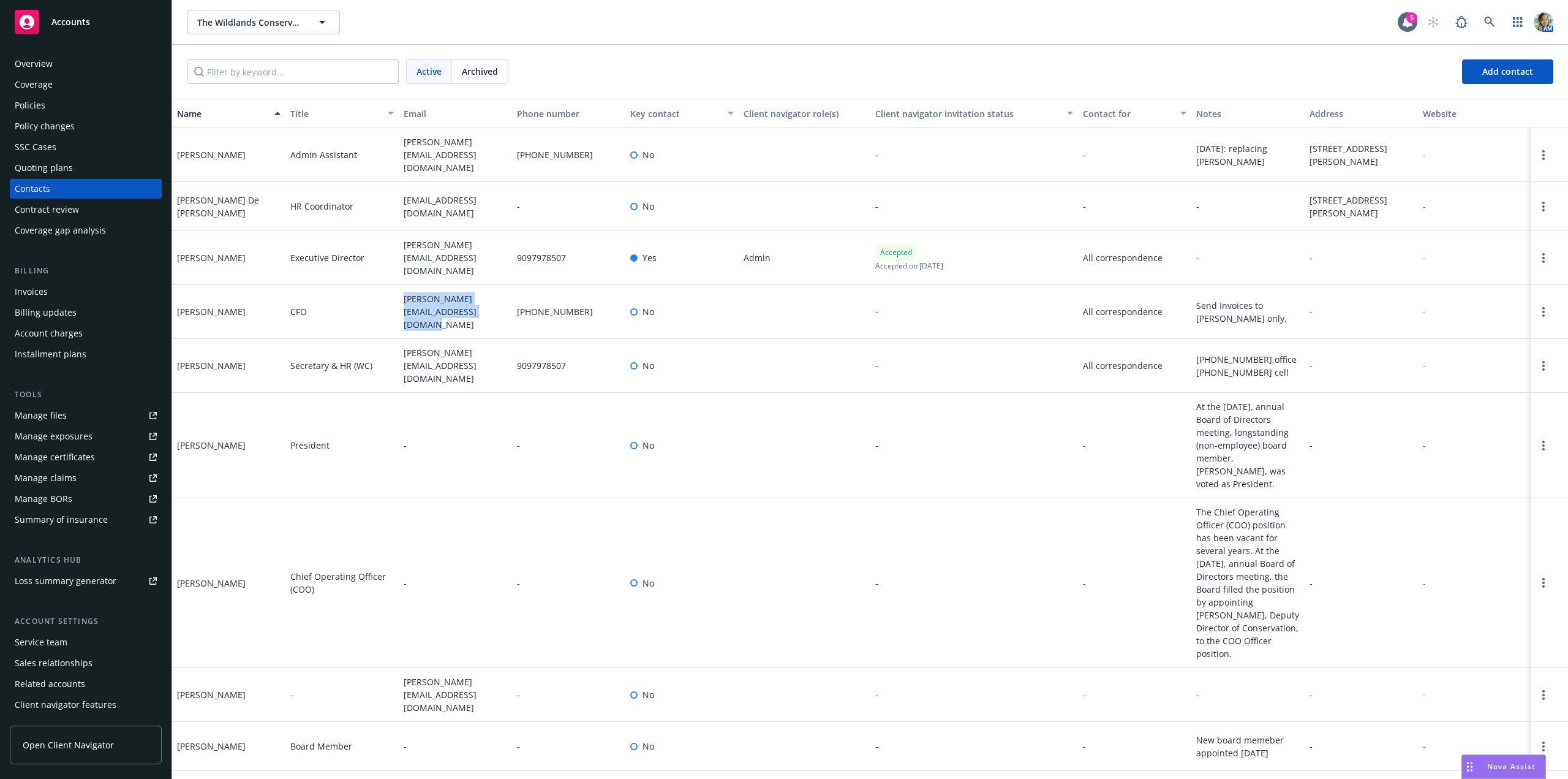
copy div "jennifer.f@wildlandsconservancy.org"
click at [65, 172] on div "Quoting plans" at bounding box center [44, 168] width 58 height 20
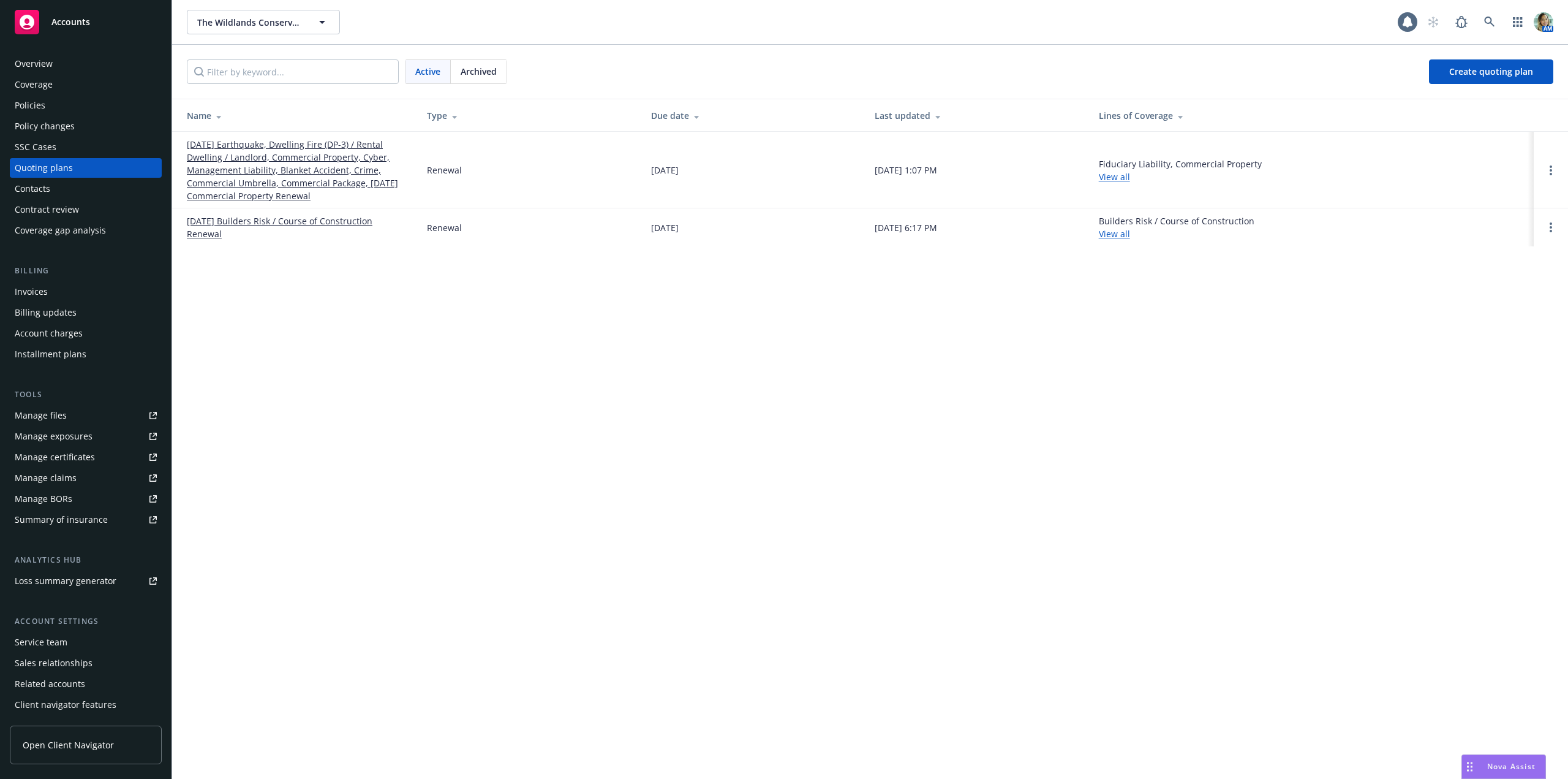
click at [234, 188] on link "[DATE] Earthquake, Dwelling Fire (DP-3) / Rental Dwelling / Landlord, Commercia…" at bounding box center [296, 170] width 220 height 64
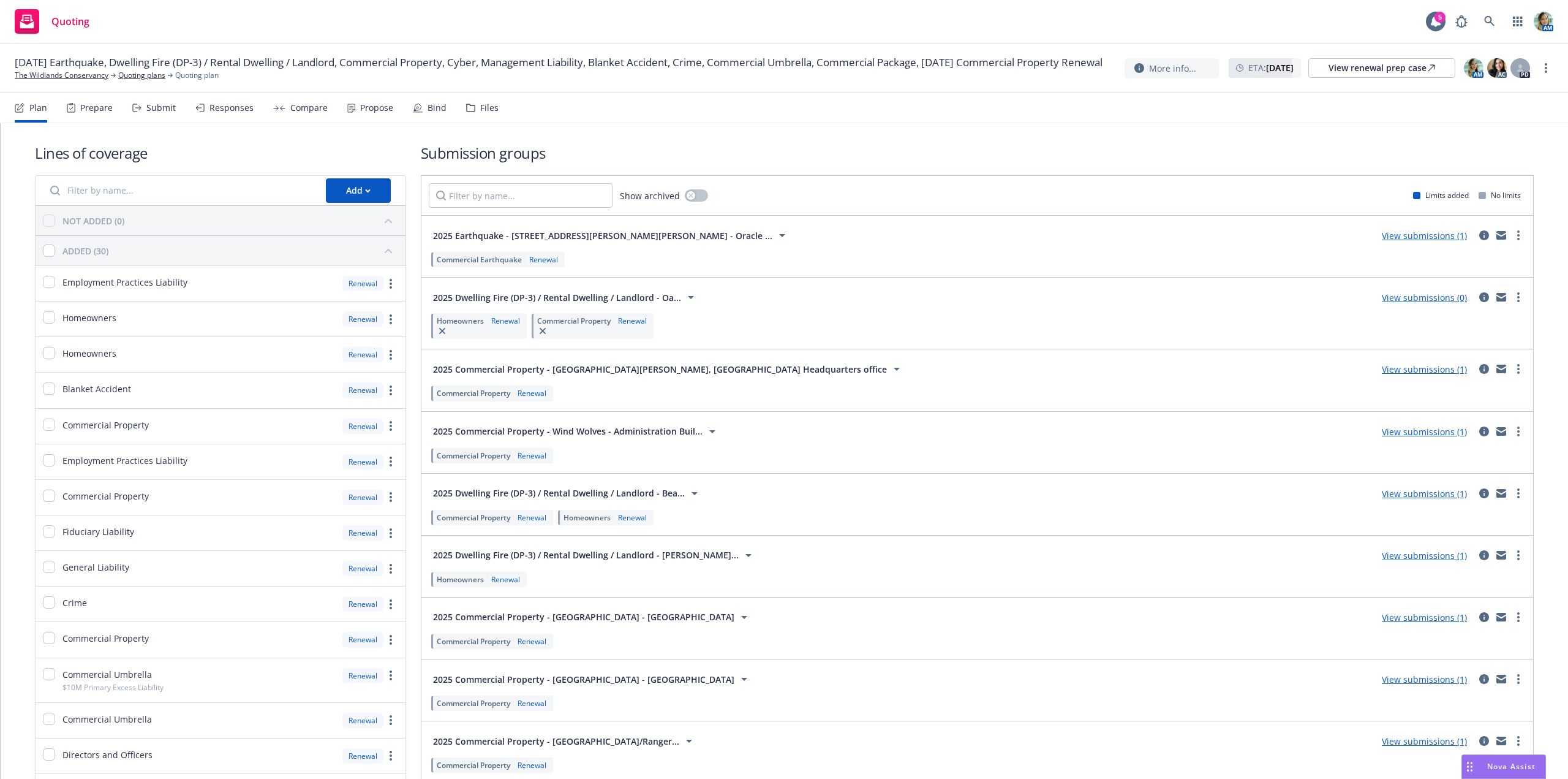
click at [372, 113] on div "Propose" at bounding box center [377, 107] width 33 height 10
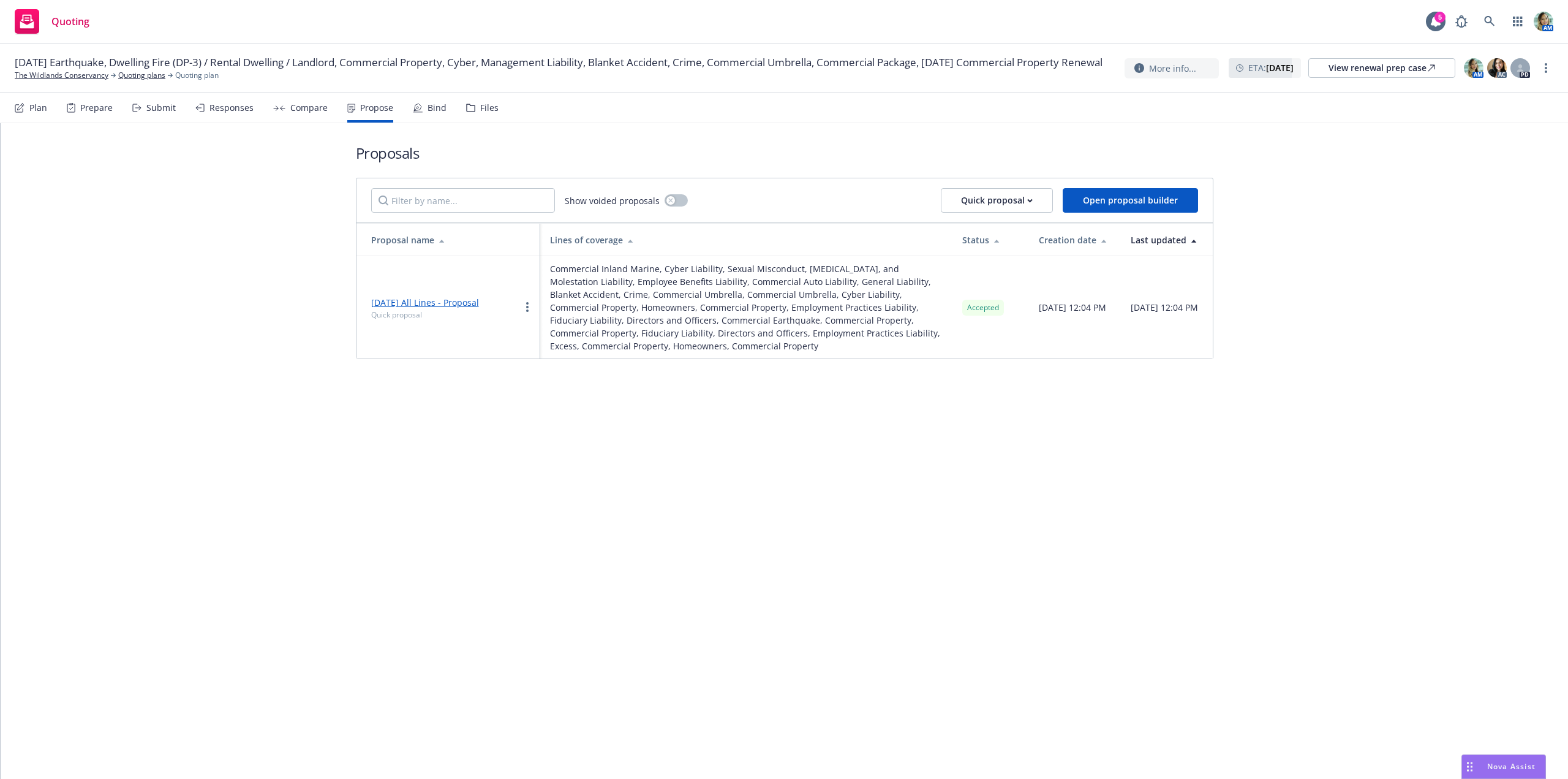
click at [428, 109] on div "Bind" at bounding box center [437, 107] width 19 height 10
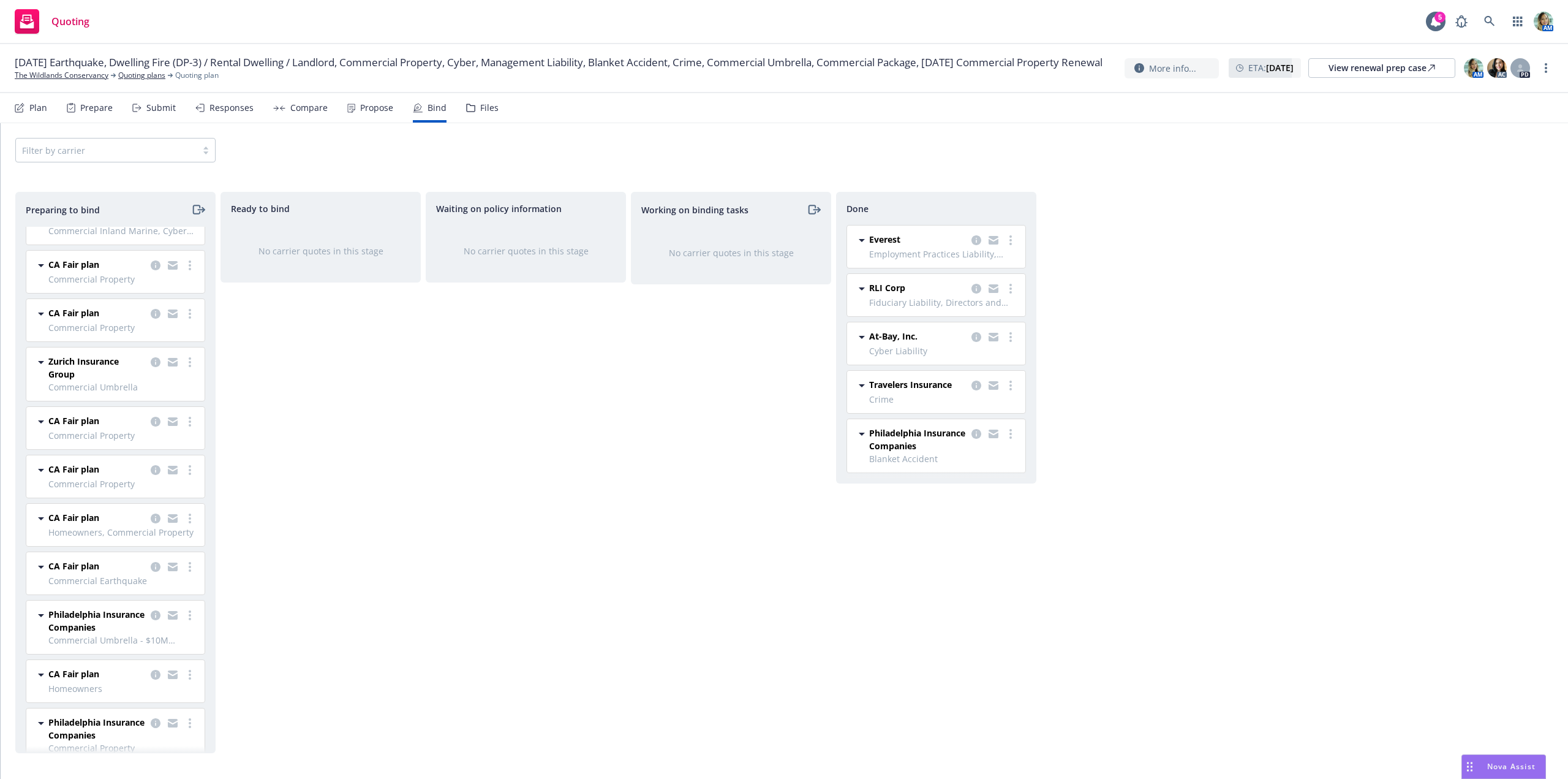
scroll to position [56, 0]
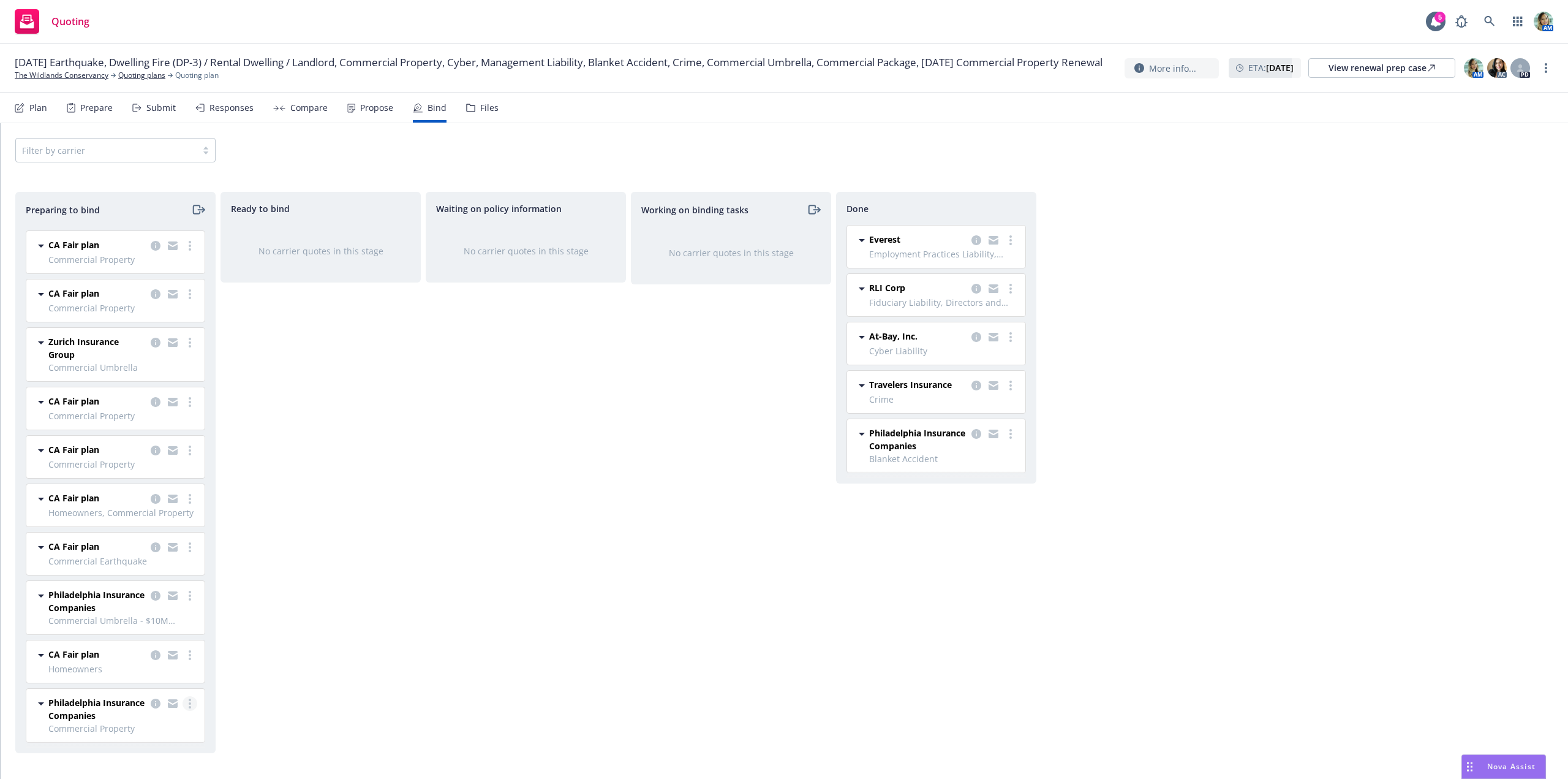
click at [188, 706] on icon "more" at bounding box center [190, 703] width 3 height 10
click at [110, 608] on span "Log bind order" at bounding box center [112, 604] width 90 height 11
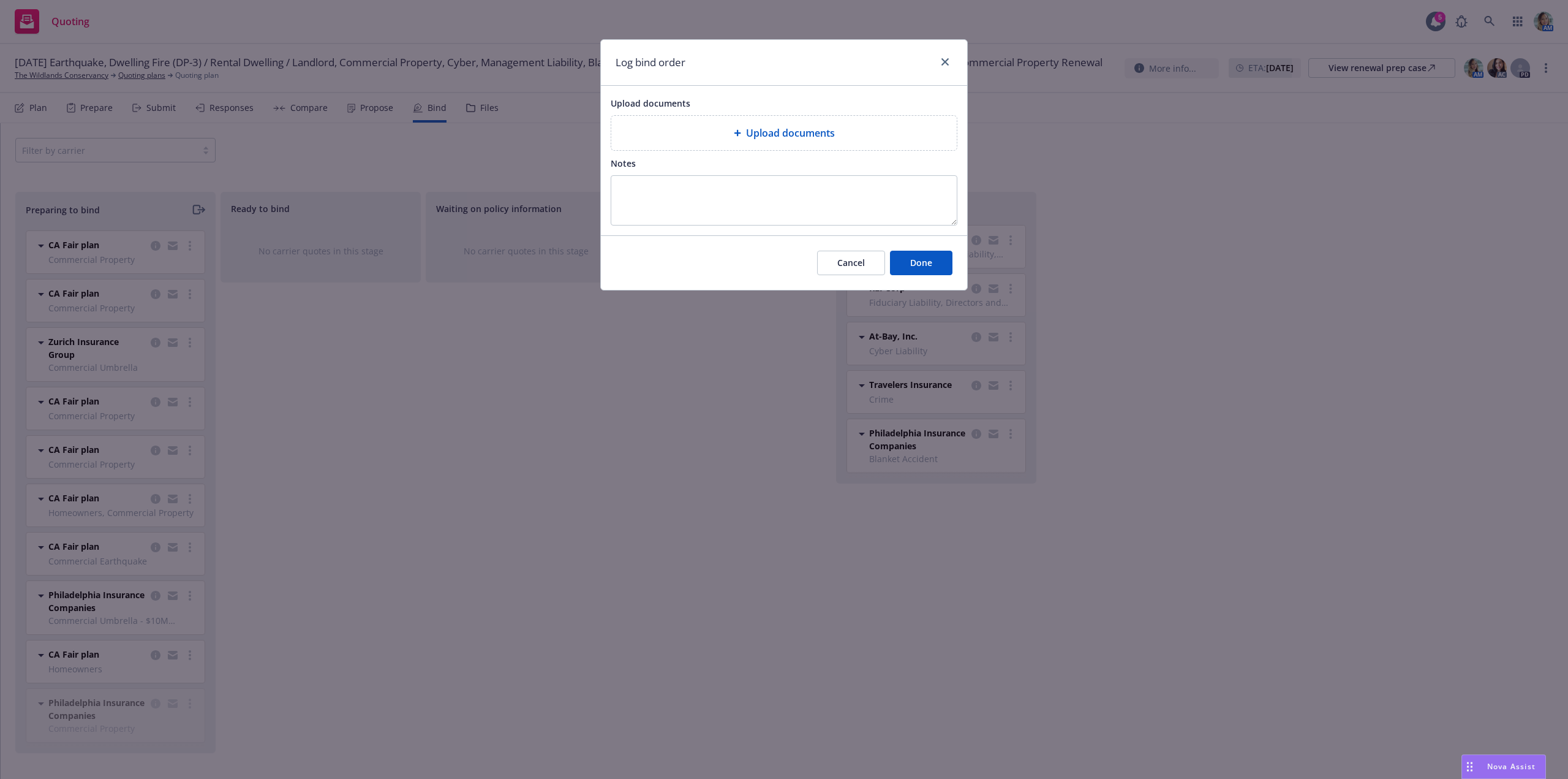
click at [779, 131] on span "Upload documents" at bounding box center [791, 133] width 89 height 15
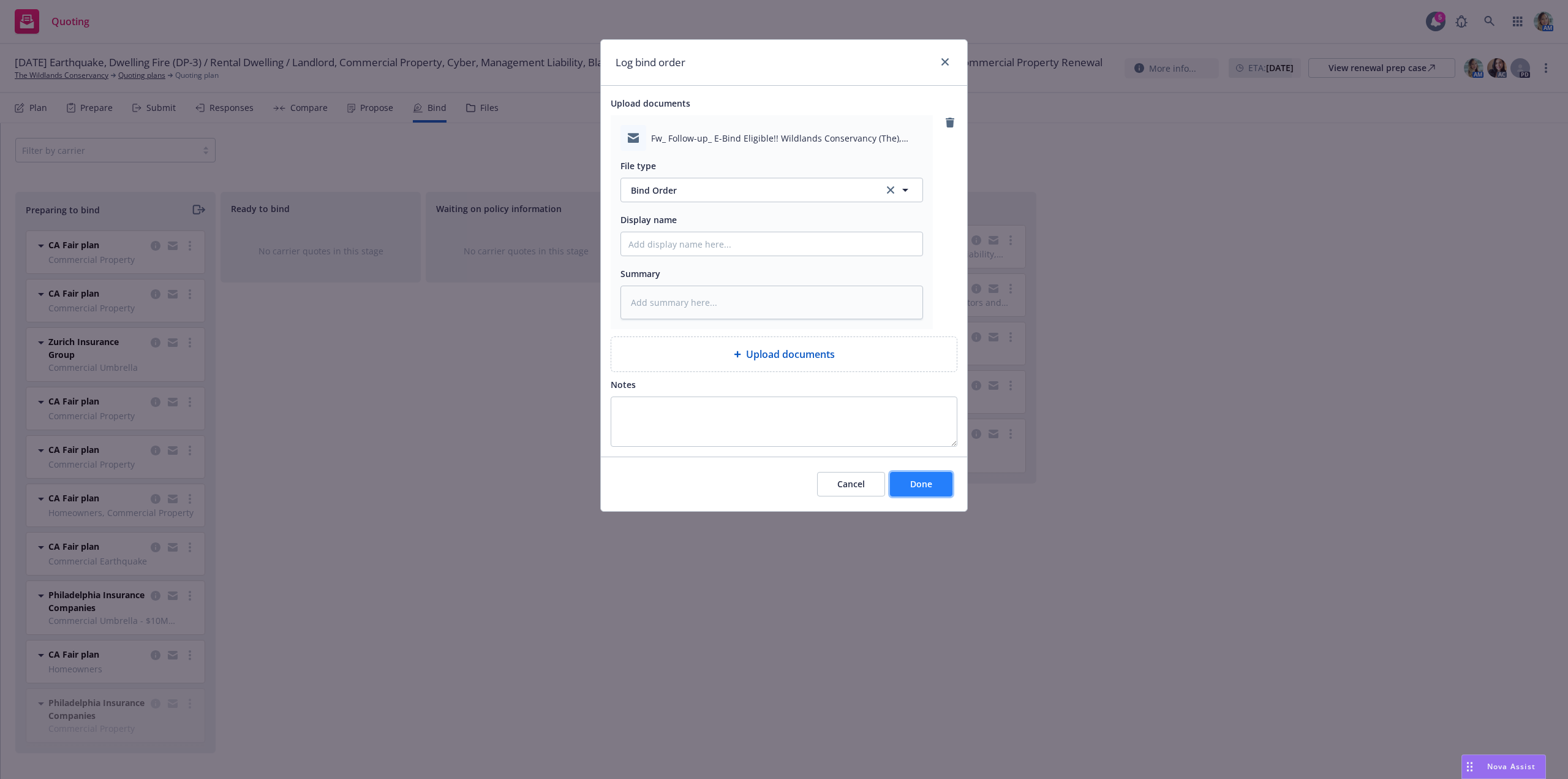
click at [918, 478] on button "Done" at bounding box center [921, 484] width 62 height 25
type textarea "x"
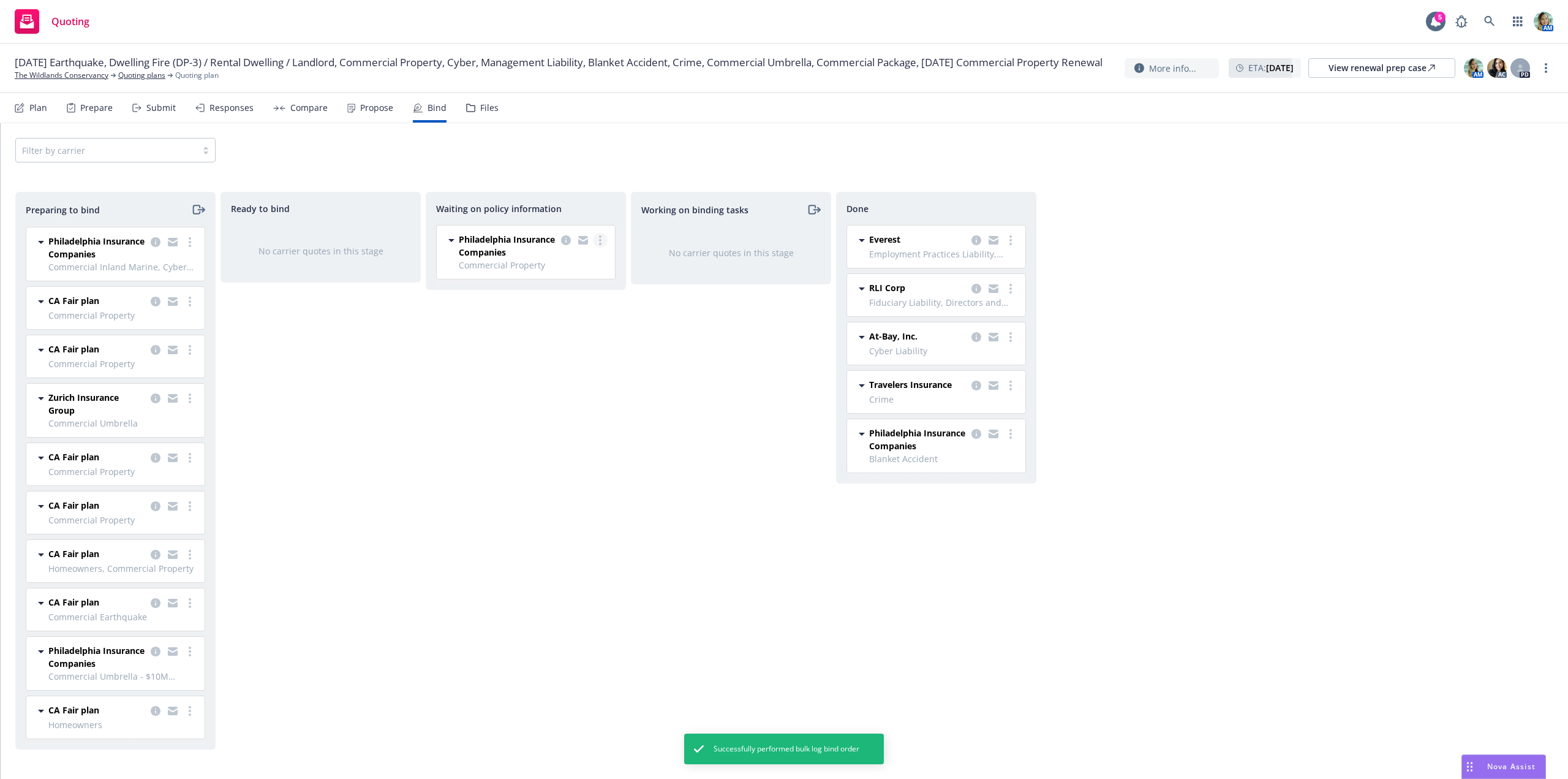
click at [602, 244] on link "more" at bounding box center [600, 240] width 15 height 15
click at [574, 266] on span "Create policies" at bounding box center [541, 265] width 90 height 11
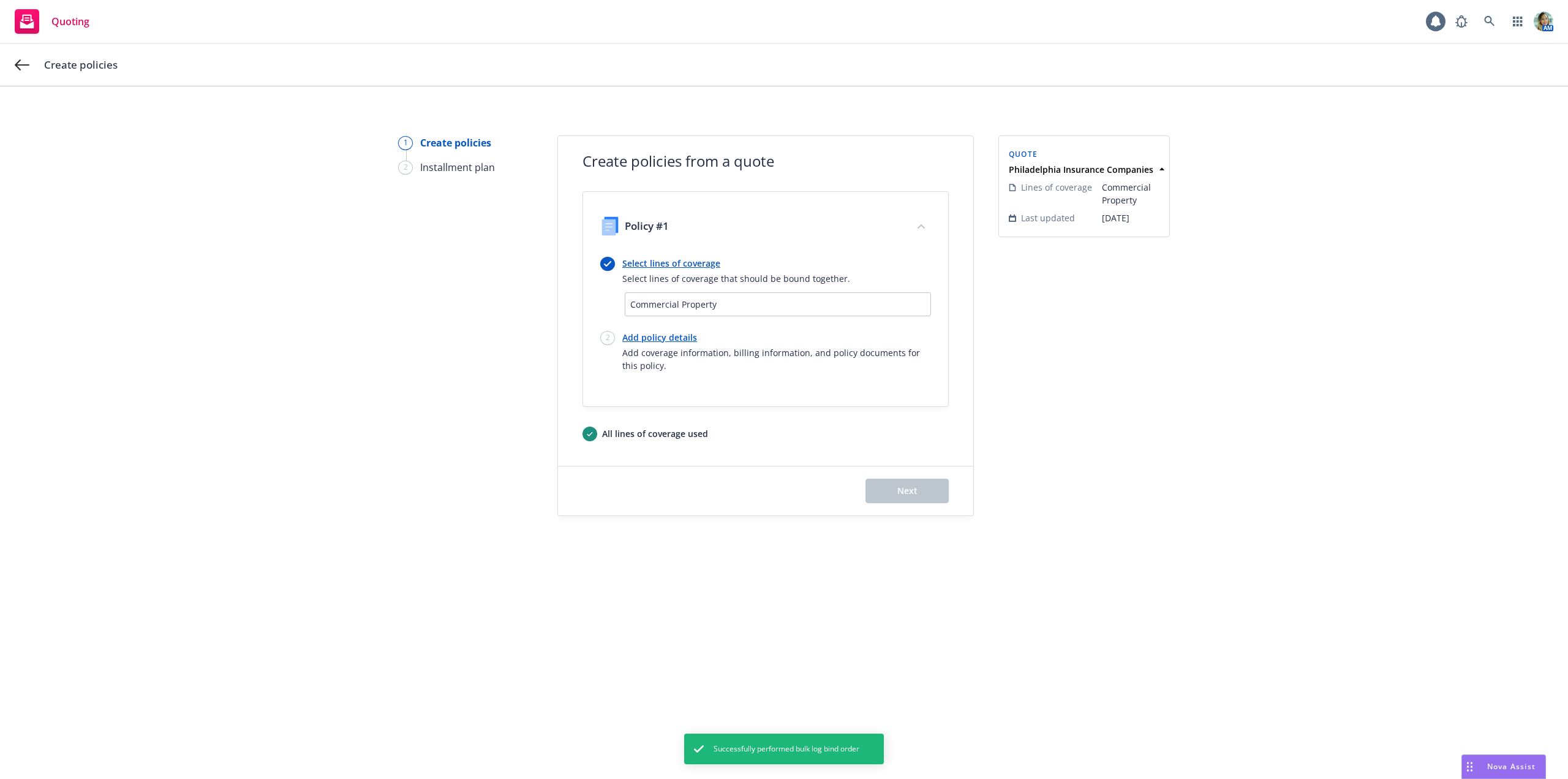
click at [647, 337] on link "Add policy details" at bounding box center [777, 337] width 308 height 13
select select "12"
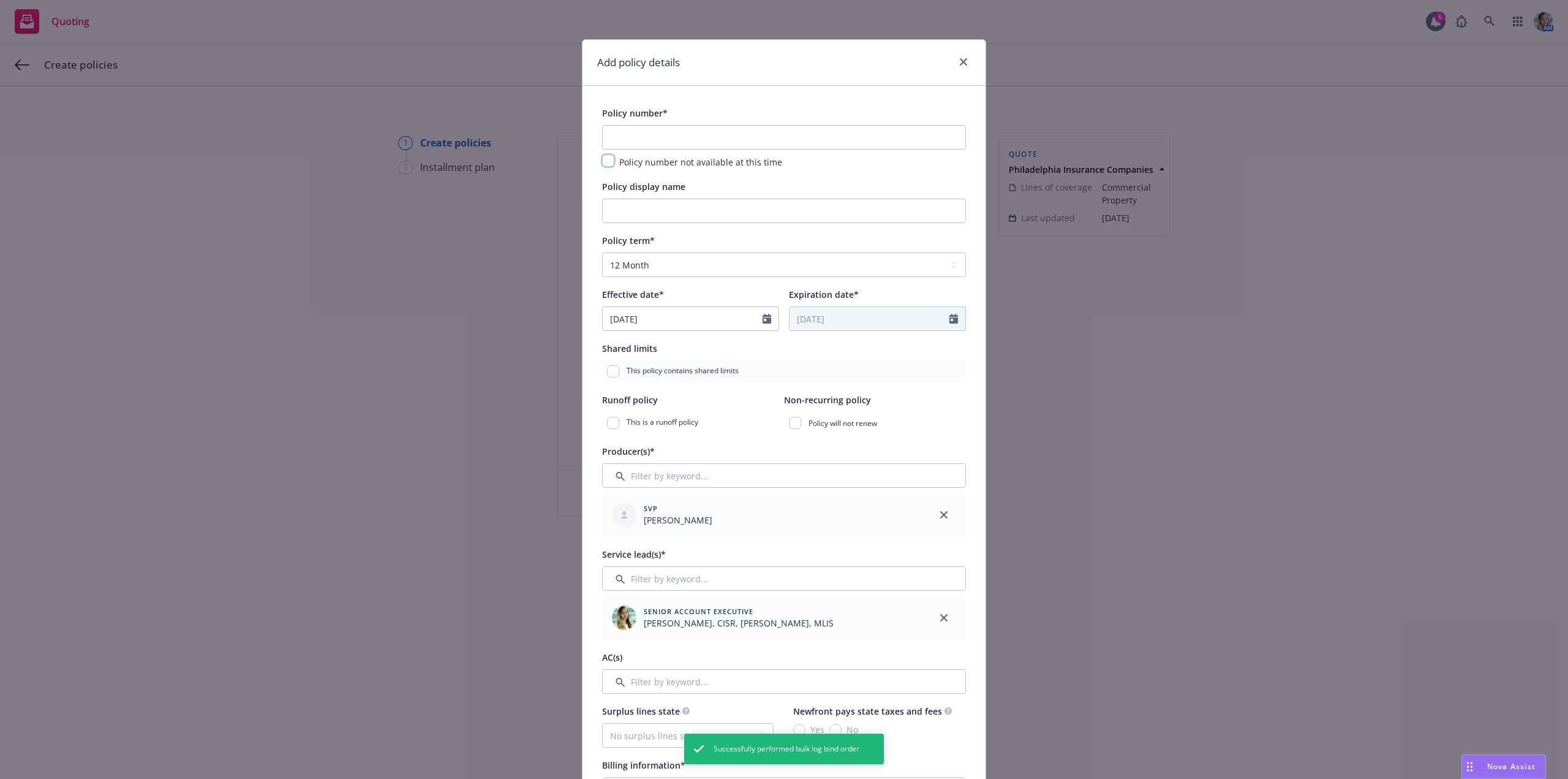
click at [604, 165] on input "checkbox" at bounding box center [608, 160] width 12 height 12
checkbox input "true"
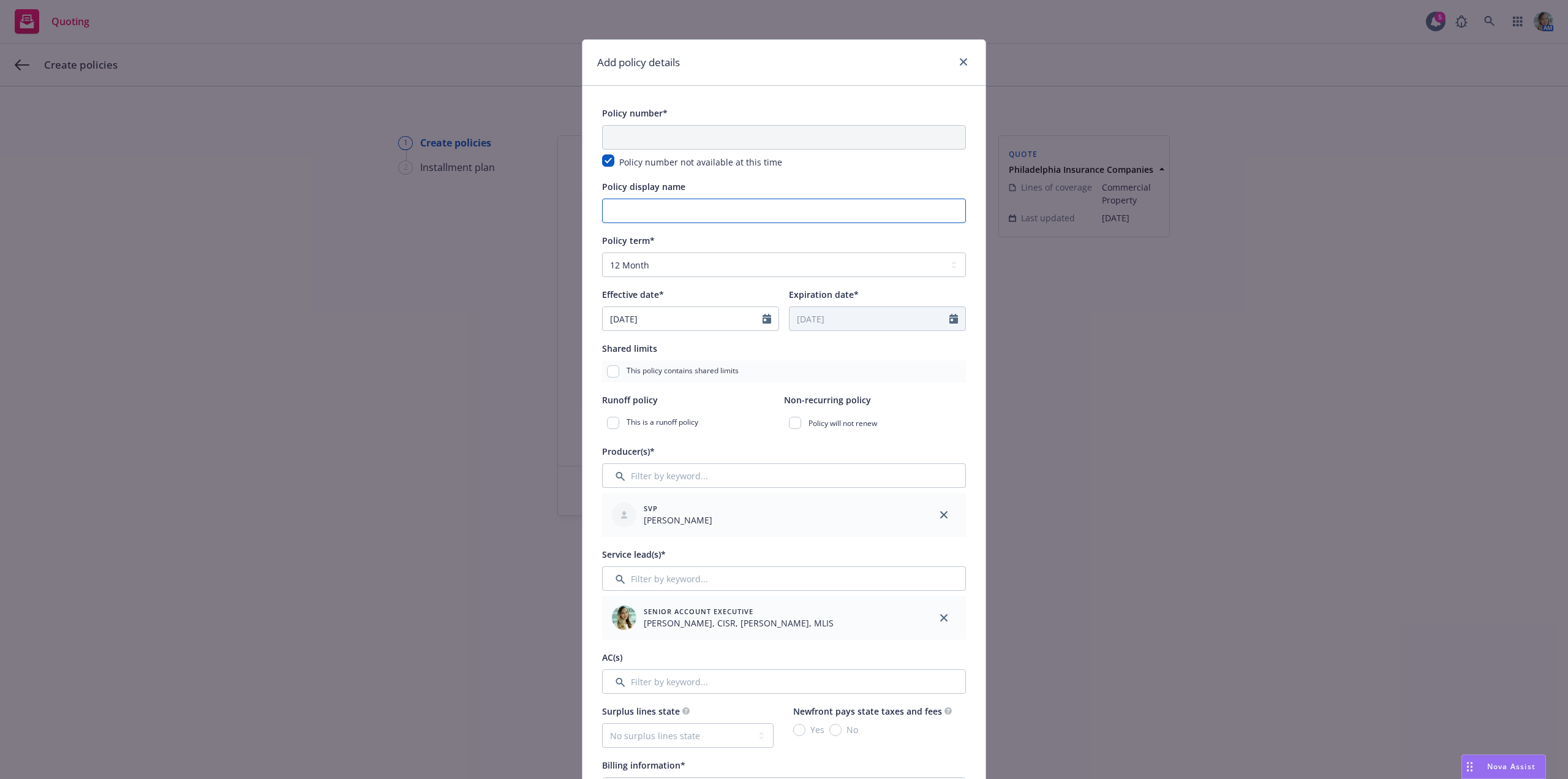
click at [621, 213] on input "Policy display name" at bounding box center [784, 211] width 364 height 25
click at [379, 330] on div "Add policy details Policy number* Policy number not available at this time Poli…" at bounding box center [784, 389] width 1568 height 779
click at [606, 216] on input "[PERSON_NAME]" at bounding box center [784, 211] width 364 height 25
click at [690, 213] on input "[STREET_ADDRESS][PERSON_NAME]" at bounding box center [784, 211] width 364 height 25
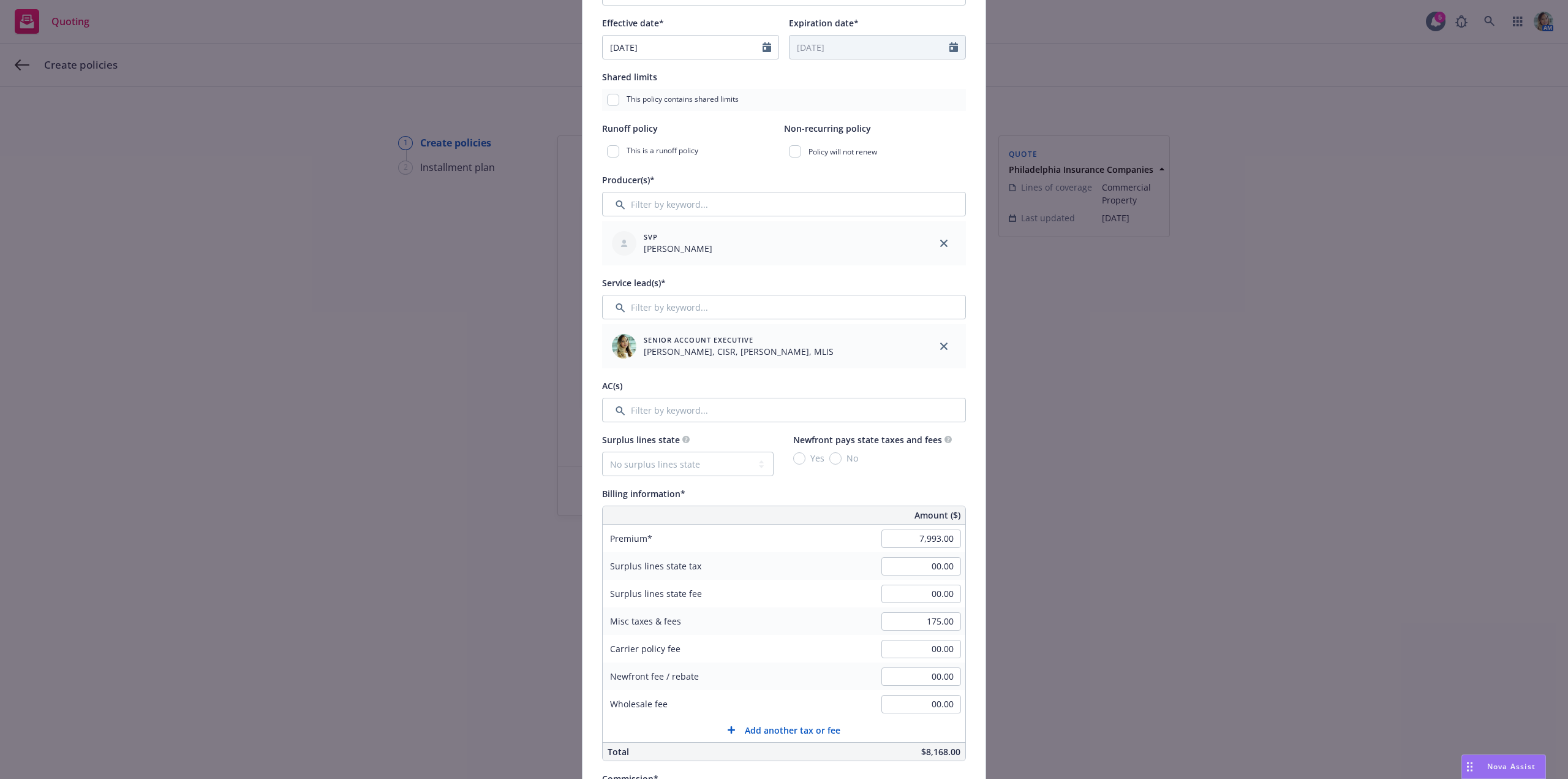
scroll to position [307, 0]
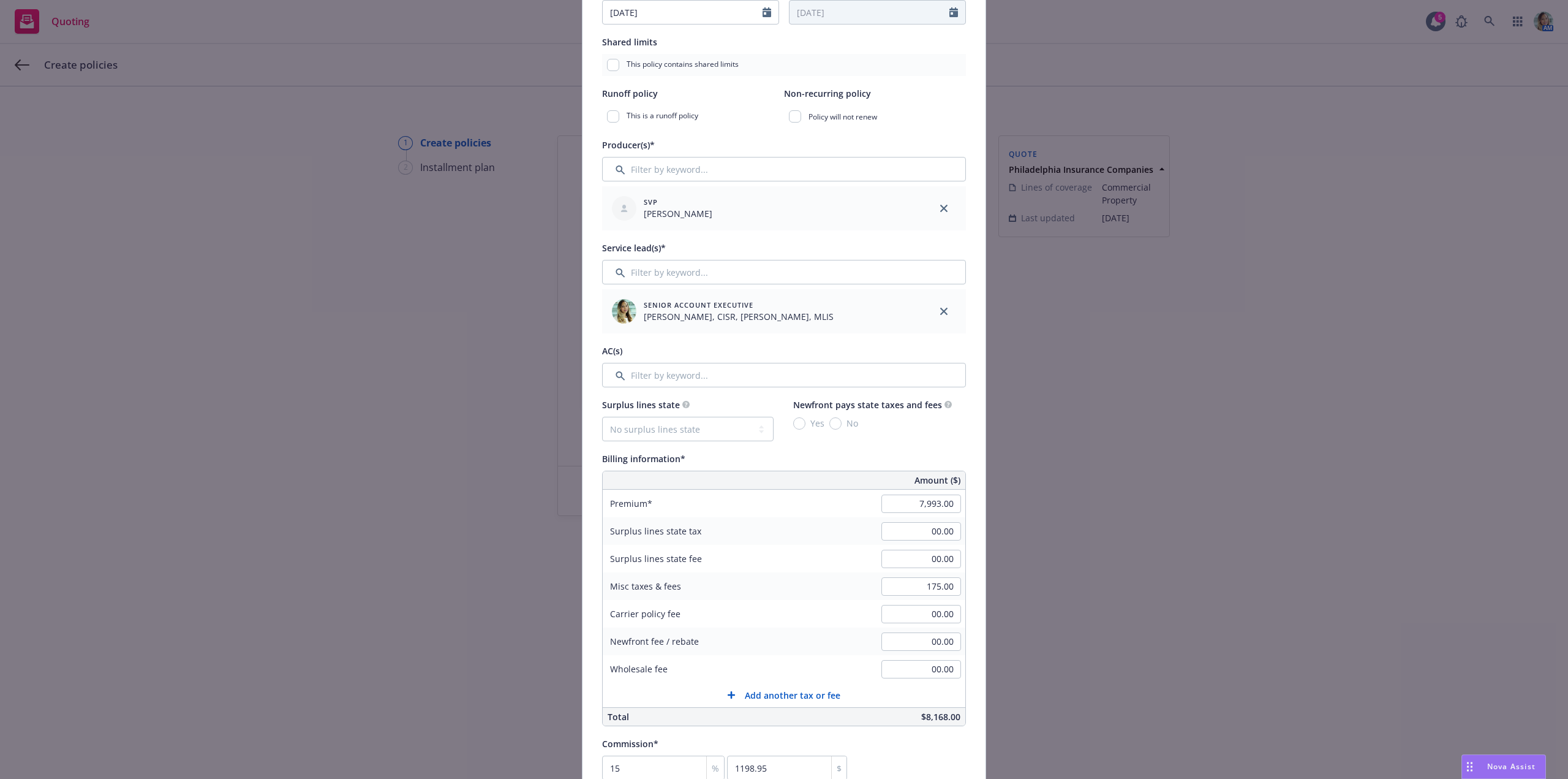
type input "[STREET_ADDRESS][PERSON_NAME]"
click at [662, 374] on input "Filter by keyword..." at bounding box center [784, 375] width 364 height 25
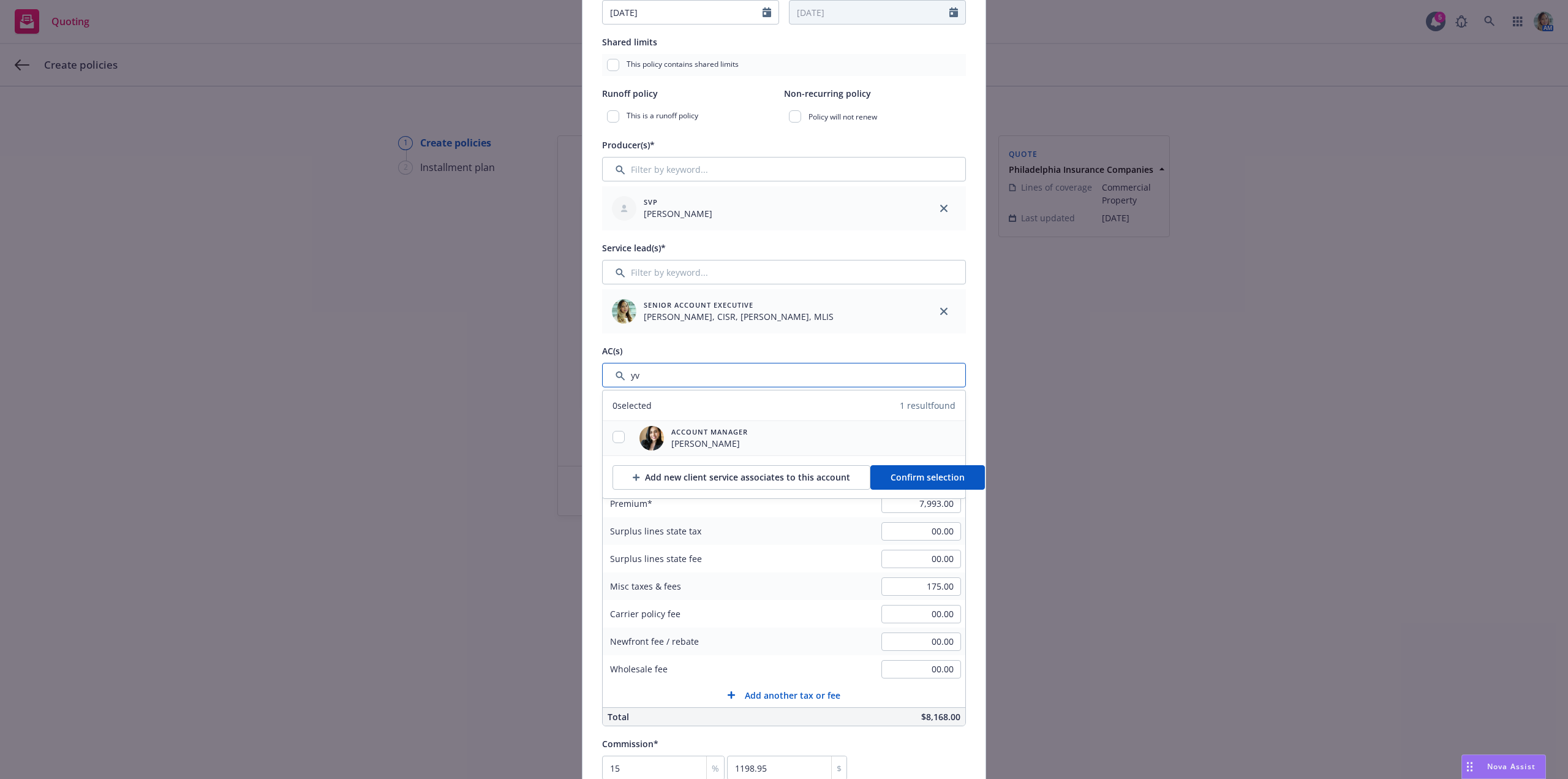
type input "yv"
click at [617, 432] on input "checkbox" at bounding box center [618, 437] width 12 height 12
checkbox input "true"
click at [878, 472] on button "Confirm selection" at bounding box center [928, 477] width 114 height 25
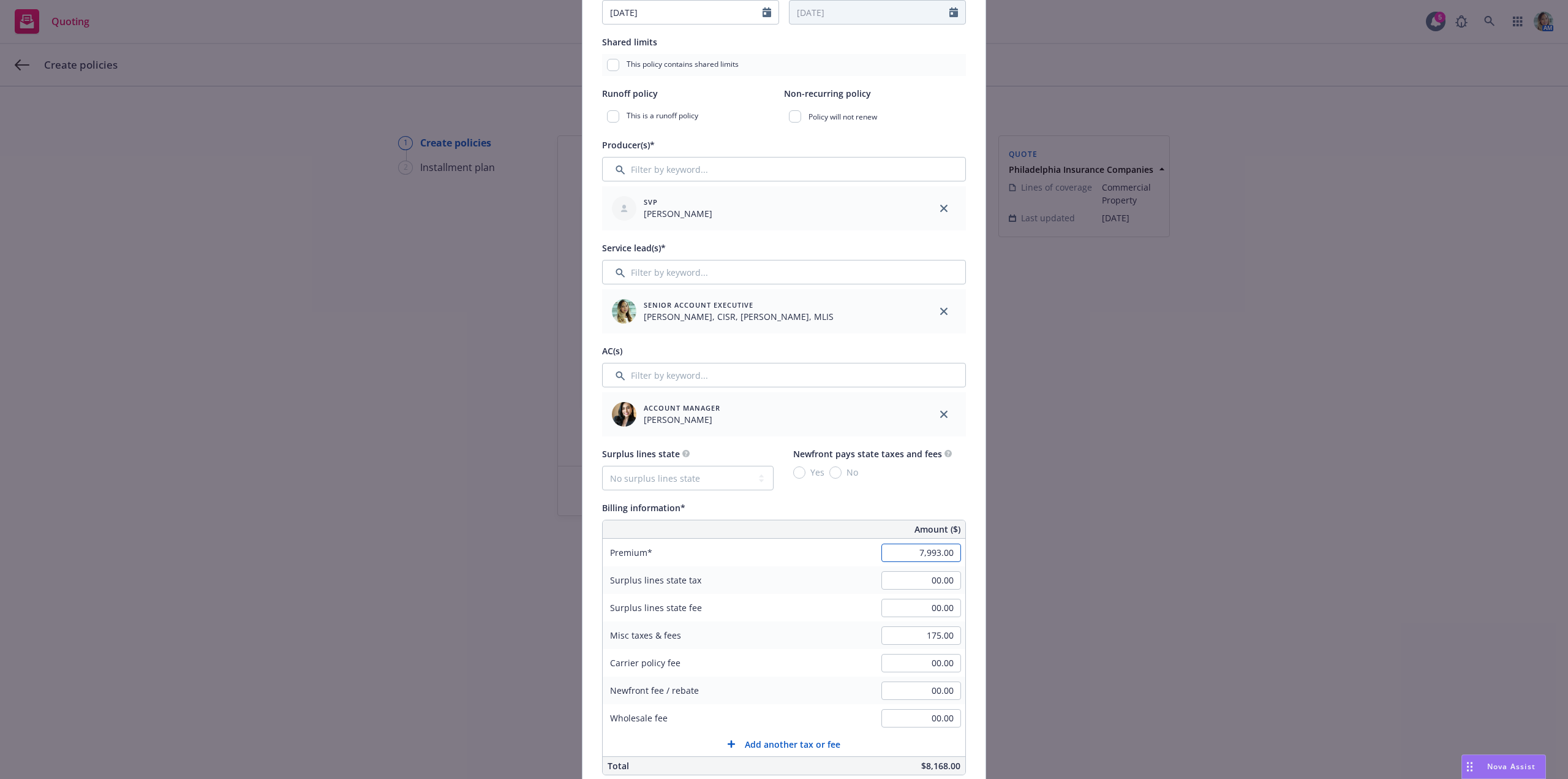
click at [900, 554] on input "7,993.00" at bounding box center [921, 552] width 79 height 18
type input "8,103.00"
type input "1215.45"
click at [1074, 663] on div "Add policy details Policy number* Policy number not available at this time Poli…" at bounding box center [784, 389] width 1568 height 779
click at [901, 558] on input "8,103.00" at bounding box center [921, 552] width 79 height 18
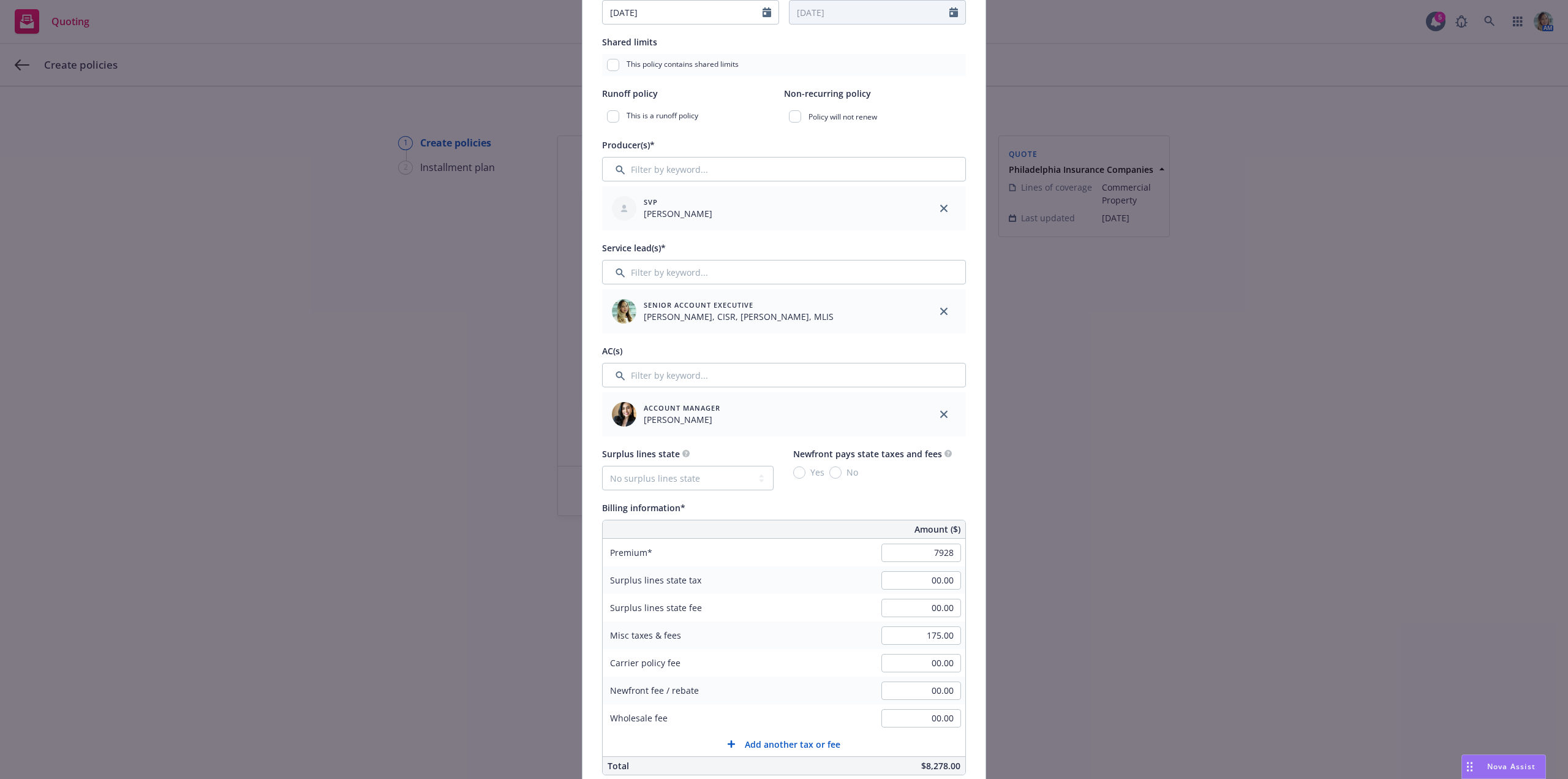
type input "7,928.00"
type input "1189.2"
click at [1142, 564] on div "Add policy details Policy number* Policy number not available at this time Poli…" at bounding box center [784, 389] width 1568 height 779
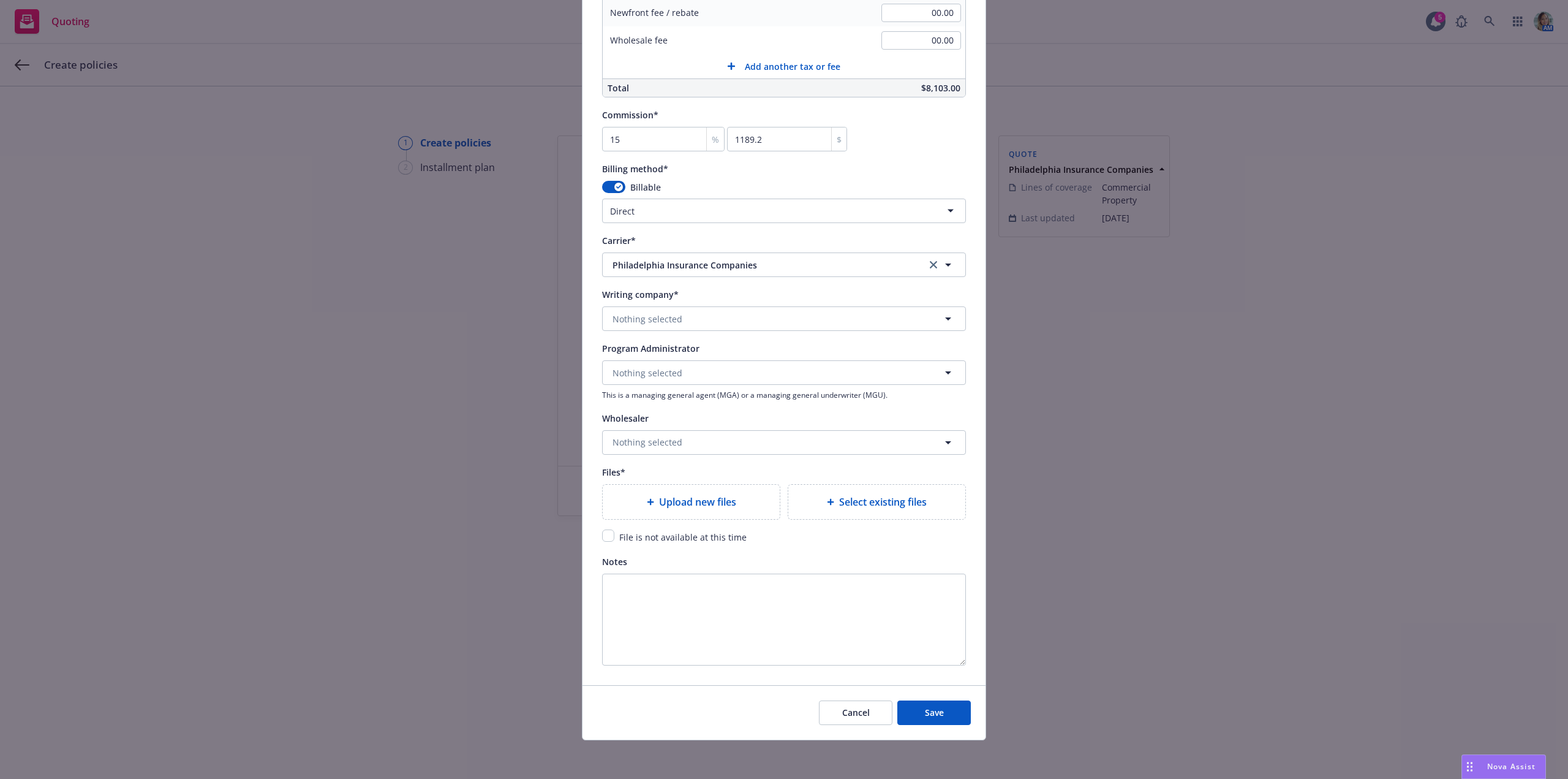
scroll to position [985, 0]
click at [606, 535] on input "checkbox" at bounding box center [608, 535] width 12 height 12
checkbox input "true"
click at [779, 608] on textarea "Notes" at bounding box center [784, 618] width 364 height 92
click at [914, 716] on button "Save" at bounding box center [934, 712] width 74 height 25
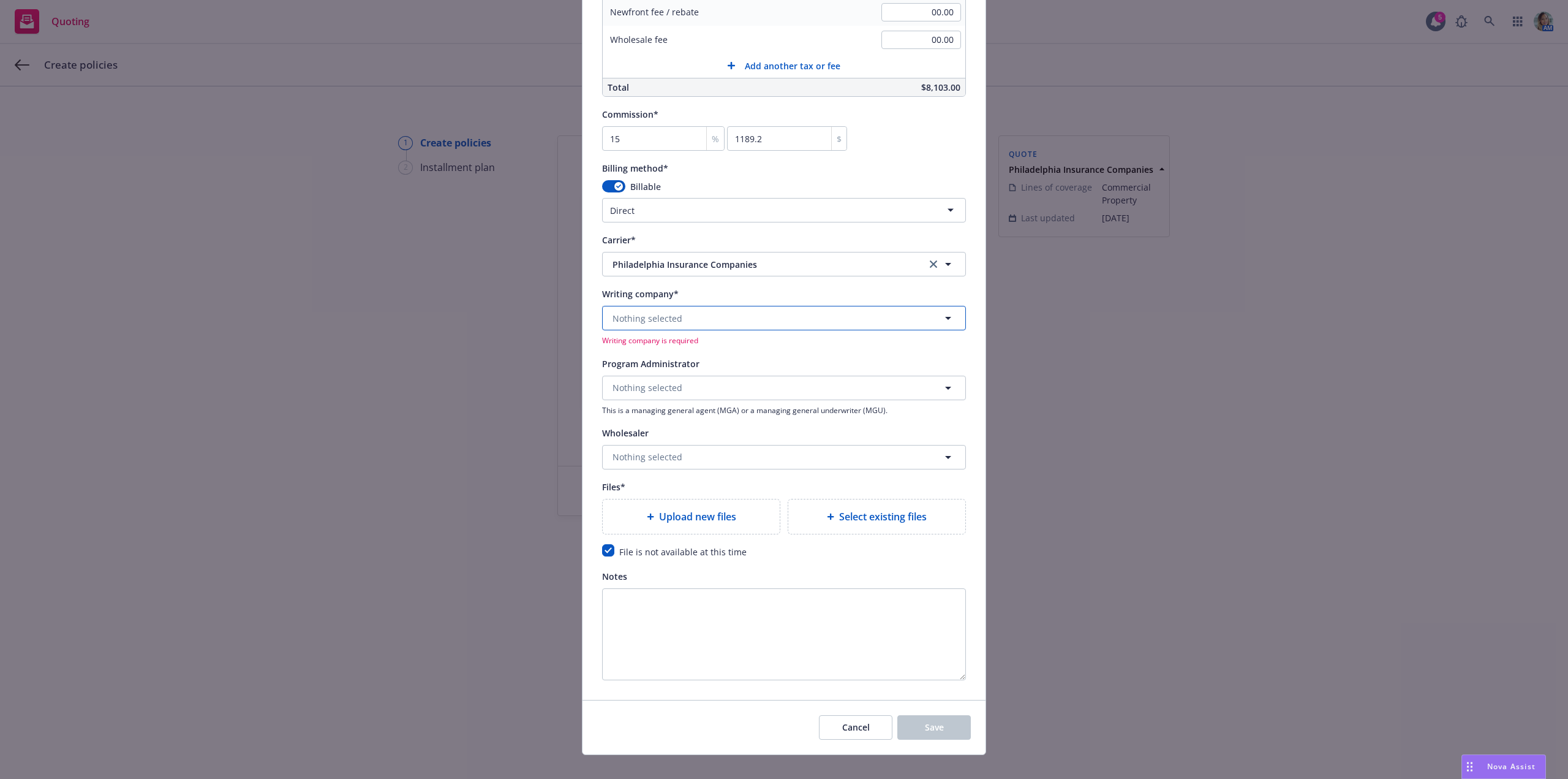
click at [680, 315] on button "Nothing selected" at bounding box center [784, 318] width 364 height 25
paste input "Tokio Marin"
type input "Tokio Marin"
click at [679, 356] on strong "Tokio Marine Specialty Insurance Company" at bounding box center [706, 352] width 181 height 11
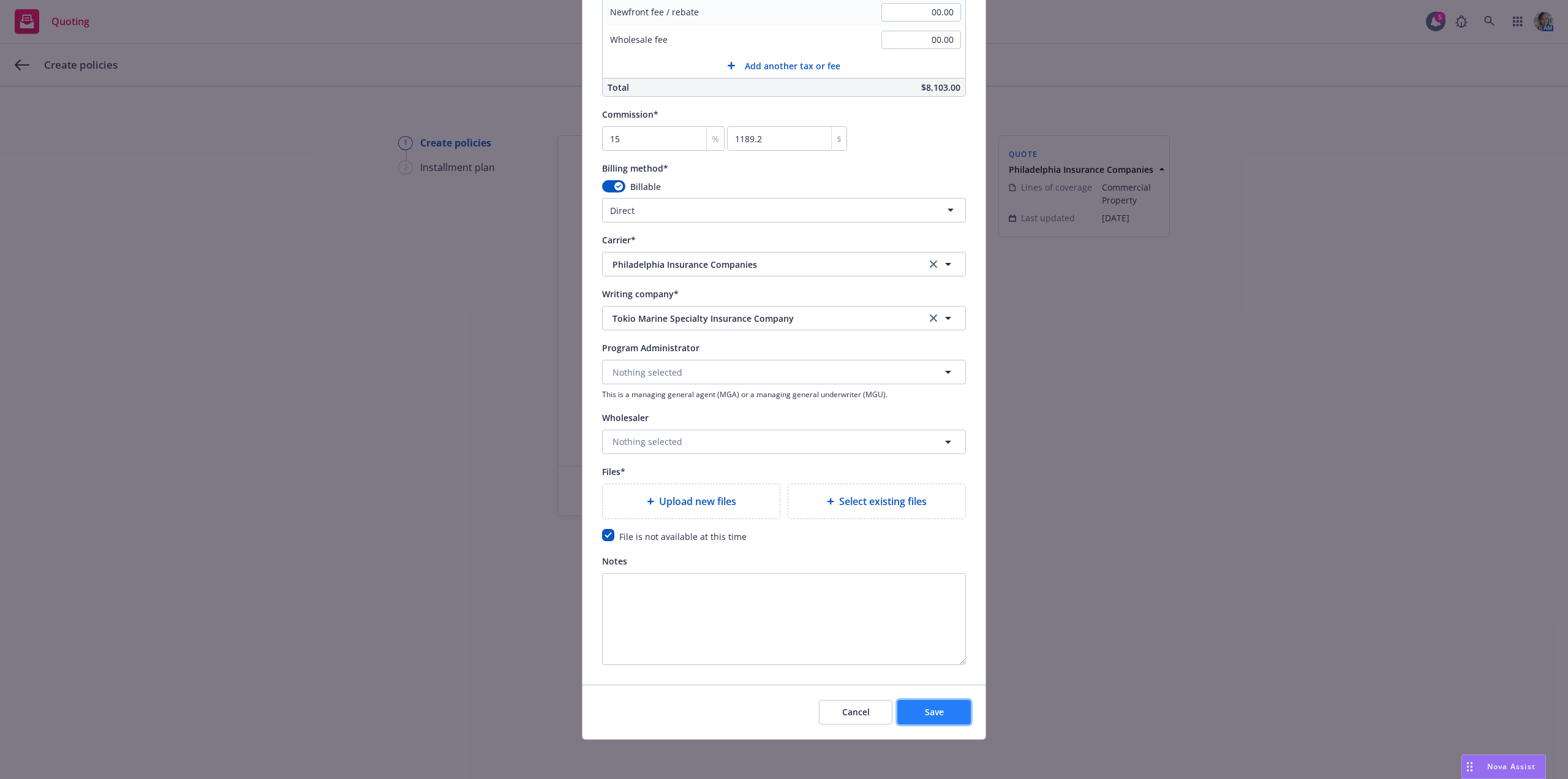
click at [925, 712] on span "Save" at bounding box center [934, 712] width 19 height 11
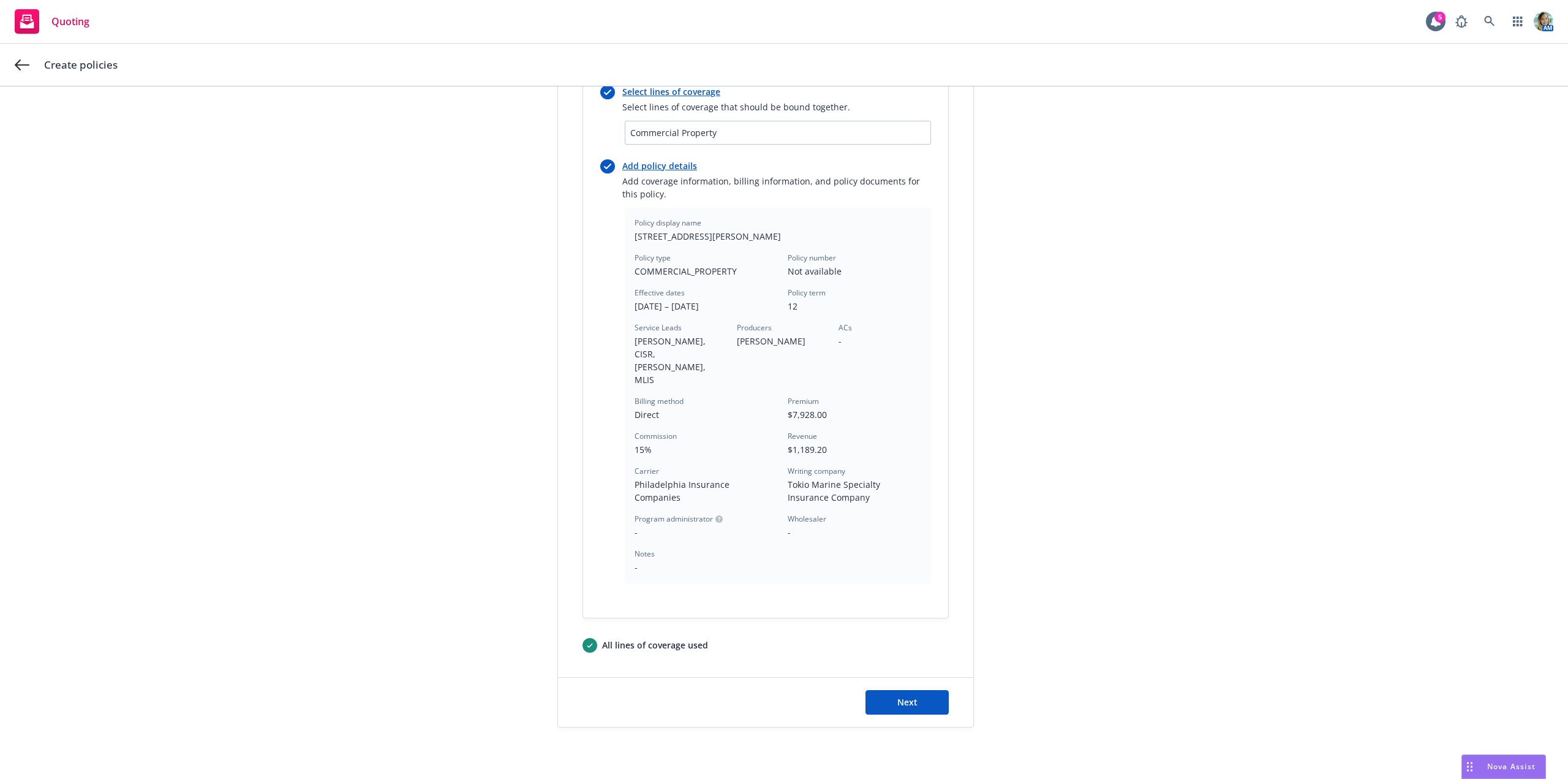
scroll to position [173, 0]
click at [929, 689] on button "Next" at bounding box center [907, 701] width 83 height 25
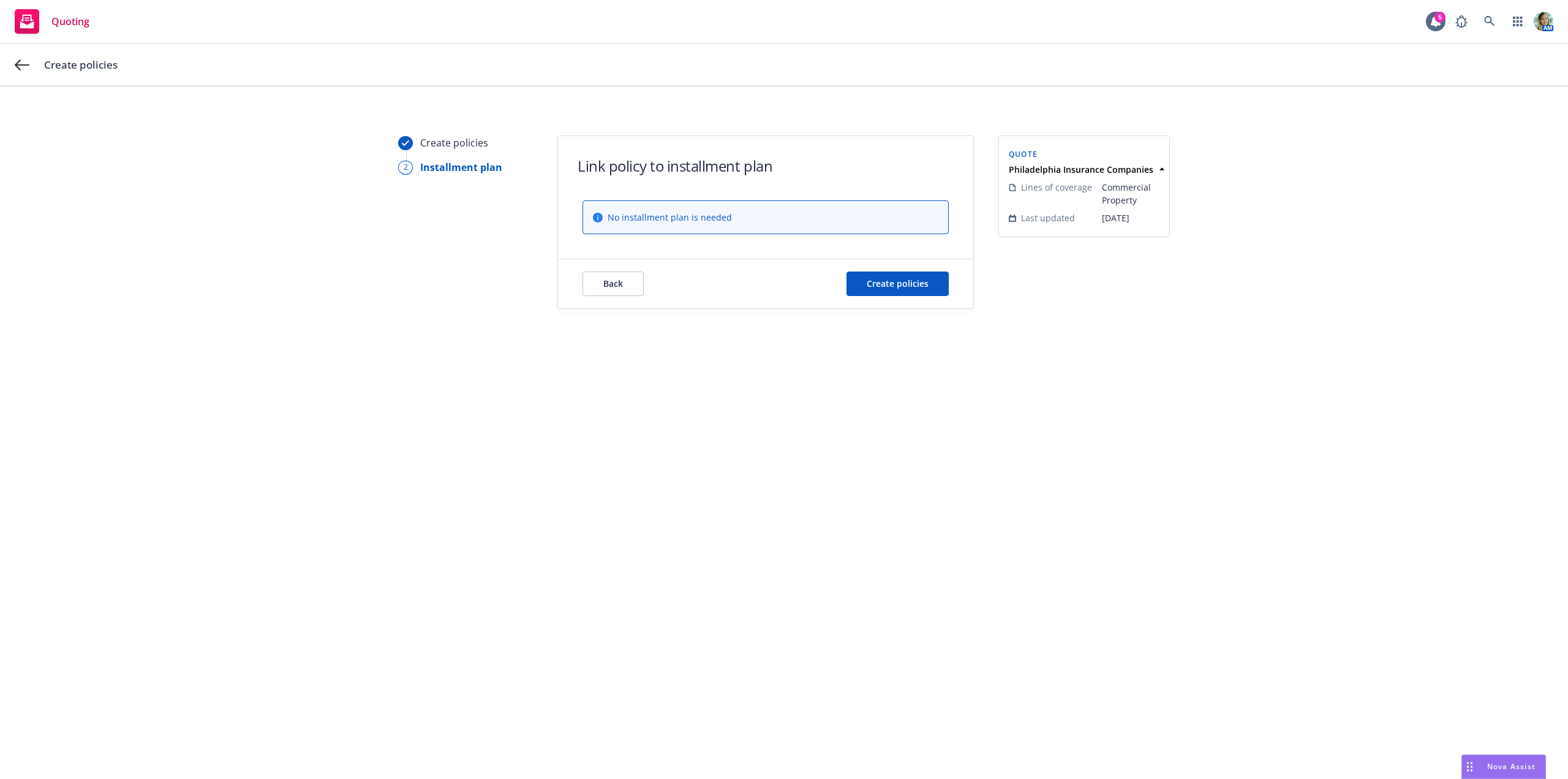
scroll to position [0, 0]
click at [895, 288] on span "Create policies" at bounding box center [897, 283] width 62 height 11
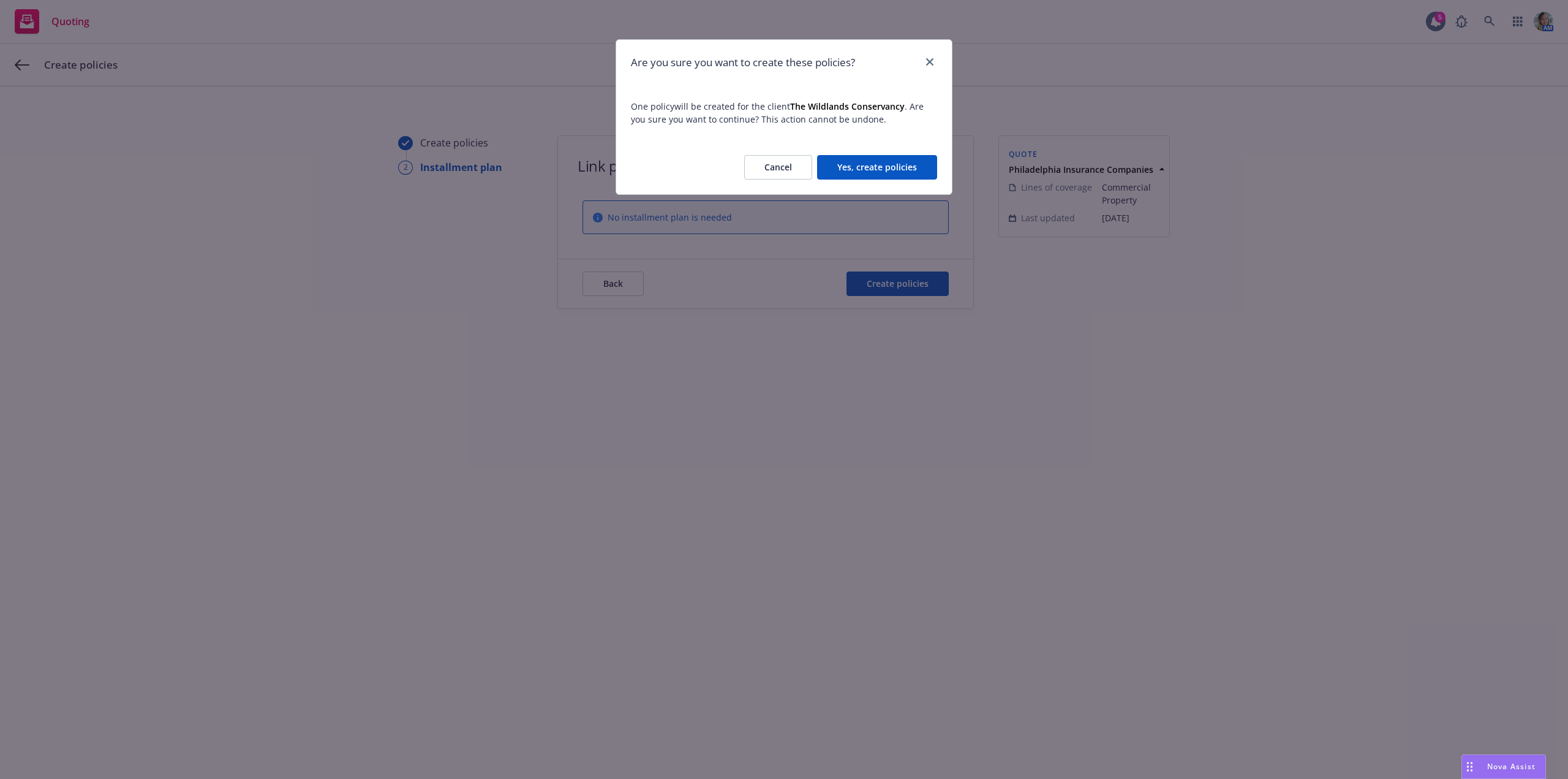
click at [885, 170] on button "Yes, create policies" at bounding box center [877, 167] width 120 height 25
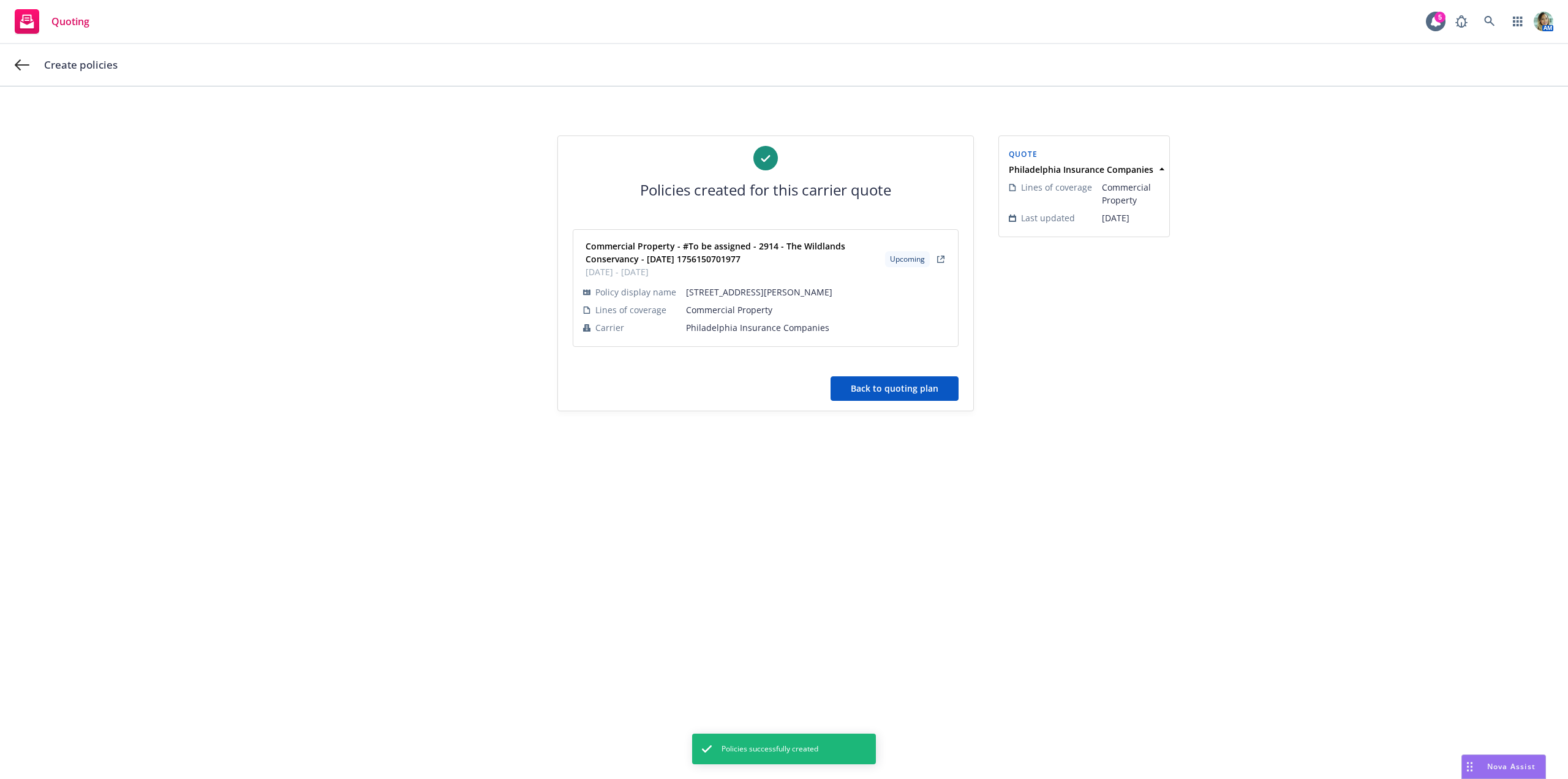
click at [866, 389] on button "Back to quoting plan" at bounding box center [895, 389] width 128 height 25
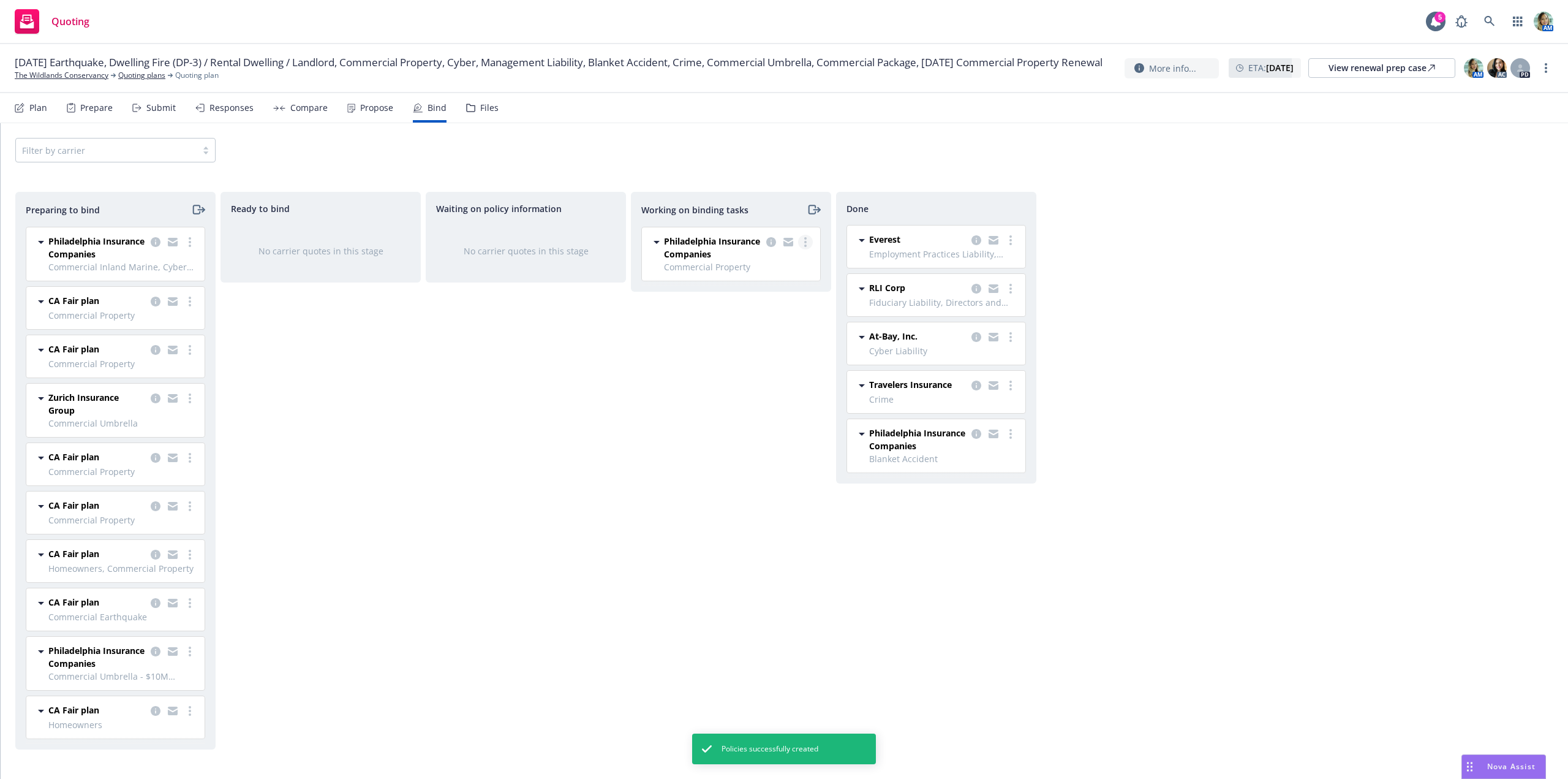
click at [805, 243] on icon "more" at bounding box center [805, 242] width 3 height 10
click at [773, 289] on span "Move to done" at bounding box center [744, 291] width 85 height 11
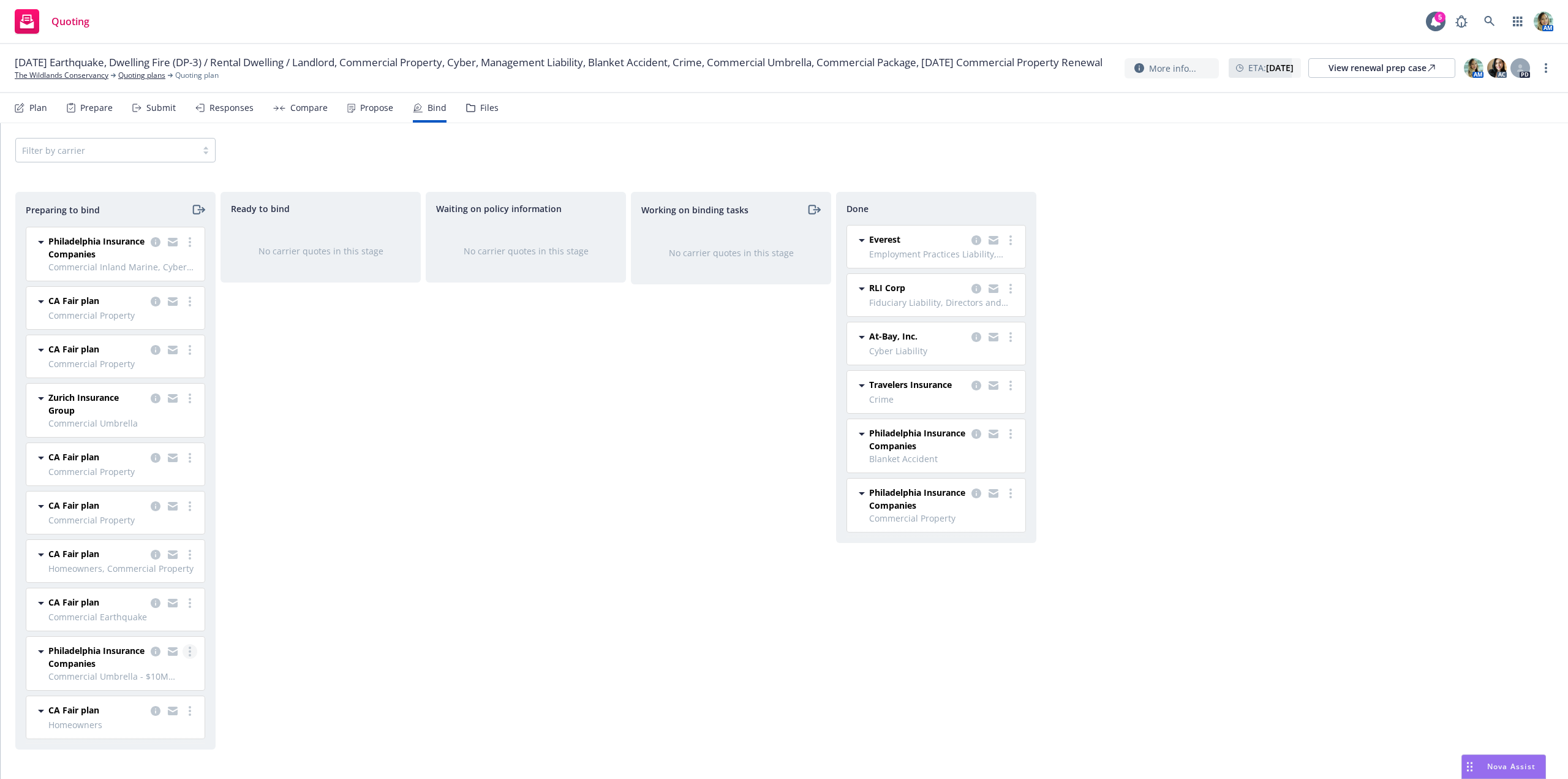
click at [194, 653] on link "more" at bounding box center [190, 651] width 15 height 15
click at [138, 552] on span "Log bind order" at bounding box center [122, 552] width 90 height 11
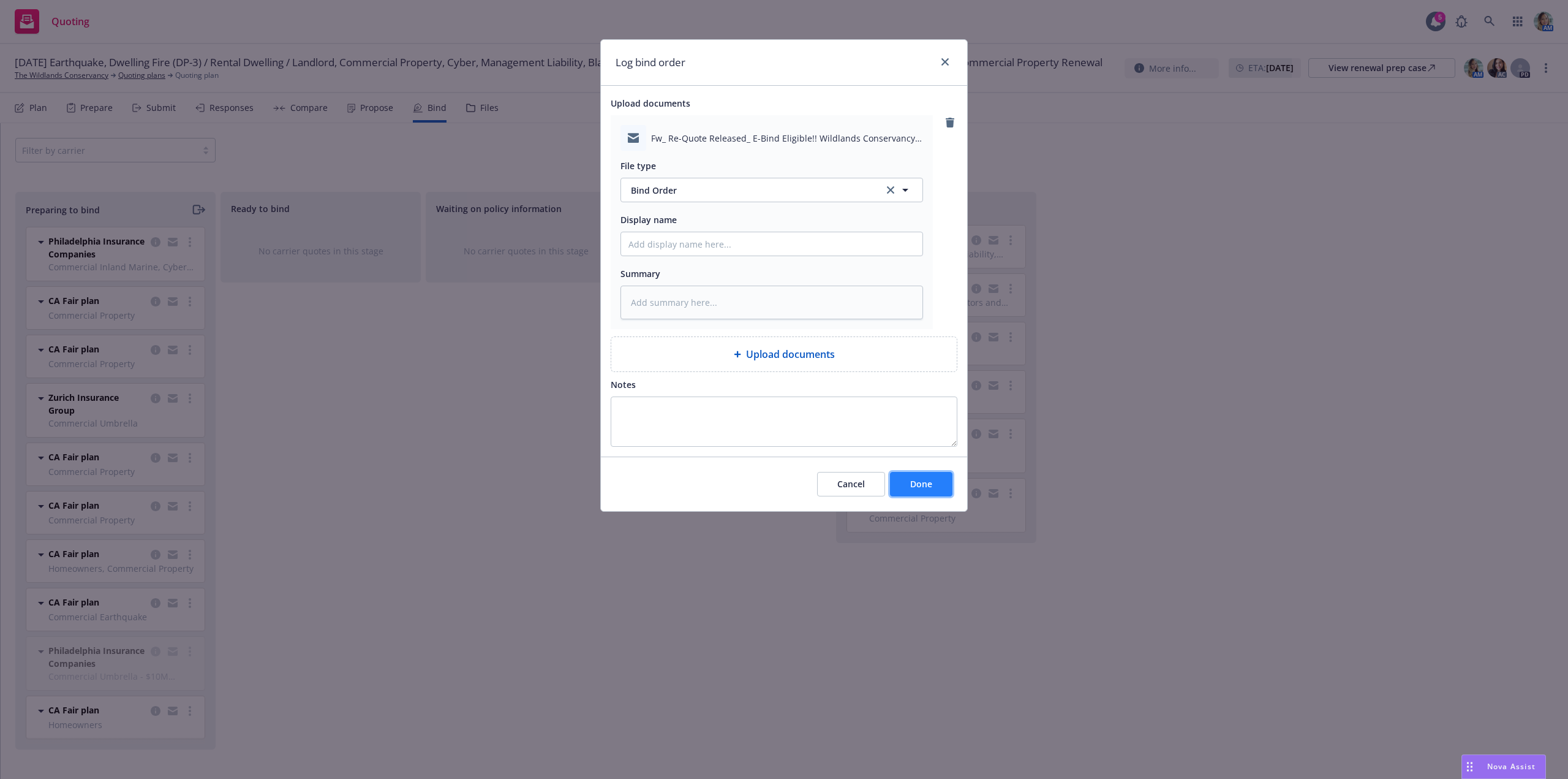
click at [918, 490] on button "Done" at bounding box center [921, 484] width 62 height 25
type textarea "x"
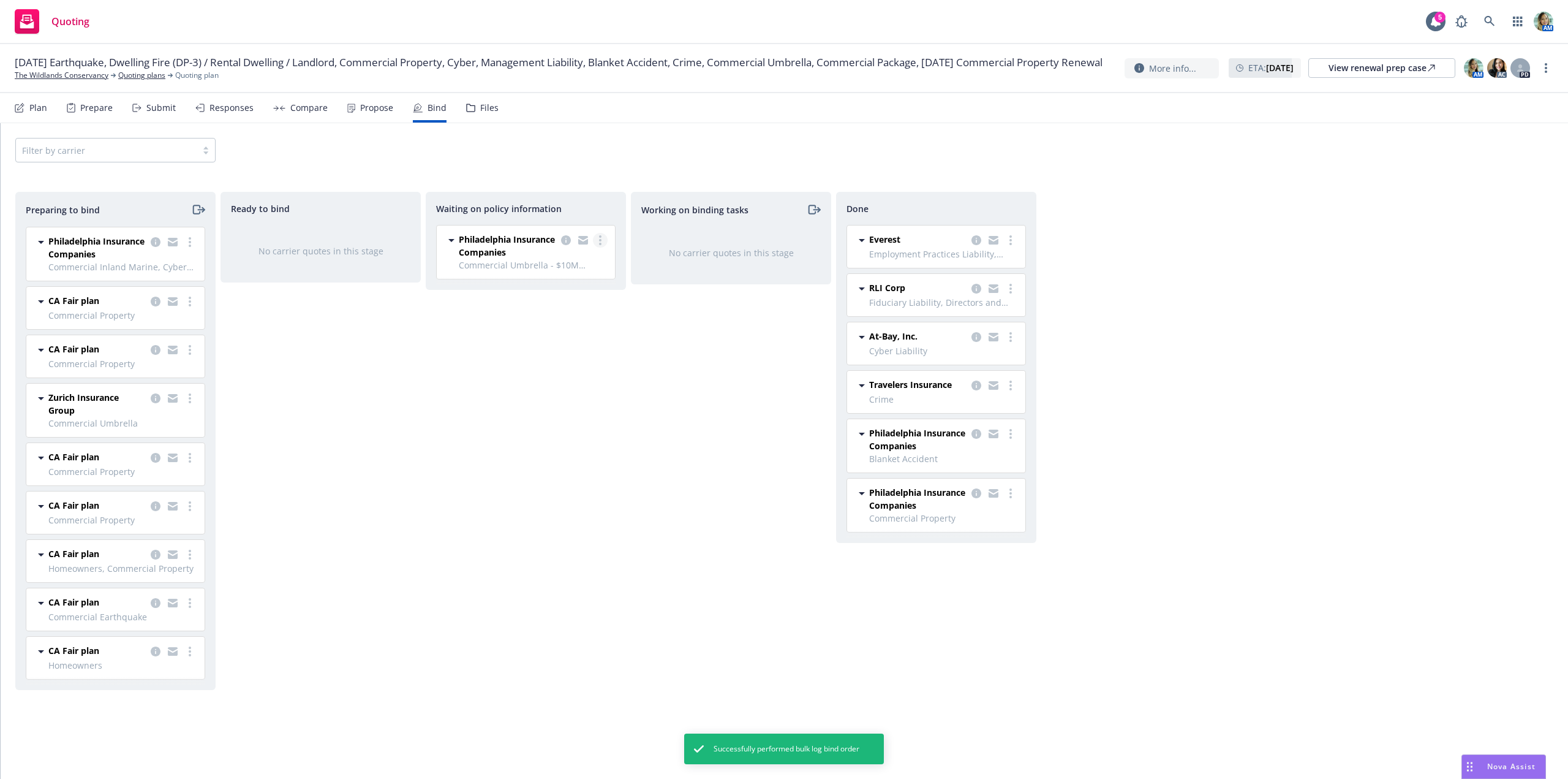
click at [603, 241] on link "more" at bounding box center [600, 240] width 15 height 15
click at [563, 269] on span "Create policies" at bounding box center [541, 265] width 90 height 11
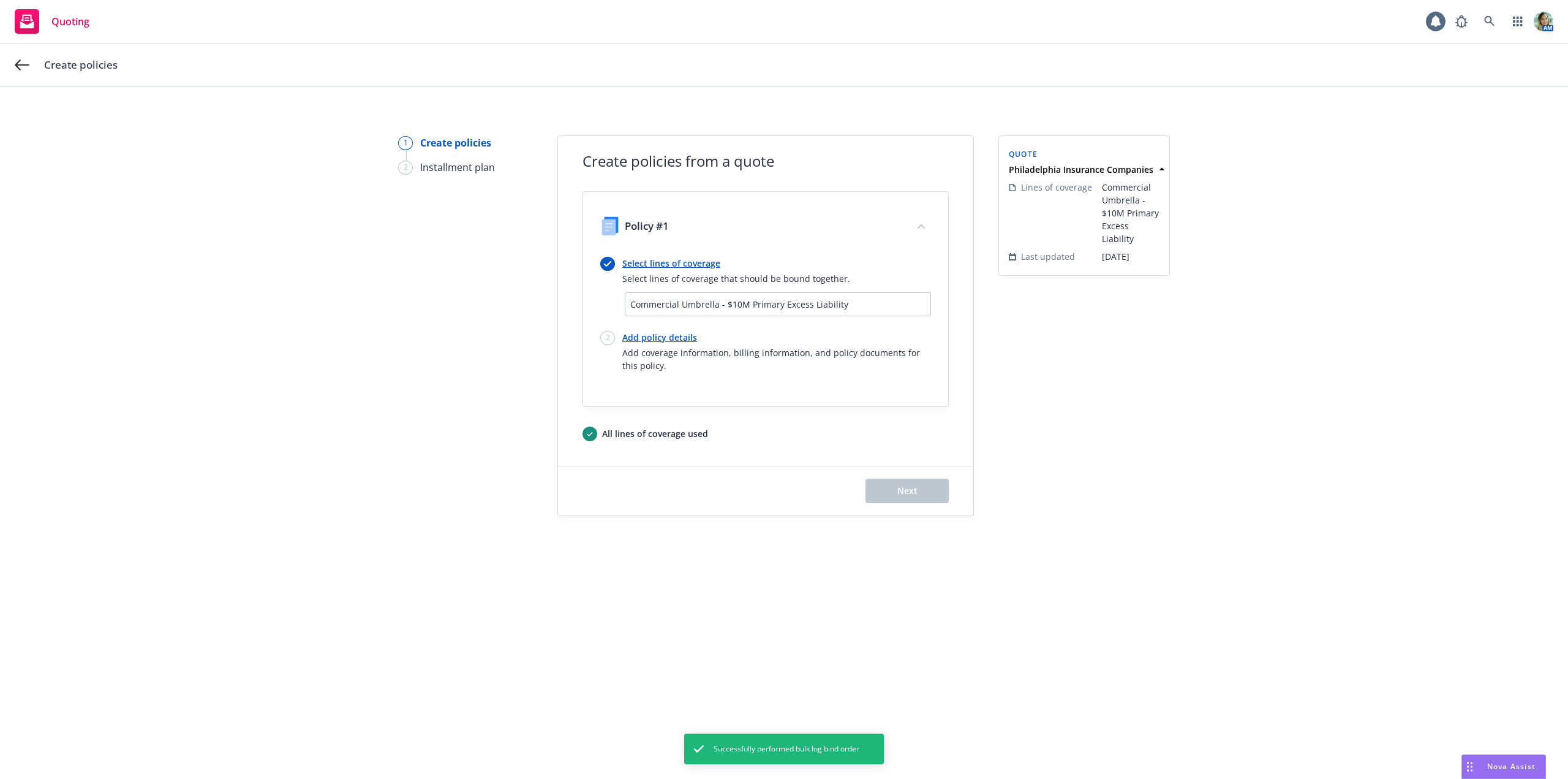
click at [676, 340] on link "Add policy details" at bounding box center [777, 337] width 308 height 13
select select "12"
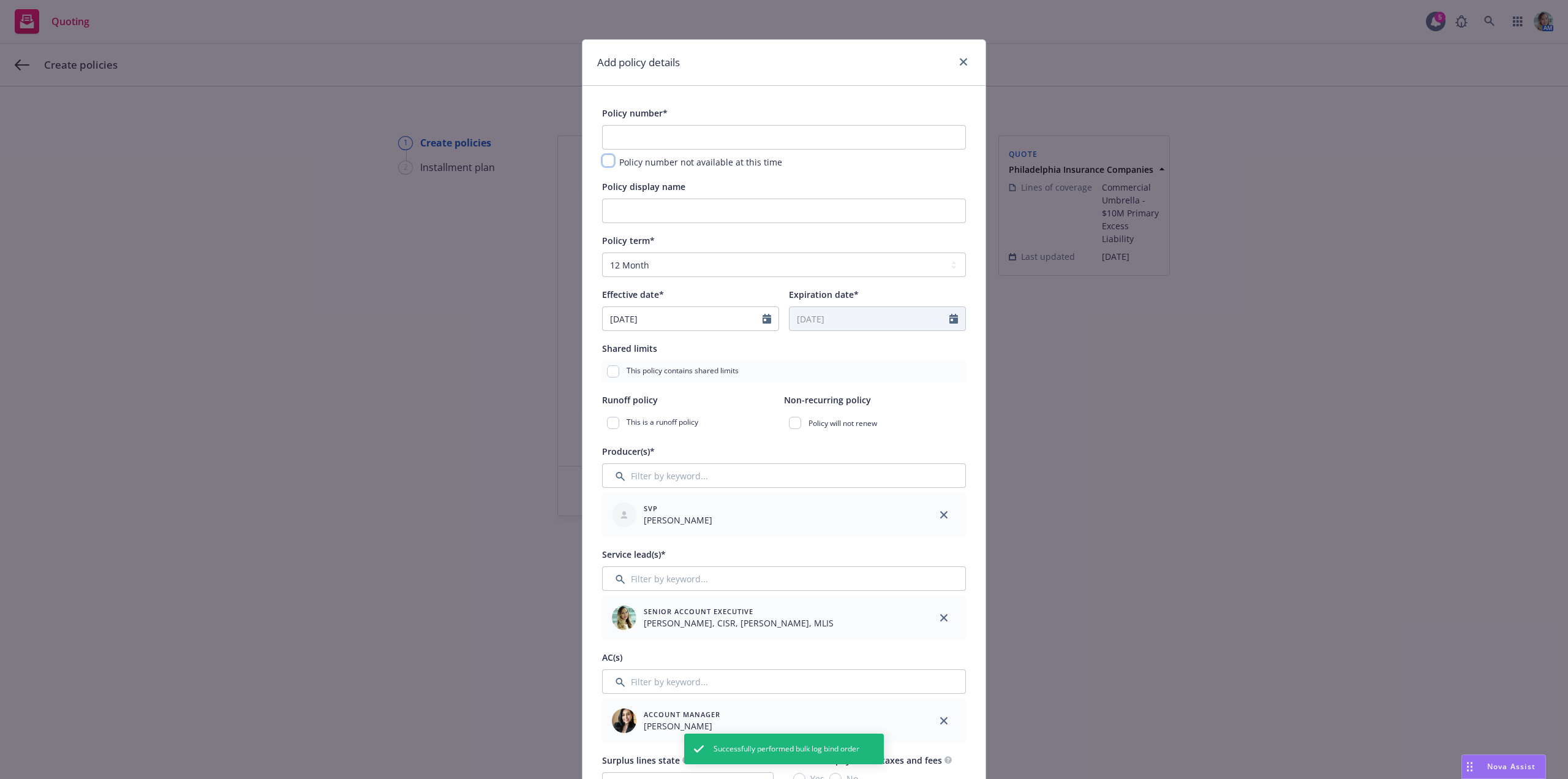
click at [604, 167] on input "checkbox" at bounding box center [608, 160] width 12 height 12
checkbox input "true"
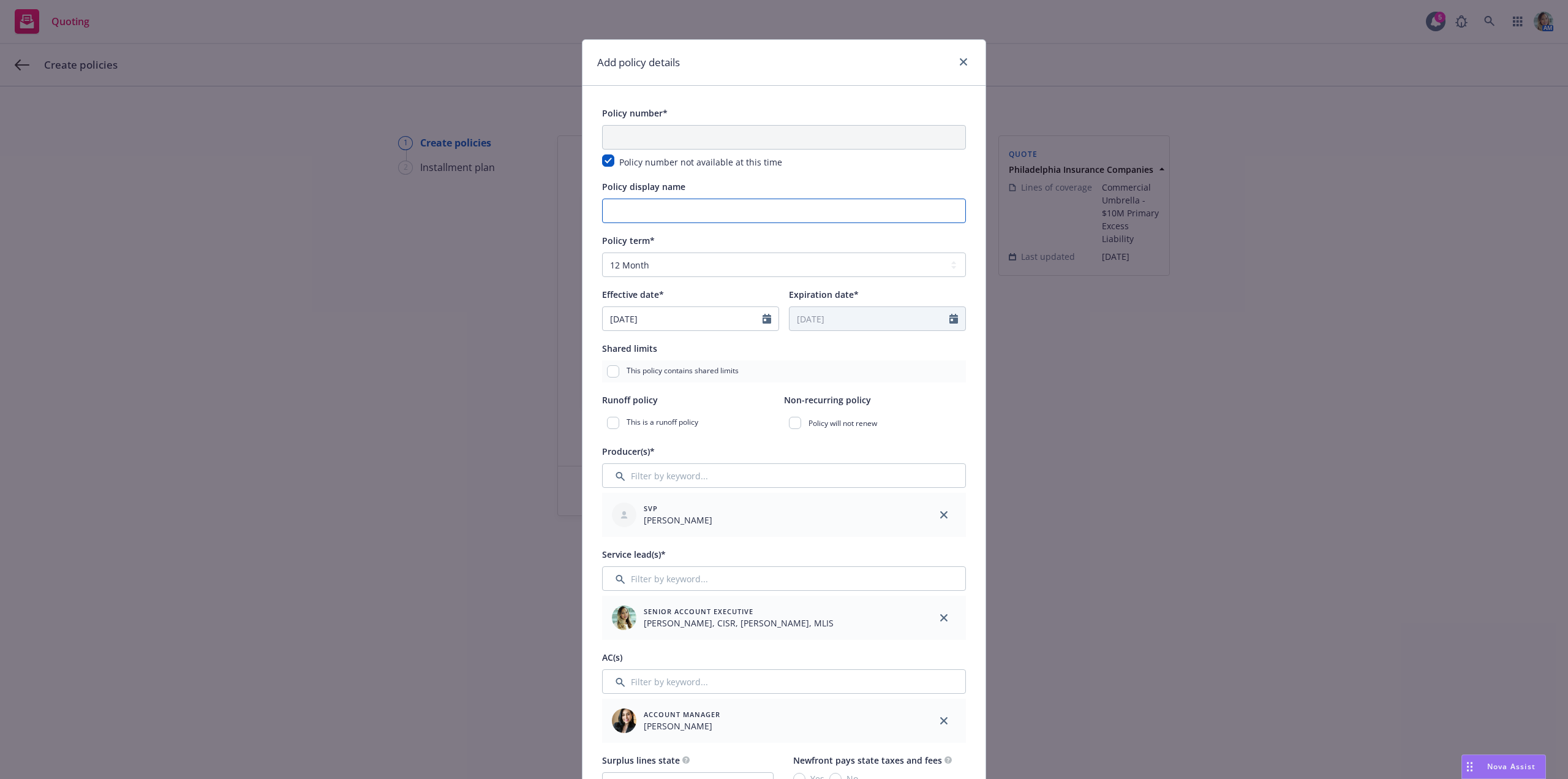
click at [636, 213] on input "Policy display name" at bounding box center [784, 211] width 364 height 25
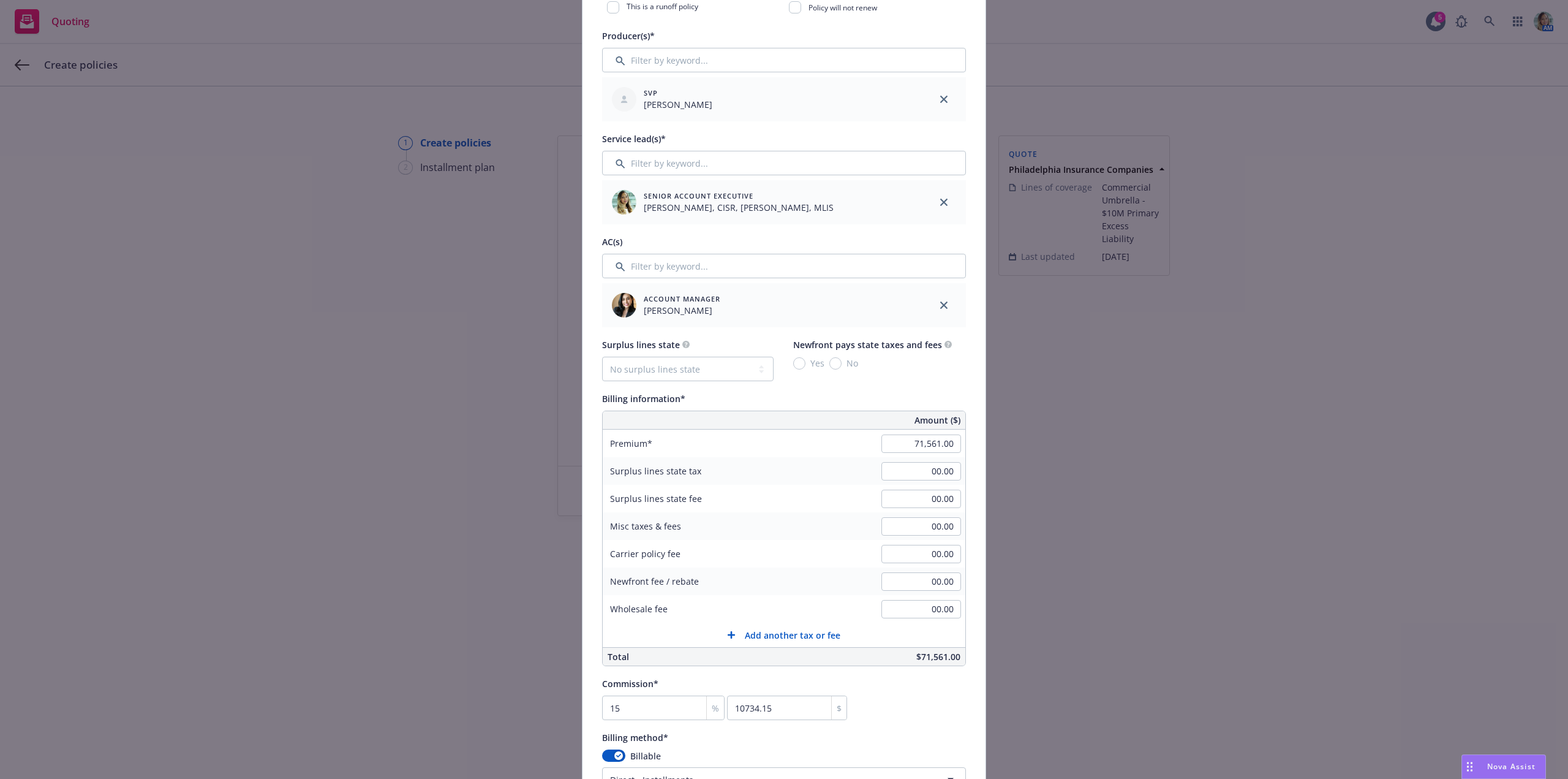
scroll to position [429, 0]
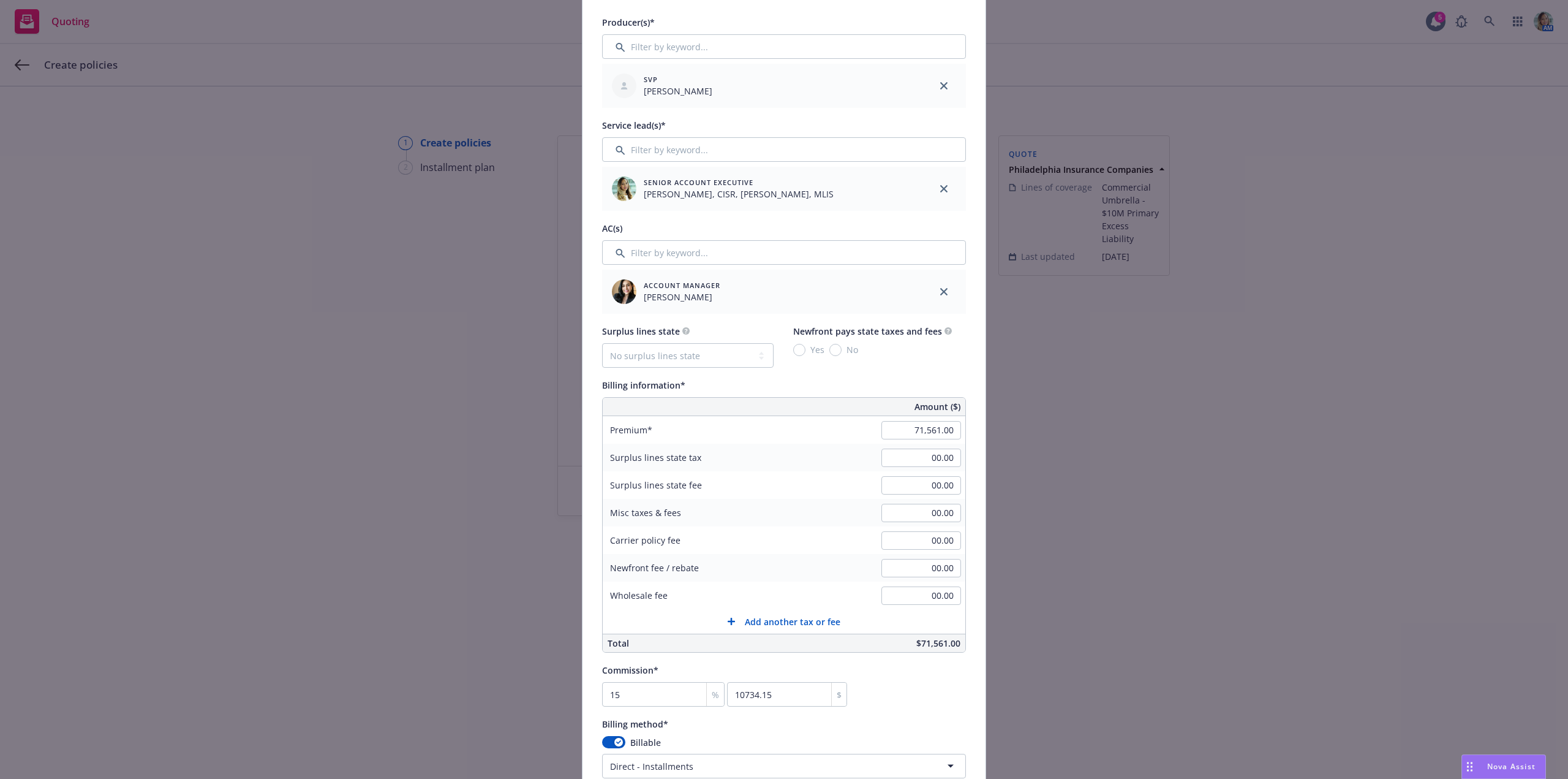
type input "$10M Primary Umbrella"
click at [895, 435] on input "71,561.00" at bounding box center [921, 430] width 79 height 18
type input "69,822.00"
type input "10473.3"
click at [1270, 503] on div "Add policy details Policy number* Policy number not available at this time Poli…" at bounding box center [784, 389] width 1568 height 779
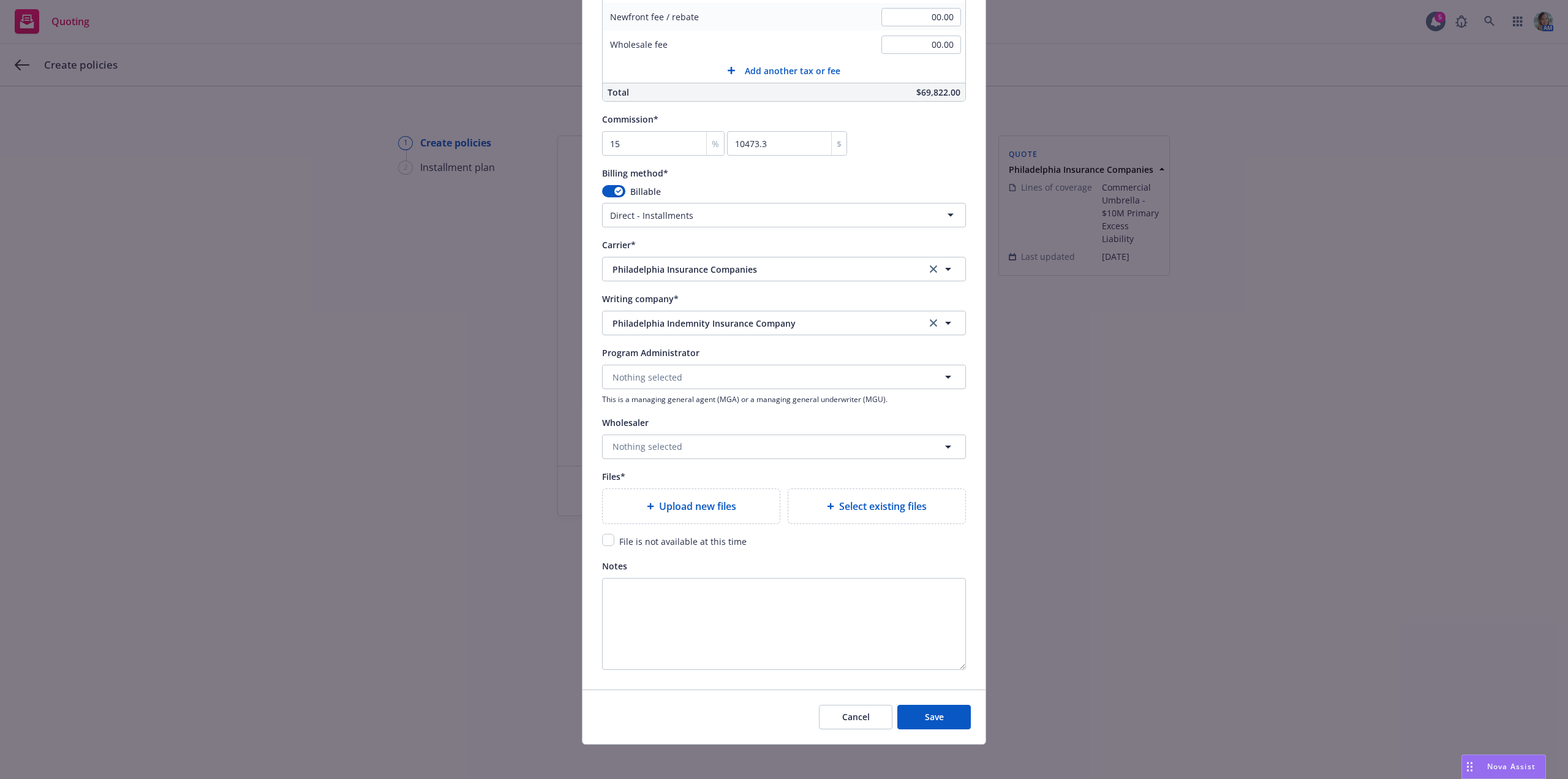
scroll to position [980, 0]
click at [605, 540] on input "checkbox" at bounding box center [608, 539] width 12 height 12
checkbox input "true"
click at [925, 712] on span "Save" at bounding box center [934, 716] width 19 height 11
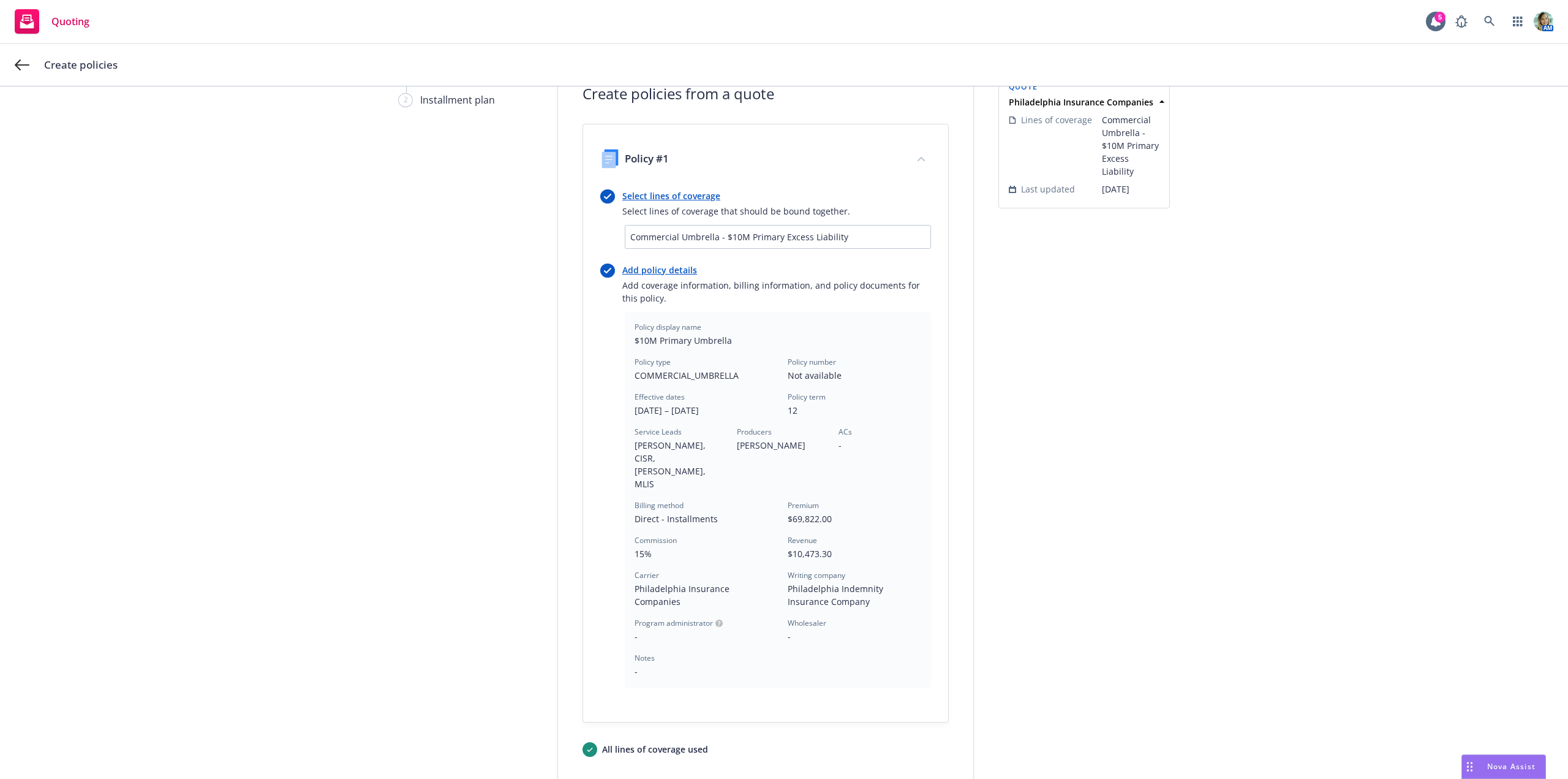
scroll to position [173, 0]
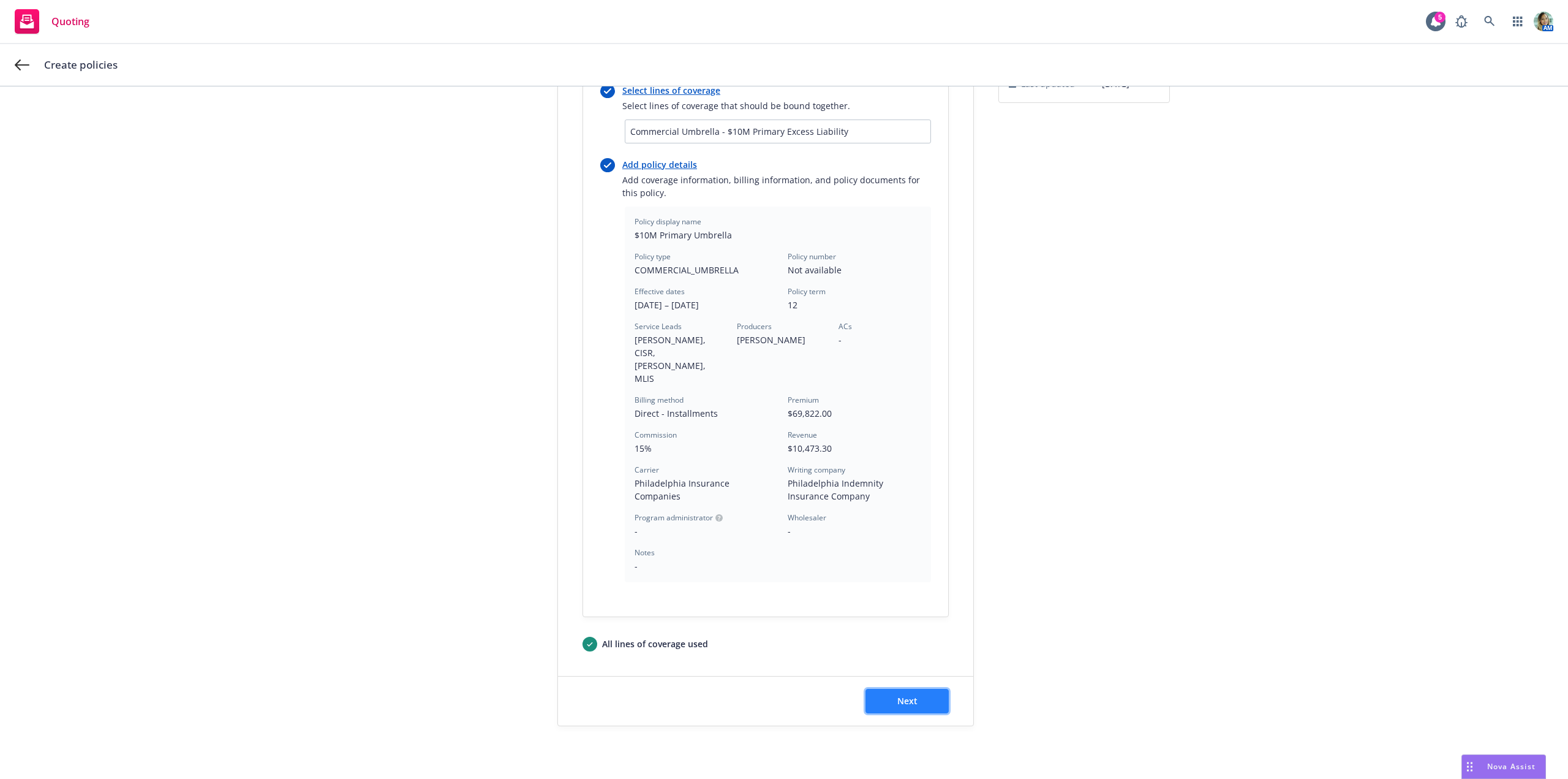
click at [912, 695] on span "Next" at bounding box center [907, 701] width 20 height 11
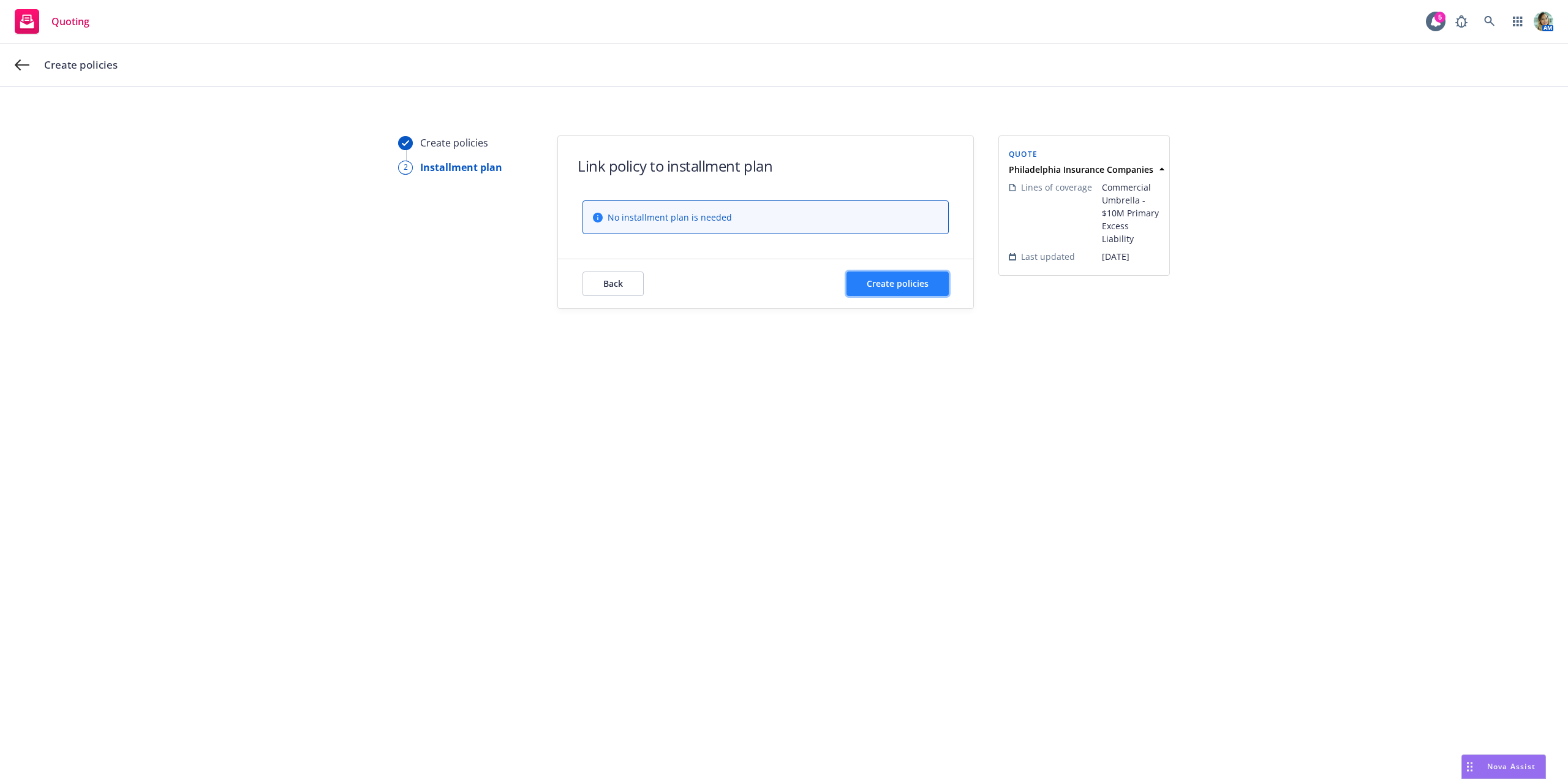
click at [897, 281] on span "Create policies" at bounding box center [897, 283] width 62 height 11
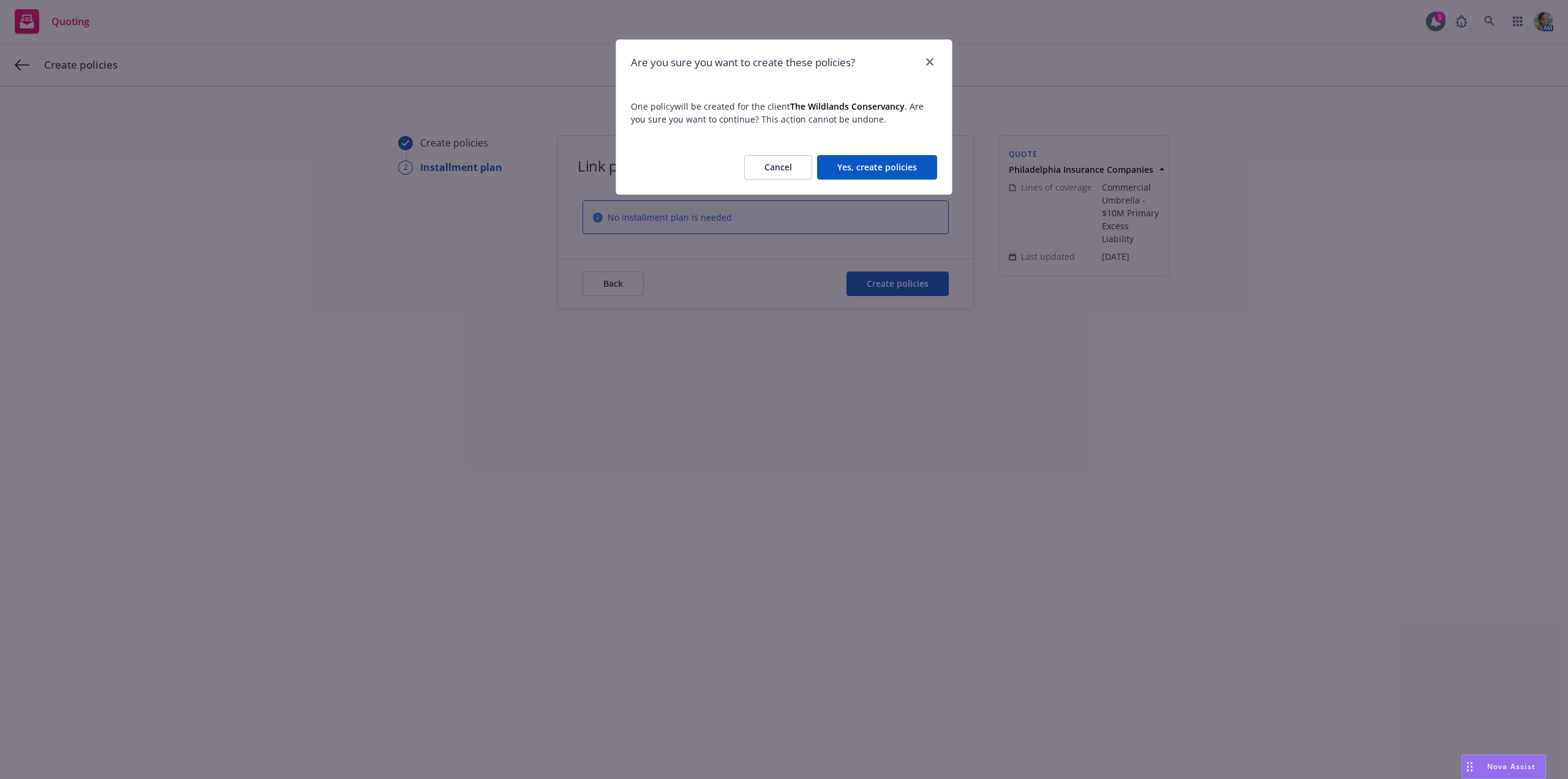
click at [869, 161] on button "Yes, create policies" at bounding box center [877, 167] width 120 height 25
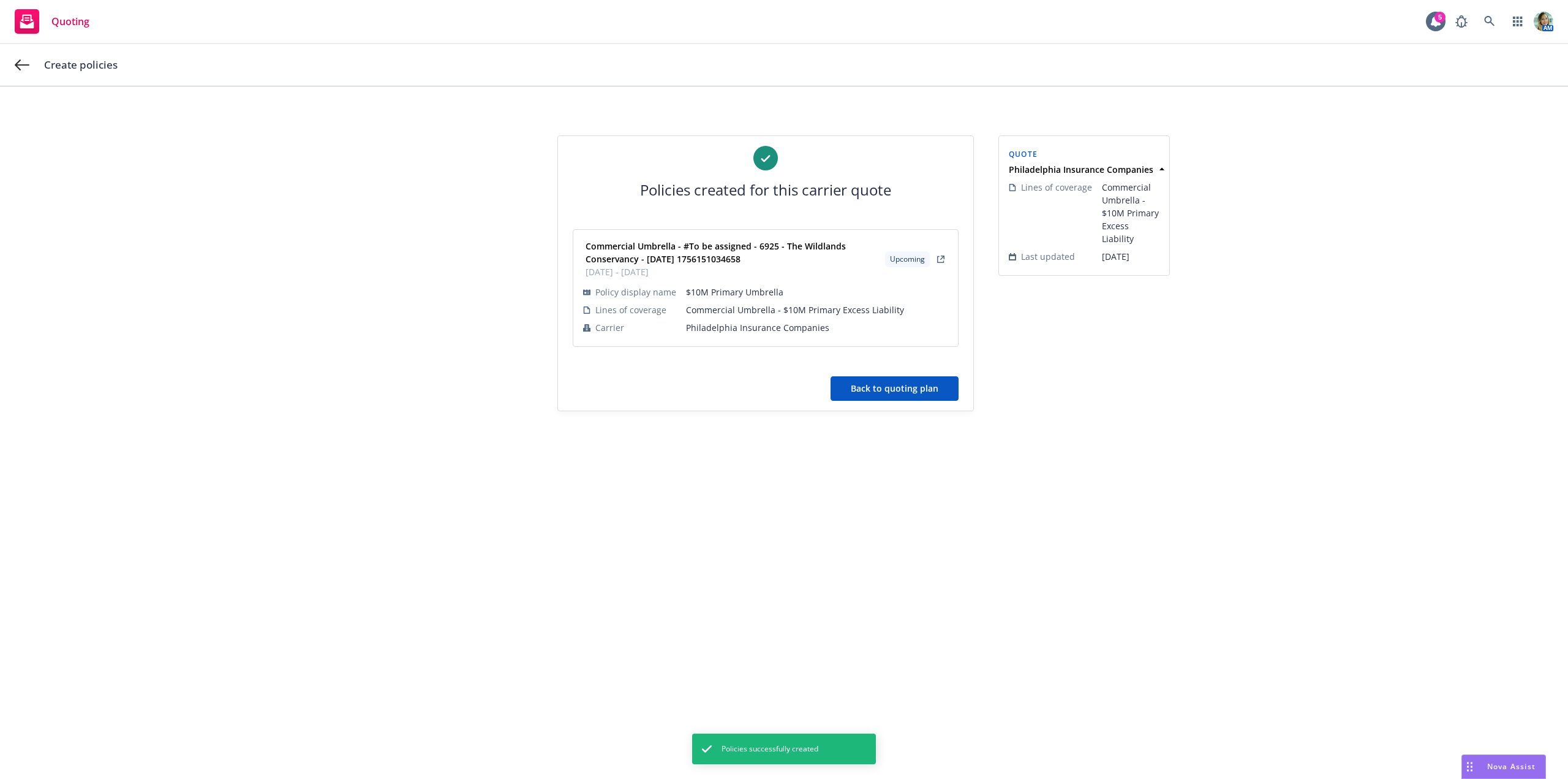
click at [862, 386] on button "Back to quoting plan" at bounding box center [895, 389] width 128 height 25
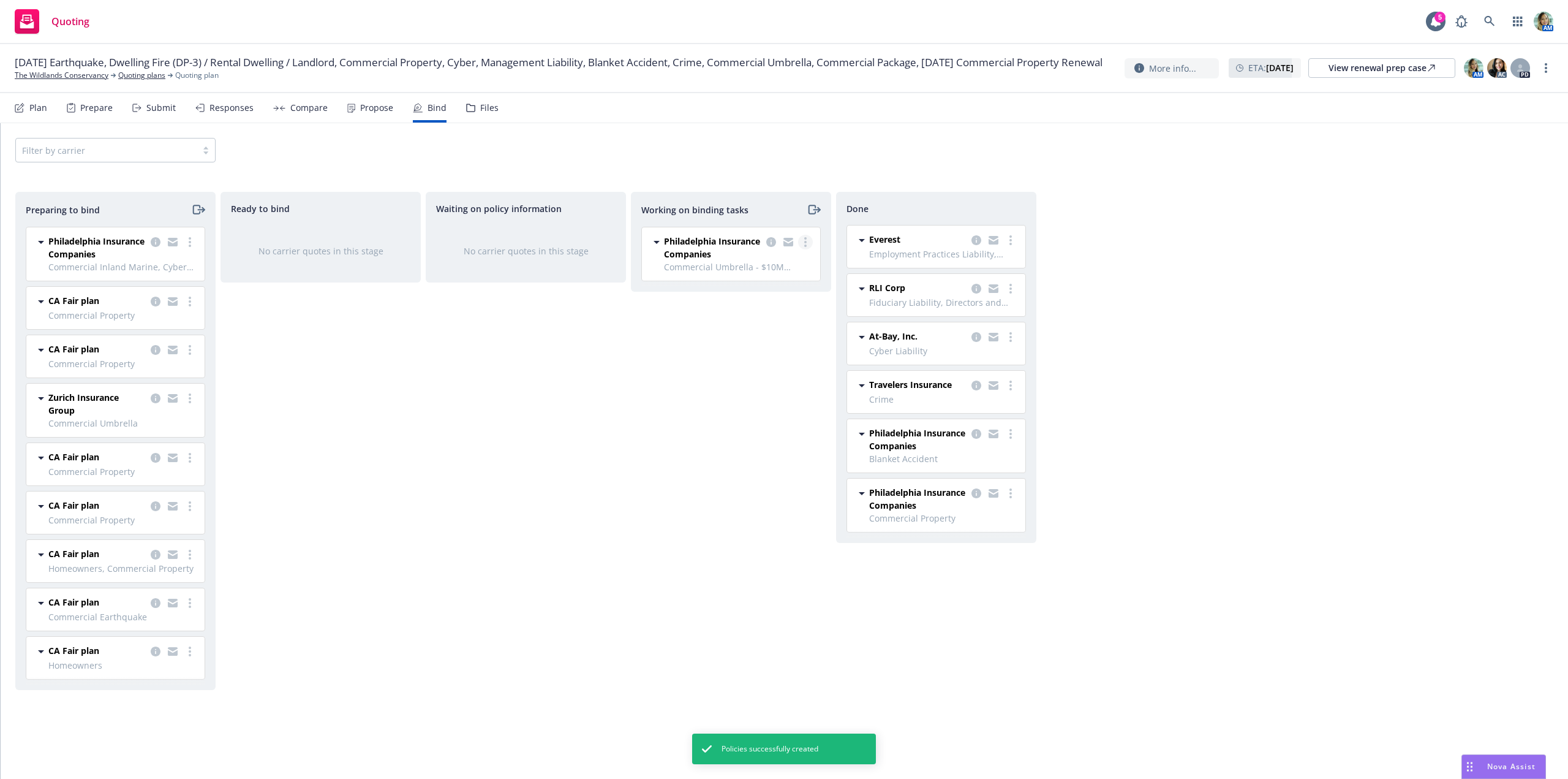
click at [806, 244] on icon "more" at bounding box center [805, 242] width 3 height 10
click at [756, 290] on span "Move to done" at bounding box center [744, 291] width 85 height 11
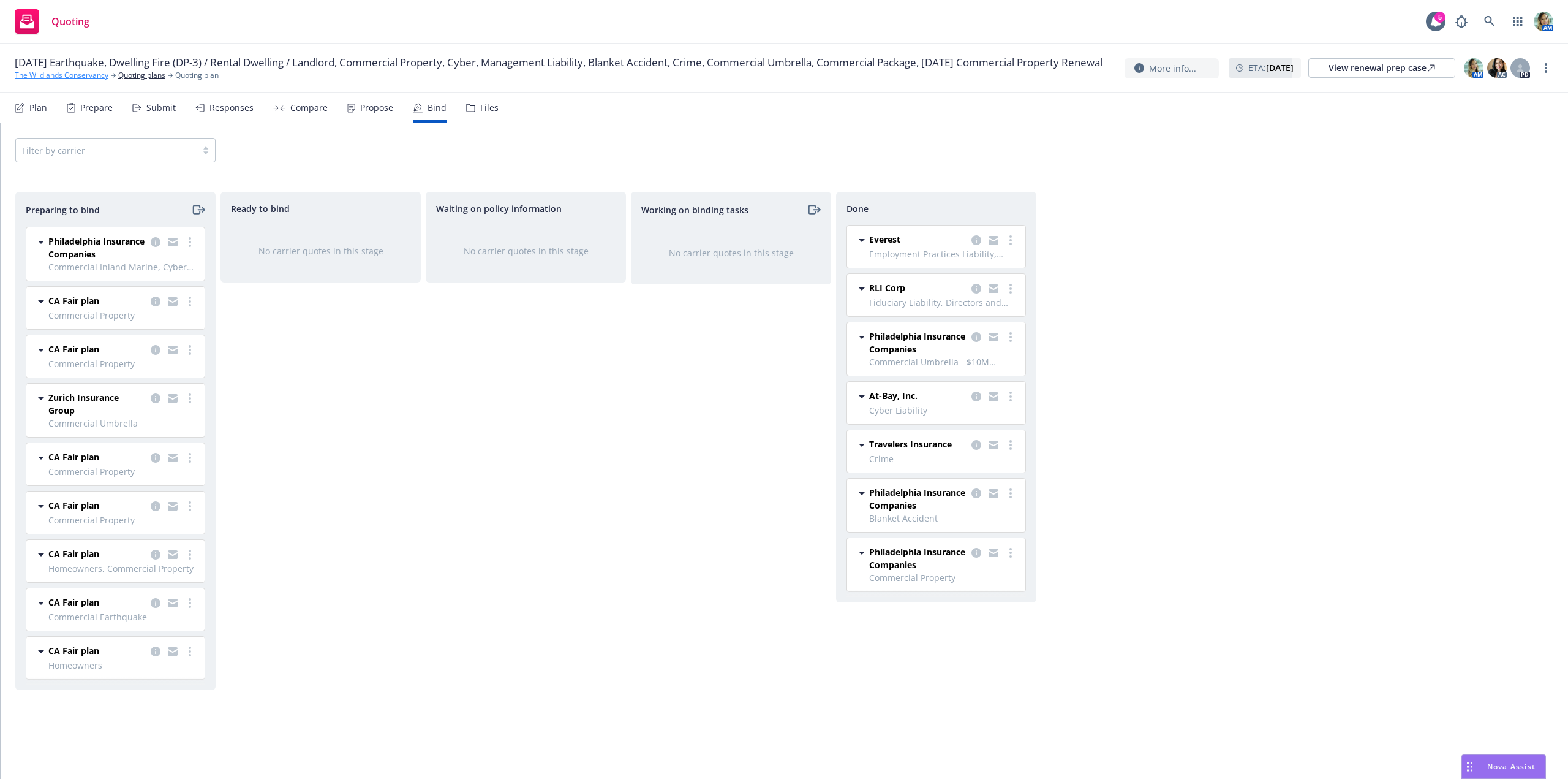
click at [84, 81] on link "The Wildlands Conservancy" at bounding box center [62, 75] width 94 height 11
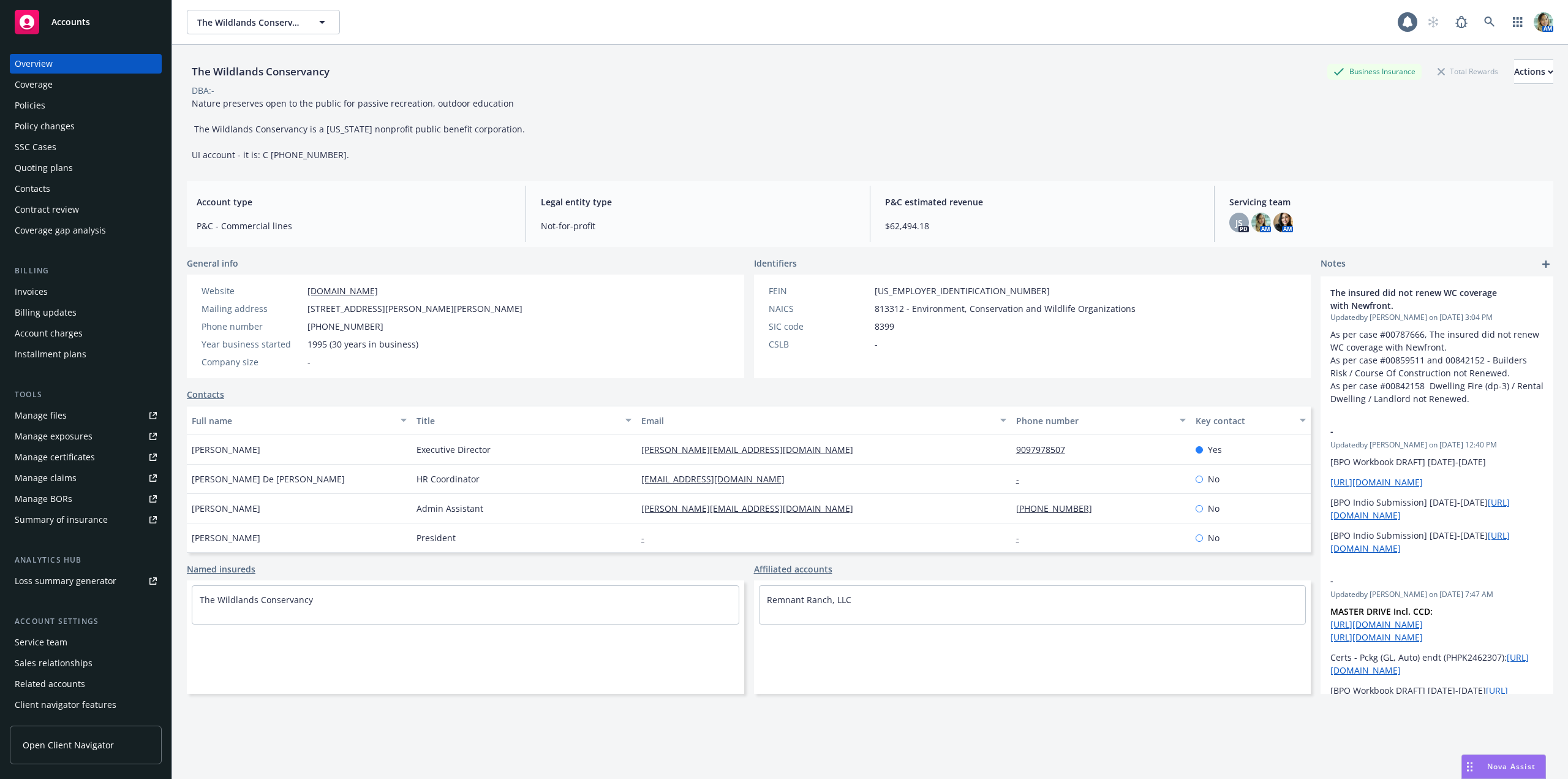
click at [48, 108] on div "Policies" at bounding box center [86, 105] width 142 height 20
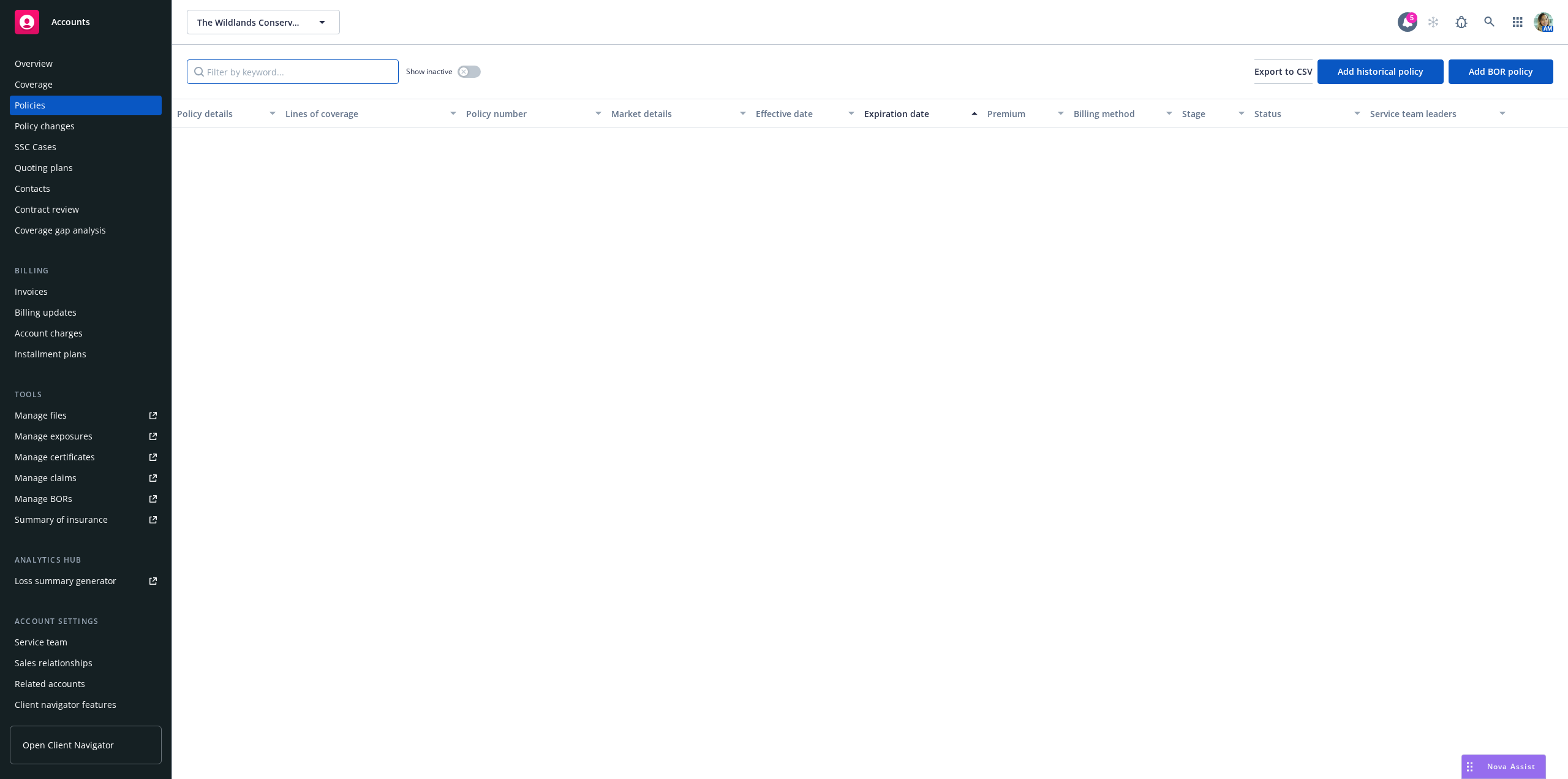
click at [256, 77] on input "Filter by keyword..." at bounding box center [293, 72] width 212 height 25
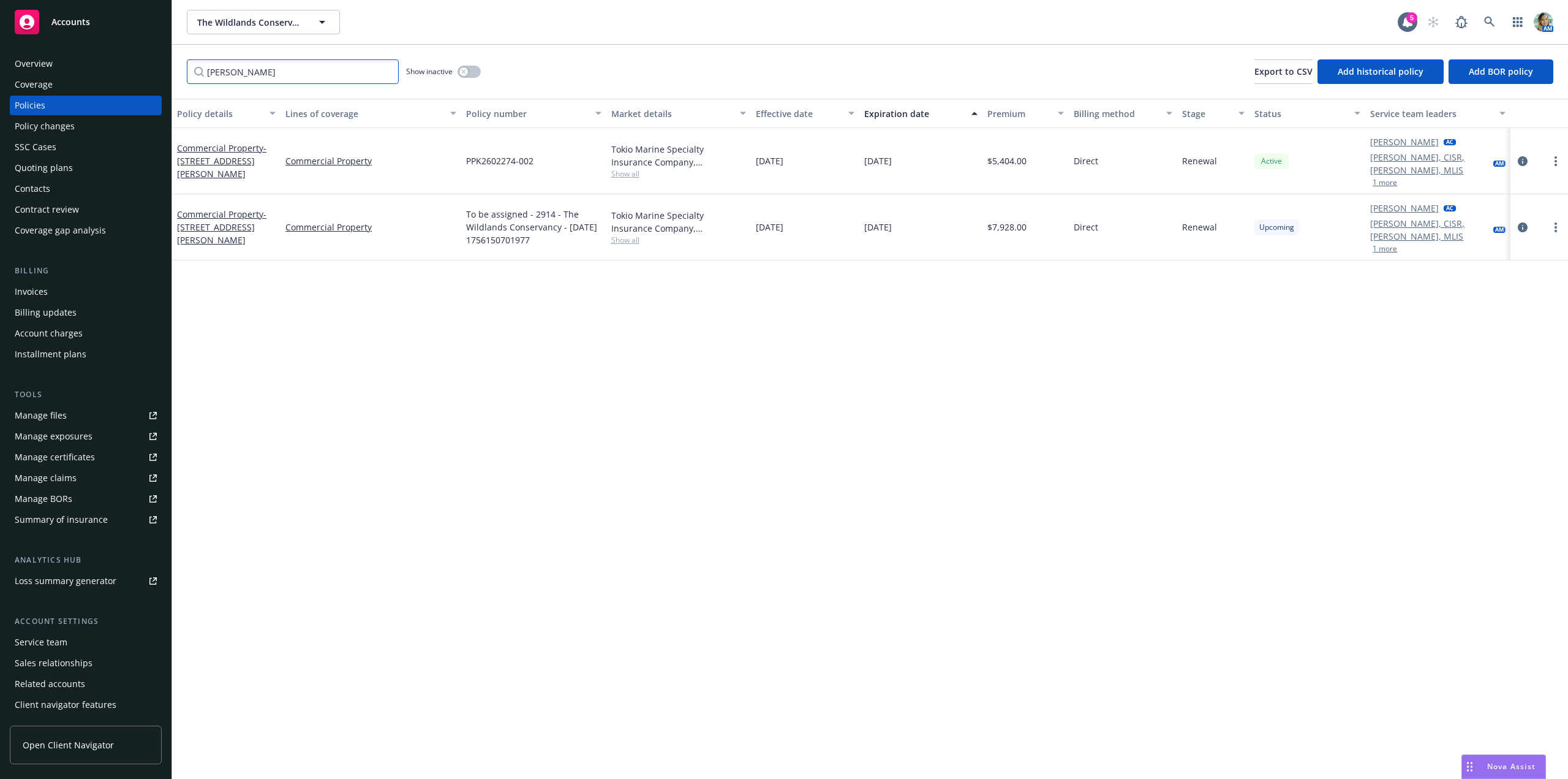
type input "[PERSON_NAME]"
click at [463, 72] on icon "button" at bounding box center [463, 71] width 4 height 4
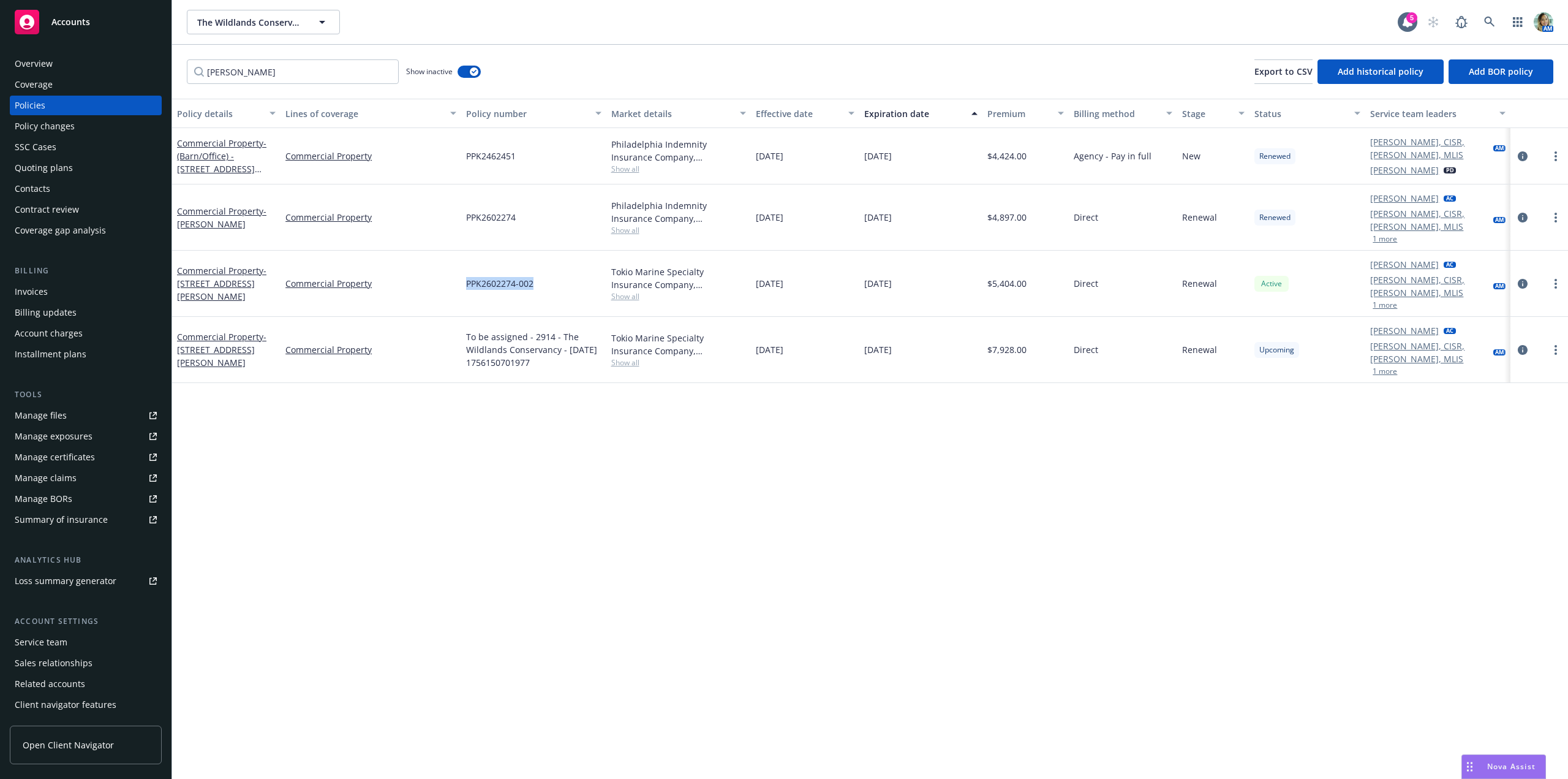
drag, startPoint x: 464, startPoint y: 263, endPoint x: 537, endPoint y: 263, distance: 73.0
click at [537, 262] on div "PPK2602274-002" at bounding box center [534, 284] width 145 height 66
copy span "PPK2602274-002"
click at [1522, 345] on icon "circleInformation" at bounding box center [1522, 349] width 10 height 10
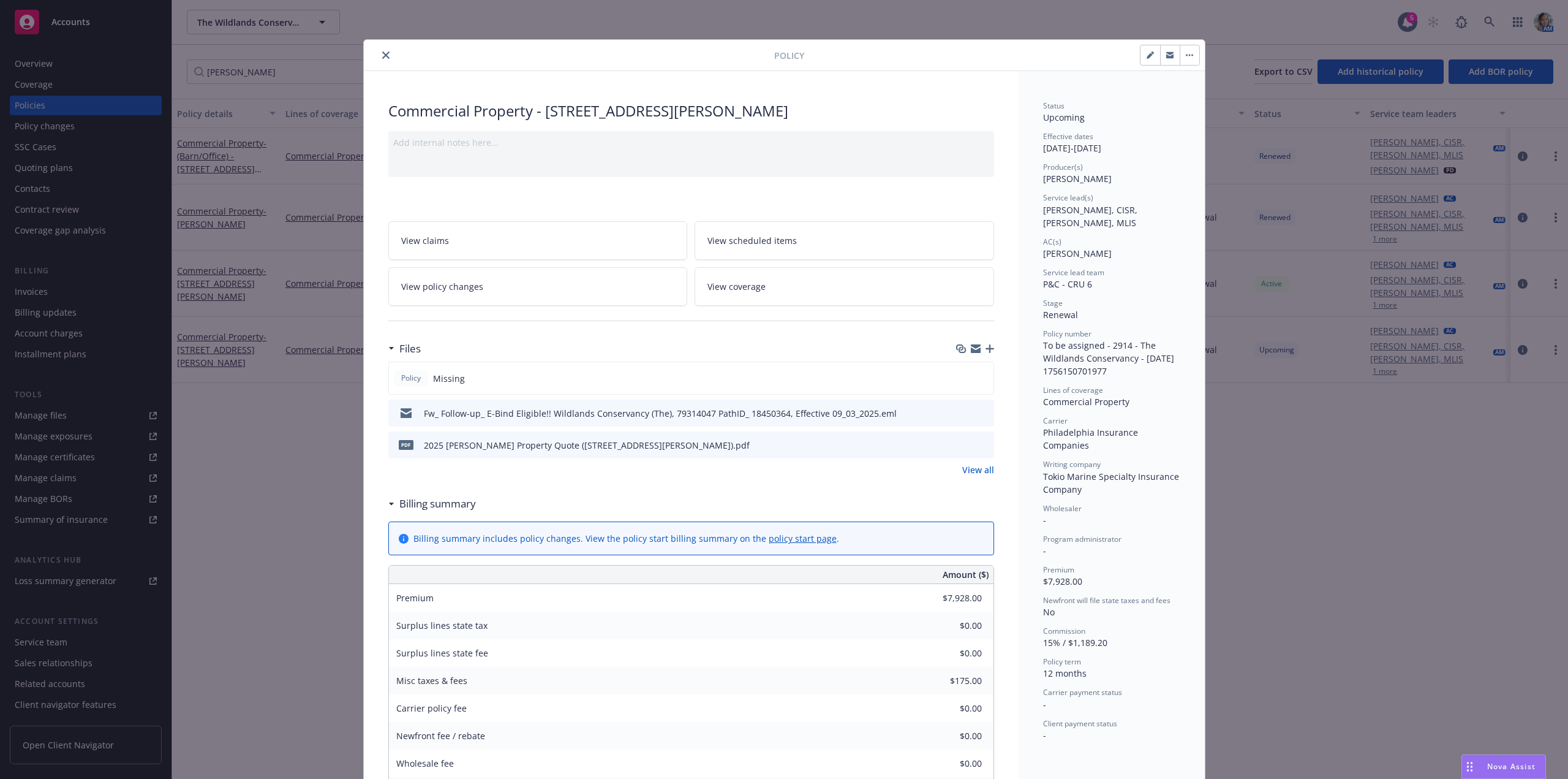
click at [1144, 59] on button "button" at bounding box center [1150, 55] width 20 height 20
select select "RENEWAL"
select select "12"
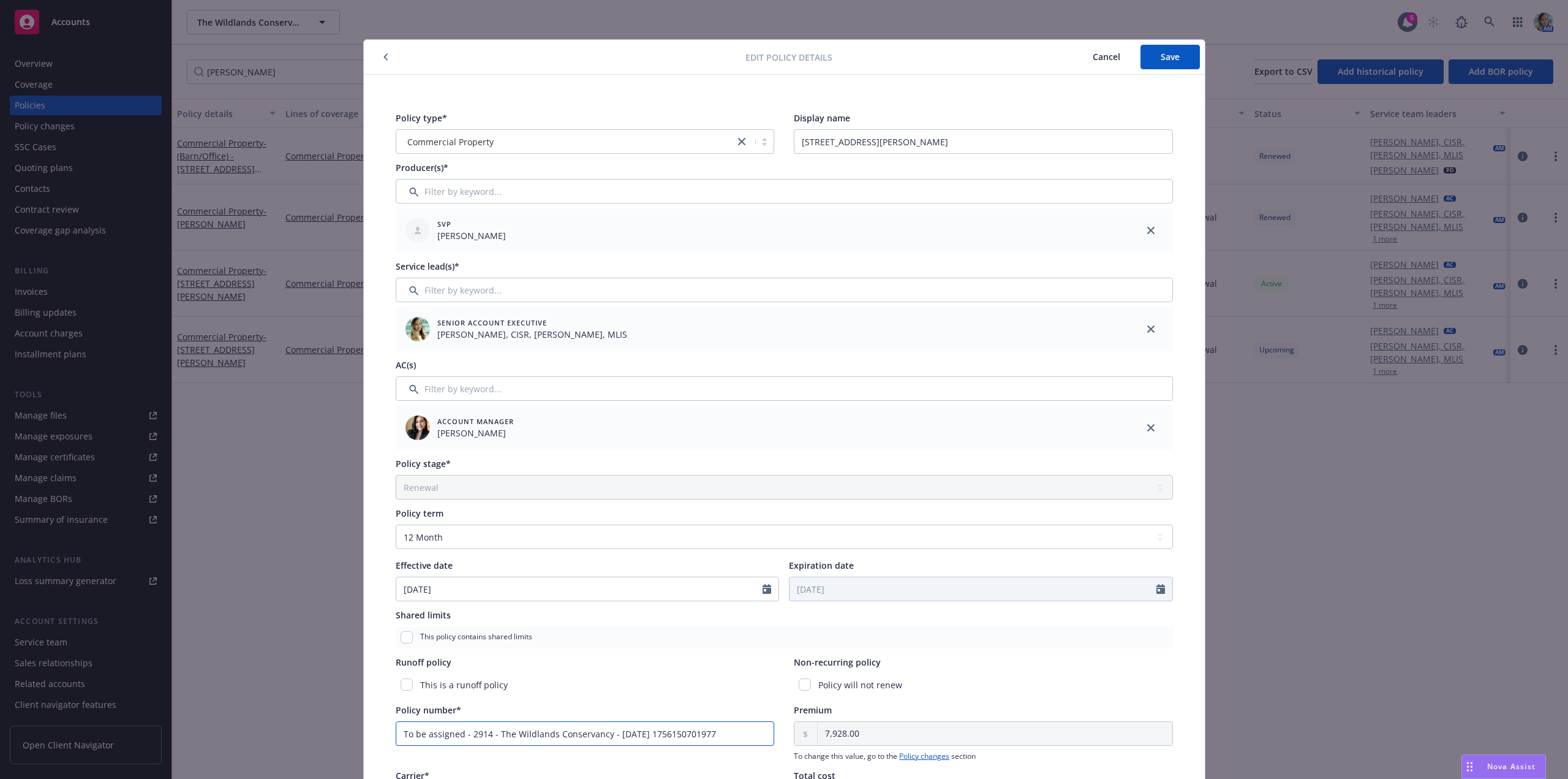
drag, startPoint x: 730, startPoint y: 729, endPoint x: 374, endPoint y: 719, distance: 356.1
click at [374, 719] on div "Policy type* Commercial Property Display name [STREET_ADDRESS][PERSON_NAME](s)*…" at bounding box center [784, 544] width 841 height 938
paste input "PPK2602274-002"
type input "PPK2602274-003"
click at [1142, 59] on button "Save" at bounding box center [1170, 57] width 60 height 25
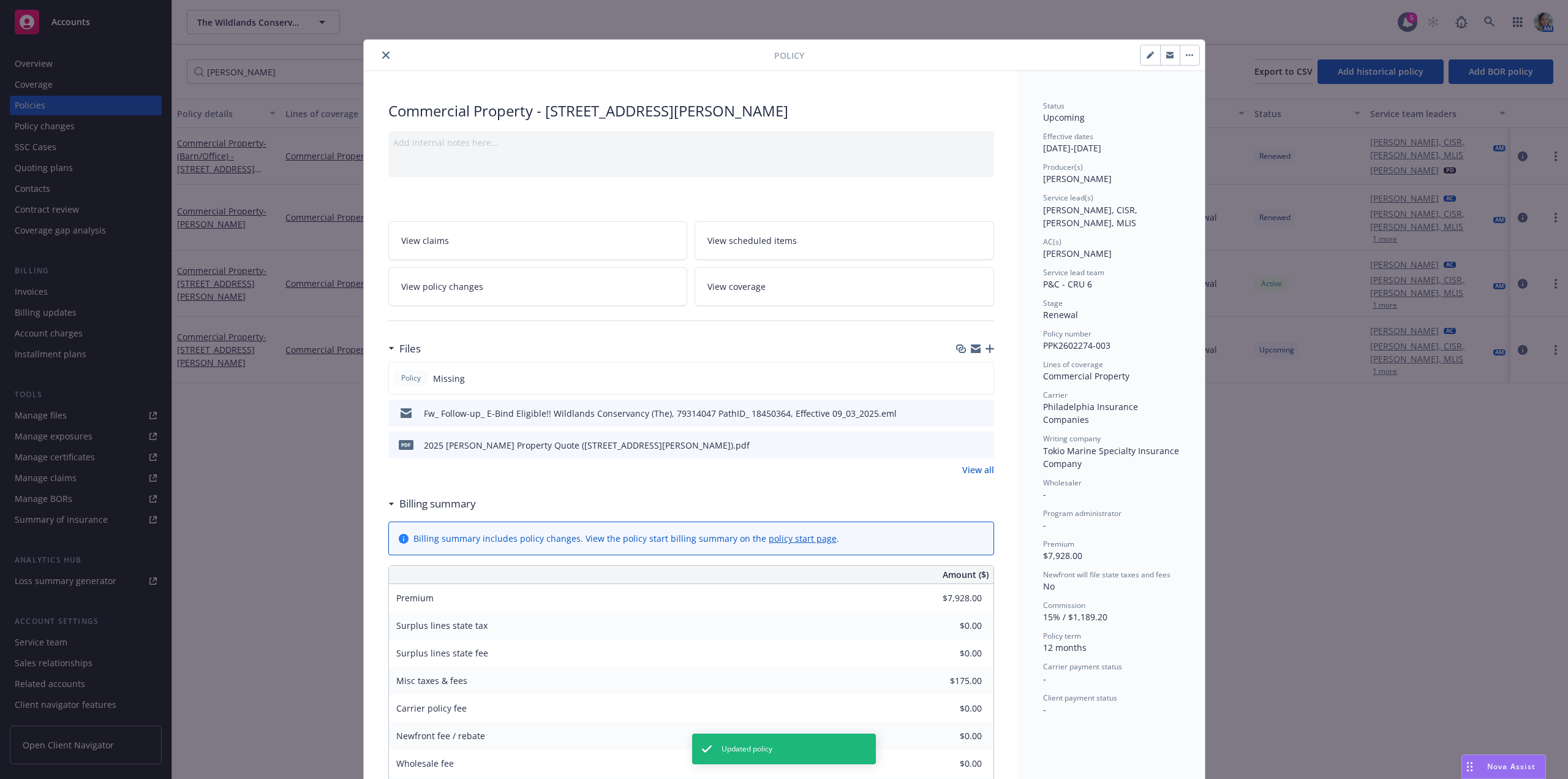
click at [383, 56] on icon "close" at bounding box center [386, 55] width 8 height 8
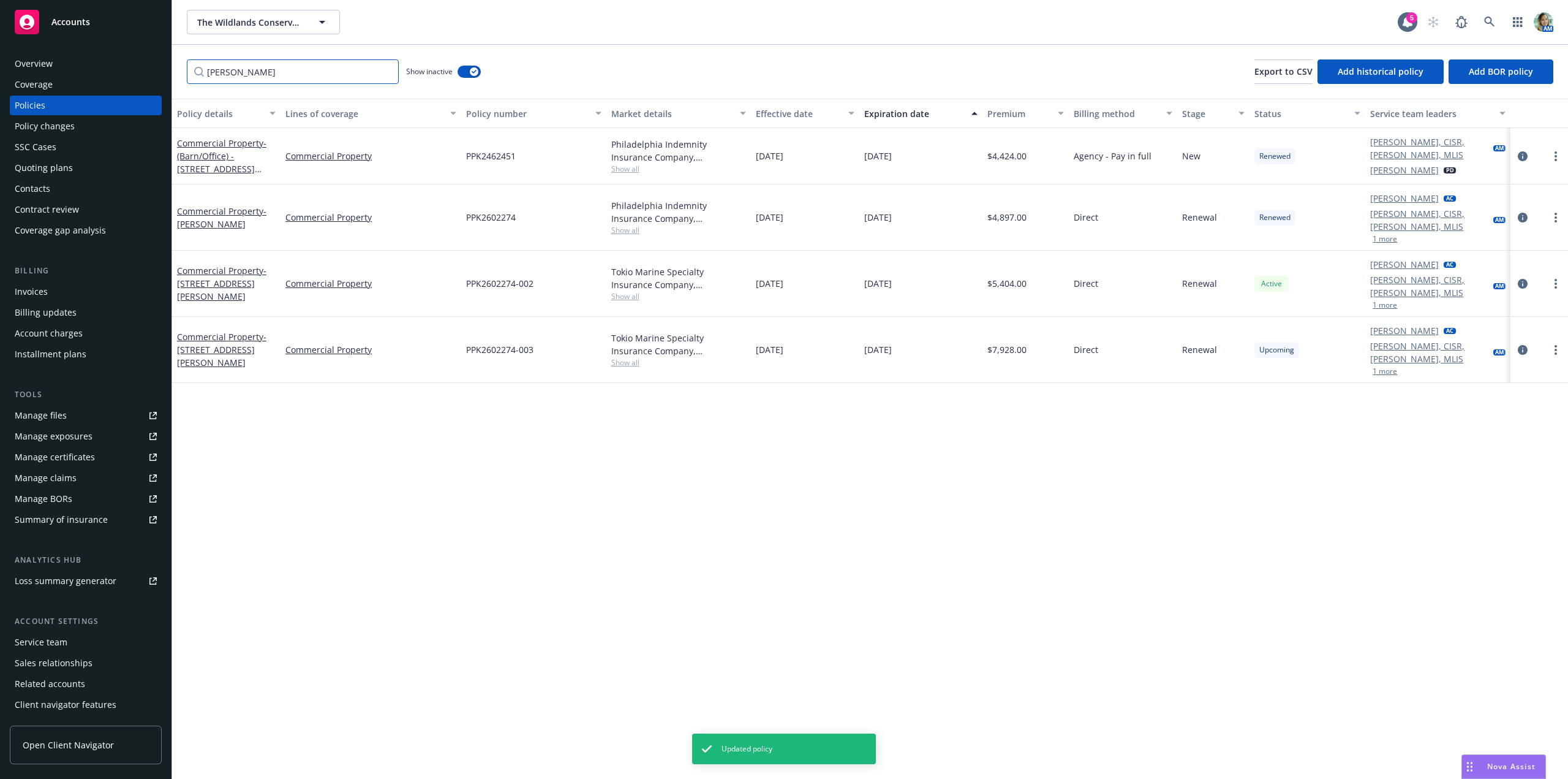
drag, startPoint x: 255, startPoint y: 74, endPoint x: 172, endPoint y: 76, distance: 83.0
click at [173, 76] on div "[PERSON_NAME] Show inactive Export to CSV Add historical policy Add BOR policy" at bounding box center [870, 71] width 1396 height 54
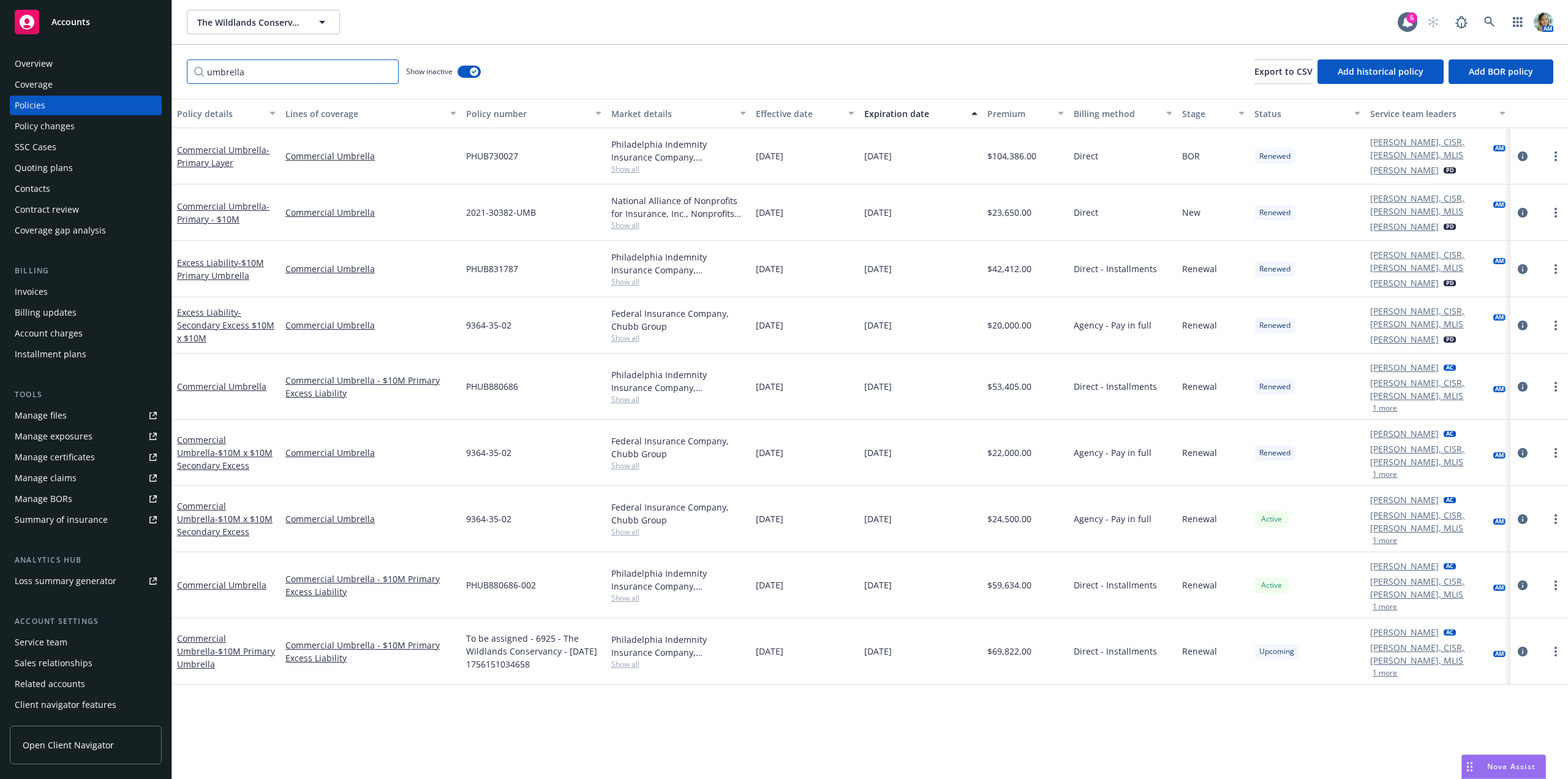
type input "umbrella"
drag, startPoint x: 536, startPoint y: 526, endPoint x: 467, endPoint y: 526, distance: 69.0
click at [467, 552] on div "PHUB880686-002" at bounding box center [534, 585] width 145 height 66
copy span "PHUB880686-002"
click at [1529, 644] on link "circleInformation" at bounding box center [1522, 651] width 15 height 15
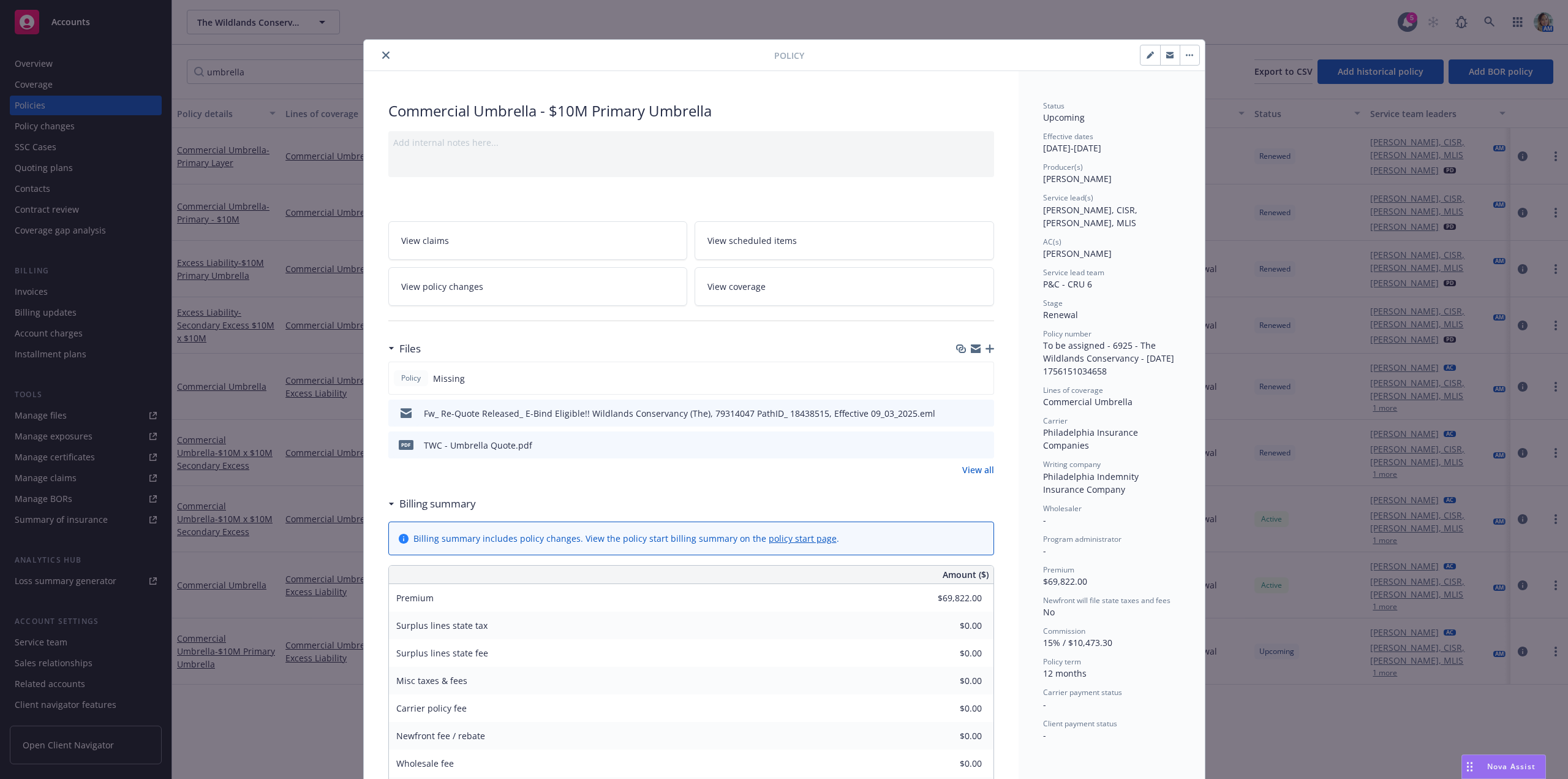
click at [1151, 55] on button "button" at bounding box center [1150, 55] width 20 height 20
select select "RENEWAL"
select select "12"
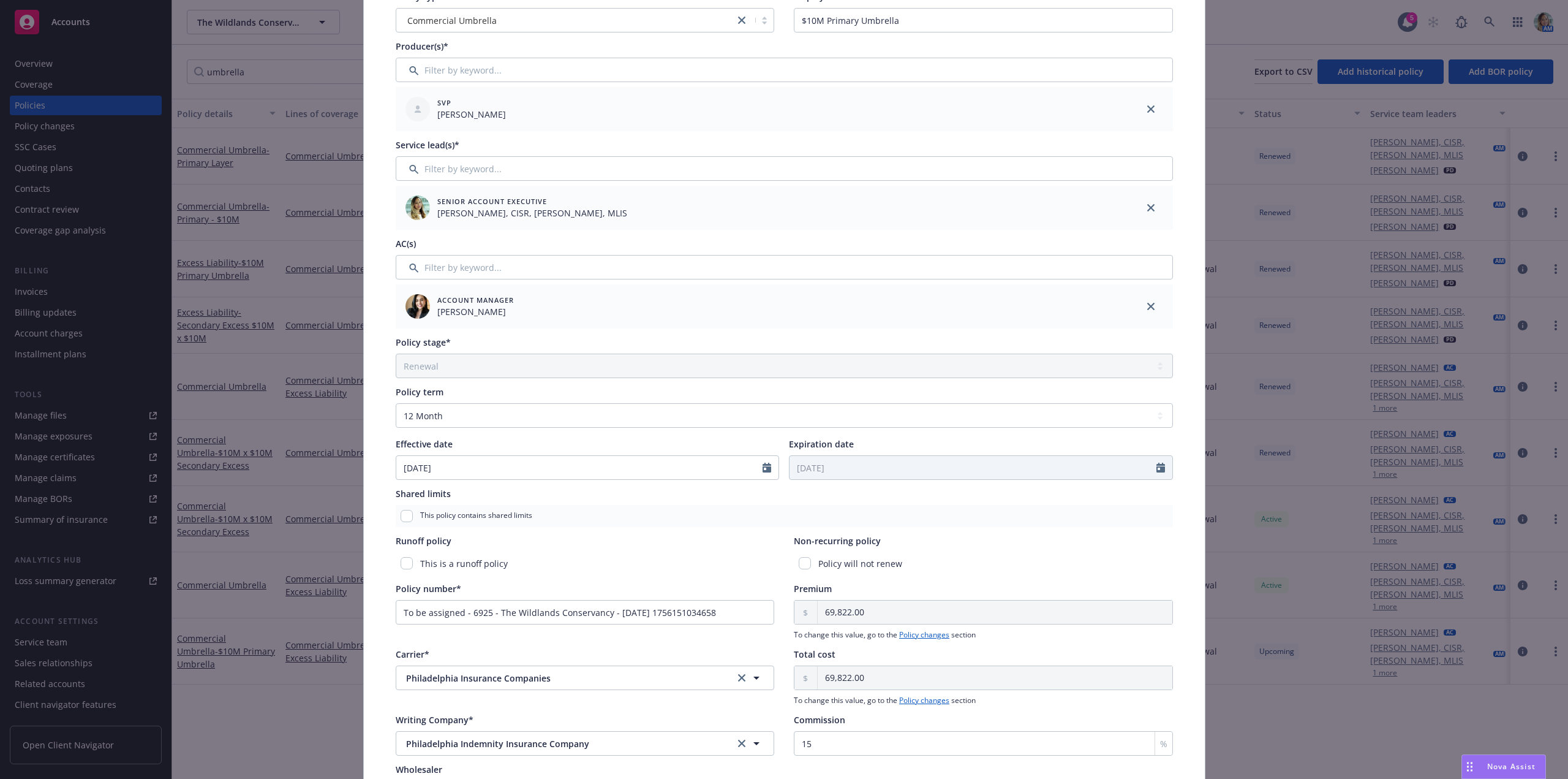
scroll to position [123, 0]
drag, startPoint x: 738, startPoint y: 615, endPoint x: 301, endPoint y: 599, distance: 437.3
click at [302, 599] on div "Edit policy details Cancel Save Policy type* Commercial Umbrella Display name $…" at bounding box center [784, 389] width 1568 height 779
paste input "PHUB880686-002"
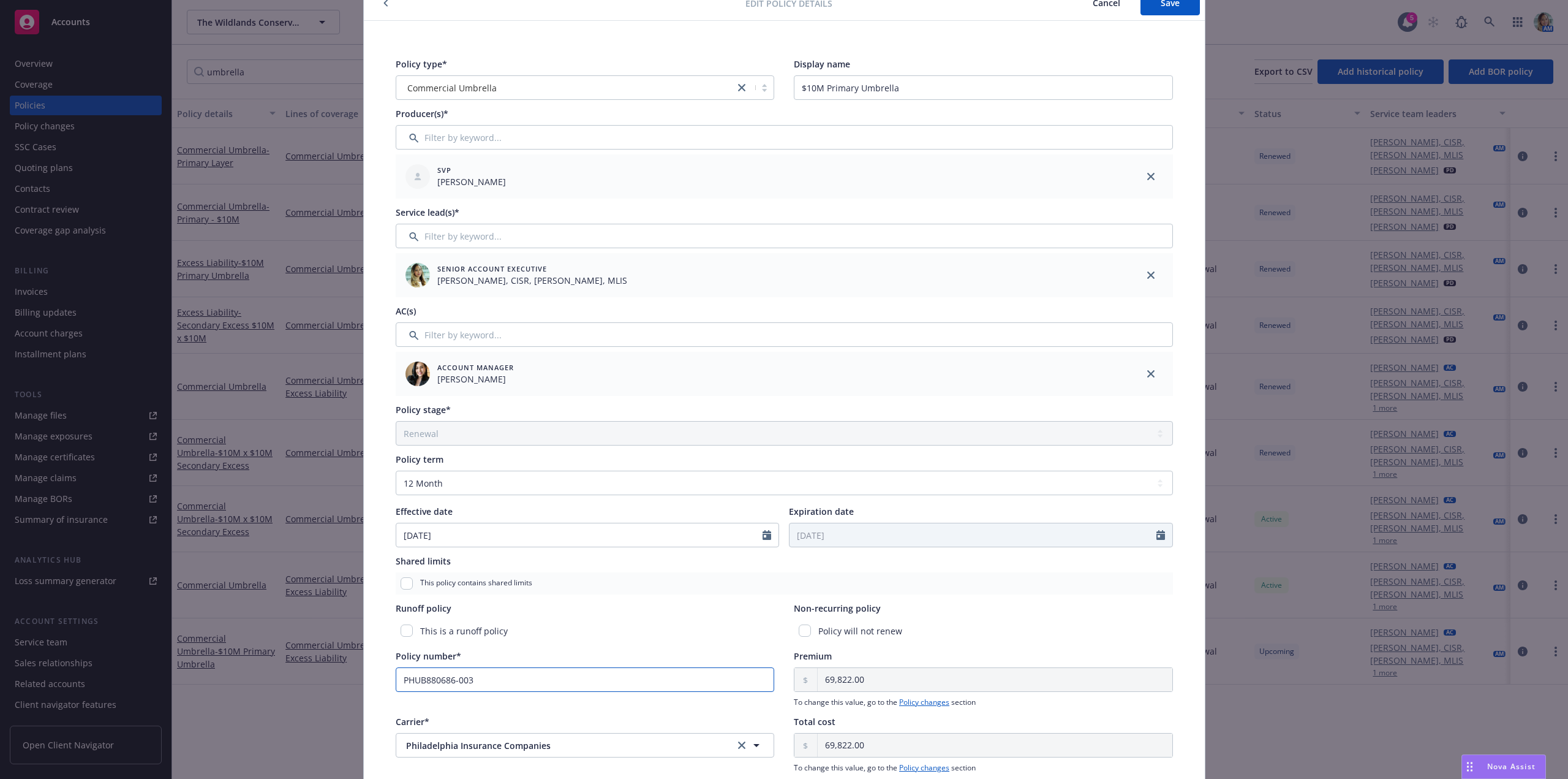
scroll to position [0, 0]
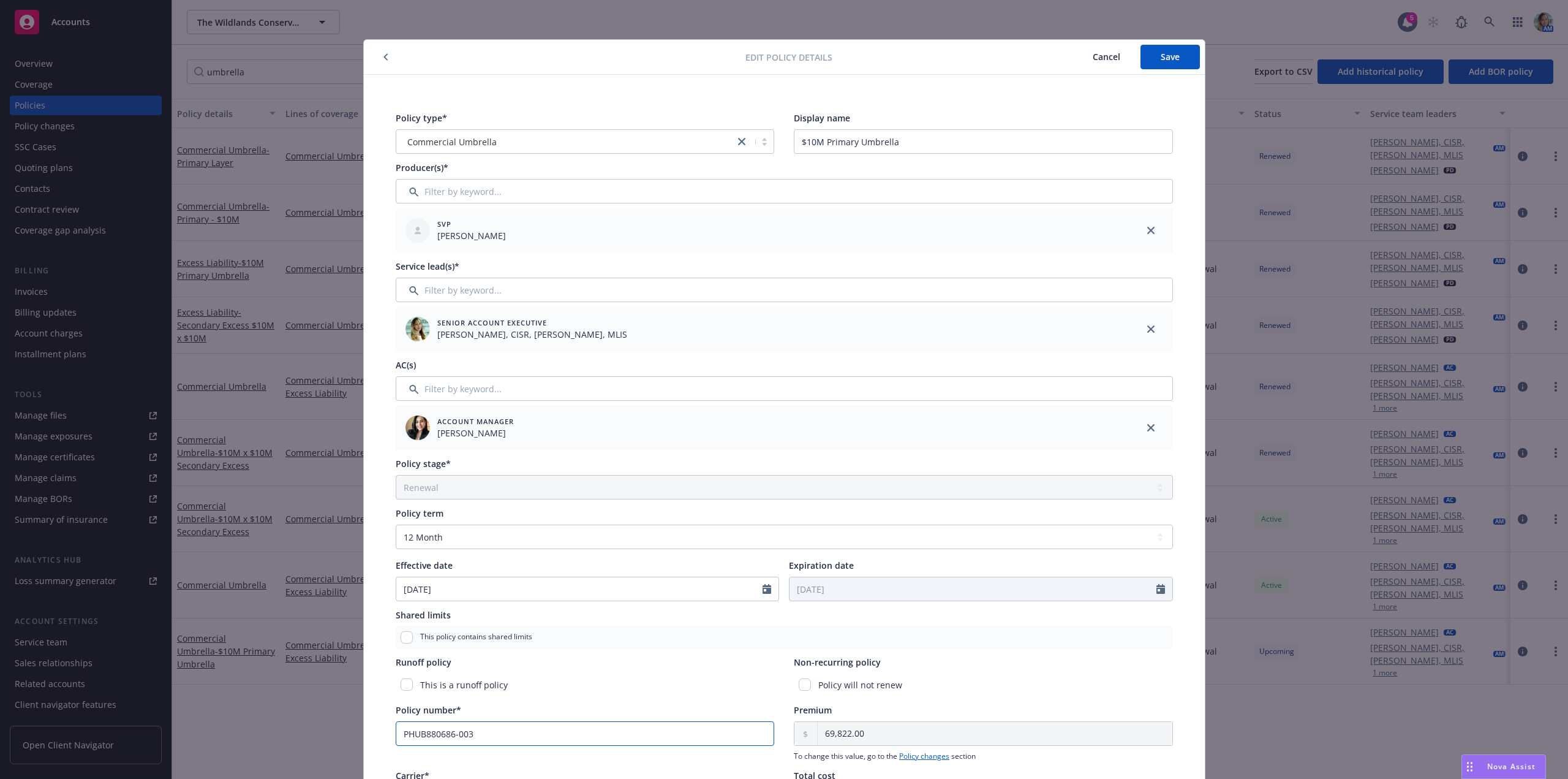
type input "PHUB880686-003"
click at [1166, 70] on div "Edit policy details Cancel Save" at bounding box center [784, 57] width 841 height 35
click at [1169, 58] on span "Save" at bounding box center [1170, 57] width 19 height 11
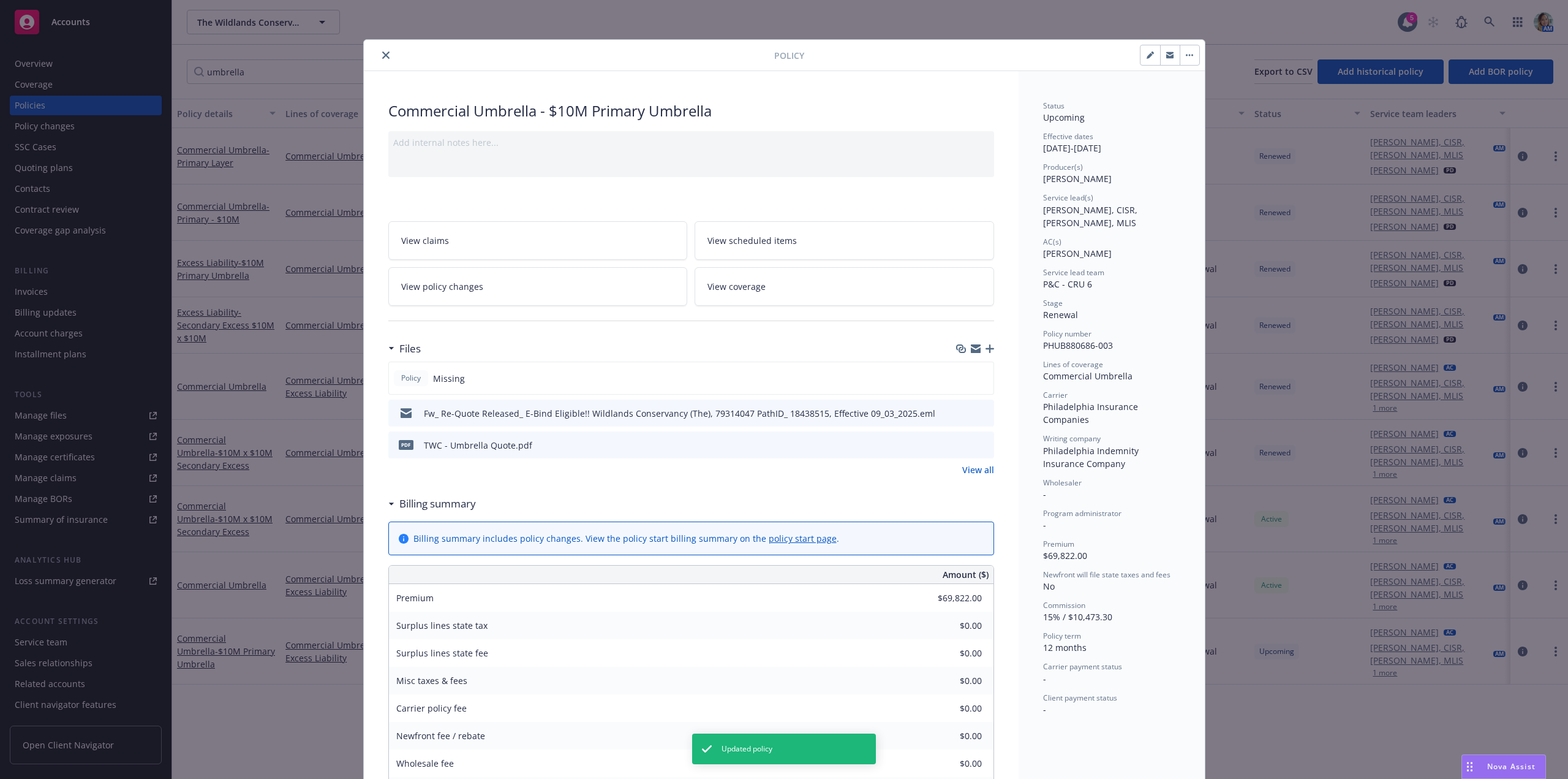
click at [383, 55] on icon "close" at bounding box center [386, 55] width 8 height 8
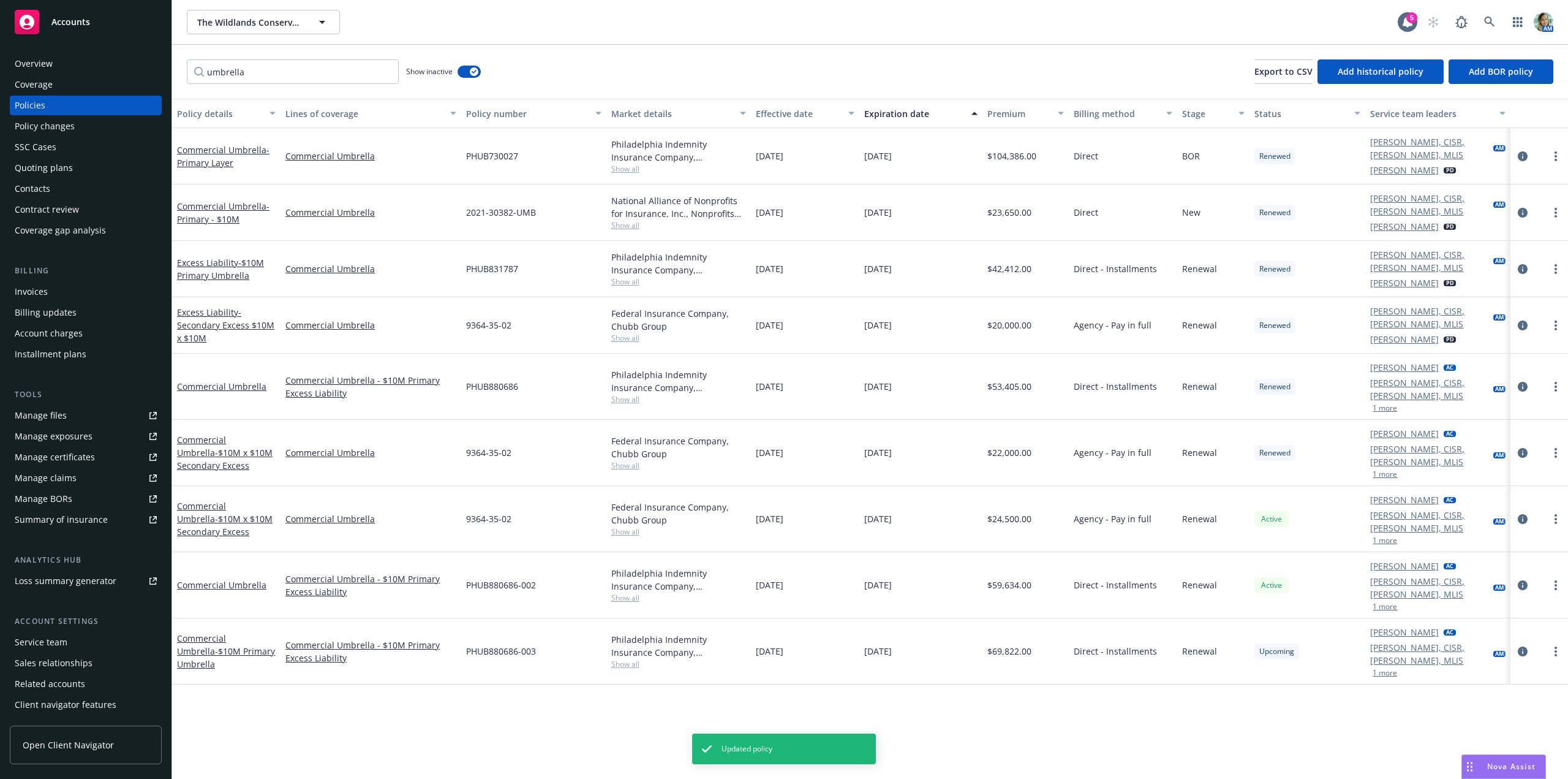
click at [381, 643] on div "Policy details Lines of coverage Policy number Market details Effective date Ex…" at bounding box center [870, 438] width 1396 height 680
click at [445, 672] on div "Policy details Lines of coverage Policy number Market details Effective date Ex…" at bounding box center [870, 438] width 1396 height 680
click at [85, 159] on div "Quoting plans" at bounding box center [86, 168] width 142 height 20
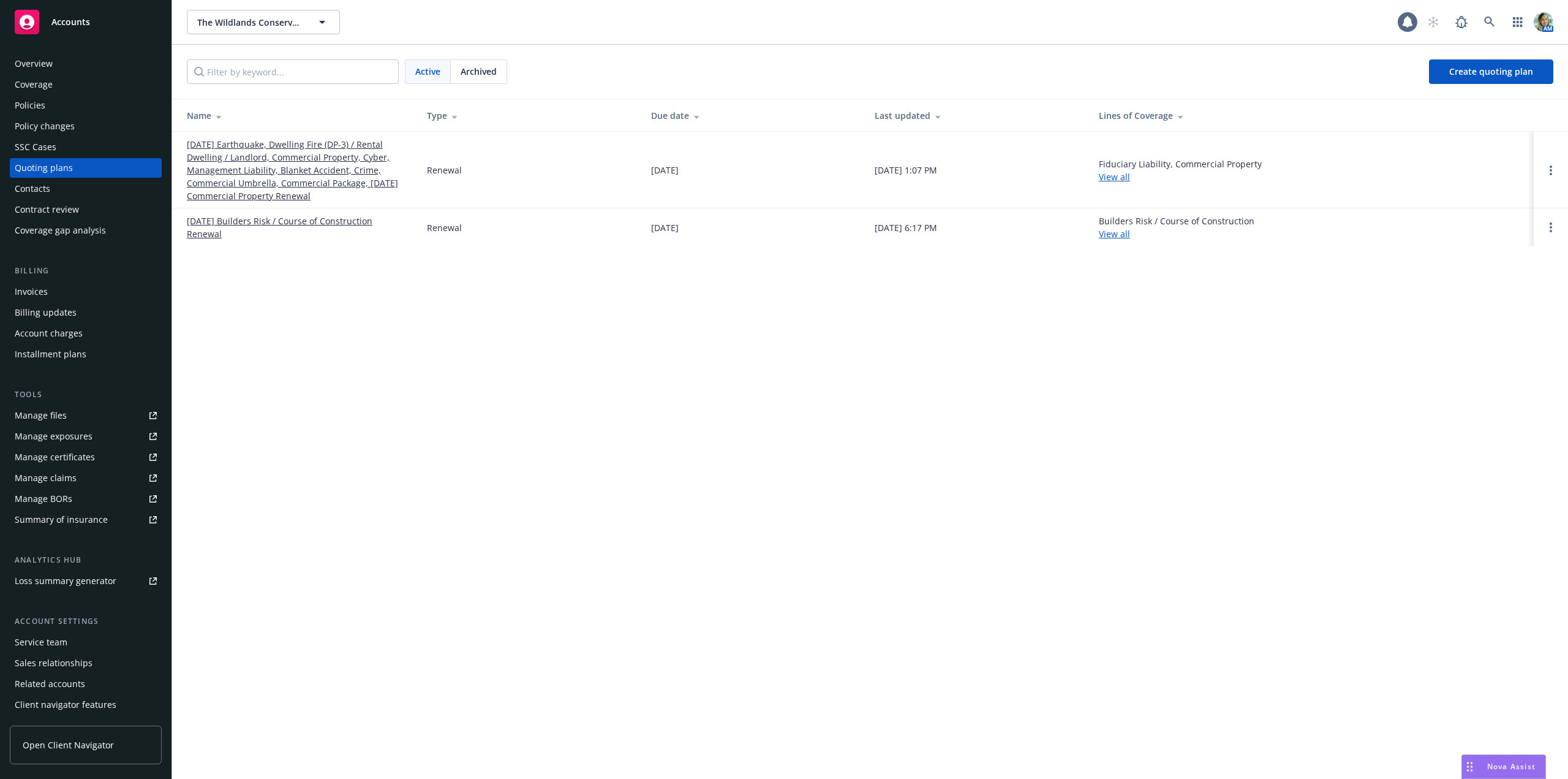
click at [212, 167] on link "[DATE] Earthquake, Dwelling Fire (DP-3) / Rental Dwelling / Landlord, Commercia…" at bounding box center [296, 170] width 220 height 64
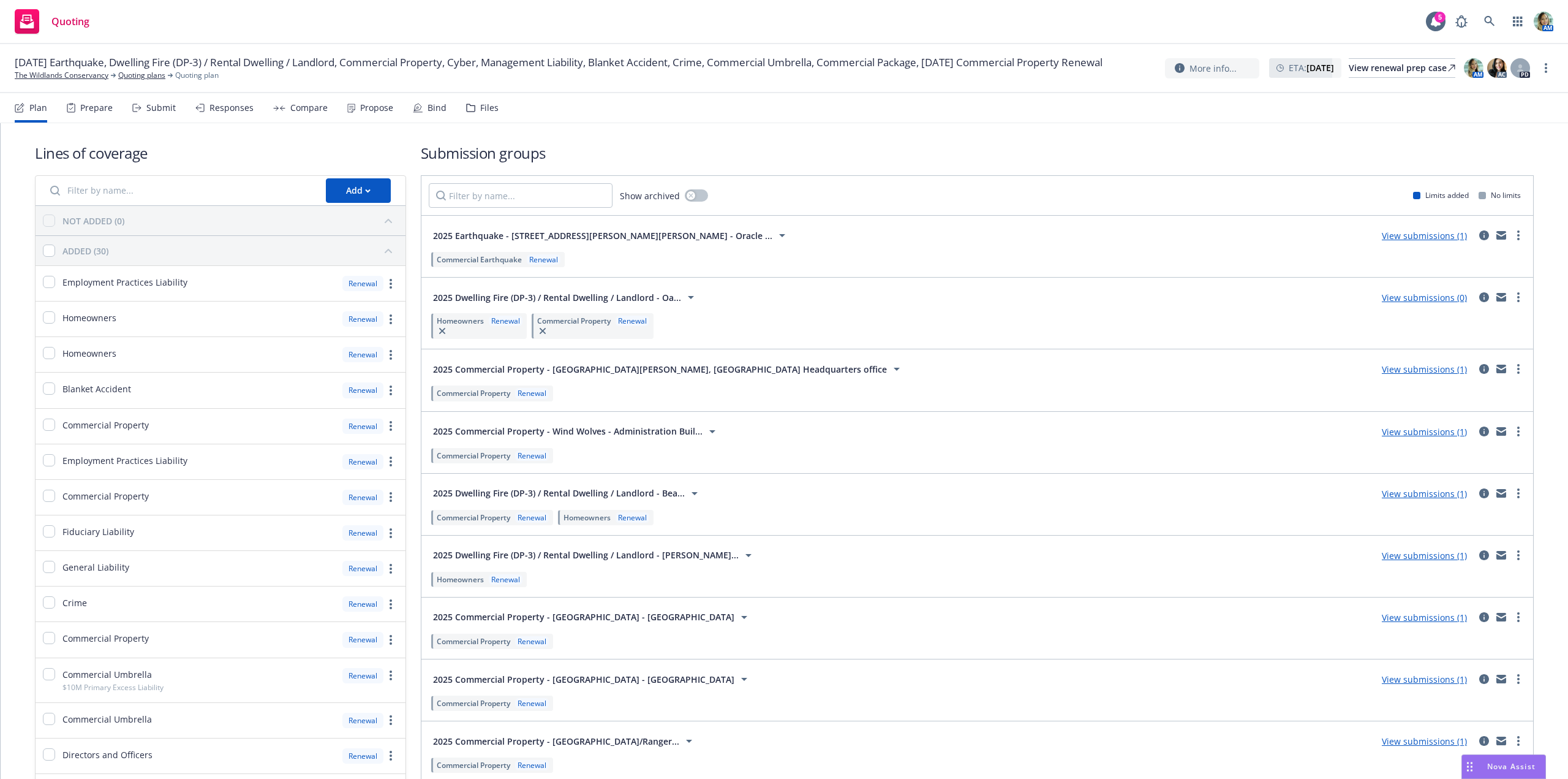
click at [428, 105] on div "Bind" at bounding box center [437, 107] width 19 height 10
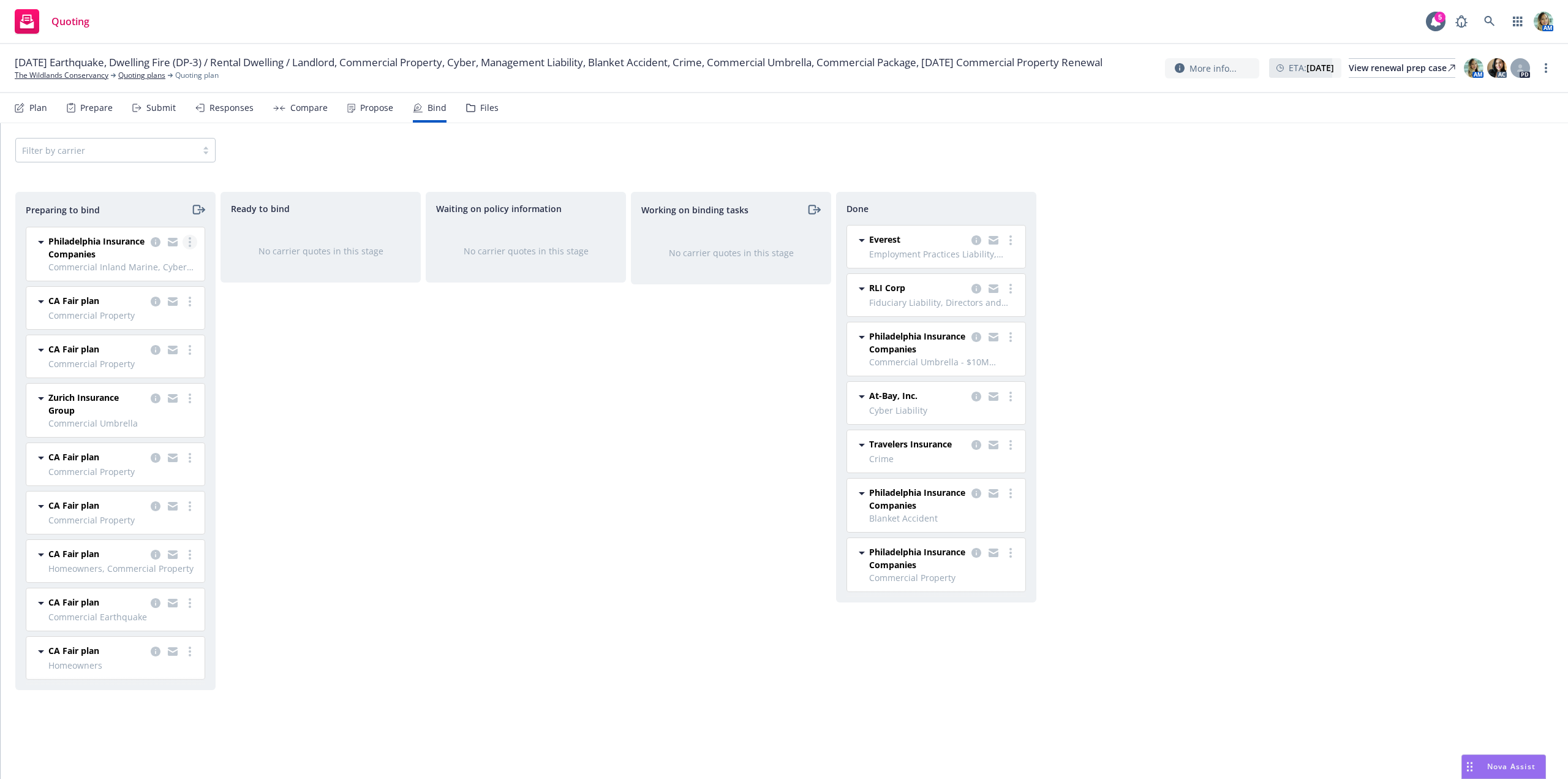
click at [188, 244] on icon "more" at bounding box center [190, 242] width 3 height 10
click at [150, 298] on link "Log bind order" at bounding box center [136, 291] width 120 height 25
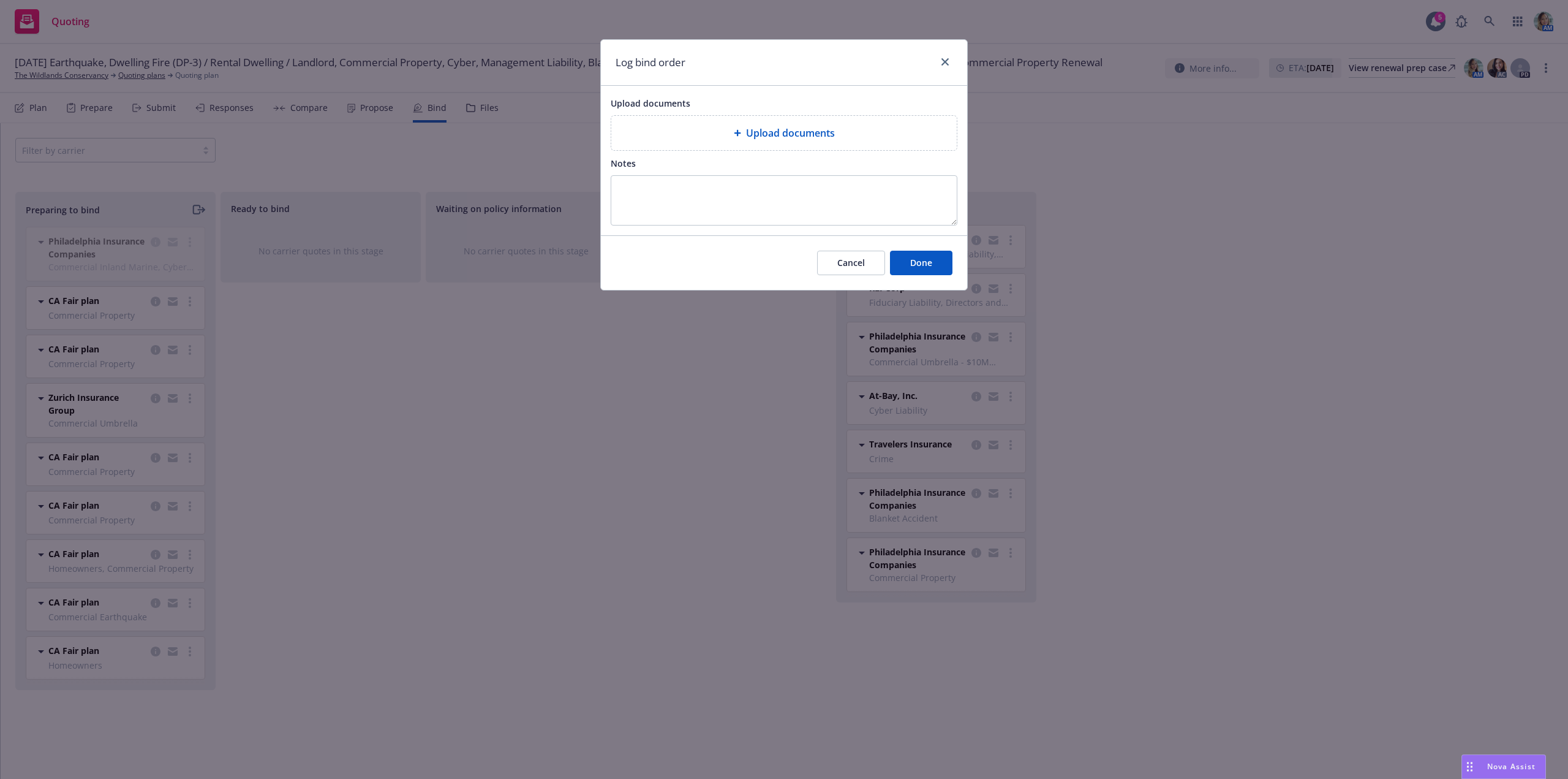
click at [782, 140] on span "Upload documents" at bounding box center [791, 133] width 89 height 15
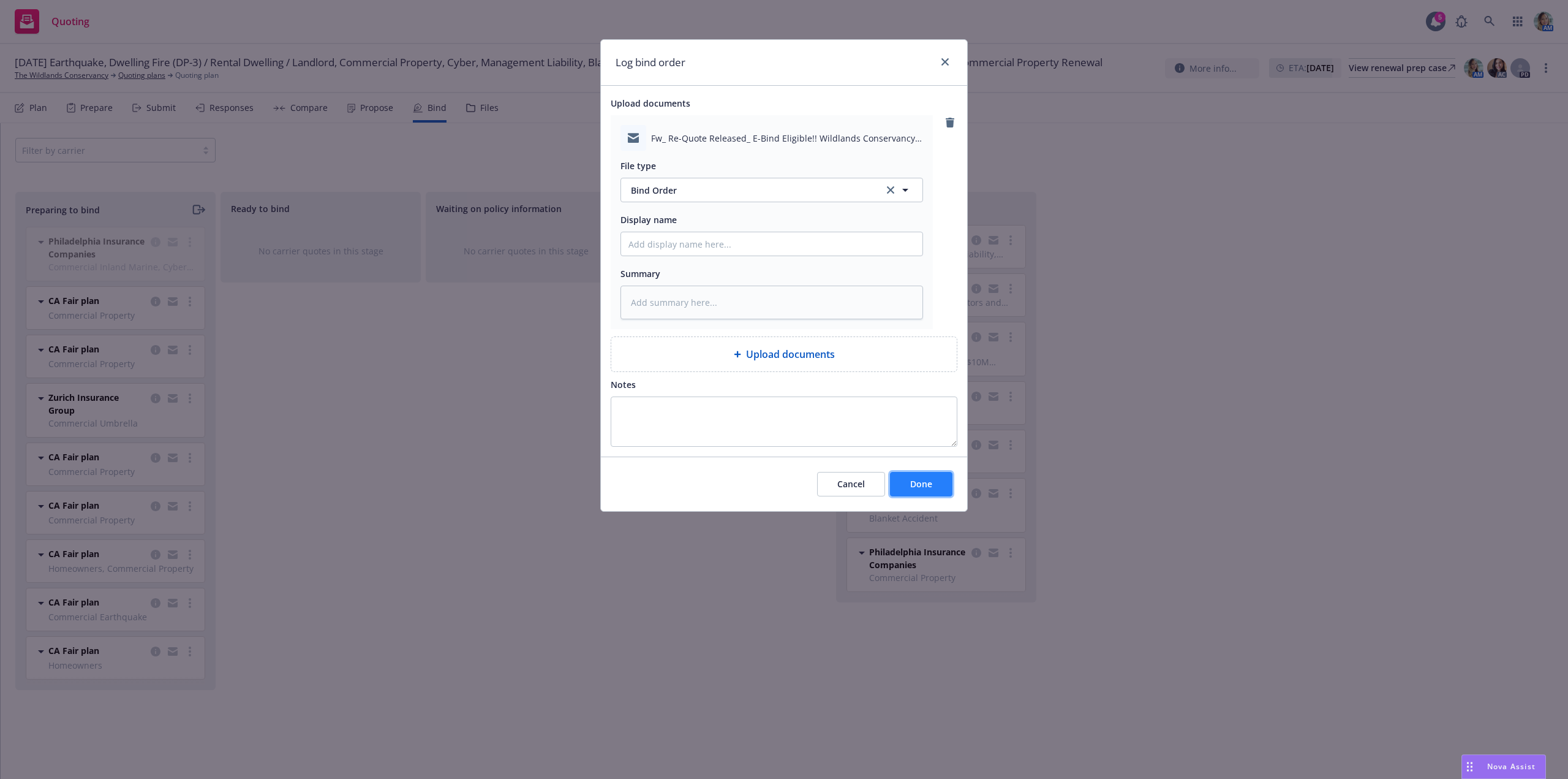
click at [921, 476] on button "Done" at bounding box center [921, 484] width 62 height 25
type textarea "x"
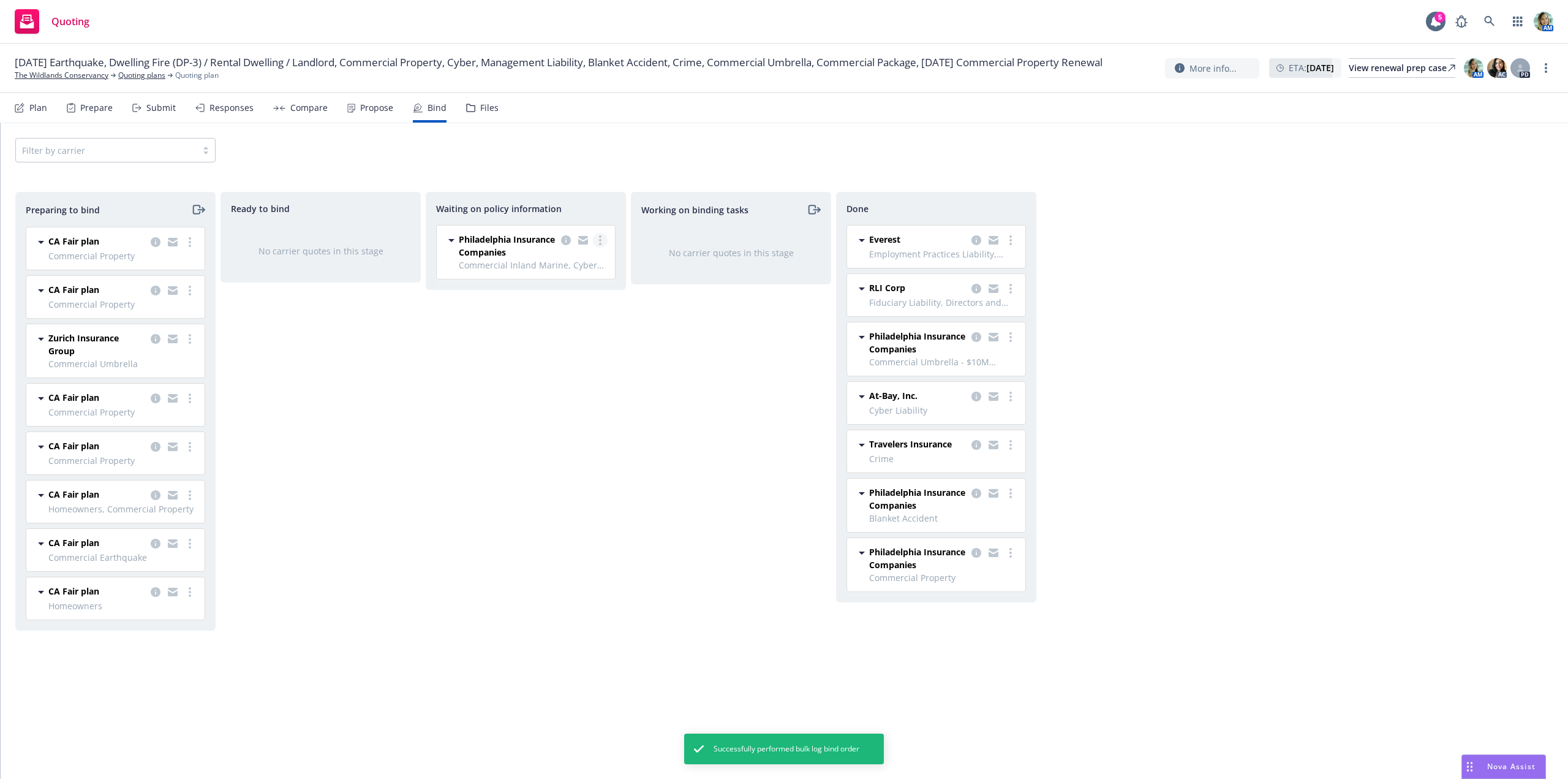
click at [602, 244] on link "more" at bounding box center [600, 240] width 15 height 15
click at [569, 265] on span "Create policies" at bounding box center [541, 265] width 90 height 11
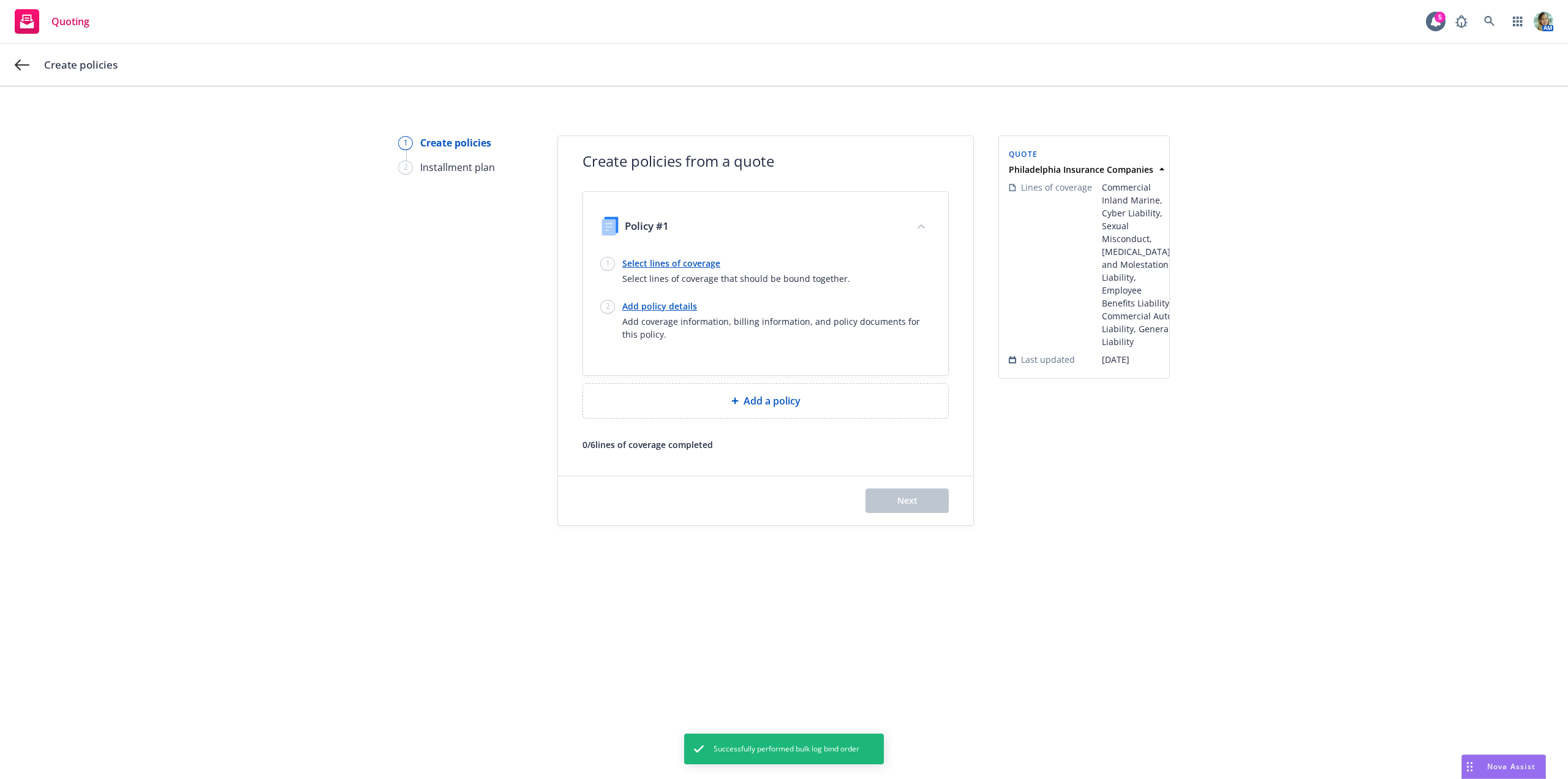
click at [666, 263] on link "Select lines of coverage" at bounding box center [736, 263] width 228 height 13
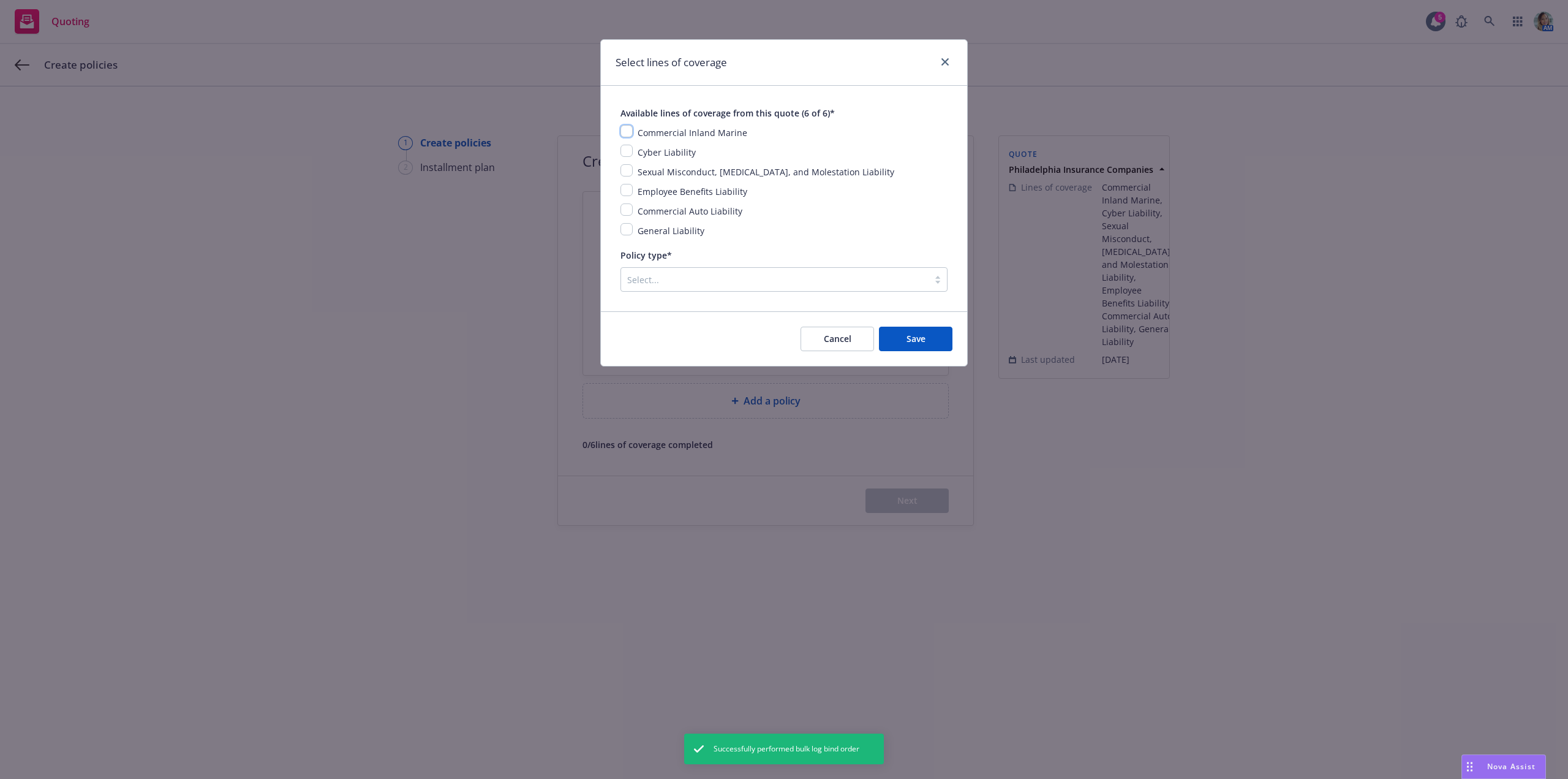
click at [628, 132] on input "checkbox" at bounding box center [626, 131] width 12 height 12
checkbox input "true"
click at [628, 150] on input "checkbox" at bounding box center [626, 150] width 12 height 12
checkbox input "true"
click at [627, 168] on input "checkbox" at bounding box center [626, 170] width 12 height 12
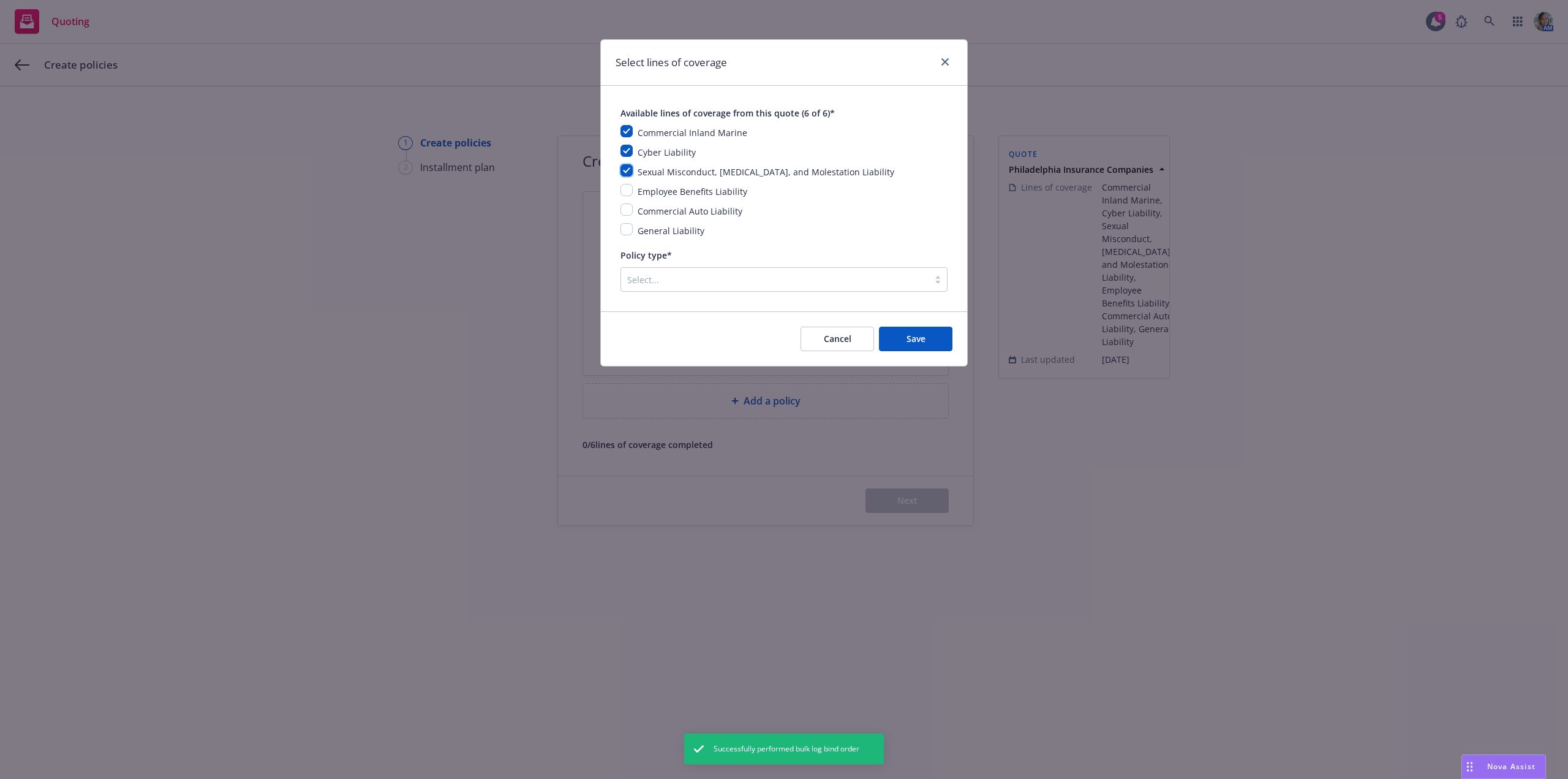
checkbox input "true"
click at [630, 190] on input "checkbox" at bounding box center [626, 190] width 12 height 12
checkbox input "true"
drag, startPoint x: 624, startPoint y: 208, endPoint x: 626, endPoint y: 222, distance: 14.1
click at [624, 209] on input "checkbox" at bounding box center [626, 209] width 12 height 12
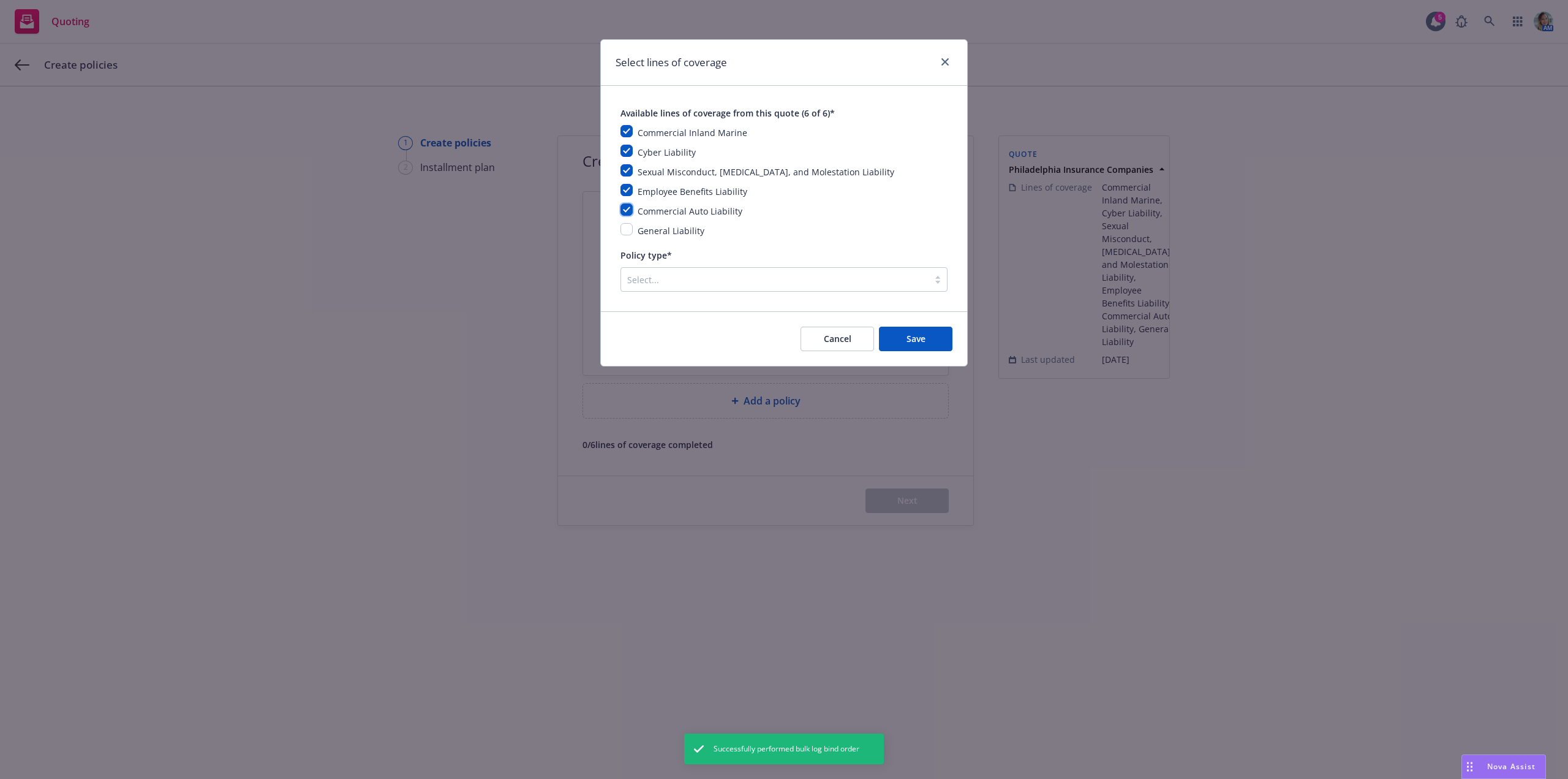
checkbox input "true"
click at [626, 224] on input "checkbox" at bounding box center [626, 229] width 12 height 12
checkbox input "true"
click at [636, 277] on div at bounding box center [774, 279] width 295 height 15
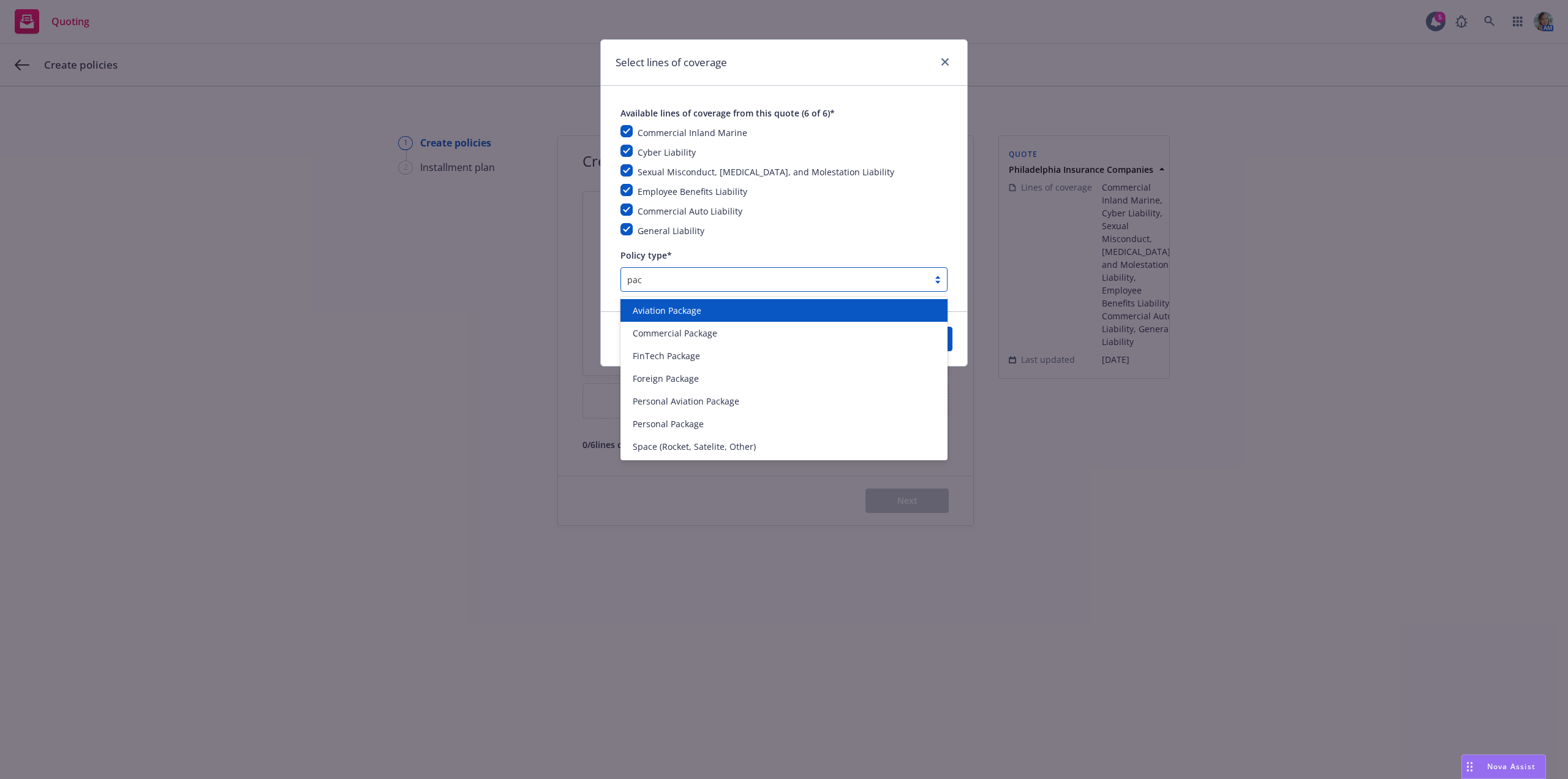
type input "pack"
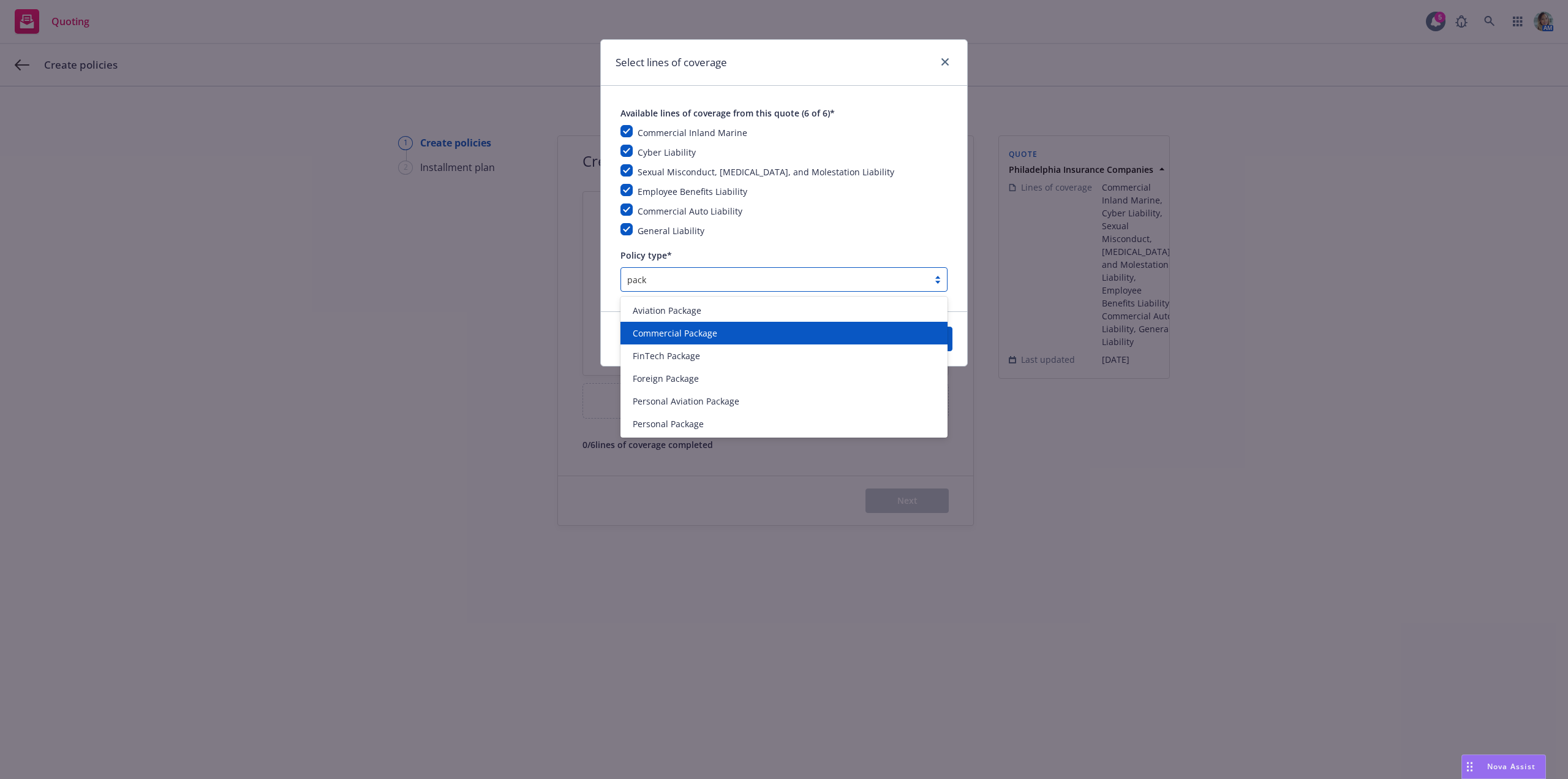
click at [678, 335] on span "Commercial Package" at bounding box center [675, 333] width 84 height 13
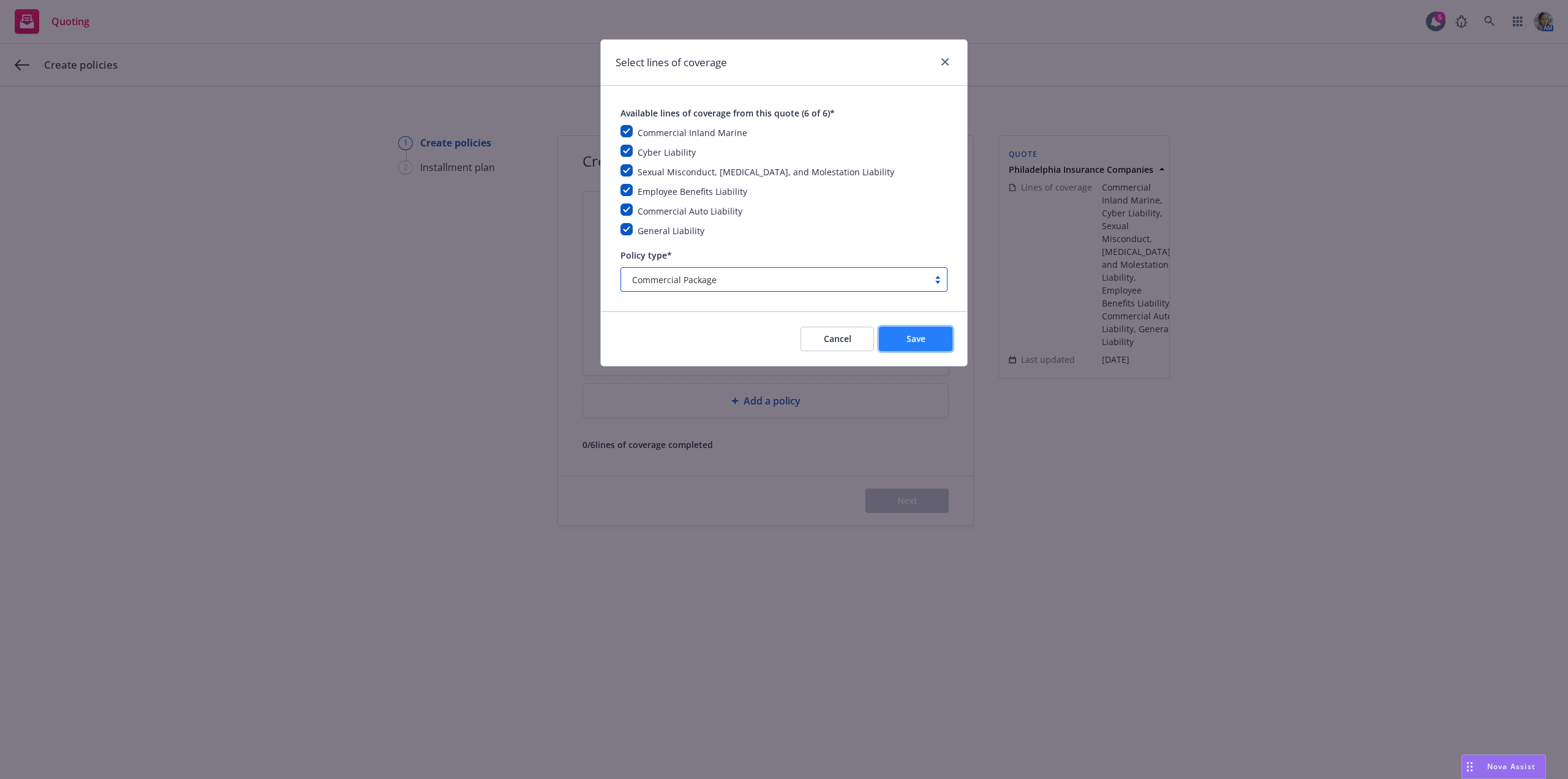
click at [890, 340] on button "Save" at bounding box center [916, 338] width 74 height 25
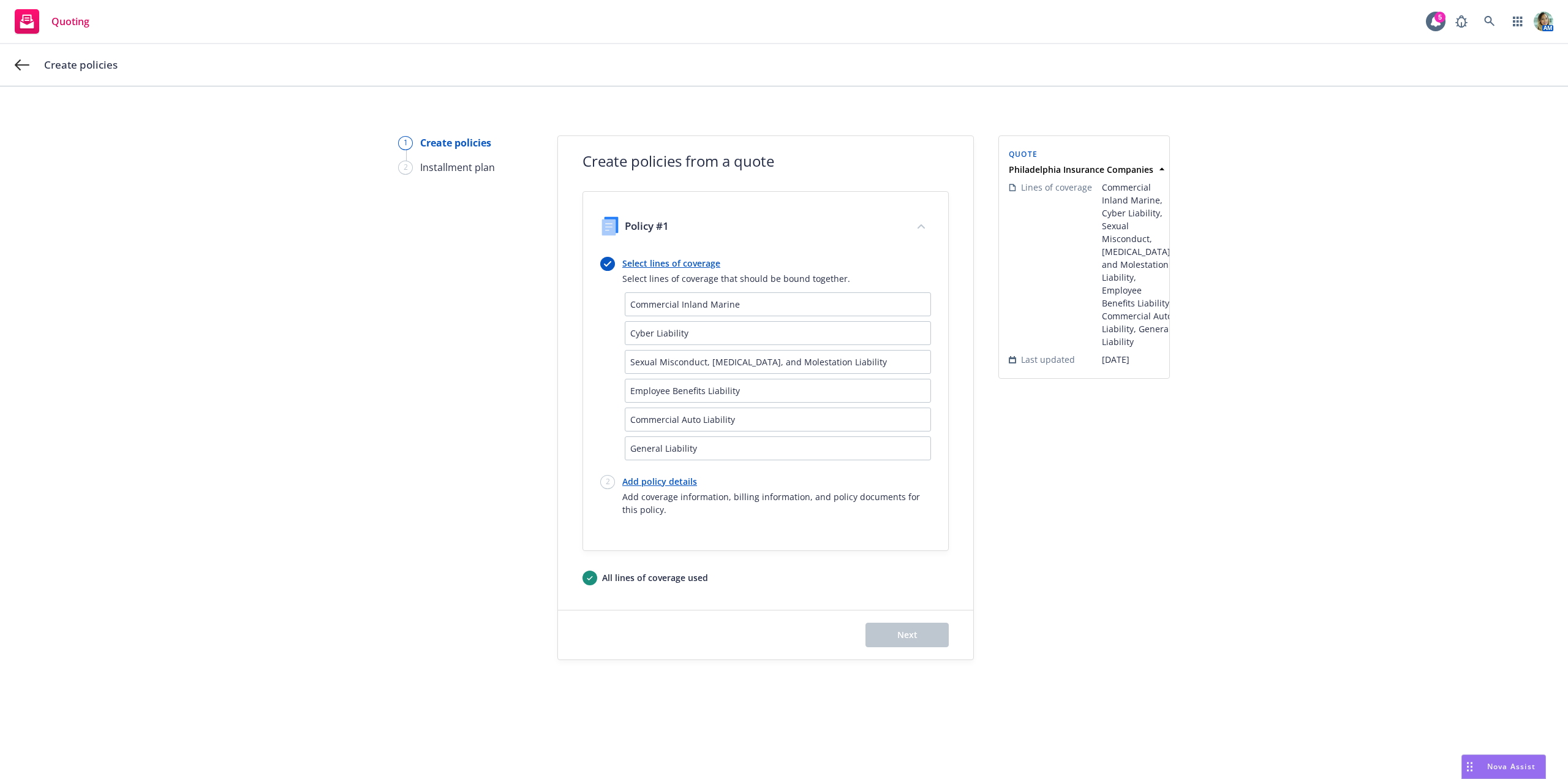
click at [682, 484] on link "Add policy details" at bounding box center [777, 481] width 308 height 13
select select "12"
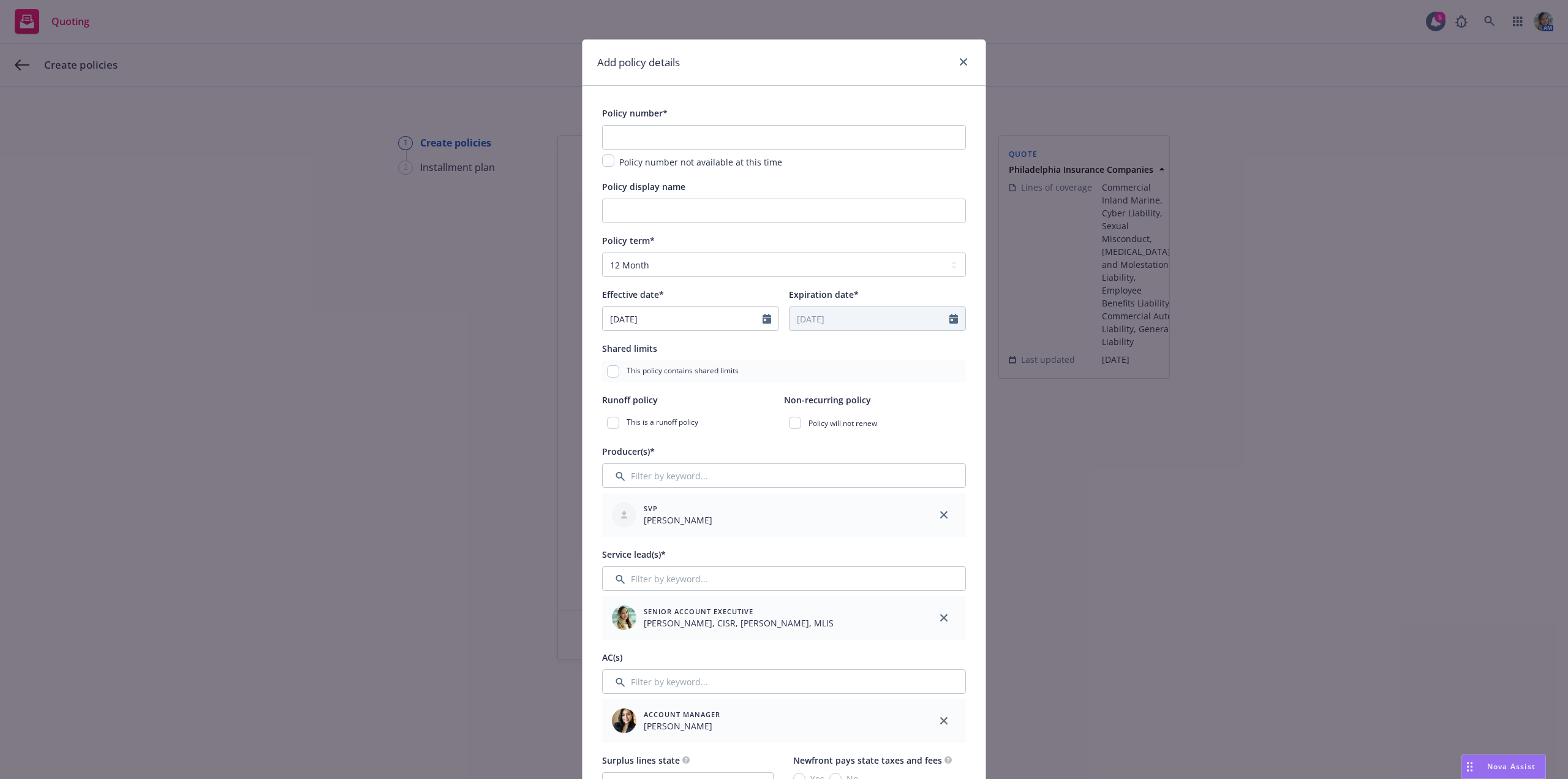
click at [614, 156] on div "Policy number not available at this time" at bounding box center [699, 161] width 170 height 15
click at [609, 161] on input "checkbox" at bounding box center [608, 160] width 12 height 12
checkbox input "true"
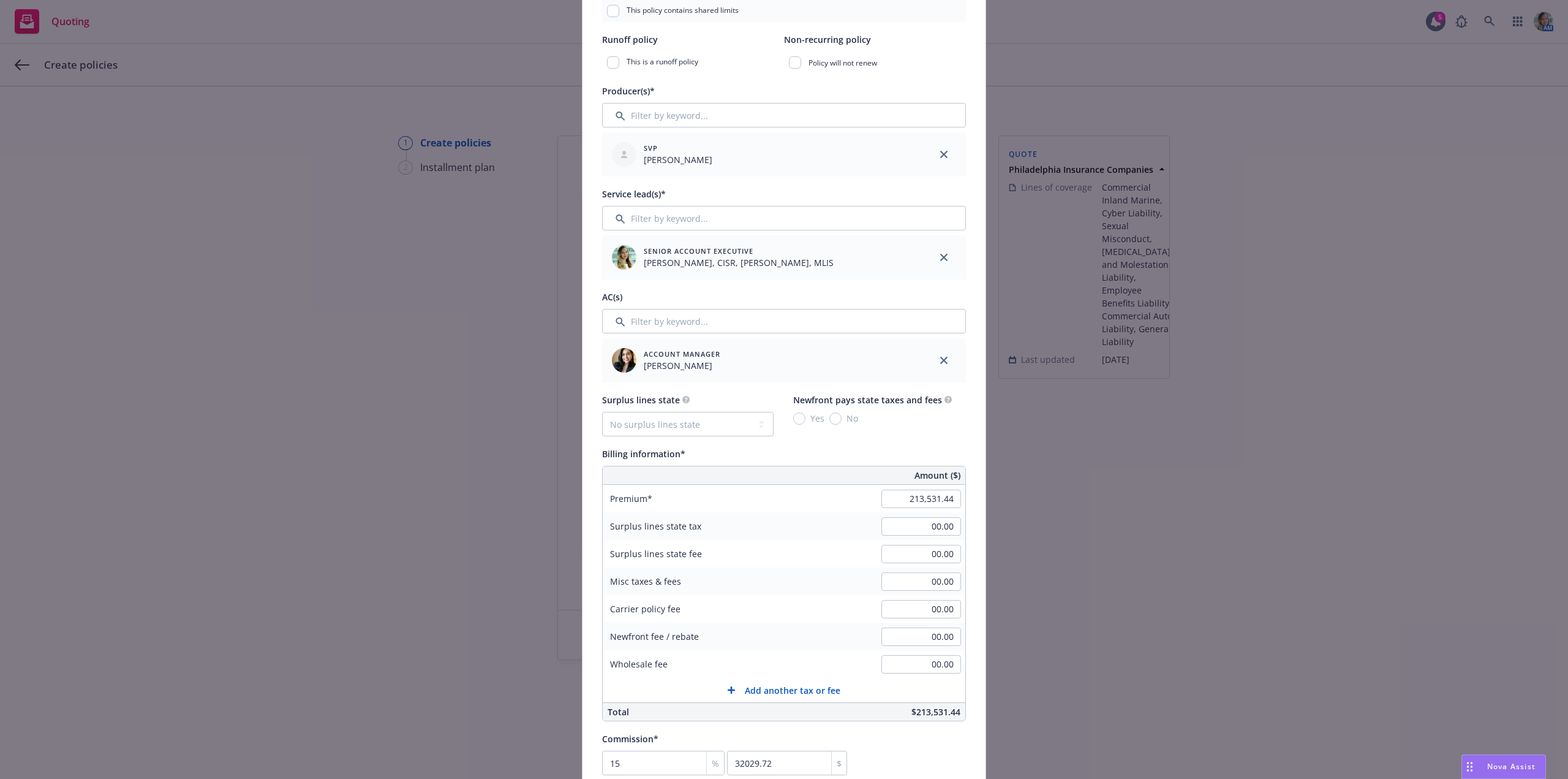
scroll to position [490, 0]
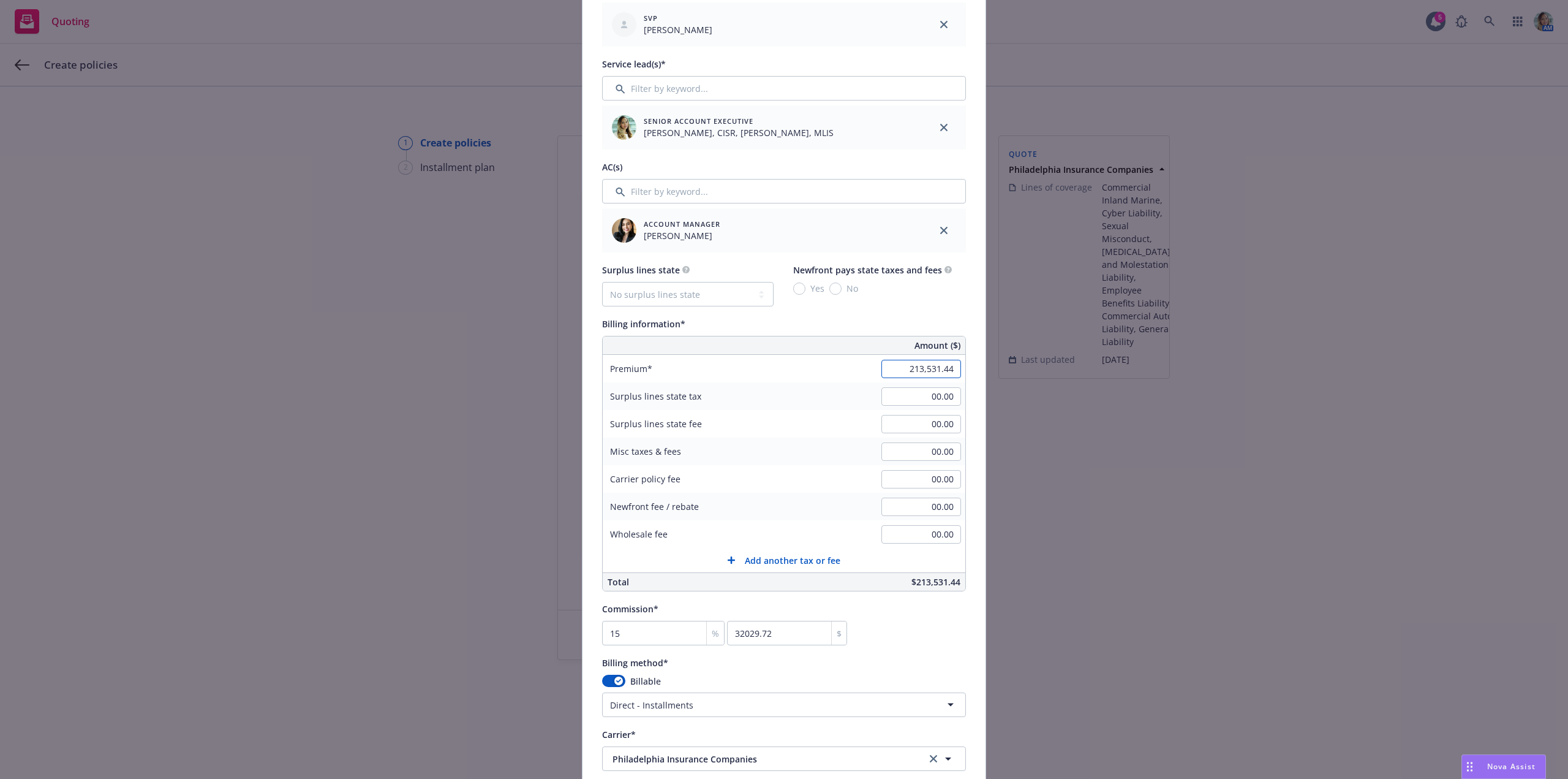
click at [894, 366] on input "213,531.44" at bounding box center [921, 369] width 79 height 18
type input "201,848.20"
type input "30277.23"
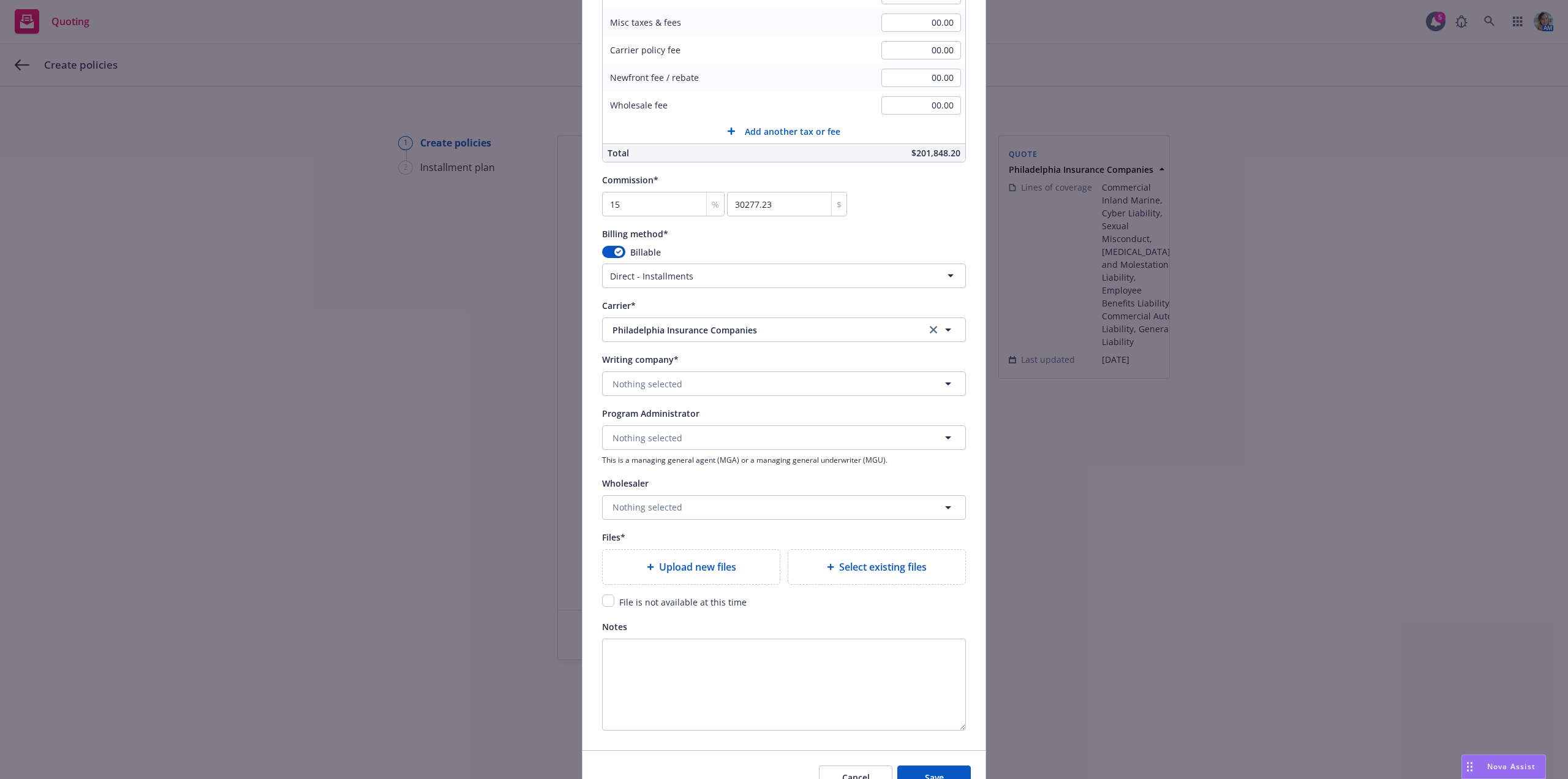
scroll to position [858, 0]
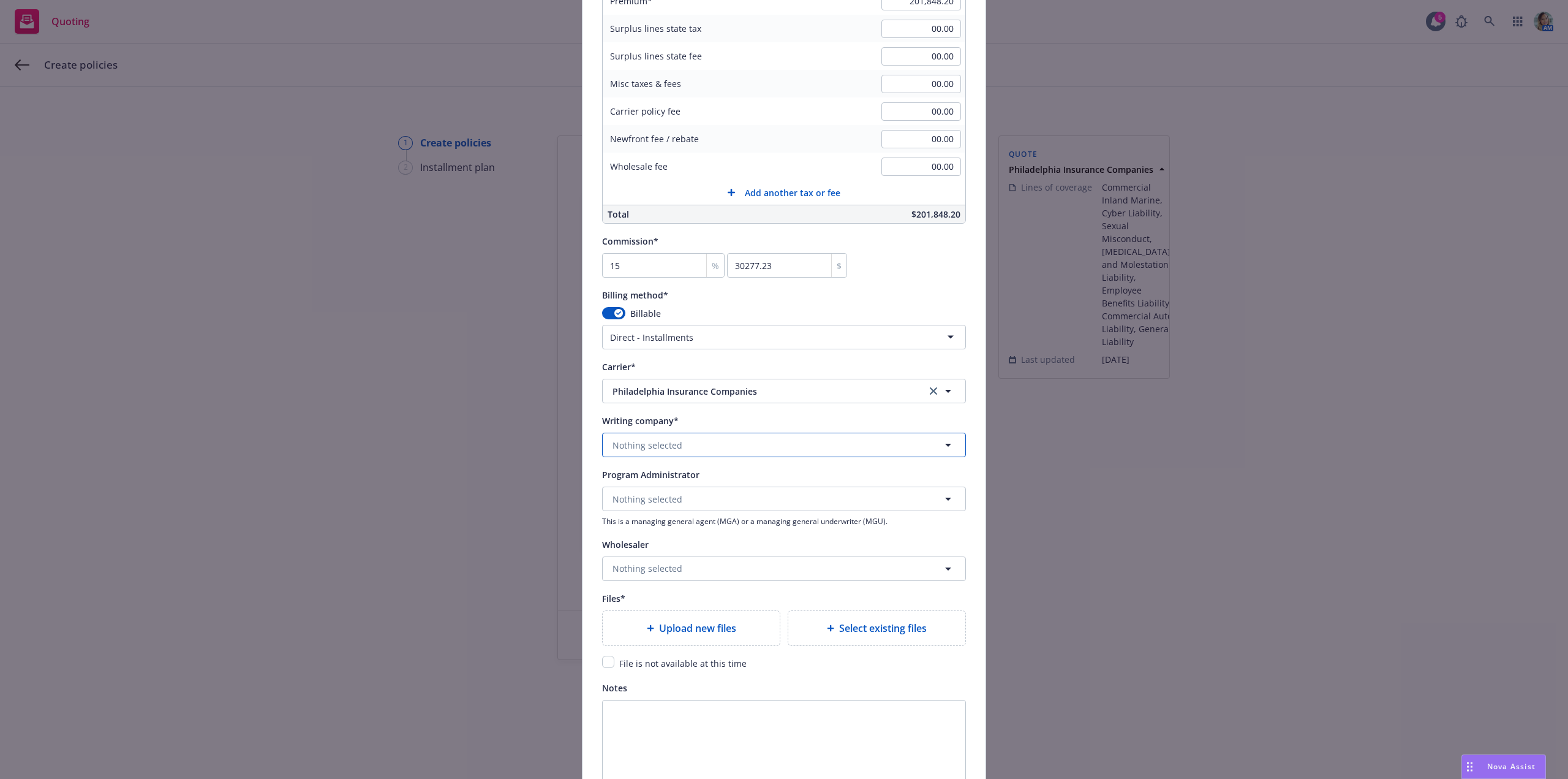
click at [662, 441] on span "Nothing selected" at bounding box center [647, 445] width 70 height 13
paste input "Philadelphia Indemnity"
type input "Philadelphia Indemnity"
click at [669, 483] on strong "Philadelphia Indemnity Insurance Company" at bounding box center [707, 479] width 183 height 11
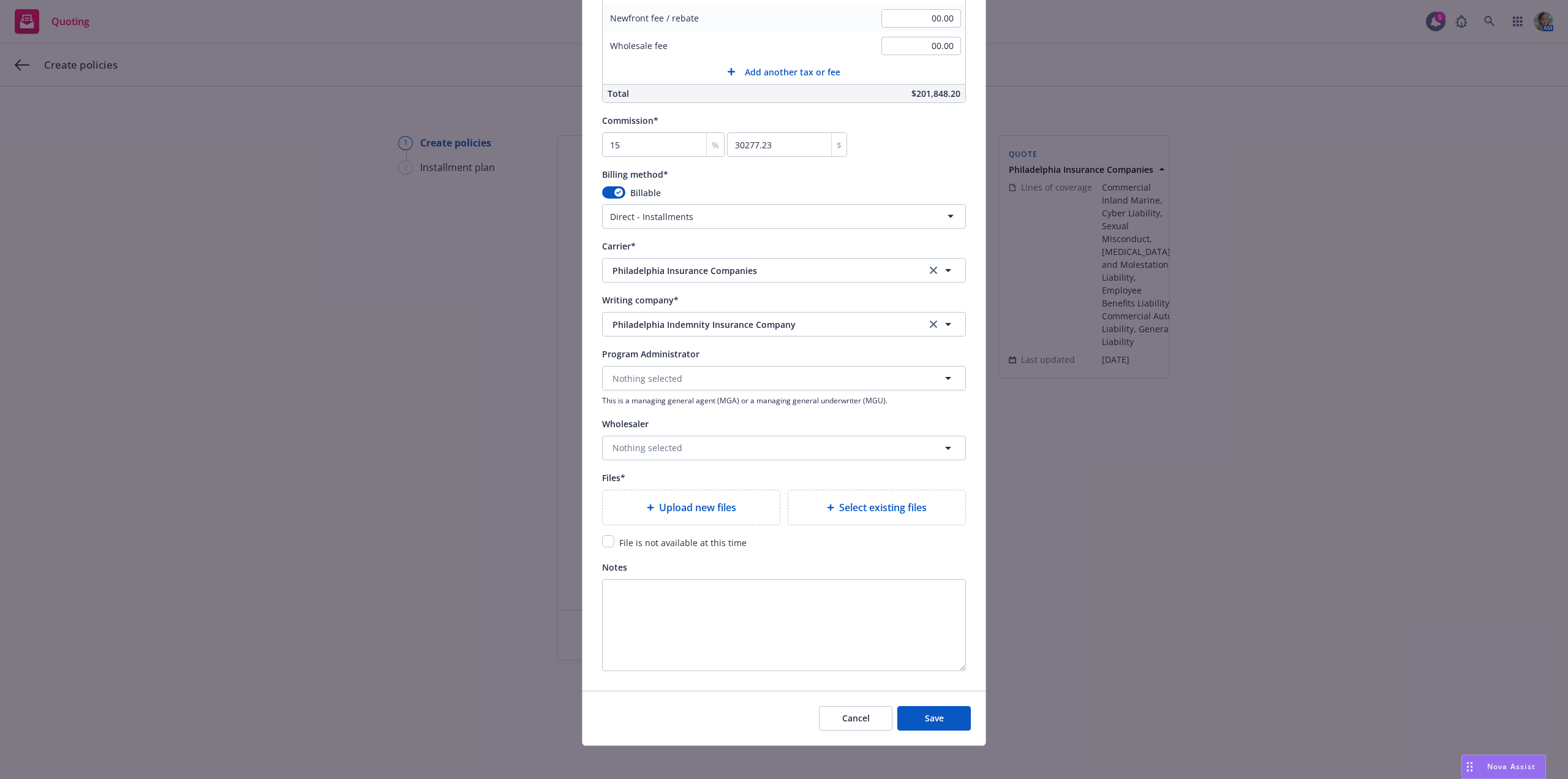
scroll to position [985, 0]
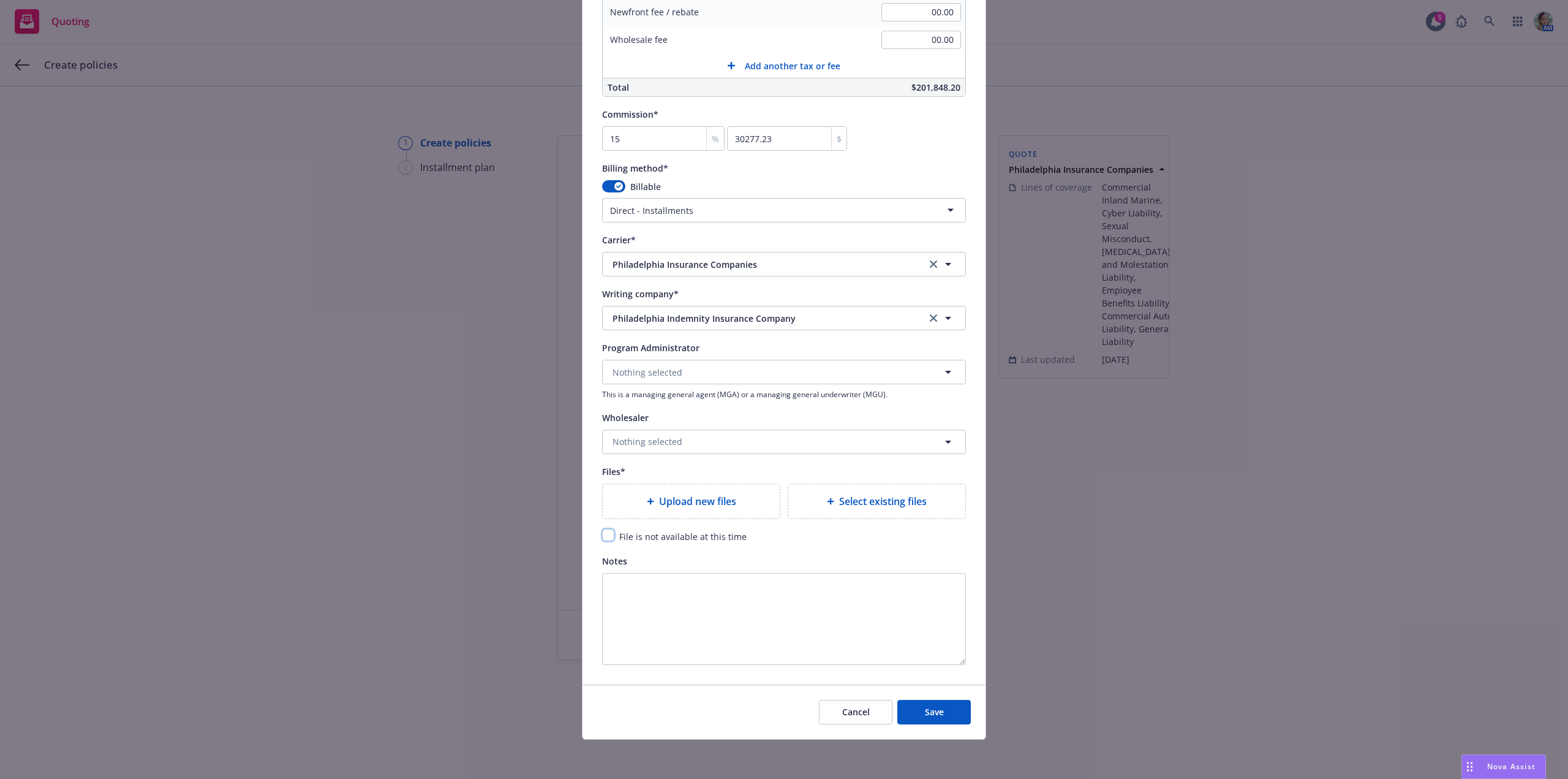
click at [602, 537] on input "checkbox" at bounding box center [608, 535] width 12 height 12
checkbox input "true"
click at [930, 709] on span "Save" at bounding box center [934, 712] width 19 height 11
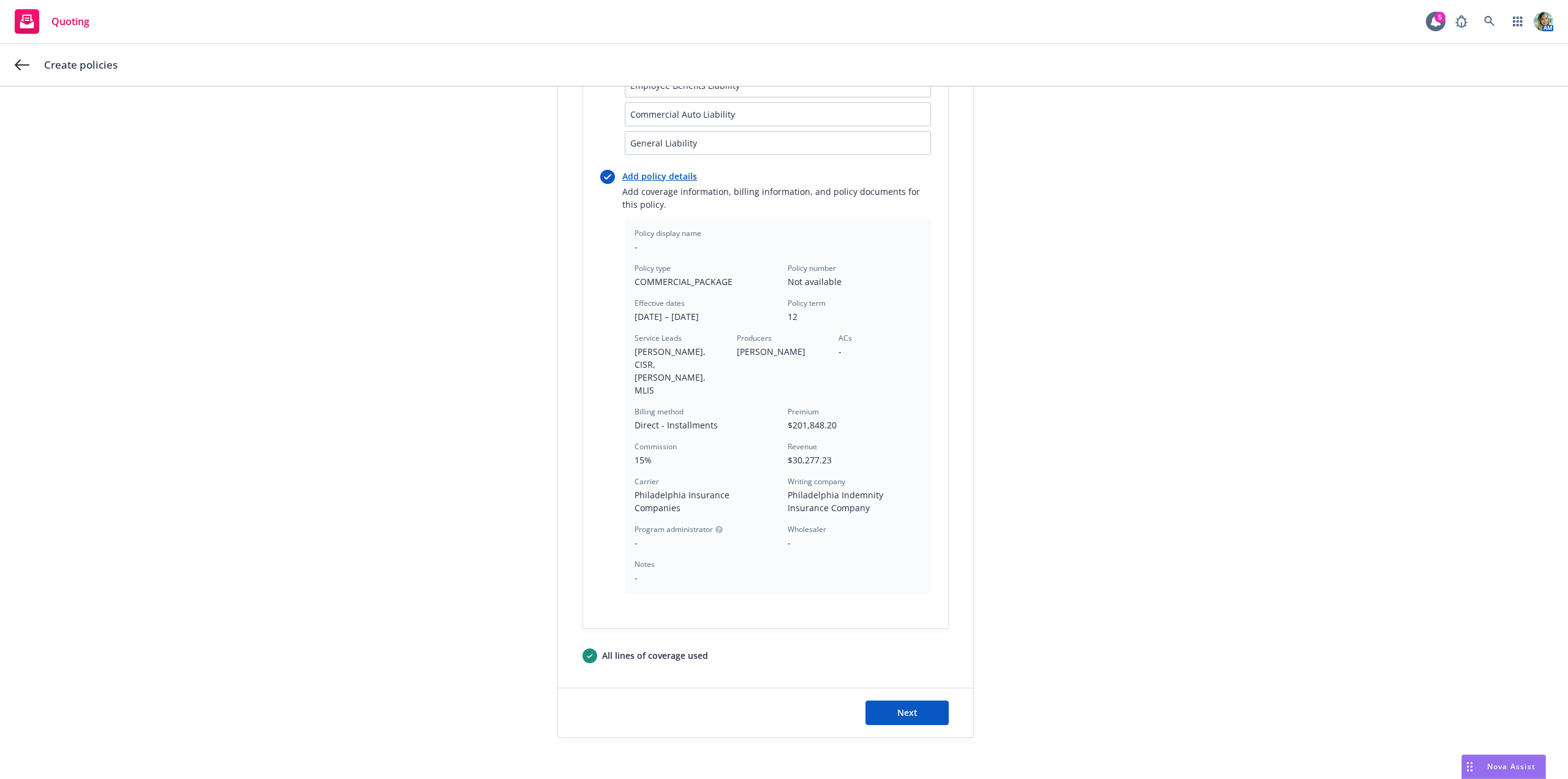
scroll to position [307, 0]
click at [906, 705] on span "Next" at bounding box center [907, 711] width 20 height 11
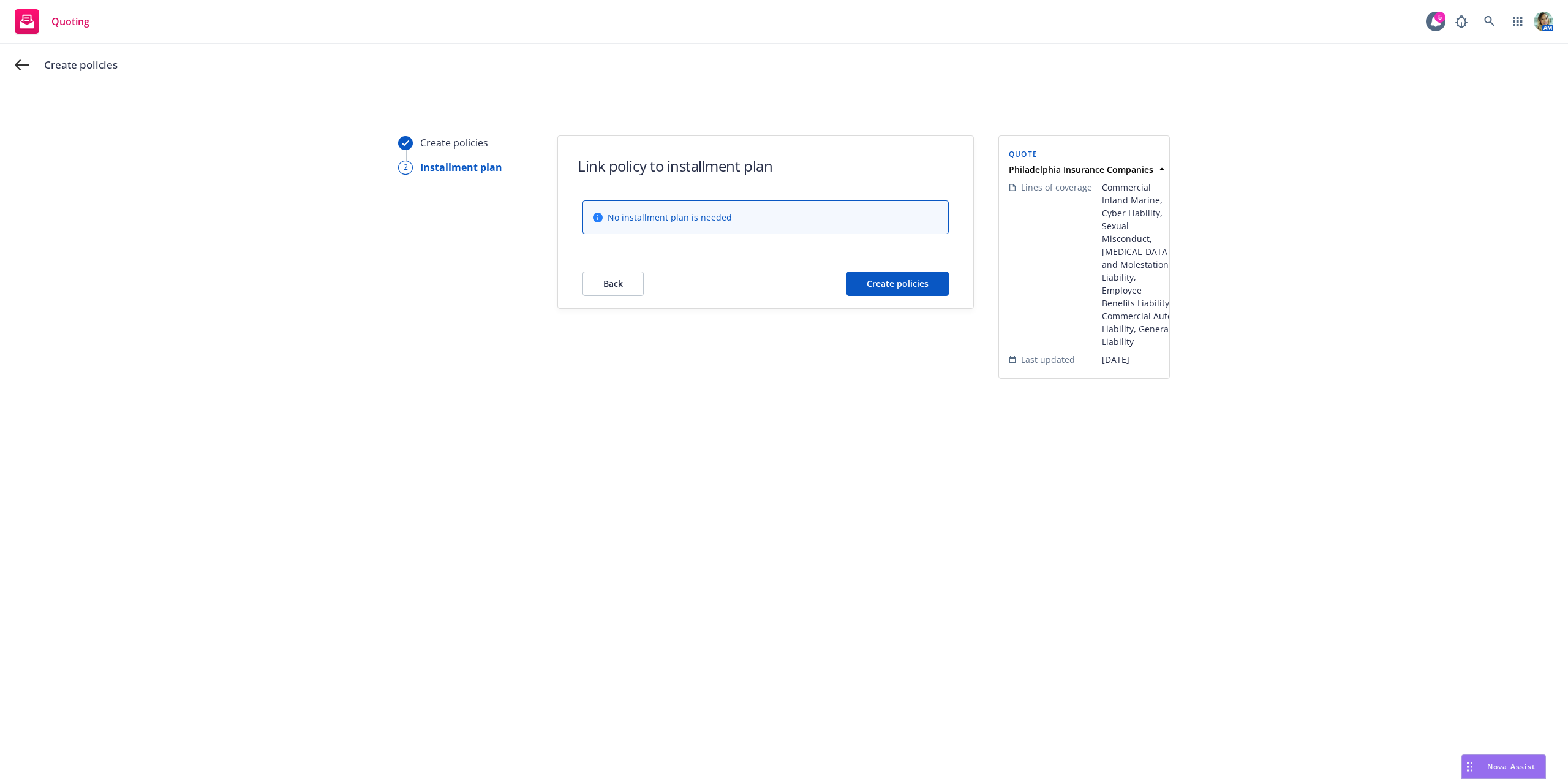
scroll to position [0, 0]
click at [921, 295] on div "Back Create policies" at bounding box center [765, 283] width 415 height 49
click at [921, 284] on span "Create policies" at bounding box center [897, 283] width 62 height 11
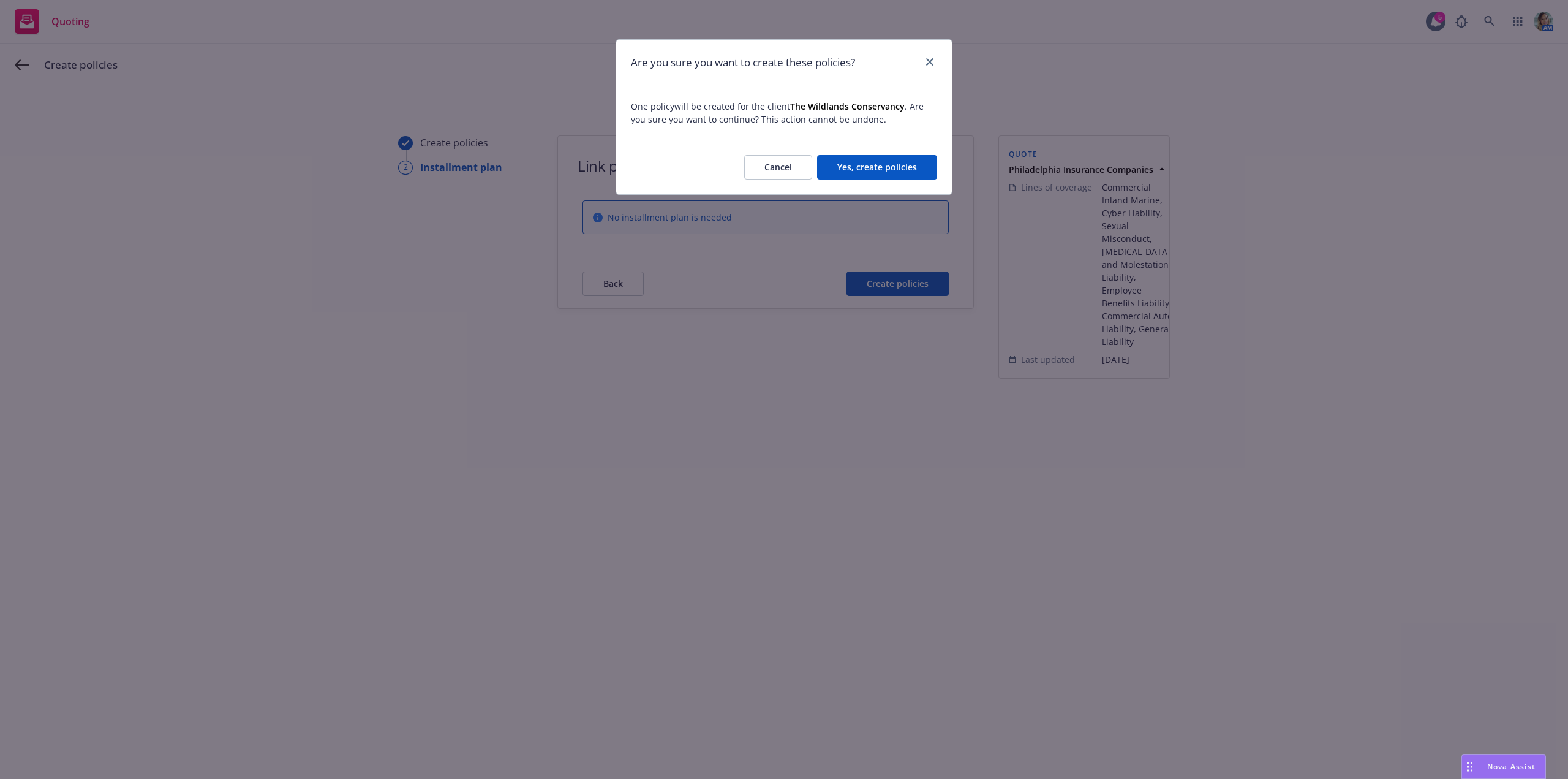
click at [886, 174] on button "Yes, create policies" at bounding box center [877, 167] width 120 height 25
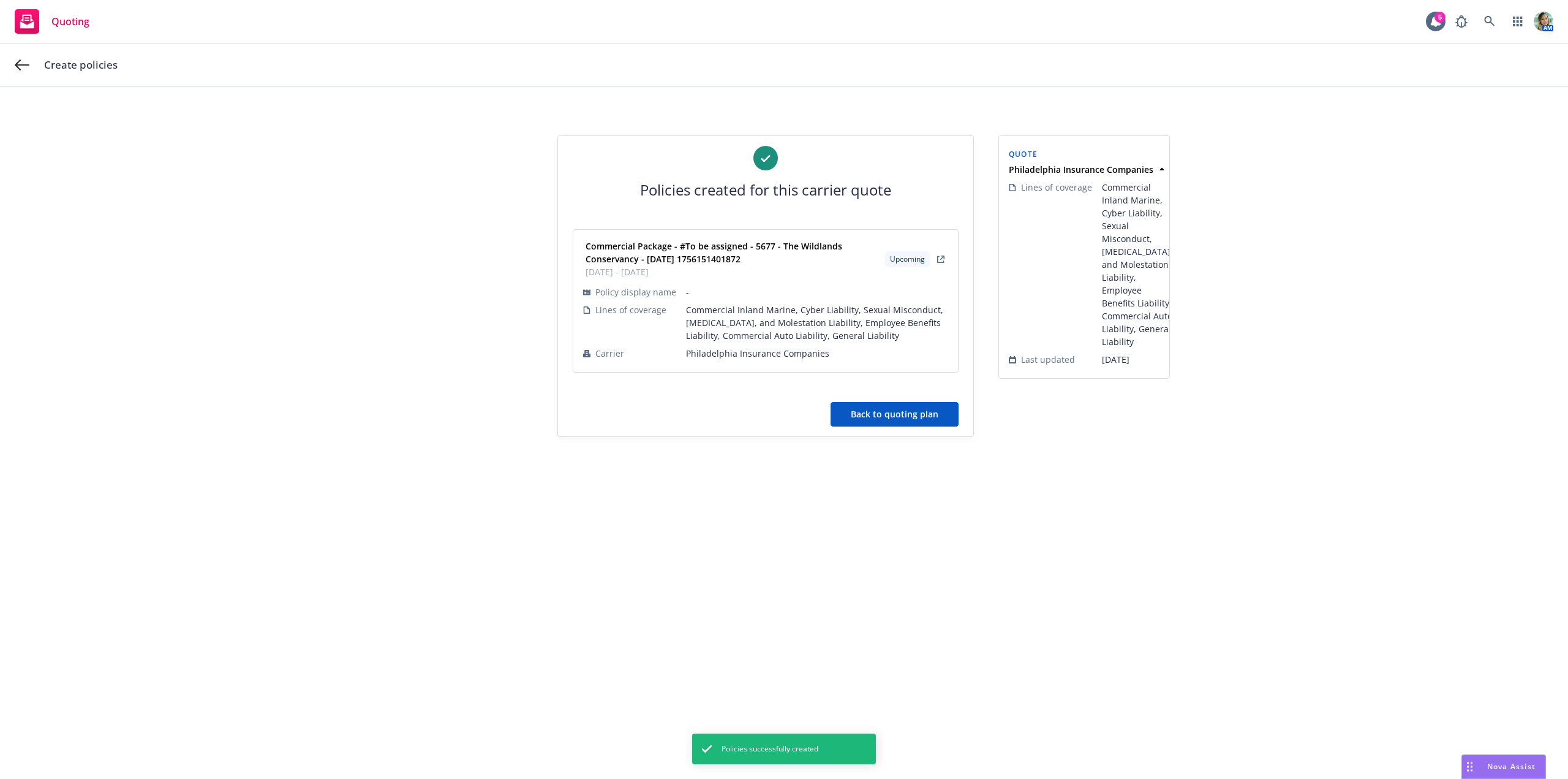
click at [895, 418] on button "Back to quoting plan" at bounding box center [895, 414] width 128 height 25
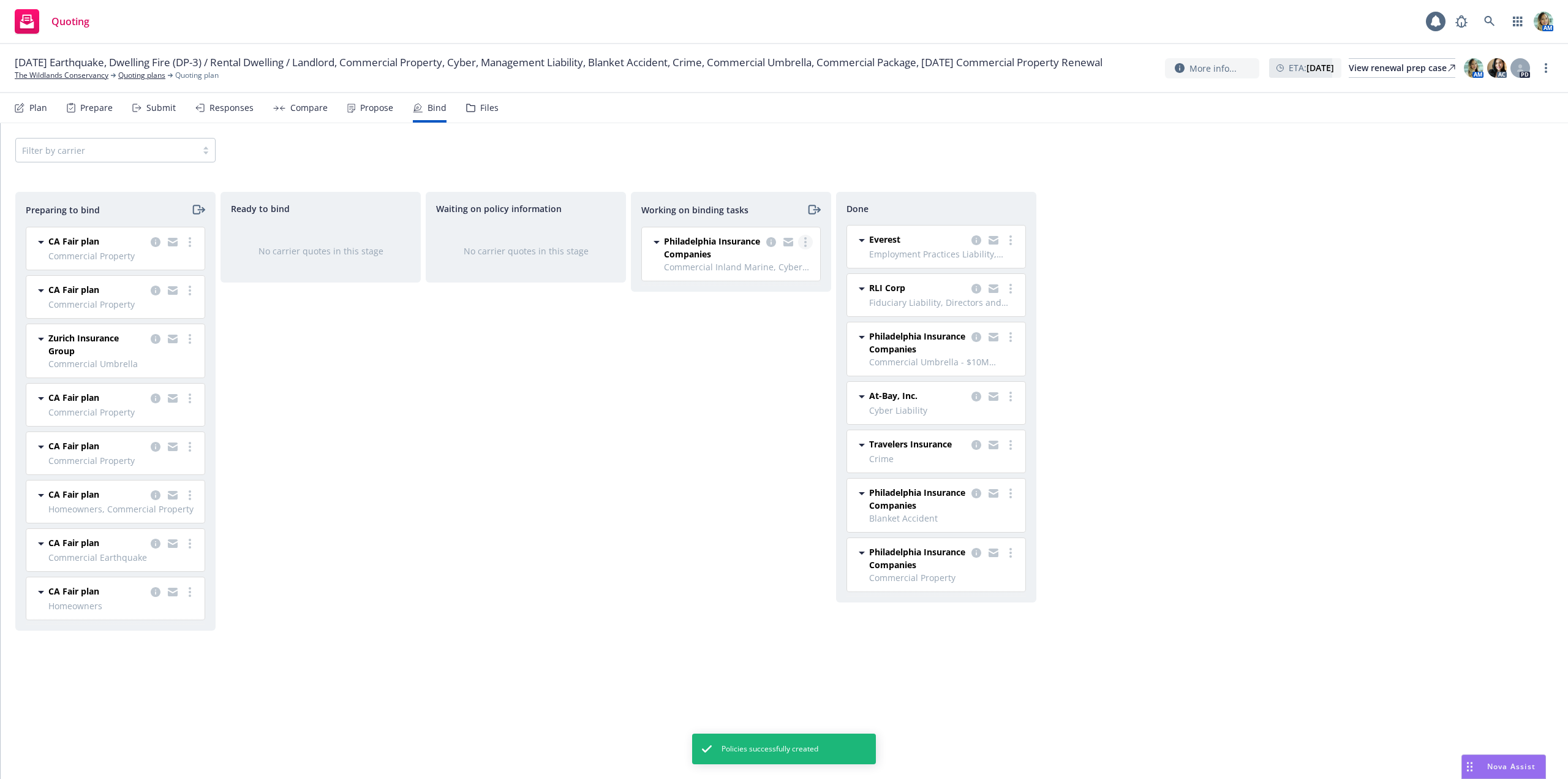
click at [805, 240] on icon "more" at bounding box center [805, 242] width 3 height 10
click at [766, 289] on span "Move to done" at bounding box center [744, 291] width 85 height 11
click at [438, 469] on div "Waiting on policy information No carrier quotes in this stage" at bounding box center [526, 472] width 201 height 561
drag, startPoint x: 520, startPoint y: 464, endPoint x: 435, endPoint y: 199, distance: 278.3
click at [520, 463] on div "Waiting on policy information No carrier quotes in this stage" at bounding box center [526, 472] width 201 height 561
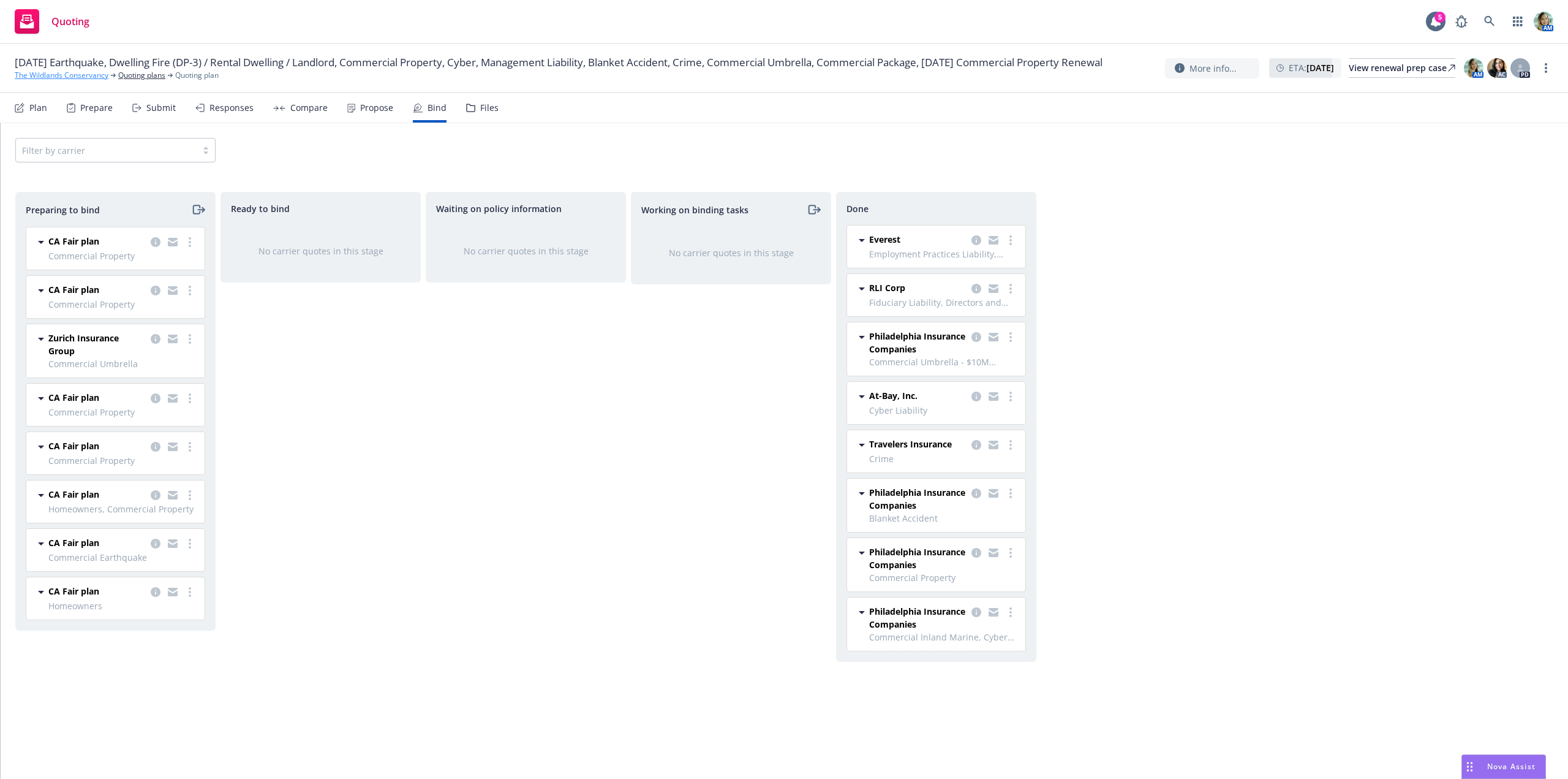
click at [96, 81] on link "The Wildlands Conservancy" at bounding box center [62, 75] width 94 height 11
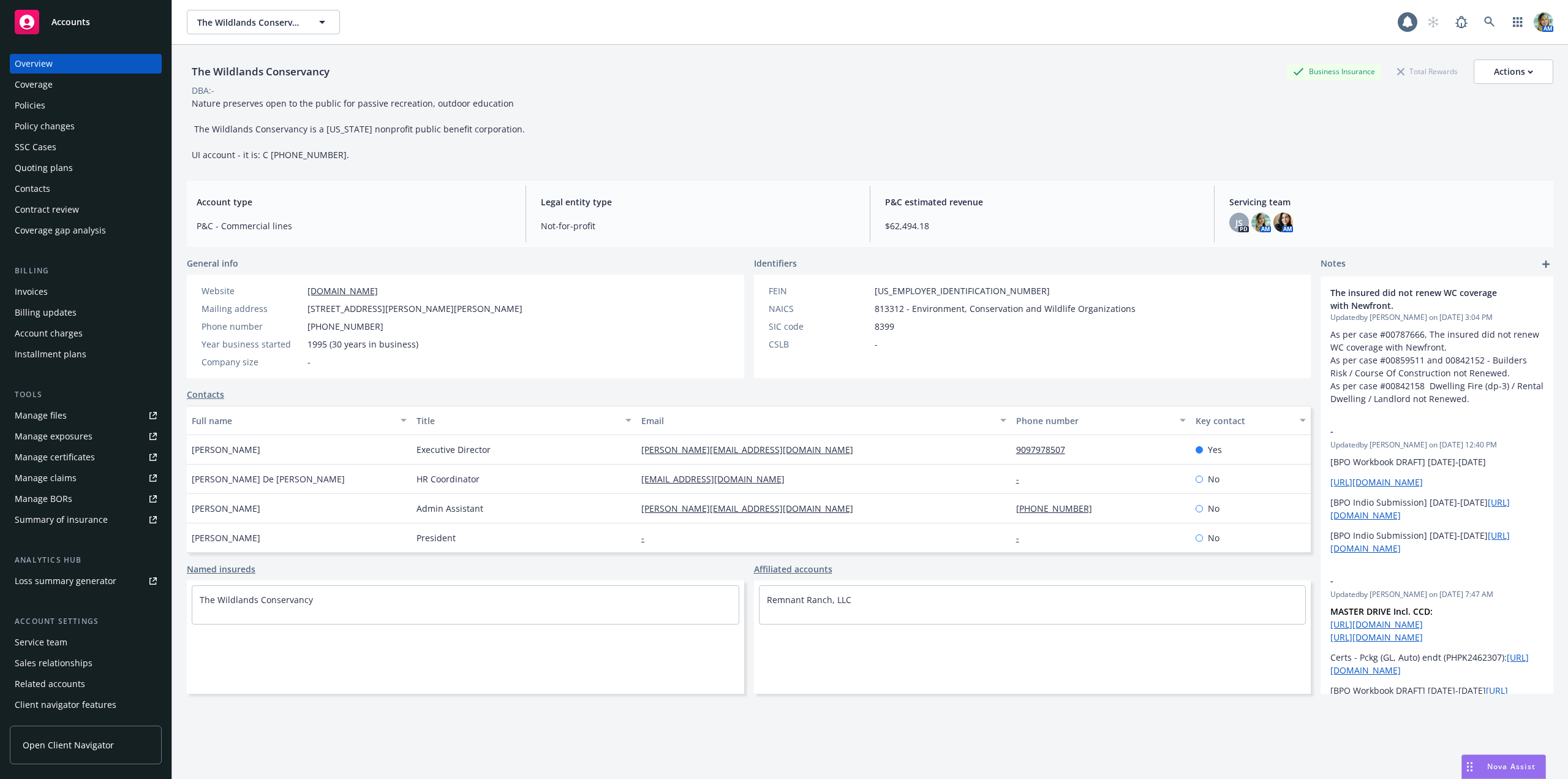
click at [44, 110] on div "Policies" at bounding box center [30, 105] width 30 height 20
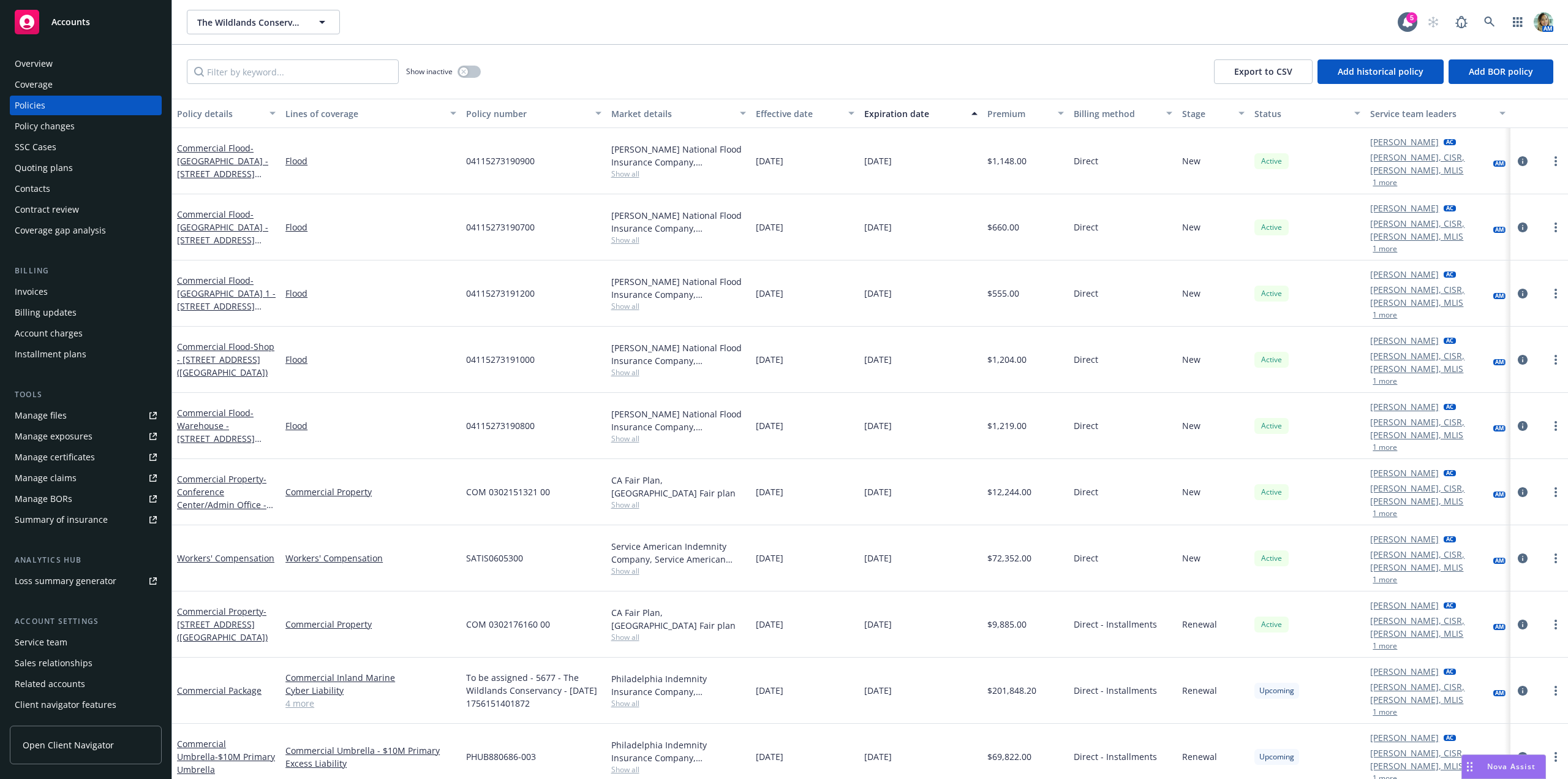
scroll to position [1114, 0]
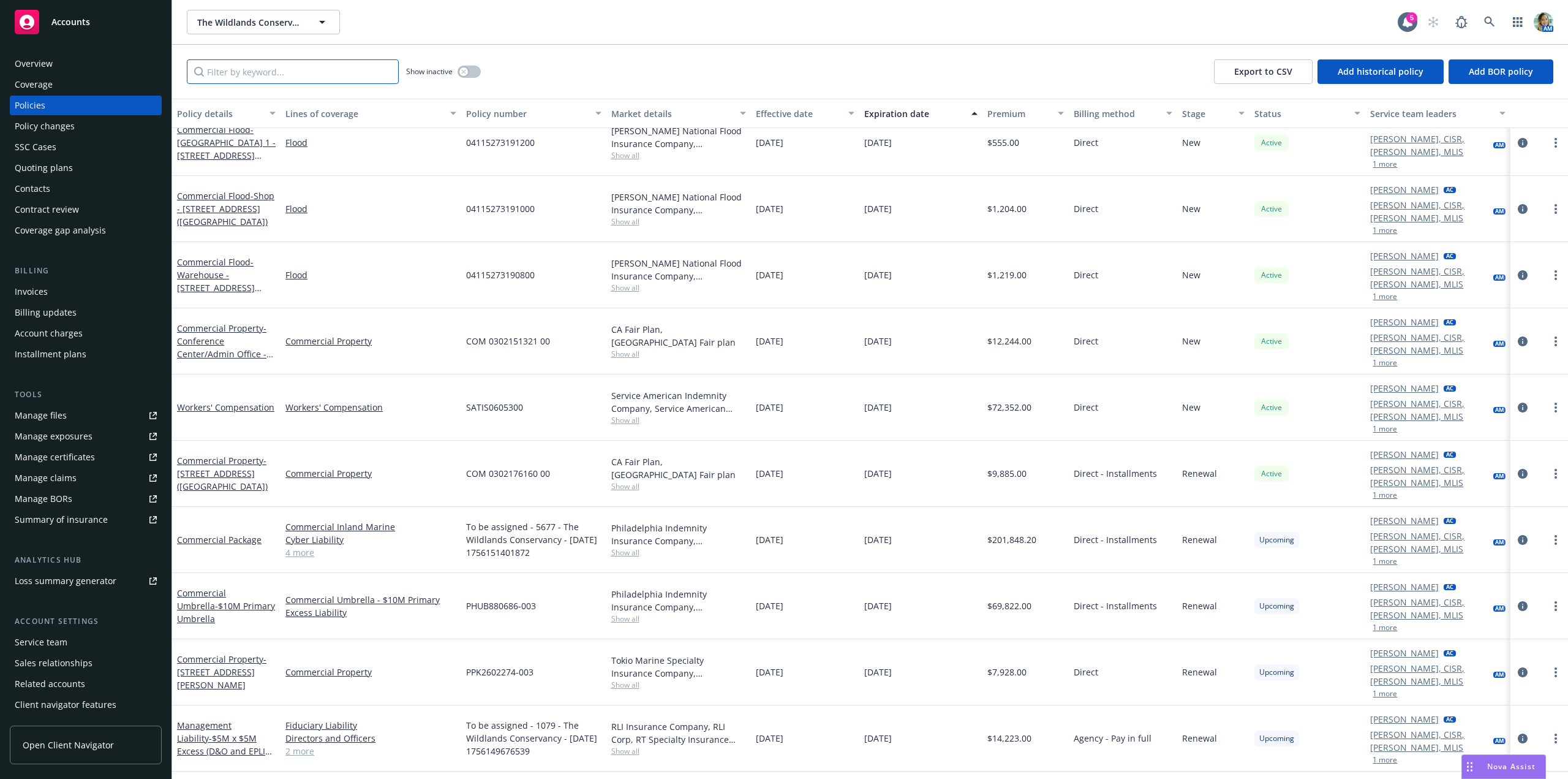
click at [271, 75] on input "Filter by keyword..." at bounding box center [293, 72] width 212 height 25
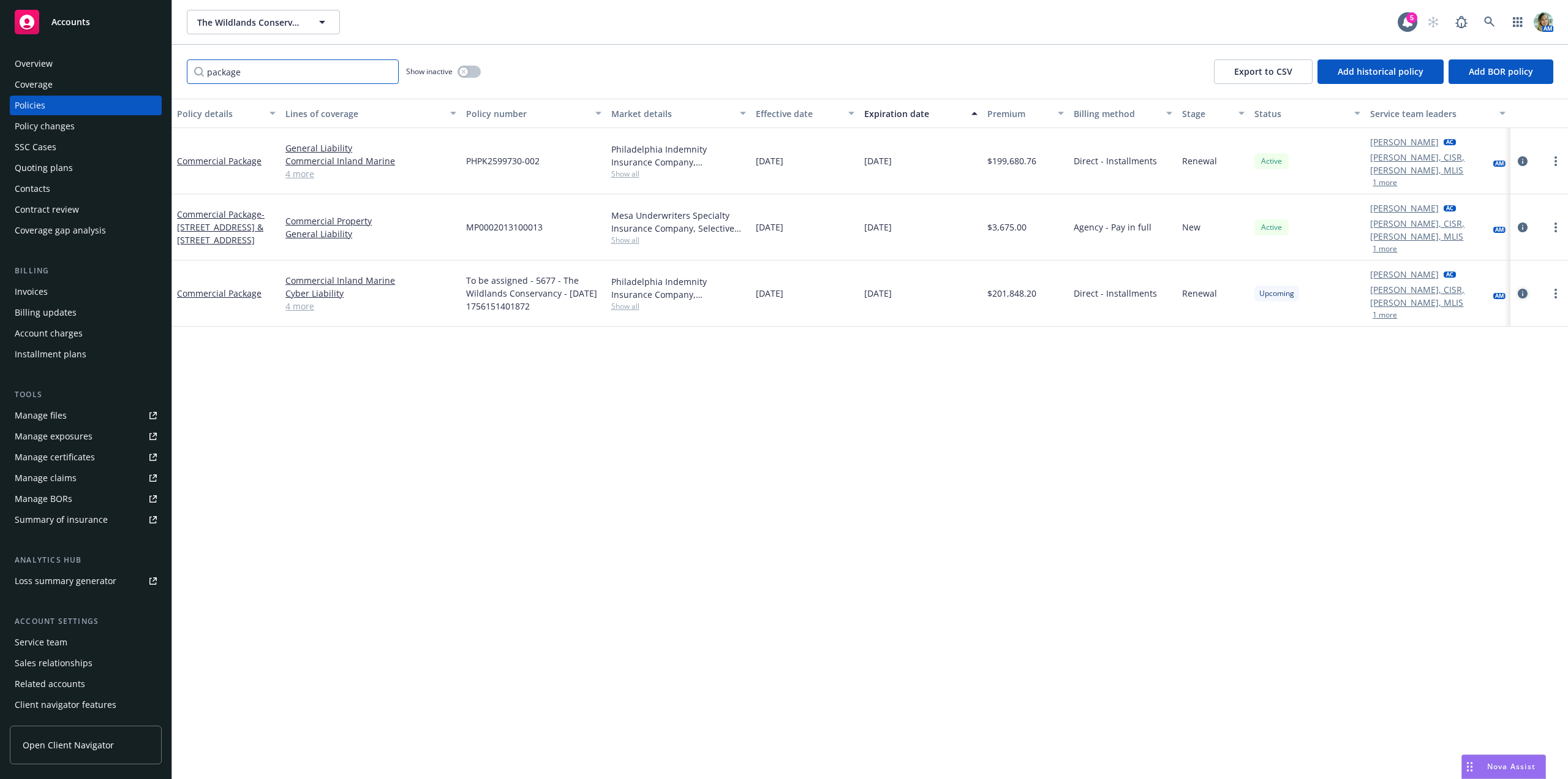
type input "package"
click at [1524, 289] on icon "circleInformation" at bounding box center [1522, 293] width 10 height 10
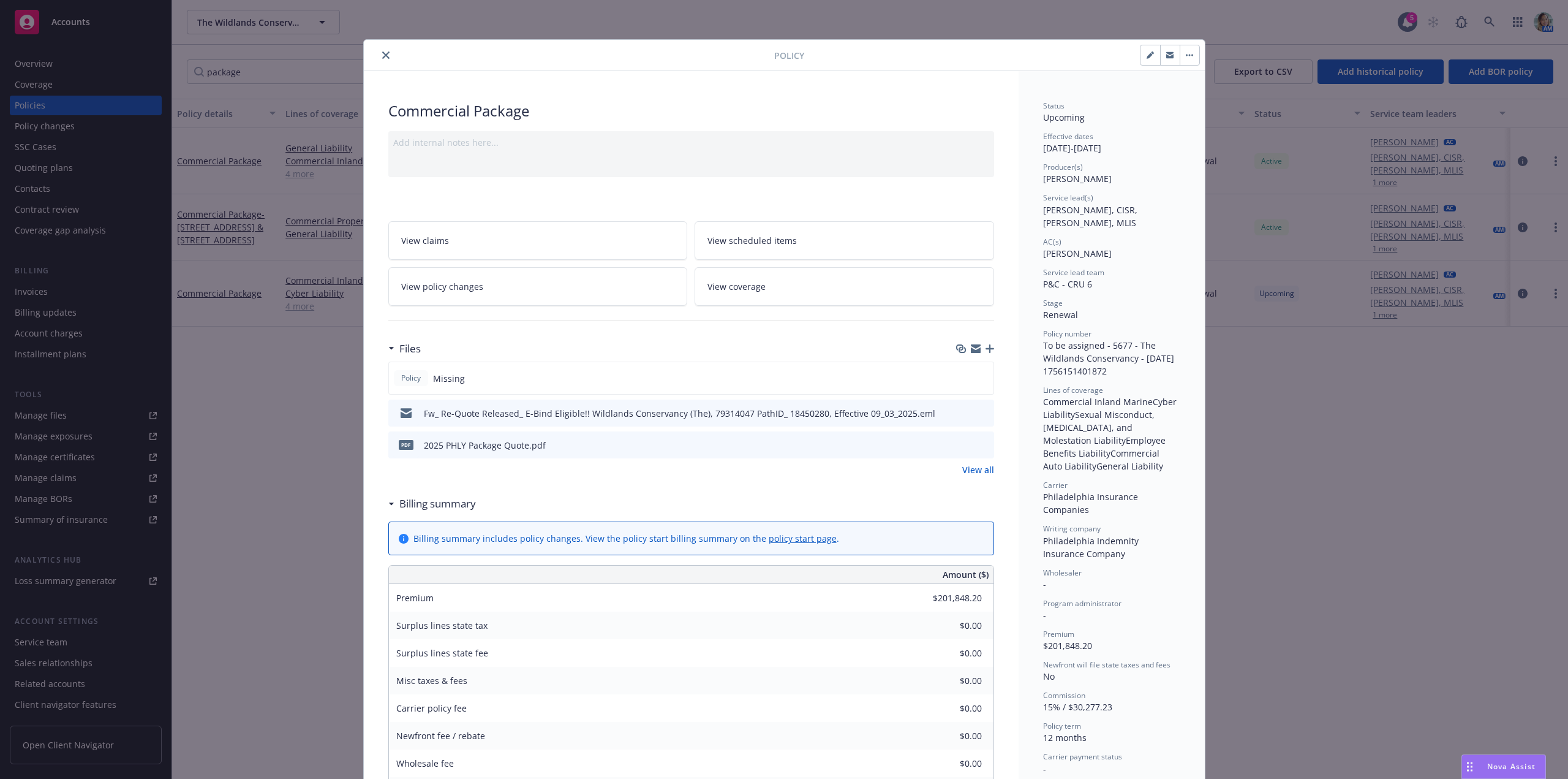
click at [1147, 56] on icon "button" at bounding box center [1150, 56] width 6 height 6
select select "RENEWAL"
select select "12"
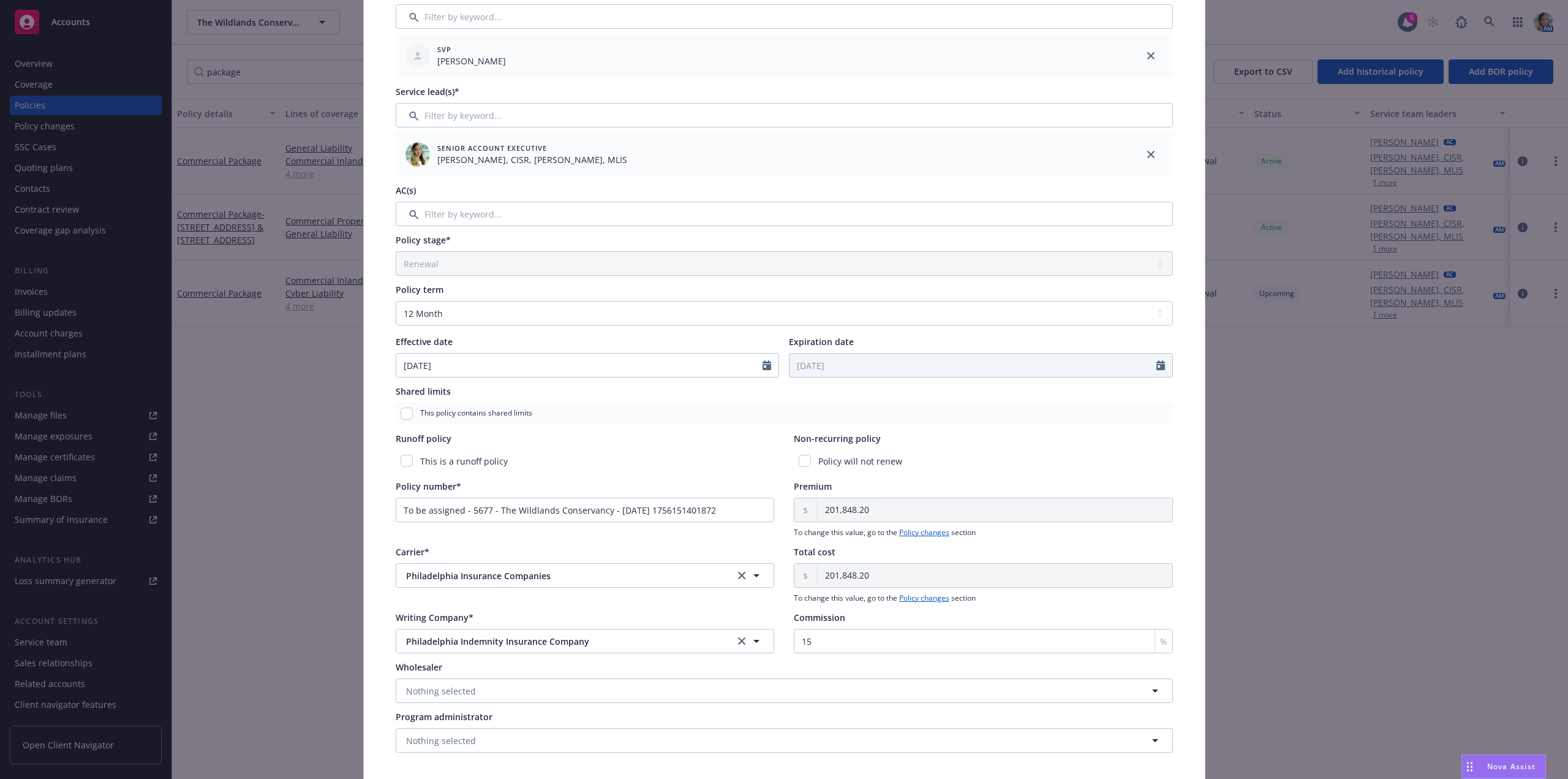
scroll to position [225, 0]
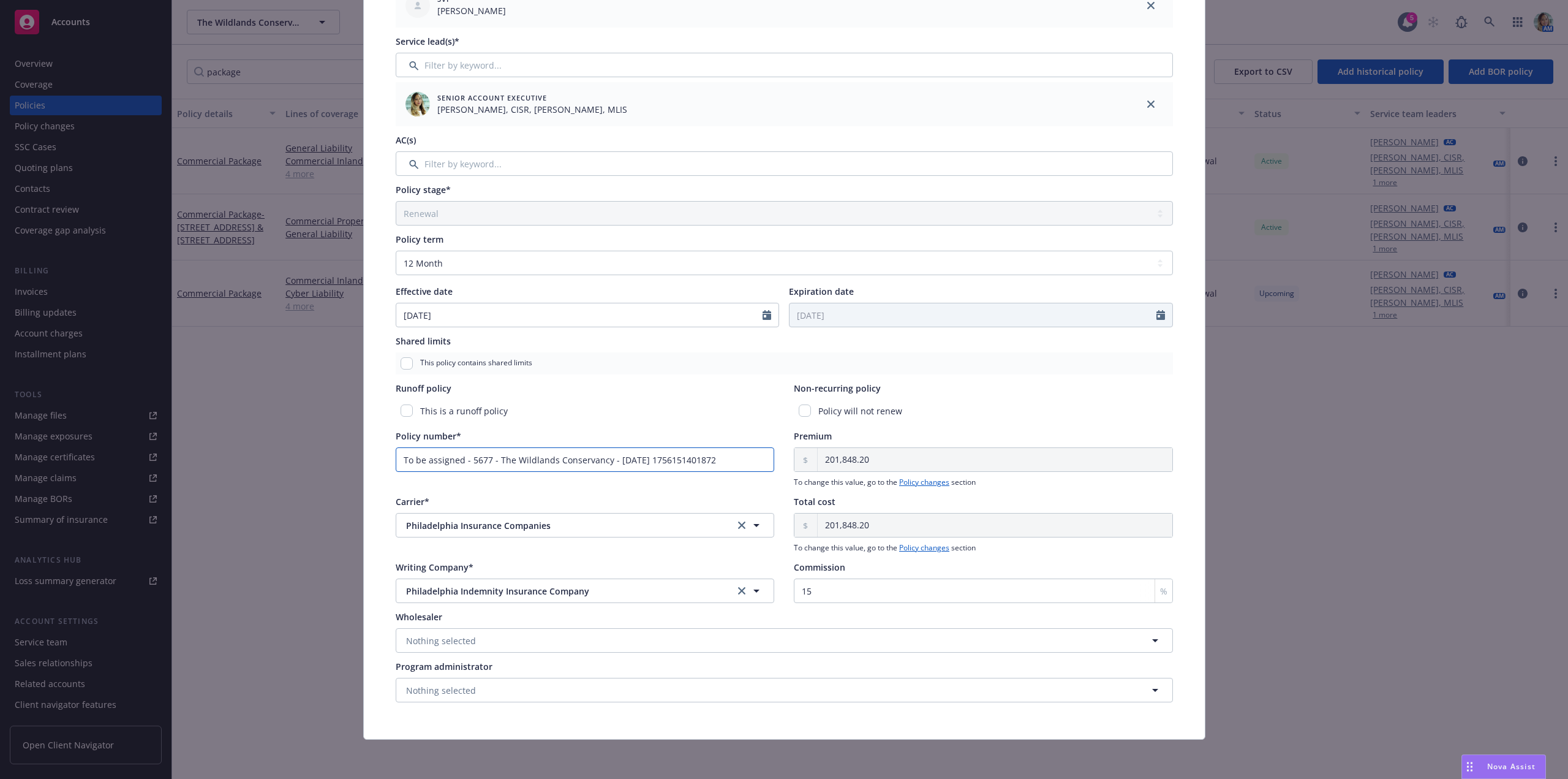
drag, startPoint x: 606, startPoint y: 453, endPoint x: 376, endPoint y: 450, distance: 230.0
click at [376, 450] on div "Policy type* Commercial Package Display name Producer(s)* SVP Jeff Simpson Serv…" at bounding box center [784, 295] width 841 height 889
paste input "PHPK2599730-003"
type input "PHPK2599730-003"
click at [505, 165] on input "Filter by keyword..." at bounding box center [784, 163] width 777 height 25
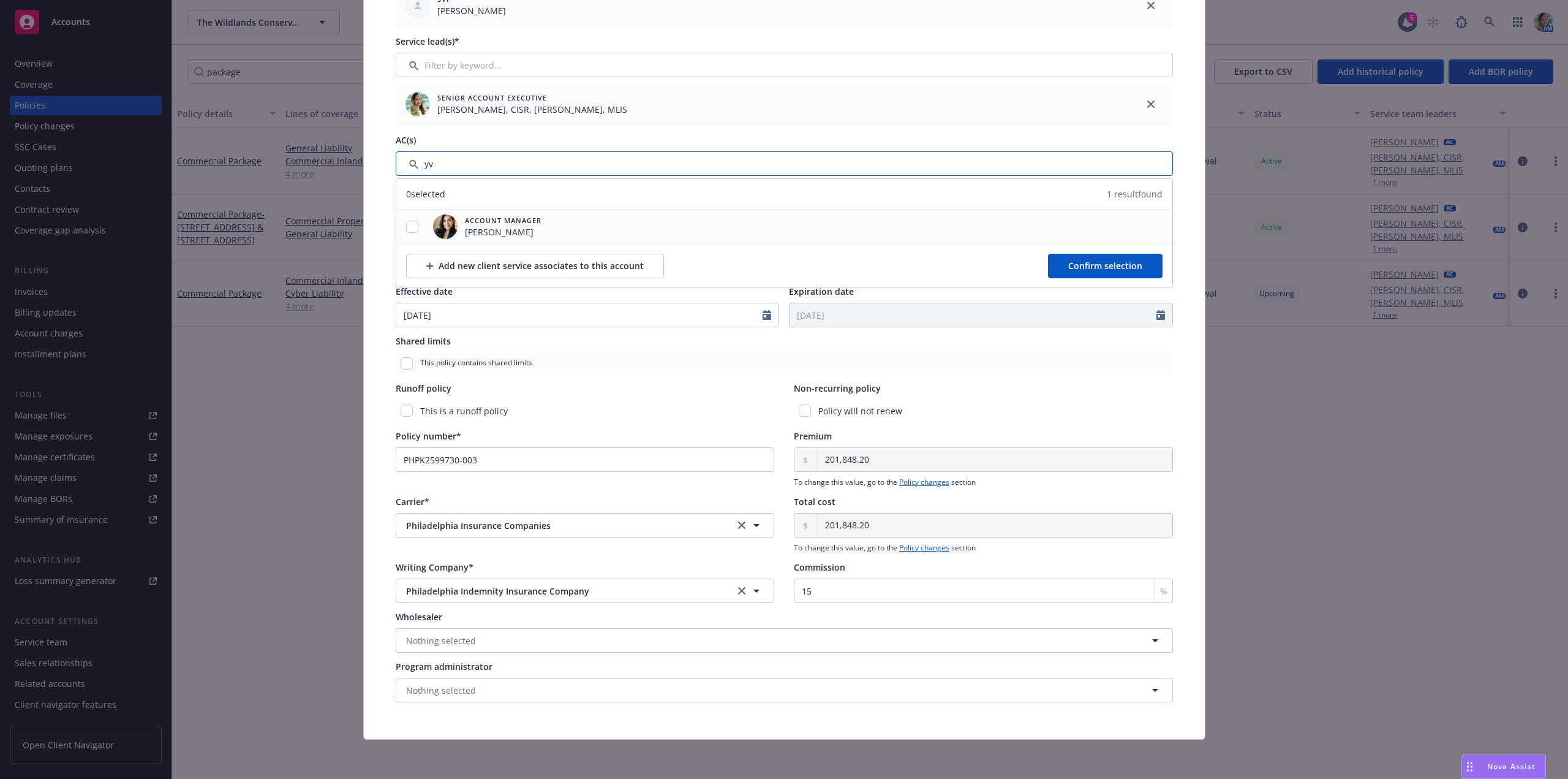
type input "yv"
drag, startPoint x: 408, startPoint y: 226, endPoint x: 602, endPoint y: 252, distance: 195.7
click at [411, 226] on input "checkbox" at bounding box center [412, 226] width 12 height 12
checkbox input "true"
click at [1071, 267] on span "Confirm selection" at bounding box center [1105, 265] width 74 height 11
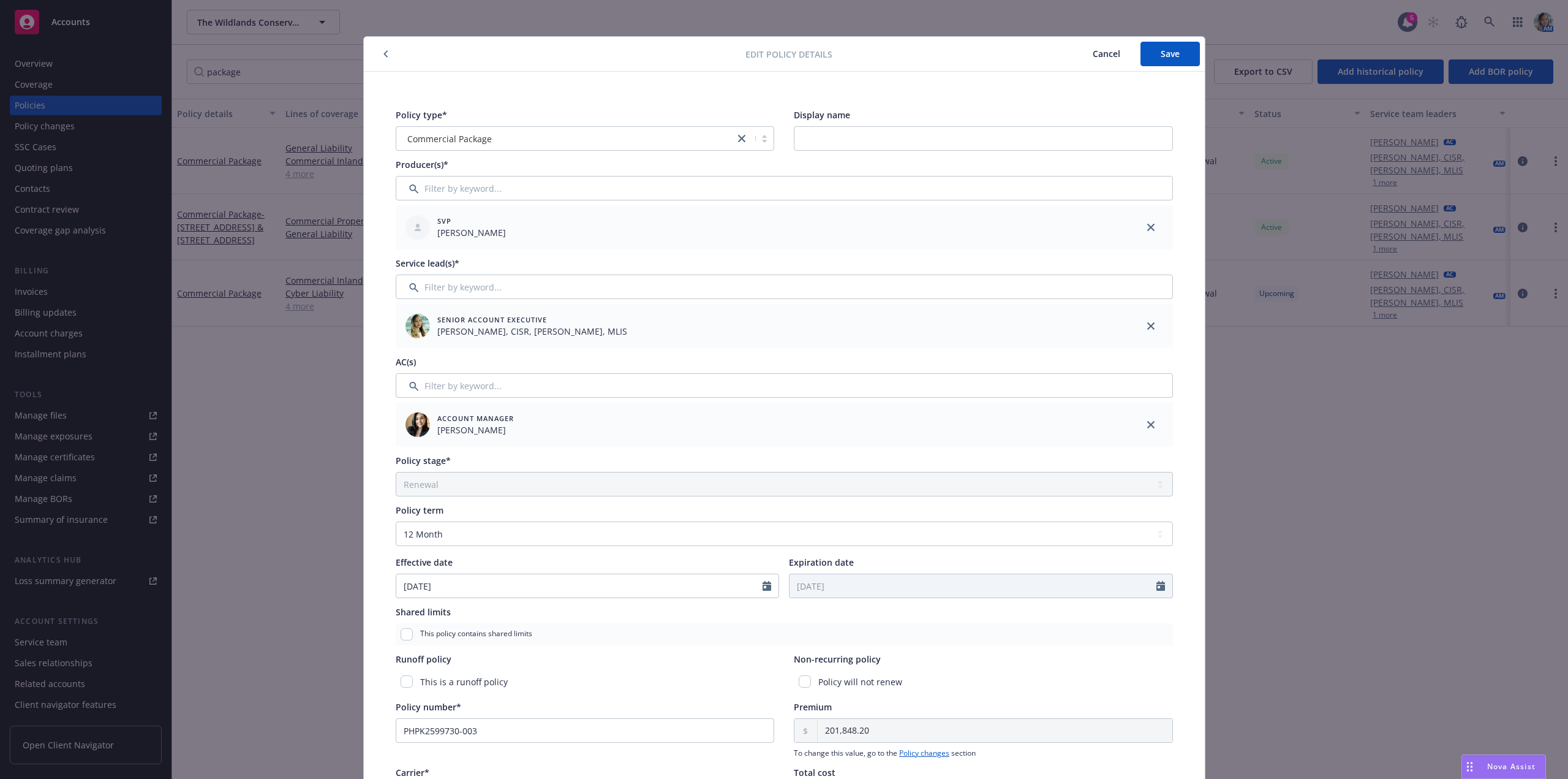
scroll to position [0, 0]
click at [1182, 61] on button "Save" at bounding box center [1170, 57] width 60 height 25
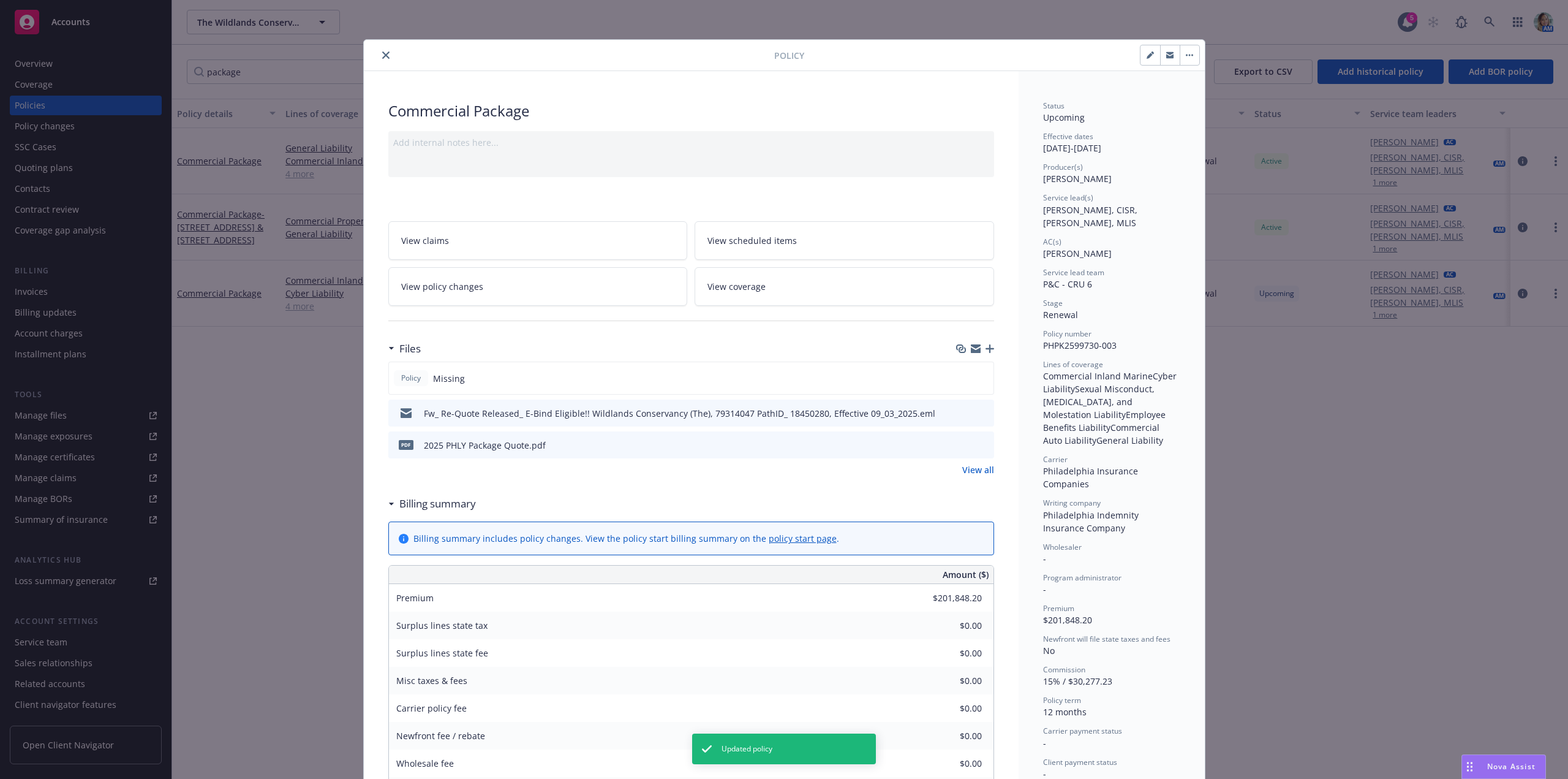
click at [382, 58] on icon "close" at bounding box center [386, 55] width 8 height 8
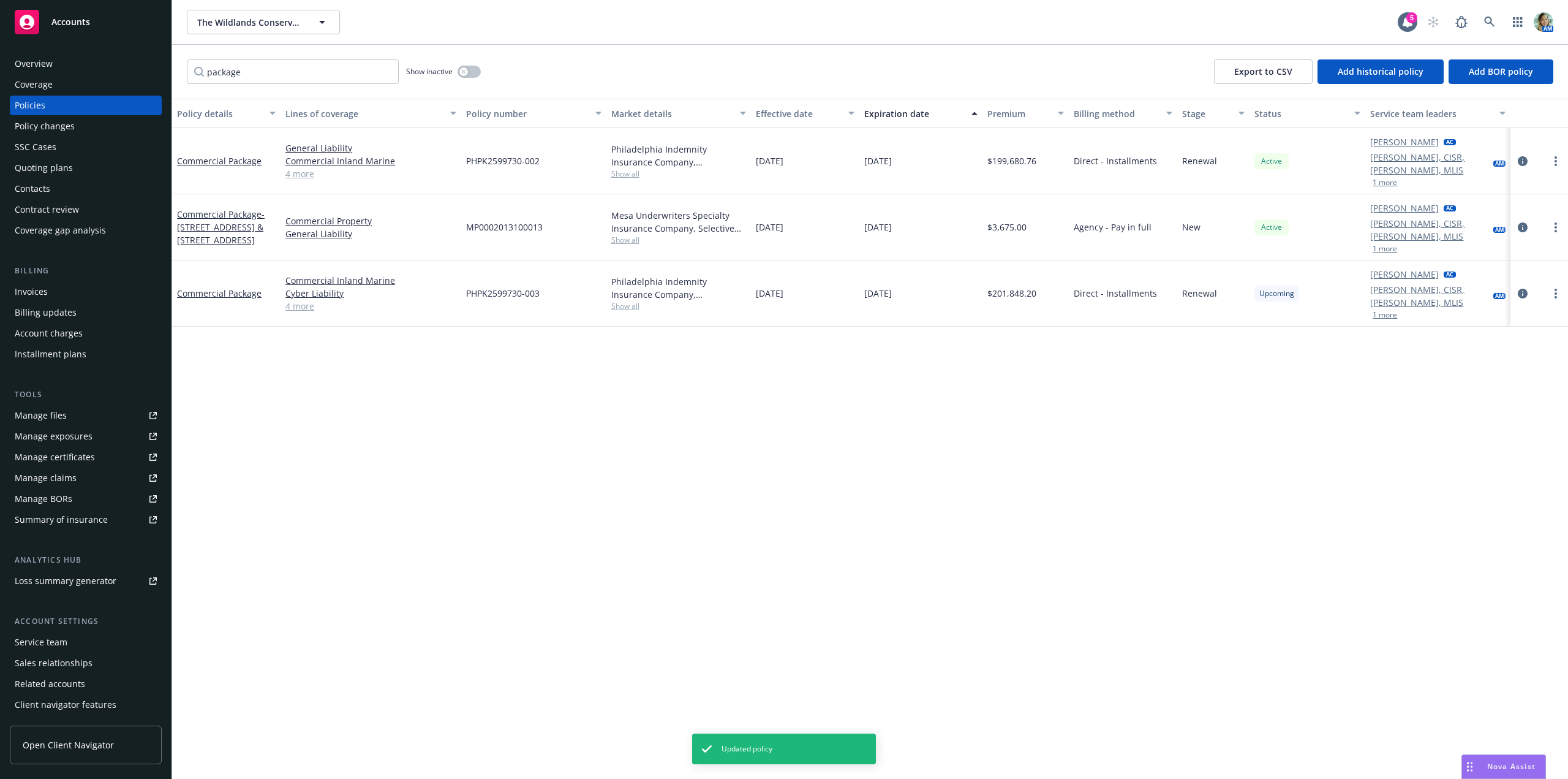
click at [544, 413] on div "Policy details Lines of coverage Policy number Market details Effective date Ex…" at bounding box center [870, 438] width 1396 height 680
click at [581, 422] on div "Policy details Lines of coverage Policy number Market details Effective date Ex…" at bounding box center [870, 438] width 1396 height 680
click at [60, 175] on div "Quoting plans" at bounding box center [44, 168] width 58 height 20
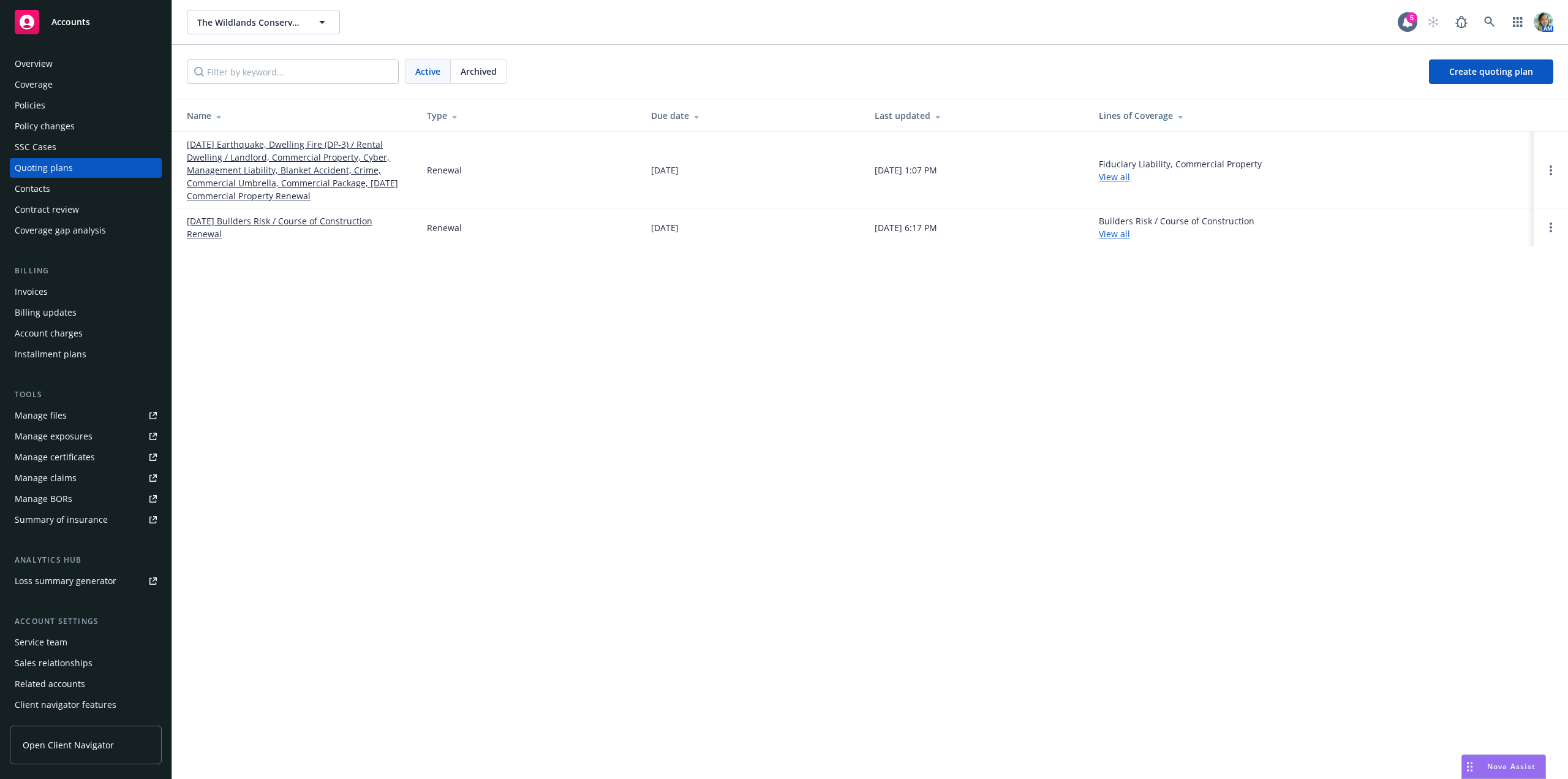
click at [338, 155] on link "09/03/25 Earthquake, Dwelling Fire (DP-3) / Rental Dwelling / Landlord, Commerc…" at bounding box center [296, 170] width 220 height 64
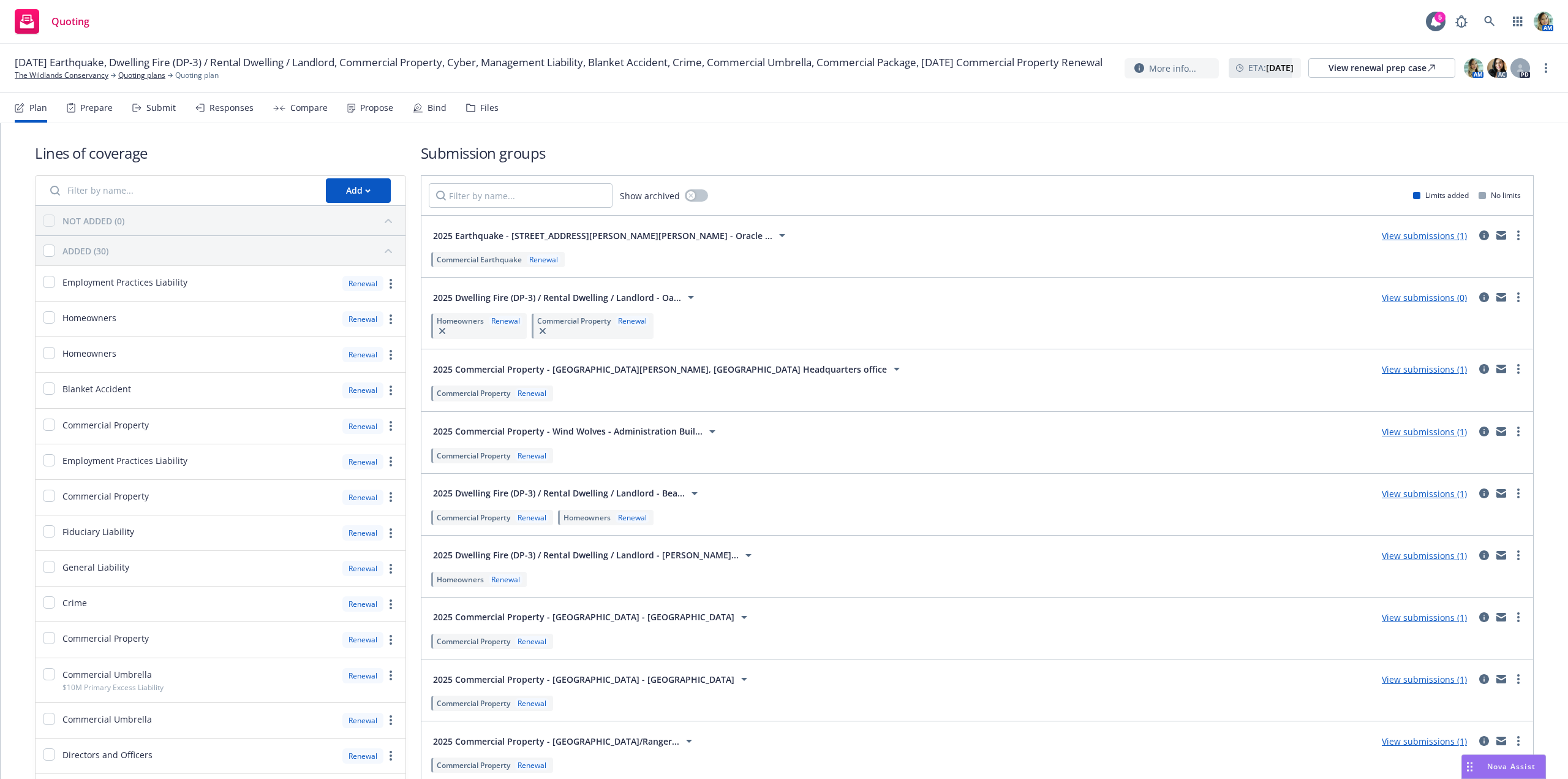
click at [437, 107] on div "Bind" at bounding box center [437, 107] width 19 height 10
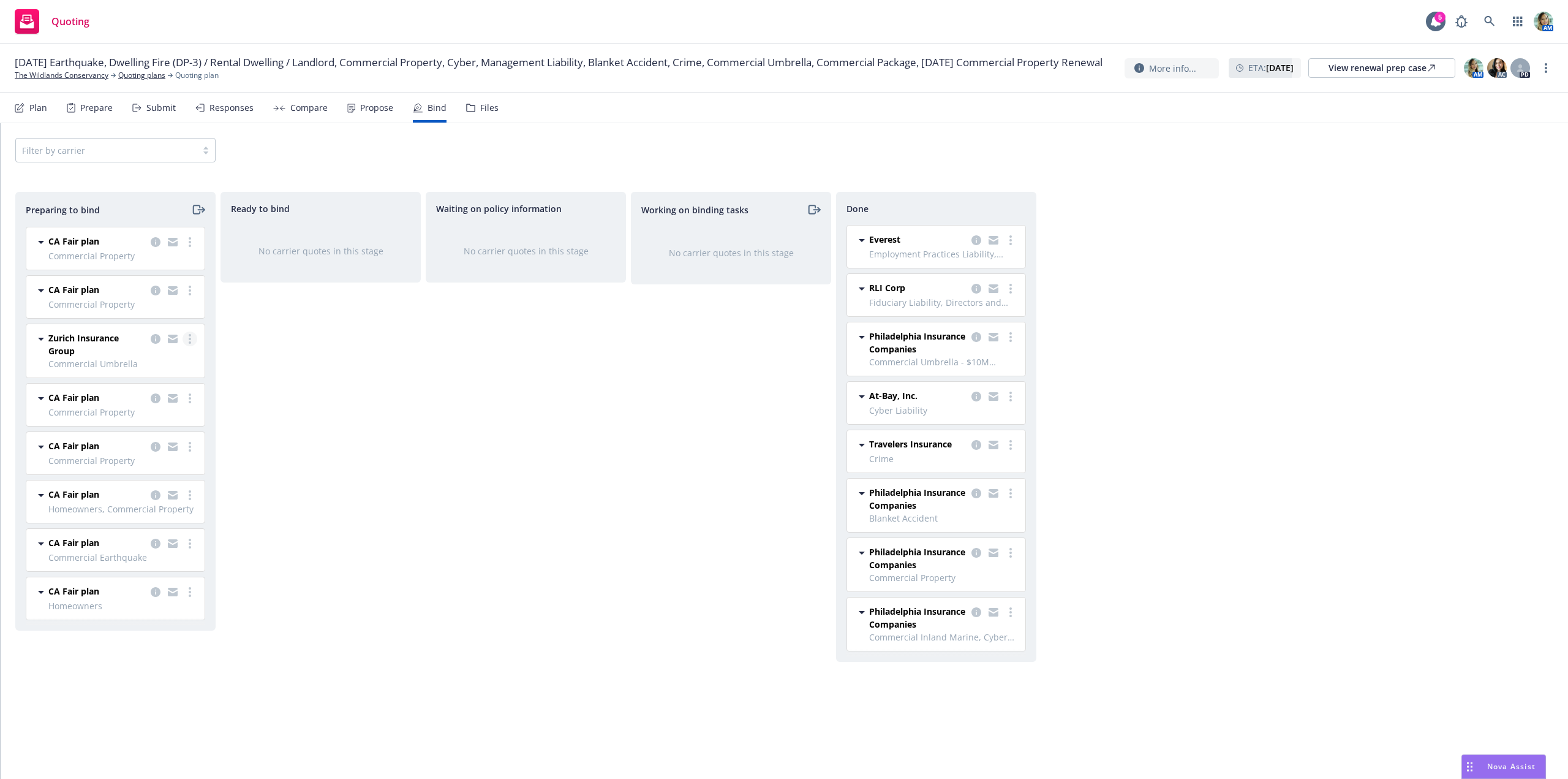
click at [189, 337] on icon "more" at bounding box center [190, 338] width 3 height 10
click at [131, 388] on span "Log bind order" at bounding box center [122, 388] width 90 height 11
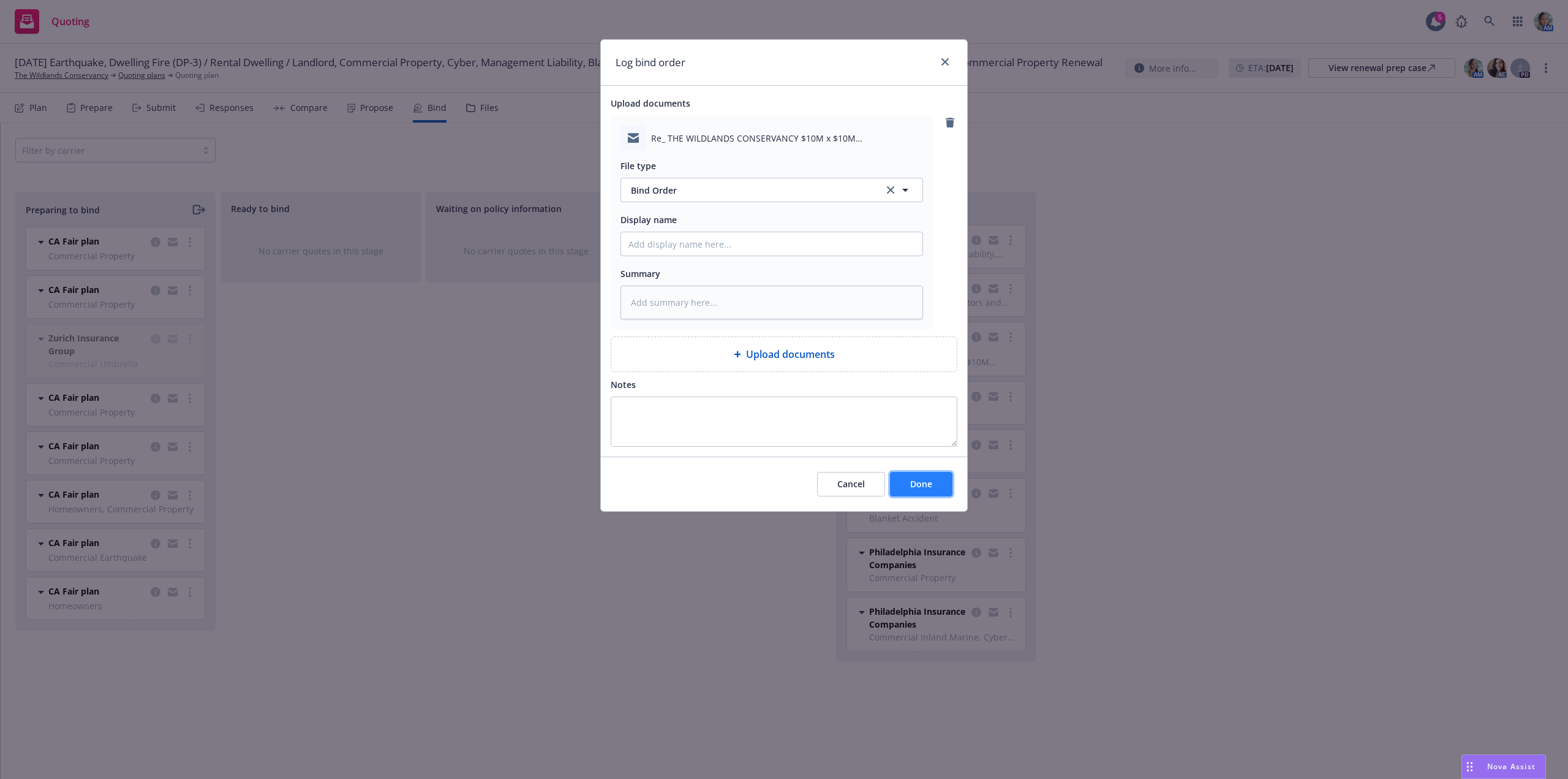
click at [926, 489] on span "Done" at bounding box center [921, 484] width 22 height 11
click at [916, 474] on div "Cancel Done" at bounding box center [784, 484] width 366 height 55
type textarea "x"
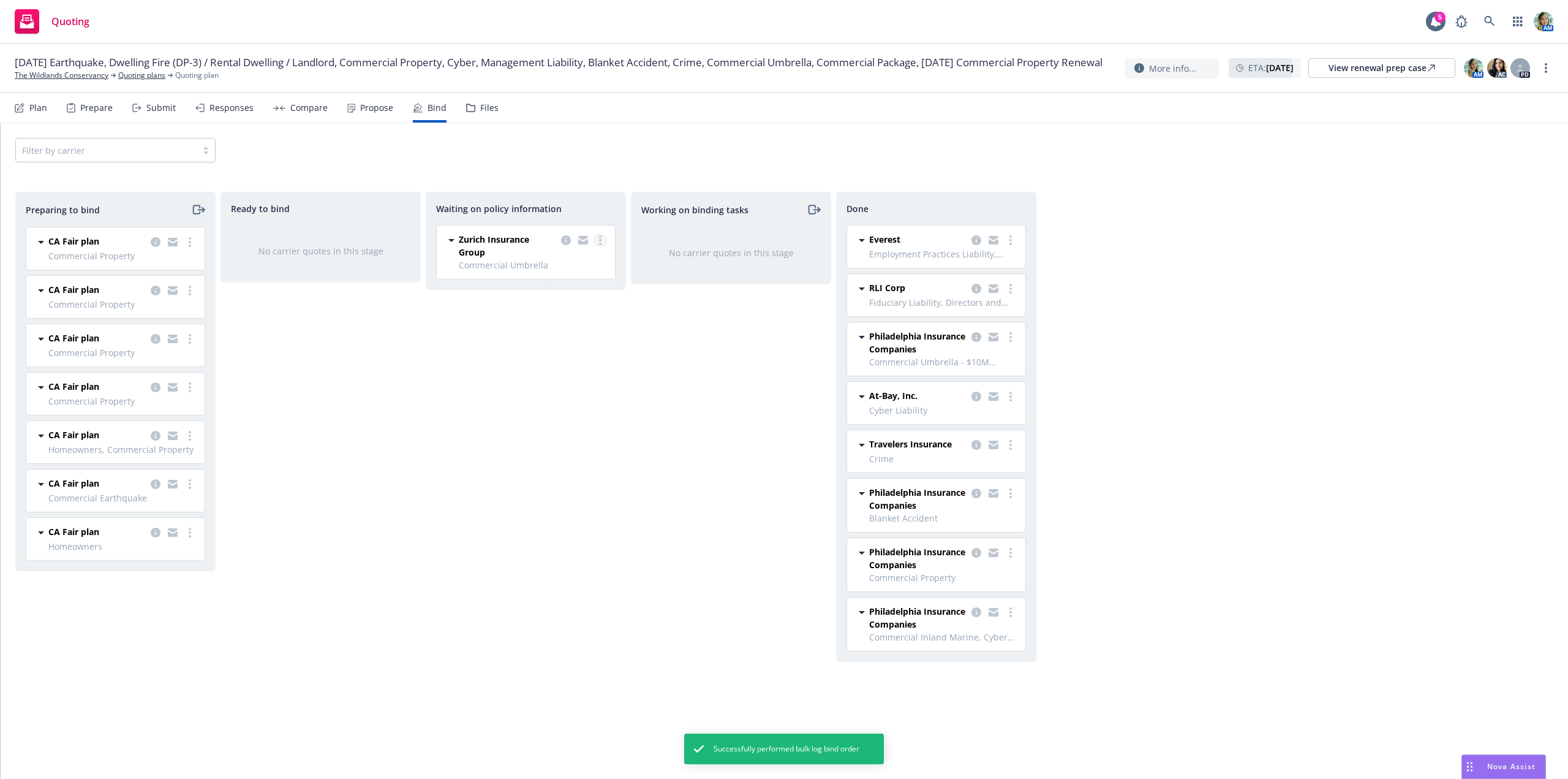
click at [600, 244] on circle "more" at bounding box center [600, 244] width 3 height 3
drag, startPoint x: 552, startPoint y: 268, endPoint x: 554, endPoint y: 274, distance: 6.3
click at [553, 268] on span "Create policies" at bounding box center [541, 265] width 90 height 11
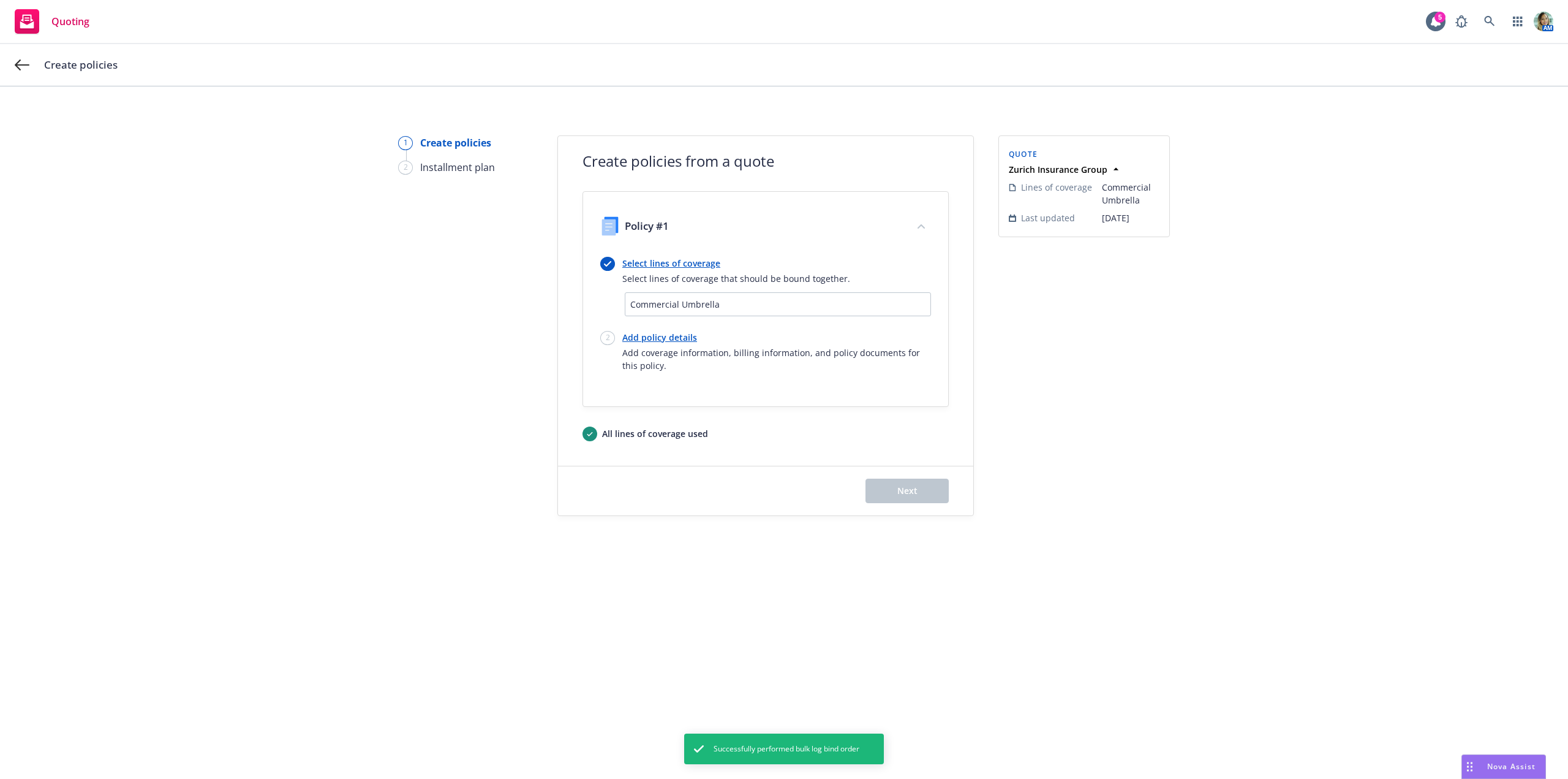
click at [671, 336] on link "Add policy details" at bounding box center [777, 337] width 308 height 13
select select "12"
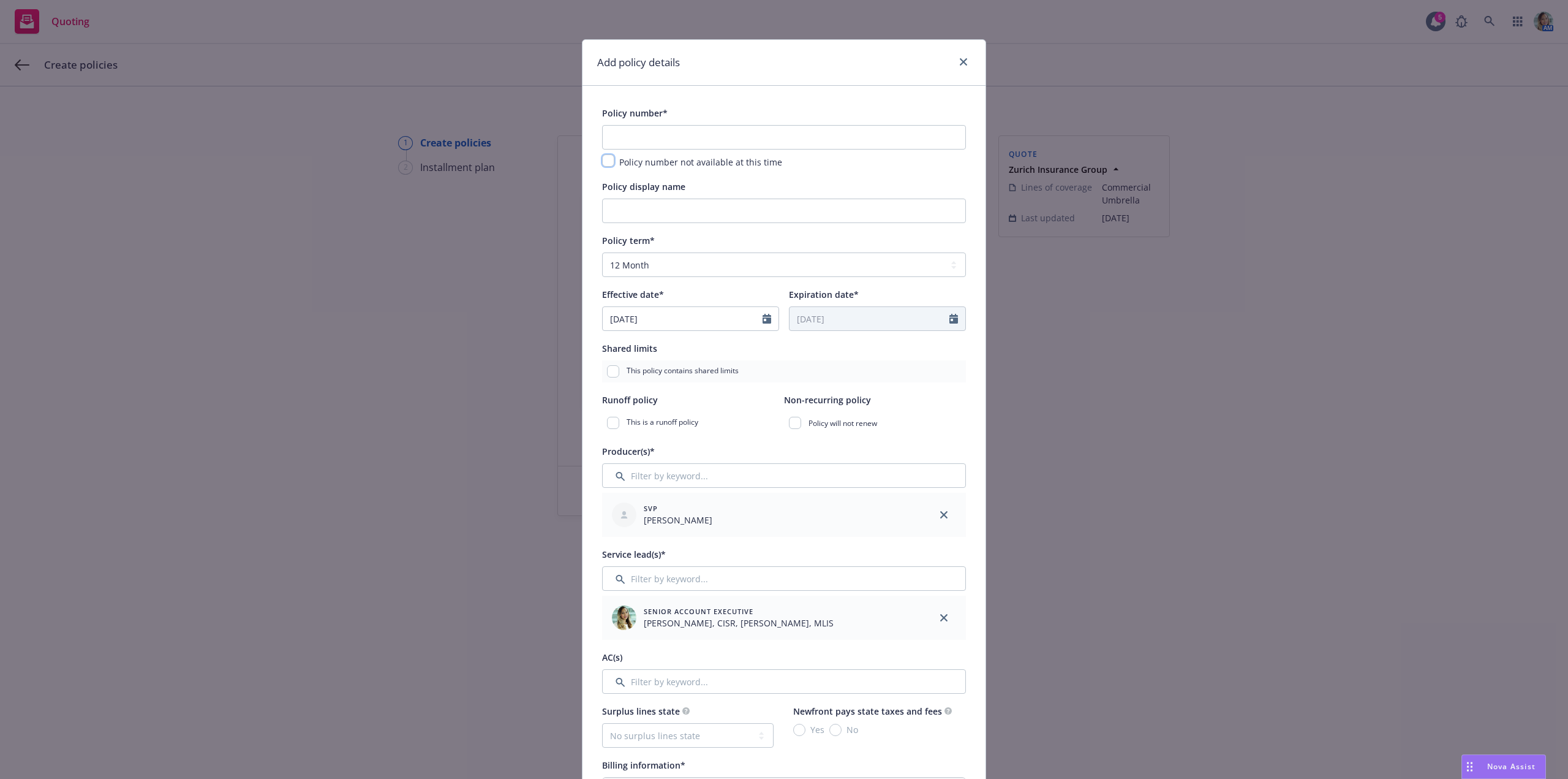
click at [609, 163] on input "checkbox" at bounding box center [608, 160] width 12 height 12
checkbox input "true"
drag, startPoint x: 642, startPoint y: 215, endPoint x: 652, endPoint y: 220, distance: 11.2
click at [644, 216] on input "Policy display name" at bounding box center [784, 211] width 364 height 25
paste input "$10M x $10M Excess Liability"
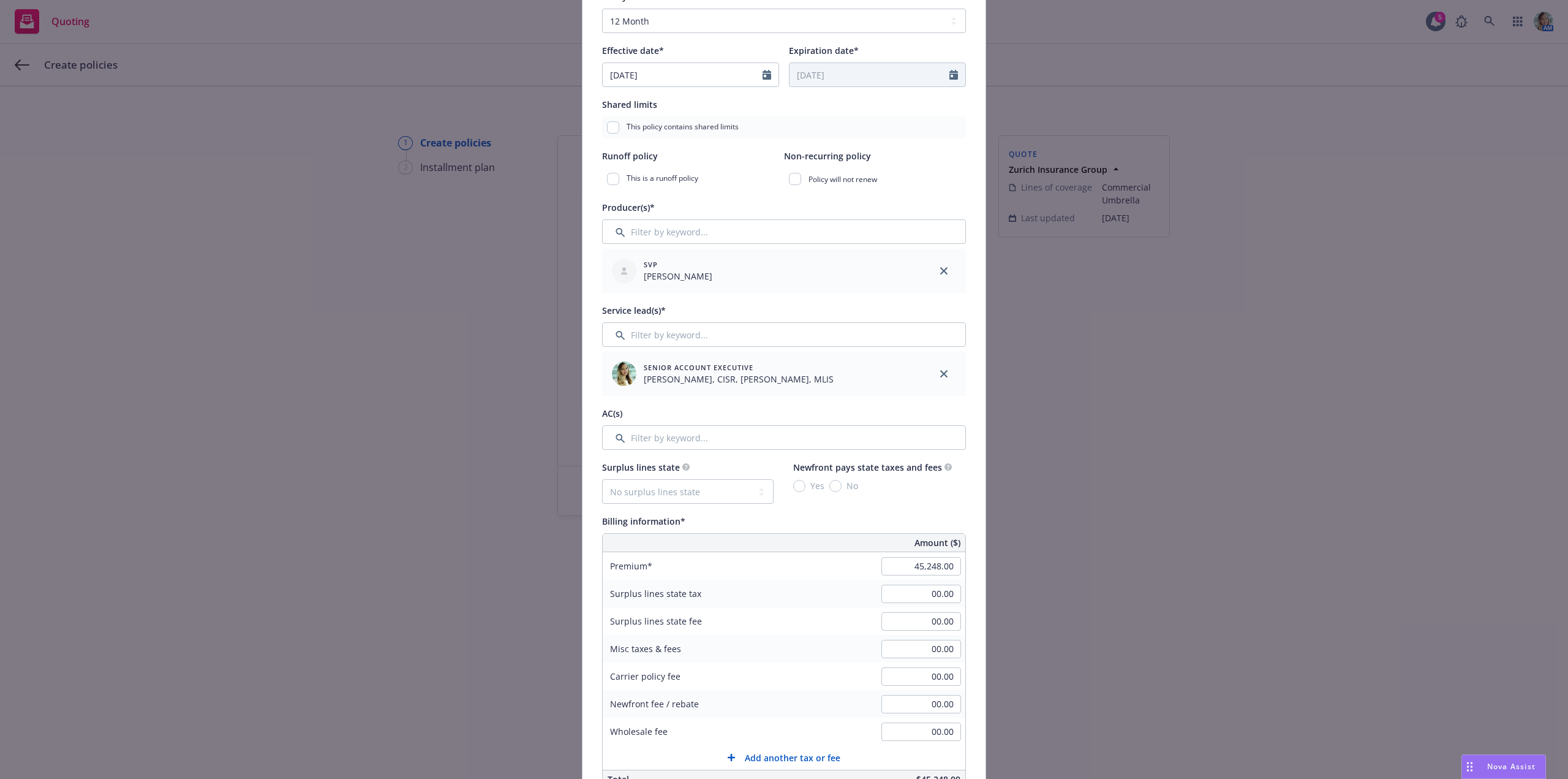
scroll to position [245, 0]
type input "$10M x $10M Excess Liability"
click at [659, 441] on input "Filter by keyword..." at bounding box center [784, 436] width 364 height 25
type input "yv"
click at [603, 502] on div at bounding box center [619, 499] width 32 height 15
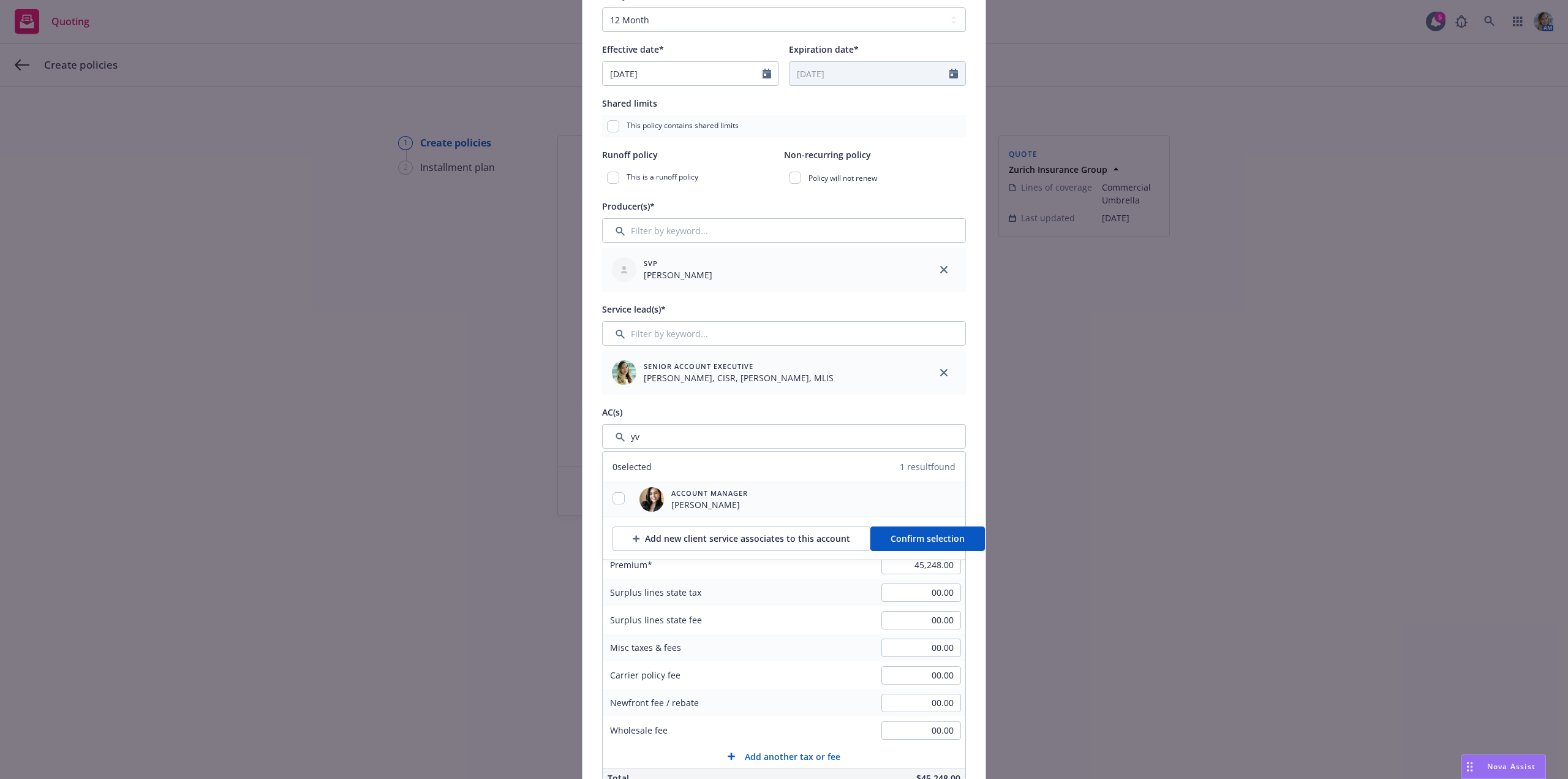
click at [624, 498] on div at bounding box center [619, 499] width 32 height 15
click at [612, 500] on input "checkbox" at bounding box center [618, 498] width 12 height 12
checkbox input "true"
click at [878, 537] on button "Confirm selection" at bounding box center [928, 538] width 114 height 25
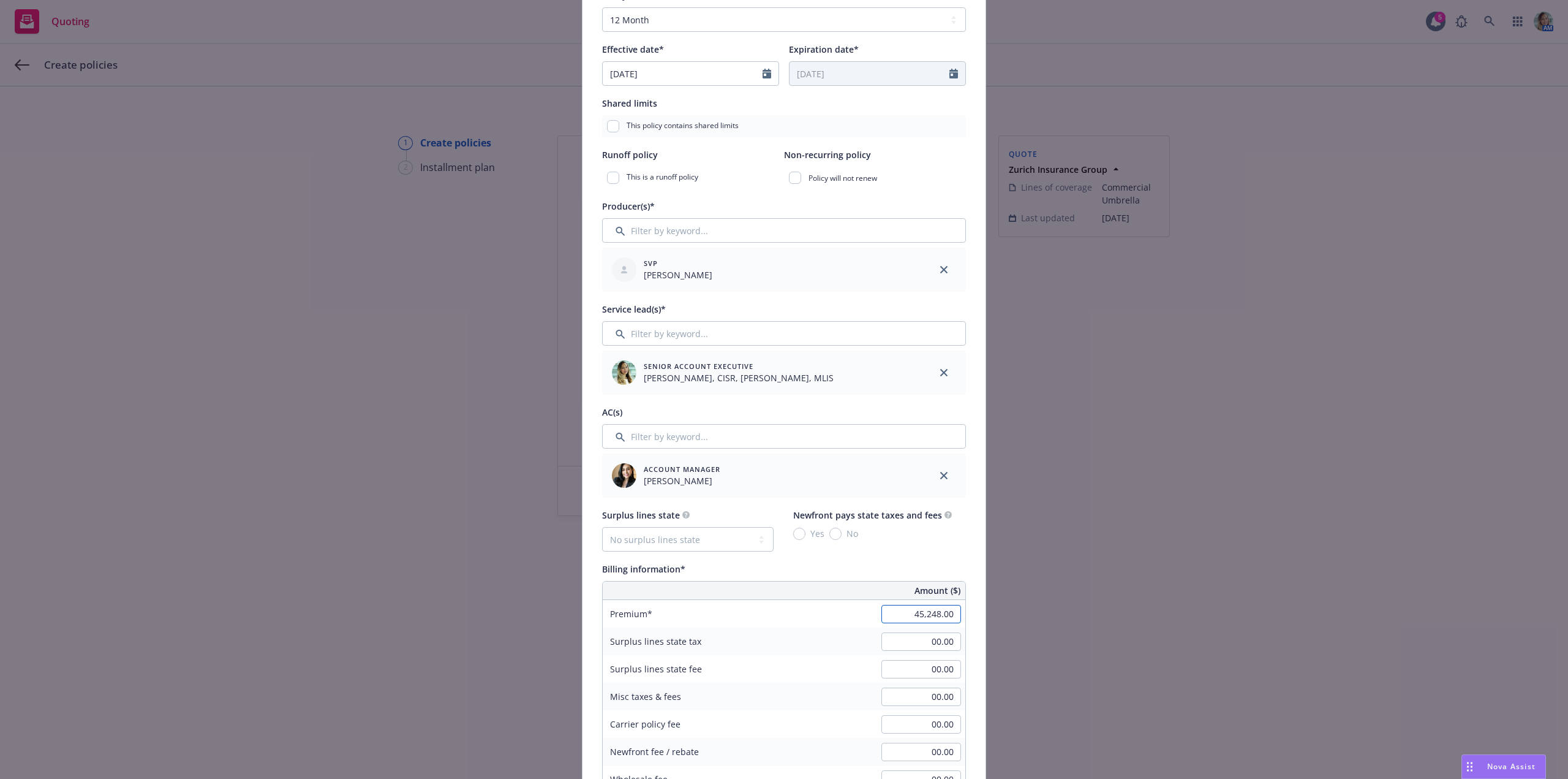
click at [904, 617] on input "45,248.00" at bounding box center [921, 614] width 79 height 18
type input "44,800.00"
type input "6720"
click at [1196, 651] on div "Add policy details Policy number* Policy number not available at this time Poli…" at bounding box center [784, 389] width 1568 height 779
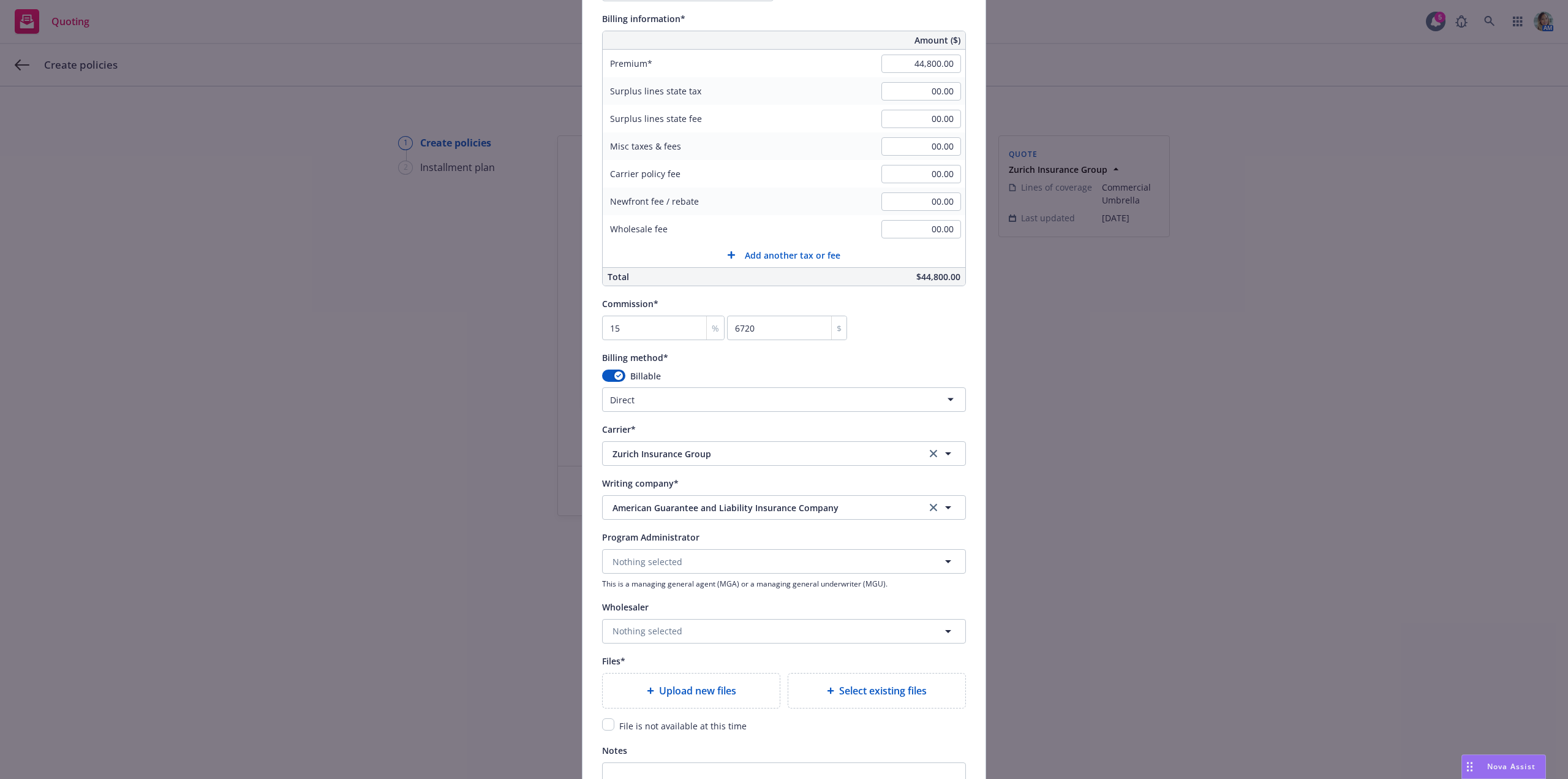
scroll to position [797, 0]
click at [743, 404] on html "Quoting 5 AM Create policies 1 Create policies 2 Installment plan Create polici…" at bounding box center [784, 389] width 1568 height 779
select select "AGENCY_PAY_IN_FULL"
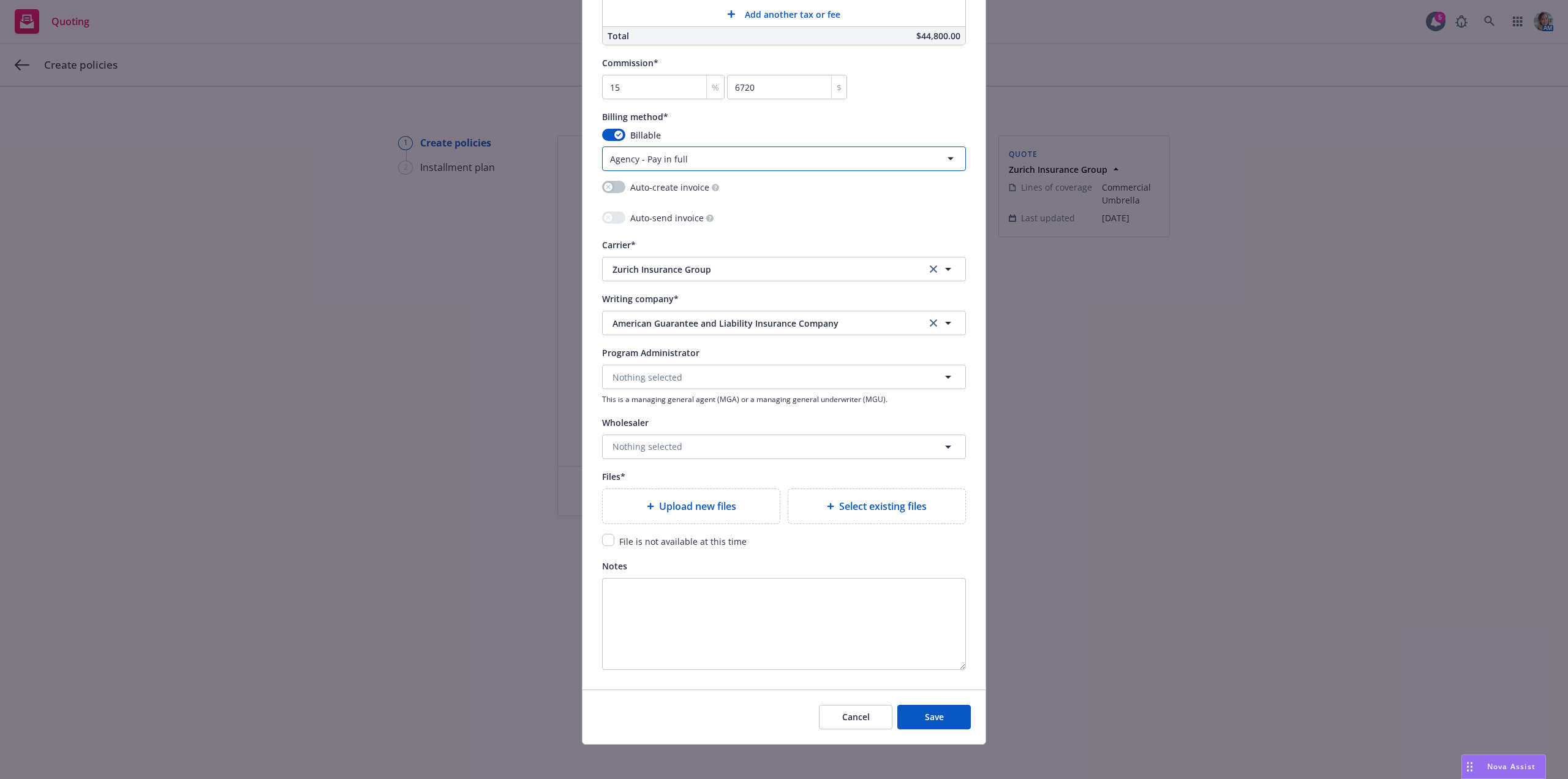
scroll to position [1041, 0]
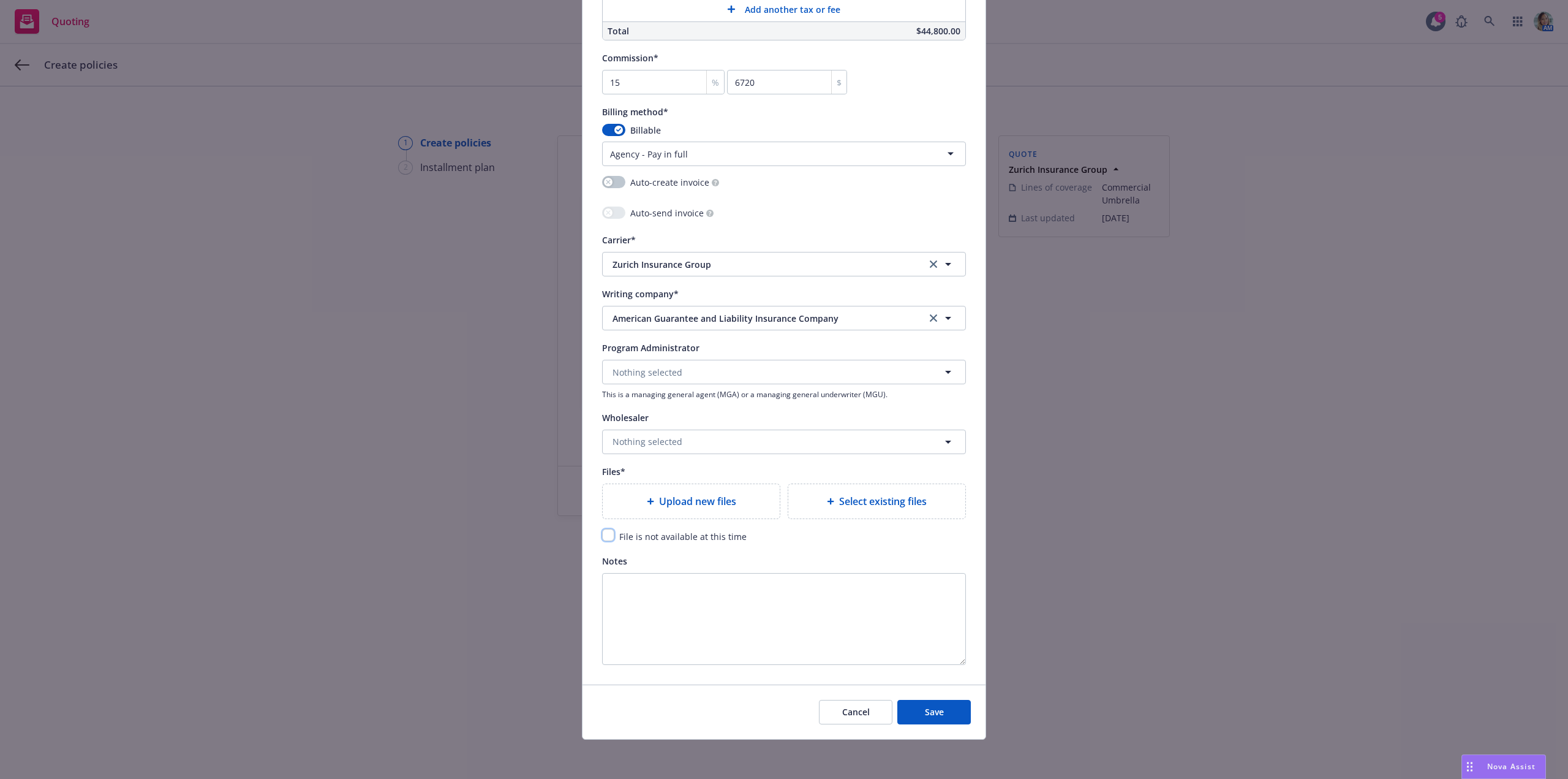
click at [607, 536] on input "checkbox" at bounding box center [608, 535] width 12 height 12
checkbox input "true"
click at [945, 717] on button "Save" at bounding box center [934, 712] width 74 height 25
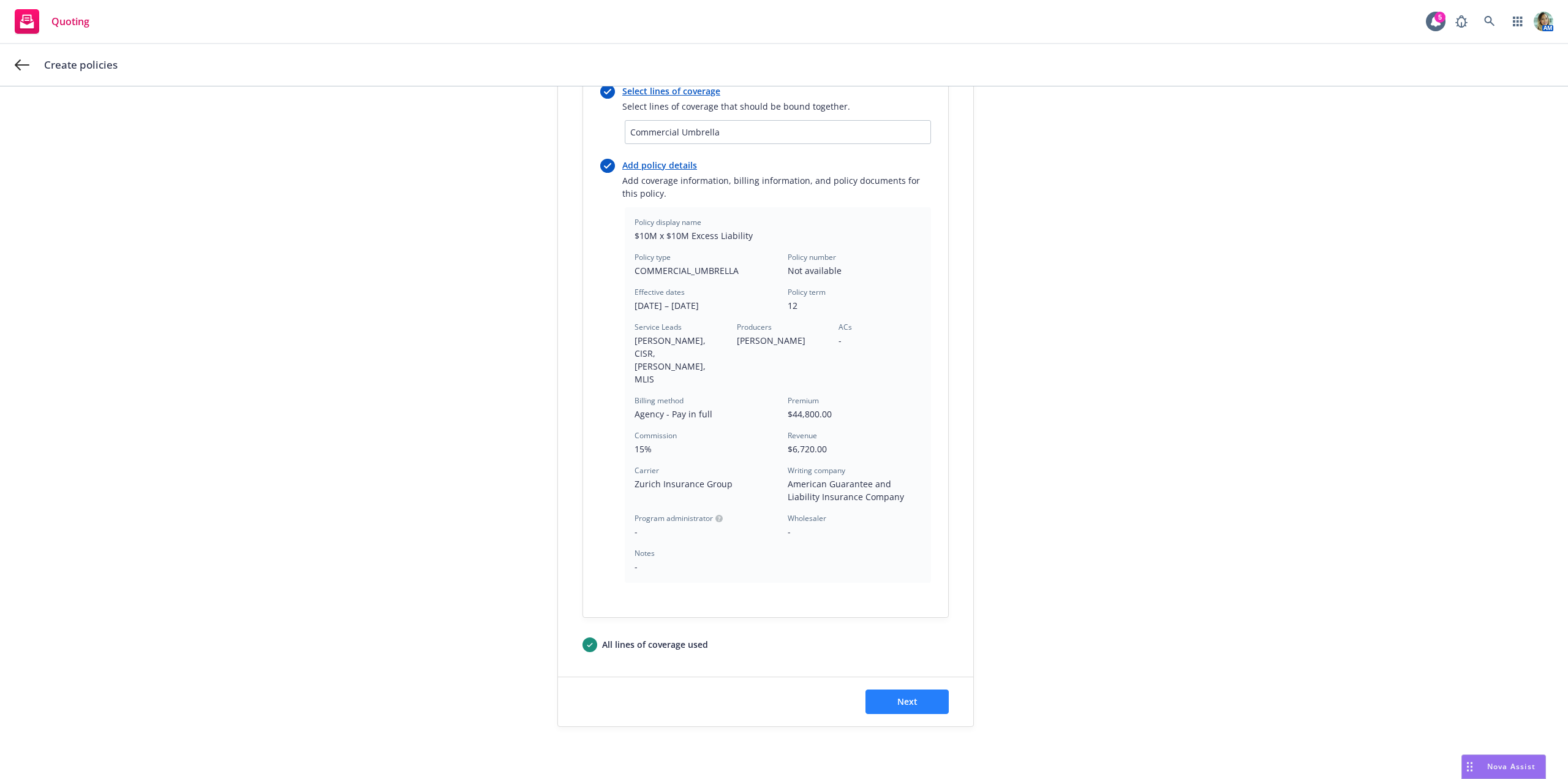
scroll to position [173, 0]
click at [899, 689] on button "Next" at bounding box center [907, 701] width 83 height 25
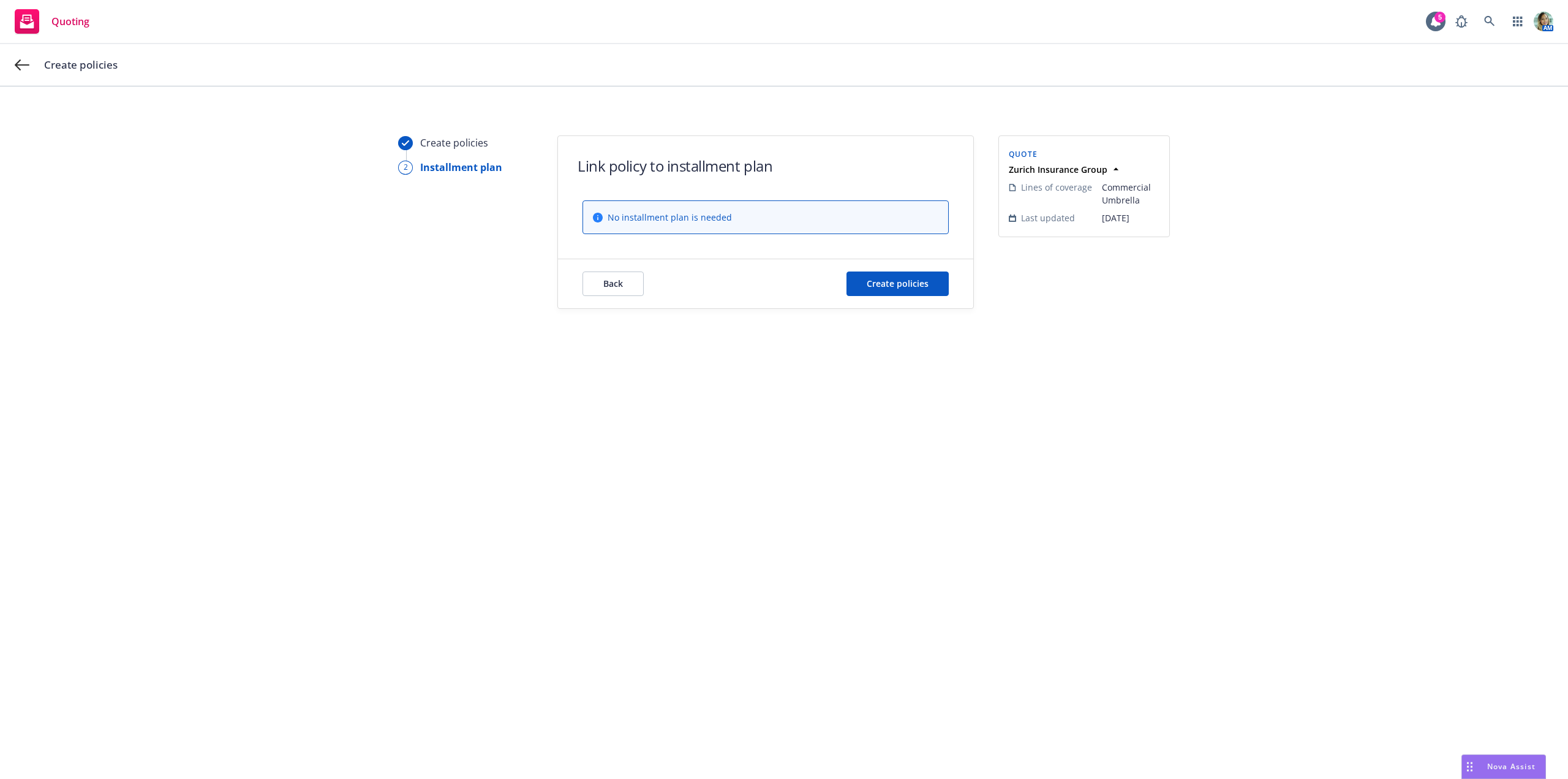
scroll to position [0, 0]
click at [900, 289] on button "Create policies" at bounding box center [897, 284] width 102 height 25
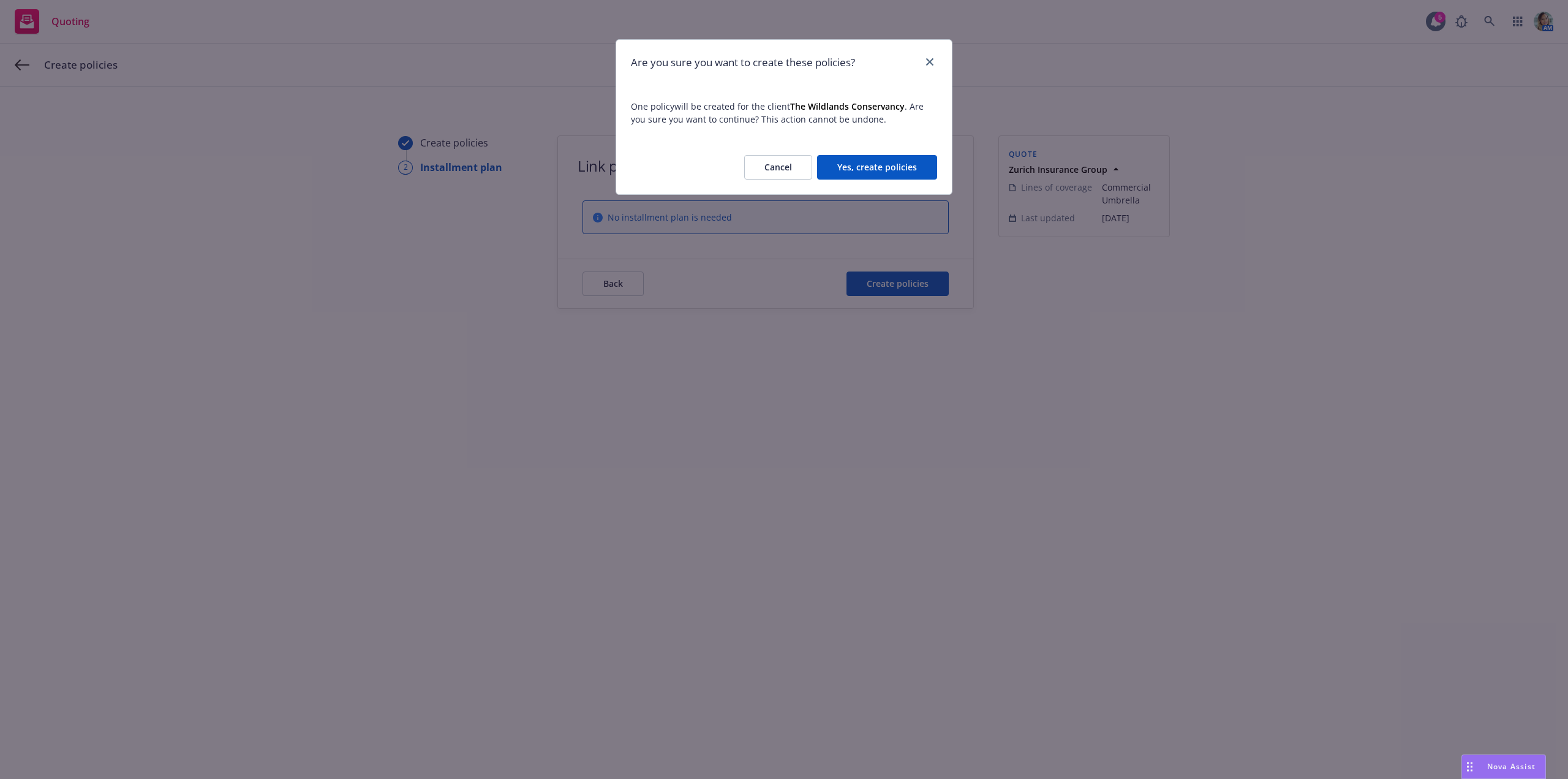
click at [879, 163] on button "Yes, create policies" at bounding box center [877, 167] width 120 height 25
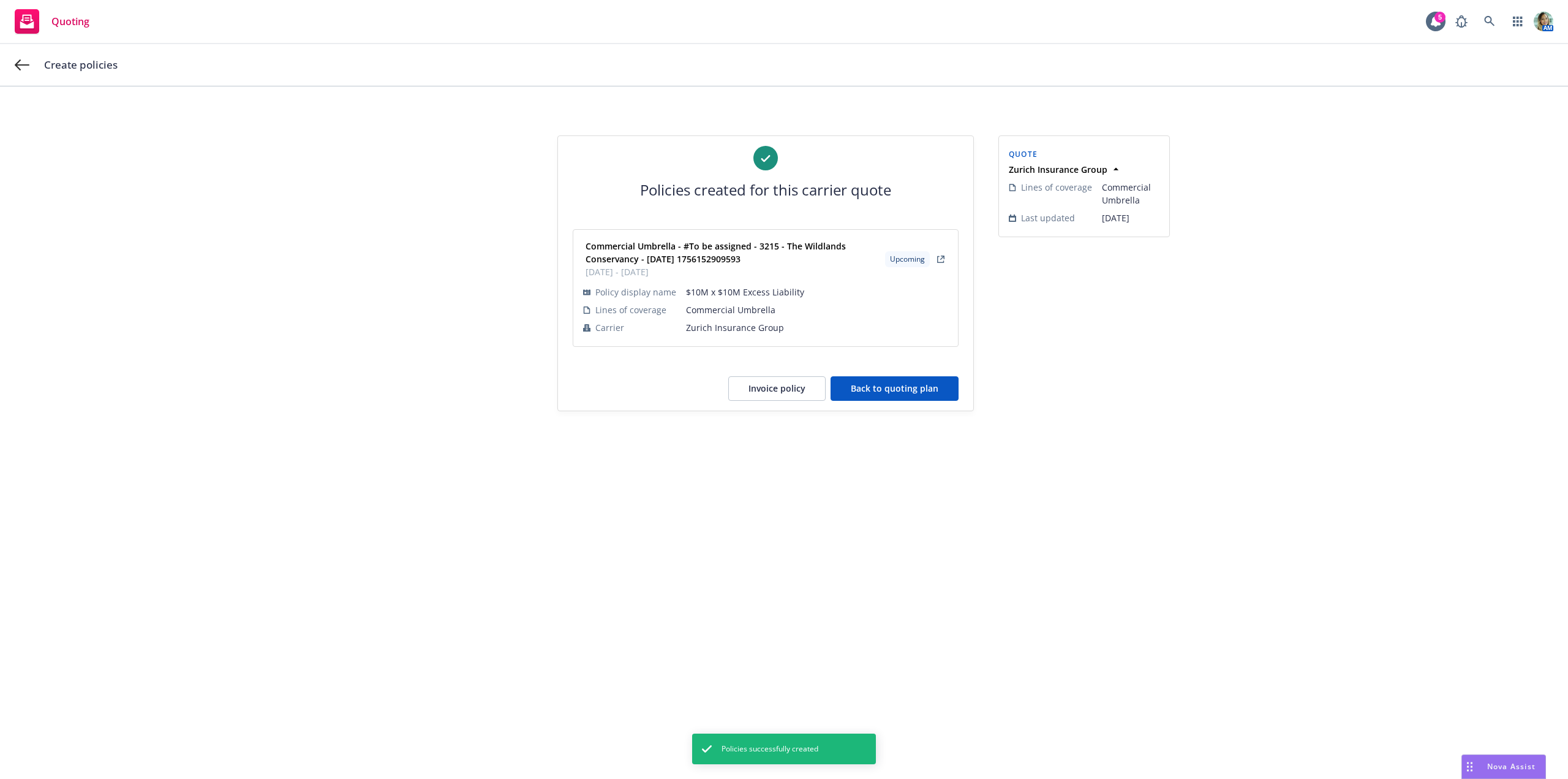
click at [885, 382] on button "Back to quoting plan" at bounding box center [895, 389] width 128 height 25
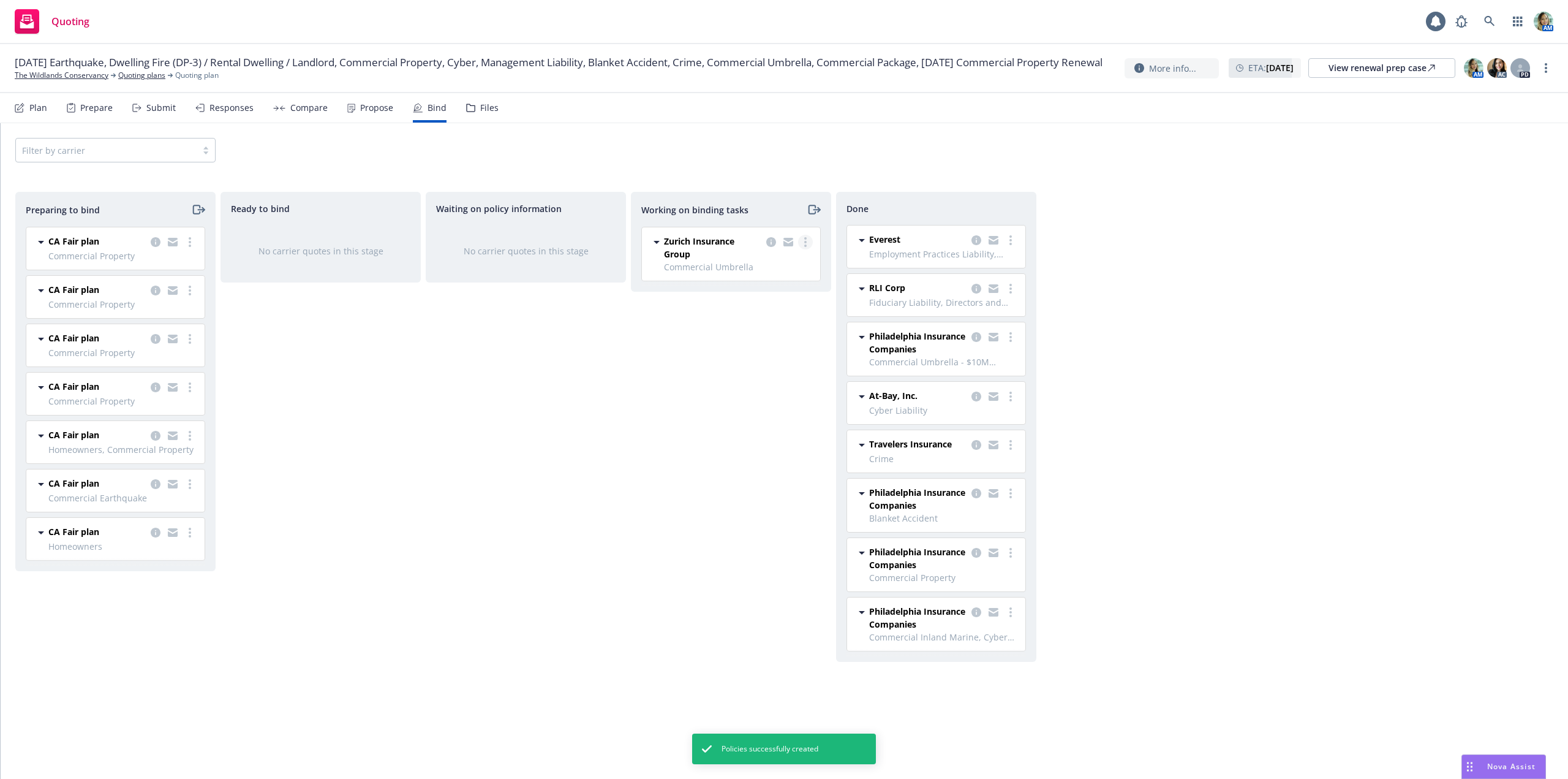
click at [801, 244] on link "more" at bounding box center [805, 242] width 15 height 15
click at [737, 290] on span "Move to done" at bounding box center [744, 291] width 85 height 11
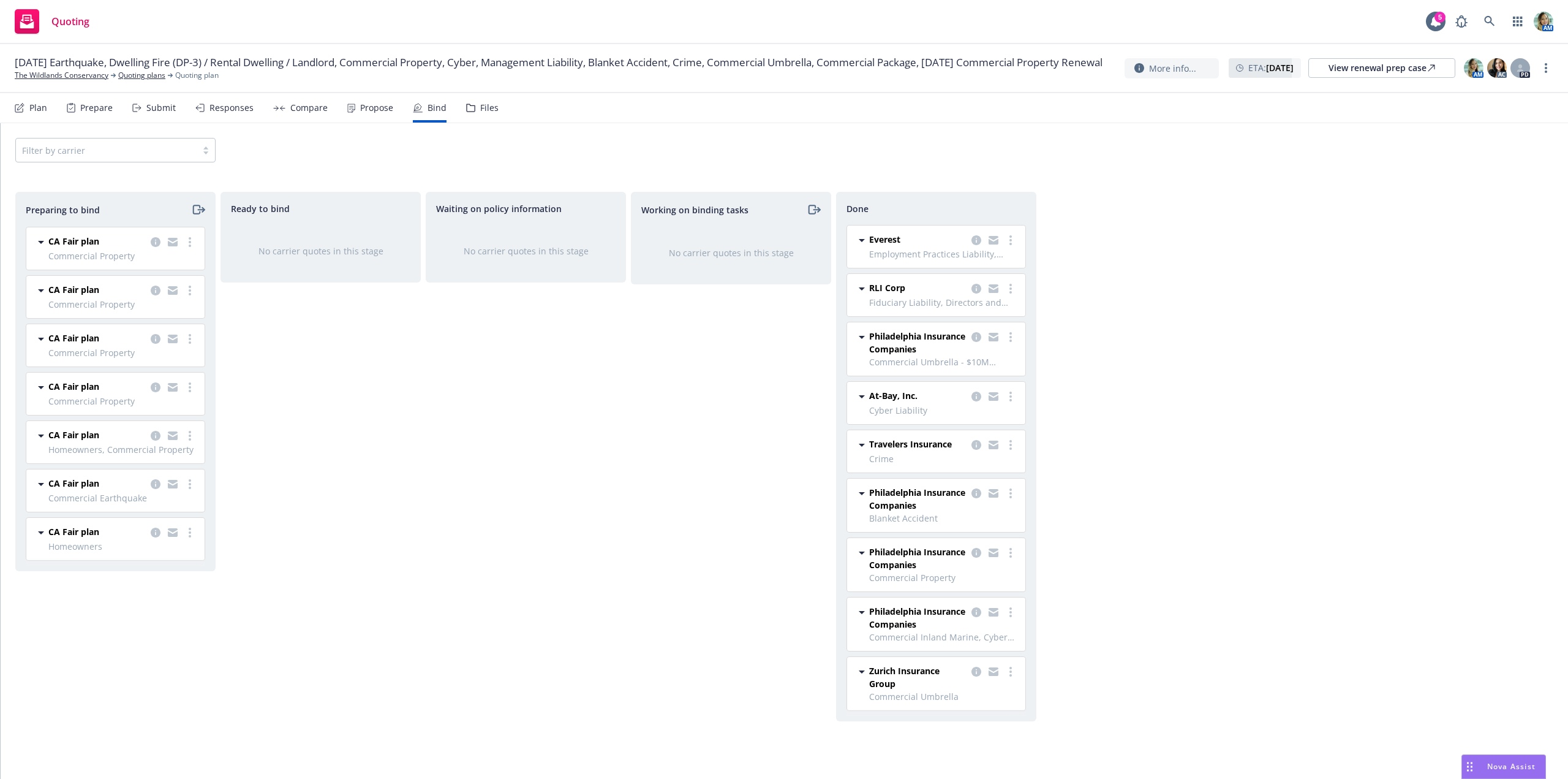
click at [289, 465] on div "Ready to bind No carrier quotes in this stage" at bounding box center [320, 472] width 201 height 561
click at [185, 239] on link "more" at bounding box center [190, 242] width 15 height 15
click at [376, 442] on div "Ready to bind No carrier quotes in this stage" at bounding box center [320, 472] width 201 height 561
click at [84, 81] on link "The Wildlands Conservancy" at bounding box center [62, 75] width 94 height 11
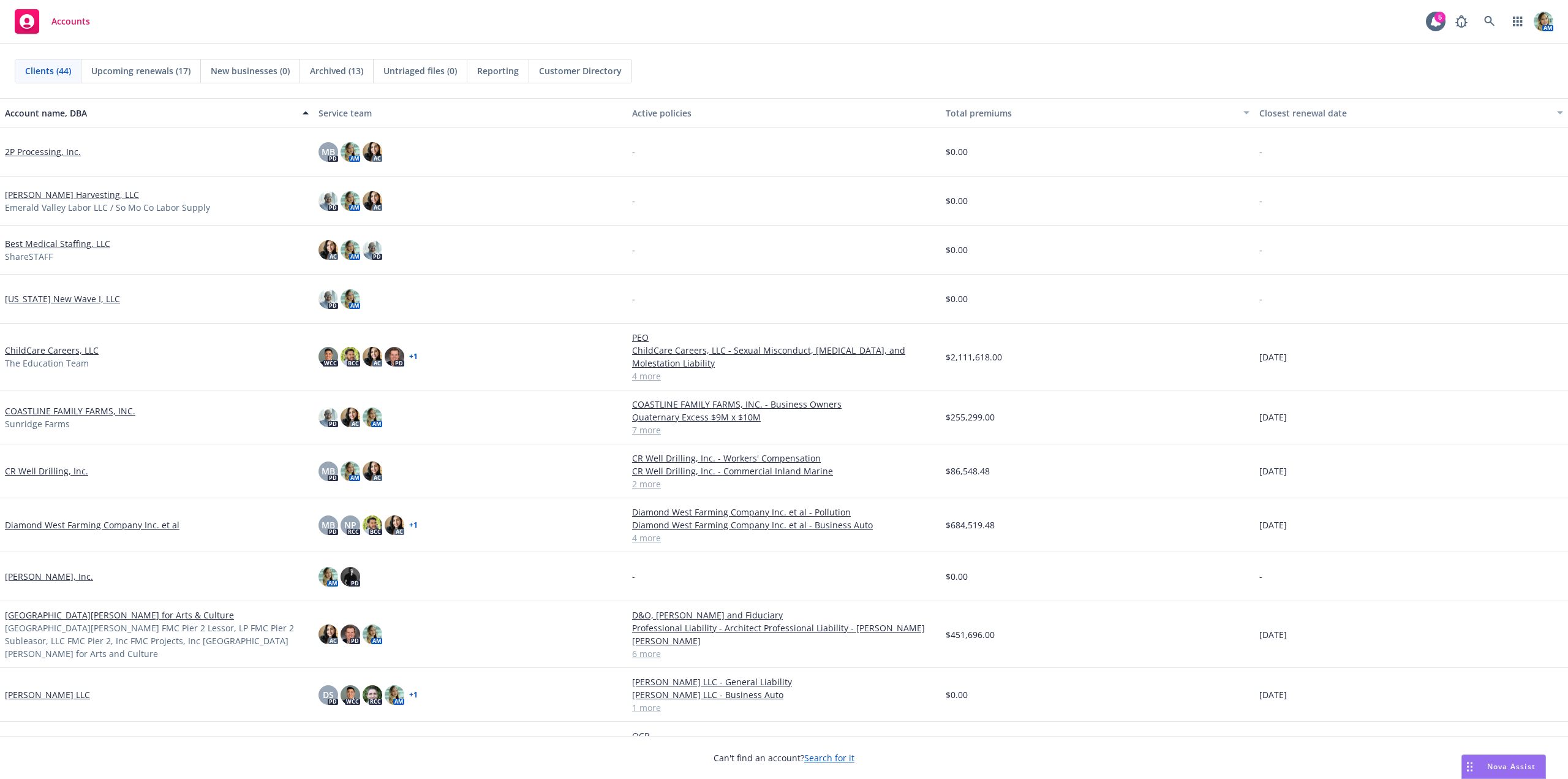
click at [92, 527] on link "Diamond West Farming Company Inc. et al" at bounding box center [92, 525] width 175 height 13
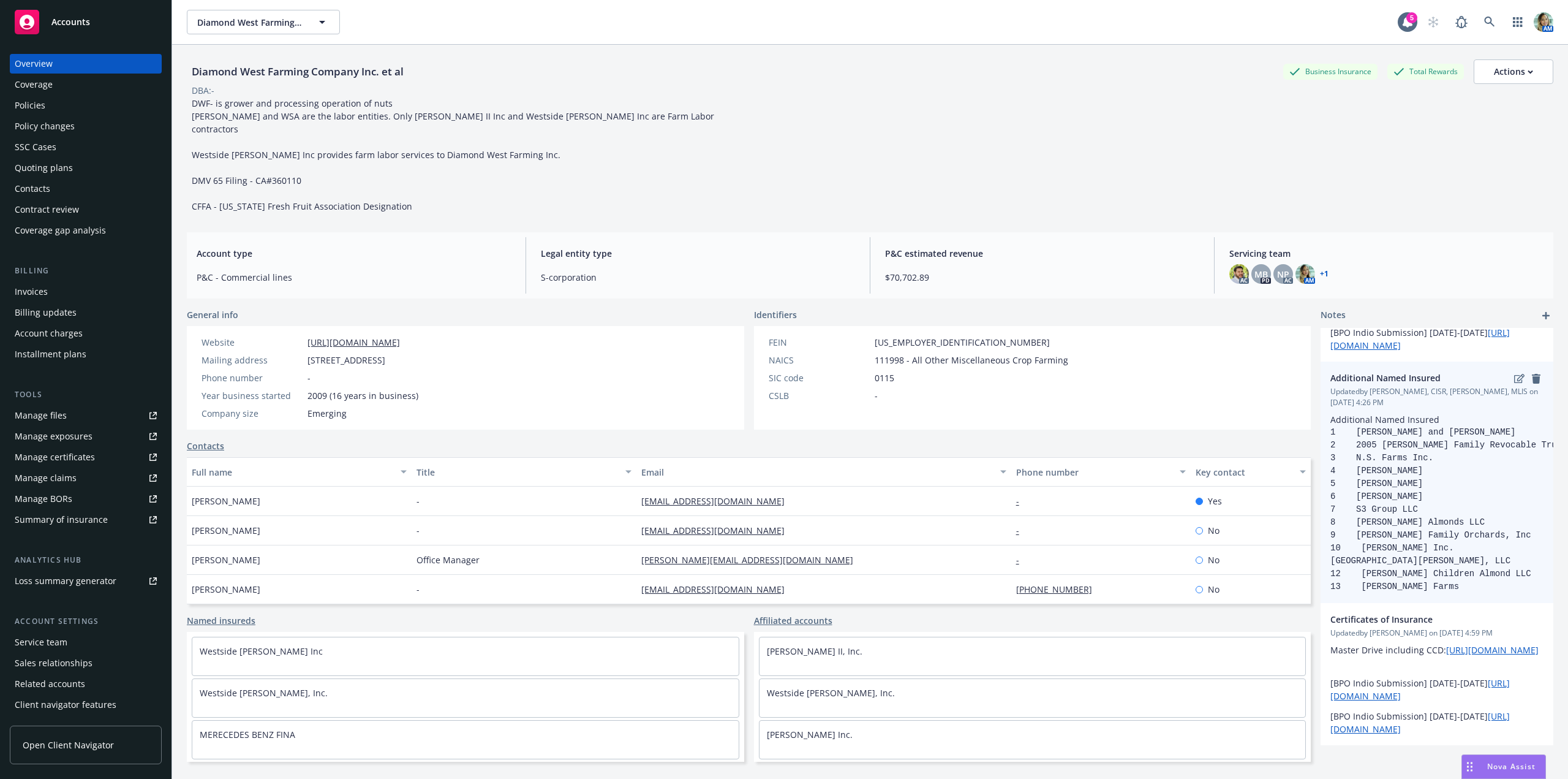
scroll to position [97, 0]
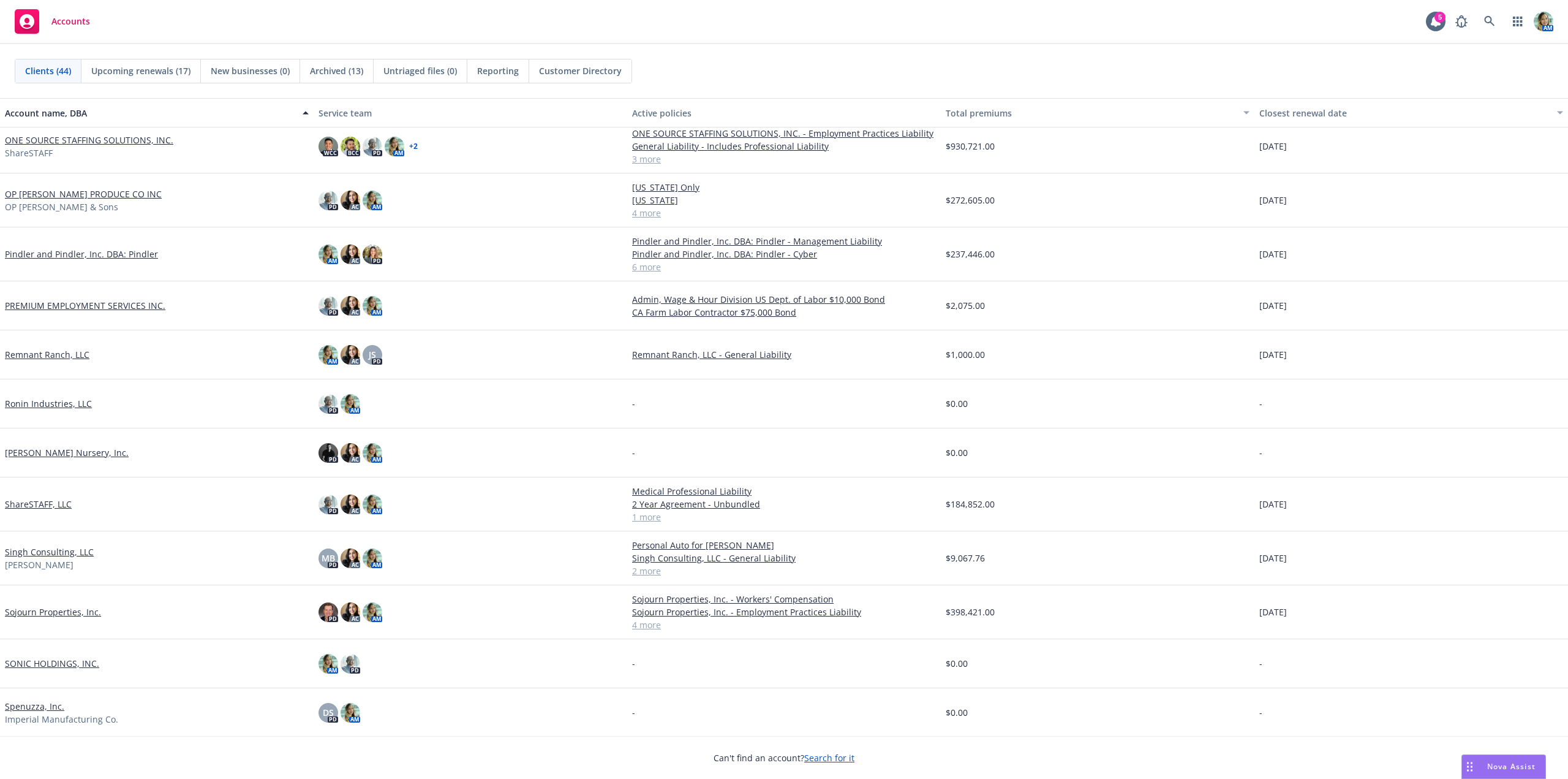
scroll to position [1548, 0]
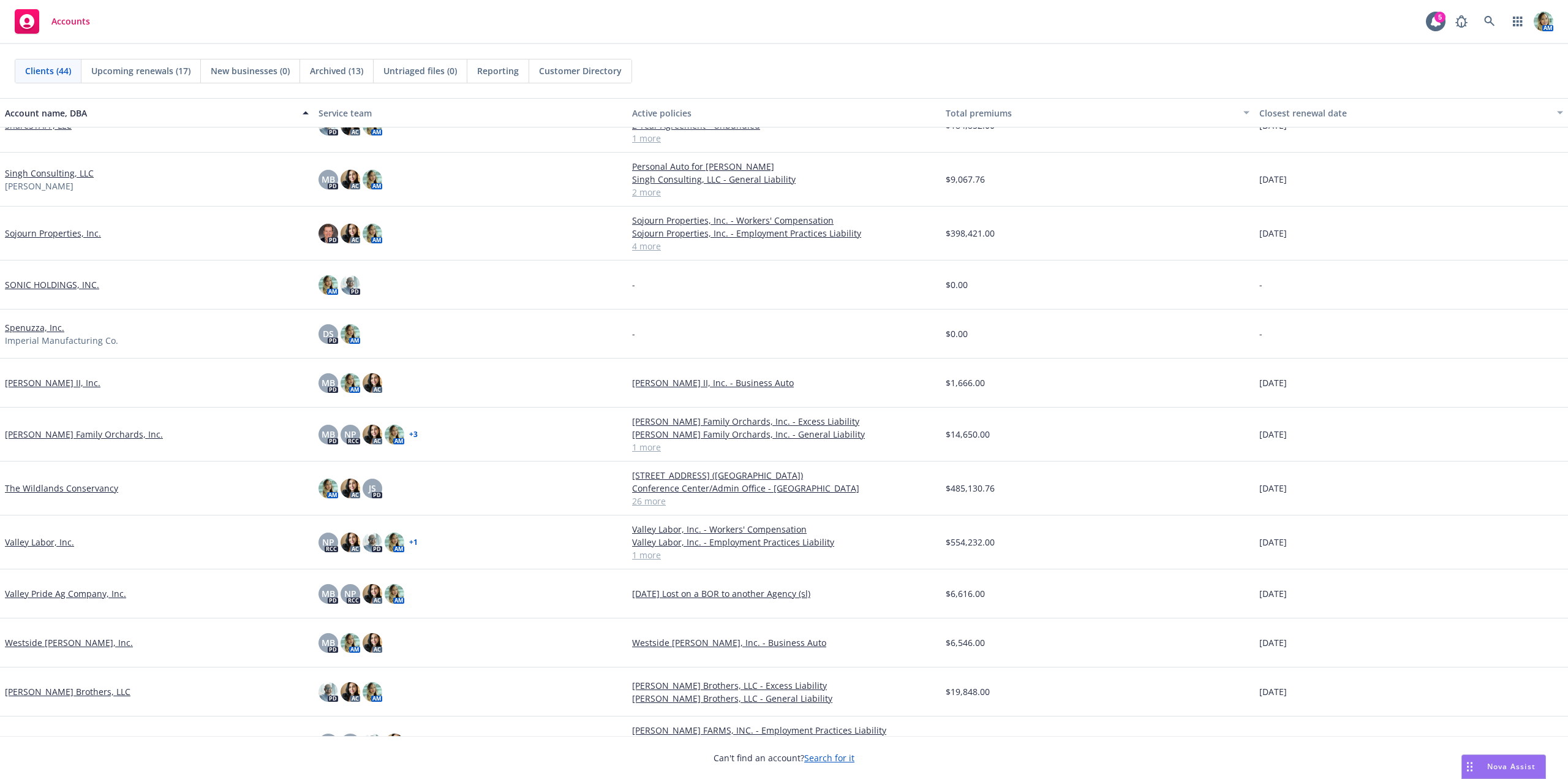
click at [95, 489] on link "The Wildlands Conservancy" at bounding box center [62, 488] width 114 height 13
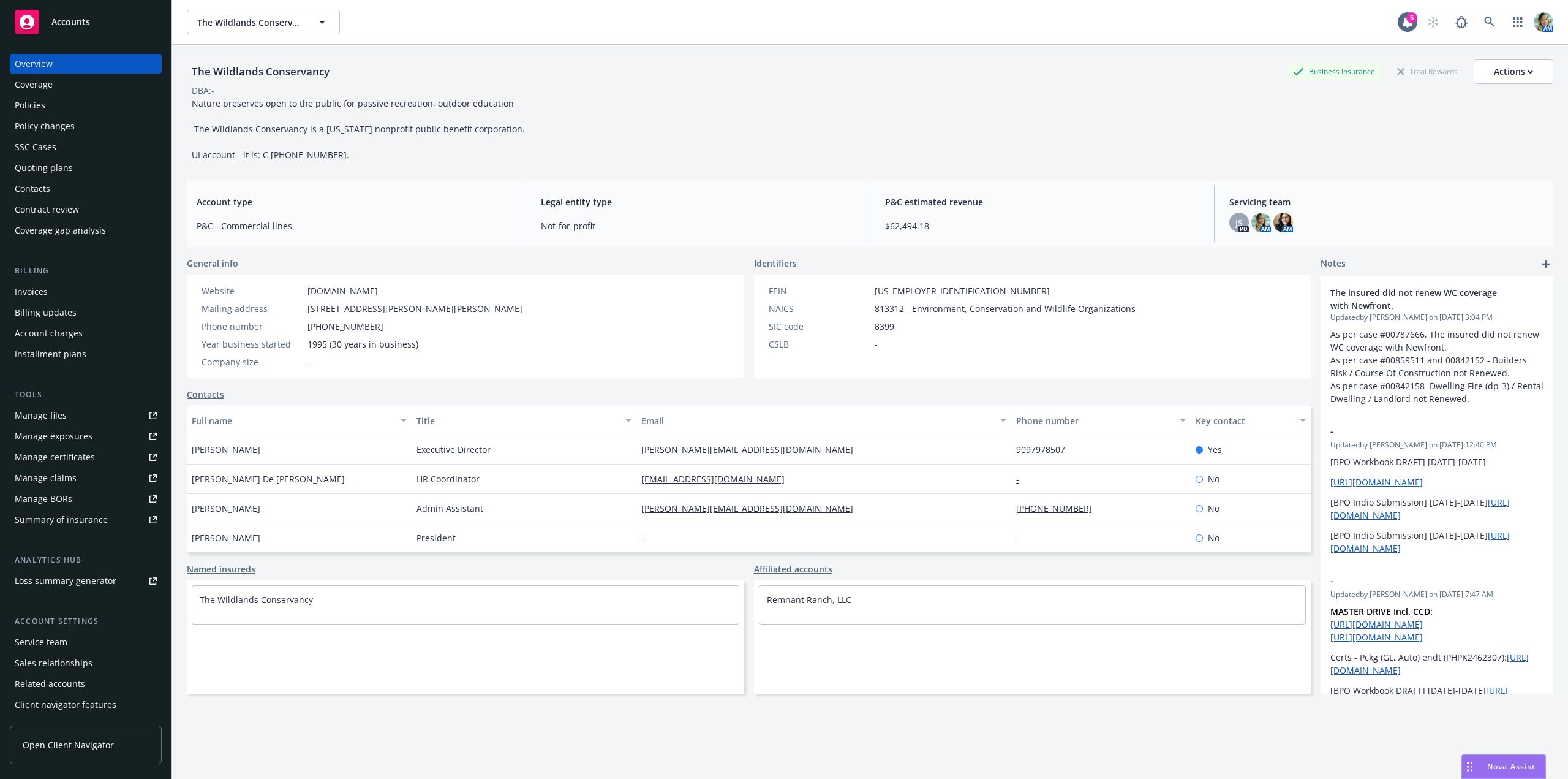
click at [48, 111] on div "Policies" at bounding box center [86, 105] width 142 height 20
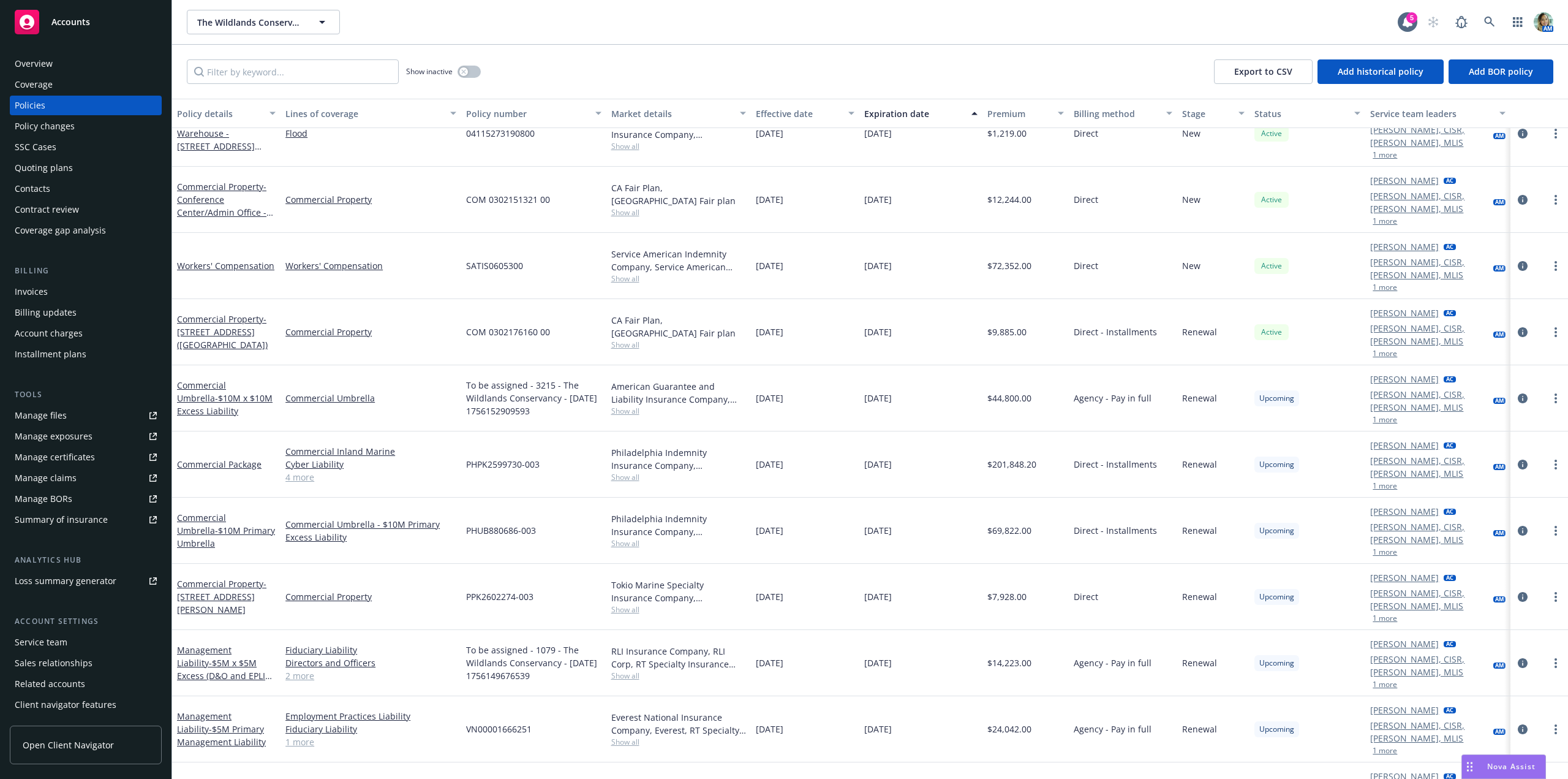
scroll to position [976, 0]
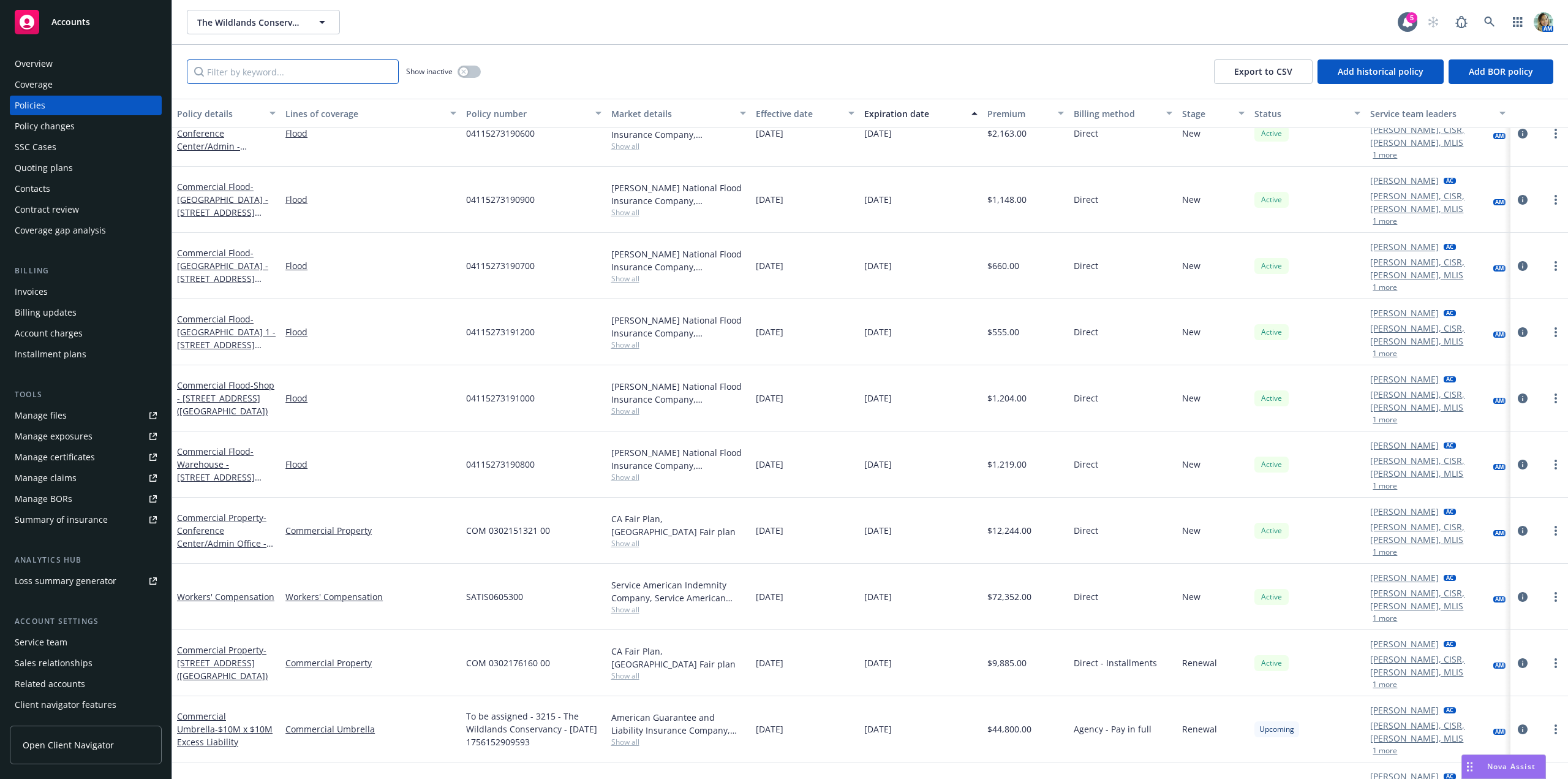
click at [260, 73] on input "Filter by keyword..." at bounding box center [293, 72] width 212 height 25
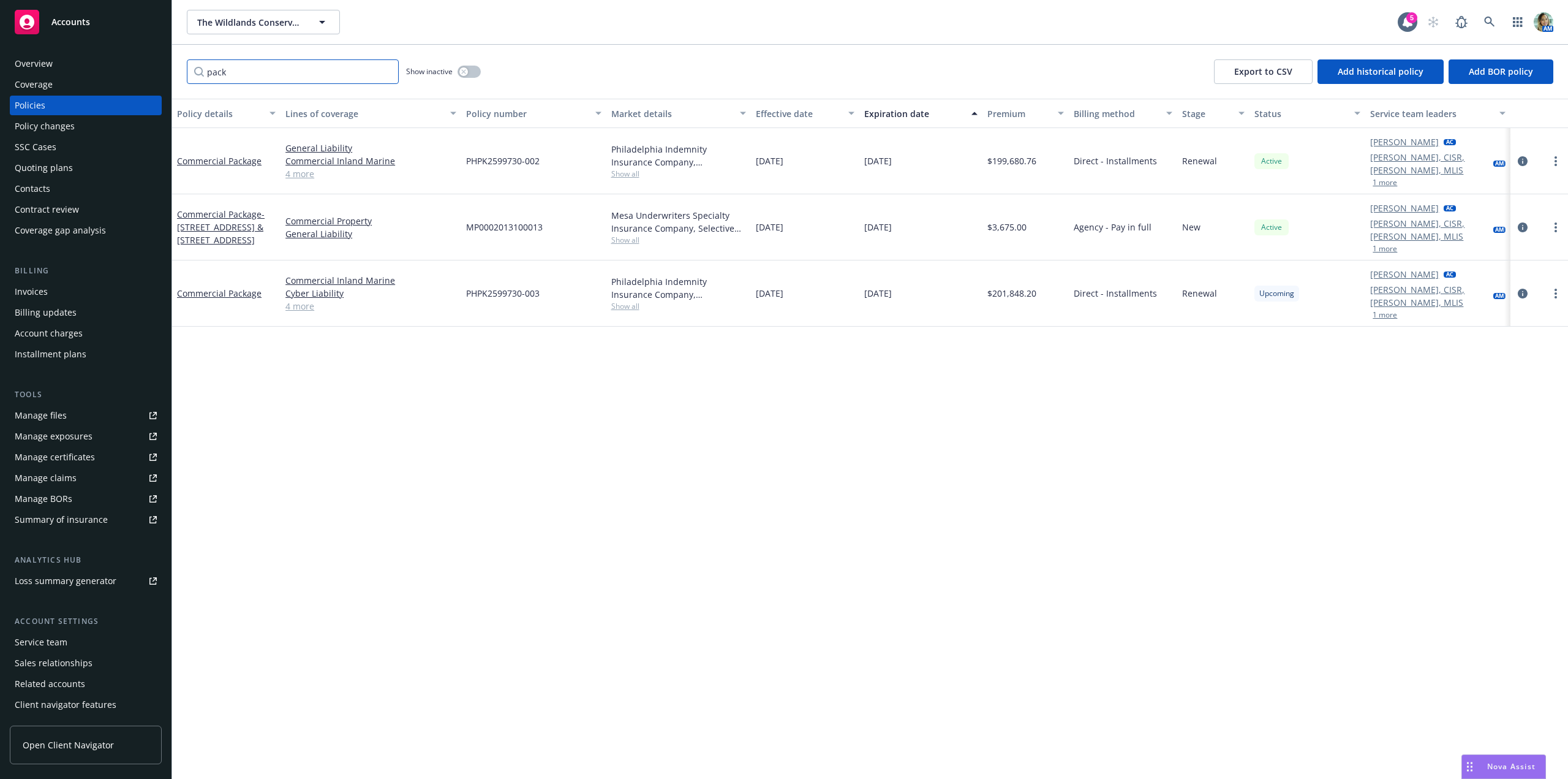
scroll to position [0, 0]
type input "pack"
drag, startPoint x: 551, startPoint y: 158, endPoint x: 467, endPoint y: 157, distance: 84.0
click at [467, 157] on div "PHPK2599730-002" at bounding box center [534, 161] width 145 height 66
copy span "PHPK2599730-002"
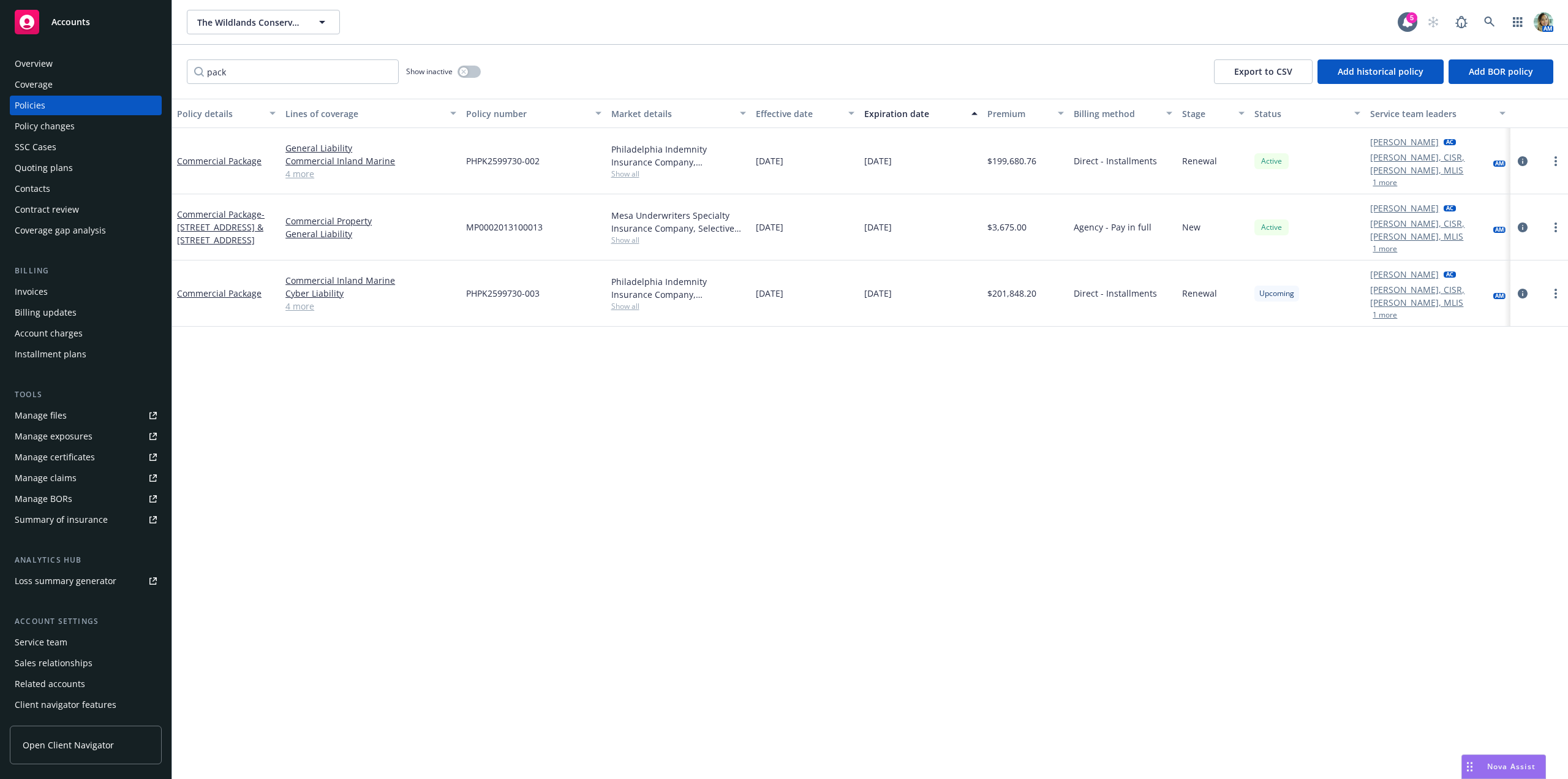
click at [923, 398] on div "Policy details Lines of coverage Policy number Market details Effective date Ex…" at bounding box center [870, 438] width 1396 height 680
click at [59, 434] on div "Manage exposures" at bounding box center [53, 436] width 78 height 20
drag, startPoint x: 395, startPoint y: 387, endPoint x: 388, endPoint y: 357, distance: 30.8
click at [395, 387] on div "Policy details Lines of coverage Policy number Market details Effective date Ex…" at bounding box center [870, 438] width 1396 height 680
drag, startPoint x: 270, startPoint y: 70, endPoint x: 143, endPoint y: 58, distance: 127.6
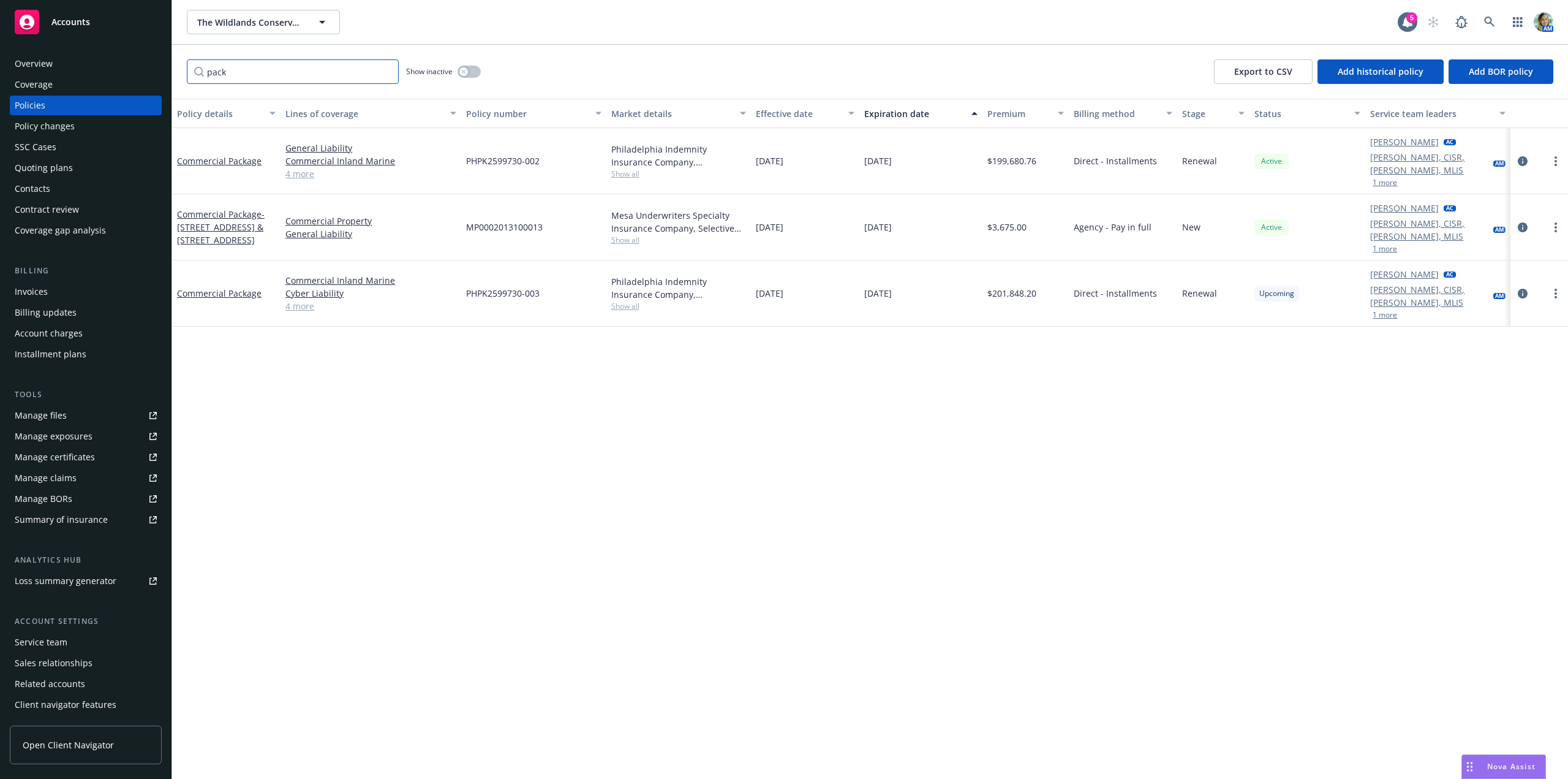
click at [147, 58] on div "Accounts Overview Coverage Policies Policy changes SSC Cases Quoting plans Cont…" at bounding box center [784, 389] width 1568 height 779
click at [434, 344] on div "Policy details Lines of coverage Policy number Market details Effective date Ex…" at bounding box center [870, 438] width 1396 height 680
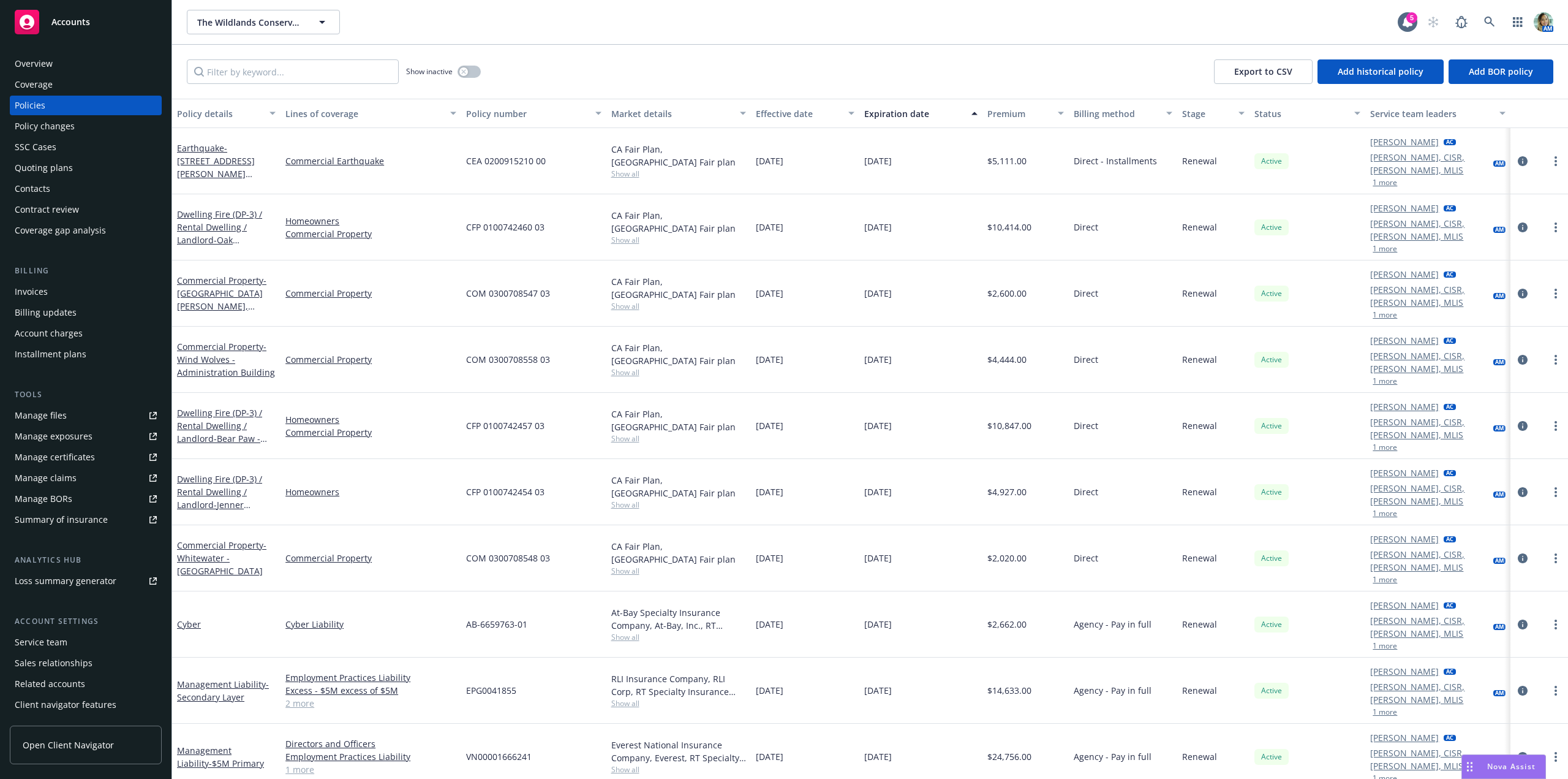
click at [88, 131] on div "Policy changes" at bounding box center [86, 126] width 142 height 20
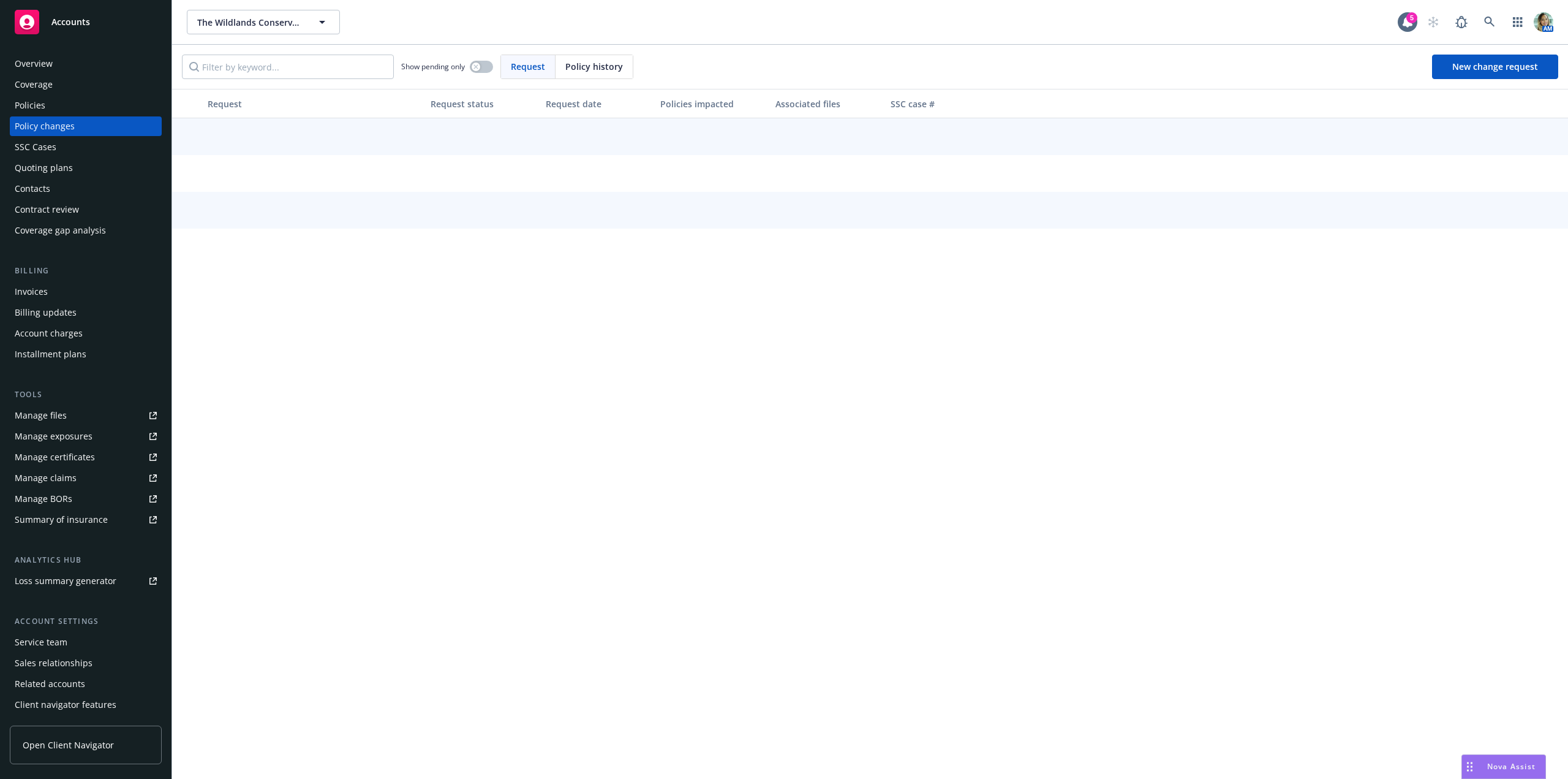
click at [85, 107] on div "Policies" at bounding box center [86, 105] width 142 height 20
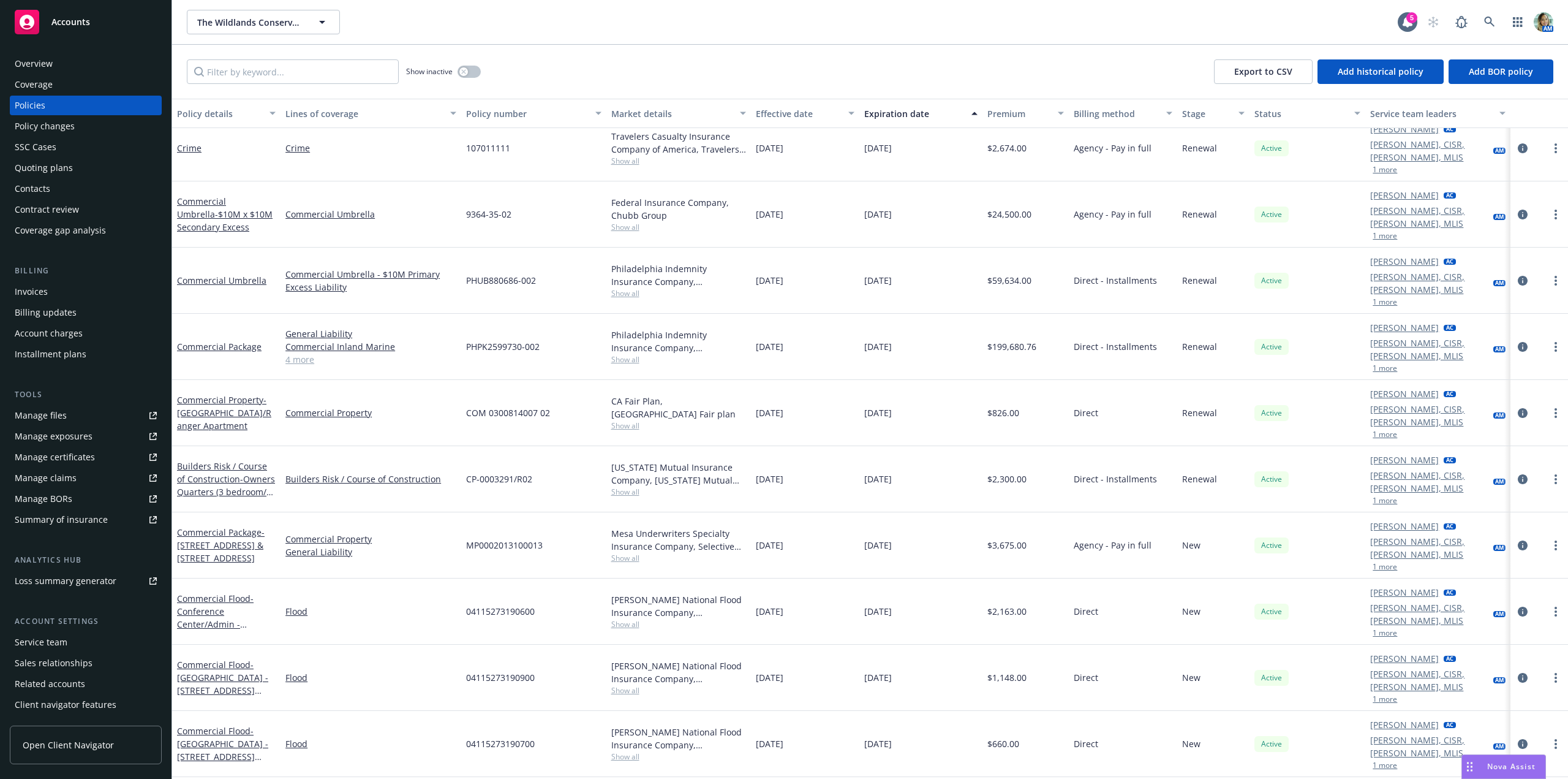
scroll to position [486, 0]
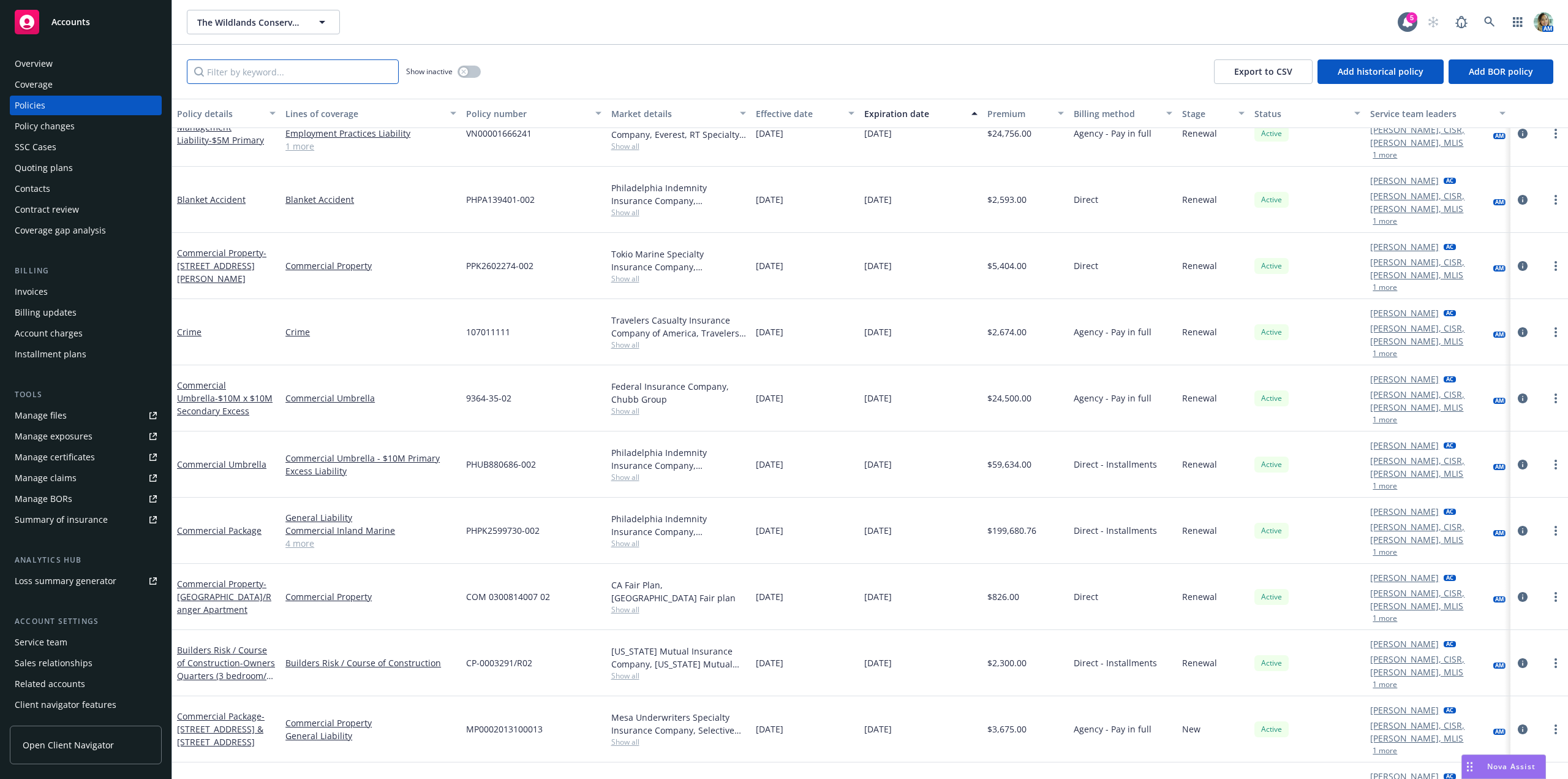
drag, startPoint x: 286, startPoint y: 78, endPoint x: 280, endPoint y: 82, distance: 7.2
click at [283, 80] on input "Filter by keyword..." at bounding box center [293, 72] width 212 height 25
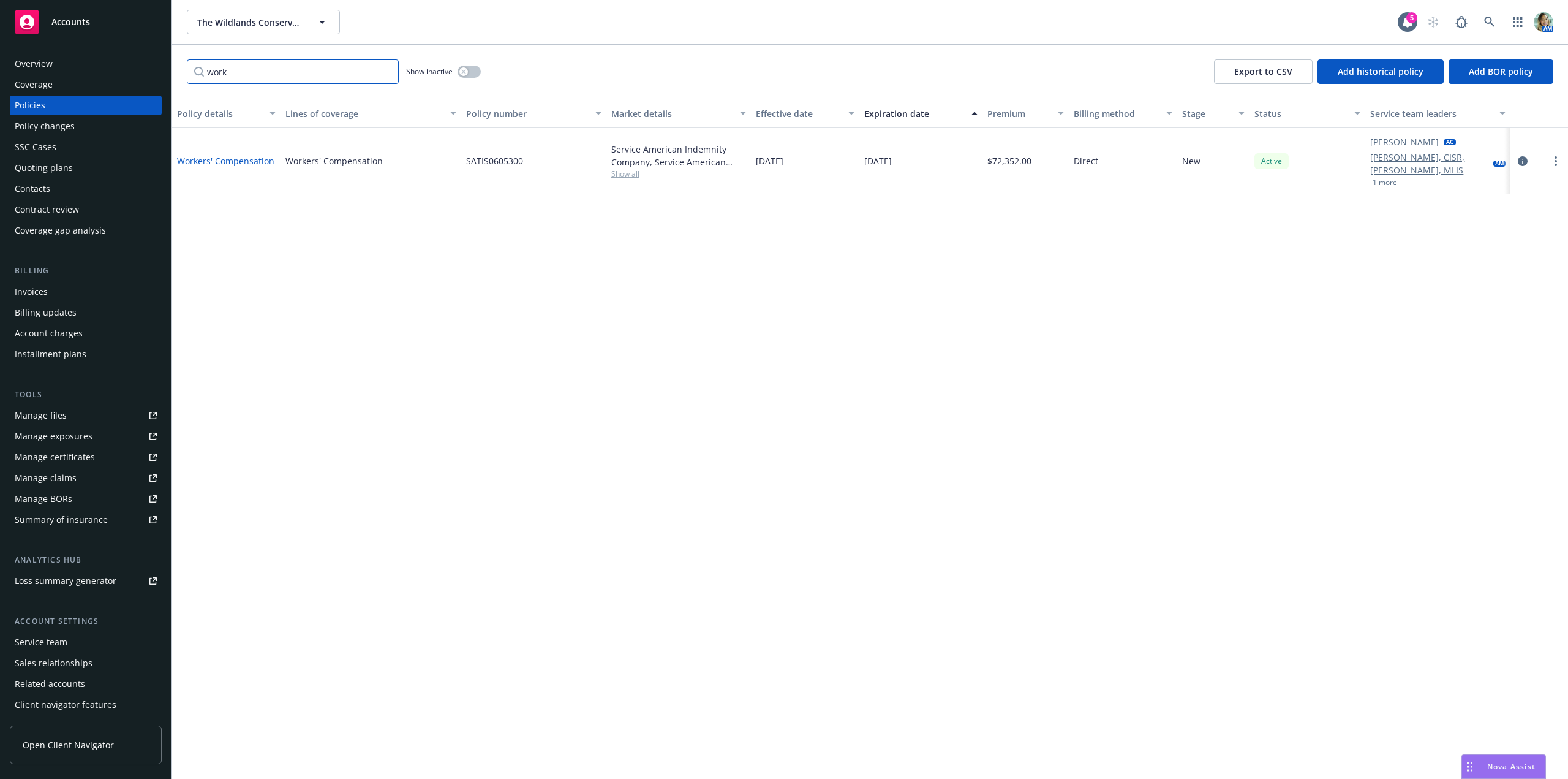
type input "work"
click at [255, 156] on link "Workers' Compensation" at bounding box center [225, 161] width 97 height 11
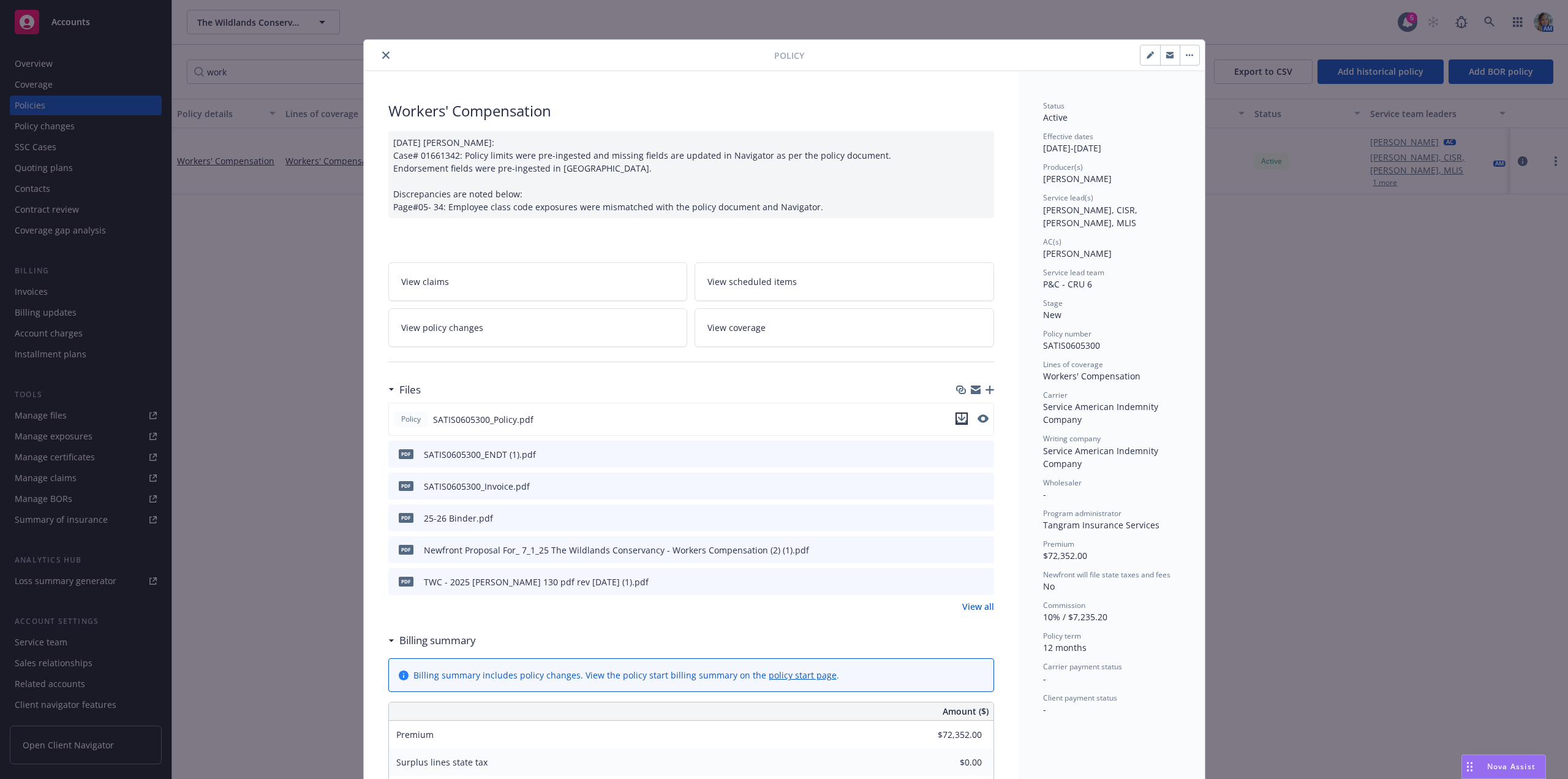
click at [957, 415] on icon "download file" at bounding box center [961, 418] width 10 height 10
click at [384, 57] on icon "close" at bounding box center [386, 55] width 8 height 8
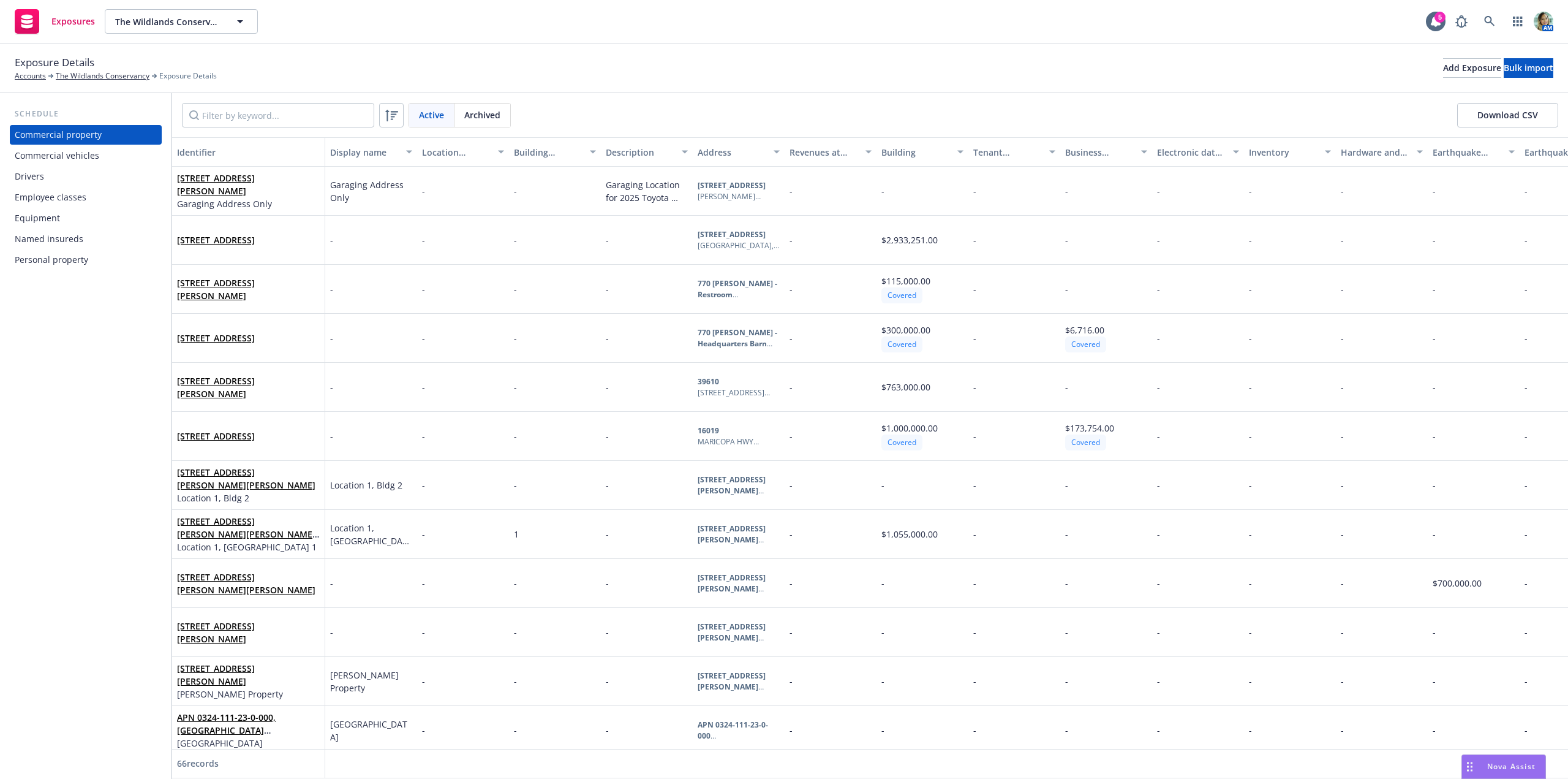
click at [45, 182] on div "Drivers" at bounding box center [86, 176] width 142 height 20
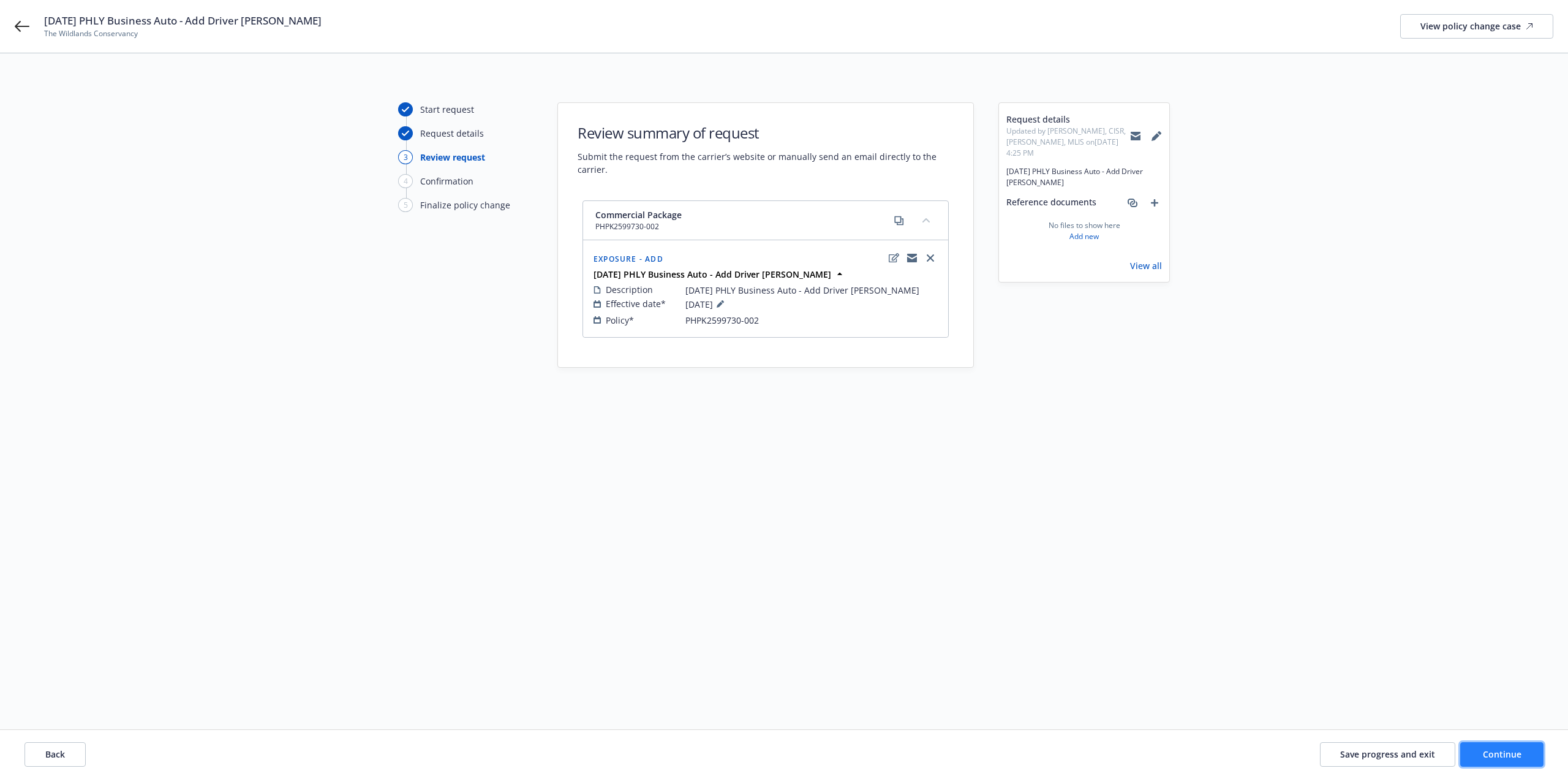
click at [1499, 761] on button "Continue" at bounding box center [1501, 754] width 83 height 25
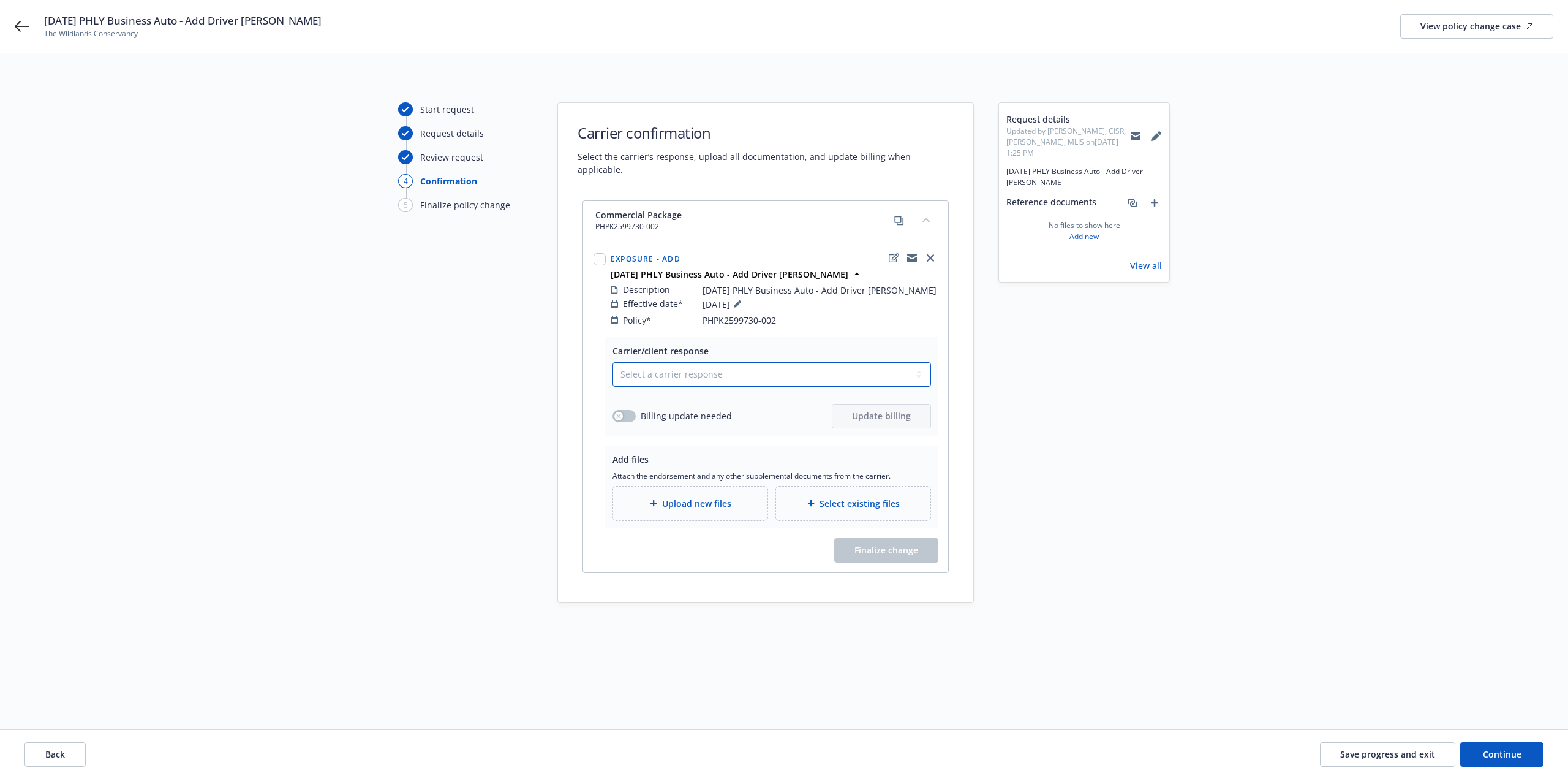
click at [782, 370] on select "Select a carrier response Accepted Accepted with revision No endorsement needed…" at bounding box center [772, 374] width 319 height 25
select select "NO_ENDORSEMENT_NEEDED"
click at [612, 362] on select "Select a carrier response Accepted Accepted with revision No endorsement needed…" at bounding box center [772, 374] width 319 height 25
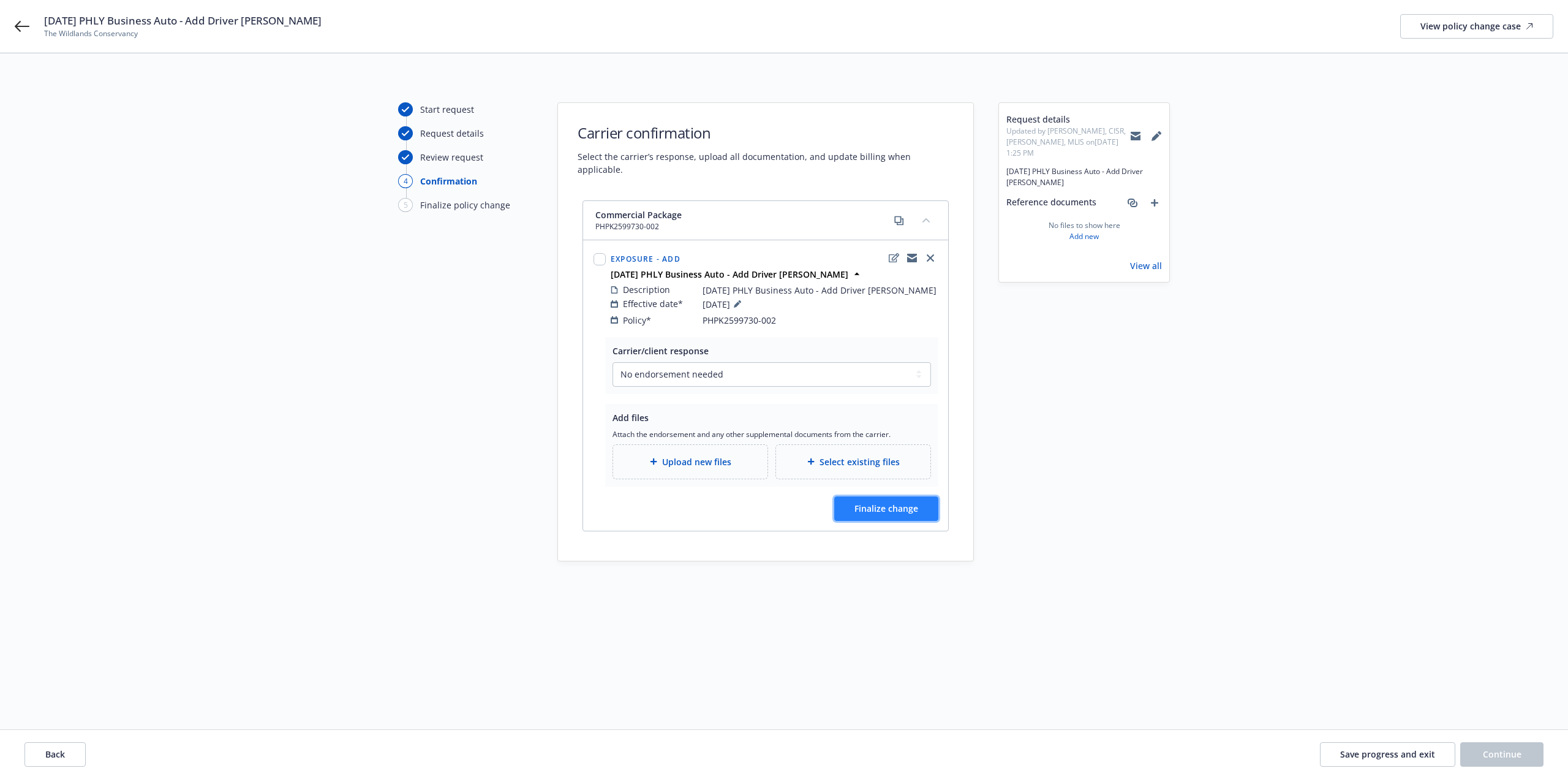
click at [874, 496] on button "Finalize change" at bounding box center [886, 509] width 104 height 25
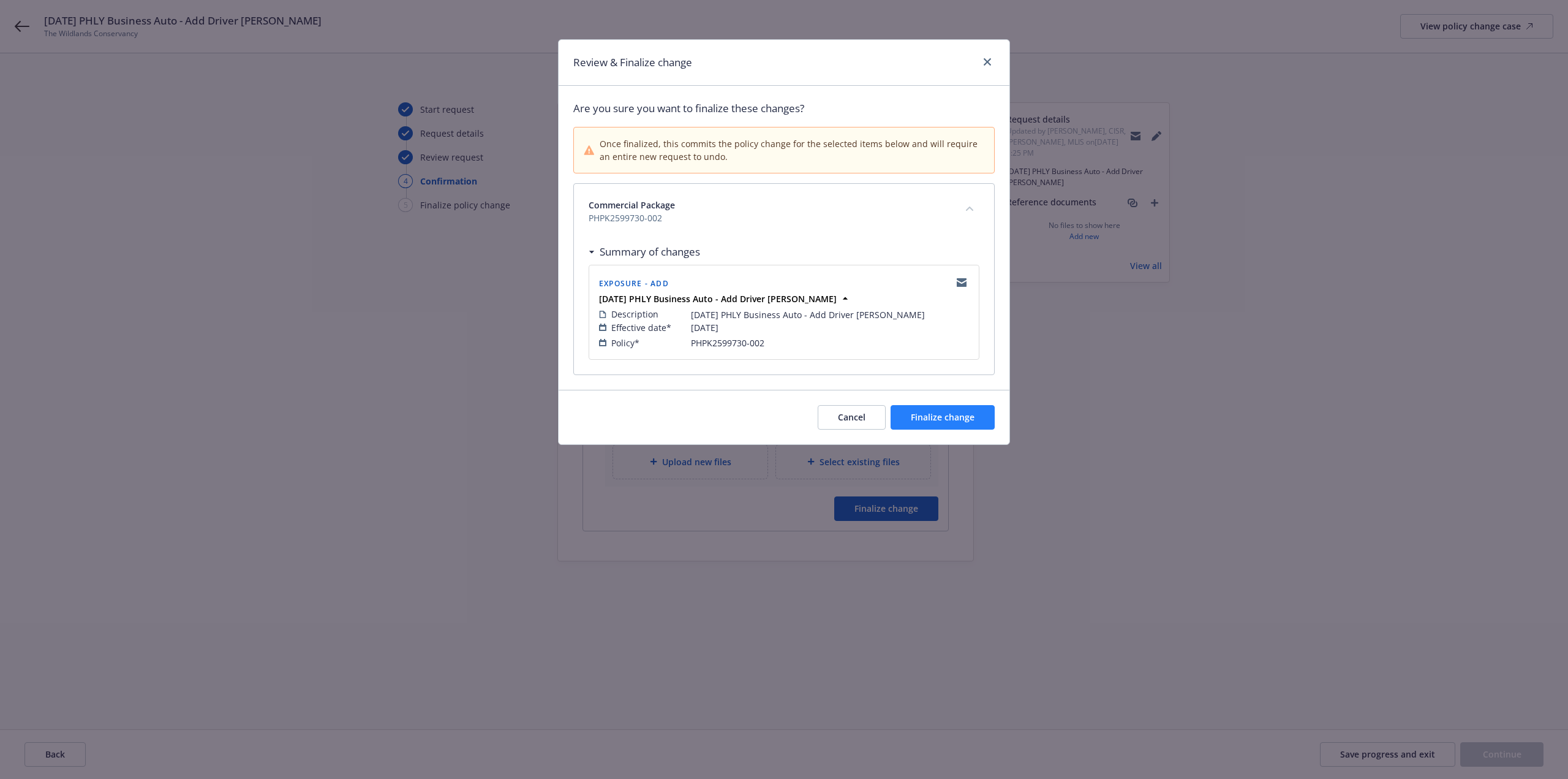
drag, startPoint x: 931, startPoint y: 401, endPoint x: 940, endPoint y: 409, distance: 12.0
click at [935, 404] on div "Cancel Finalize change" at bounding box center [784, 417] width 451 height 55
click at [944, 416] on span "Finalize change" at bounding box center [942, 417] width 63 height 11
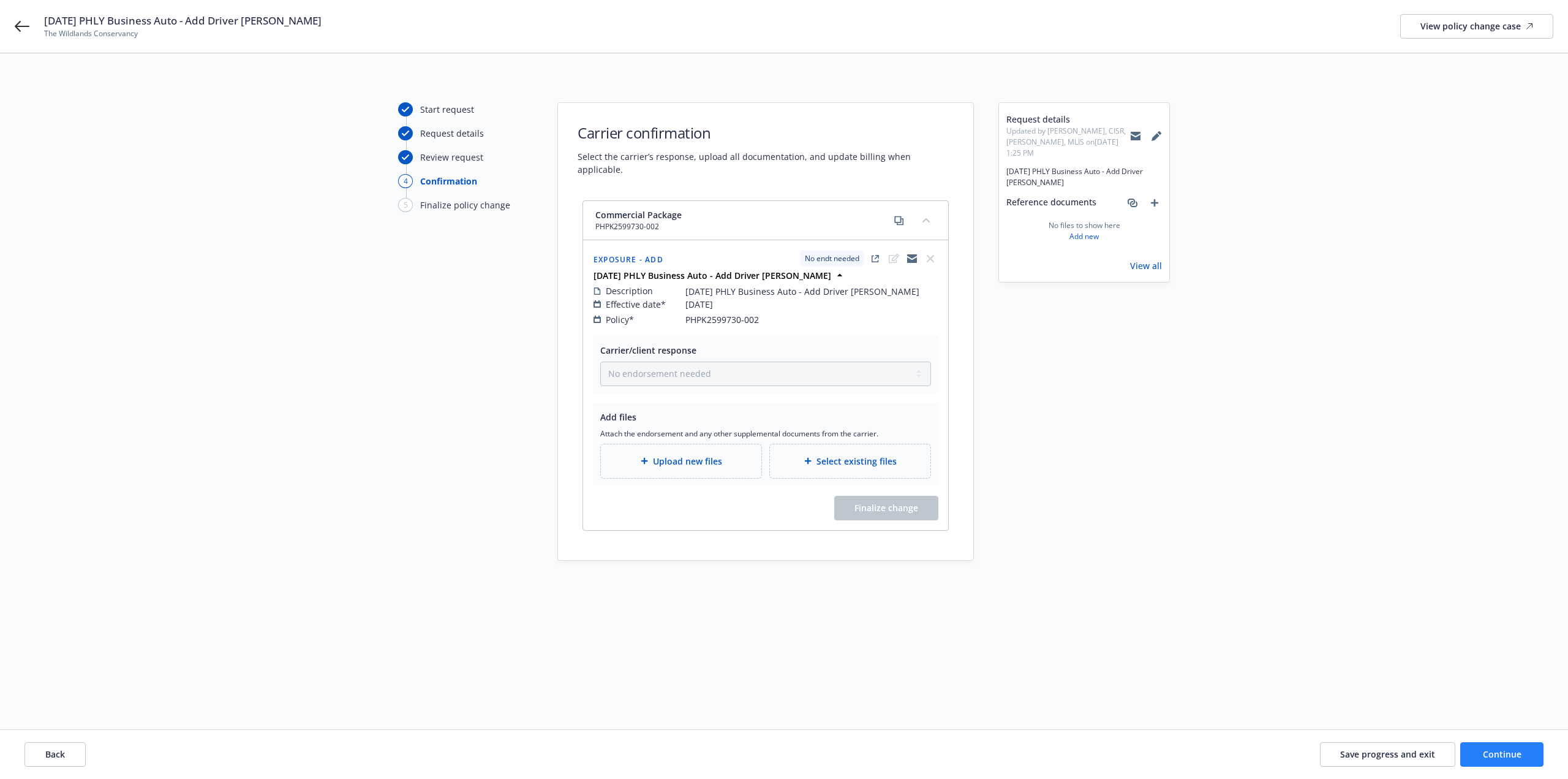
drag, startPoint x: 1486, startPoint y: 742, endPoint x: 1489, endPoint y: 748, distance: 6.7
click at [1488, 747] on div "Back Save progress and exit Continue" at bounding box center [784, 754] width 1568 height 49
click at [1489, 749] on span "Continue" at bounding box center [1502, 754] width 39 height 11
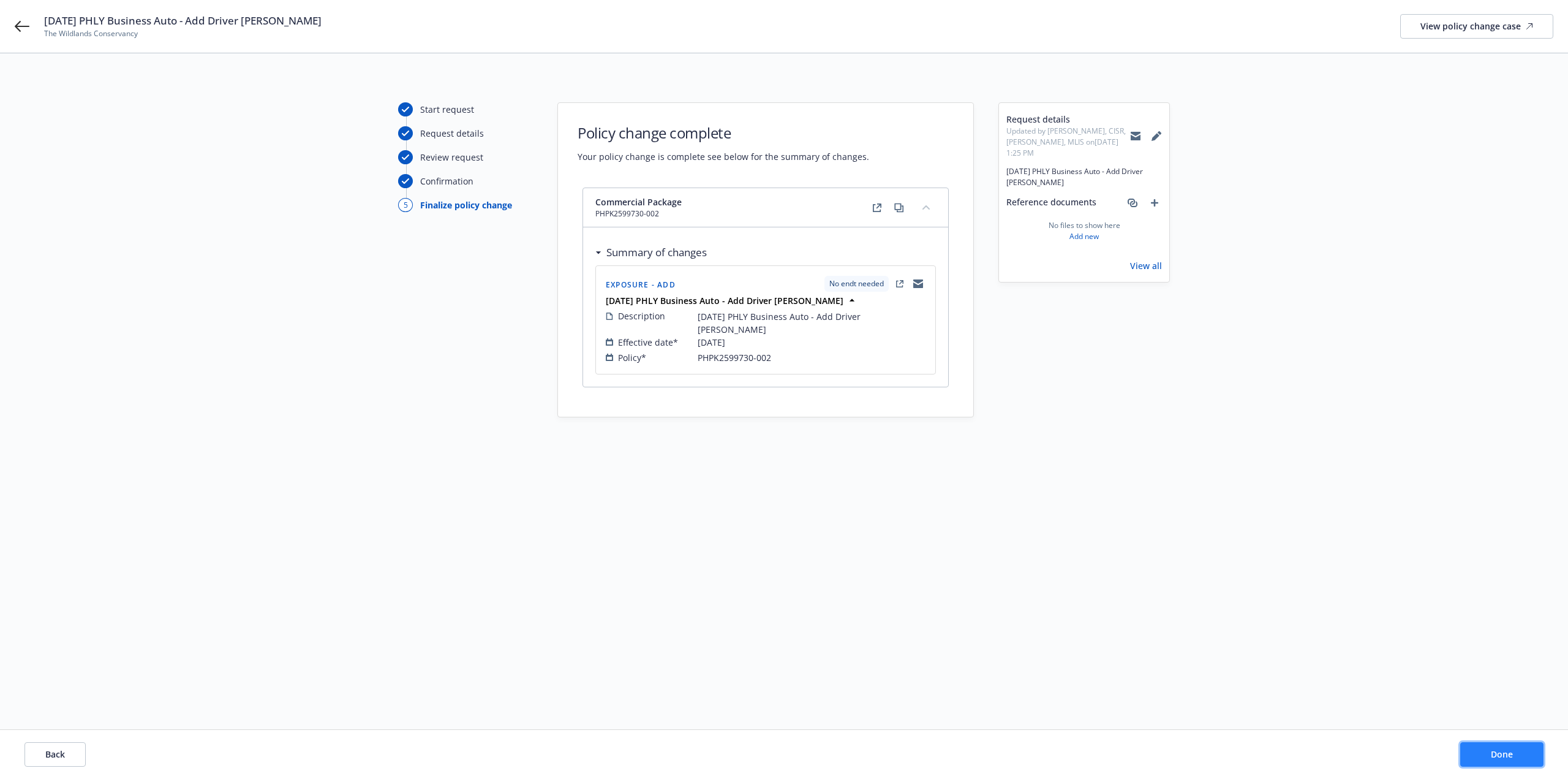
click at [1491, 752] on span "Done" at bounding box center [1501, 754] width 22 height 11
